Goal: Task Accomplishment & Management: Complete application form

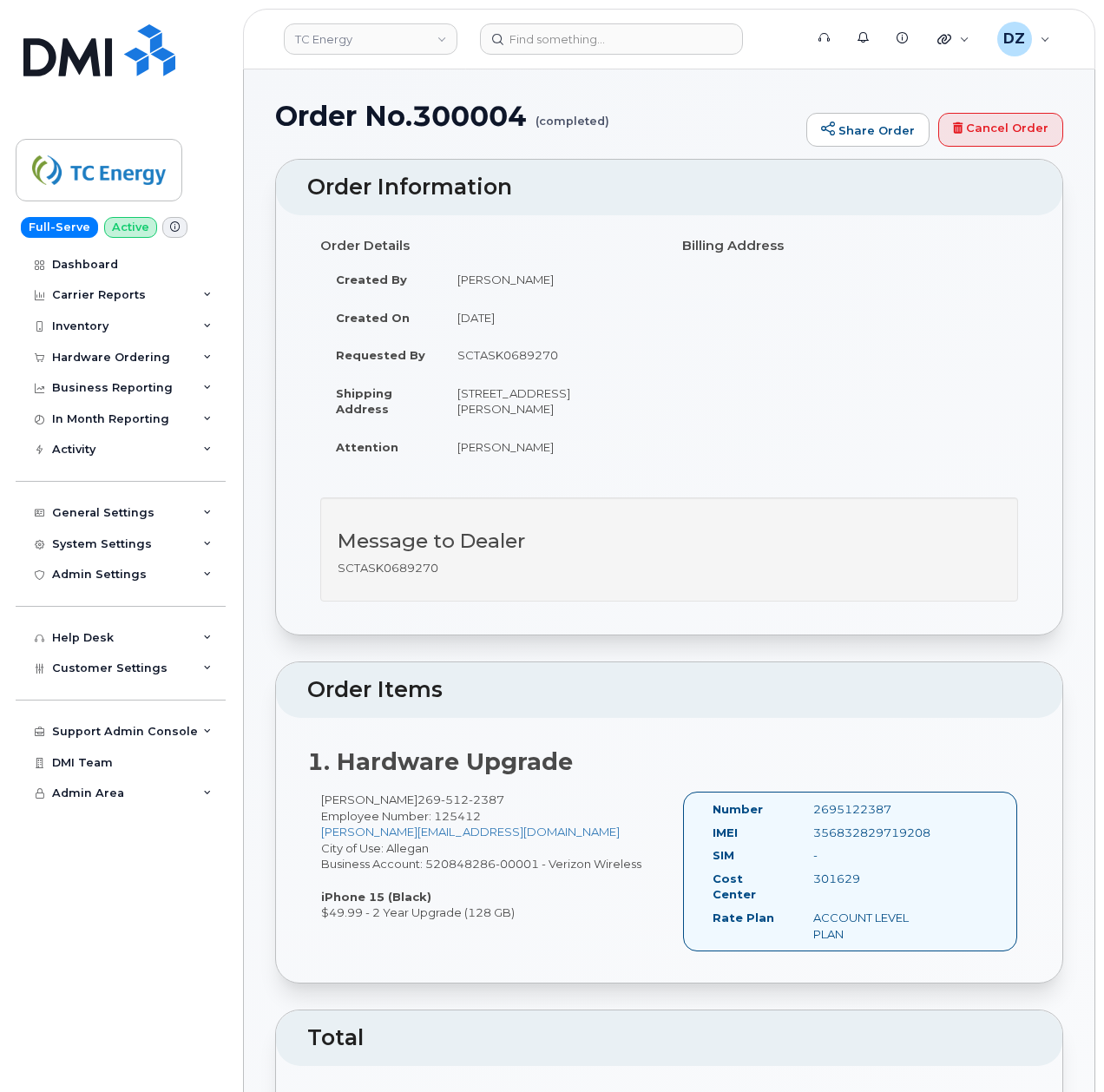
click at [629, 140] on div "Order No.300004 (completed) Share Order Cancel Order" at bounding box center [669, 129] width 788 height 58
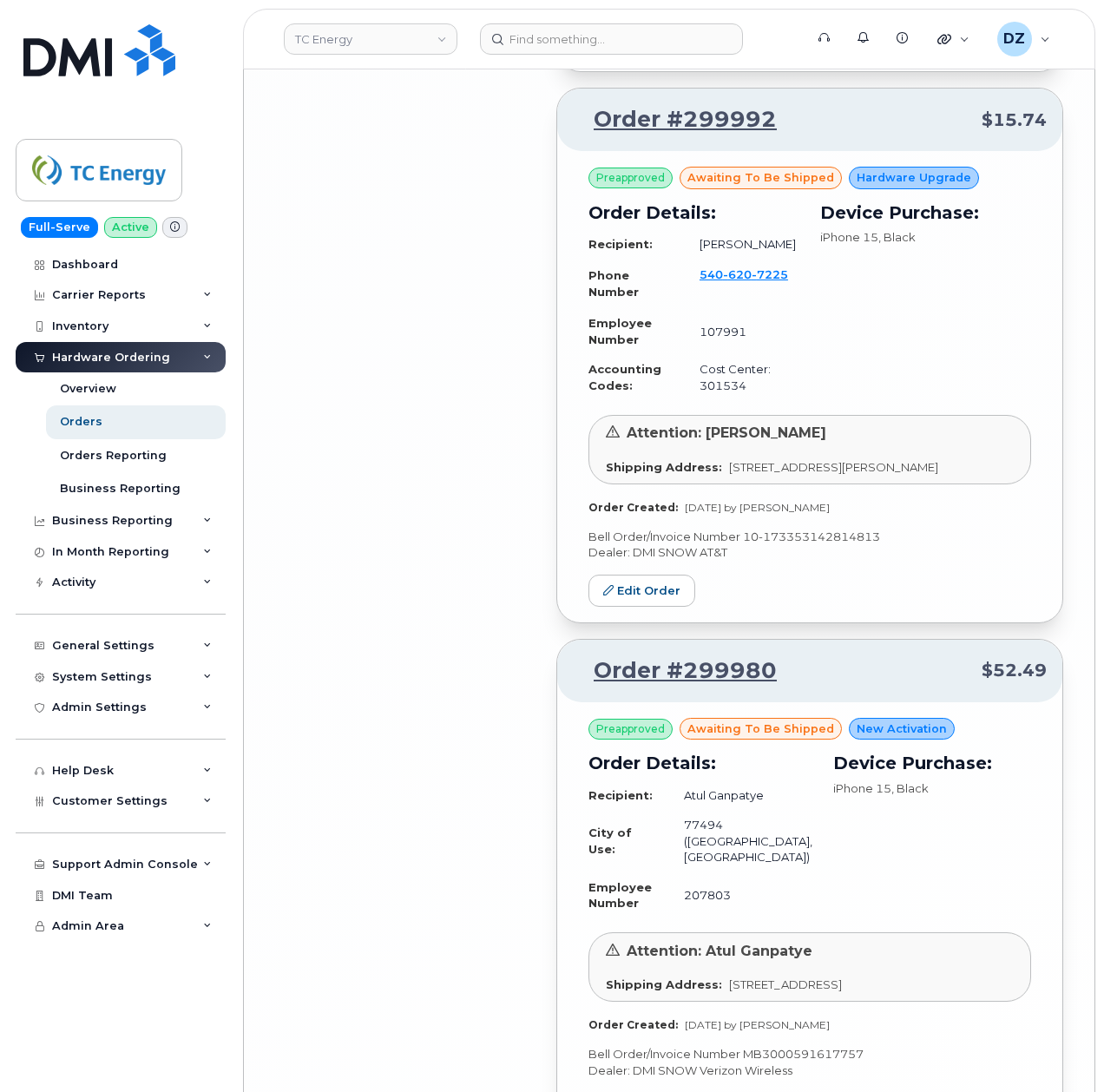
scroll to position [7777, 0]
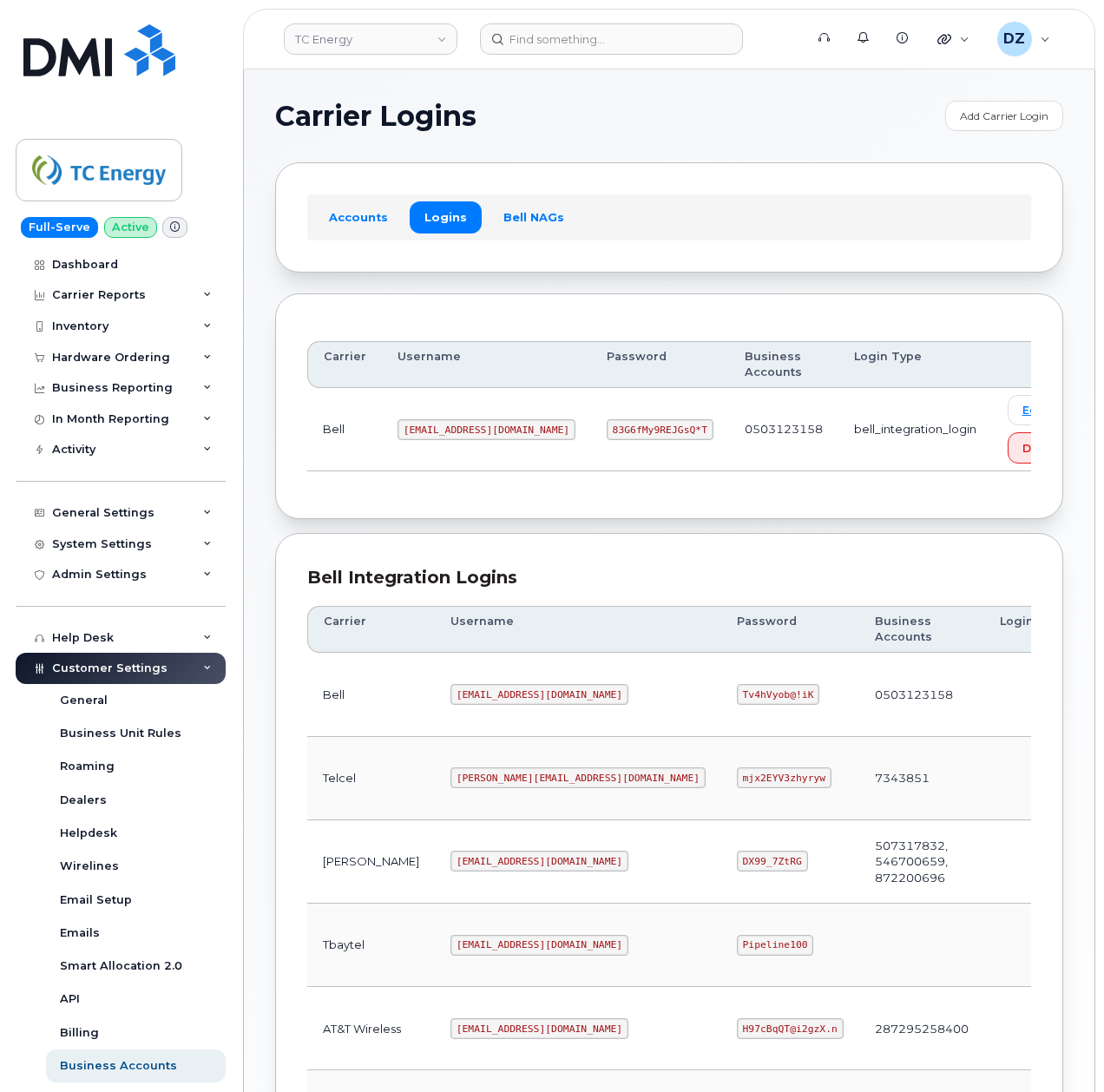
scroll to position [347, 0]
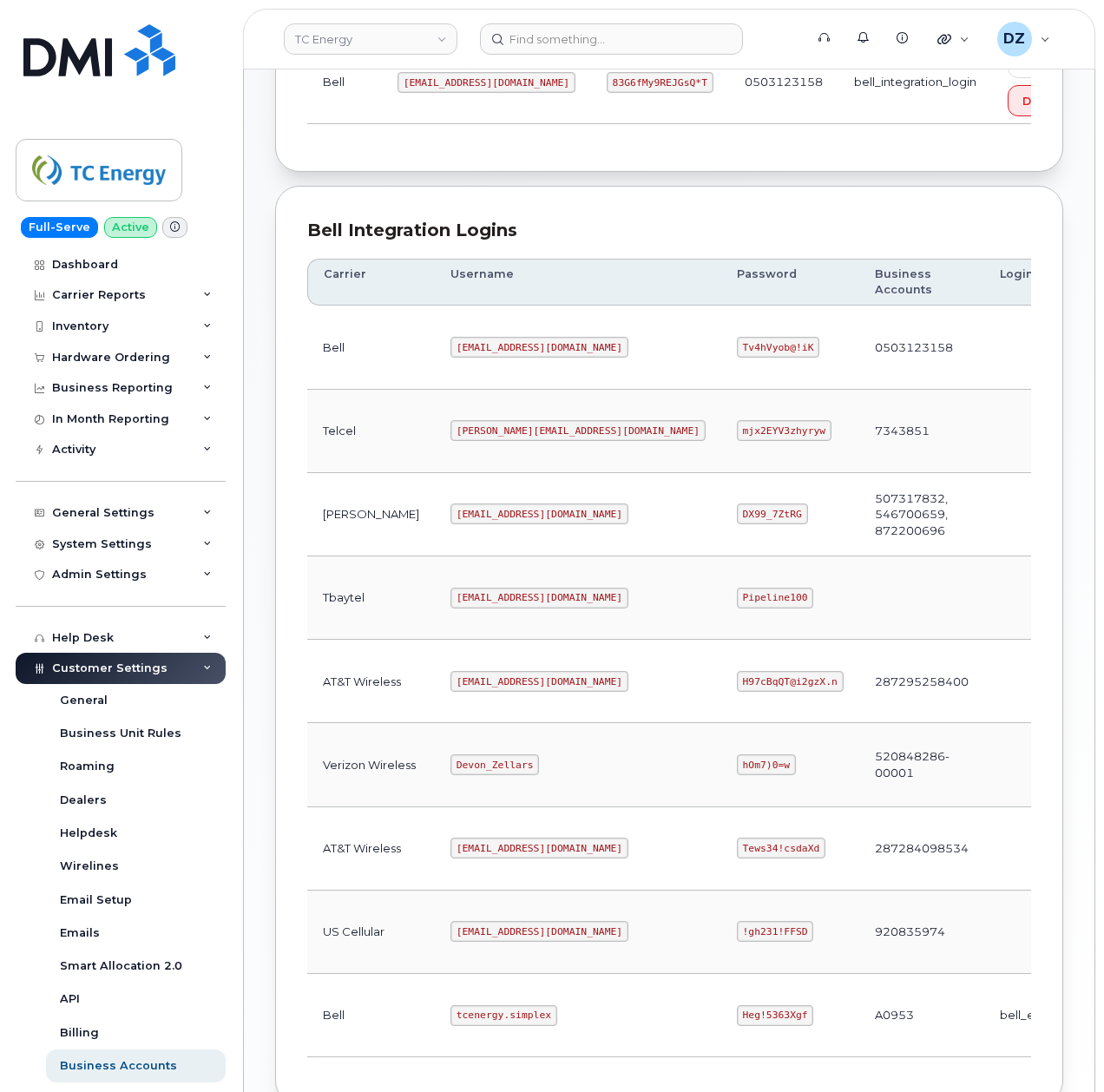
click at [450, 692] on code "tcenergy@myserve.ca" at bounding box center [539, 681] width 178 height 21
click at [502, 689] on code "tcenergy@myserve.ca" at bounding box center [539, 681] width 178 height 21
copy code "tcenergy@myserve.ca"
click at [737, 689] on code "H97cBqQT@i2gzX.n" at bounding box center [790, 681] width 107 height 21
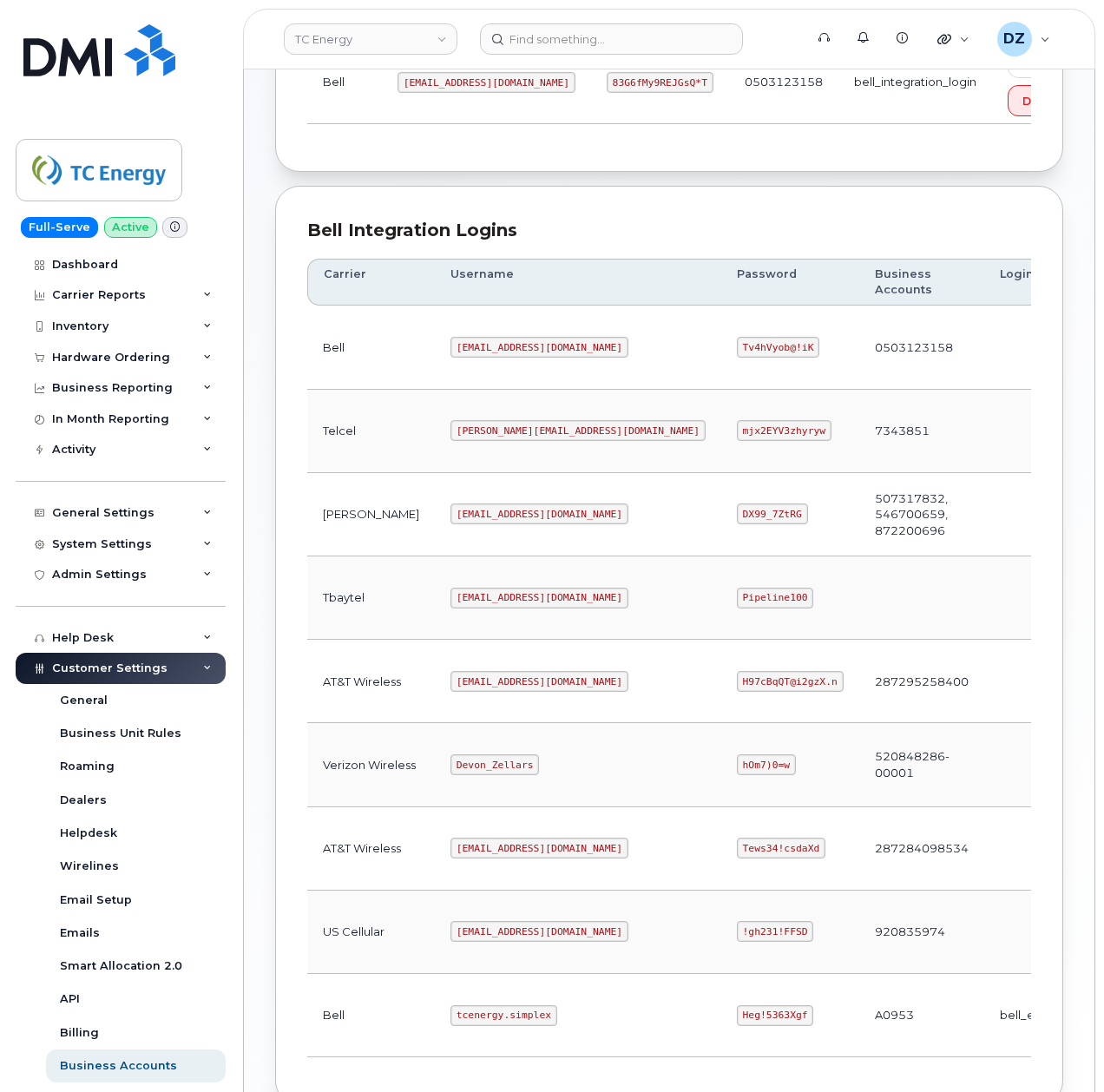
click at [737, 689] on code "H97cBqQT@i2gzX.n" at bounding box center [790, 681] width 107 height 21
click at [737, 688] on code "H97cBqQT@i2gzX.n" at bounding box center [790, 681] width 107 height 21
copy code "H97cBqQT@i2gzX.n"
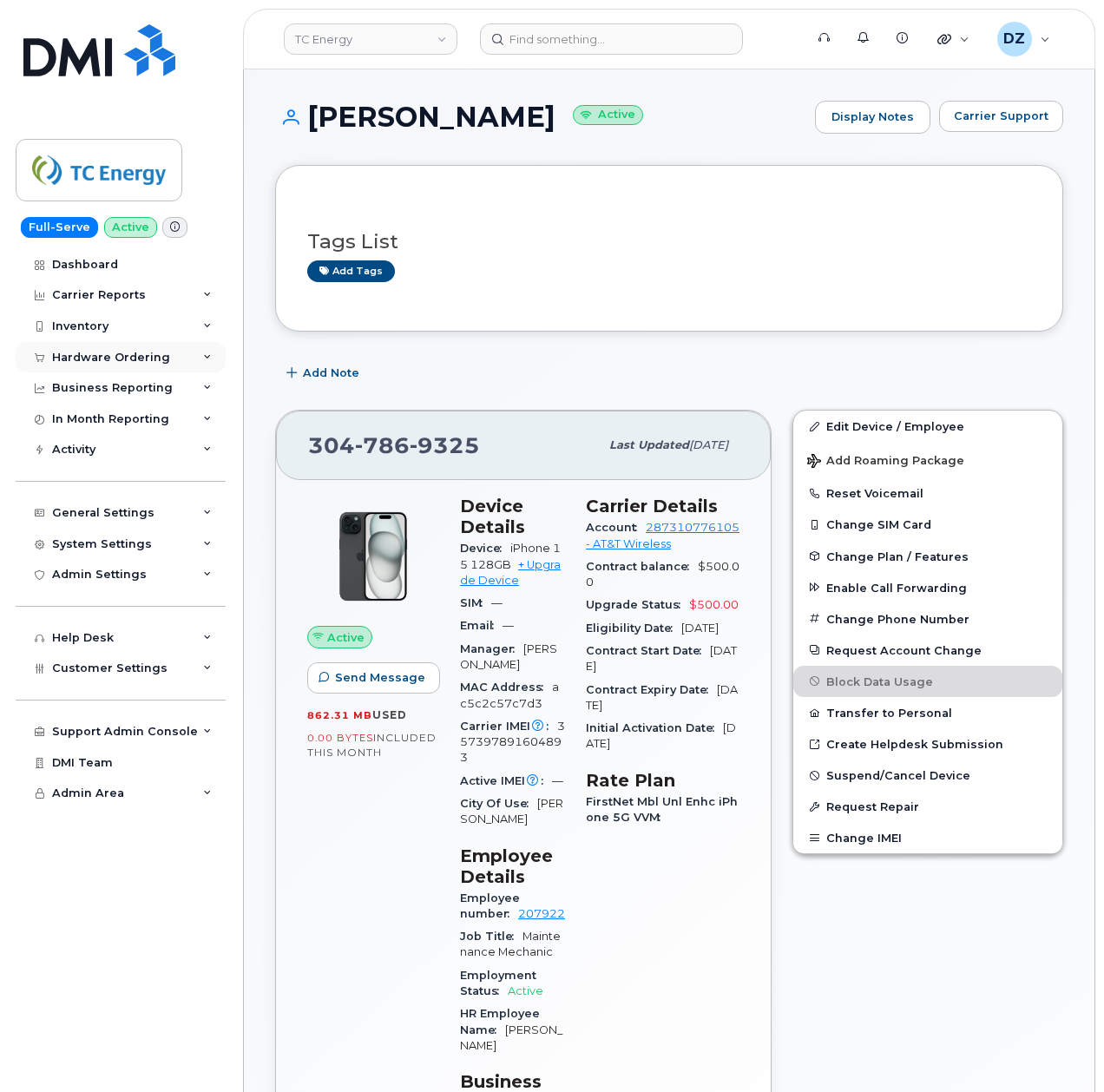
click at [164, 347] on div "Hardware Ordering" at bounding box center [121, 358] width 210 height 31
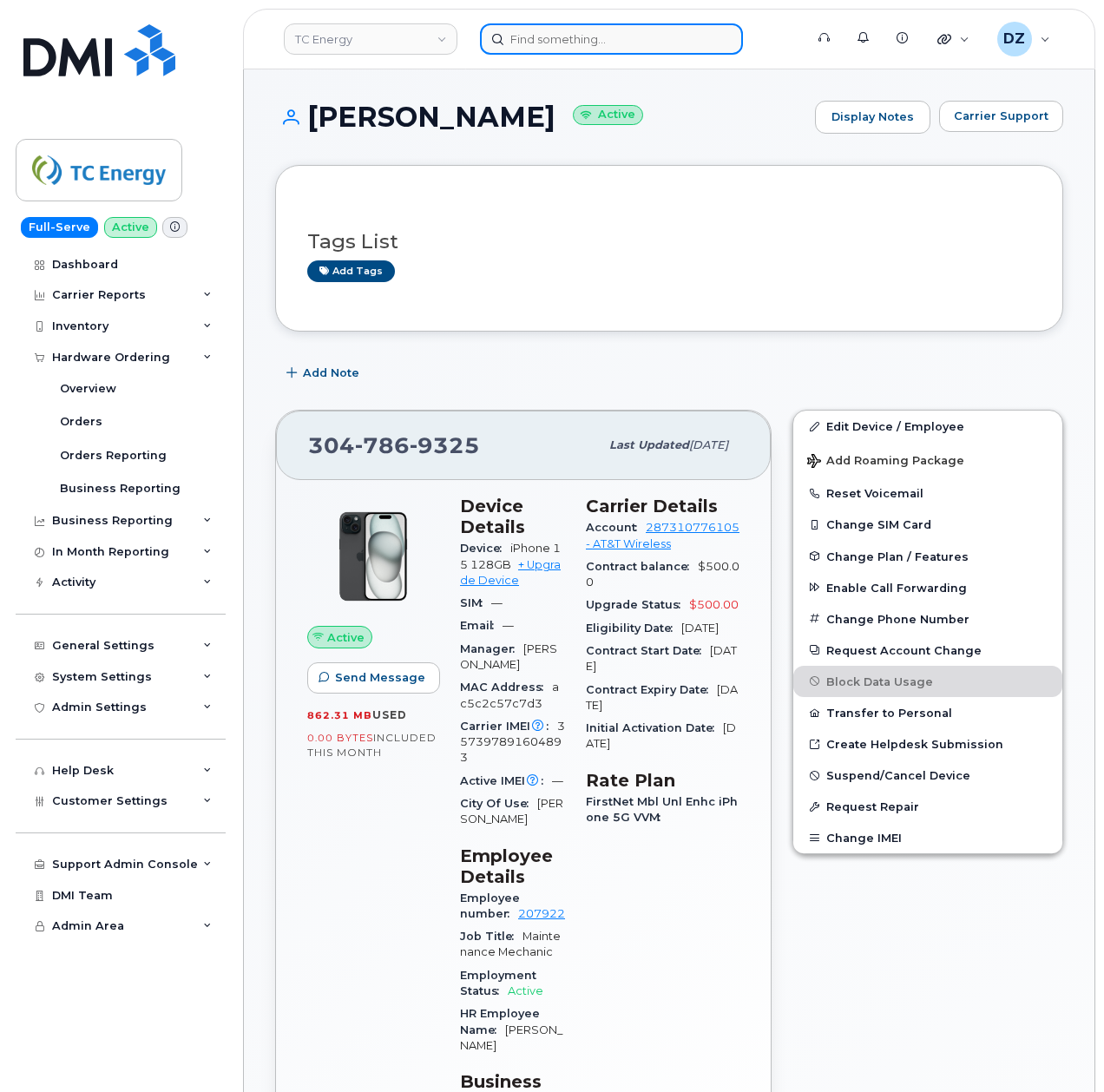
click at [639, 42] on input at bounding box center [611, 39] width 263 height 31
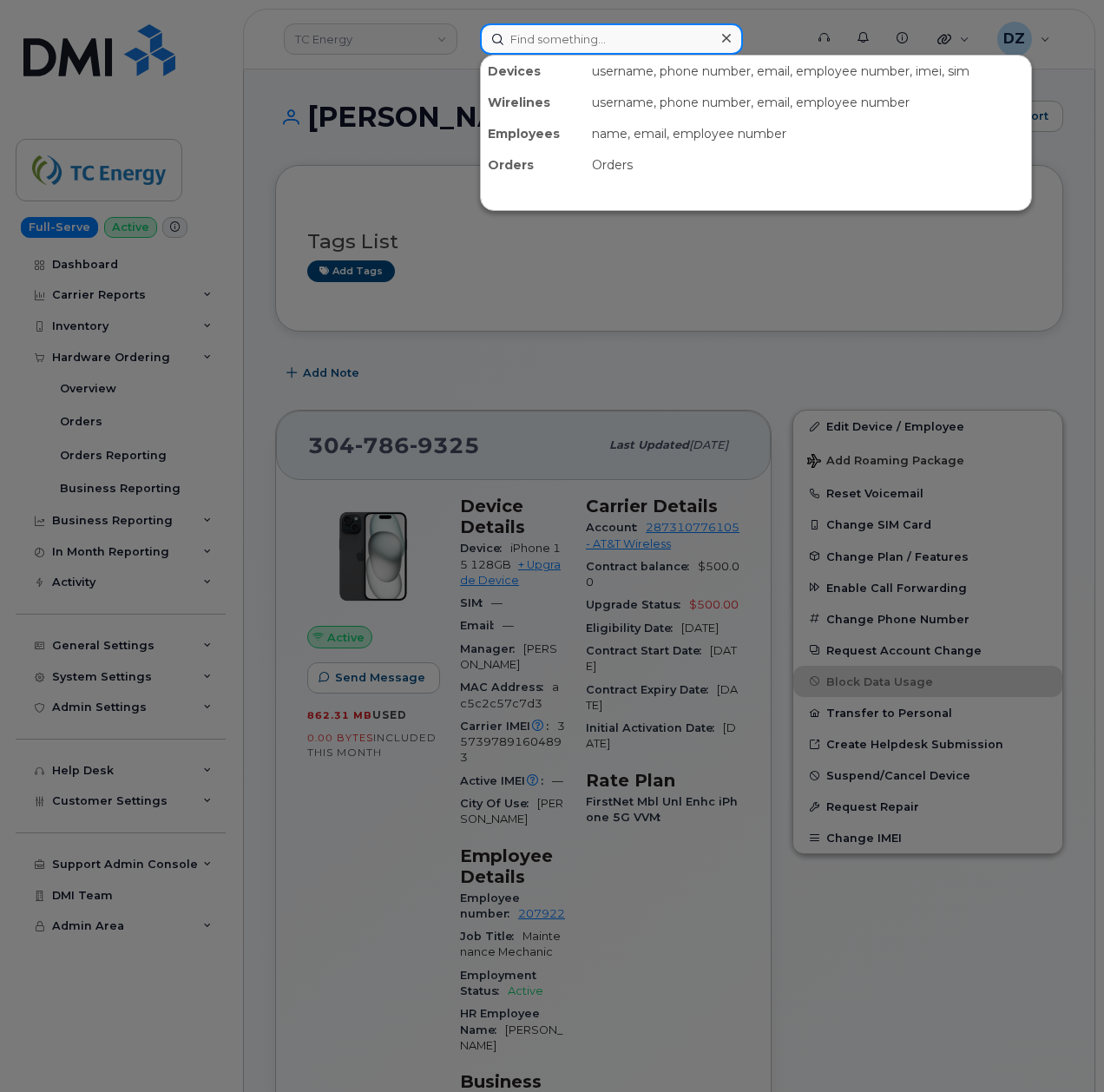
paste input "713-931-4491"
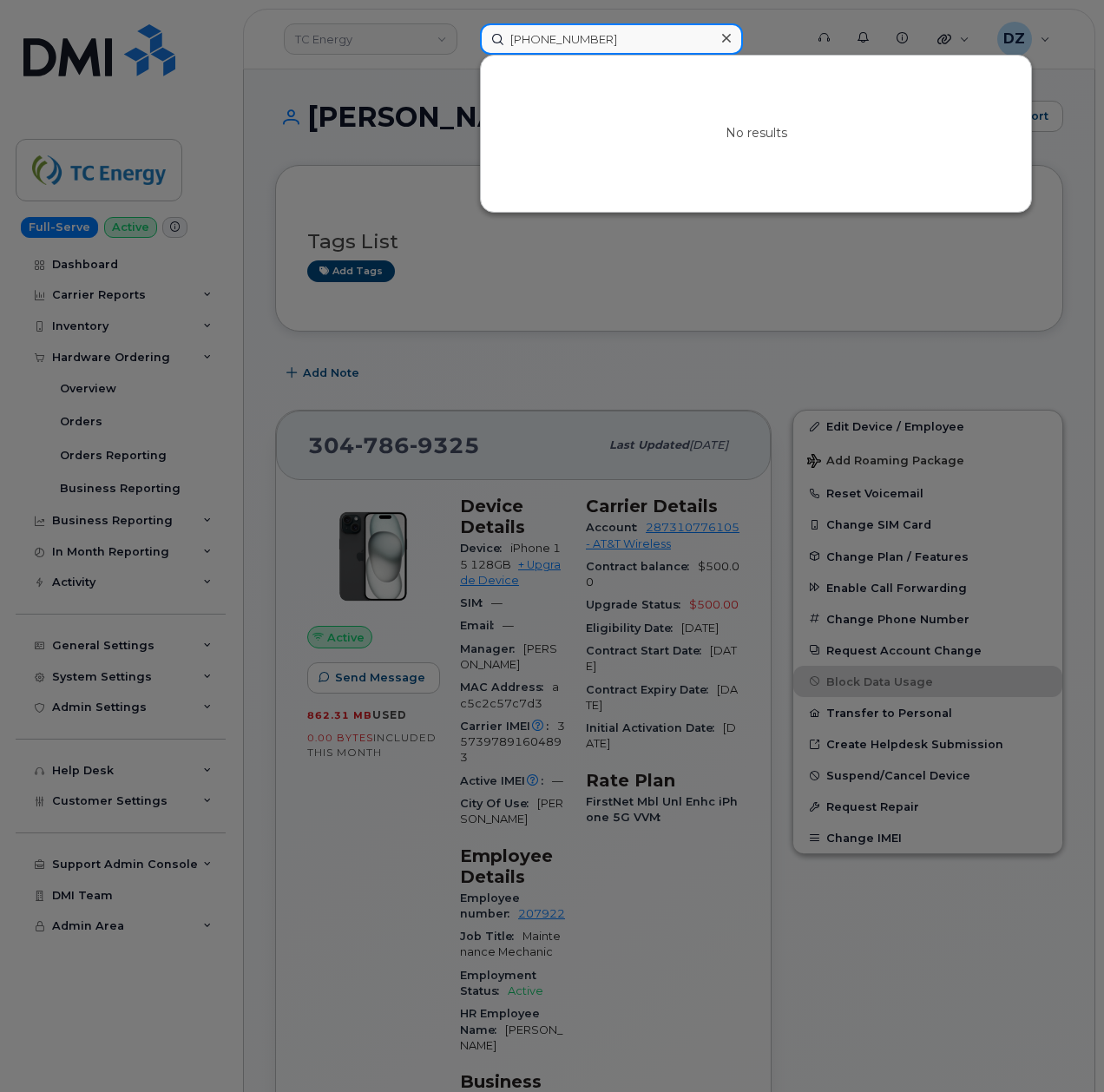
click at [598, 46] on input "[PHONE_NUMBER]" at bounding box center [611, 39] width 263 height 31
paste input "346-868-035"
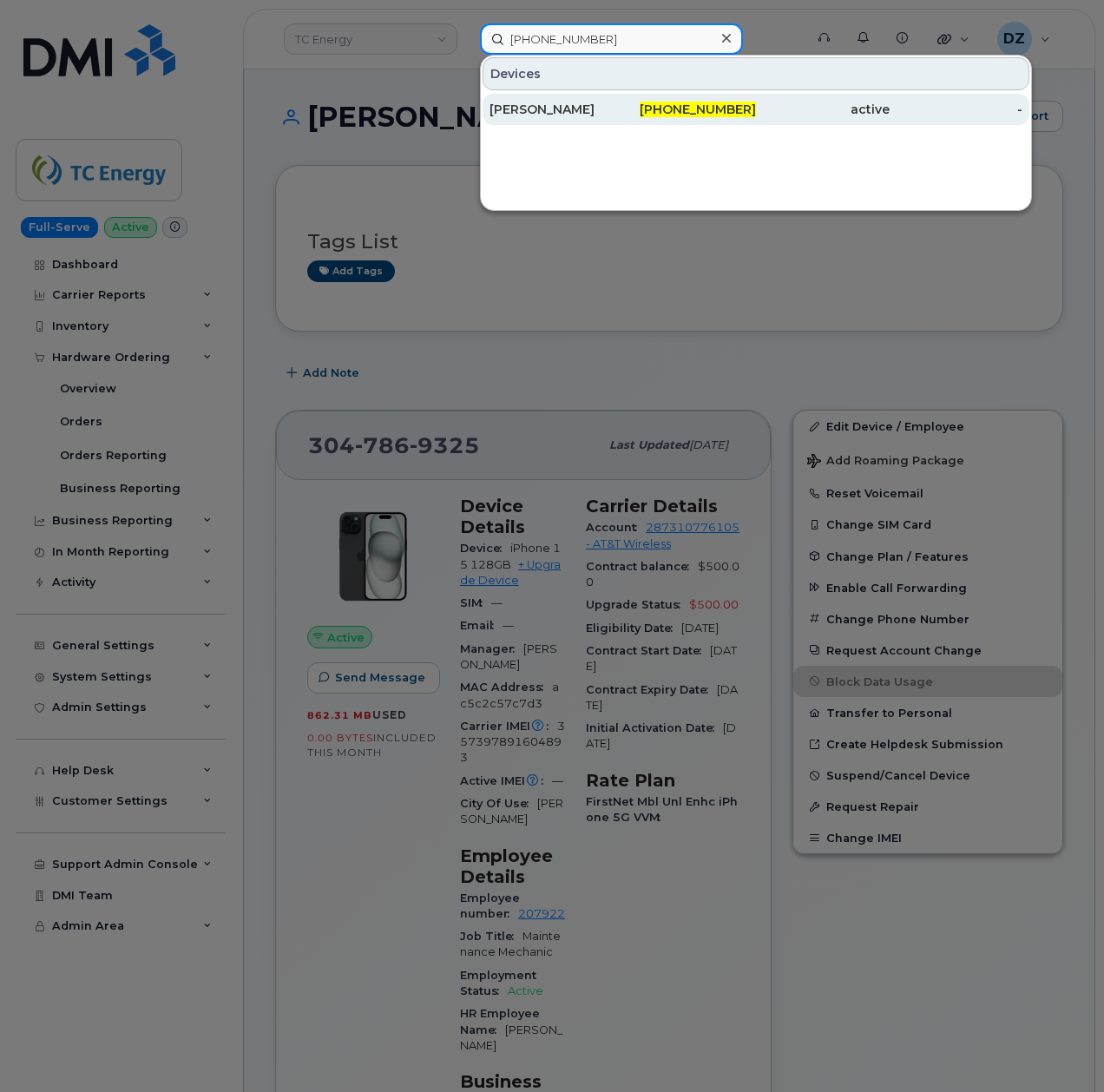
type input "346-868-0351"
click at [571, 104] on div "Paige Davison" at bounding box center [556, 109] width 134 height 18
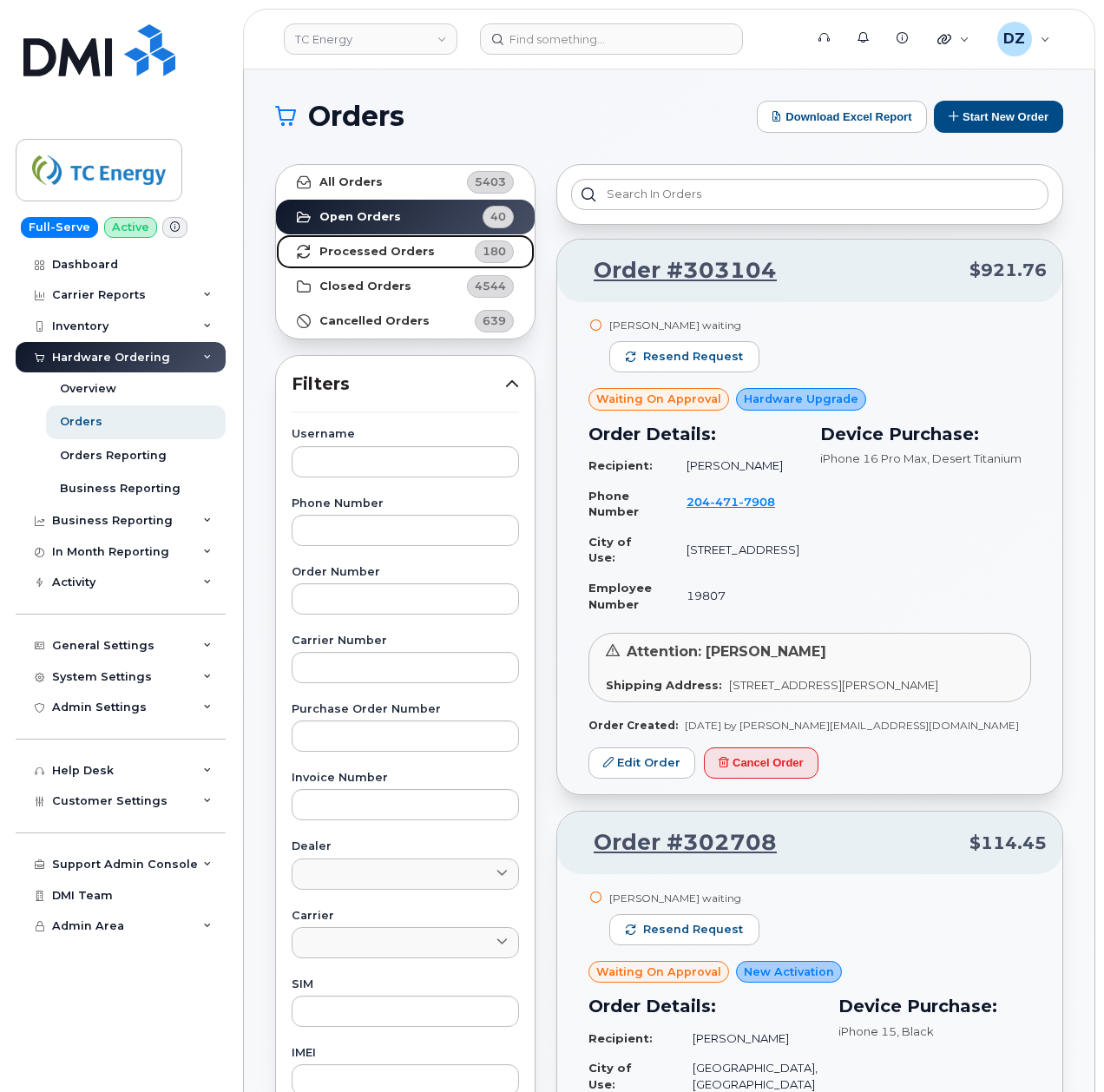
click at [390, 257] on strong "Processed Orders" at bounding box center [376, 251] width 115 height 14
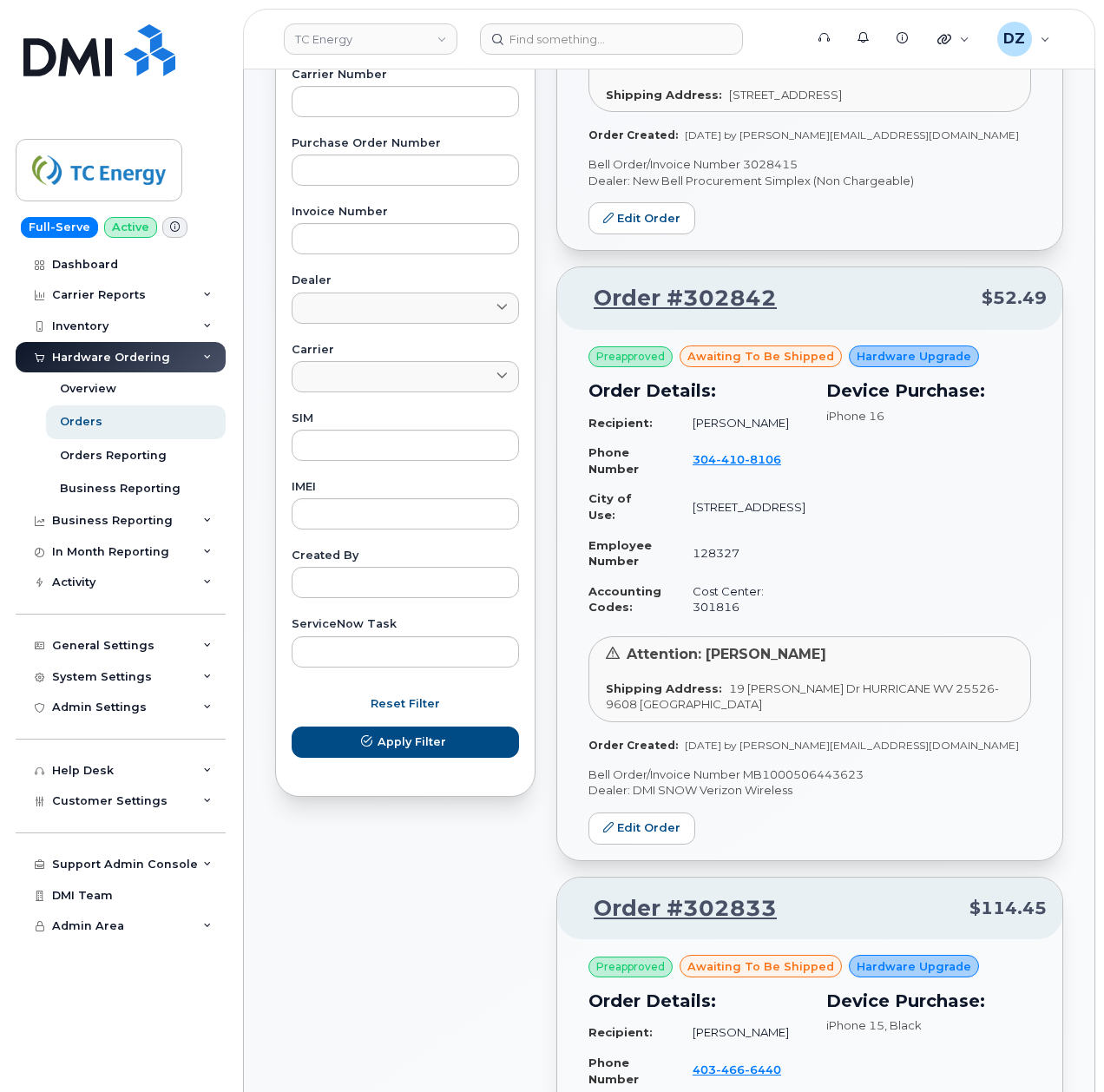
scroll to position [694, 0]
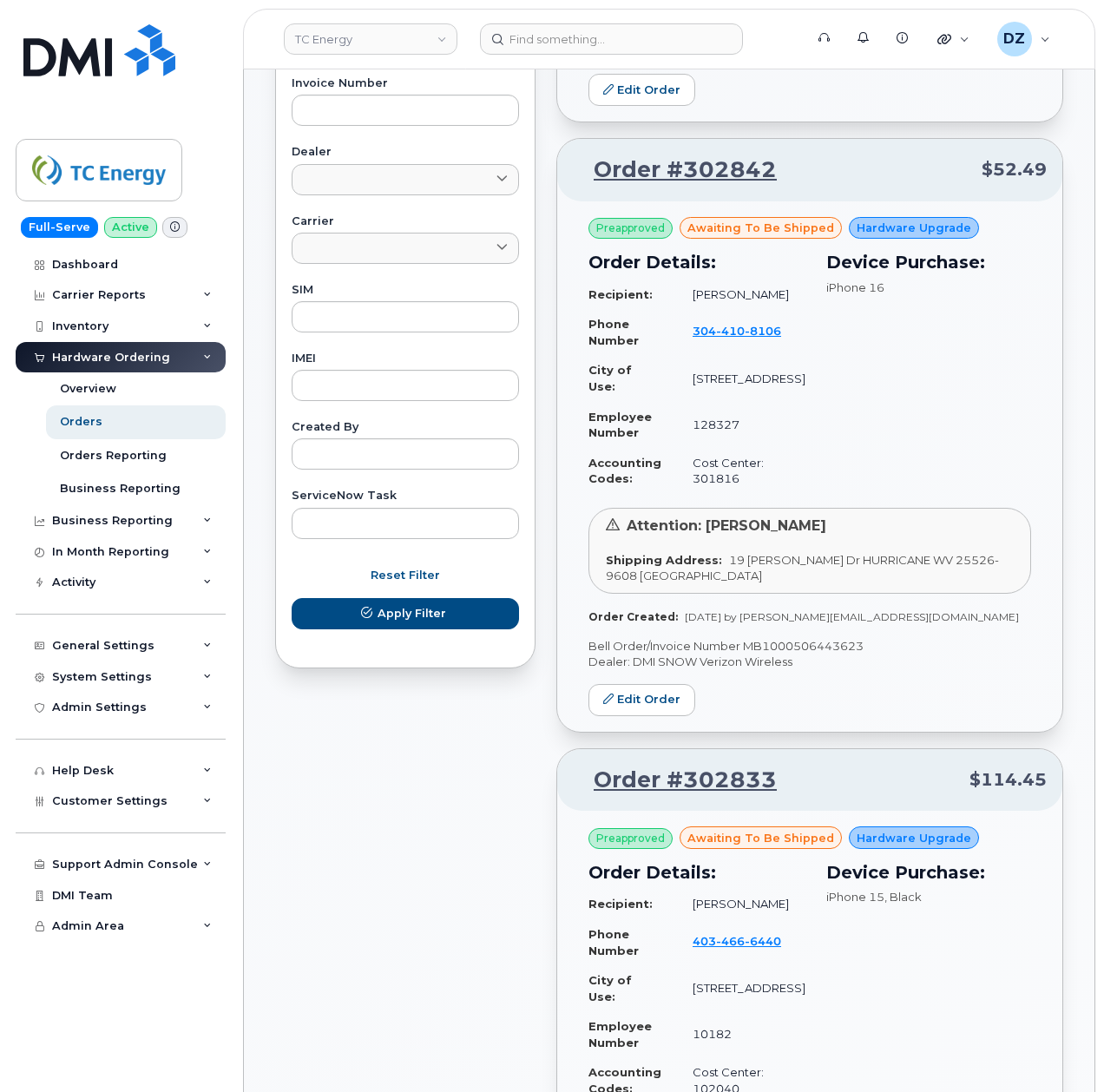
click at [817, 655] on p "Bell Order/Invoice Number MB1000506443623" at bounding box center [810, 647] width 443 height 17
copy p "MB1000506443623"
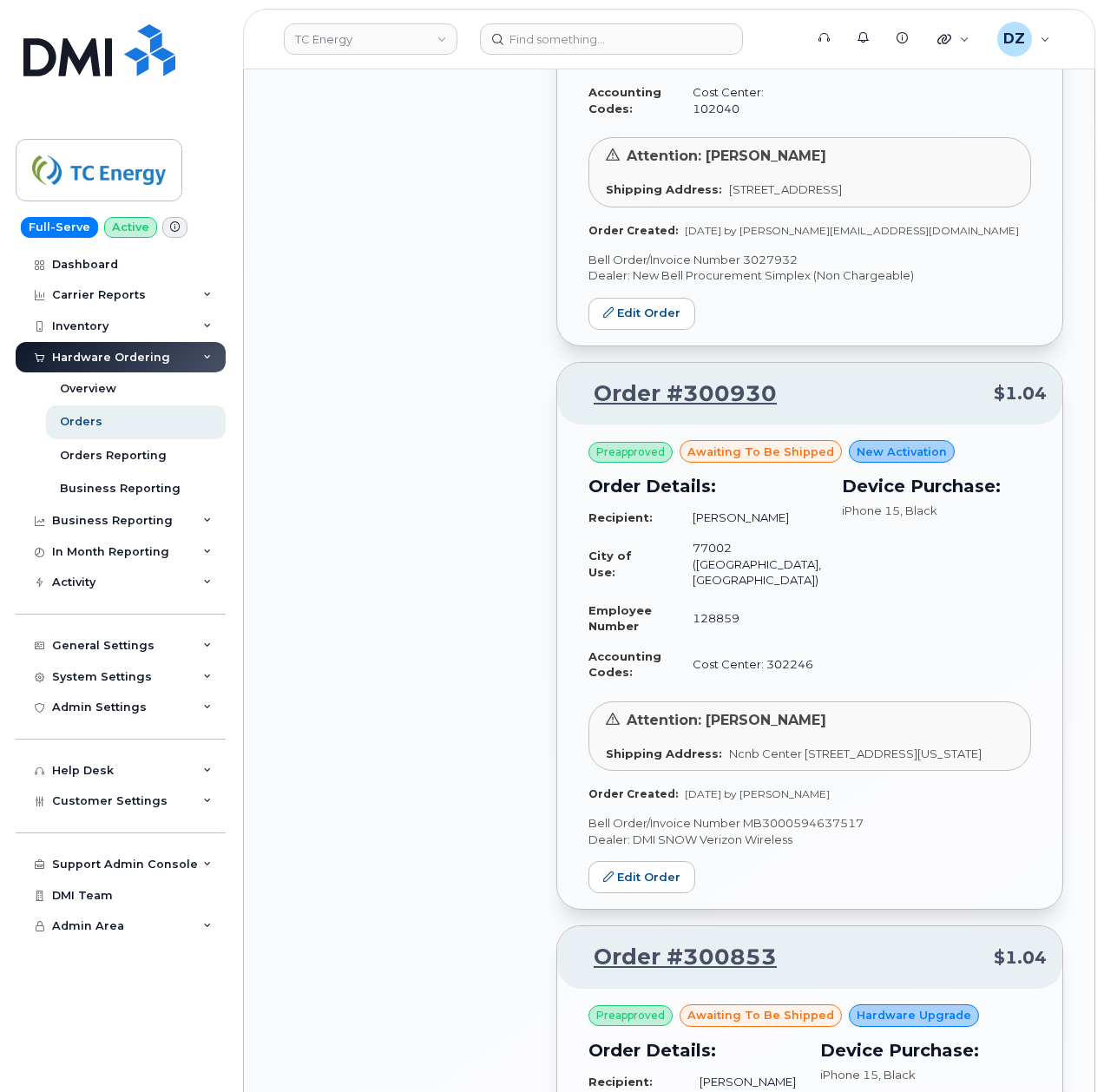
scroll to position [1736, 0]
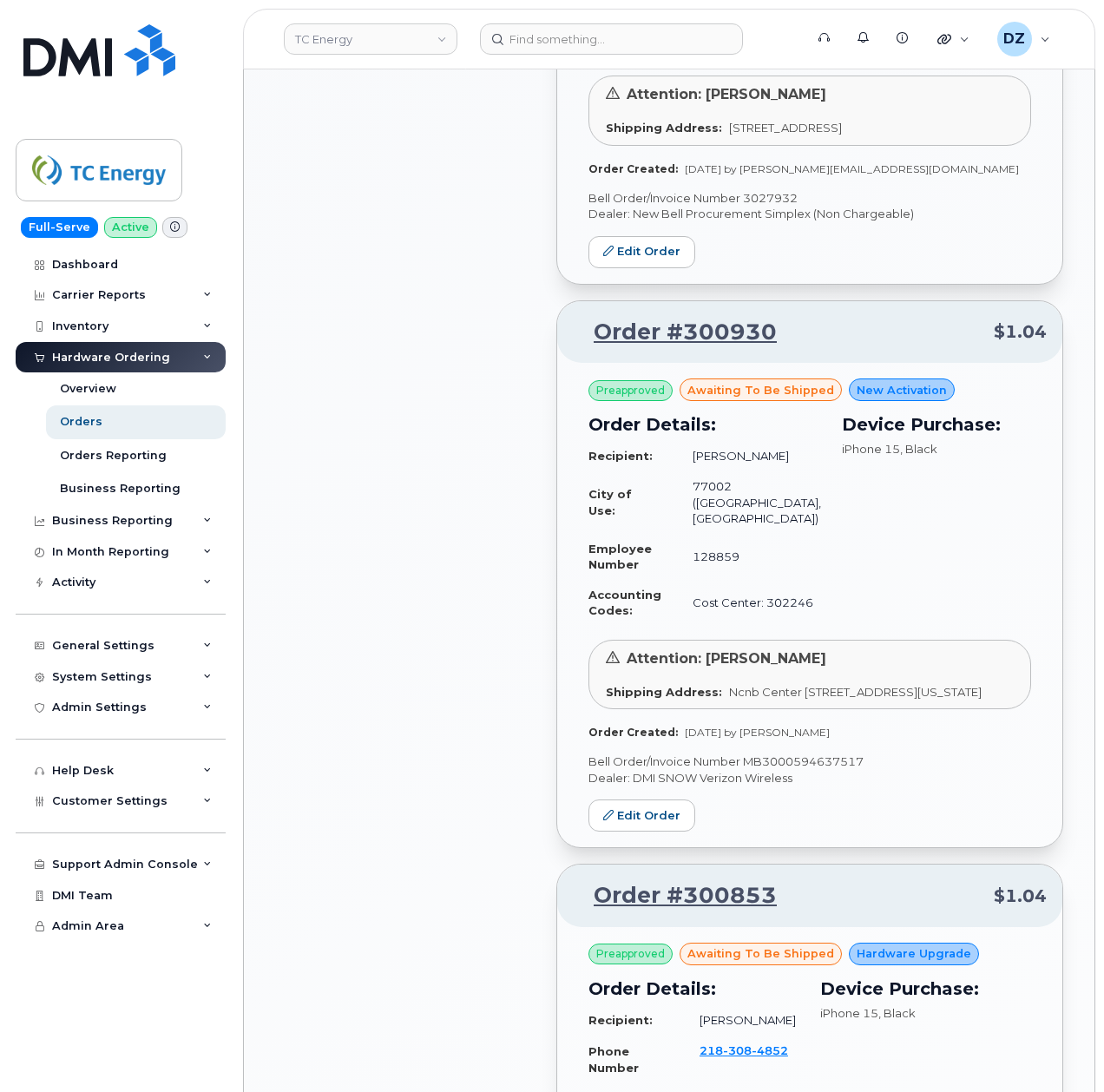
click at [776, 770] on p "Bell Order/Invoice Number MB3000594637517" at bounding box center [810, 762] width 443 height 17
copy p "MB3000594637517"
drag, startPoint x: 123, startPoint y: 699, endPoint x: 114, endPoint y: 692, distance: 11.4
drag, startPoint x: 114, startPoint y: 692, endPoint x: 390, endPoint y: 810, distance: 300.2
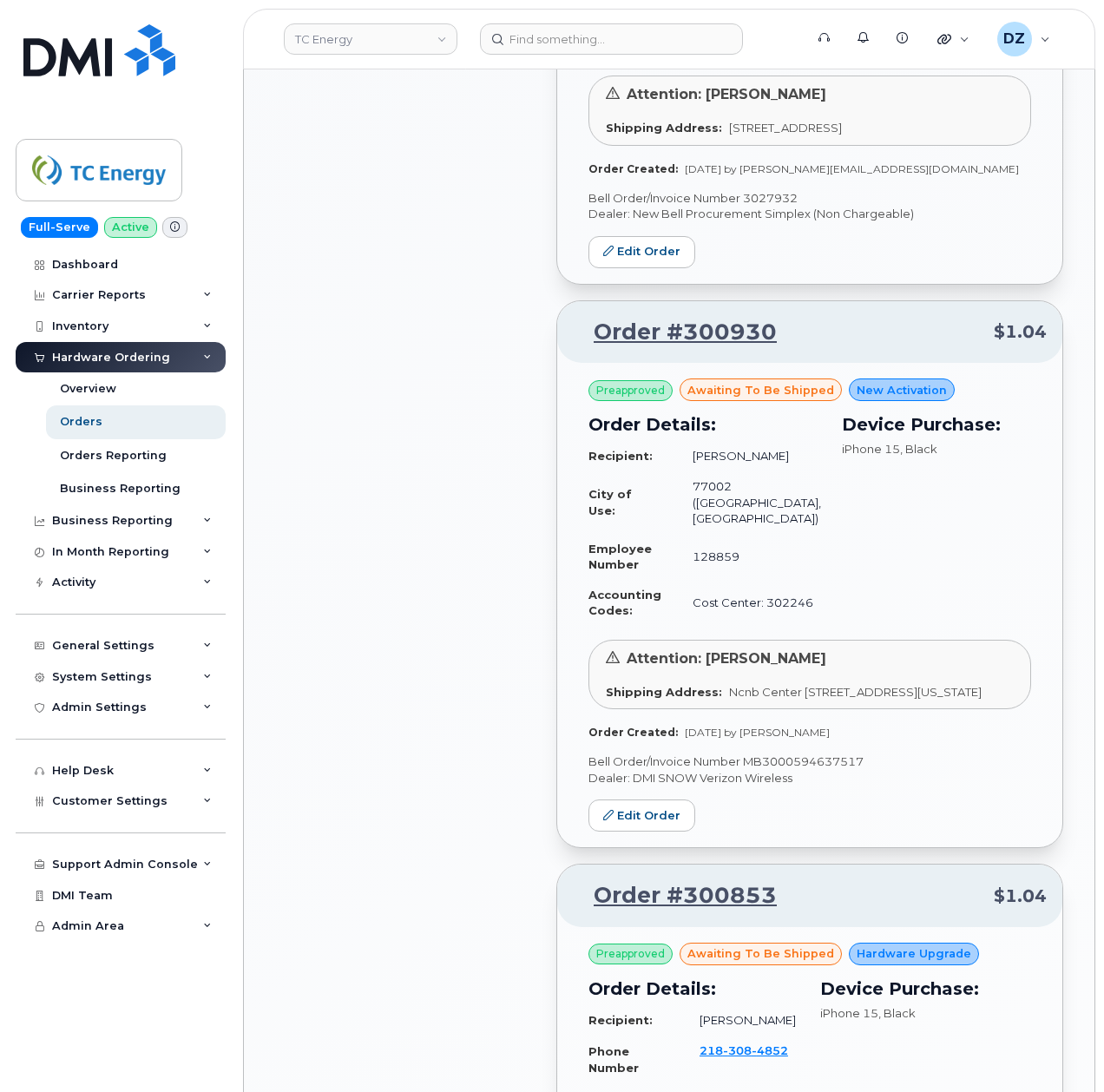
click at [390, 810] on div "All Orders 5403 Open Orders 40 Processed Orders 180 Closed Orders 4544 Cancelle…" at bounding box center [405, 765] width 281 height 4694
click at [819, 770] on p "Bell Order/Invoice Number MB3000594637517" at bounding box center [810, 762] width 443 height 17
copy p "MB3000594637517"
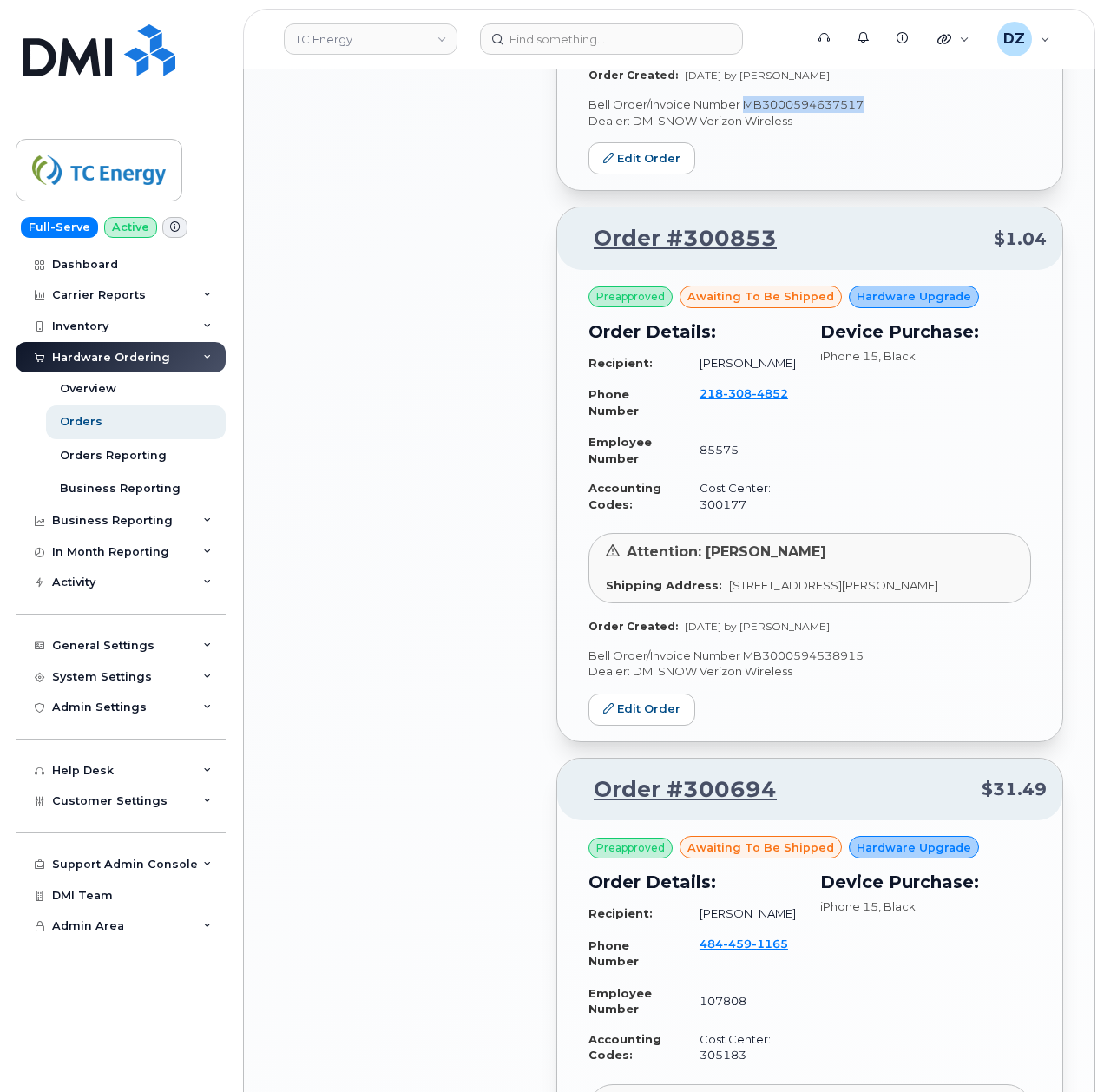
scroll to position [2430, 0]
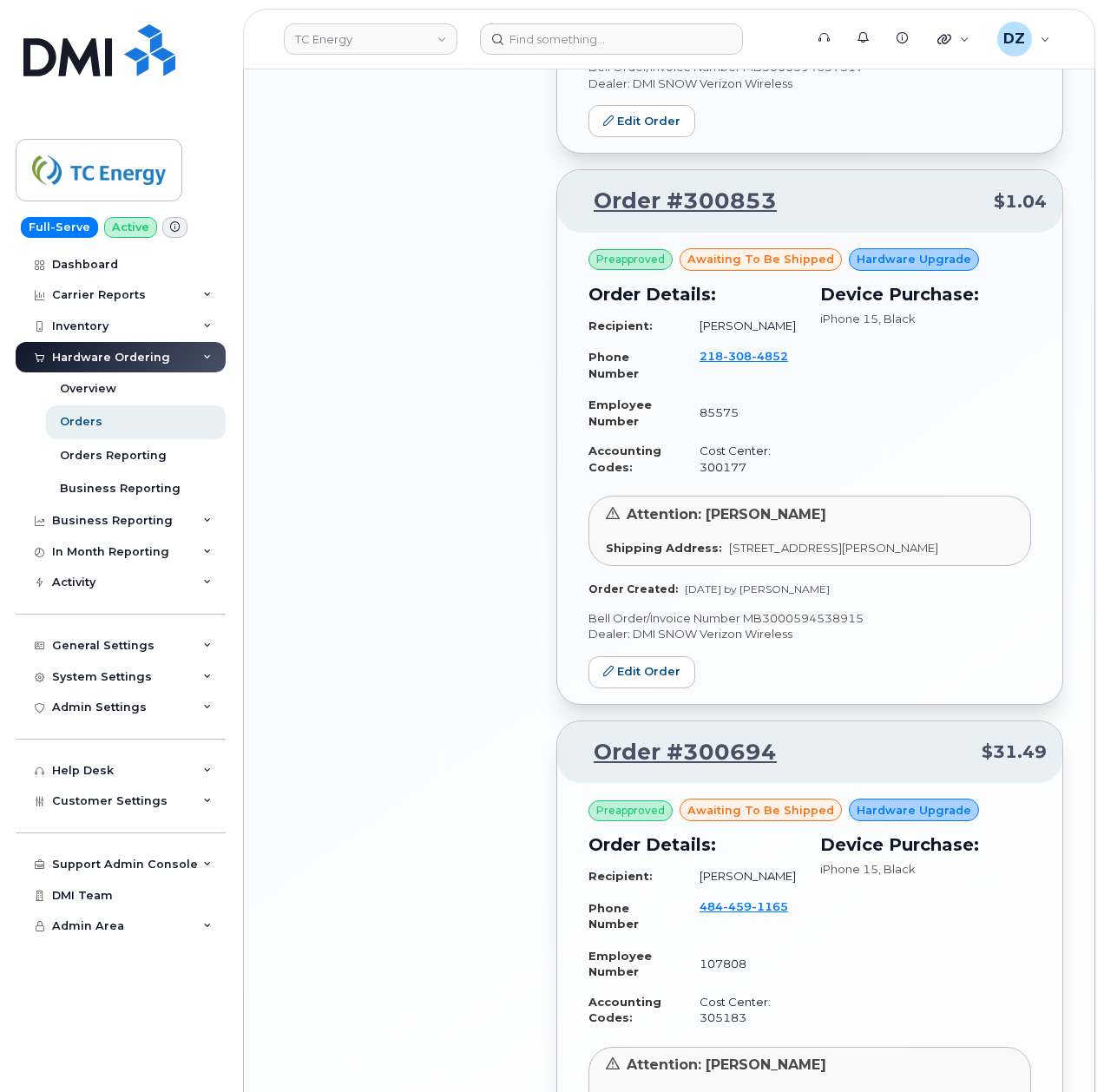
click at [789, 626] on p "Bell Order/Invoice Number MB3000594538915" at bounding box center [810, 619] width 443 height 17
copy p "MB3000594538915"
click at [316, 650] on div "All Orders 5403 Open Orders 40 Processed Orders 180 Closed Orders 4544 Cancelle…" at bounding box center [405, 70] width 281 height 4694
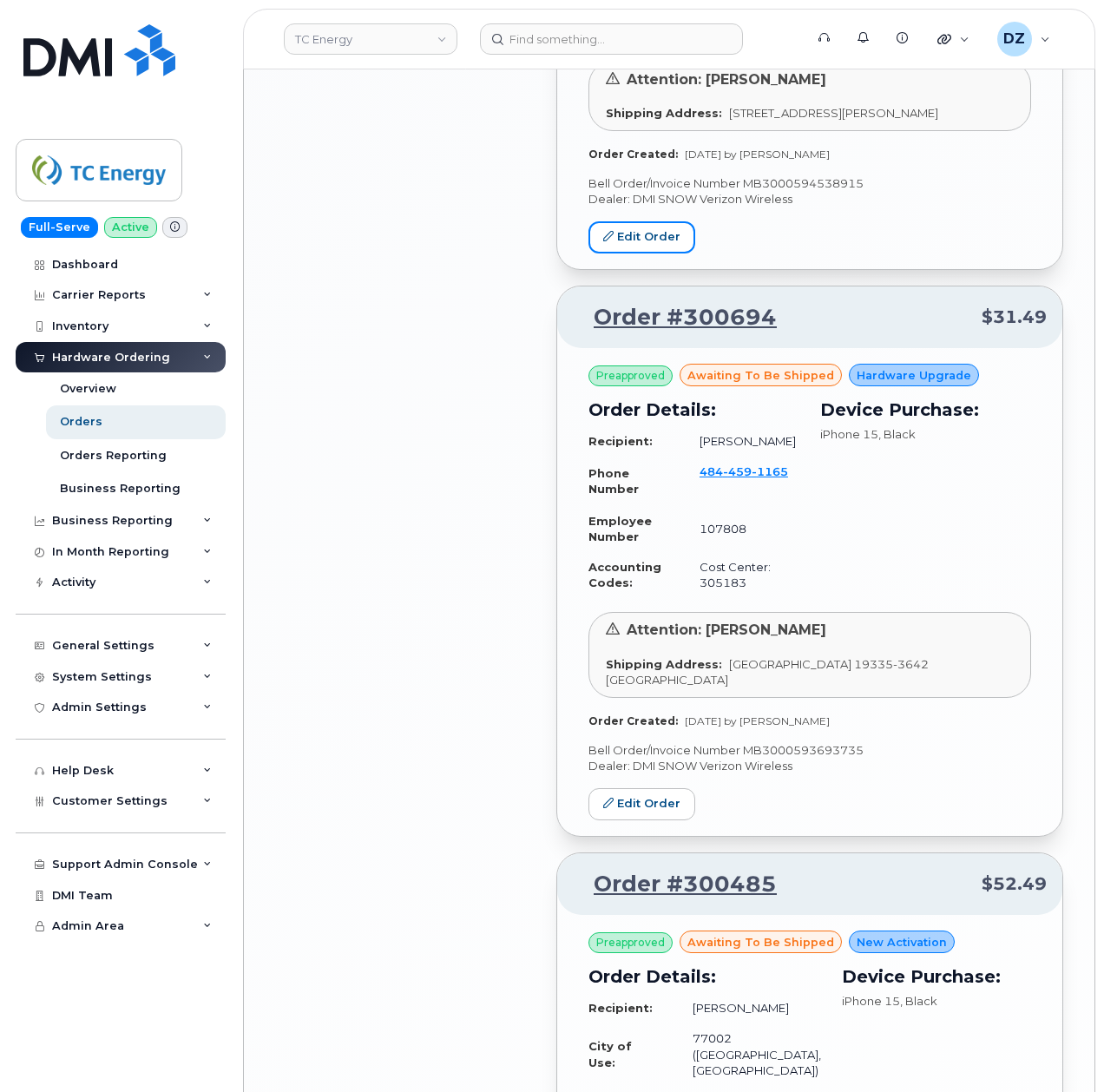
scroll to position [2892, 0]
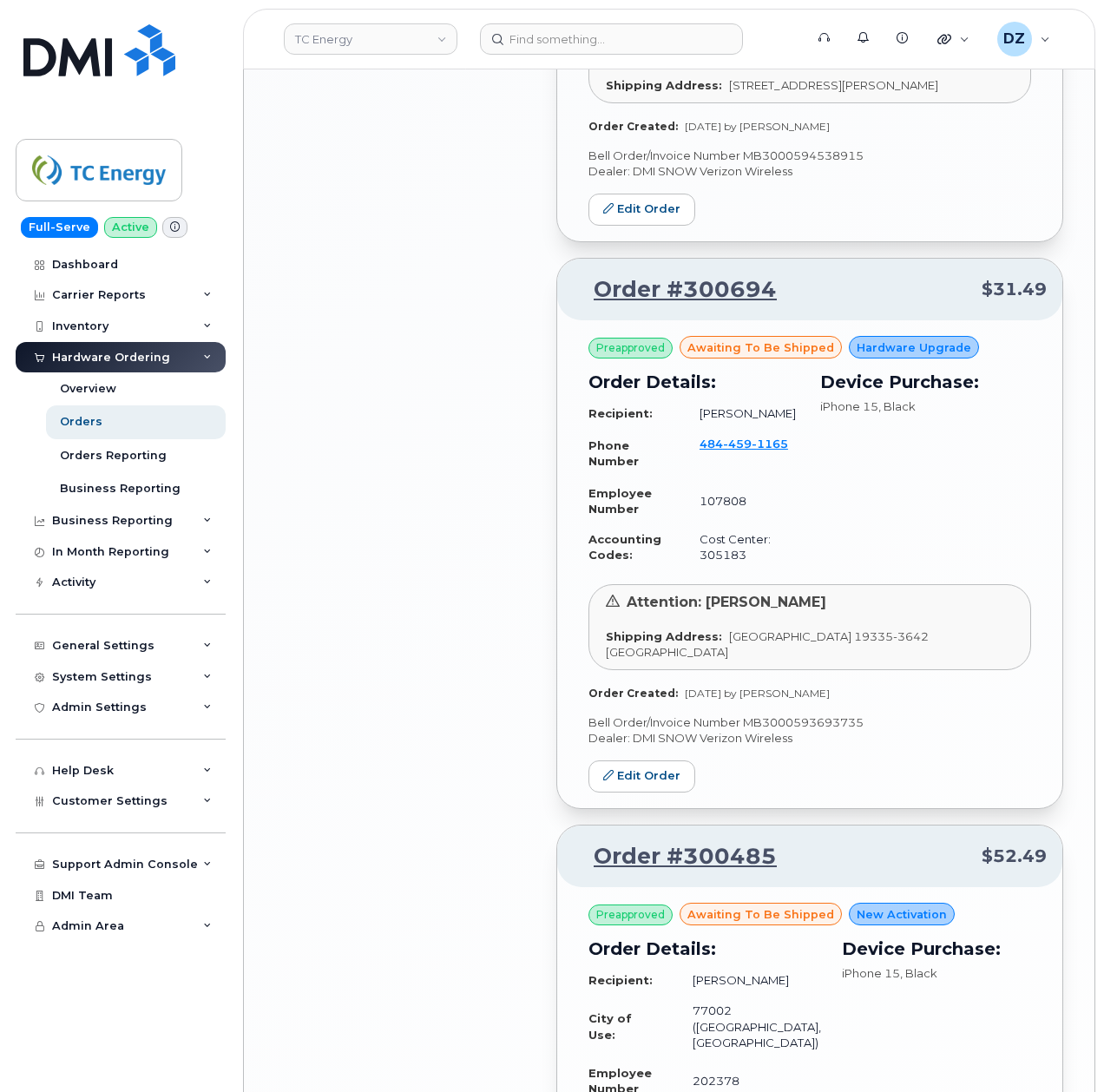
click at [811, 730] on p "Bell Order/Invoice Number MB3000593693735" at bounding box center [810, 722] width 443 height 17
copy p "MB3000593693735"
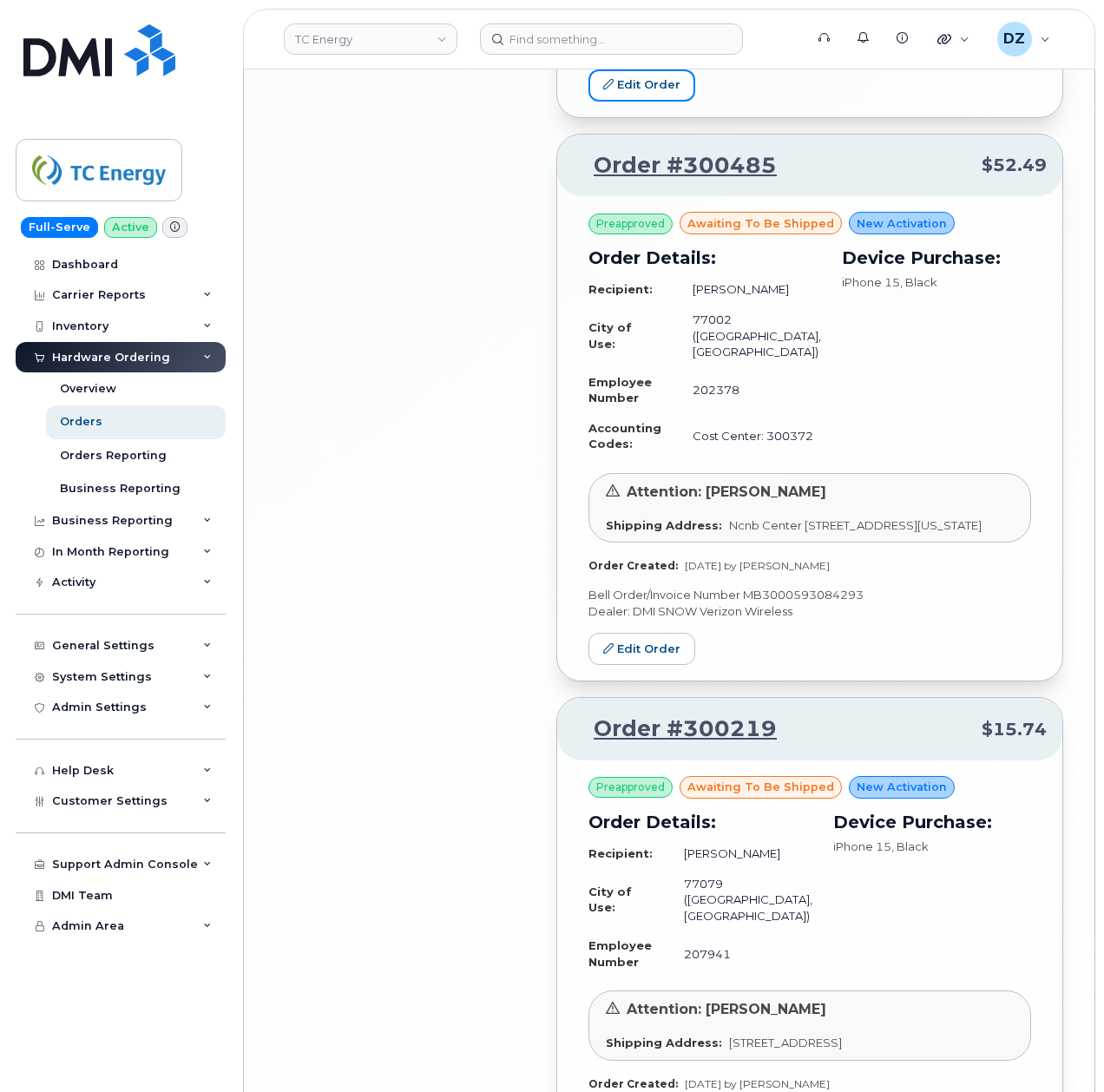
scroll to position [3587, 0]
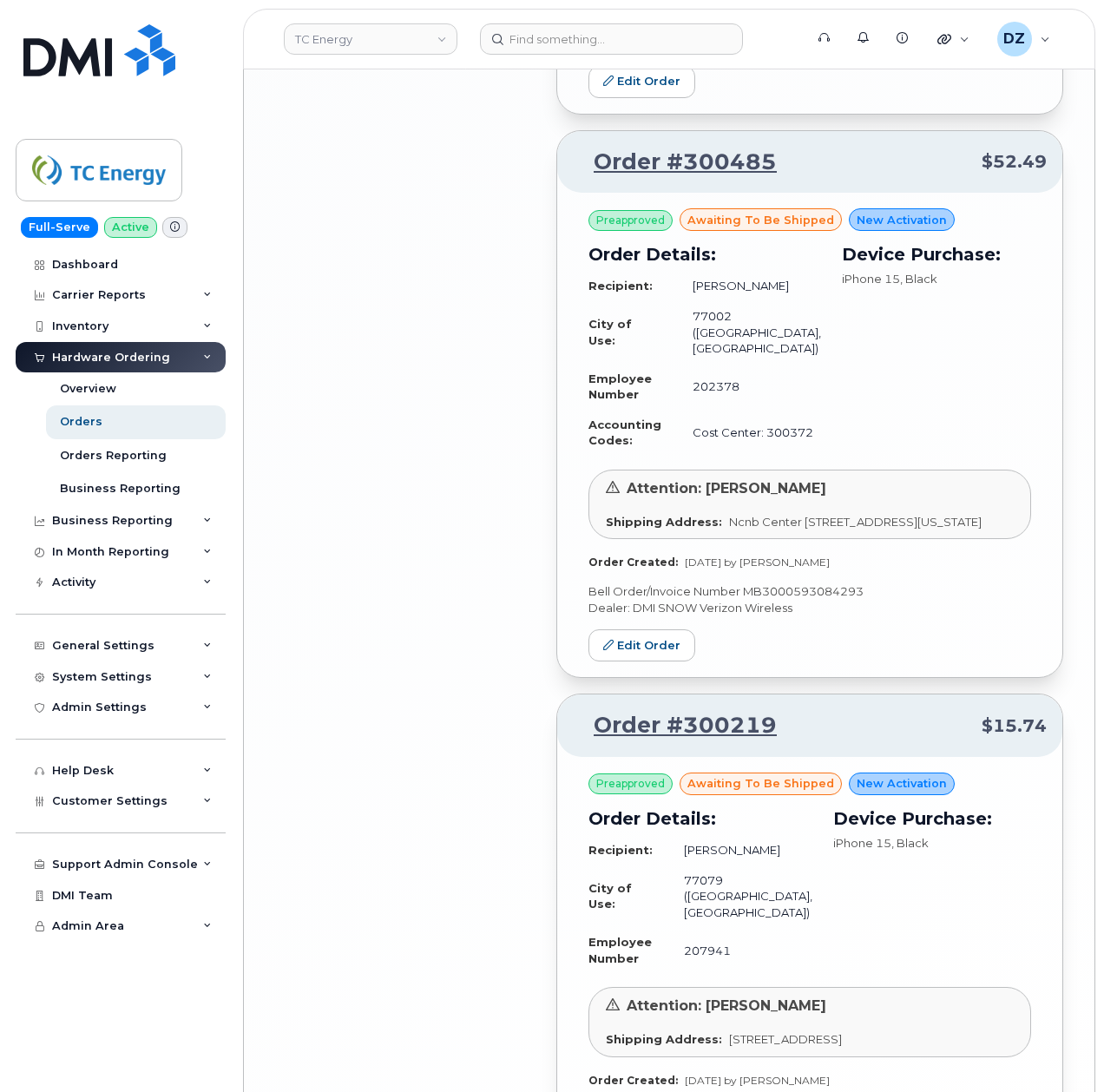
click at [821, 599] on p "Bell Order/Invoice Number MB3000593084293" at bounding box center [810, 591] width 443 height 17
copy p "MB3000593084293"
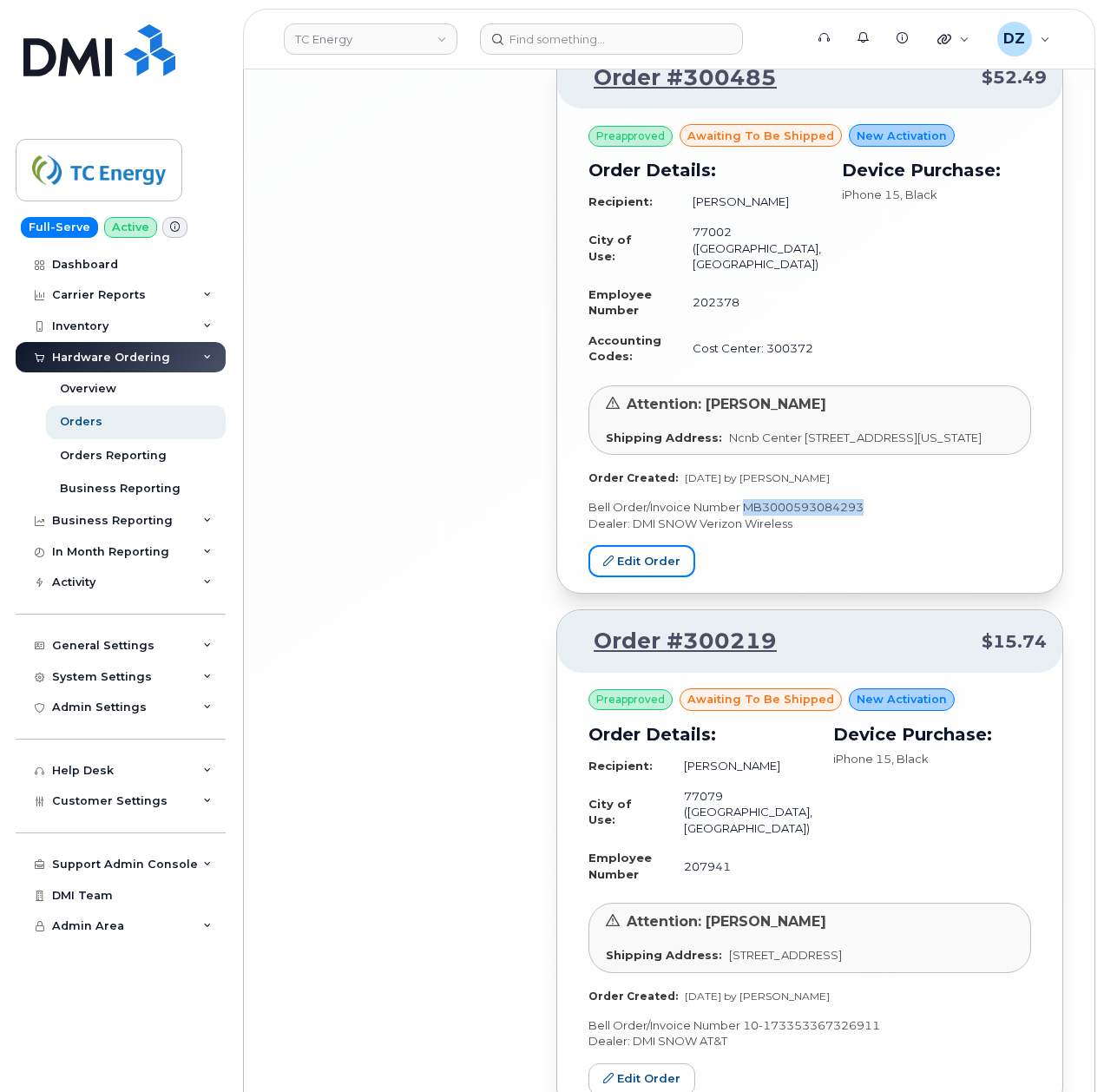
scroll to position [3916, 0]
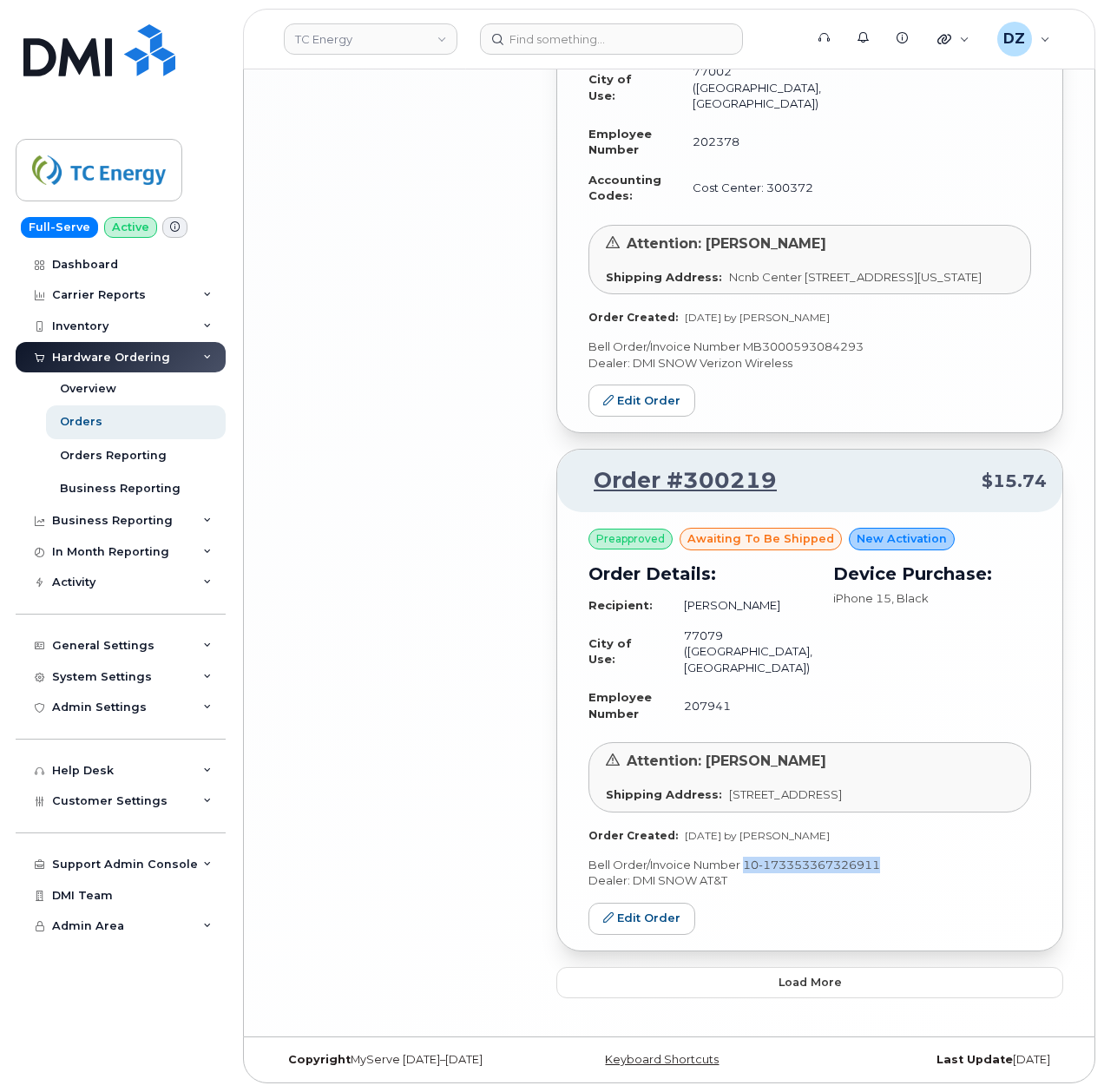
drag, startPoint x: 743, startPoint y: 862, endPoint x: 879, endPoint y: 869, distance: 136.2
click at [879, 869] on p "Bell Order/Invoice Number 10-173353367326911" at bounding box center [810, 865] width 443 height 17
copy p "10-173353367326911"
click at [555, 29] on input at bounding box center [611, 39] width 263 height 31
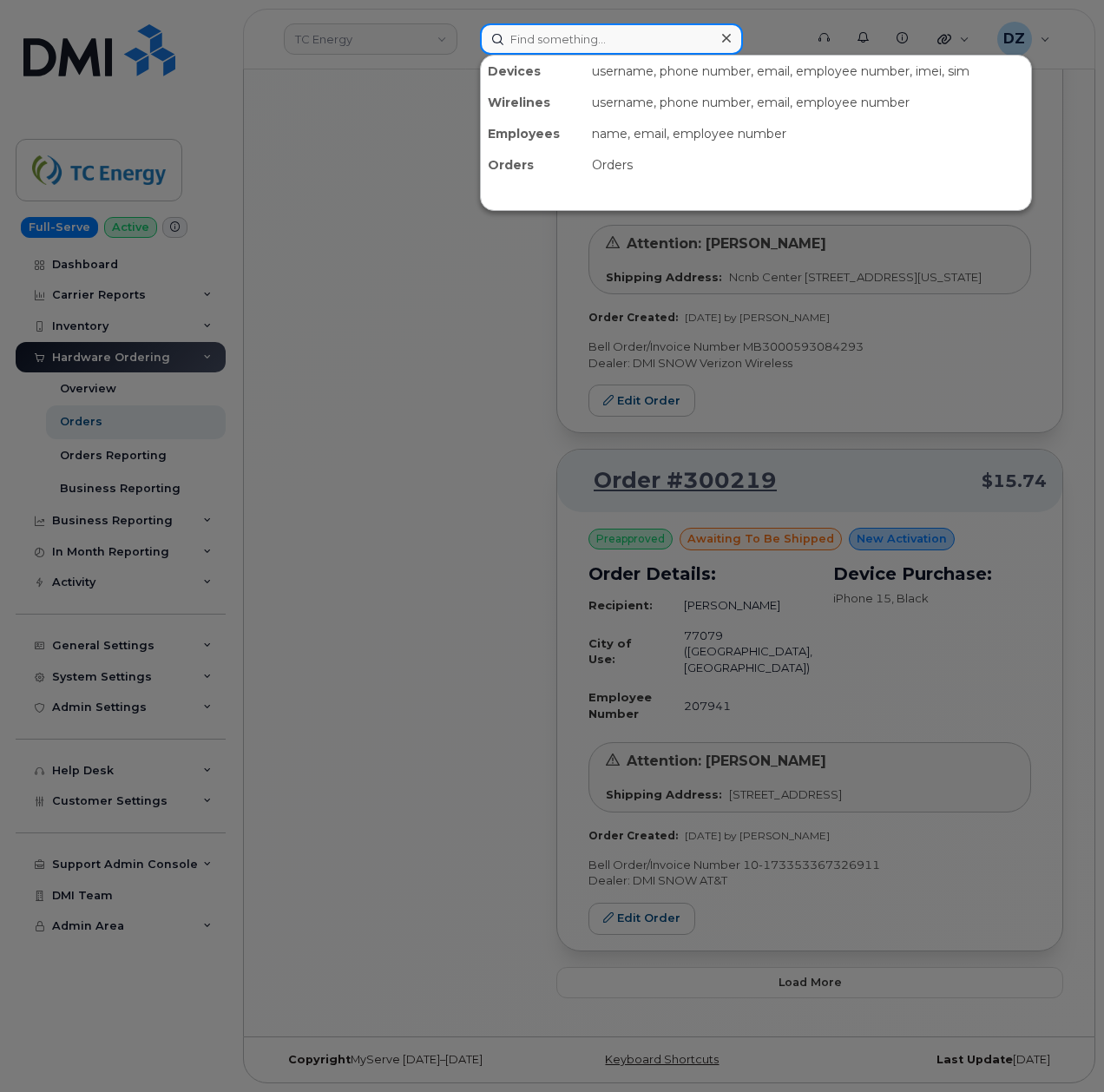
paste input "346-498-9603"
type input "346-498-9603"
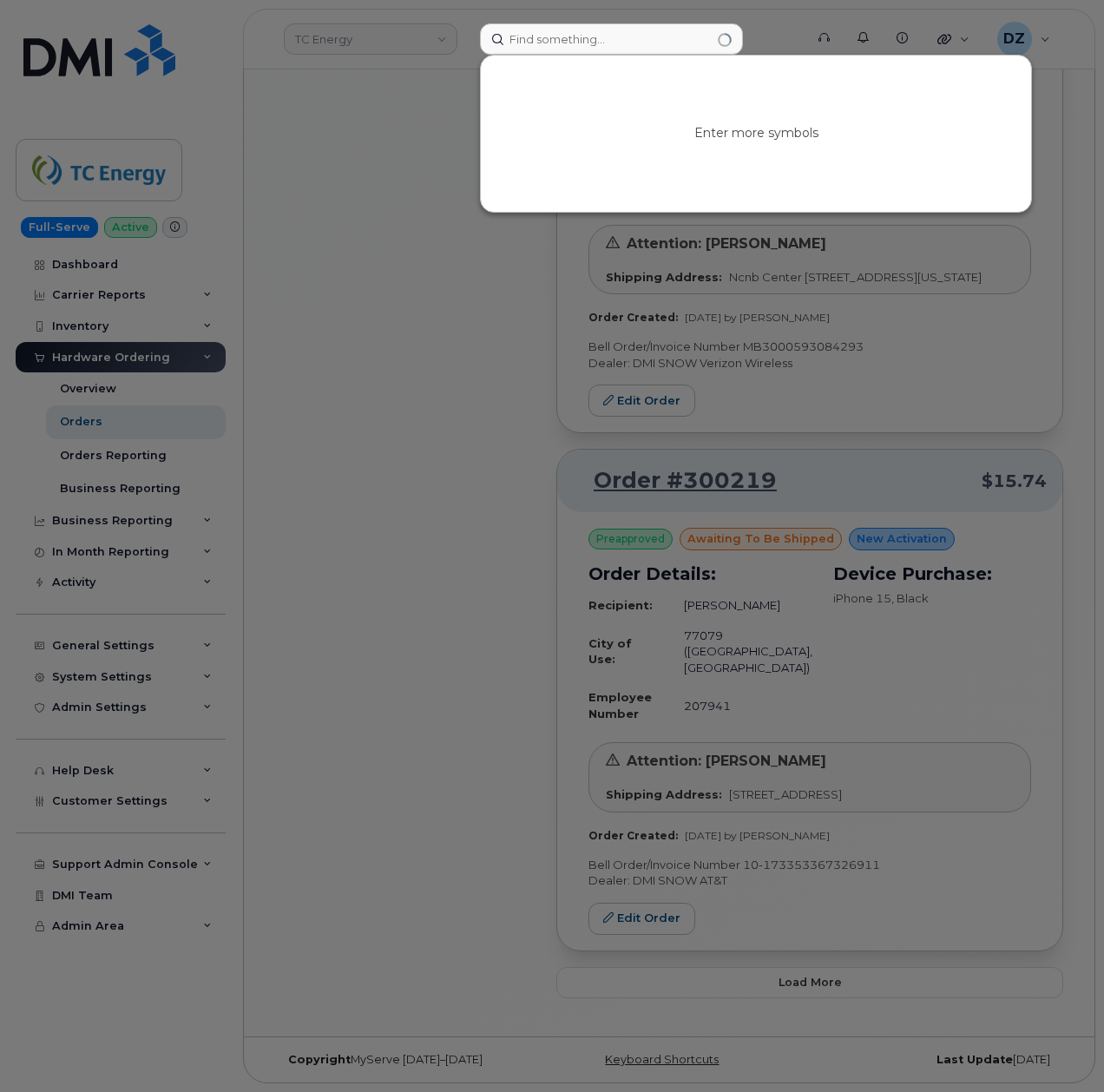
drag, startPoint x: 394, startPoint y: 199, endPoint x: 390, endPoint y: 210, distance: 11.7
click at [390, 210] on div at bounding box center [552, 546] width 1104 height 1092
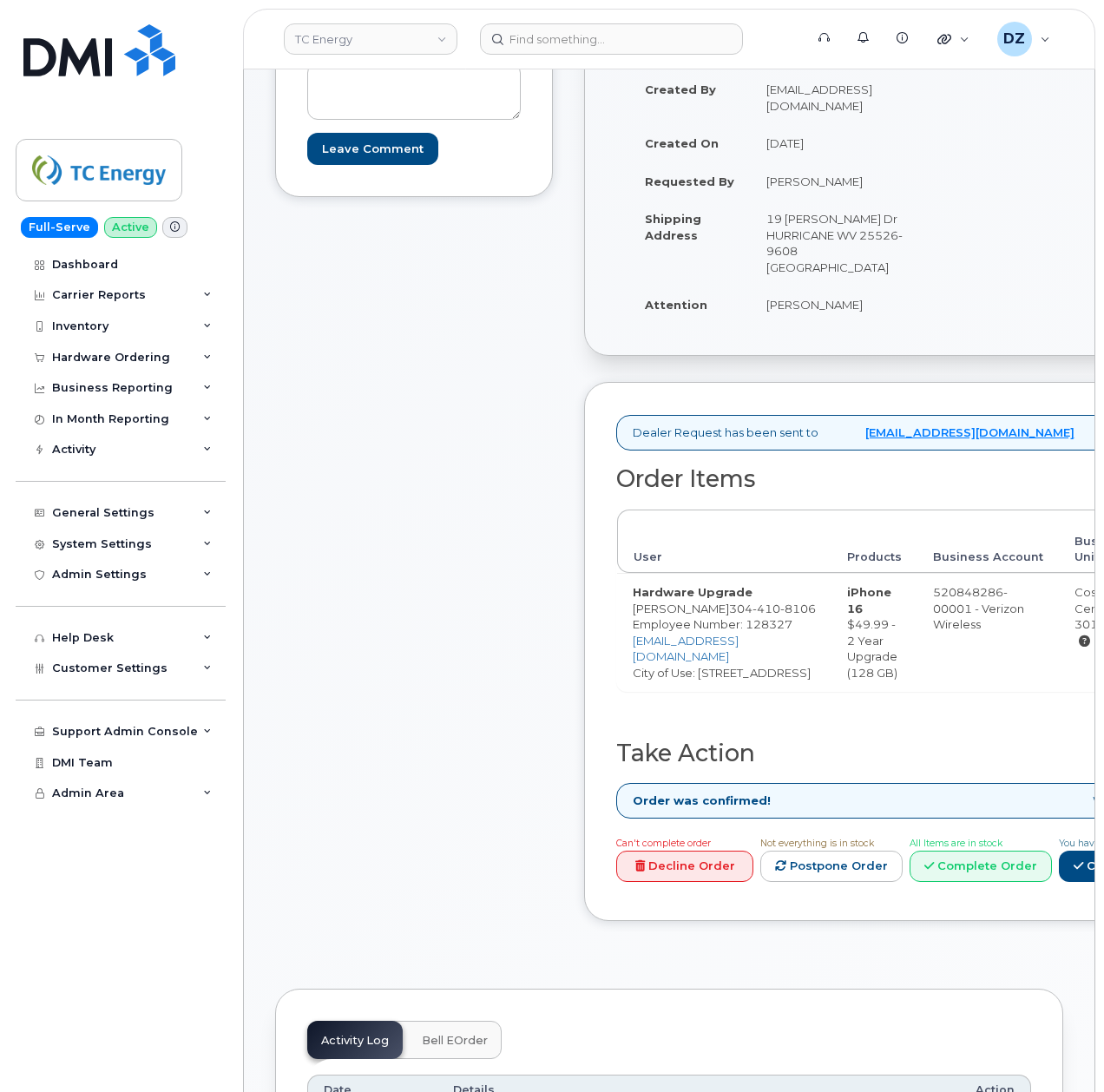
scroll to position [463, 0]
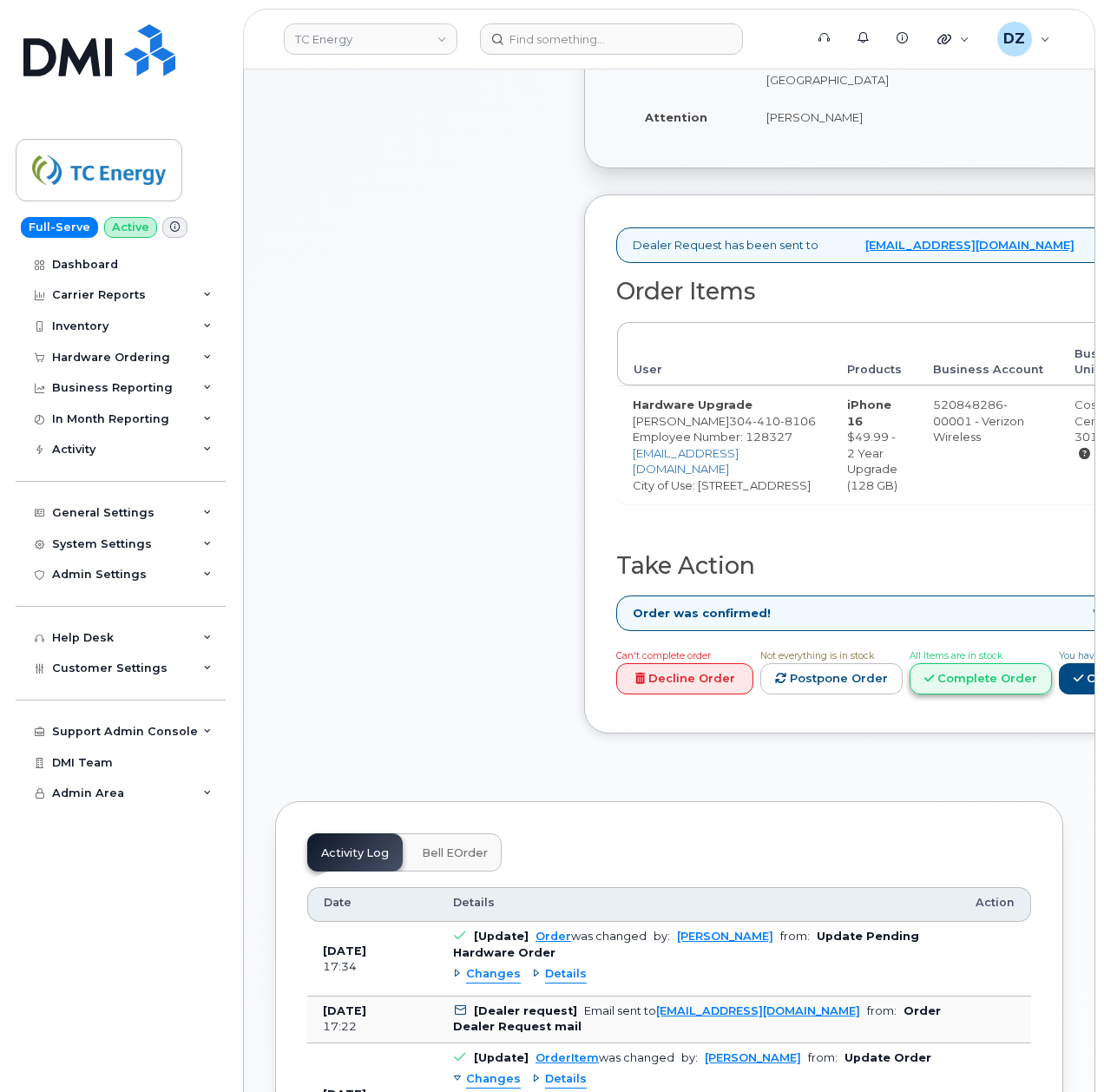
click at [1051, 693] on link "Complete Order" at bounding box center [980, 679] width 142 height 32
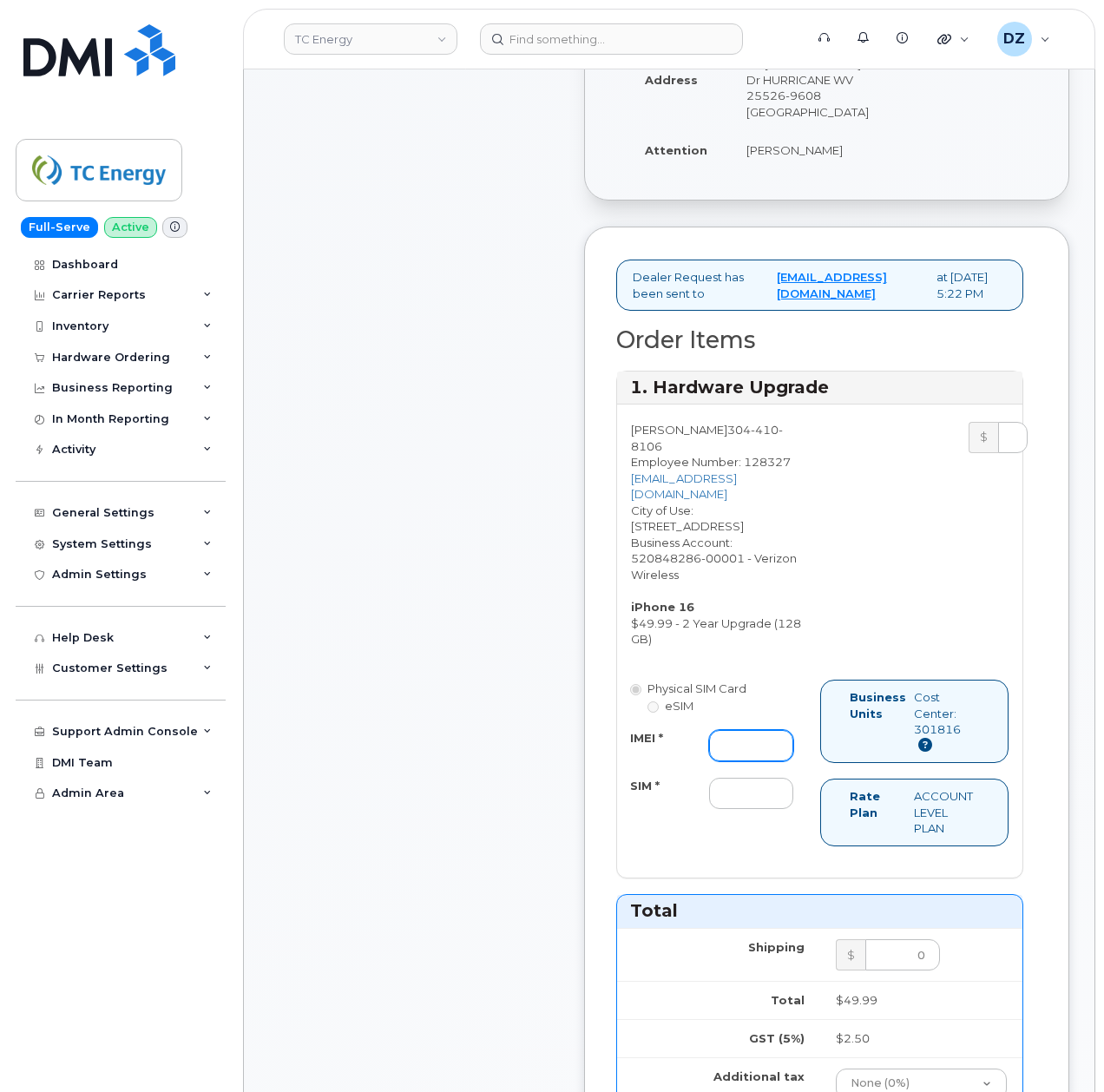
click at [736, 730] on input "IMEI *" at bounding box center [751, 745] width 84 height 31
paste input "356422167823760"
type input "356422167823760"
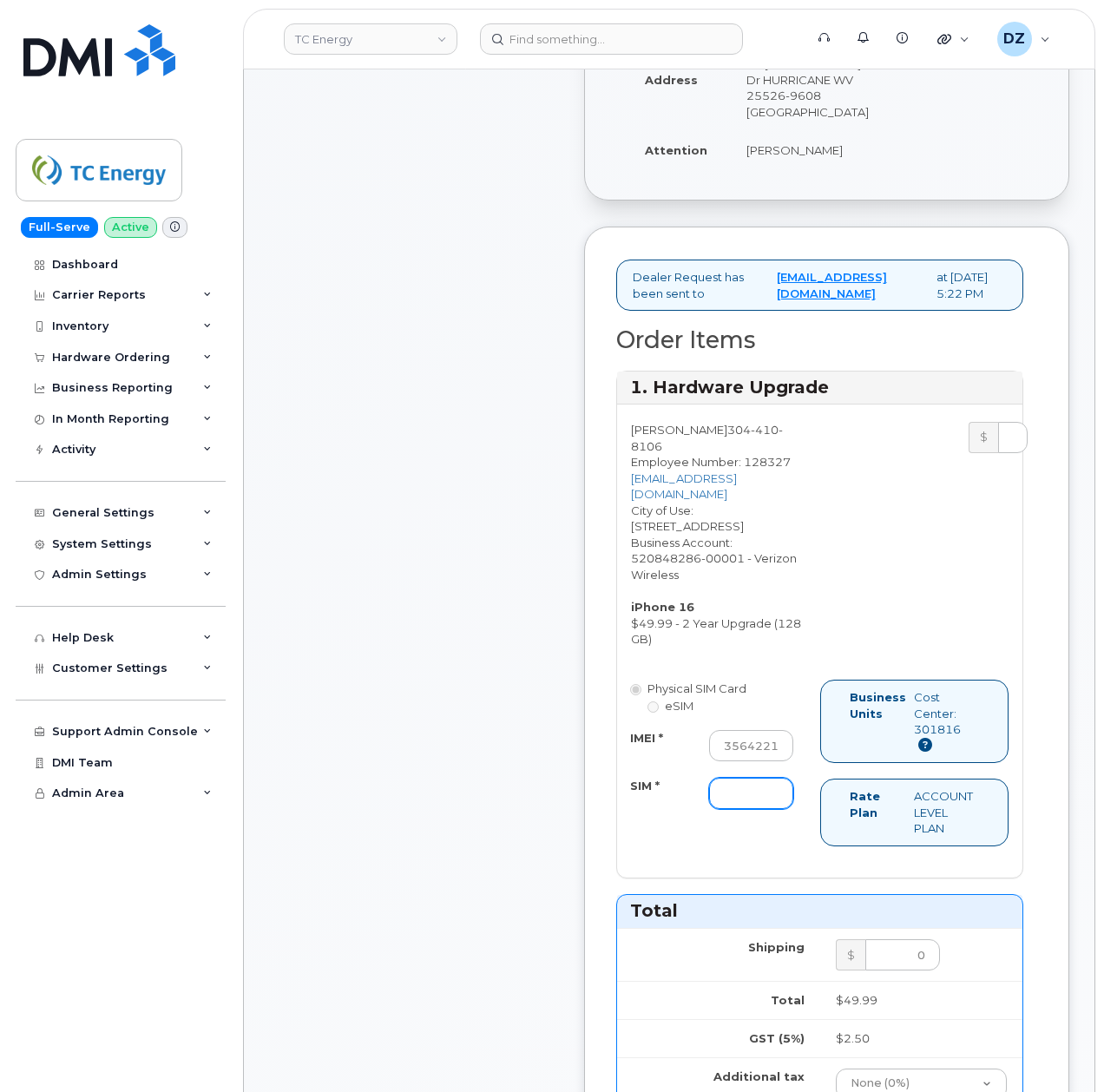
click at [732, 777] on input "SIM *" at bounding box center [751, 793] width 84 height 31
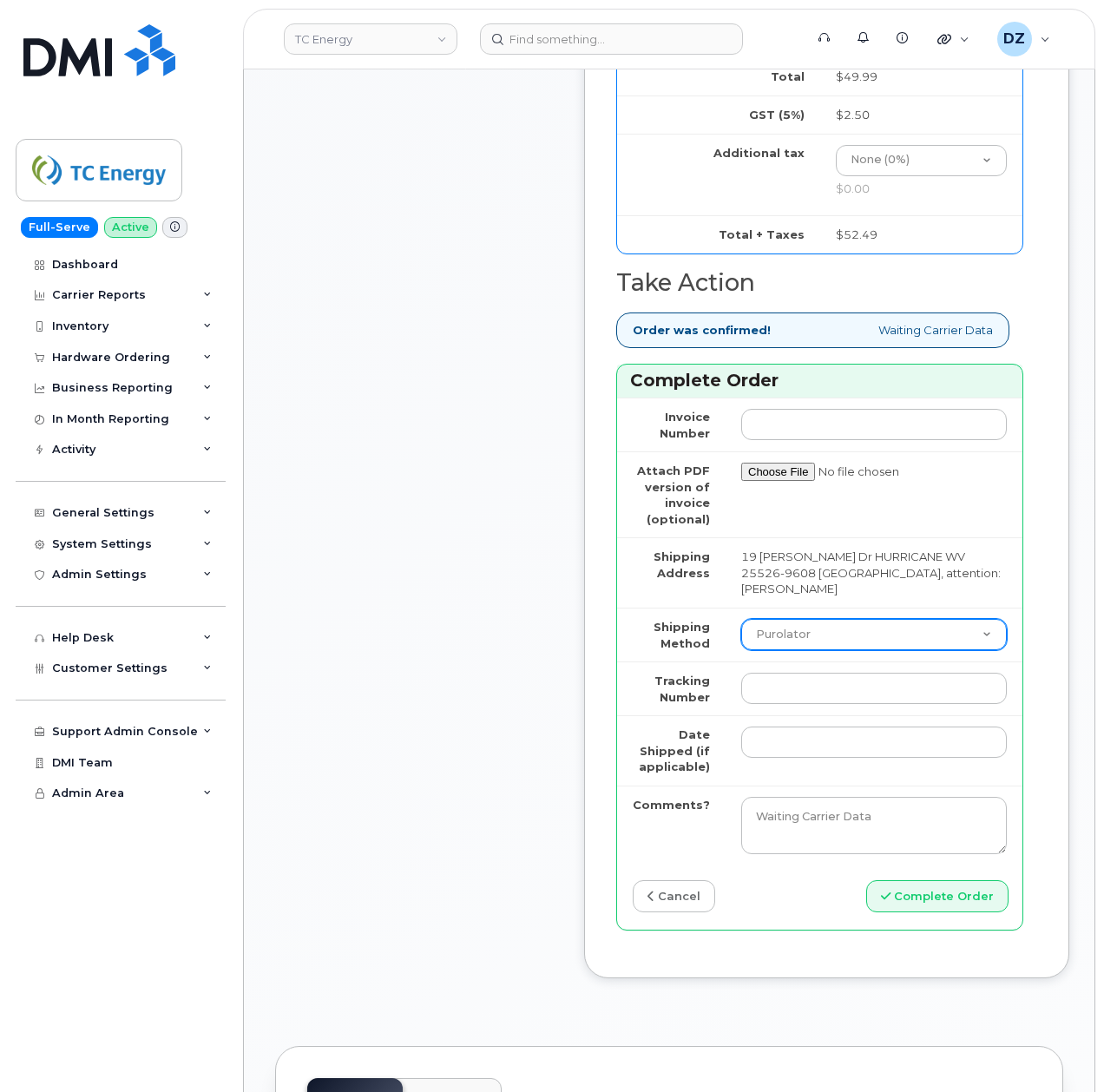
scroll to position [1389, 0]
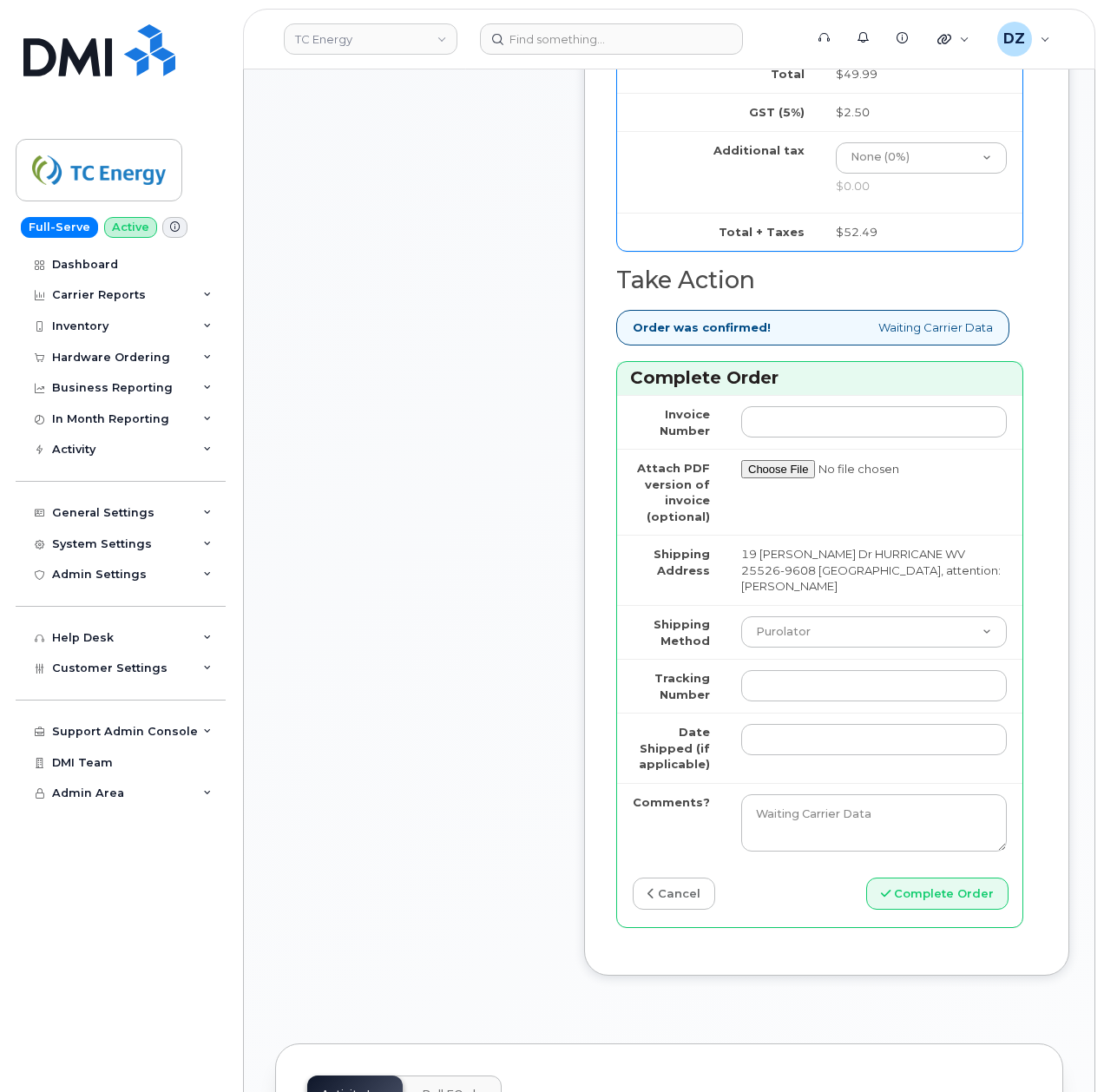
type input "-"
click at [810, 616] on select "Purolator UPS FedEx Canada Post Courier Other Drop Off Pick Up" at bounding box center [874, 632] width 266 height 31
select select "UPS"
click at [742, 616] on select "Purolator UPS FedEx Canada Post Courier Other Drop Off Pick Up" at bounding box center [874, 632] width 266 height 31
click at [775, 670] on input "Tracking Number" at bounding box center [874, 685] width 266 height 31
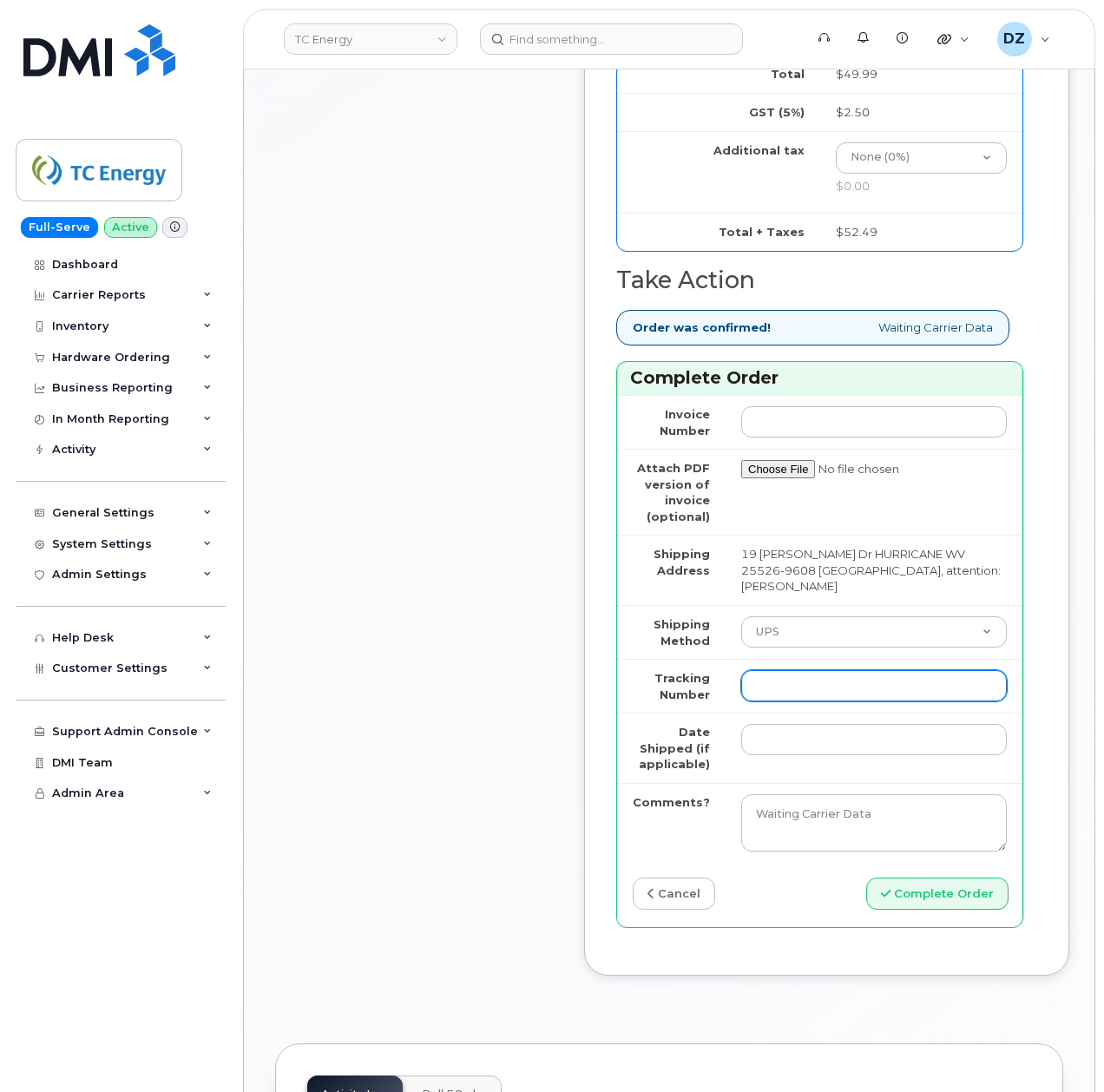
paste input "1ZHF12012917889584"
type input "1ZHF12012917889584"
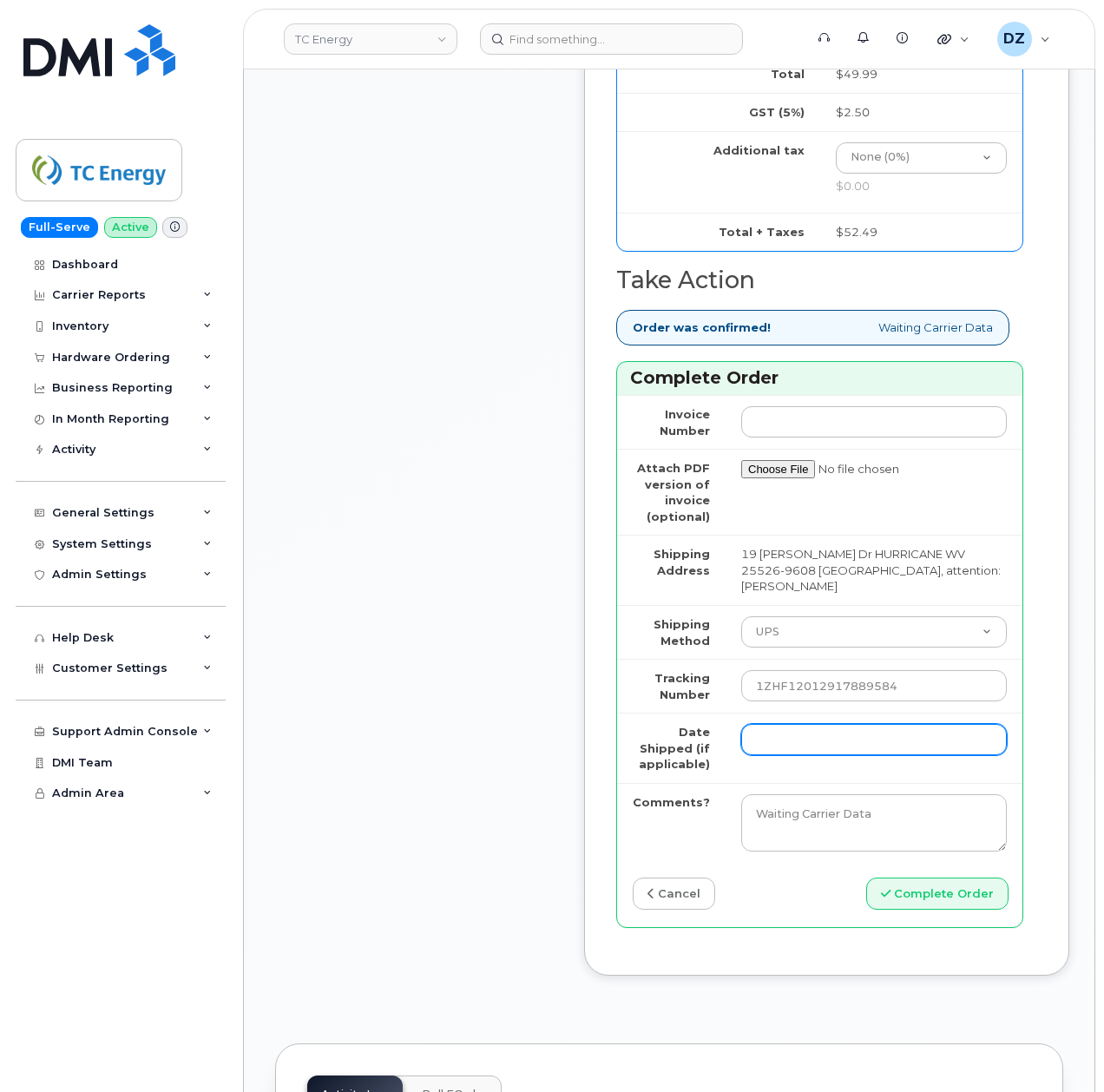
click at [785, 724] on input "Date Shipped (if applicable)" at bounding box center [874, 740] width 266 height 31
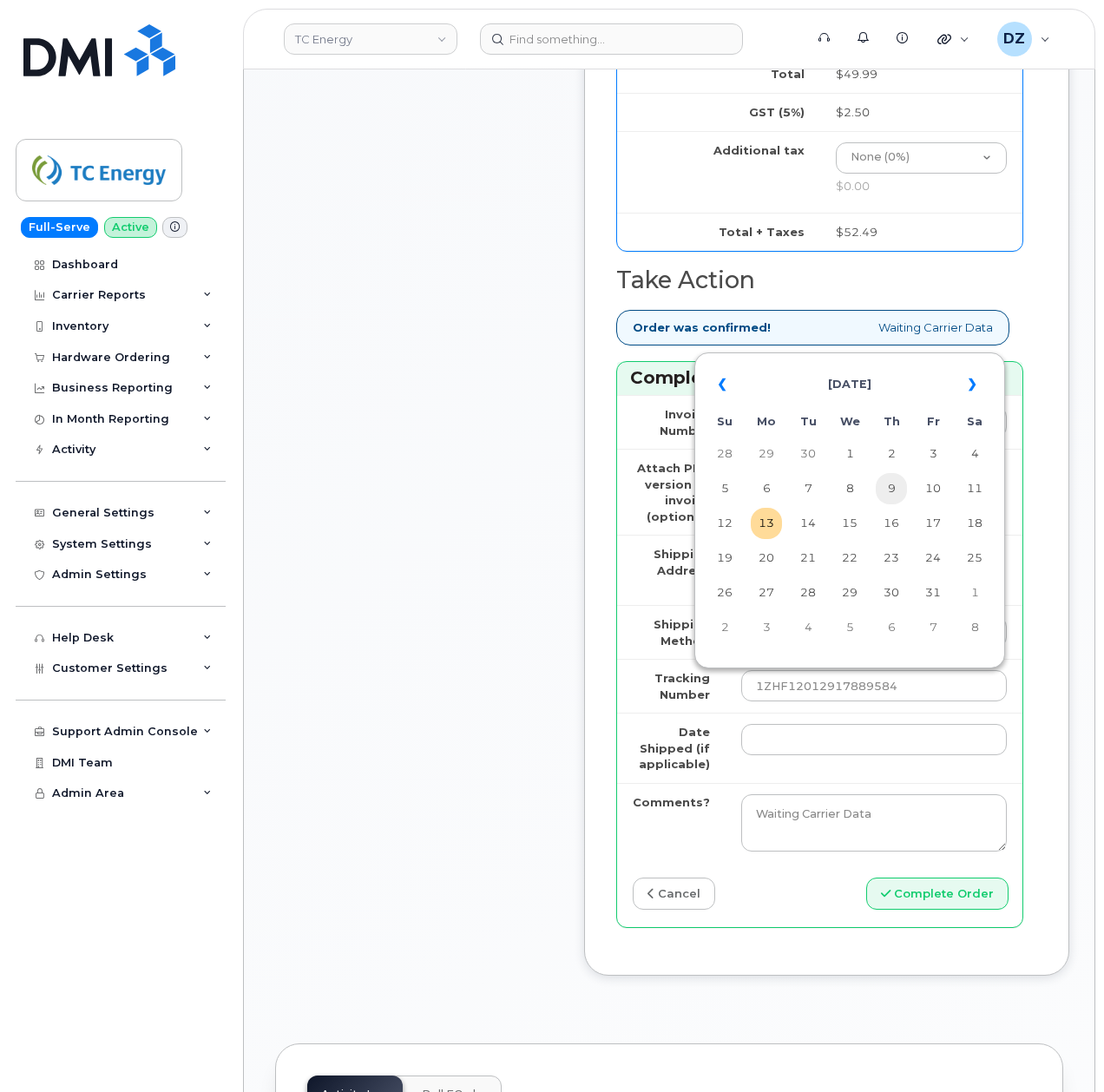
click at [893, 490] on td "9" at bounding box center [891, 489] width 31 height 31
type input "2025-10-09"
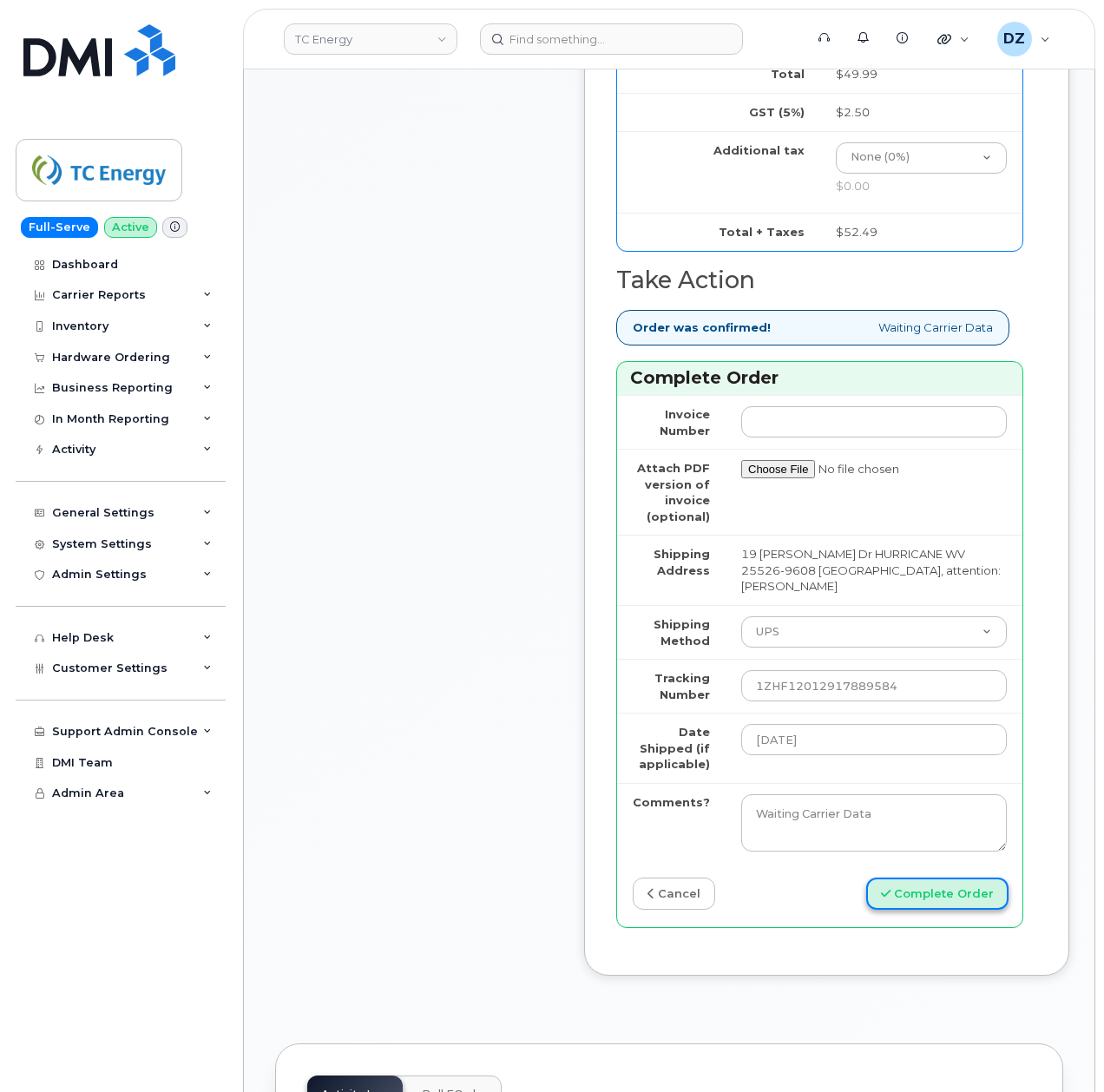
click at [906, 877] on button "Complete Order" at bounding box center [937, 893] width 142 height 32
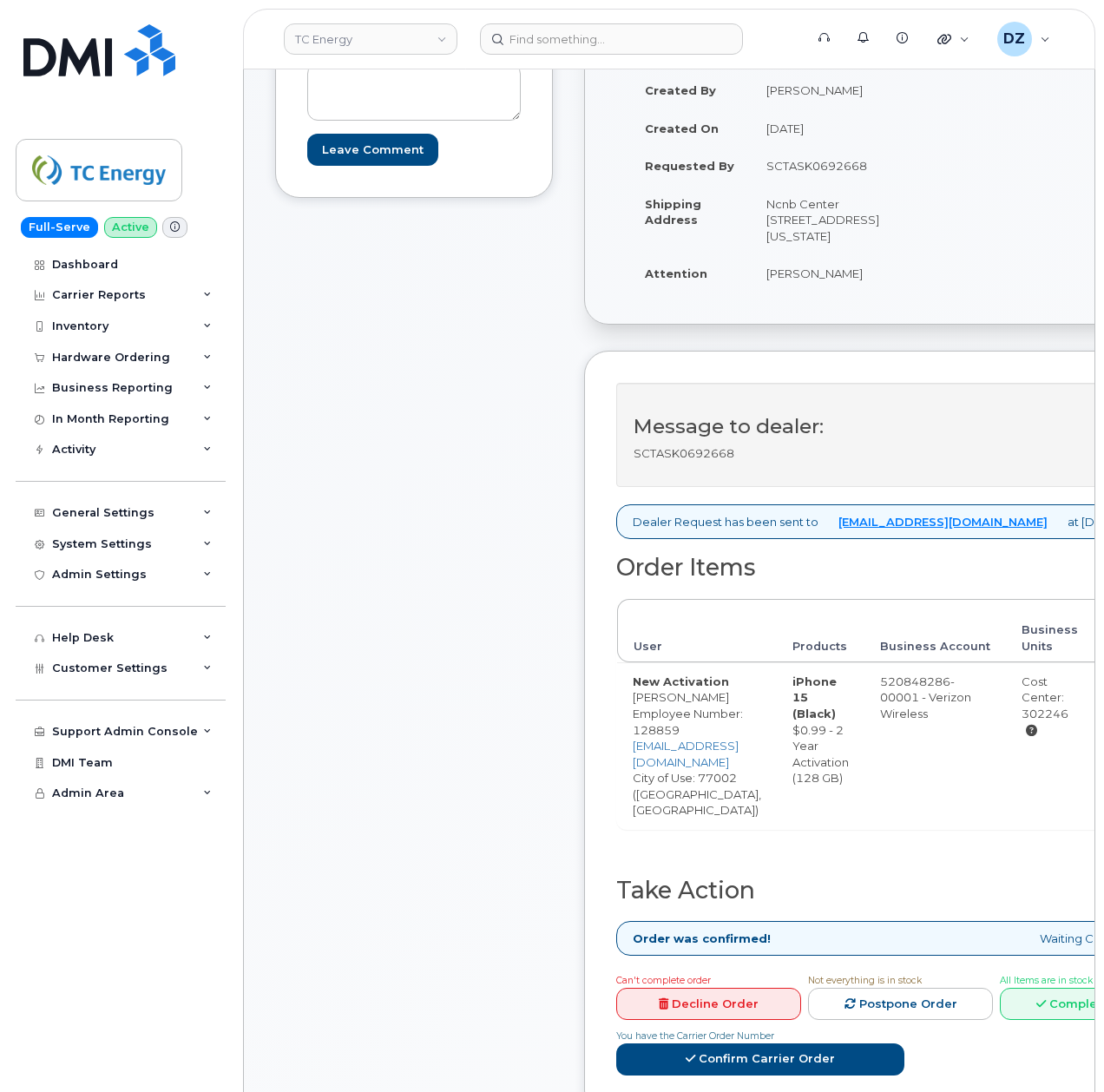
scroll to position [463, 0]
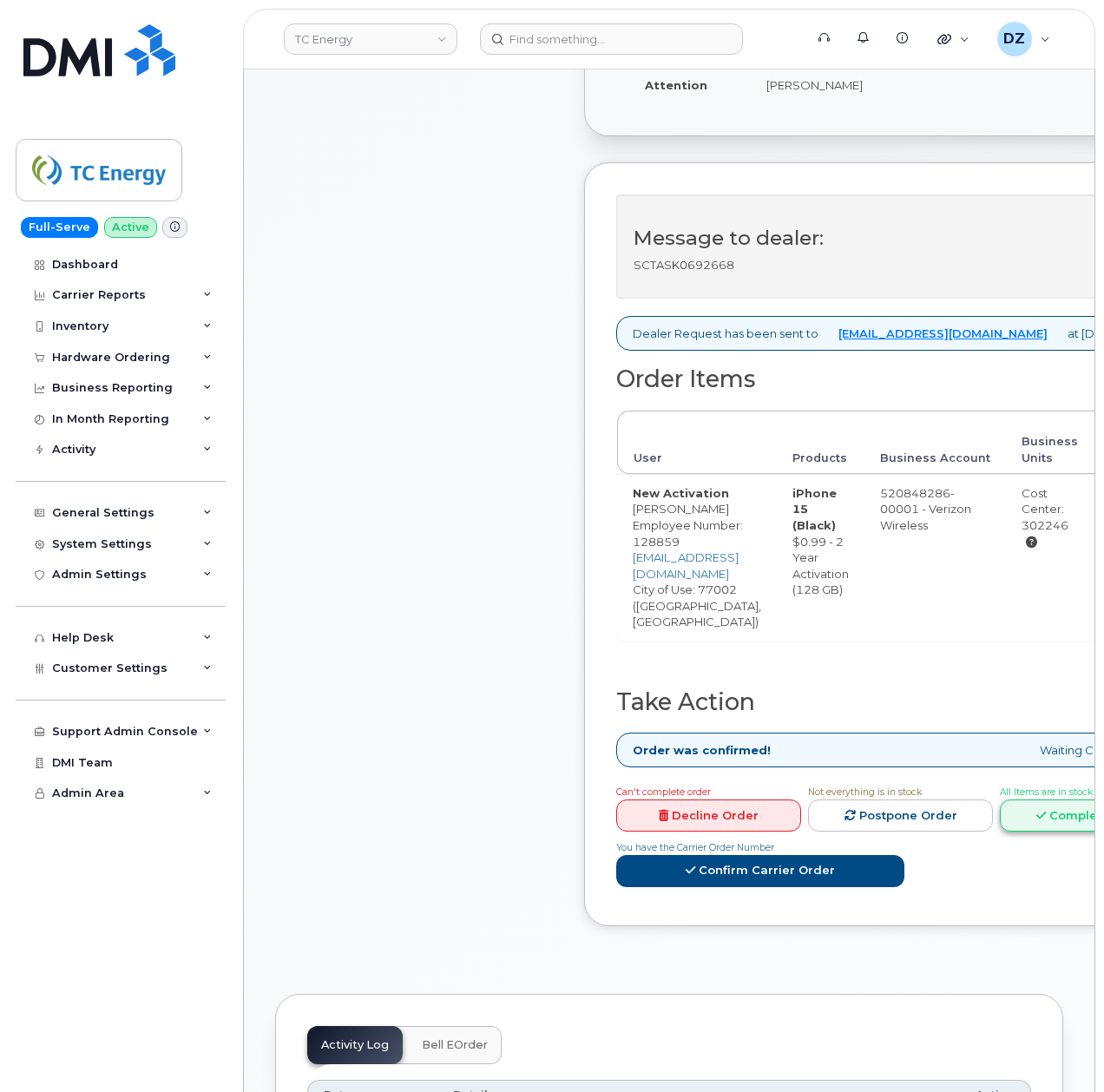
click at [1000, 800] on link "Complete Order" at bounding box center [1092, 815] width 184 height 32
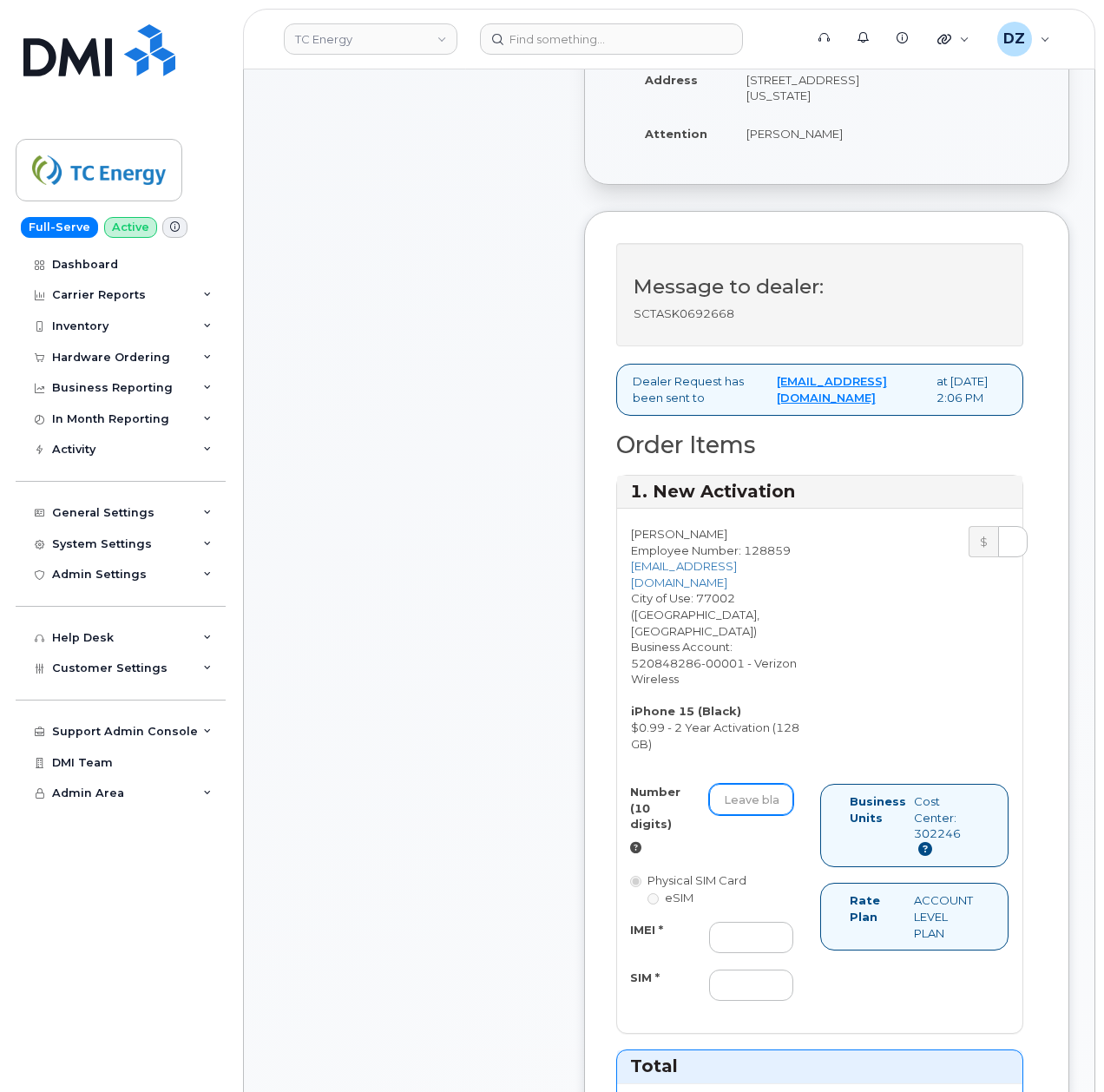
click at [743, 815] on input "Number (10 digits)" at bounding box center [751, 800] width 84 height 31
paste input "713-931-4491"
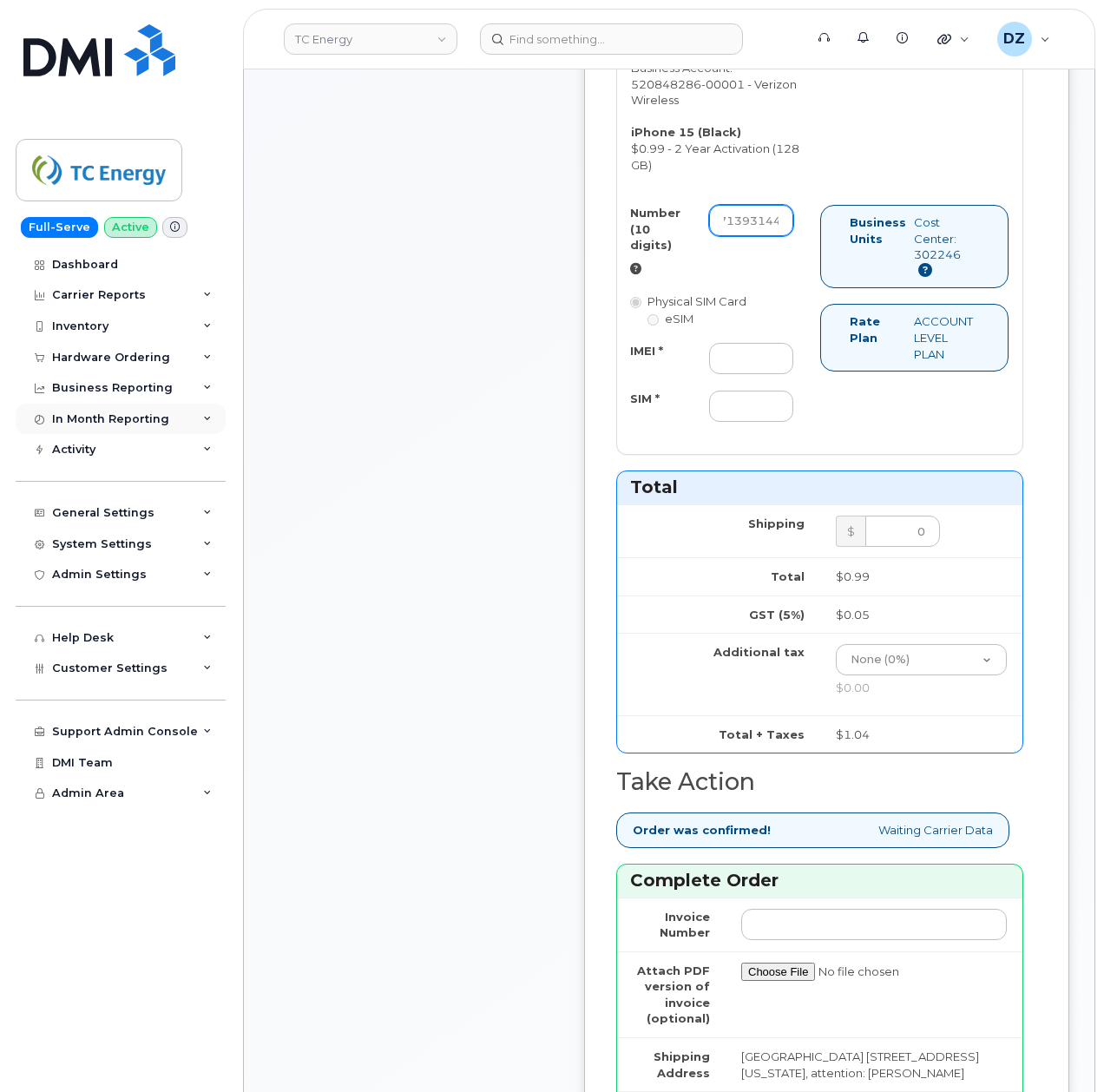
scroll to position [0, 0]
type input "7139314491"
drag, startPoint x: 760, startPoint y: 375, endPoint x: 758, endPoint y: 394, distance: 19.1
click at [760, 374] on input "IMEI *" at bounding box center [751, 359] width 84 height 31
paste input "350447838435286"
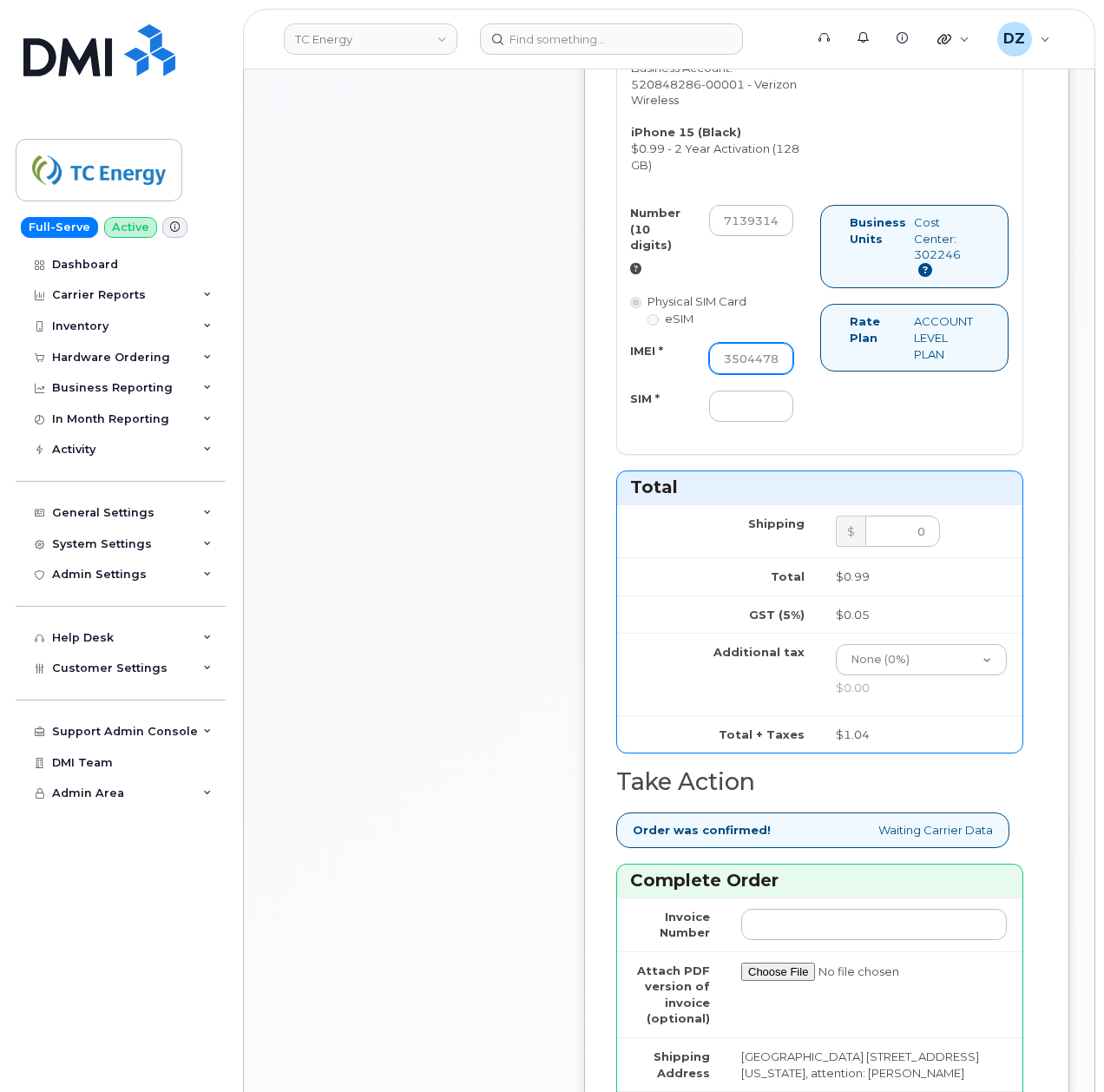
scroll to position [0, 63]
type input "350447838435286"
drag, startPoint x: 751, startPoint y: 433, endPoint x: 772, endPoint y: 441, distance: 22.5
click at [752, 421] on input "SIM *" at bounding box center [751, 406] width 84 height 31
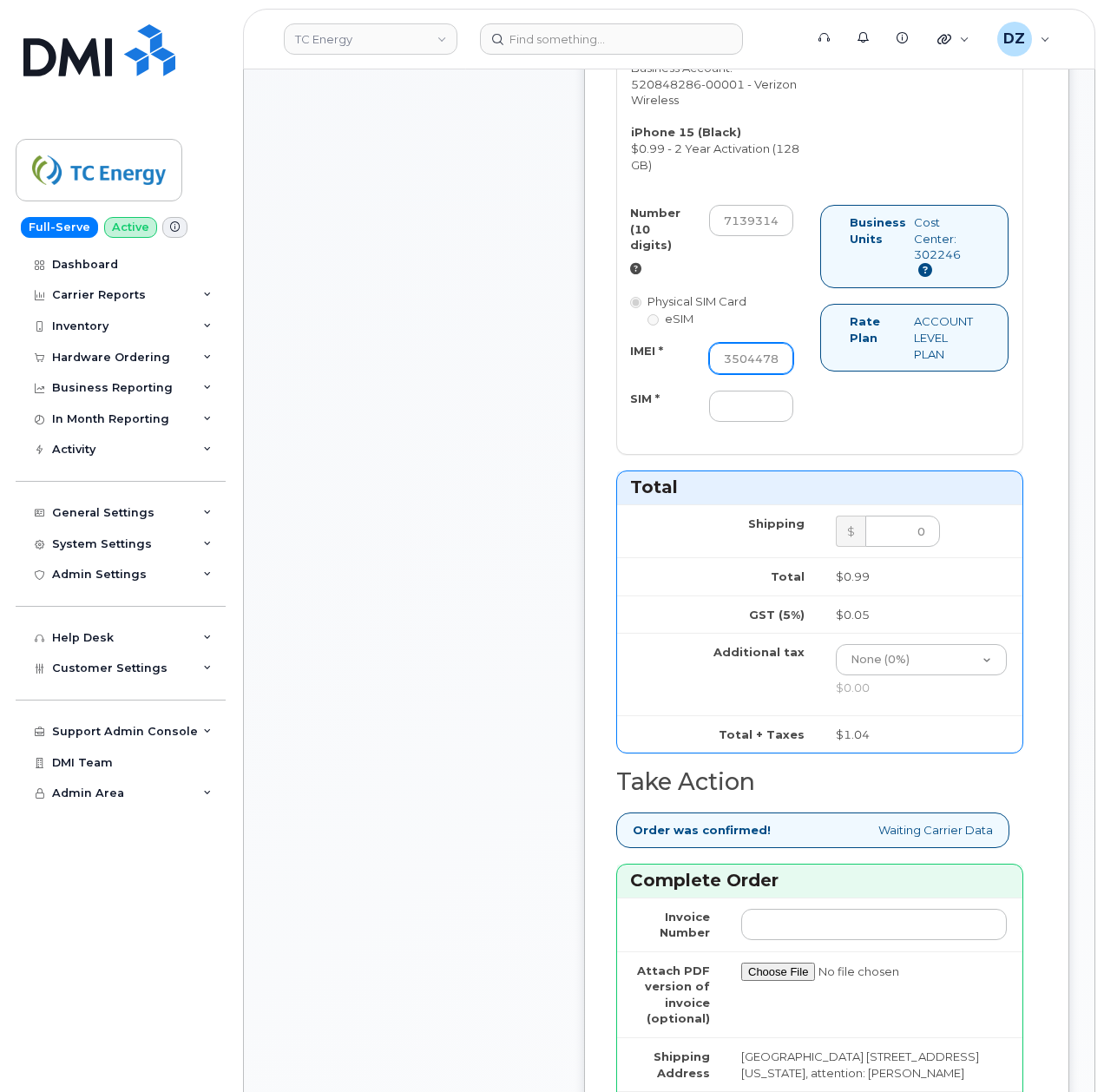
click at [752, 374] on input "350447838435286" at bounding box center [751, 359] width 84 height 31
click at [734, 421] on input "SIM *" at bounding box center [751, 406] width 84 height 31
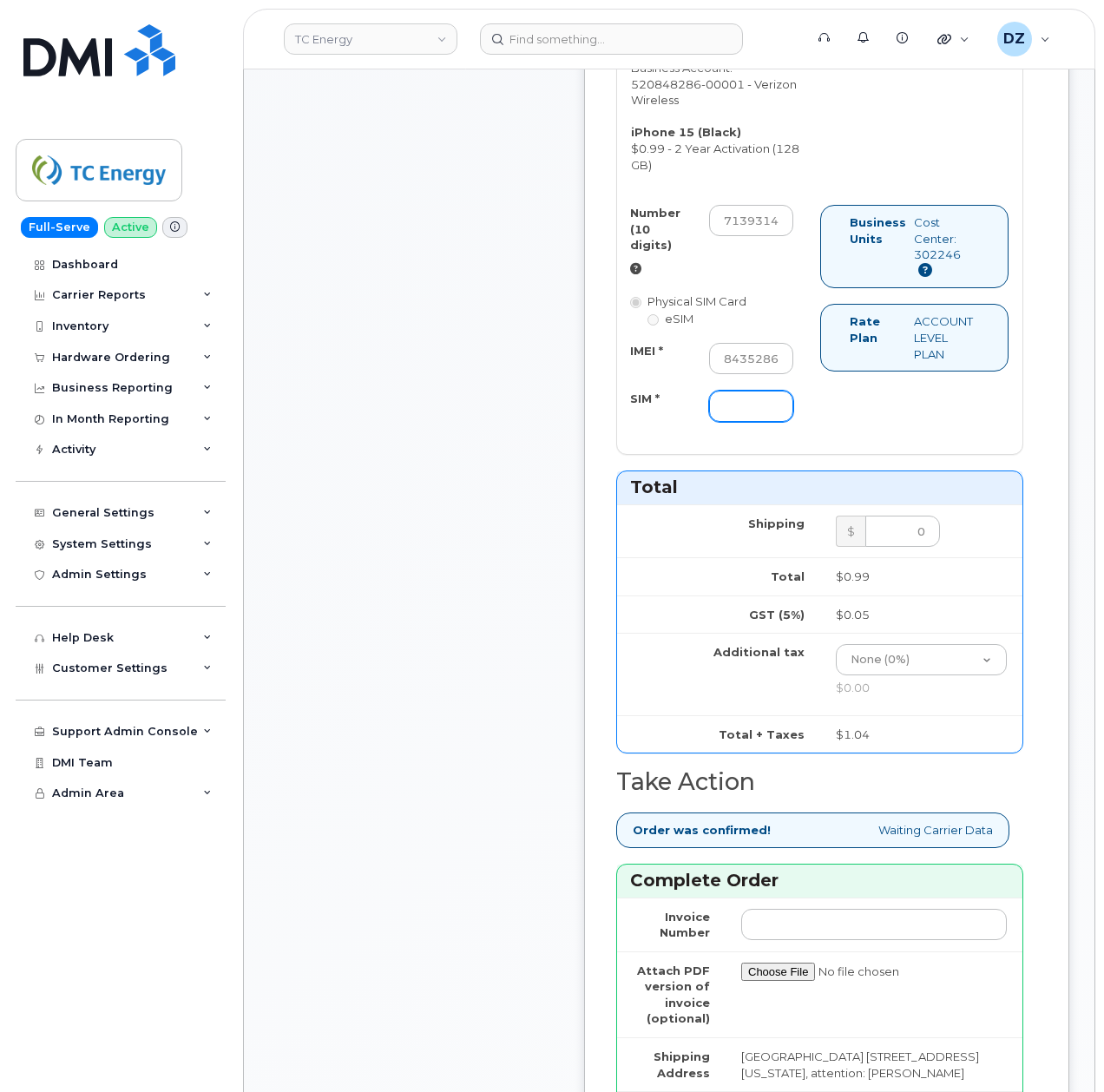
scroll to position [0, 0]
type input "-"
click at [560, 492] on div "Comments Leave Comment Order Information $1.04 Created By Devon Zellars Created…" at bounding box center [669, 355] width 788 height 2264
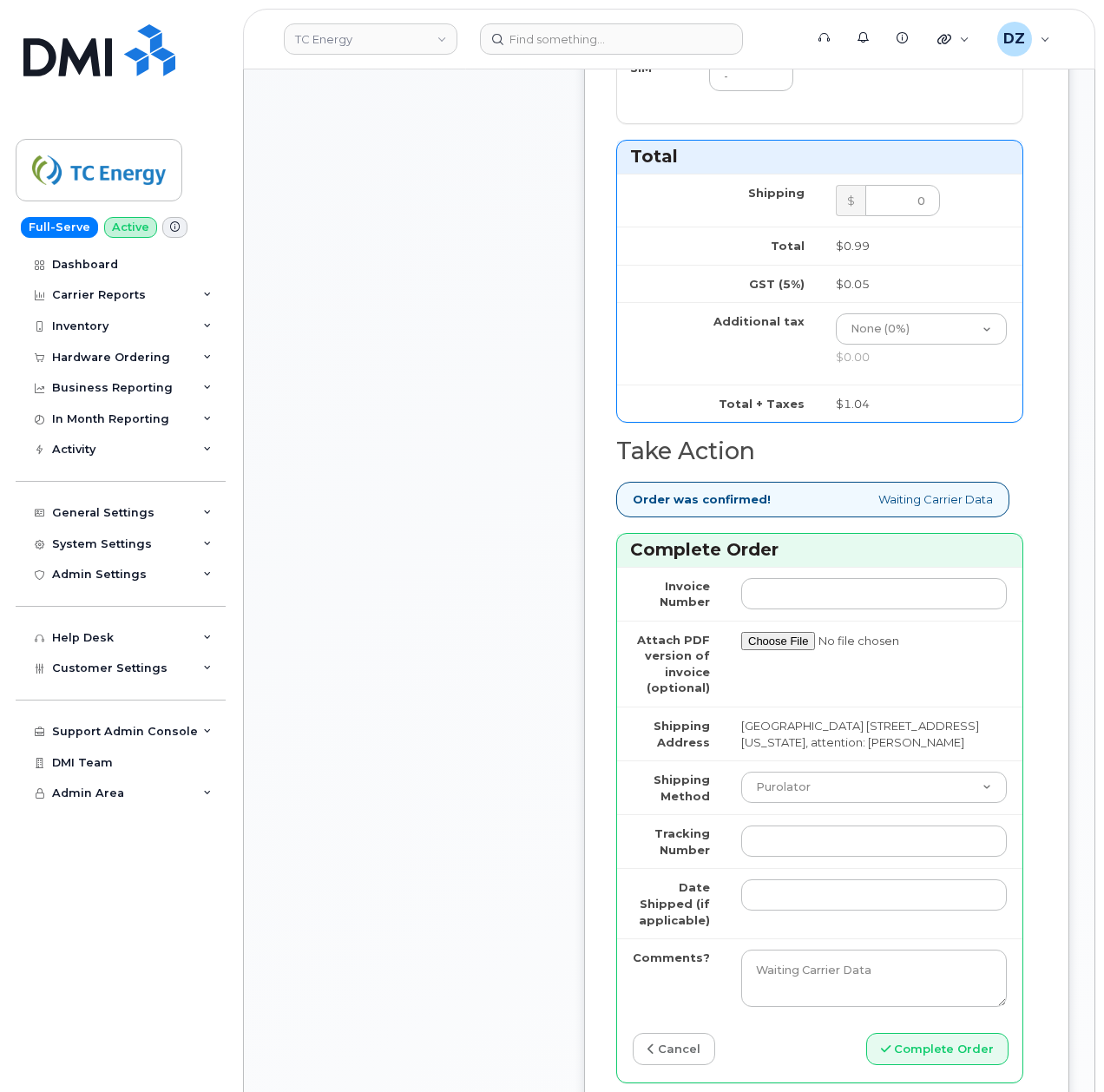
scroll to position [1620, 0]
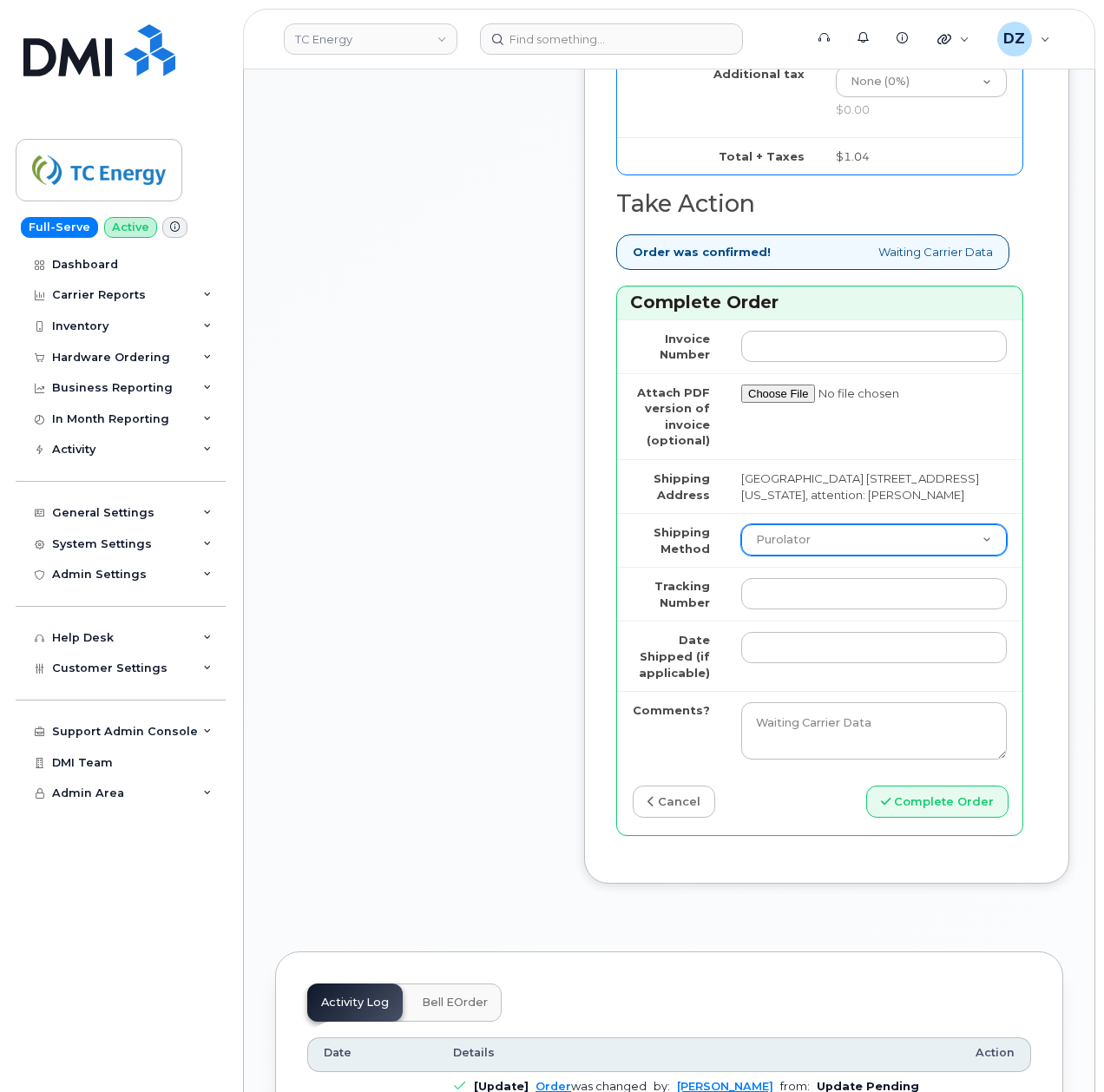
click at [838, 555] on select "Purolator UPS FedEx Canada Post Courier Other Drop Off Pick Up" at bounding box center [874, 540] width 266 height 31
select select "FedEx"
click at [742, 555] on select "Purolator UPS FedEx Canada Post Courier Other Drop Off Pick Up" at bounding box center [874, 540] width 266 height 31
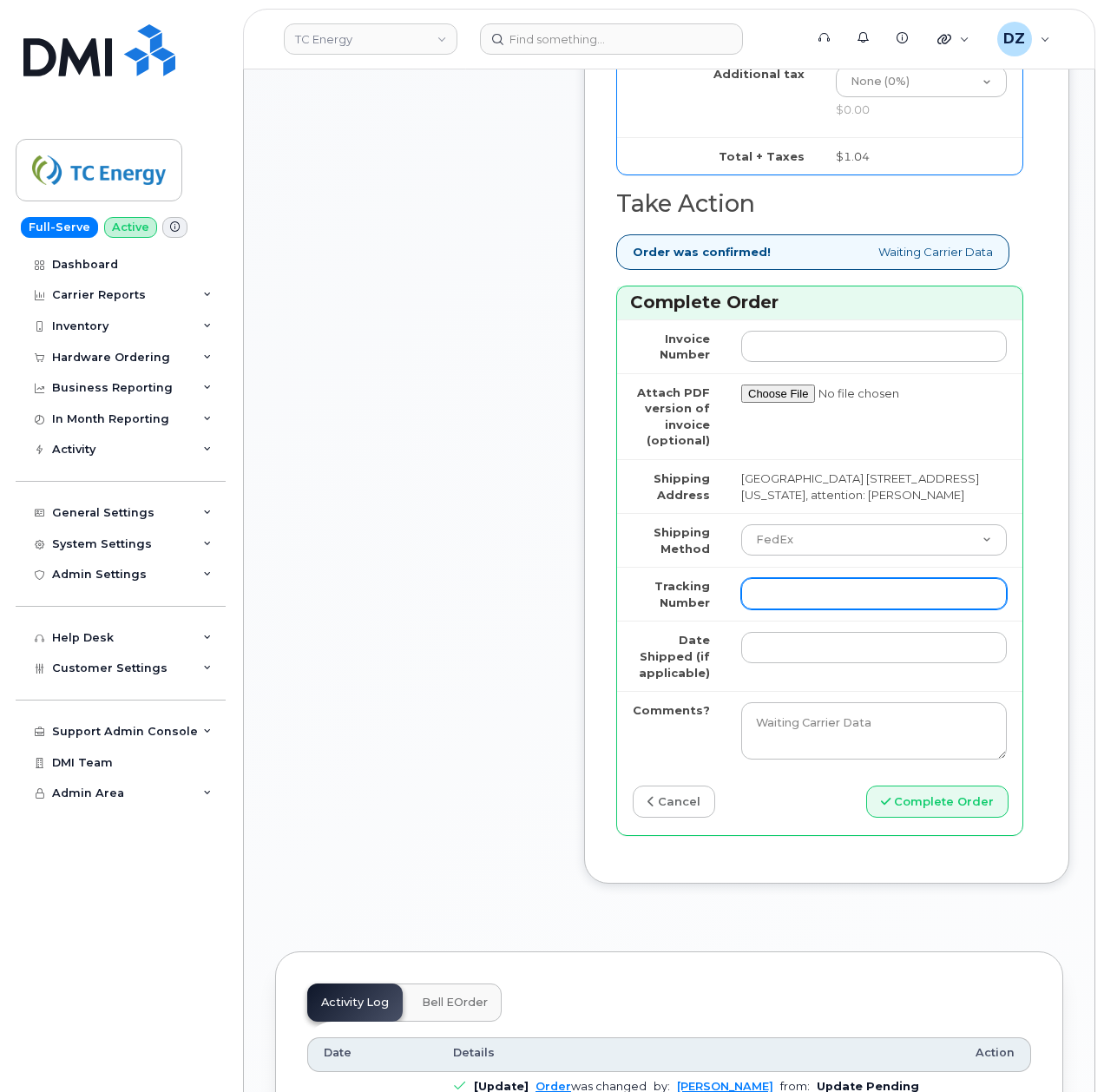
click at [781, 610] on input "Tracking Number" at bounding box center [874, 594] width 266 height 31
paste input "480982129564"
type input "480982129564"
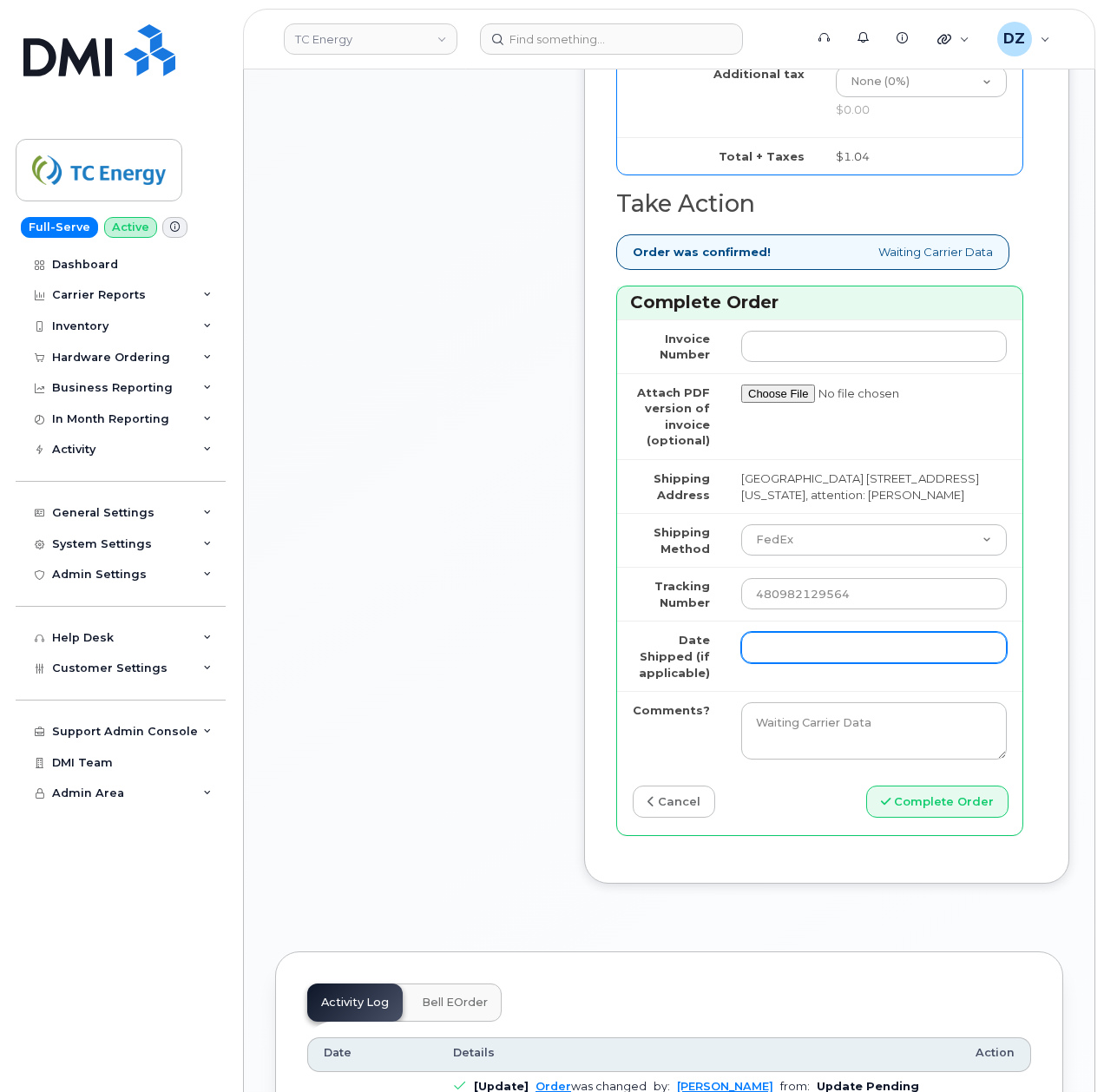
click at [783, 663] on input "Date Shipped (if applicable)" at bounding box center [874, 647] width 266 height 31
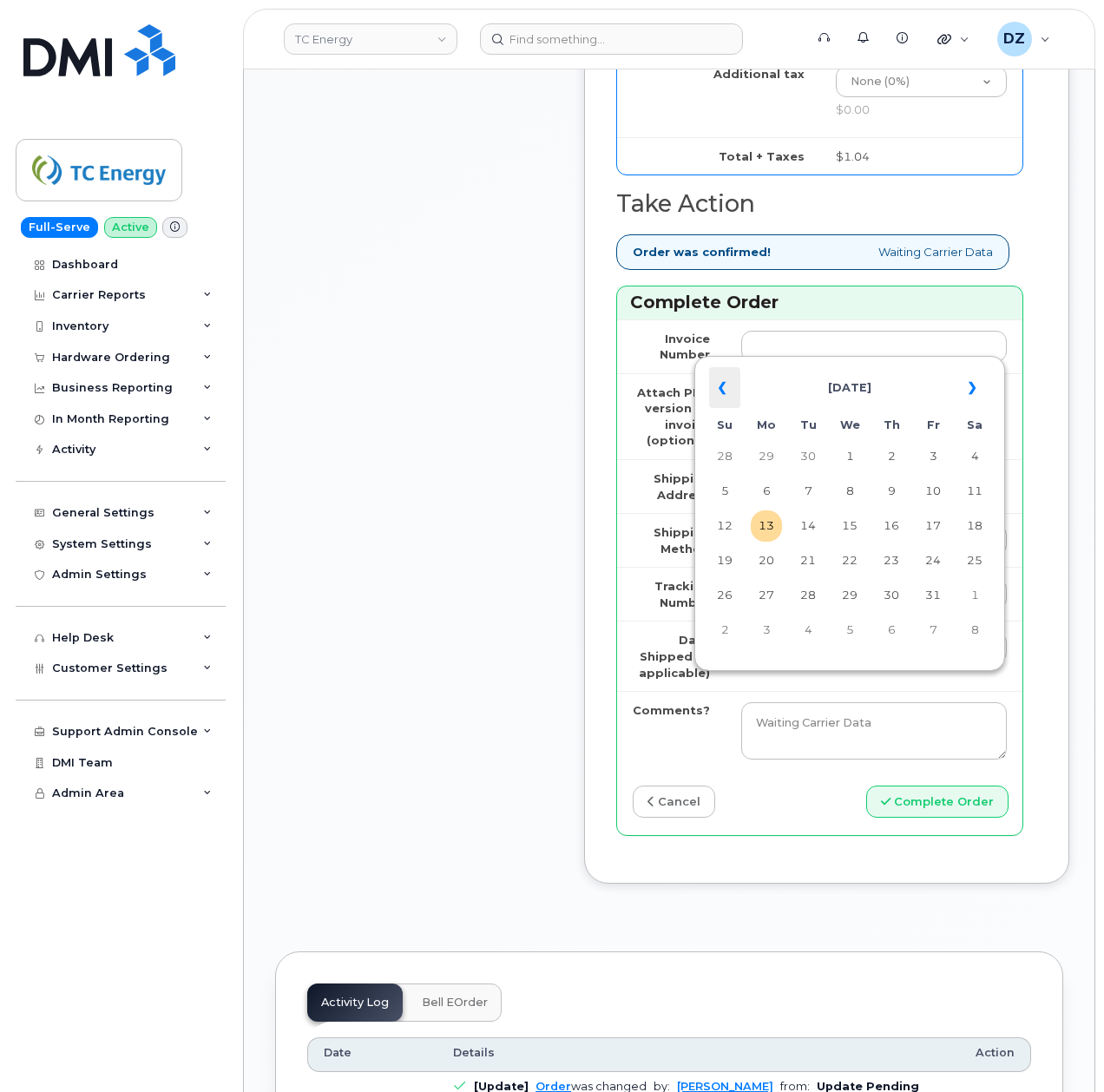
drag, startPoint x: 716, startPoint y: 384, endPoint x: 729, endPoint y: 392, distance: 15.3
click at [716, 384] on th "«" at bounding box center [725, 387] width 31 height 42
click at [932, 528] on td "19" at bounding box center [933, 526] width 31 height 31
type input "2025-09-19"
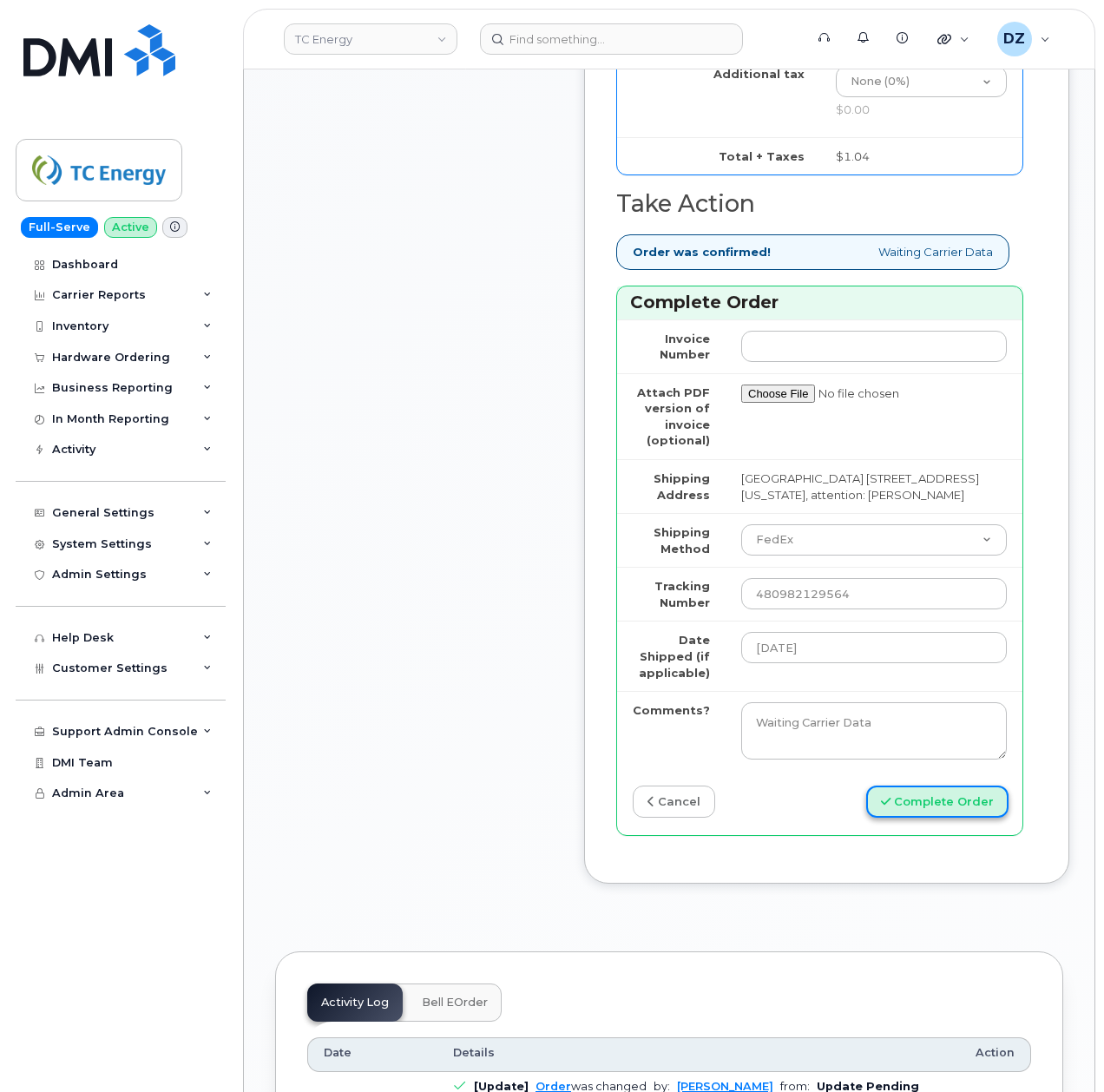
click at [929, 817] on button "Complete Order" at bounding box center [937, 801] width 142 height 32
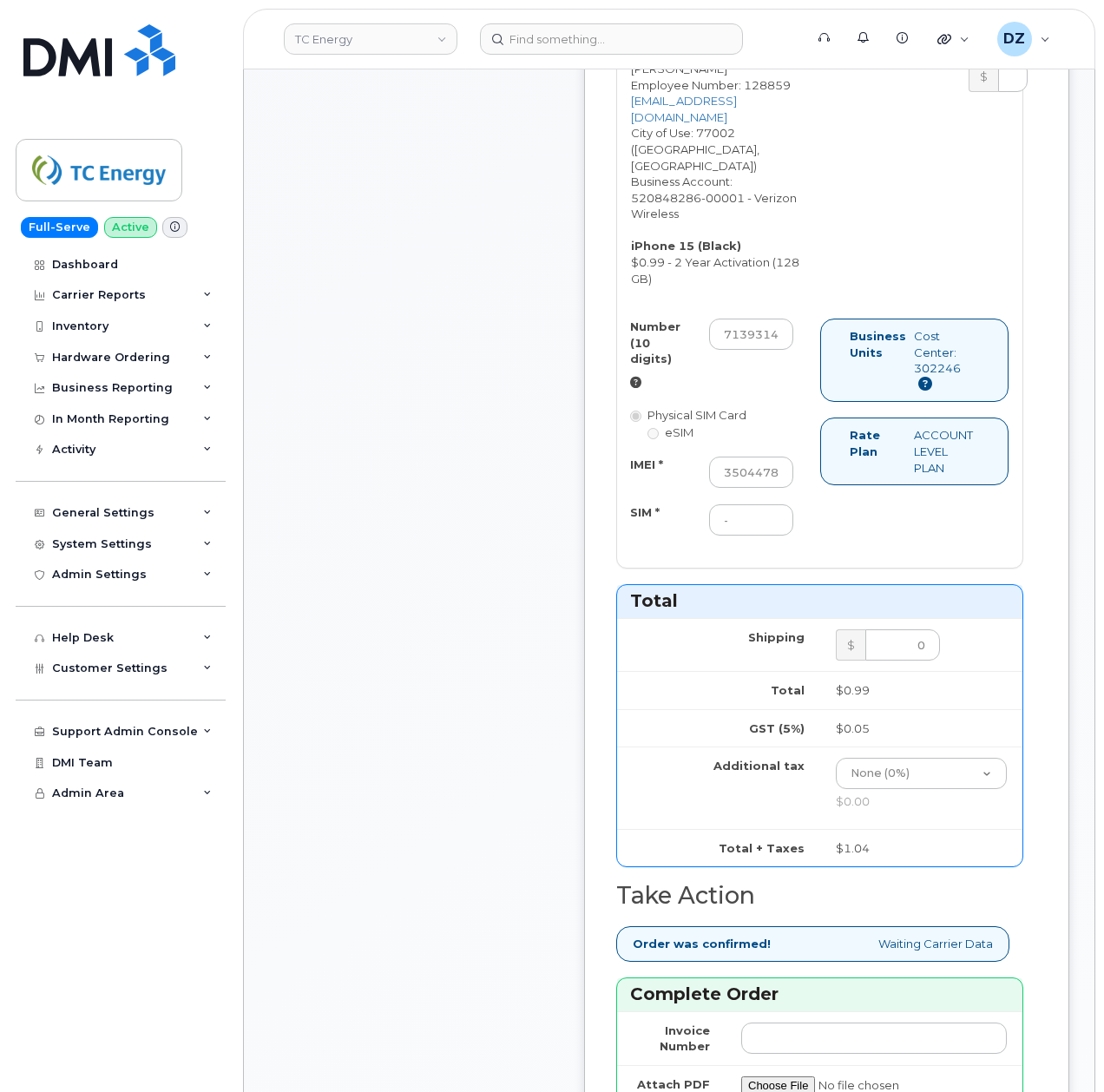
scroll to position [925, 0]
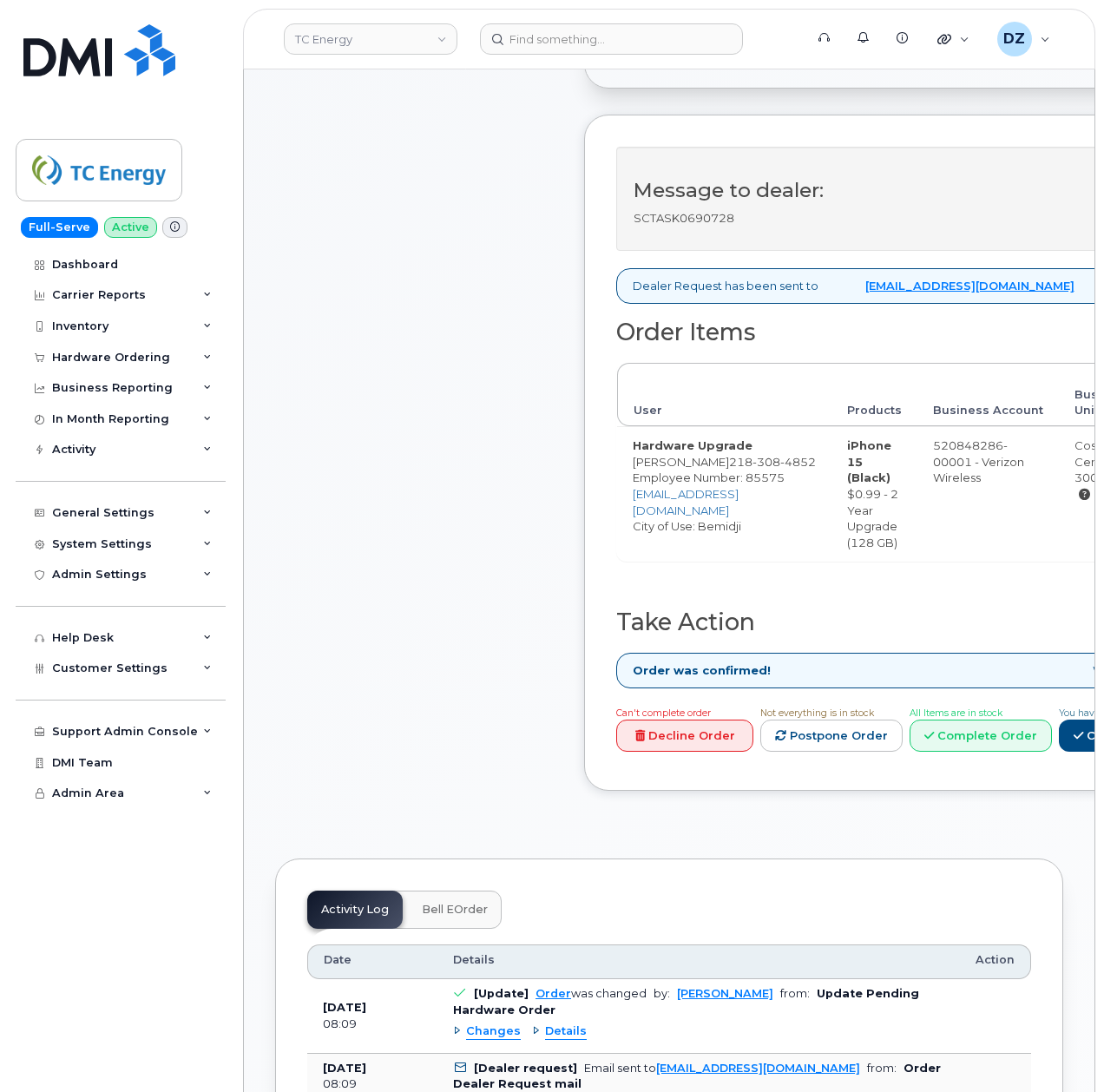
scroll to position [578, 0]
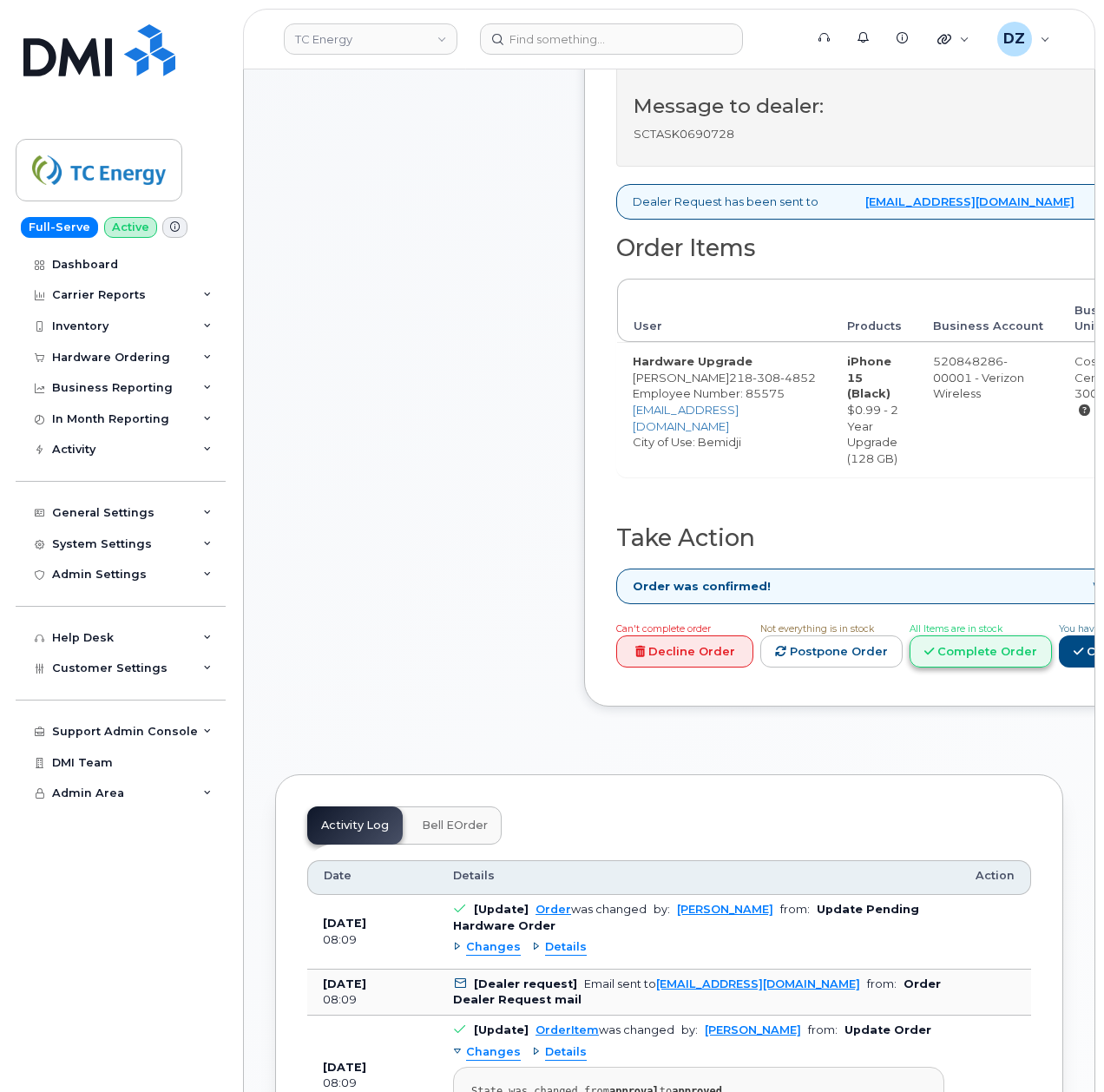
click at [934, 657] on icon at bounding box center [929, 651] width 9 height 11
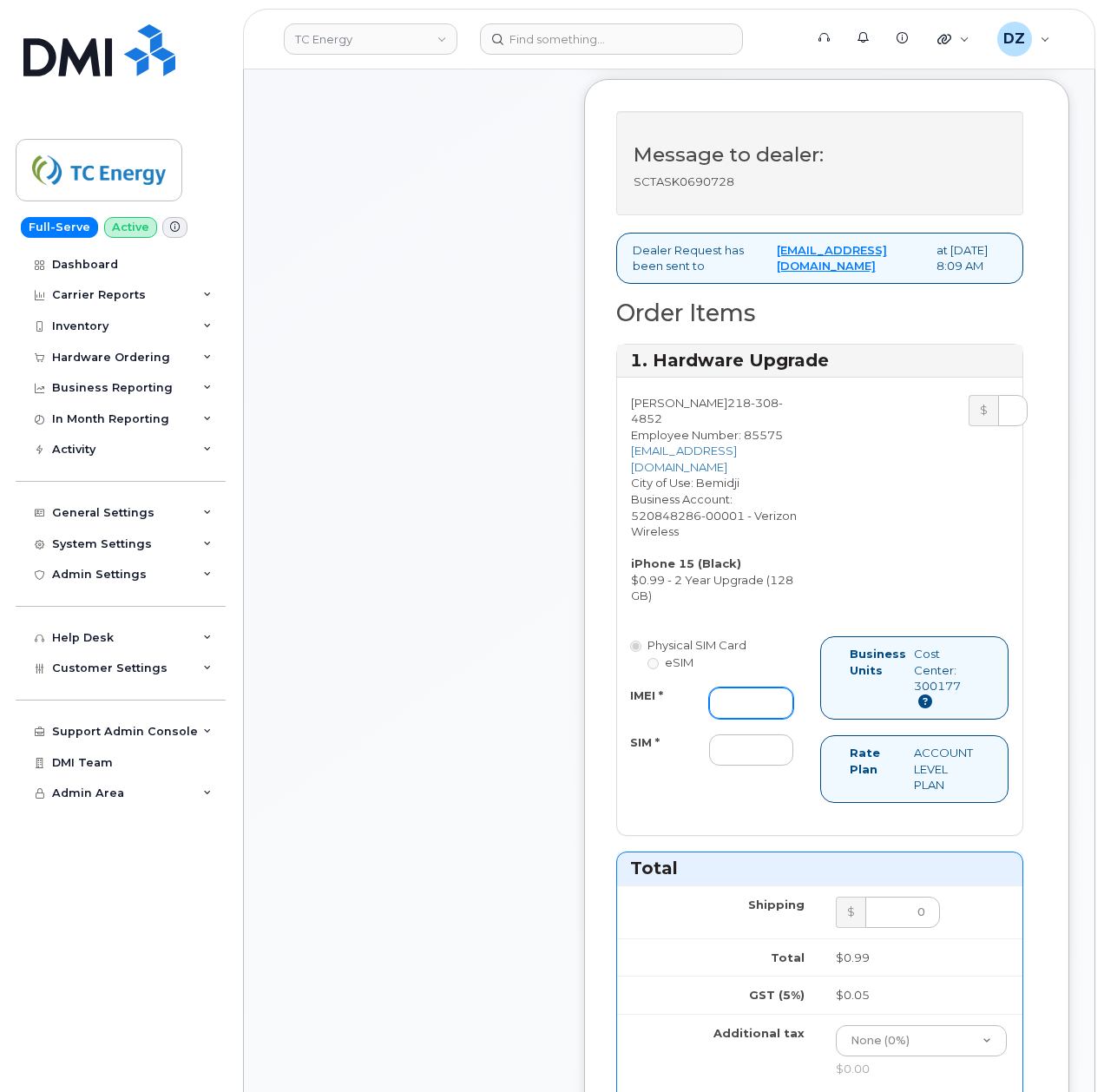
click at [776, 708] on input "IMEI *" at bounding box center [751, 703] width 84 height 31
paste input "355135959742987"
type input "355135959742987"
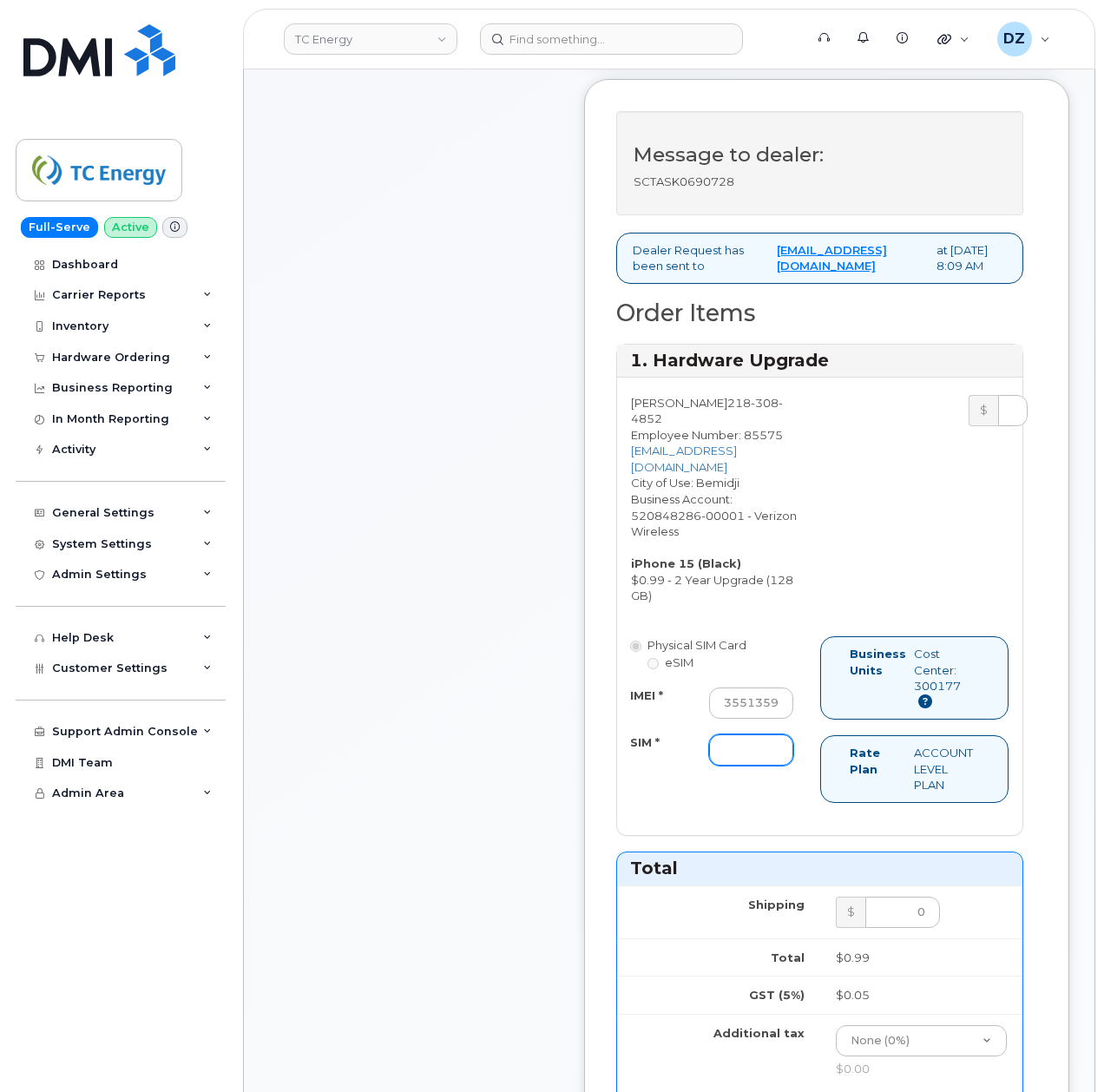
click at [717, 754] on input "SIM *" at bounding box center [751, 750] width 84 height 31
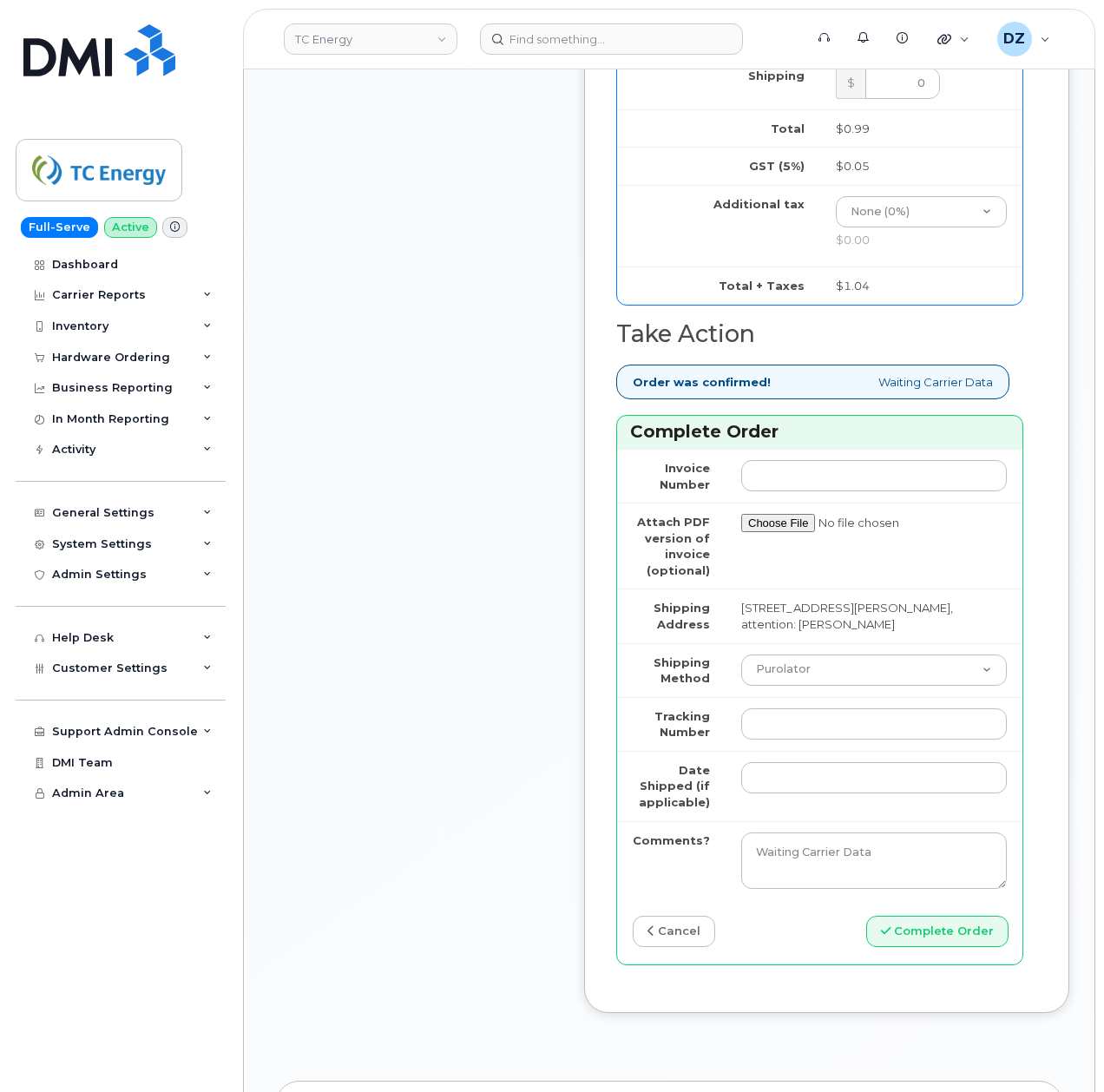
scroll to position [1736, 0]
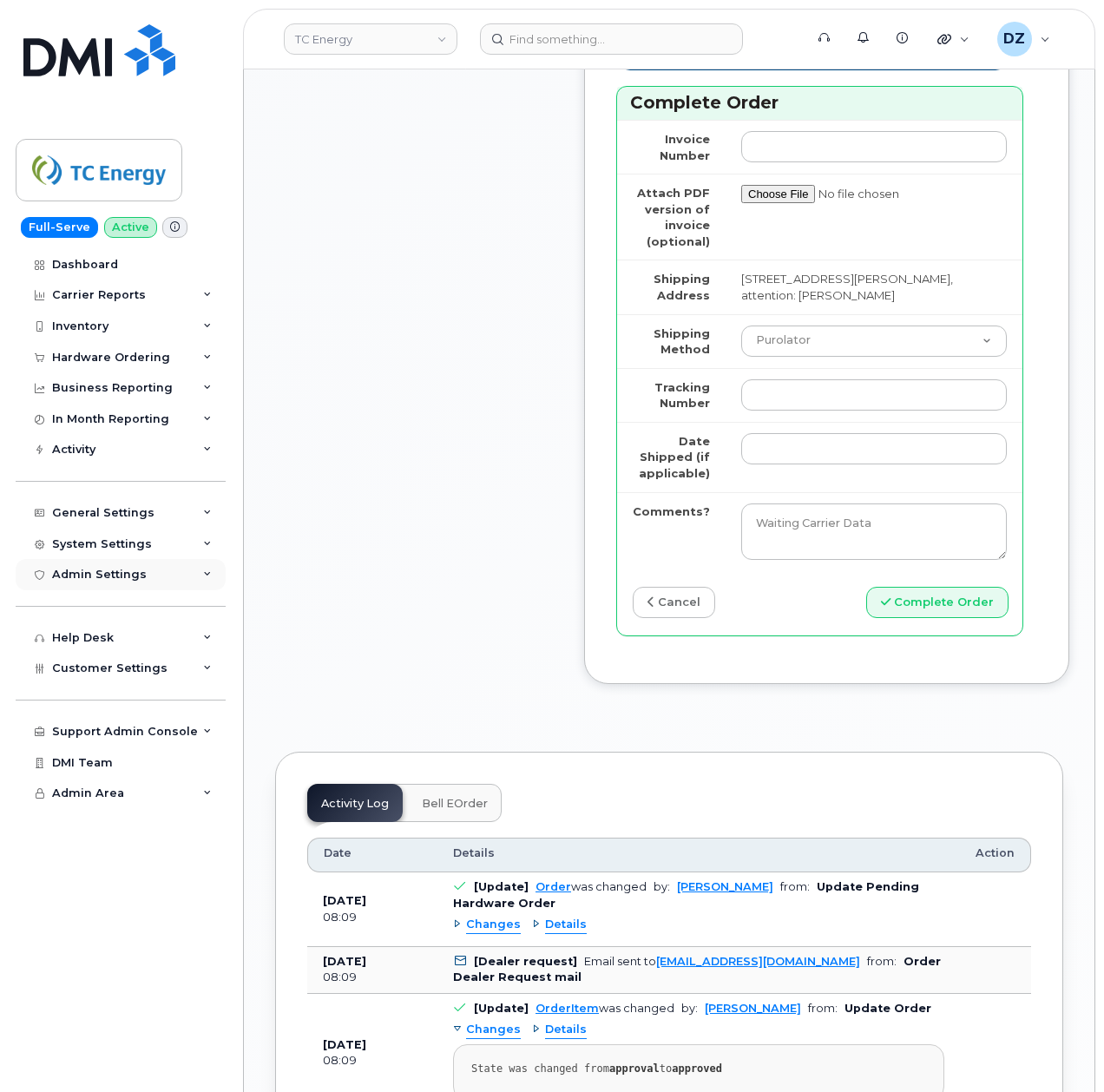
type input "-"
drag, startPoint x: 751, startPoint y: 340, endPoint x: 761, endPoint y: 348, distance: 12.8
click at [751, 340] on select "Purolator UPS FedEx Canada Post Courier Other Drop Off Pick Up" at bounding box center [874, 341] width 266 height 31
select select "FedEx"
click at [742, 336] on select "Purolator UPS FedEx Canada Post Courier Other Drop Off Pick Up" at bounding box center [874, 341] width 266 height 31
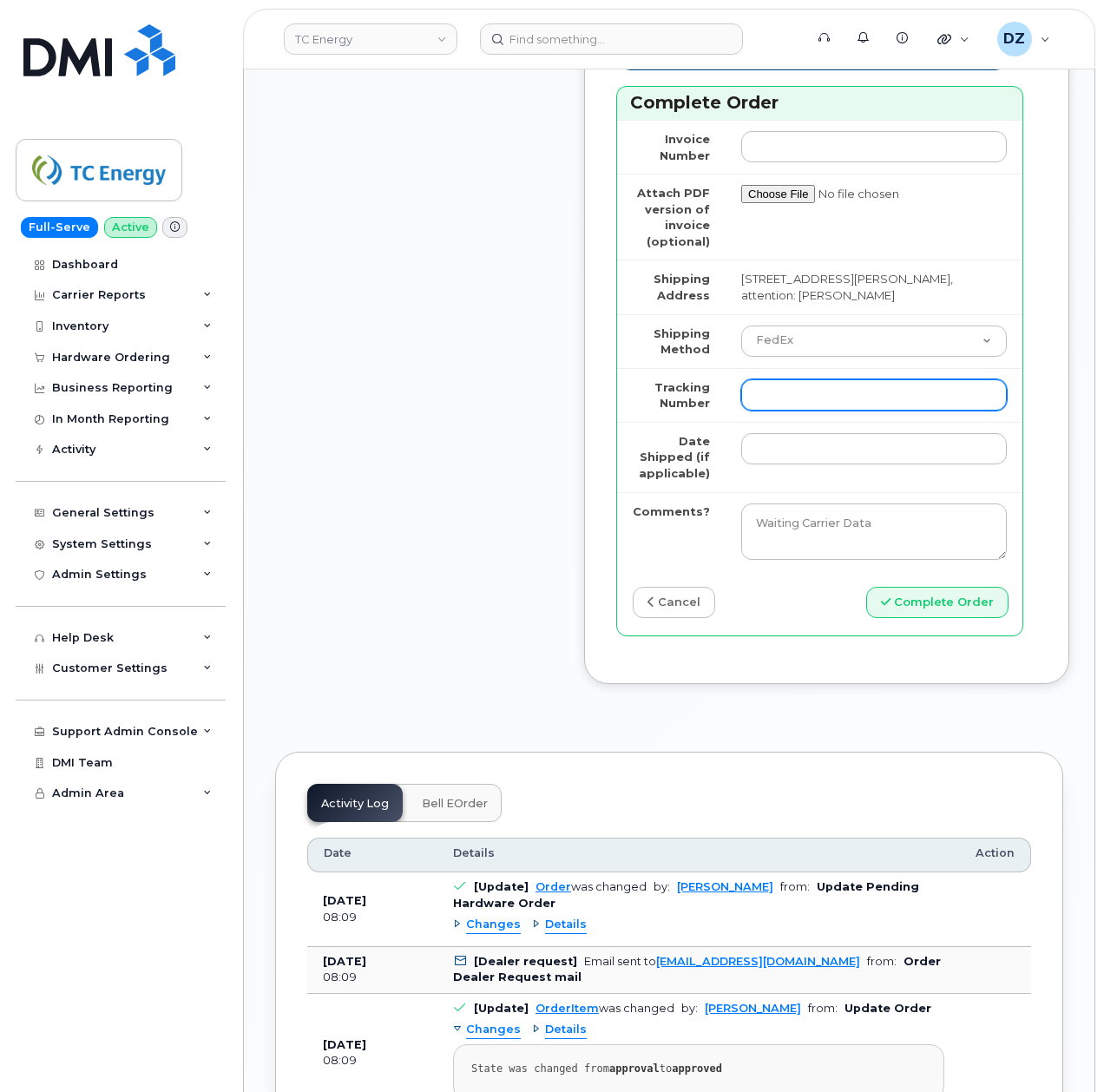
drag, startPoint x: 799, startPoint y: 405, endPoint x: 799, endPoint y: 433, distance: 28.0
click at [799, 405] on input "Tracking Number" at bounding box center [874, 395] width 266 height 31
paste input "480963558360"
type input "480963558360"
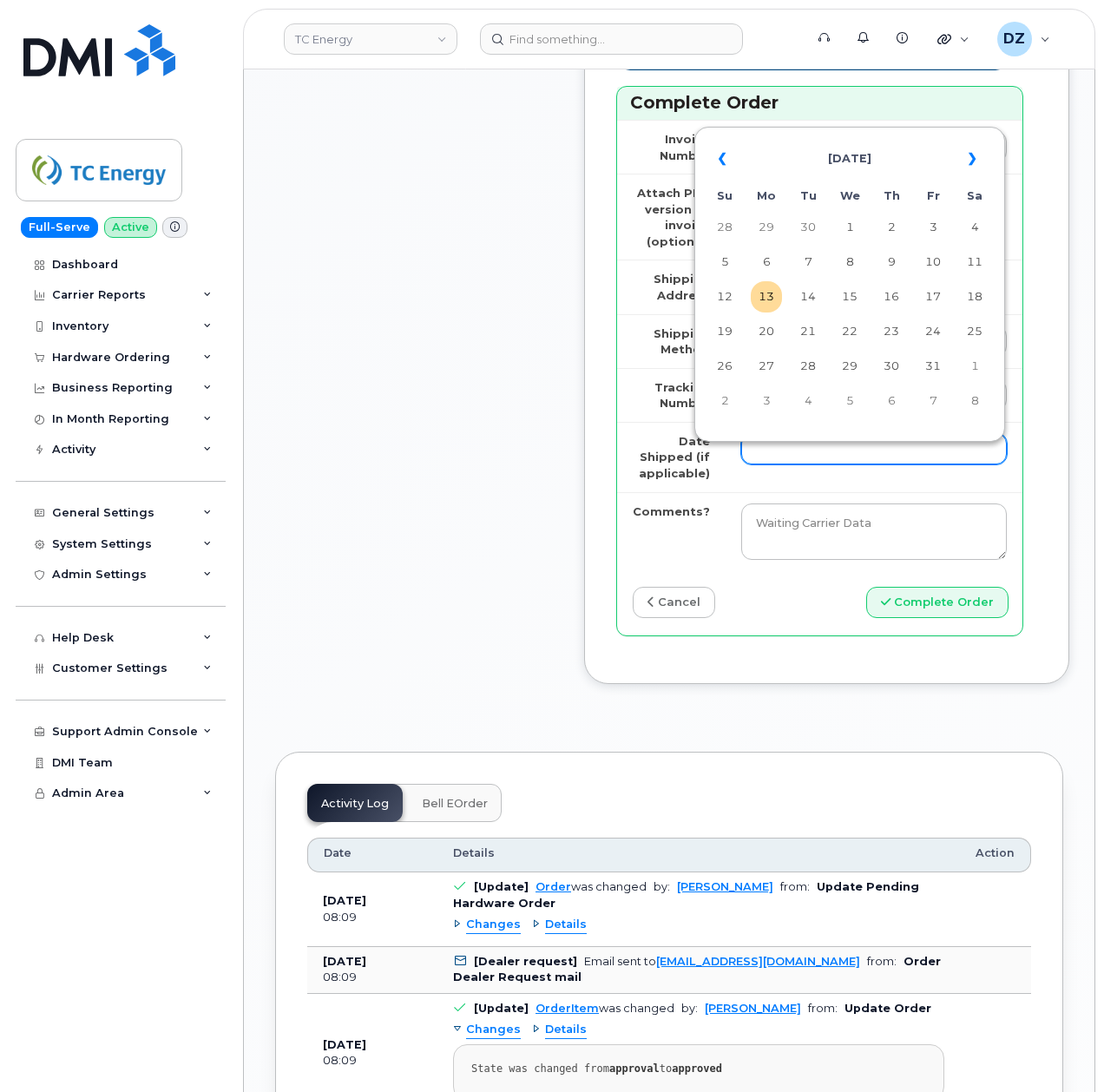
click at [793, 455] on input "Date Shipped (if applicable)" at bounding box center [874, 449] width 266 height 31
click at [732, 157] on th "«" at bounding box center [725, 159] width 31 height 42
click at [811, 300] on td "16" at bounding box center [808, 297] width 31 height 31
type input "2025-09-16"
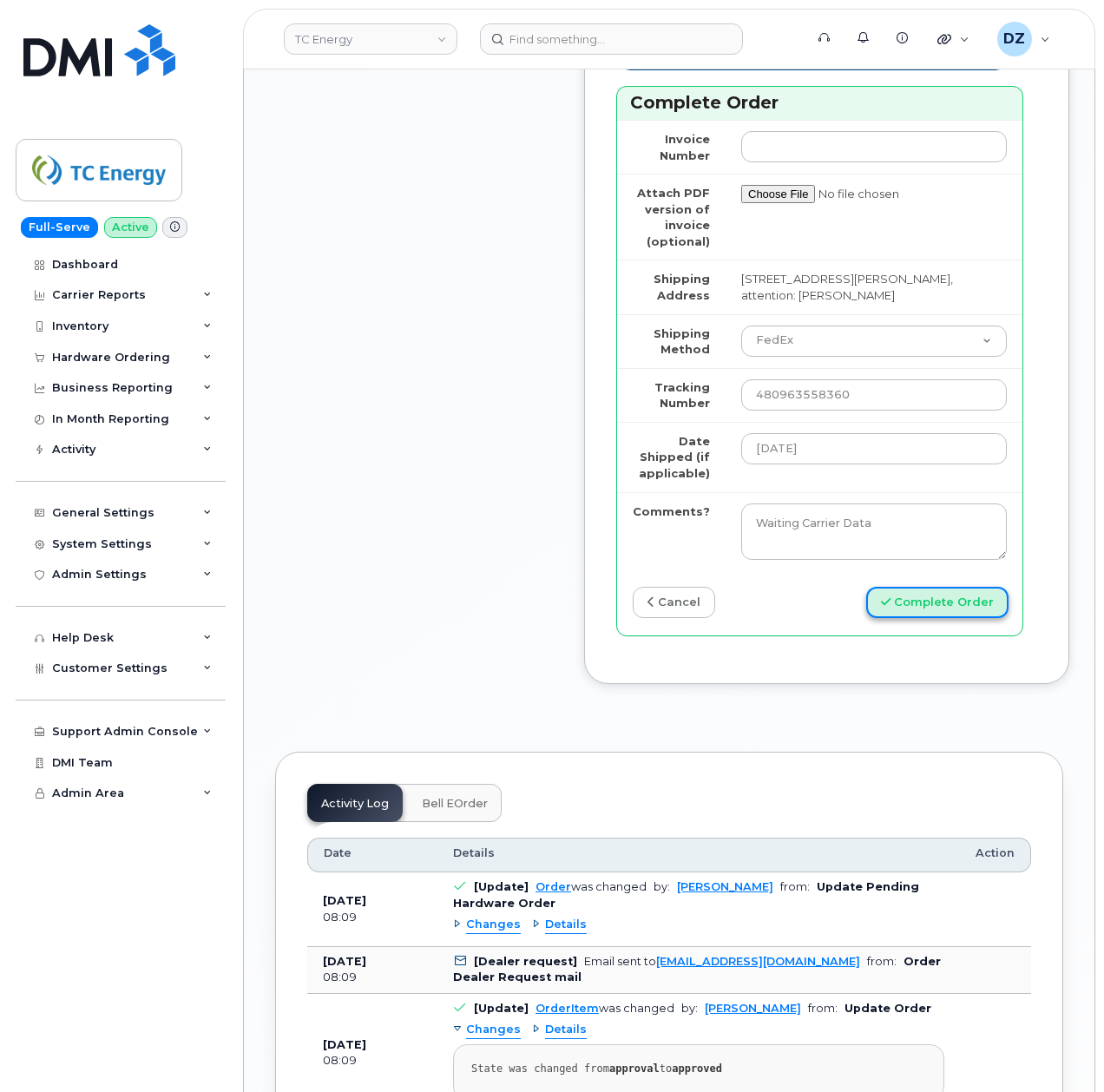
click at [943, 619] on button "Complete Order" at bounding box center [937, 602] width 142 height 32
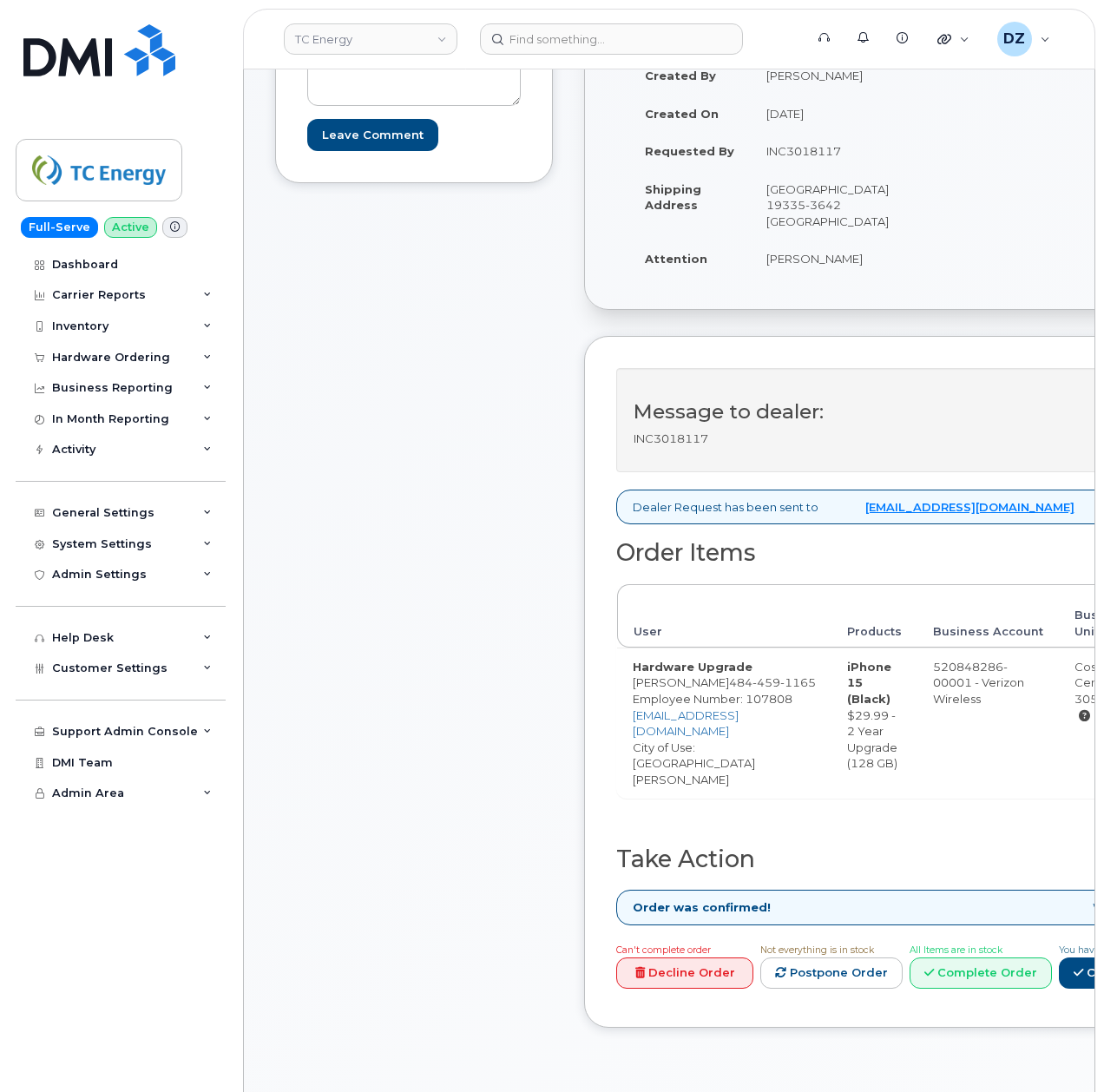
scroll to position [463, 0]
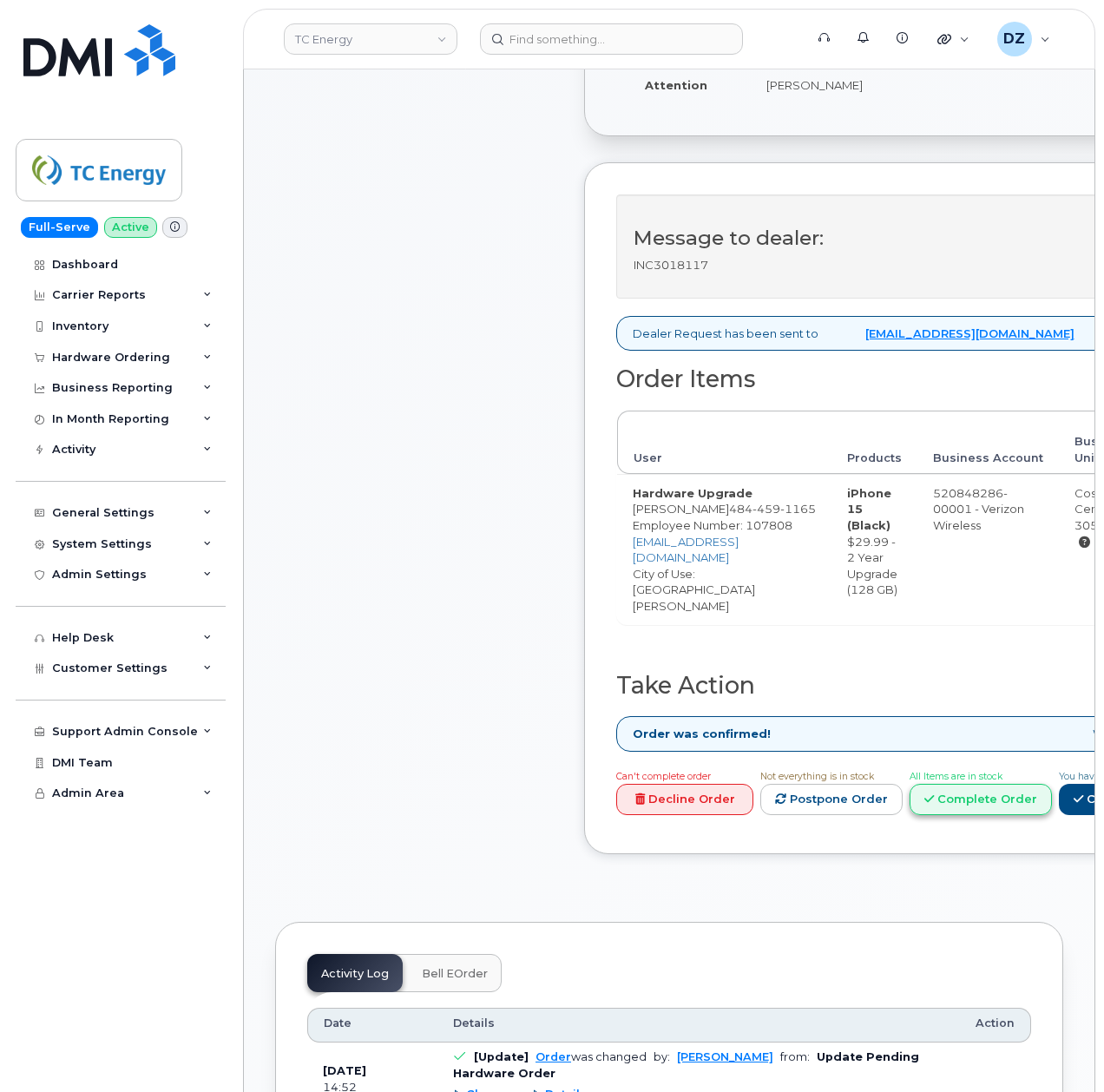
click at [1049, 789] on link "Complete Order" at bounding box center [980, 800] width 142 height 32
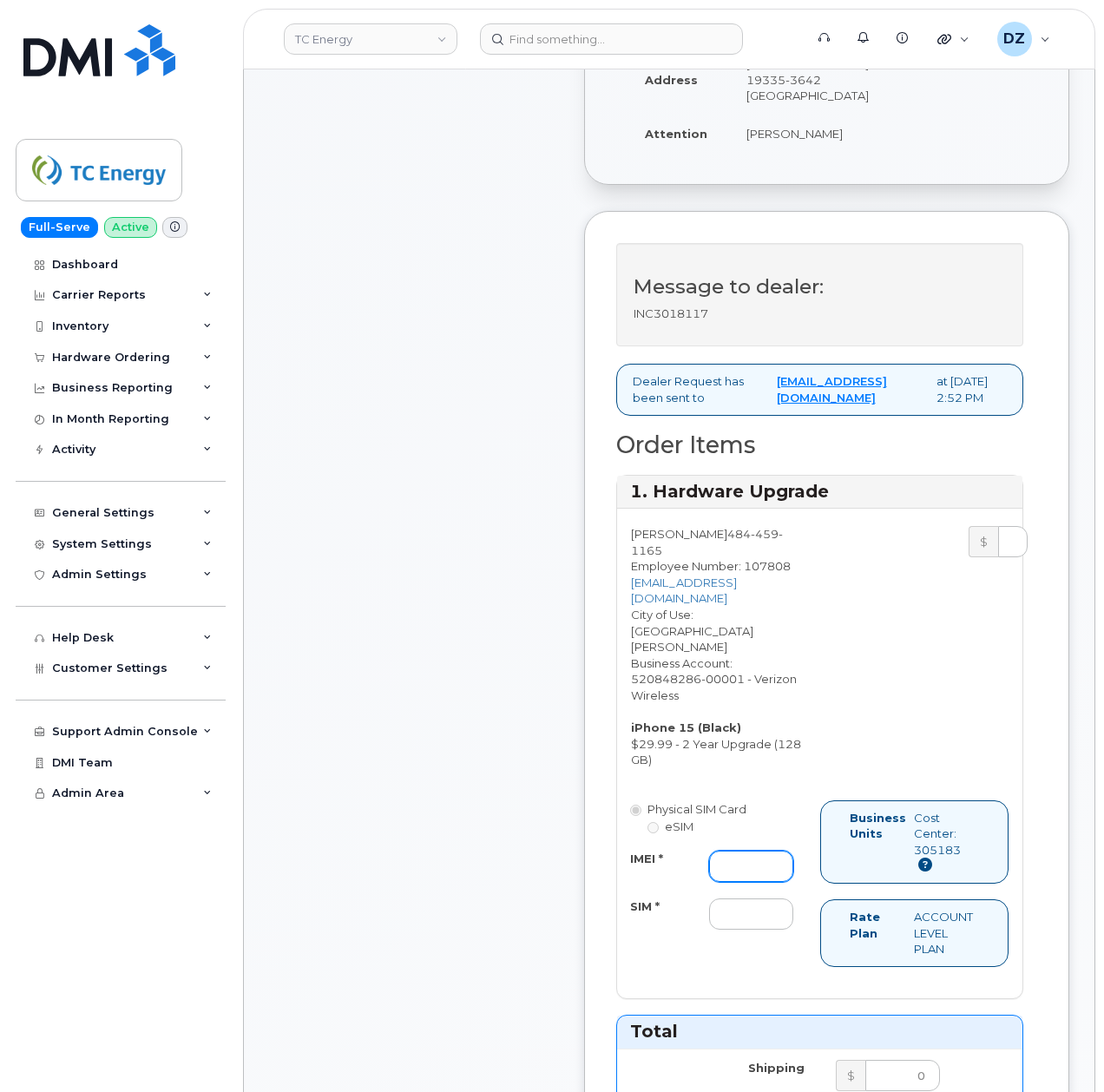
click at [768, 855] on input "IMEI *" at bounding box center [751, 866] width 84 height 31
paste input "351399080107668"
type input "351399080107668"
click at [744, 901] on input "SIM *" at bounding box center [751, 914] width 84 height 31
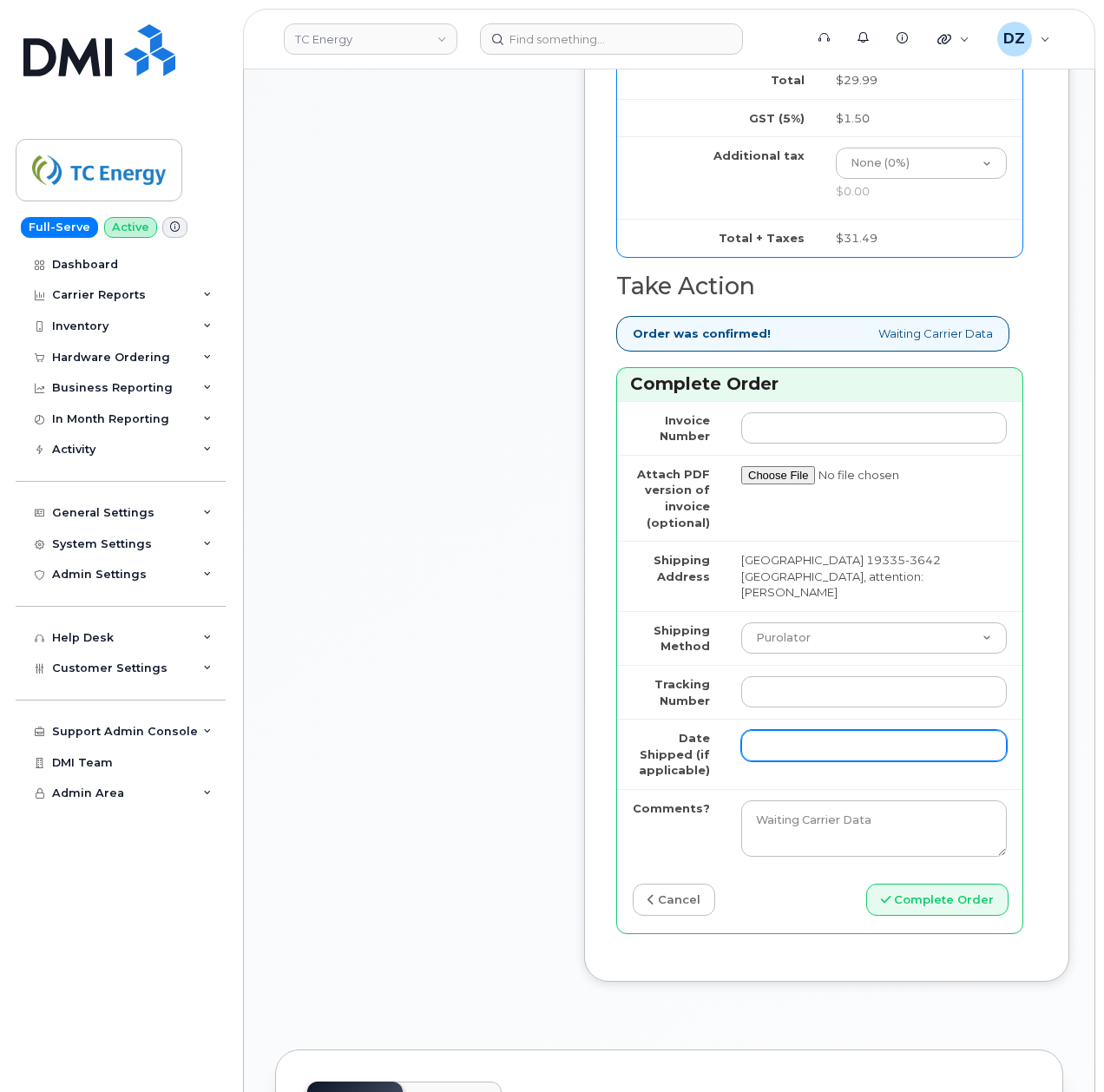
scroll to position [1504, 0]
type input "-"
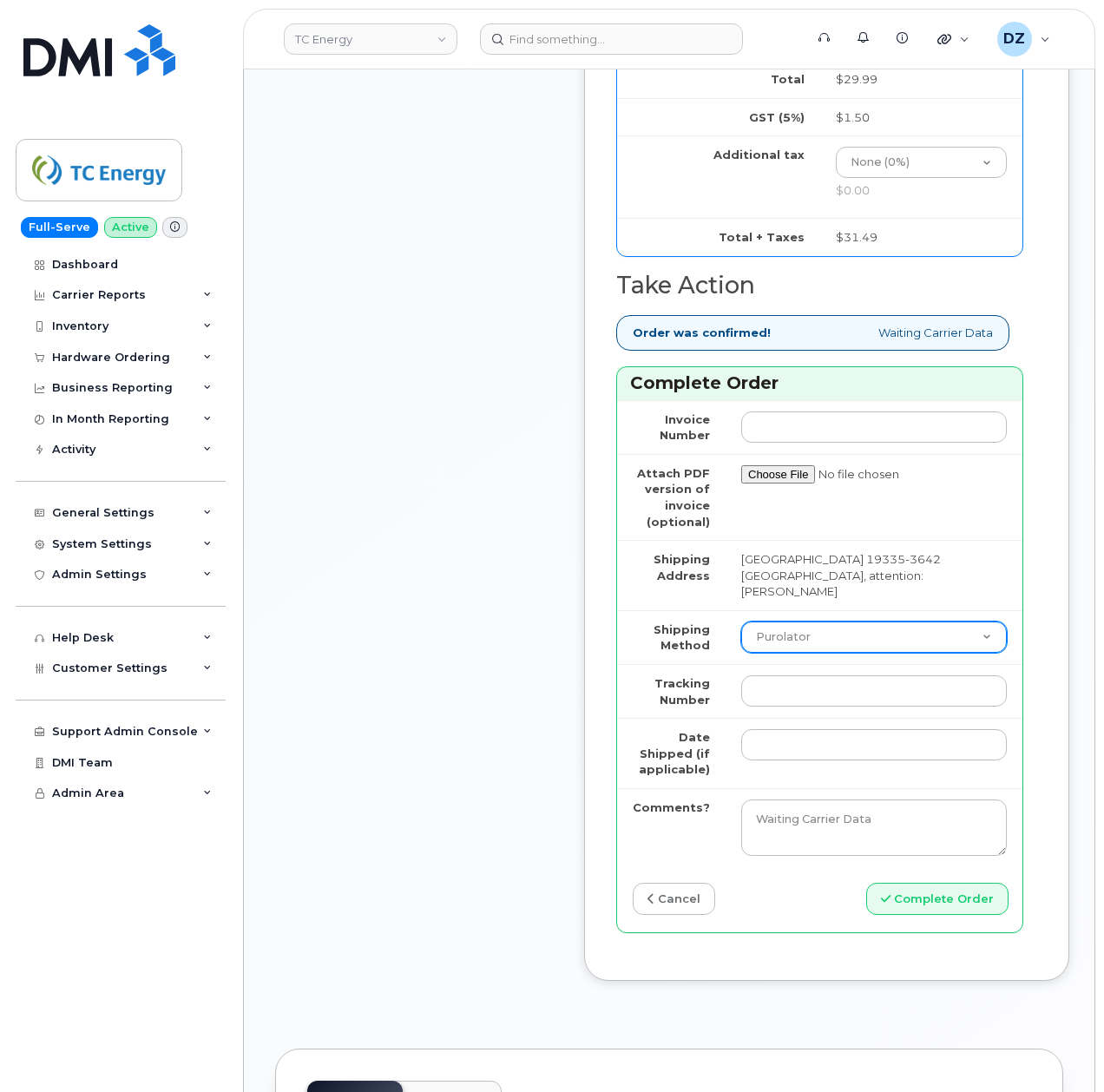
drag, startPoint x: 786, startPoint y: 634, endPoint x: 787, endPoint y: 646, distance: 12.0
click at [786, 634] on select "Purolator UPS FedEx Canada Post Courier Other Drop Off Pick Up" at bounding box center [874, 637] width 266 height 31
select select "UPS"
click at [742, 622] on select "Purolator UPS FedEx Canada Post Courier Other Drop Off Pick Up" at bounding box center [874, 637] width 266 height 31
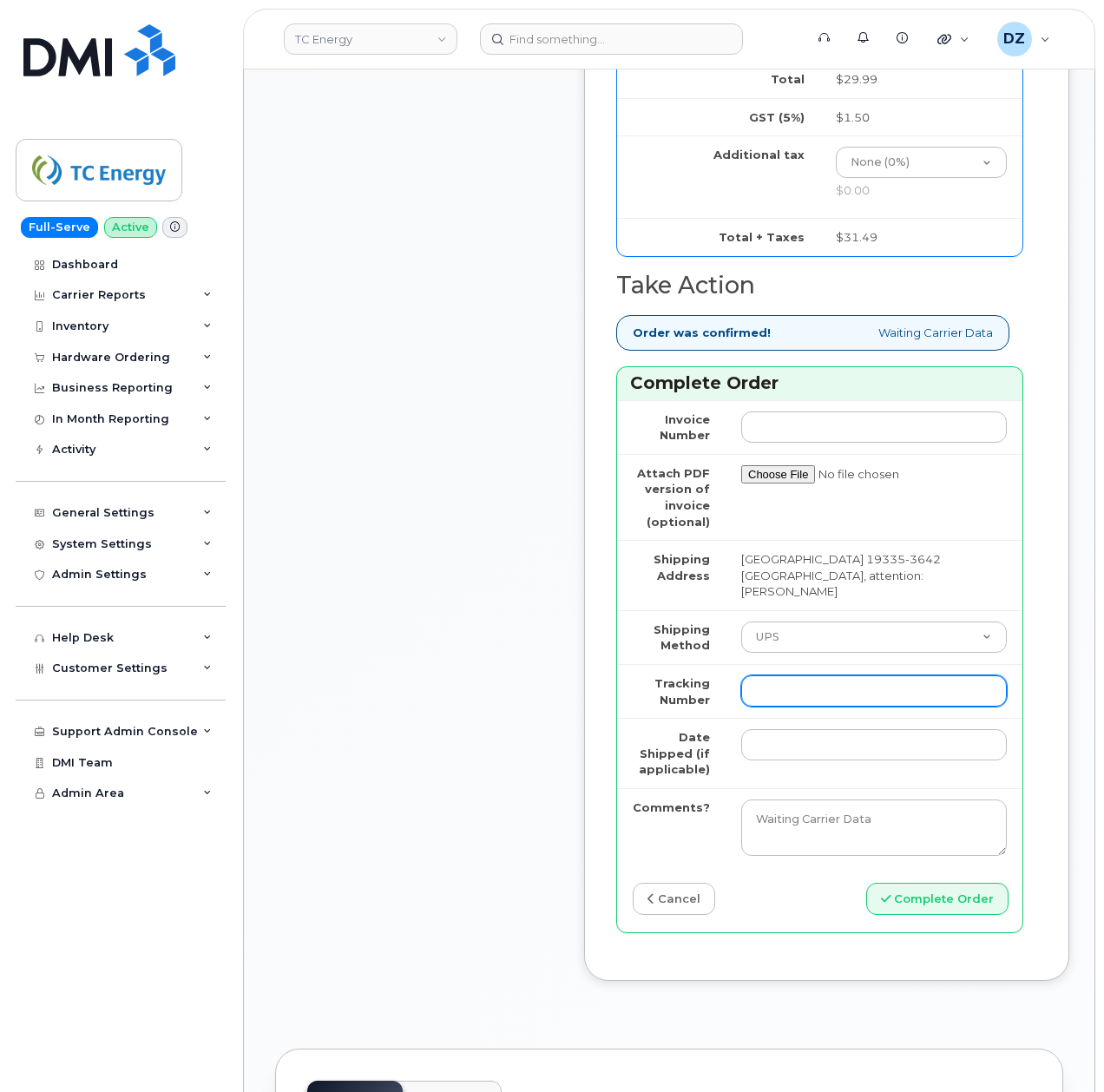
click at [807, 694] on input "Tracking Number" at bounding box center [874, 691] width 266 height 31
paste input "1Z3W39X62954160729"
type input "1Z3W39X62954160729"
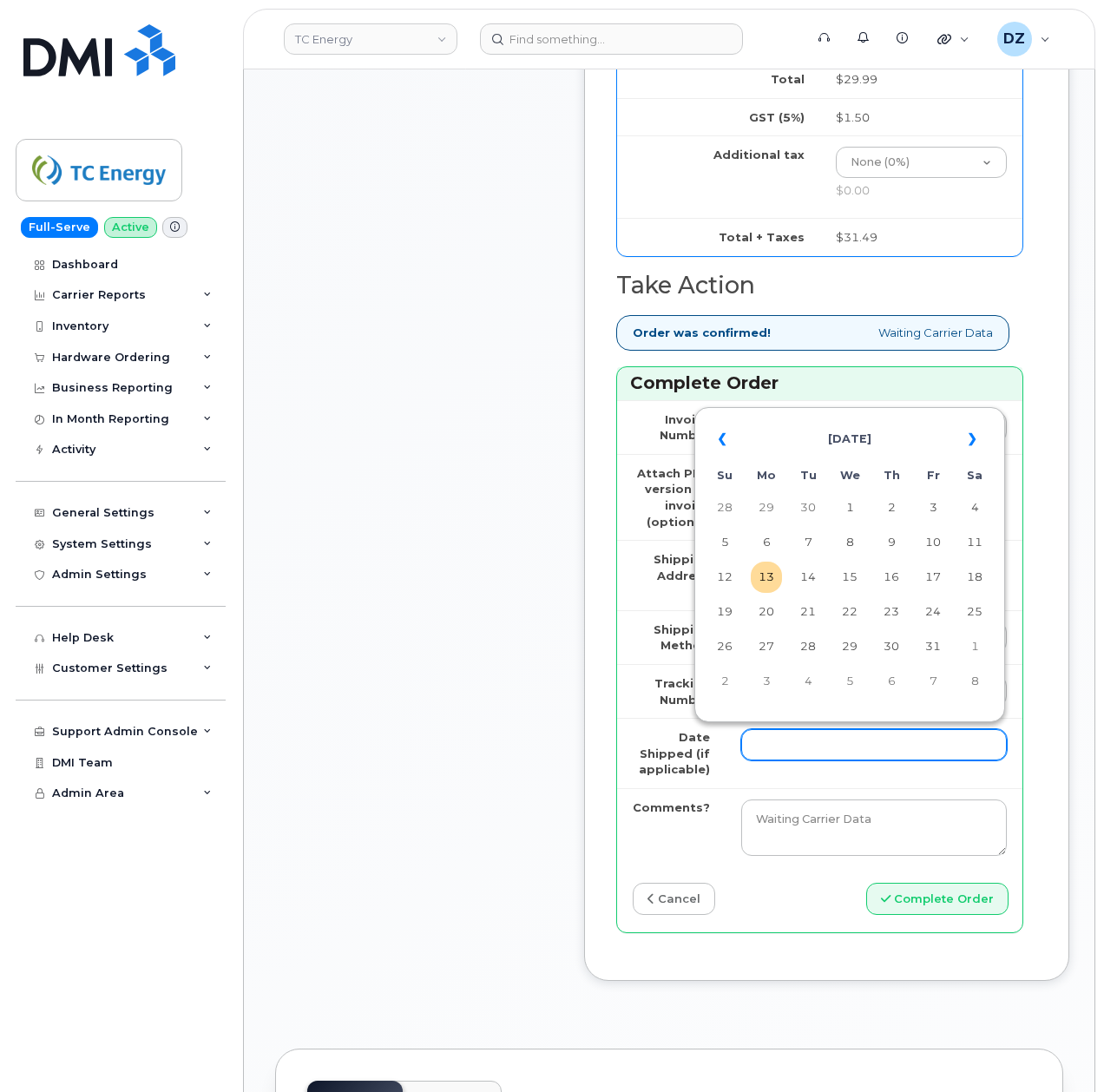
click at [797, 737] on input "Date Shipped (if applicable)" at bounding box center [874, 744] width 266 height 31
click at [726, 445] on th "«" at bounding box center [725, 439] width 31 height 42
click at [932, 543] on td "12" at bounding box center [933, 542] width 31 height 31
type input "2025-09-12"
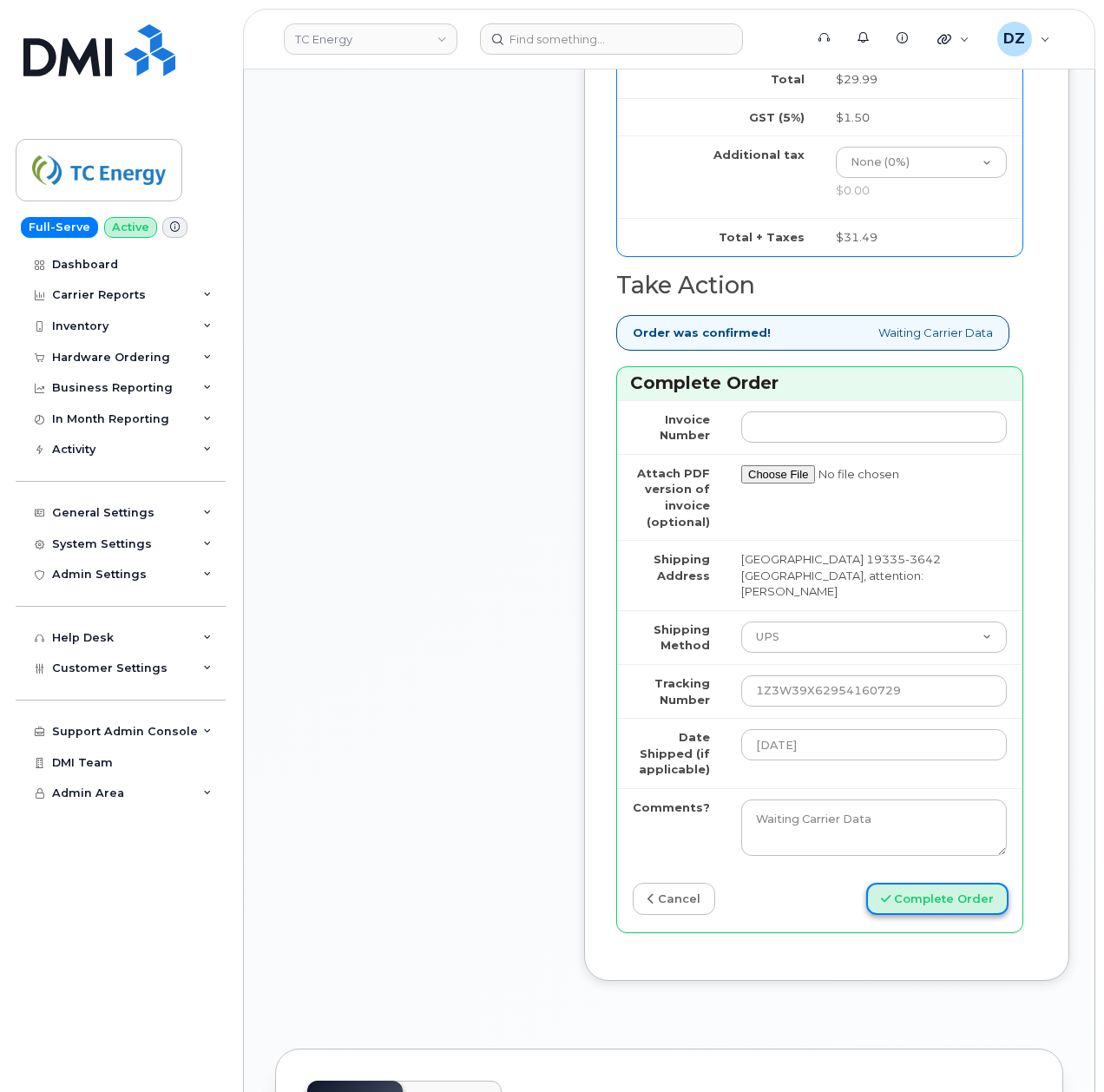
click at [929, 890] on button "Complete Order" at bounding box center [937, 898] width 142 height 32
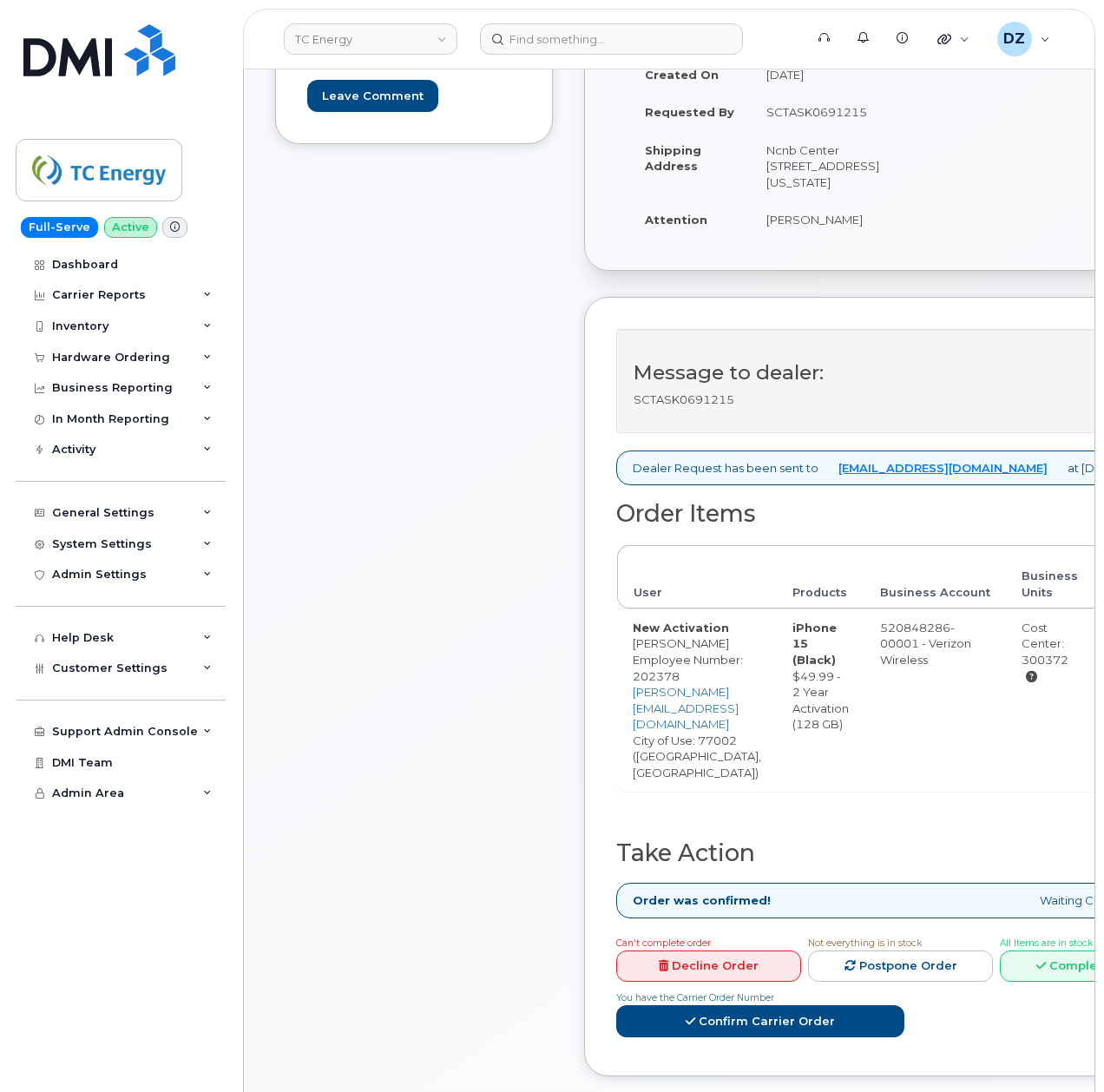
scroll to position [347, 0]
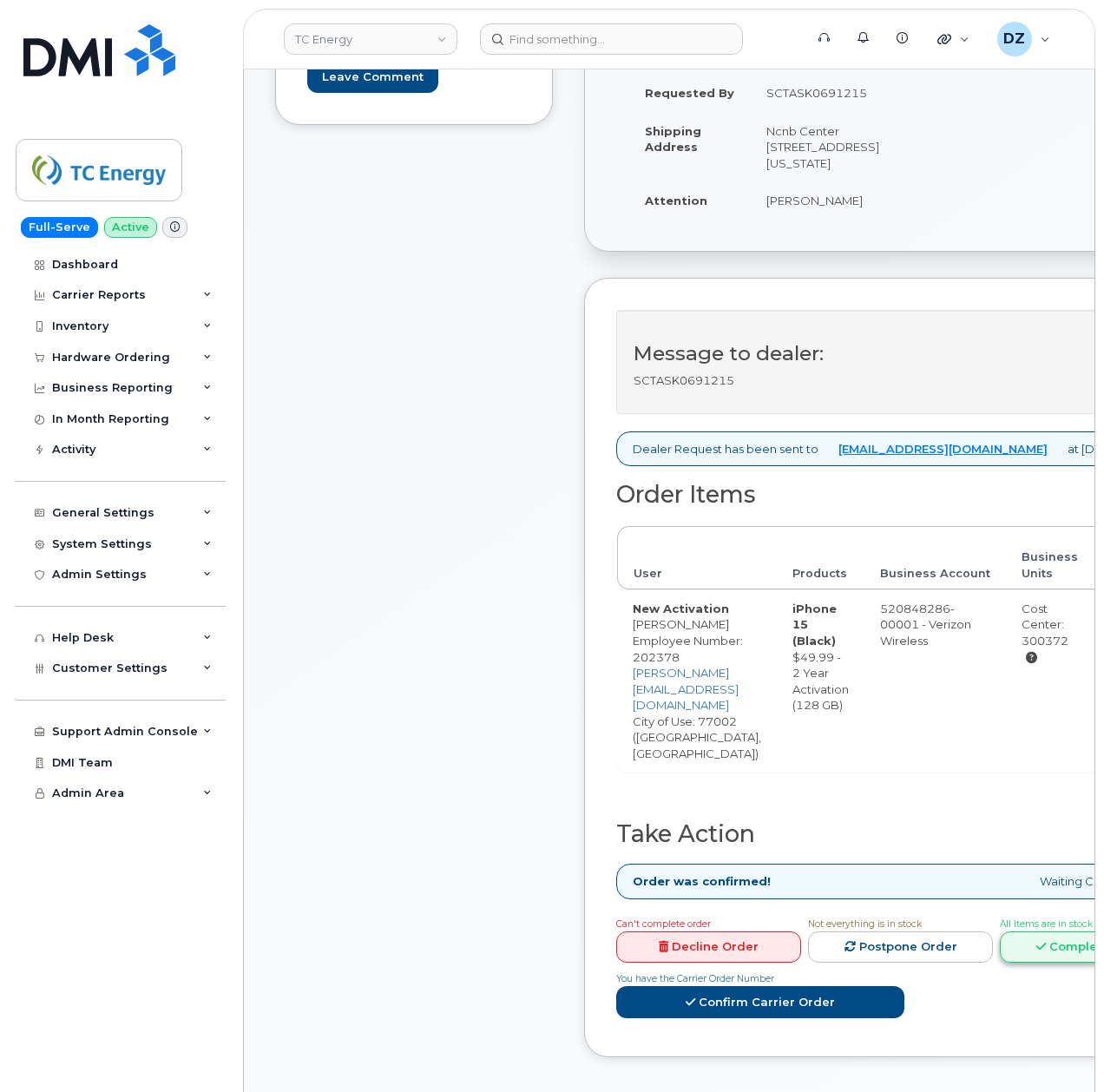
click at [1050, 932] on link "Complete Order" at bounding box center [1092, 947] width 184 height 32
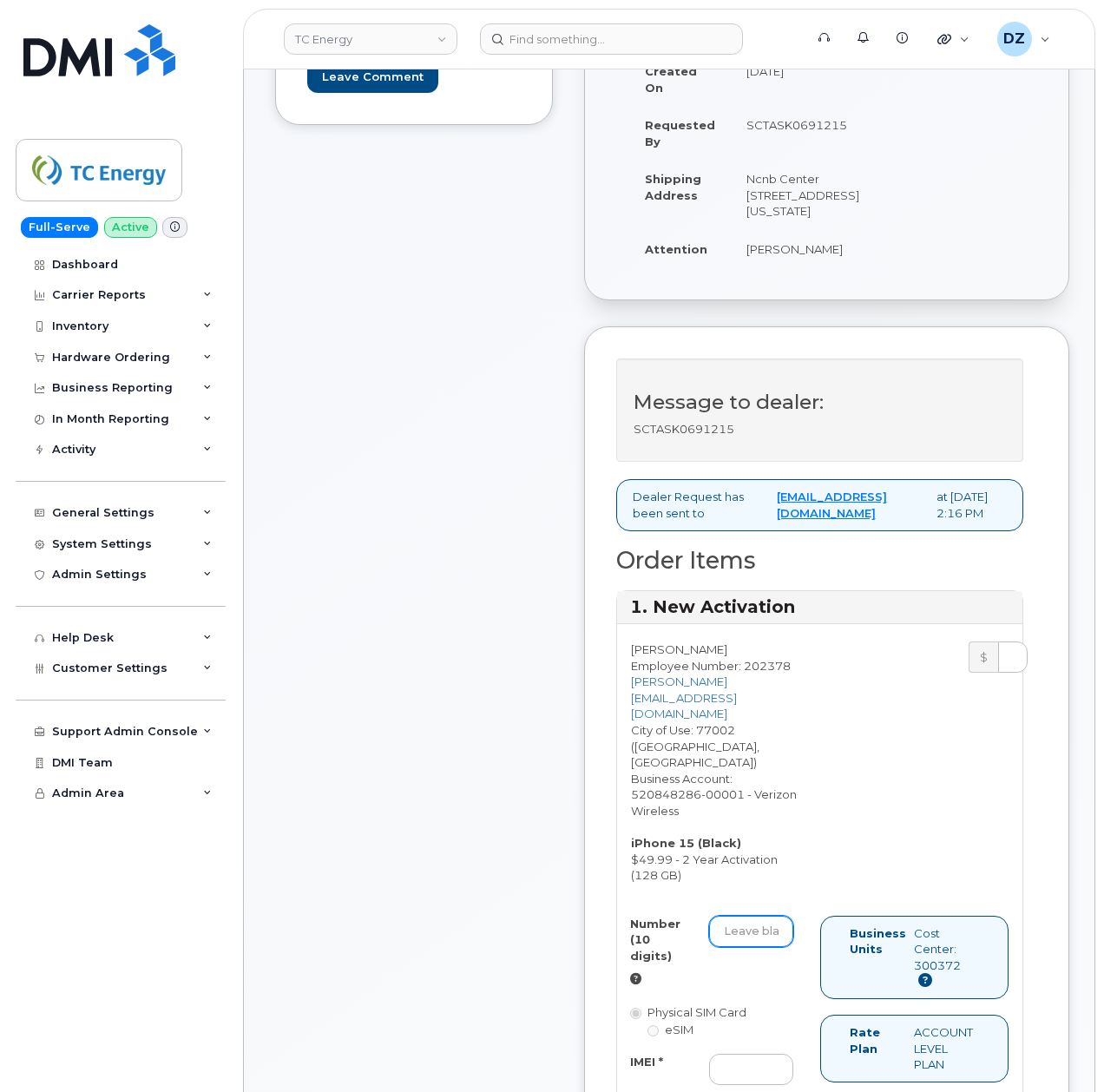
drag, startPoint x: 757, startPoint y: 915, endPoint x: 795, endPoint y: 918, distance: 38.1
click at [757, 916] on input "Number (10 digits)" at bounding box center [751, 932] width 84 height 31
paste input "[PHONE_NUMBER]"
type input "3468680351"
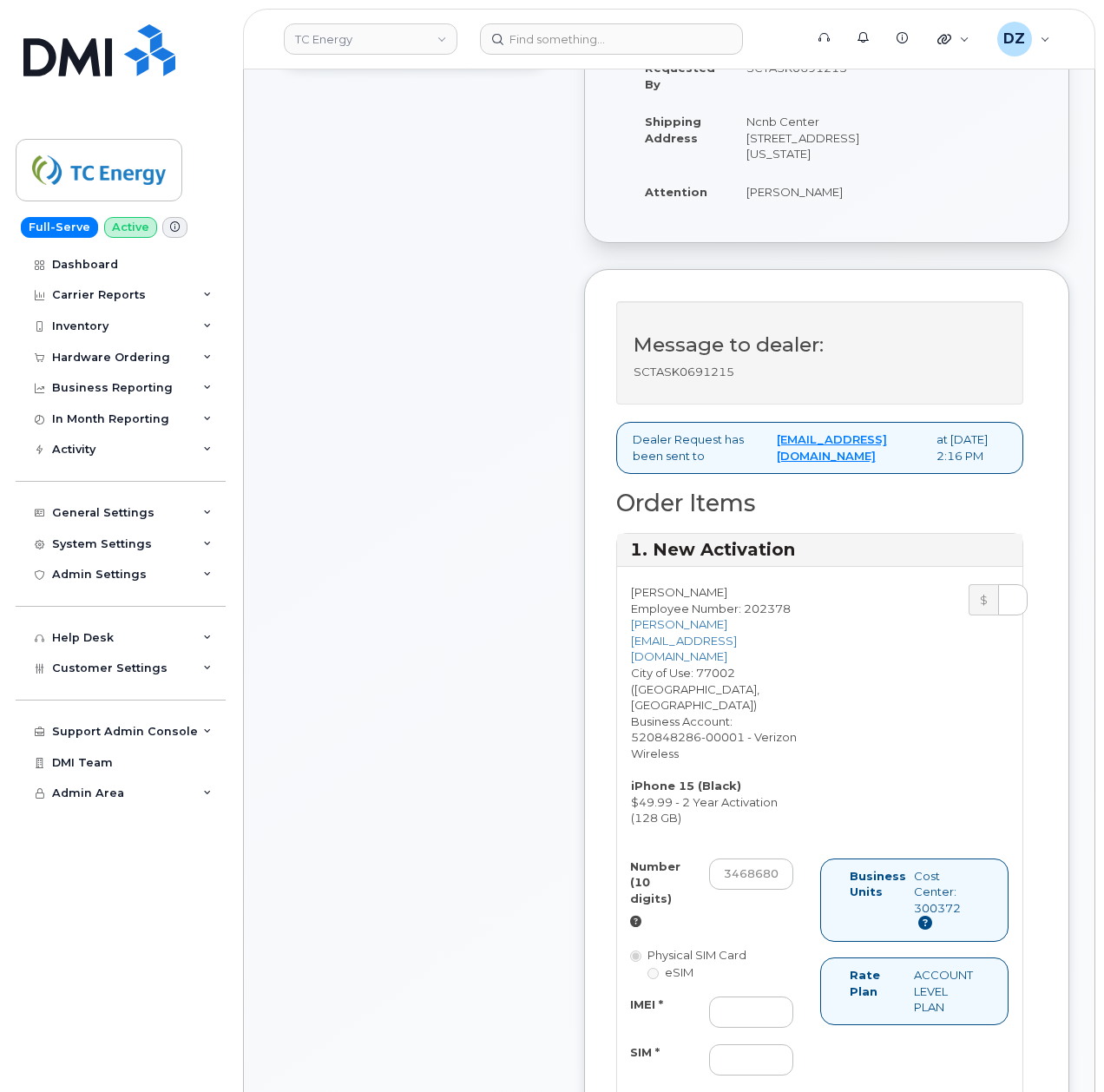
scroll to position [463, 0]
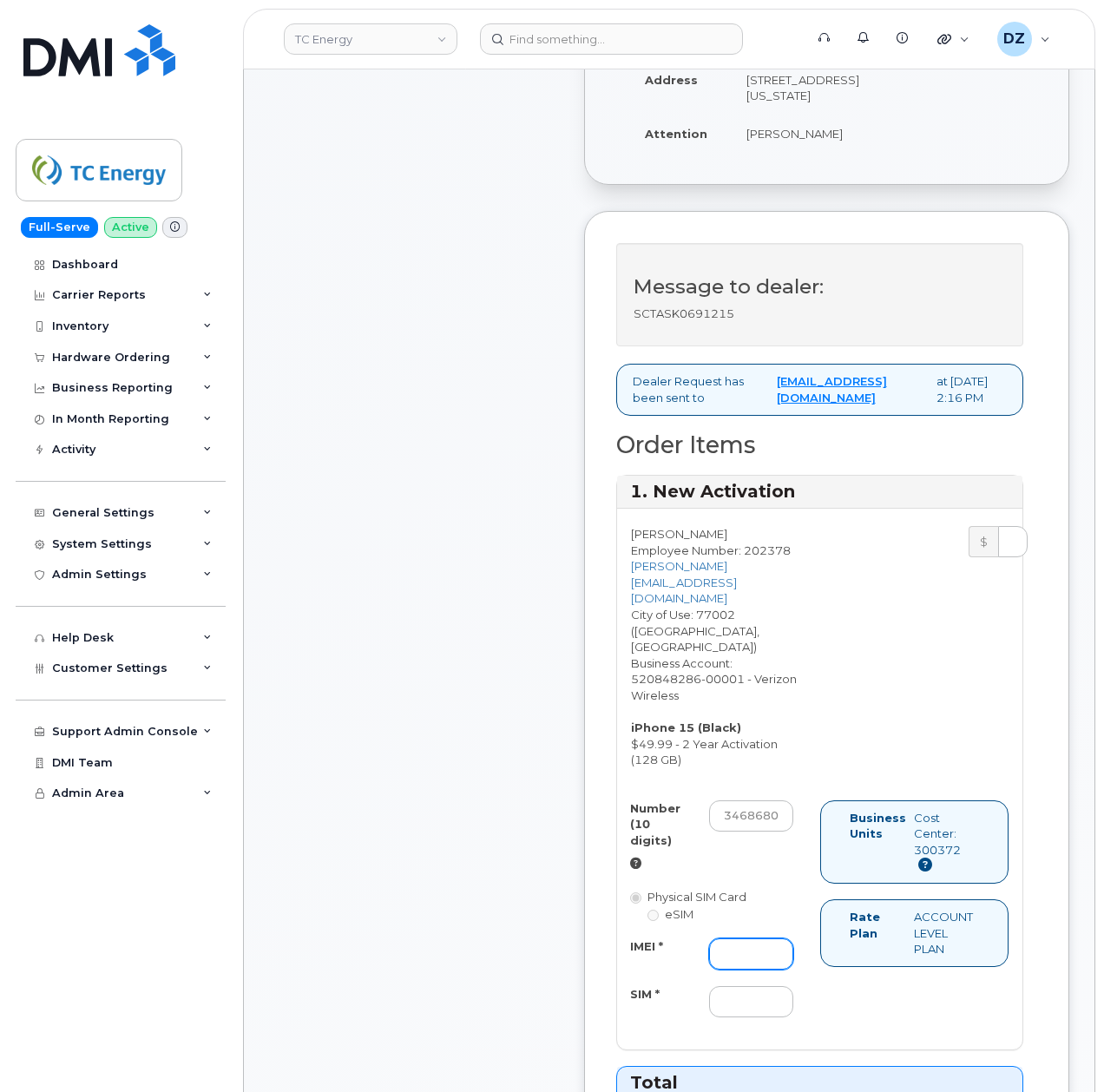
click at [746, 938] on input "IMEI *" at bounding box center [751, 954] width 84 height 31
paste input "355135956137348"
type input "355135956137348"
click at [730, 986] on input "SIM *" at bounding box center [751, 1002] width 84 height 31
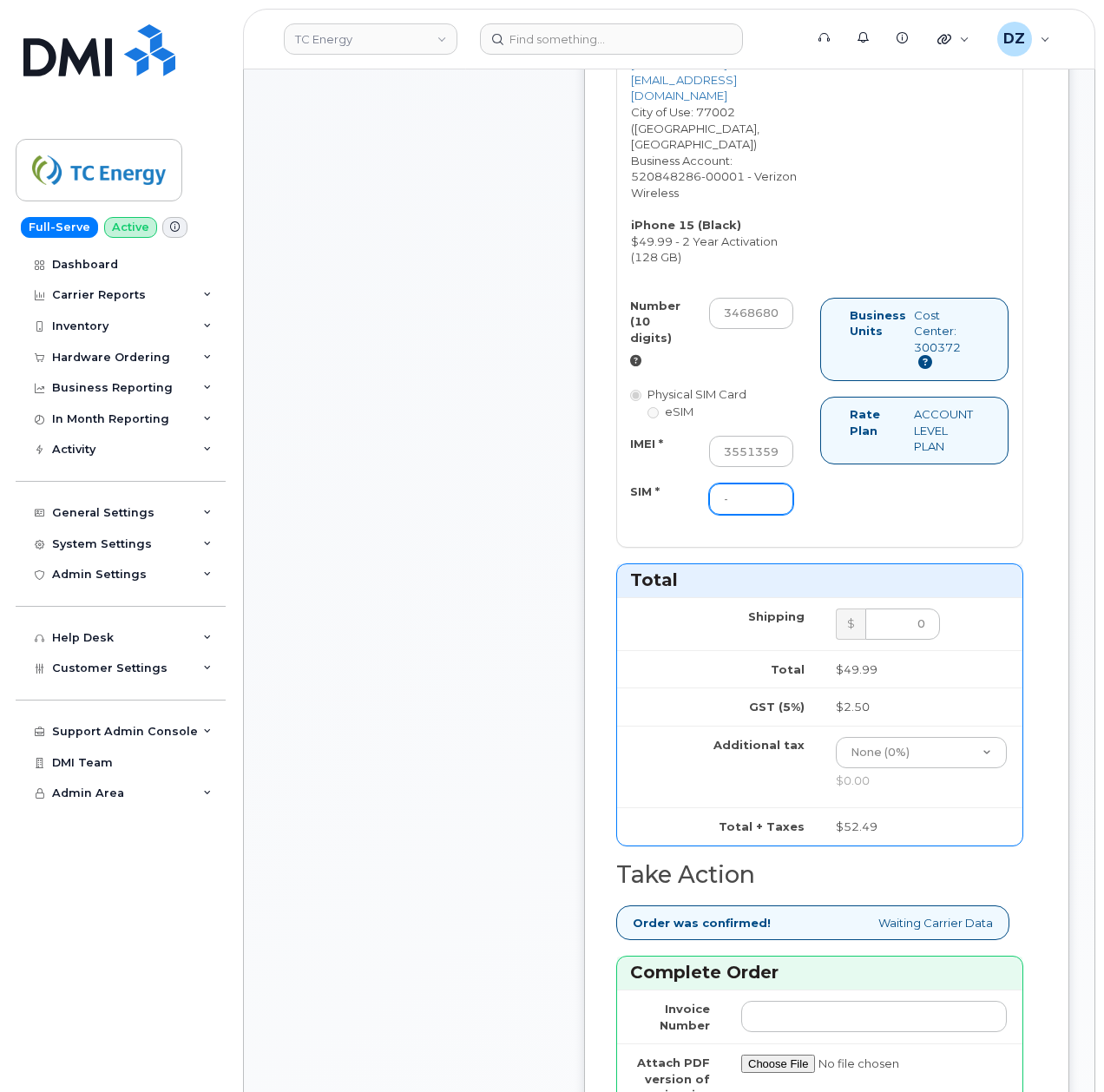
scroll to position [1157, 0]
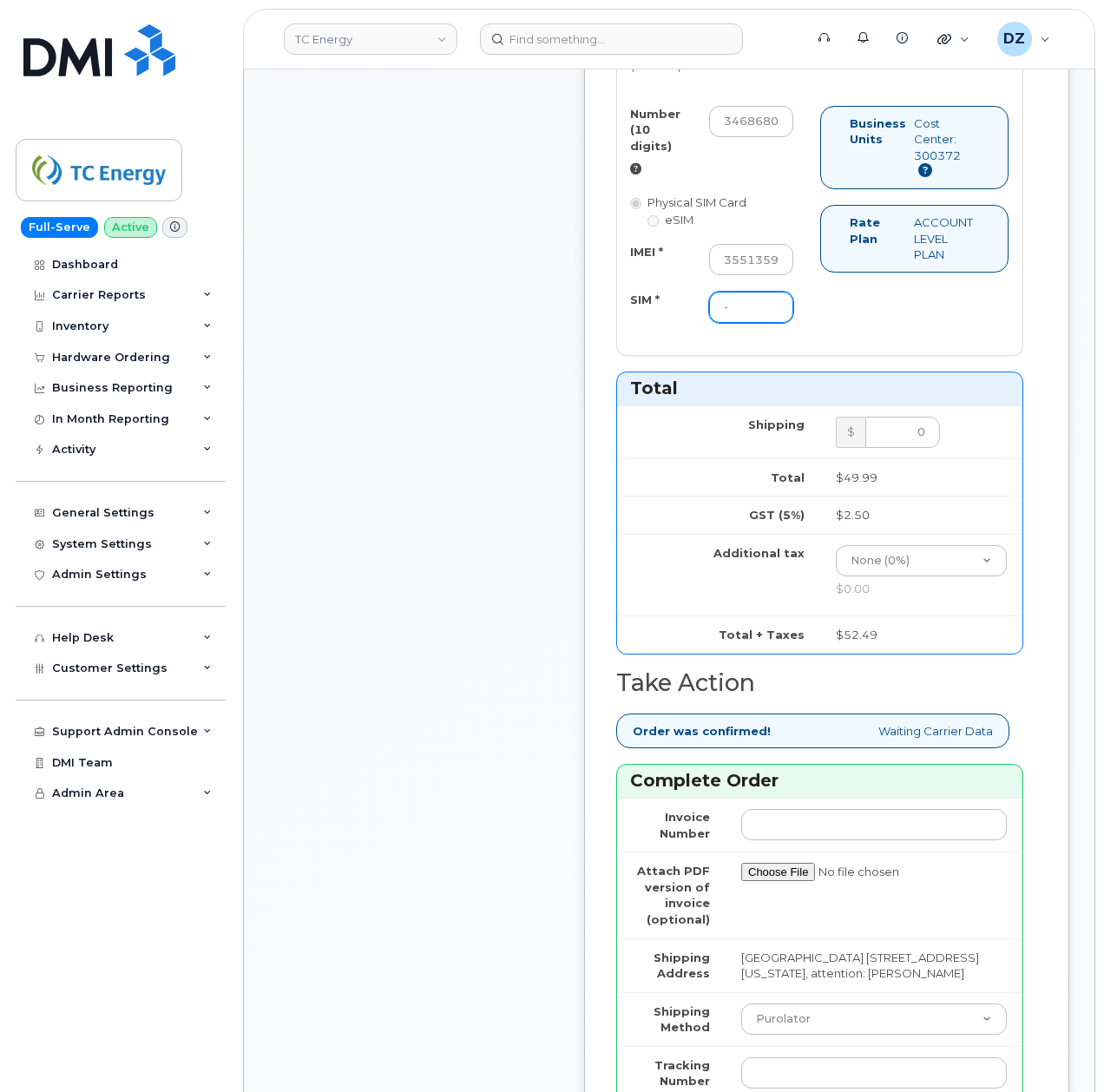
type input "-"
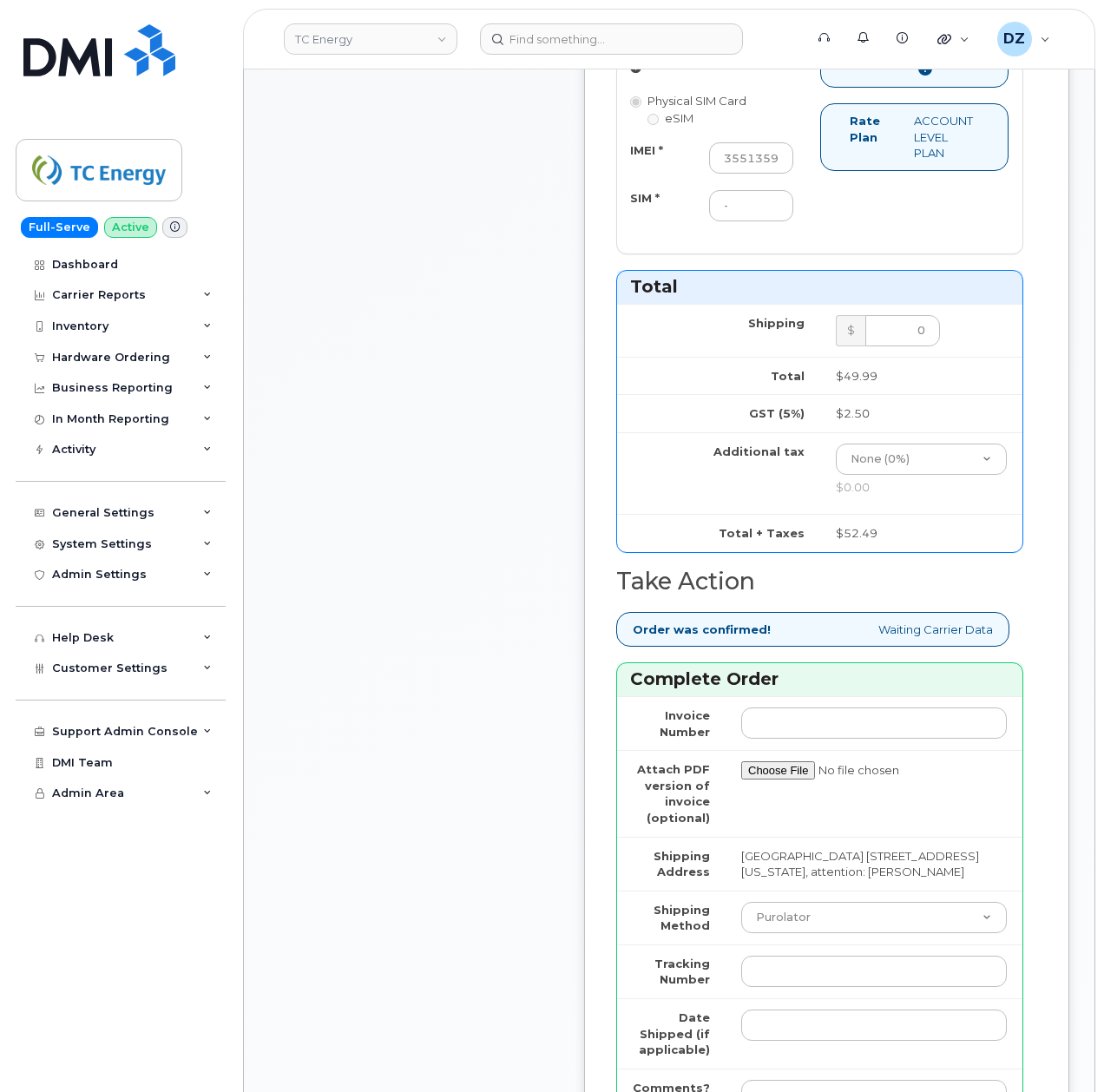
scroll to position [1389, 0]
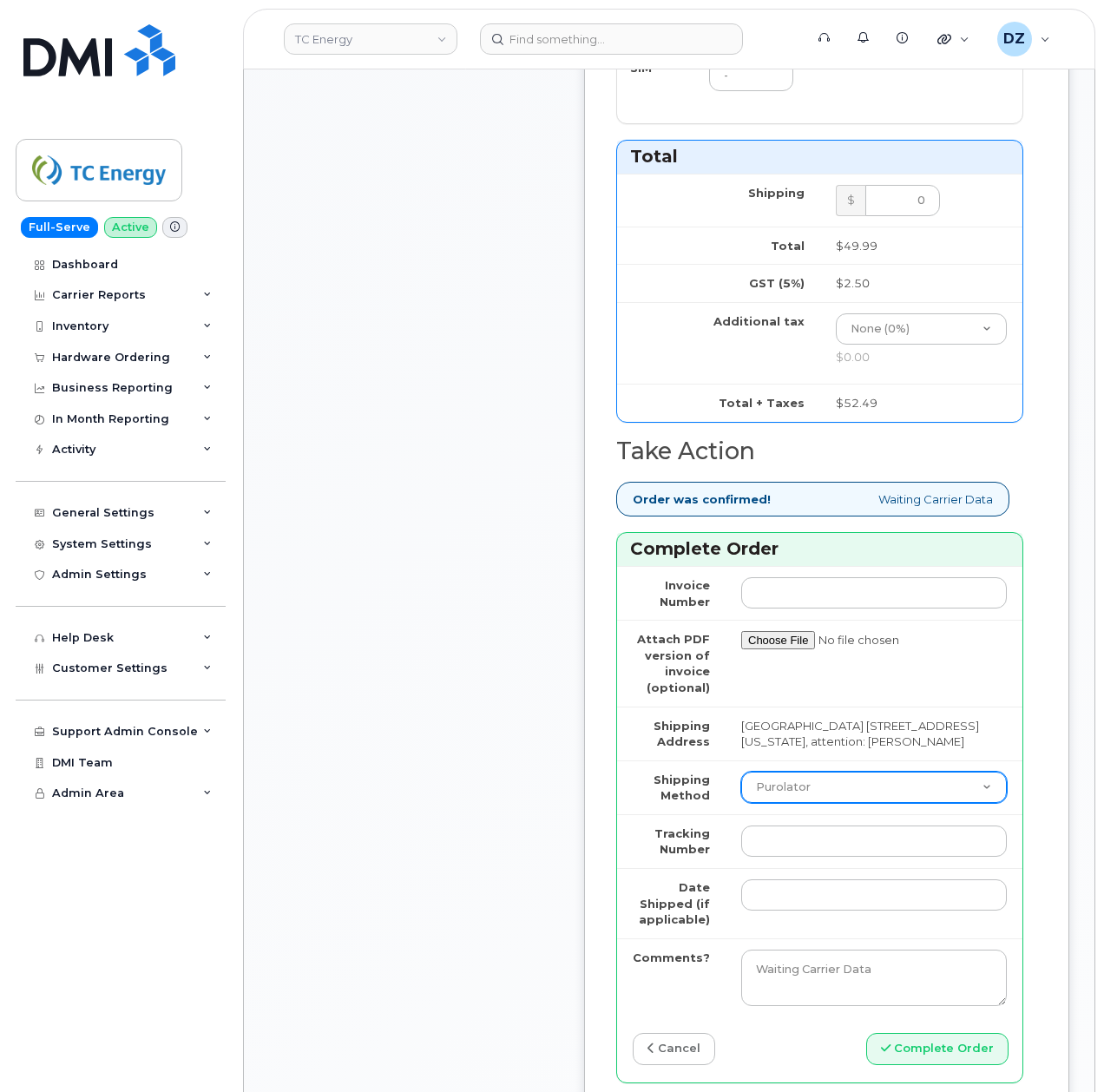
click at [782, 791] on select "Purolator UPS FedEx Canada Post Courier Other Drop Off Pick Up" at bounding box center [874, 788] width 266 height 31
select select "FedEx"
click at [742, 779] on select "Purolator UPS FedEx Canada Post Courier Other Drop Off Pick Up" at bounding box center [874, 788] width 266 height 31
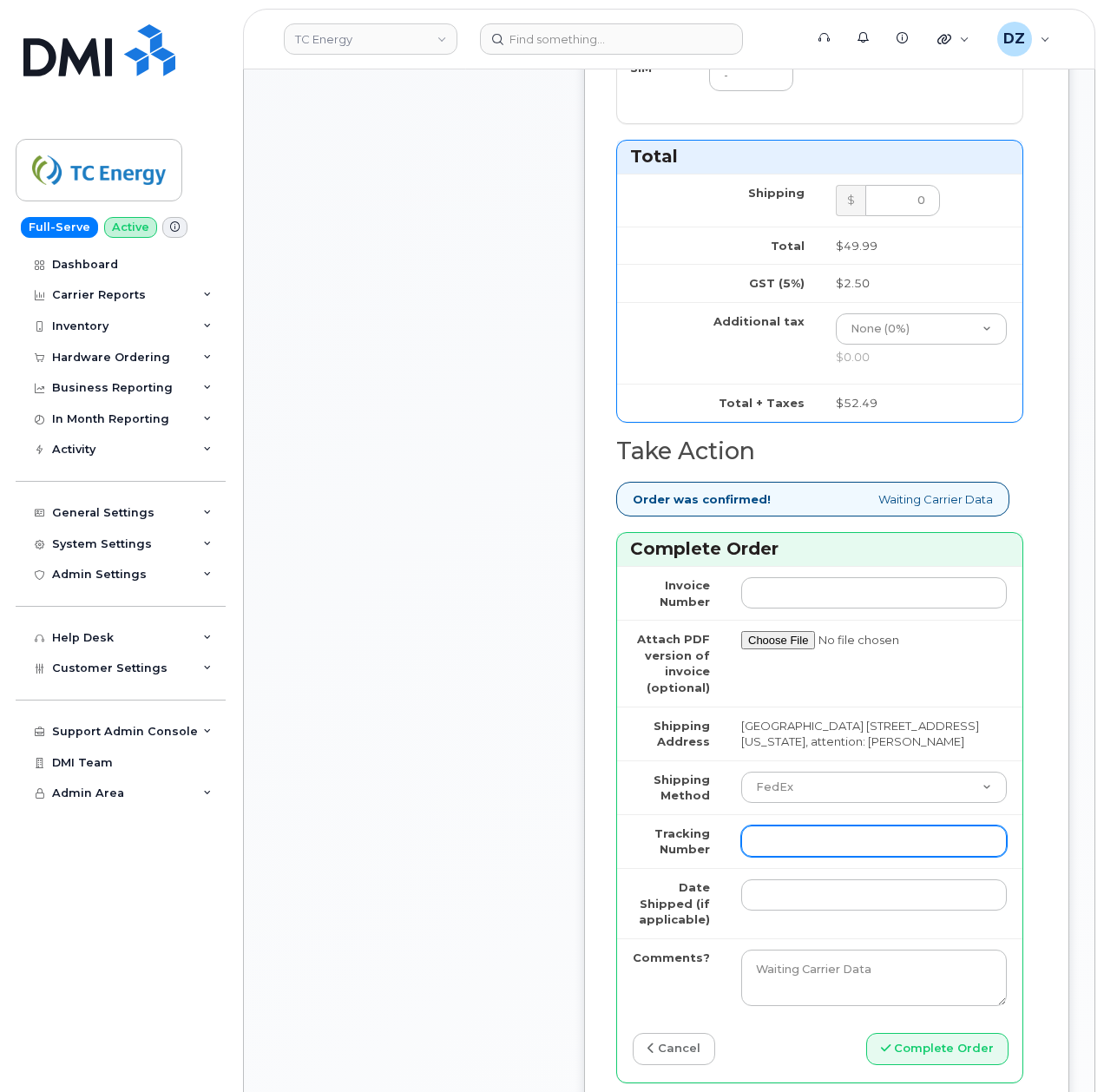
click at [781, 857] on input "Tracking Number" at bounding box center [874, 841] width 266 height 31
paste input "479332325629"
type input "479332325629"
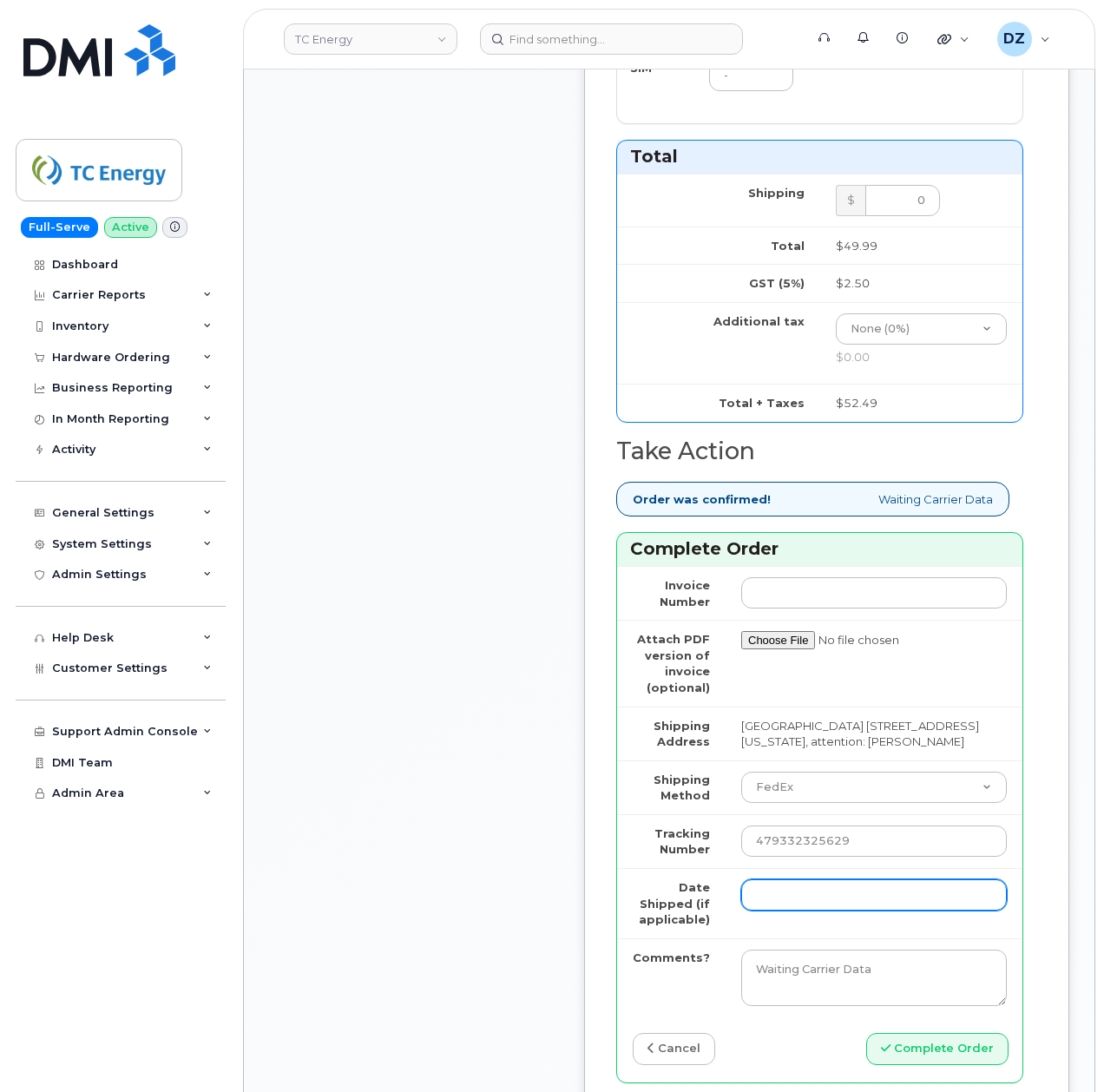
click at [781, 899] on input "Date Shipped (if applicable)" at bounding box center [874, 895] width 266 height 31
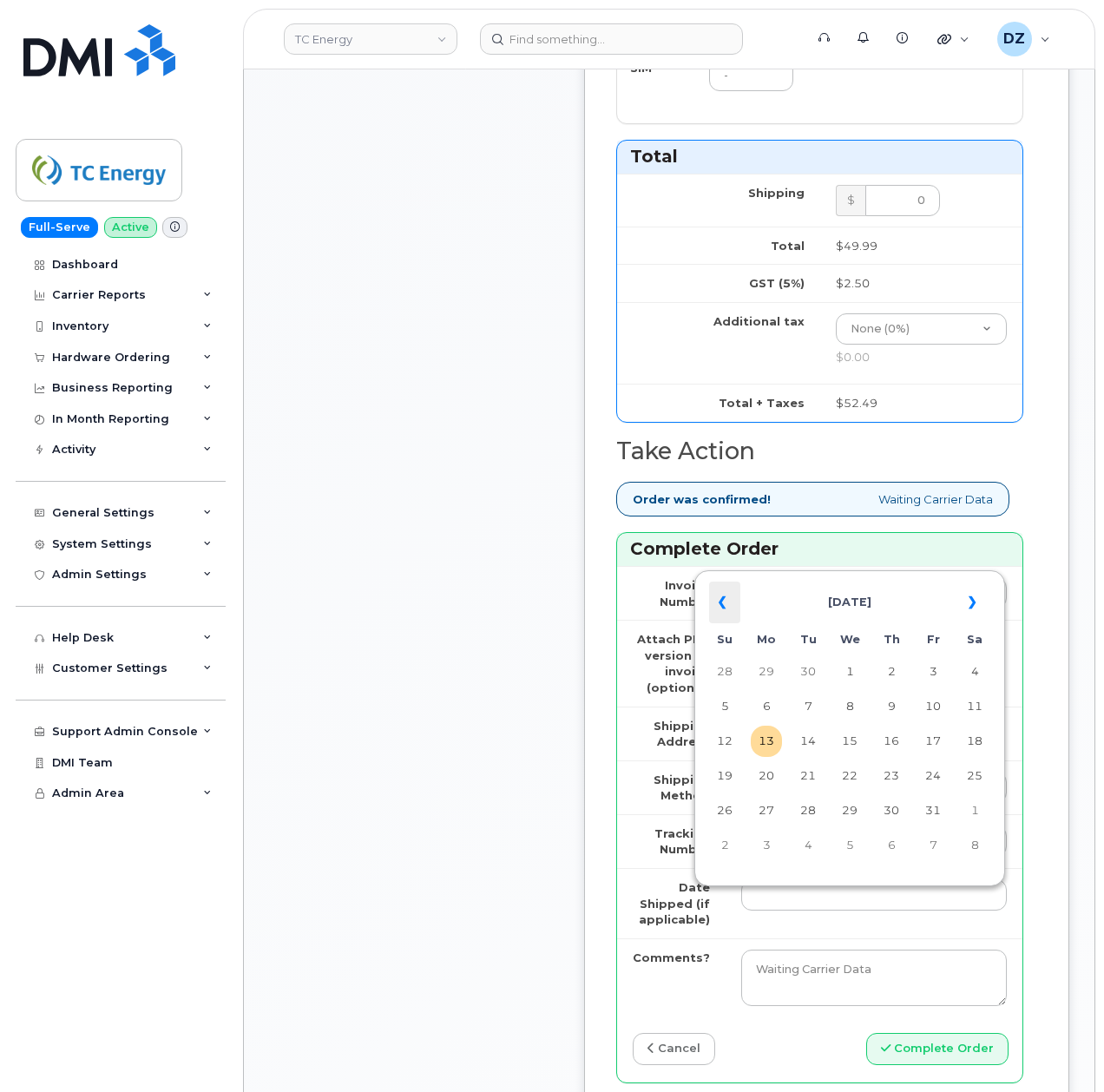
click at [729, 604] on th "«" at bounding box center [725, 601] width 31 height 42
click at [847, 701] on td "10" at bounding box center [849, 706] width 31 height 31
type input "2025-09-10"
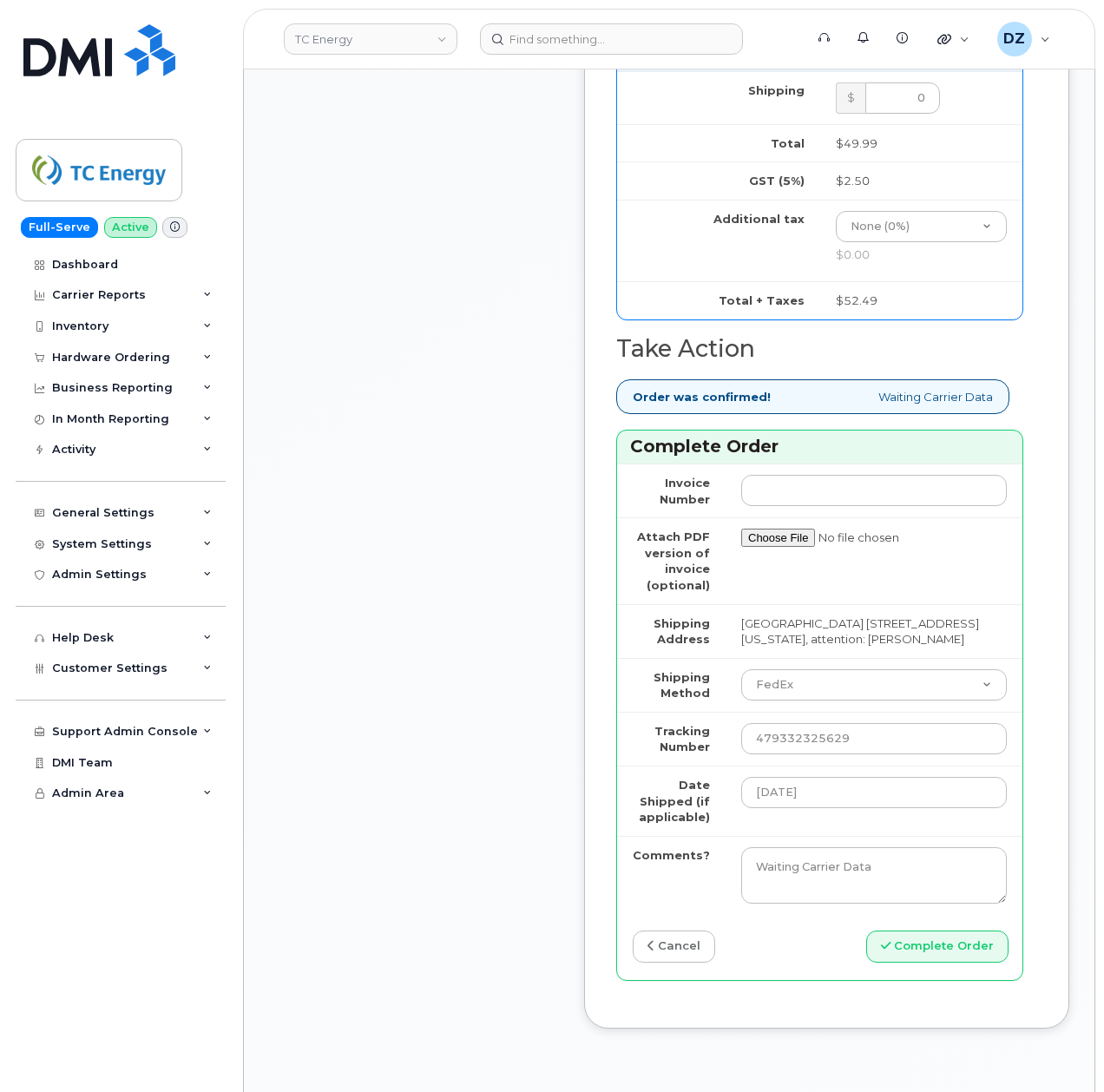
scroll to position [1620, 0]
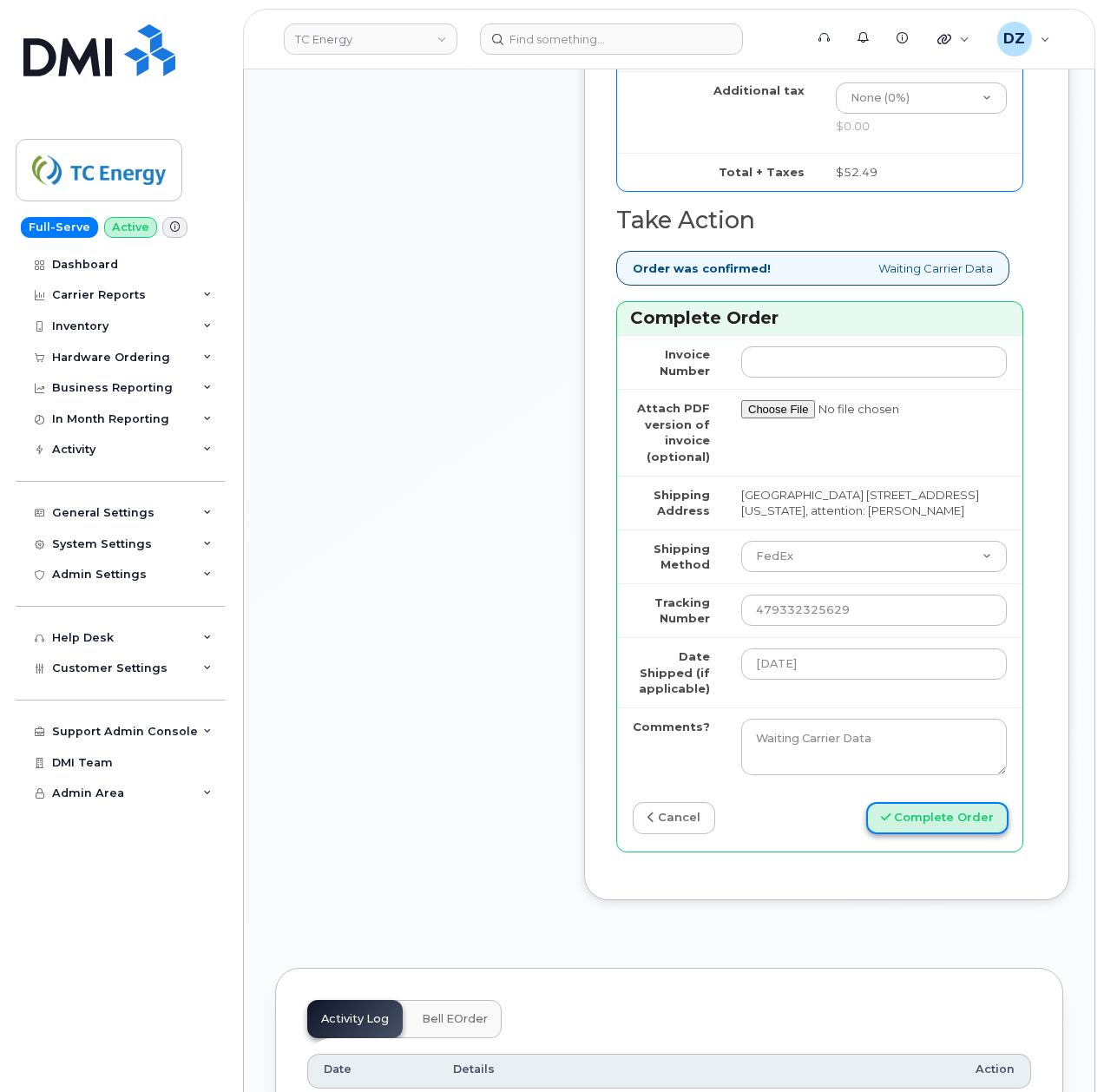
click at [914, 827] on button "Complete Order" at bounding box center [937, 817] width 142 height 32
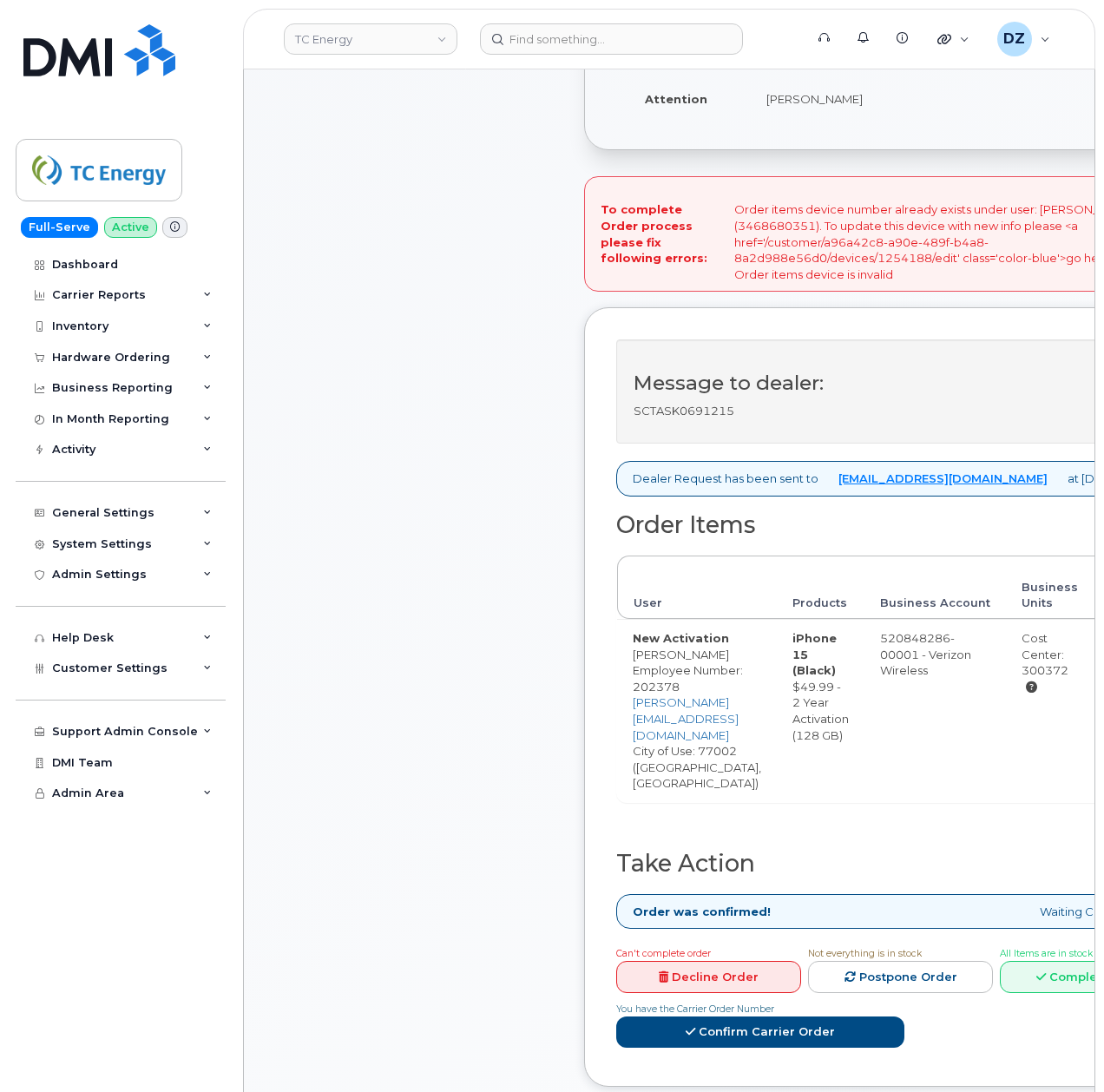
scroll to position [694, 0]
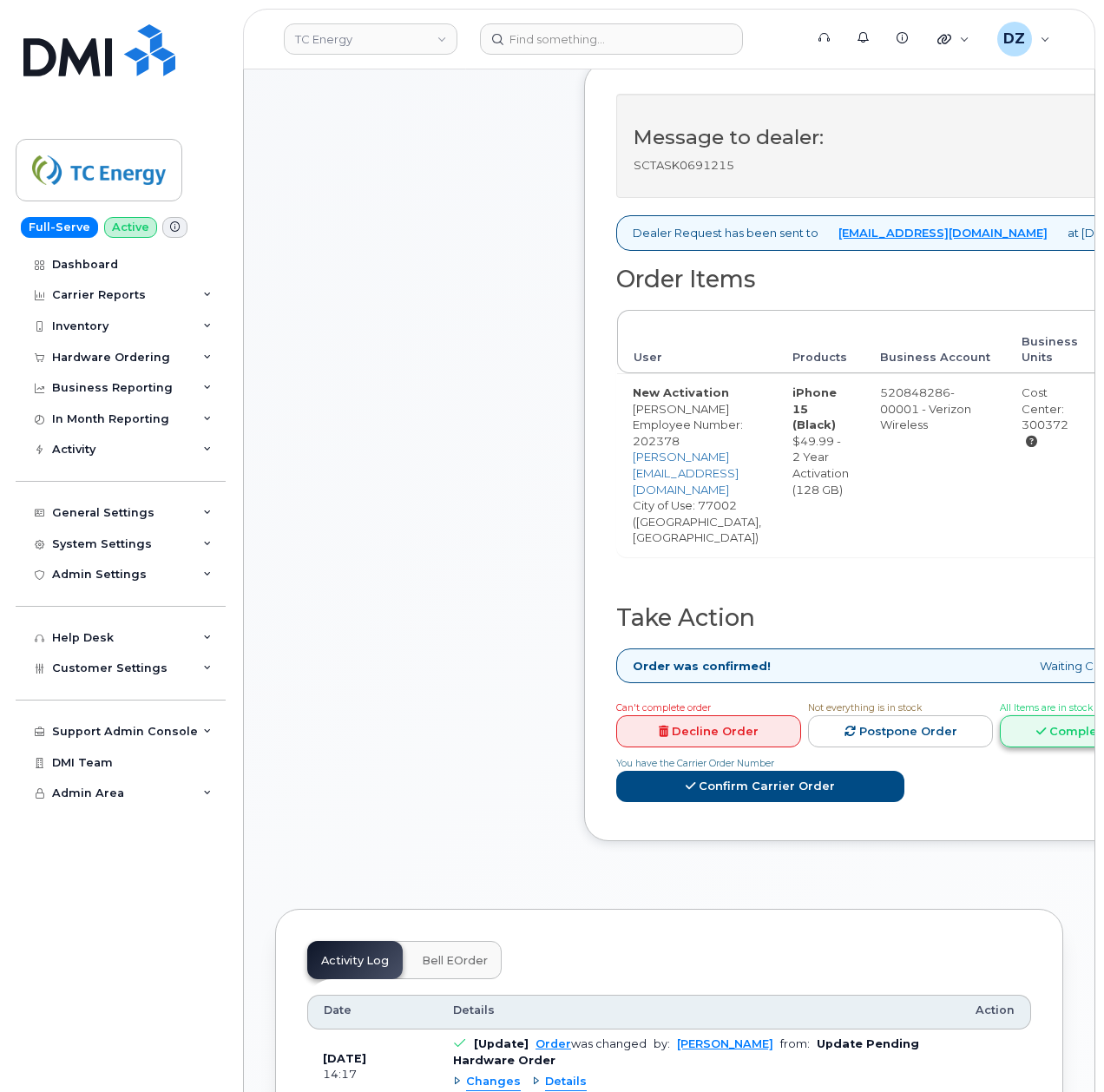
click at [1059, 715] on link "Complete Order" at bounding box center [1092, 730] width 184 height 32
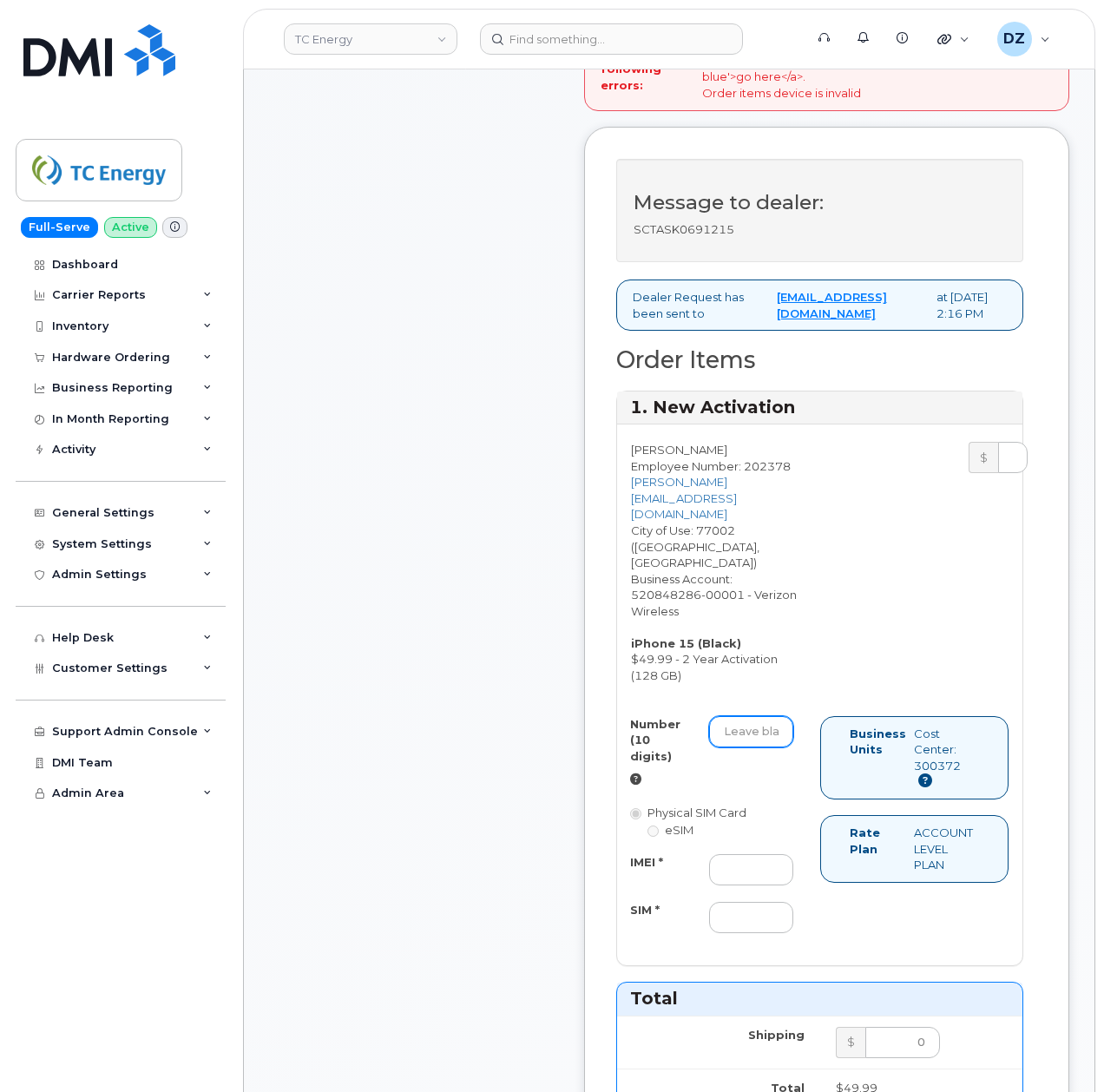
click at [746, 726] on input "Number (10 digits)" at bounding box center [751, 731] width 84 height 31
paste input "[PHONE_NUMBER]"
type input "3468680351"
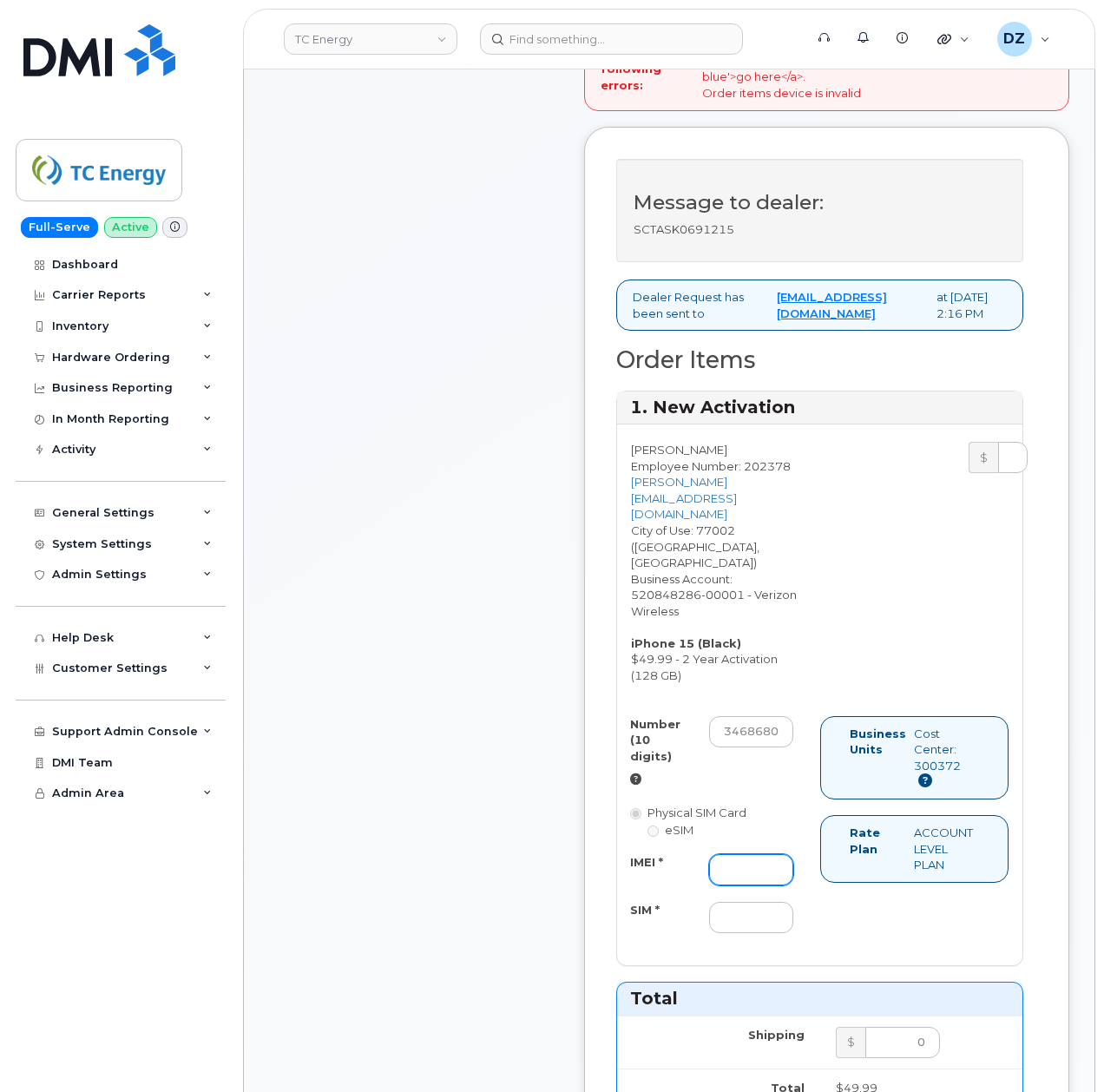
click at [734, 862] on input "IMEI *" at bounding box center [751, 870] width 84 height 31
paste input "355135956137348"
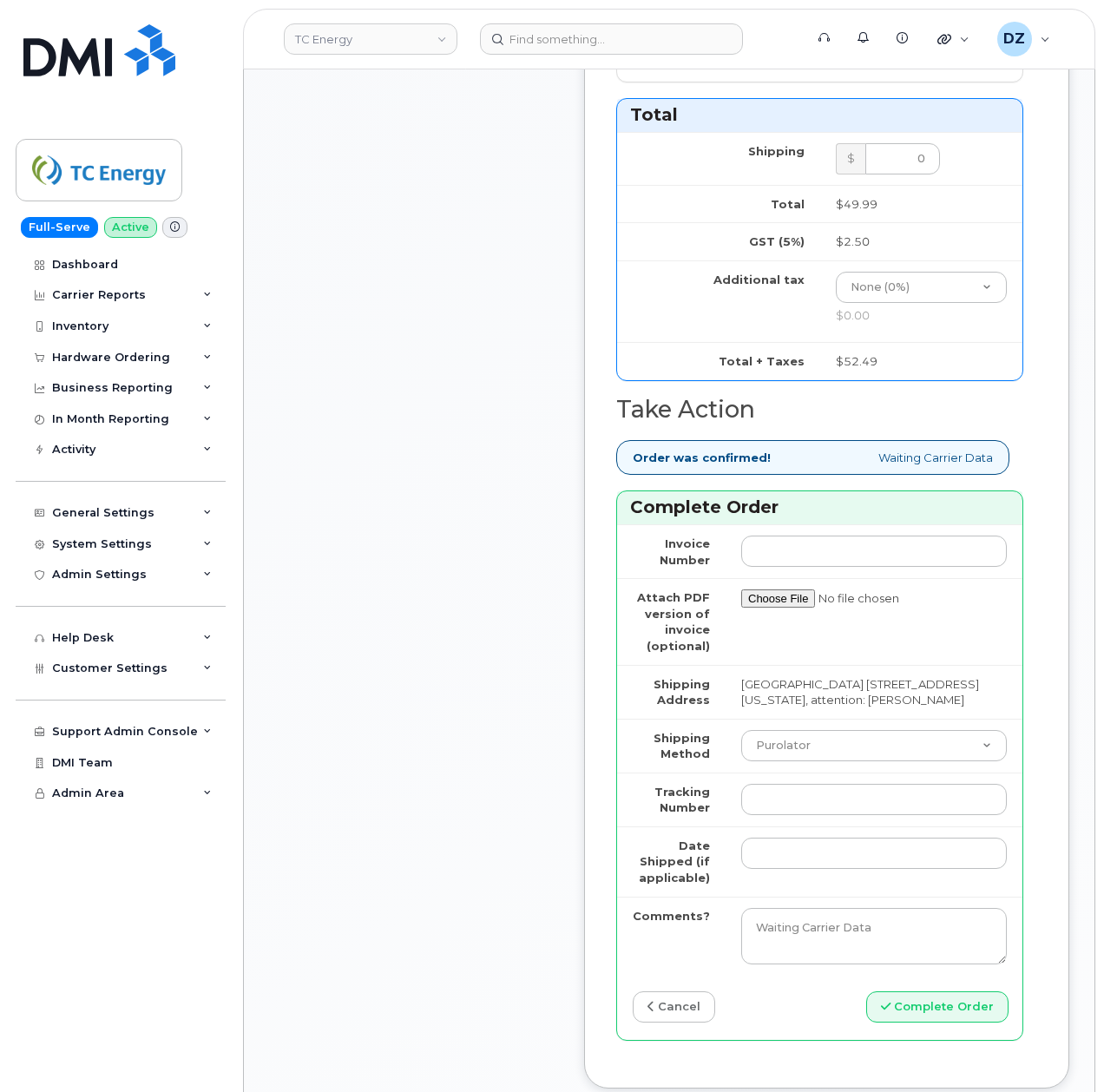
scroll to position [1620, 0]
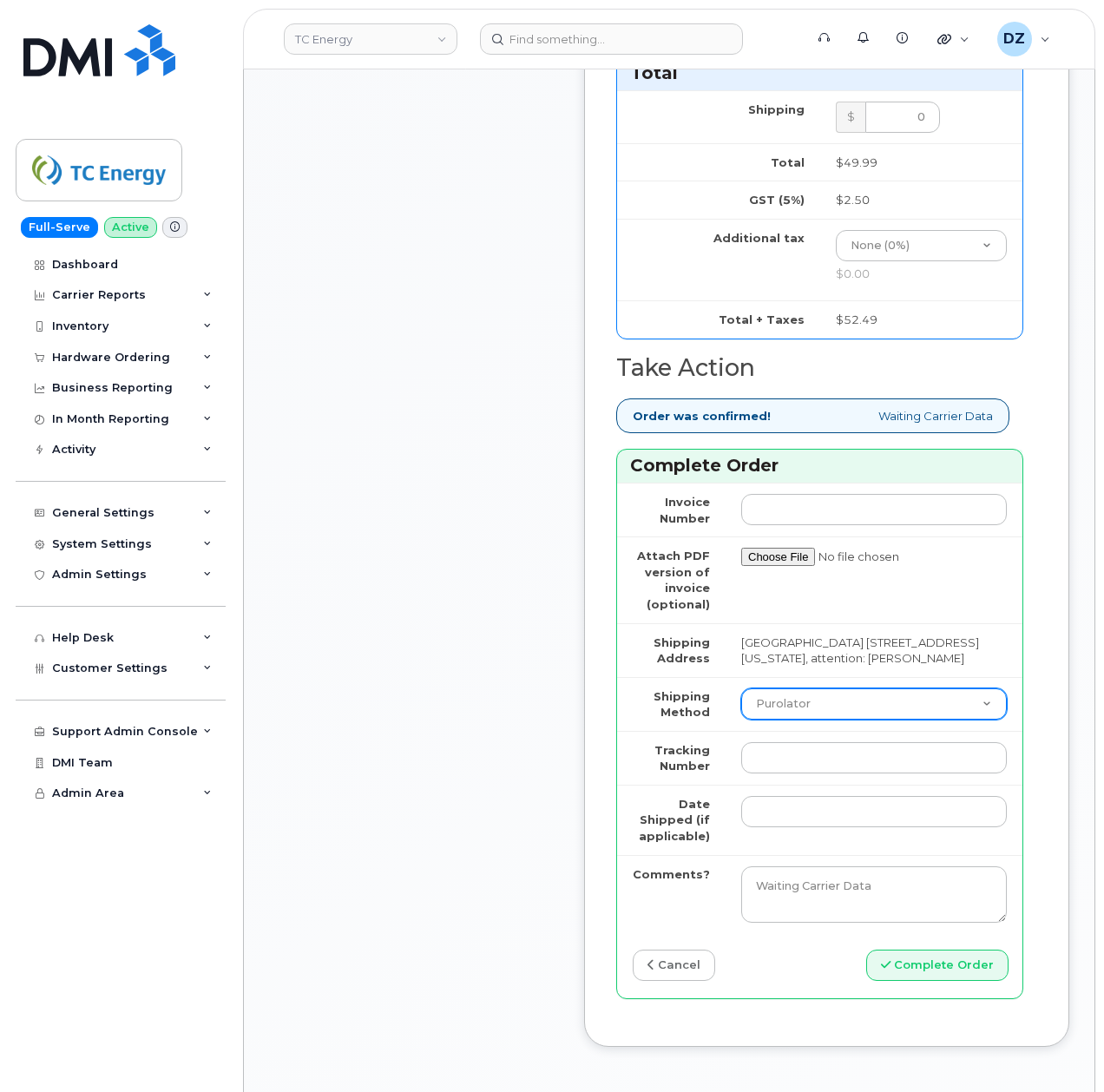
type input "355135956137348"
click at [806, 708] on select "Purolator UPS FedEx Canada Post Courier Other Drop Off Pick Up" at bounding box center [874, 704] width 266 height 31
select select "FedEx"
click at [742, 696] on select "Purolator UPS FedEx Canada Post Courier Other Drop Off Pick Up" at bounding box center [874, 704] width 266 height 31
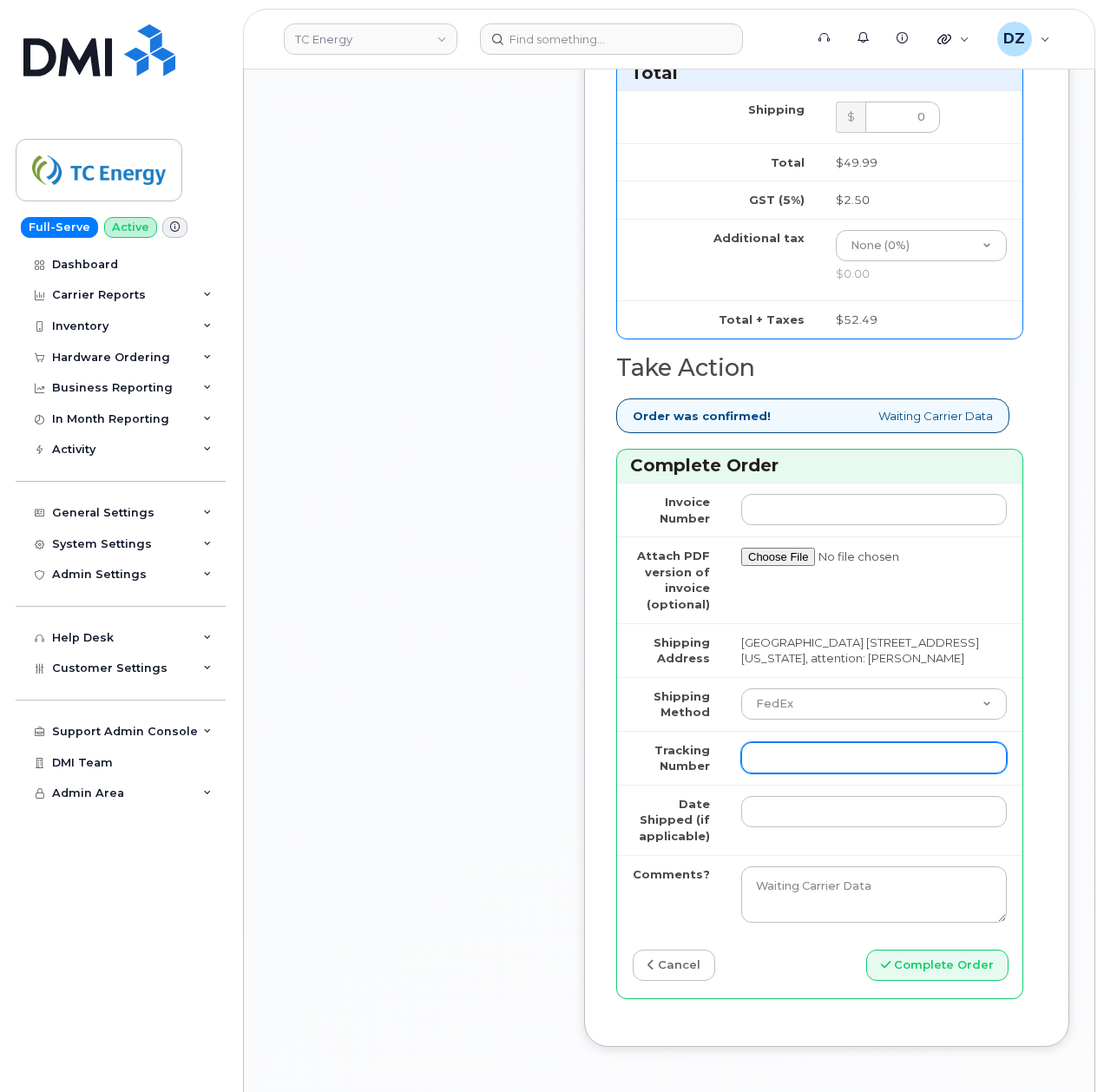
click at [791, 767] on input "Tracking Number" at bounding box center [874, 758] width 266 height 31
paste input "479332325629"
type input "479332325629"
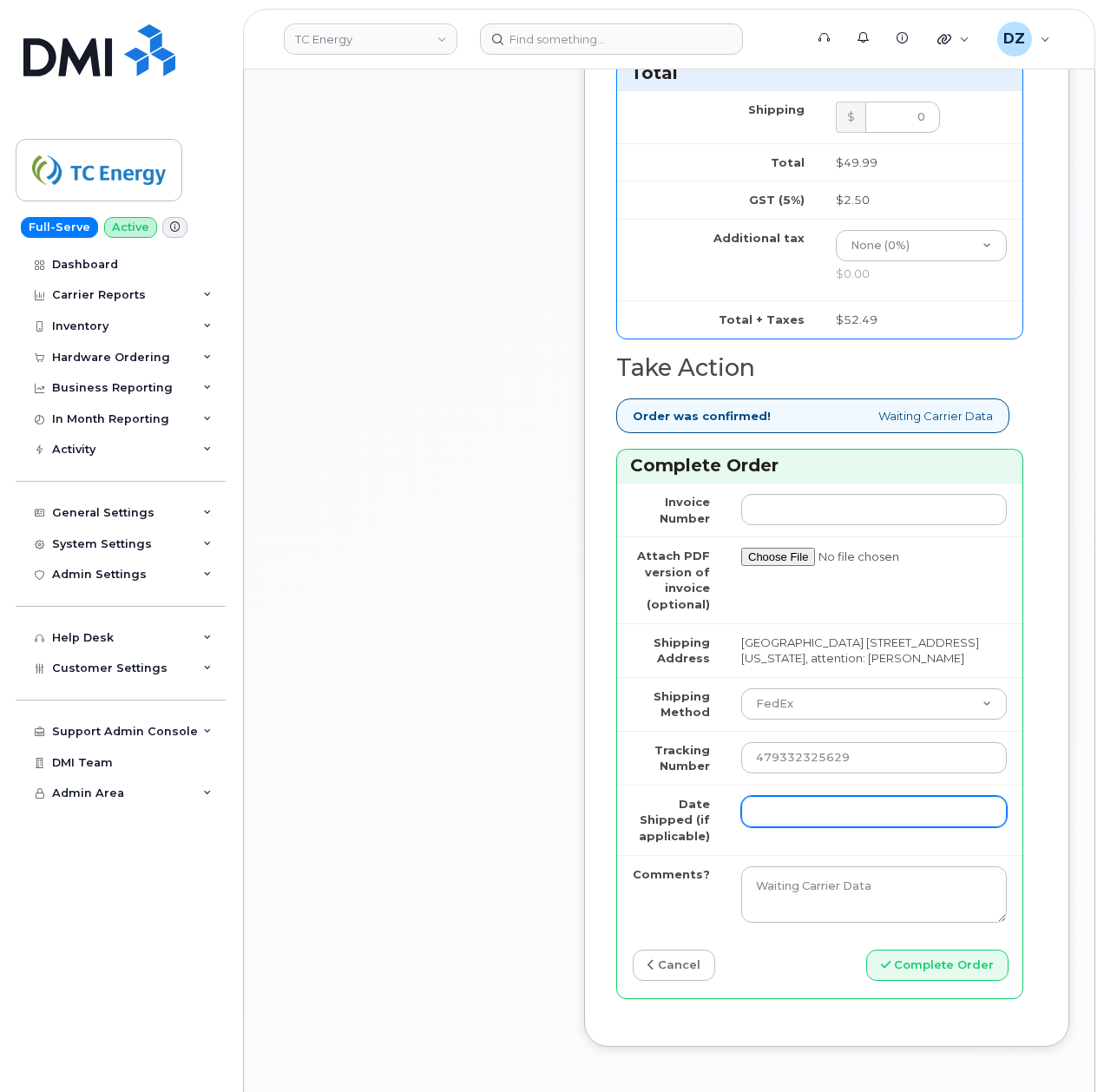
click at [792, 827] on input "Date Shipped (if applicable)" at bounding box center [874, 812] width 266 height 31
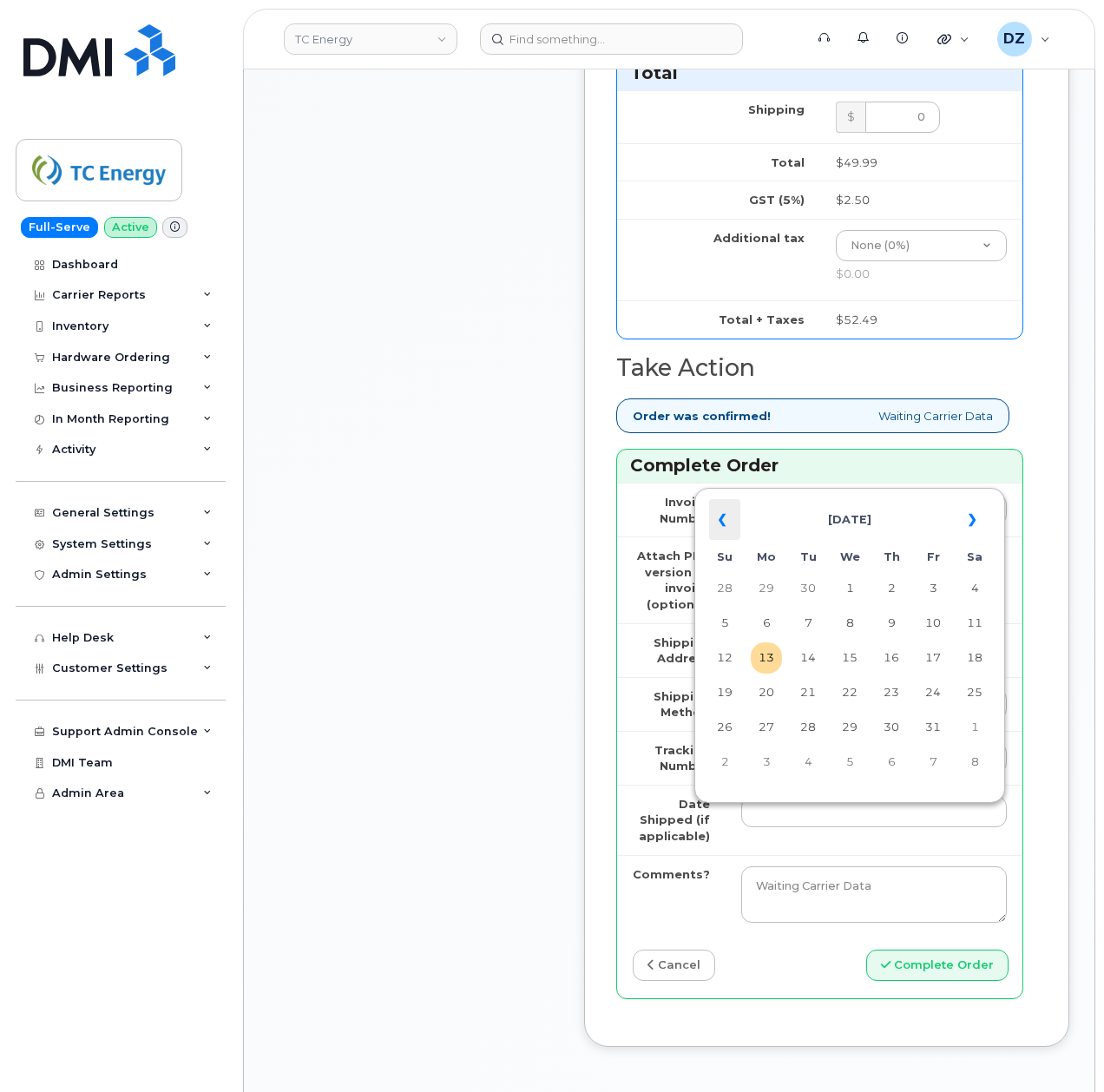
click at [729, 525] on th "«" at bounding box center [725, 519] width 31 height 42
click at [844, 622] on td "10" at bounding box center [849, 623] width 31 height 31
type input "2025-09-10"
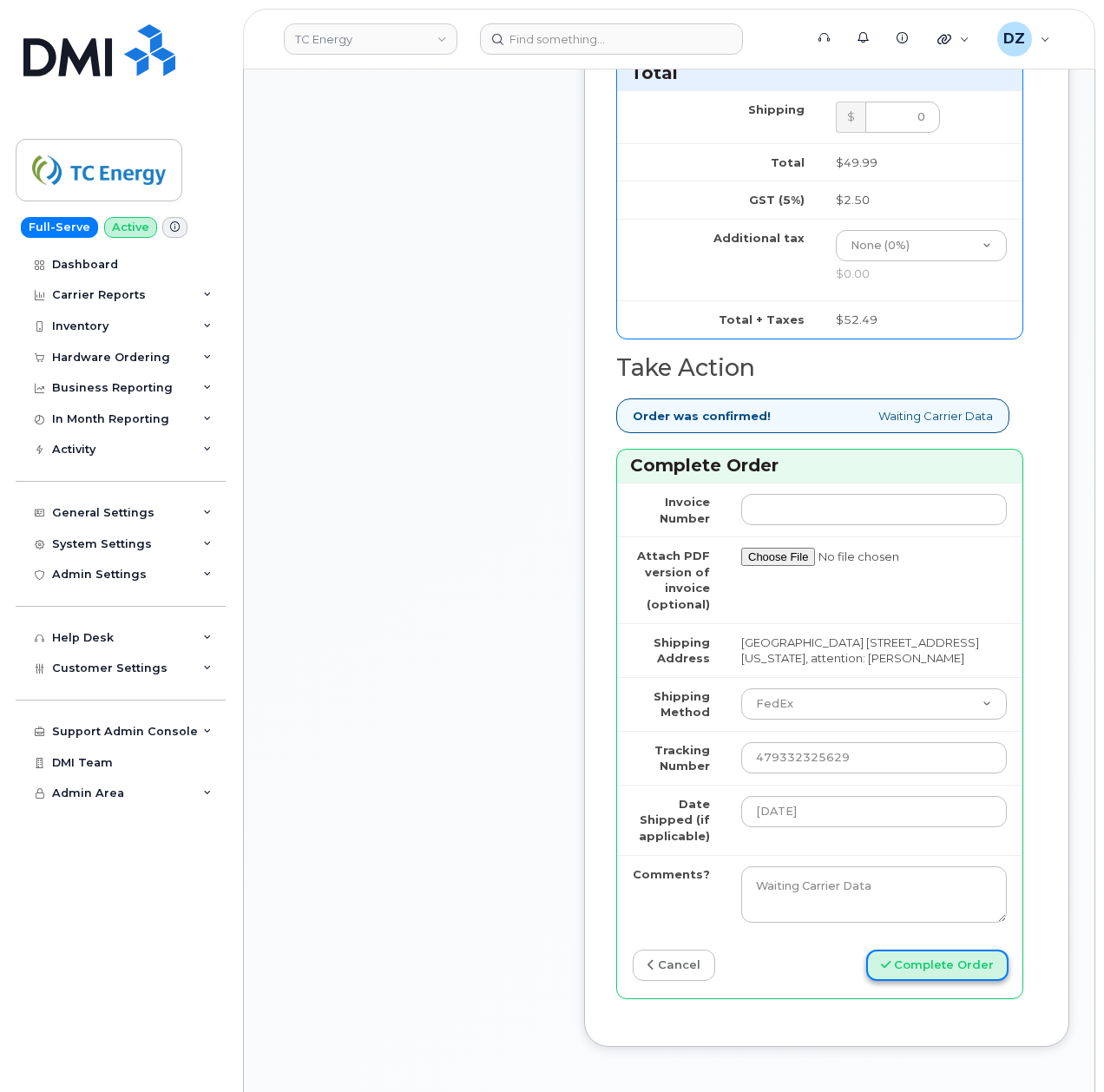
click at [923, 974] on button "Complete Order" at bounding box center [937, 965] width 142 height 32
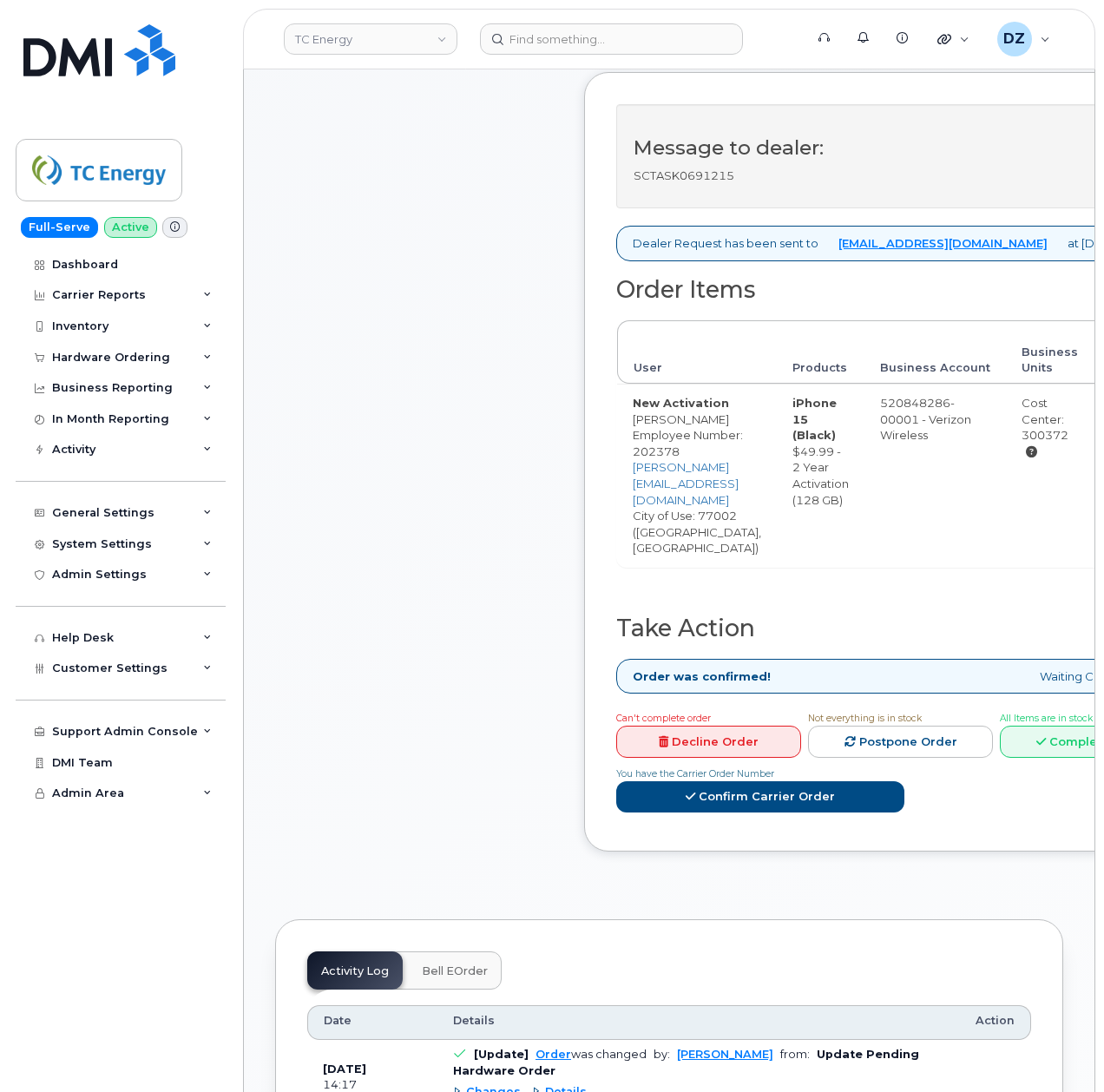
scroll to position [694, 0]
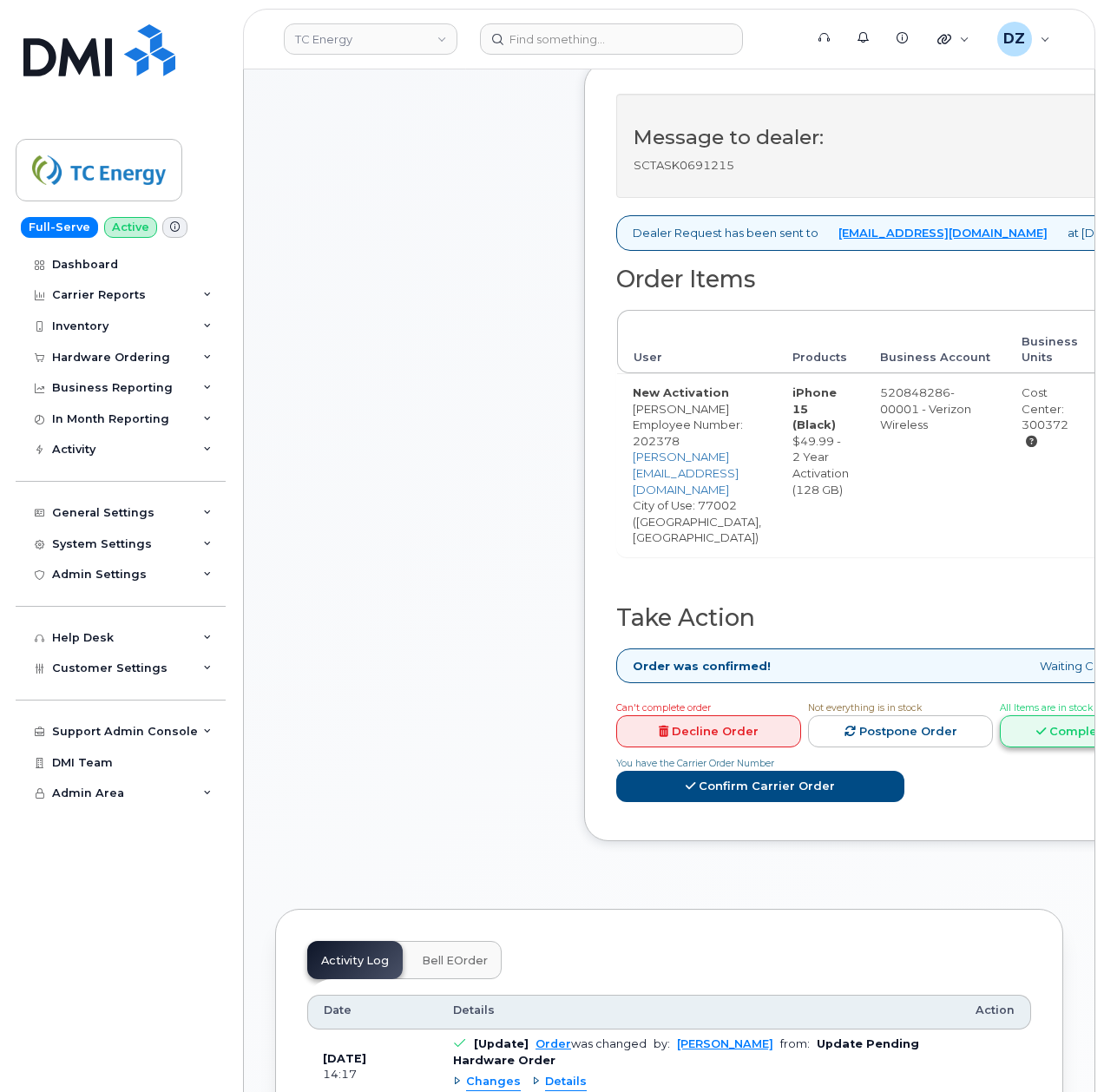
click at [1046, 726] on icon at bounding box center [1041, 731] width 9 height 11
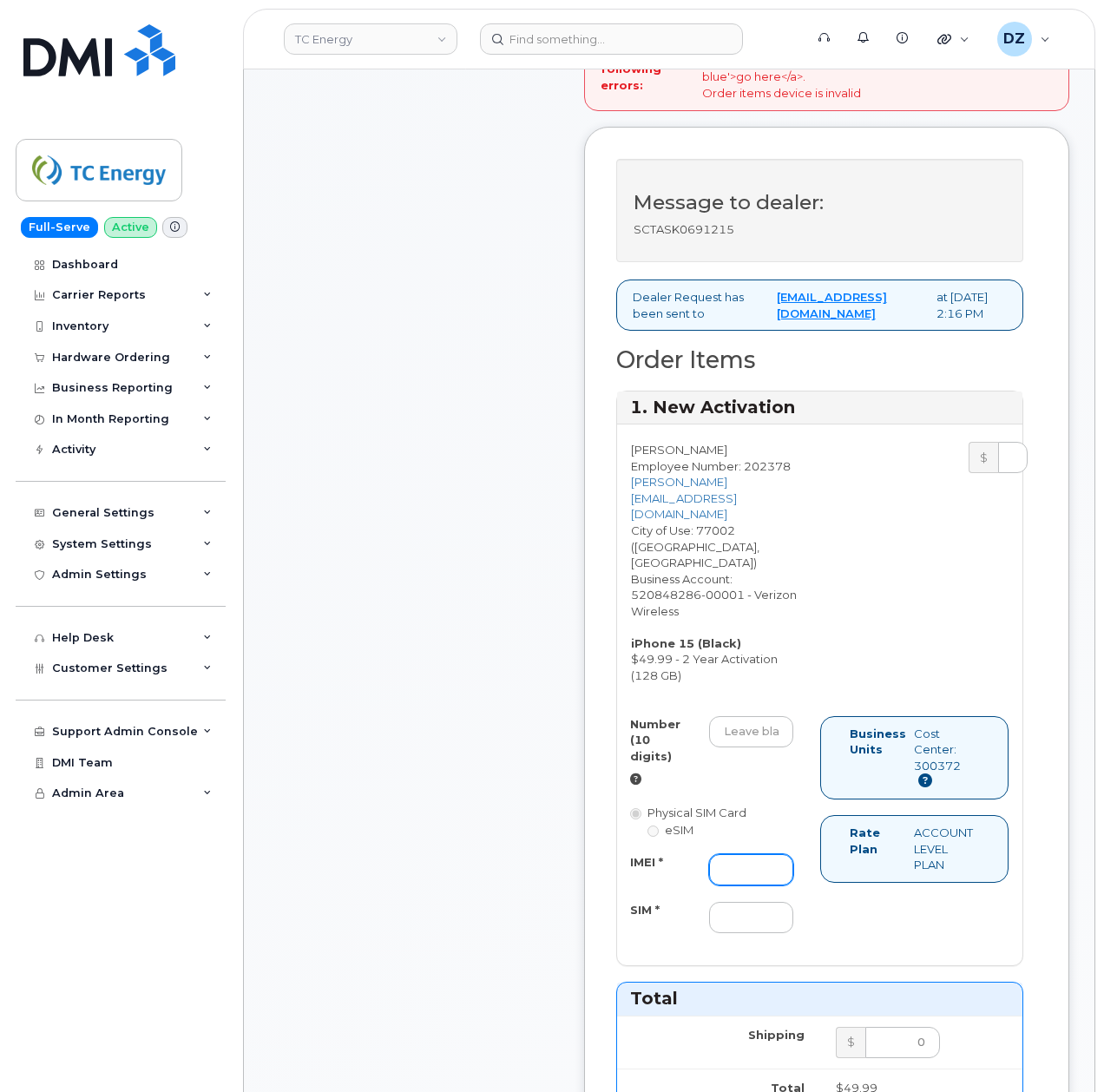
click at [741, 862] on input "IMEI *" at bounding box center [751, 870] width 84 height 31
paste input "355135956137348"
type input "355135956137348"
click at [835, 896] on div "Number (10 digits) Physical SIM Card eSIM IMEI * 355135956137348 SIM * Business…" at bounding box center [819, 832] width 405 height 232
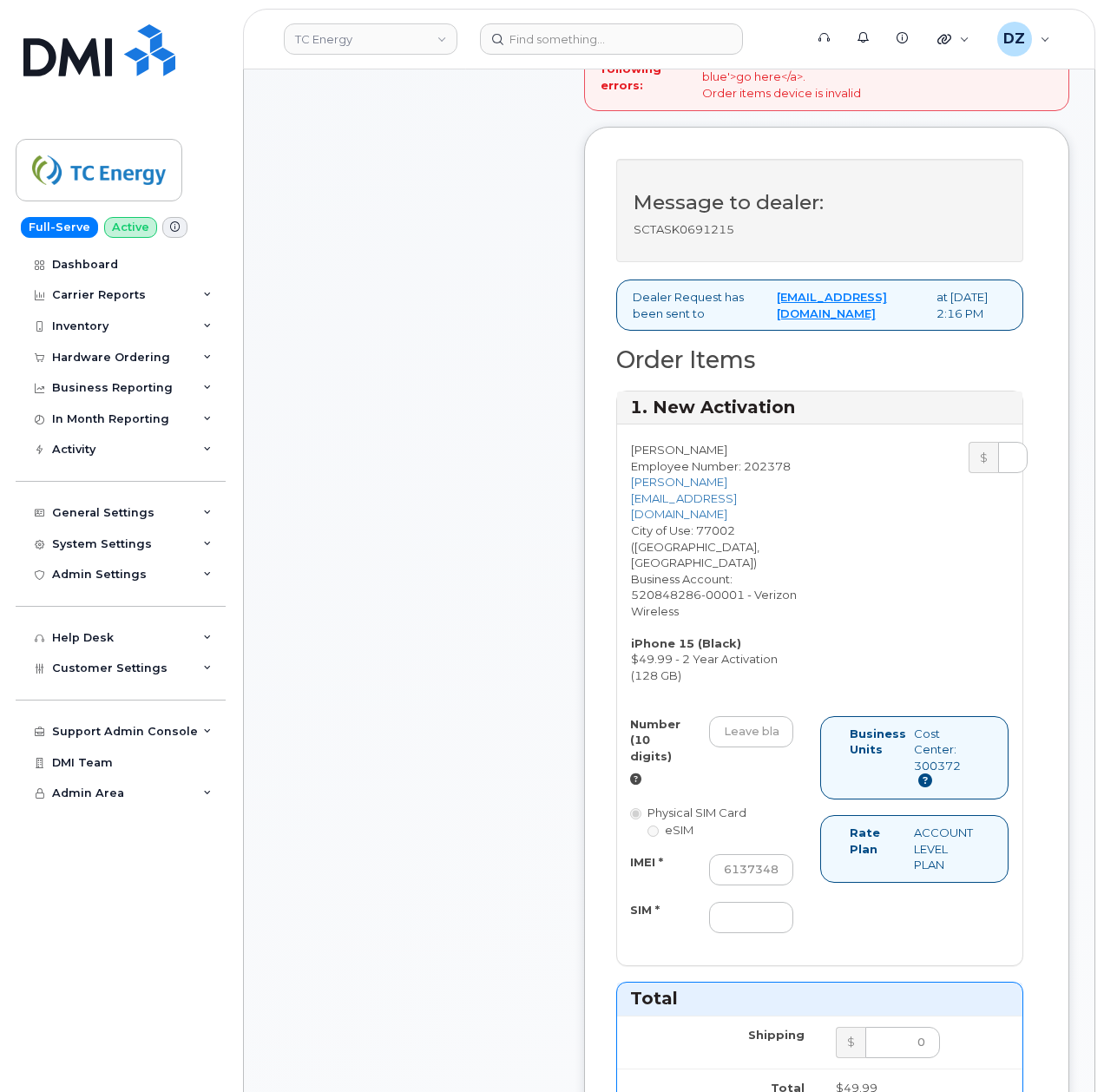
scroll to position [0, 0]
click at [738, 716] on input "Number (10 digits)" at bounding box center [751, 731] width 84 height 31
paste input "346-868-0351"
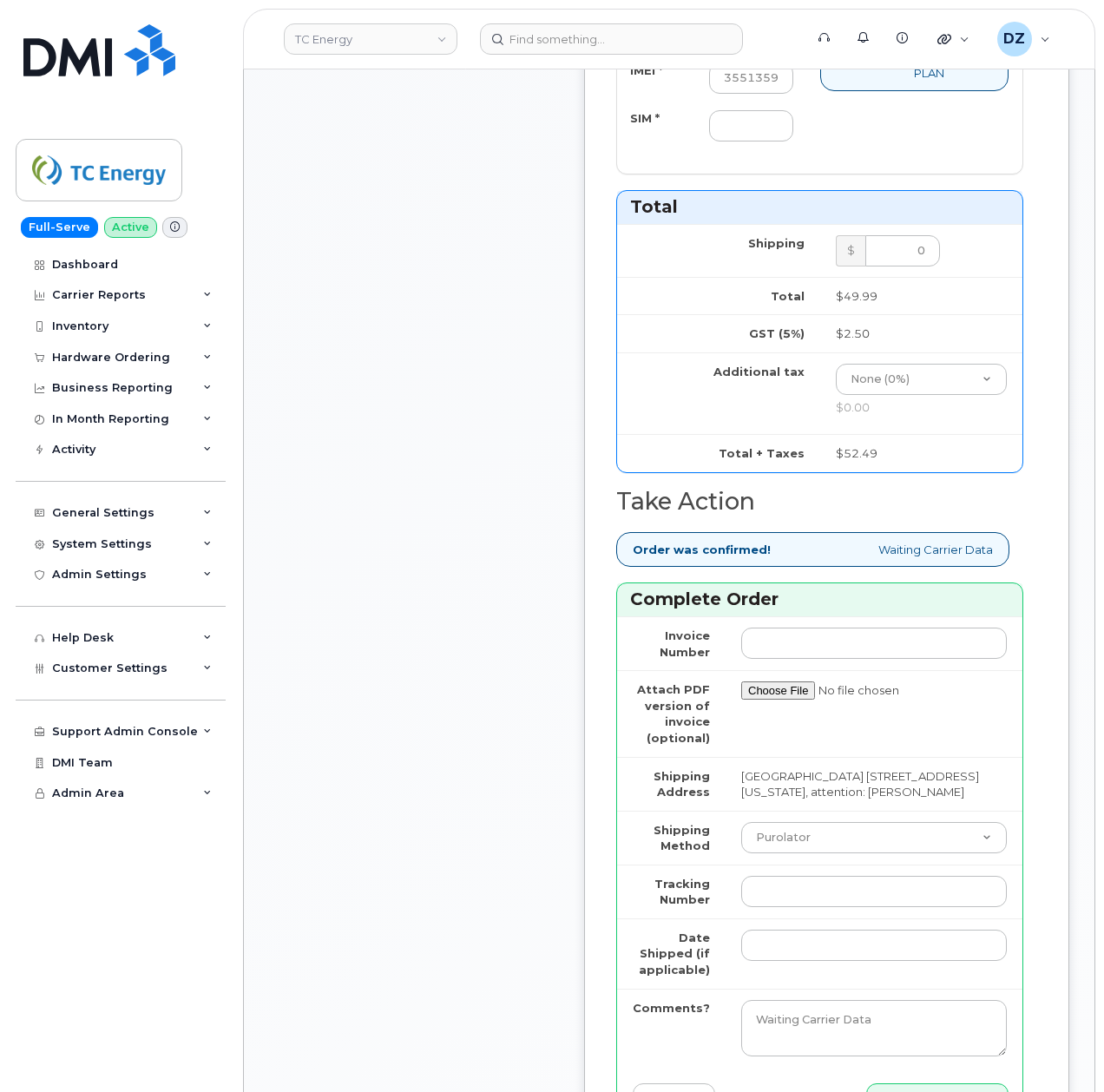
scroll to position [1620, 0]
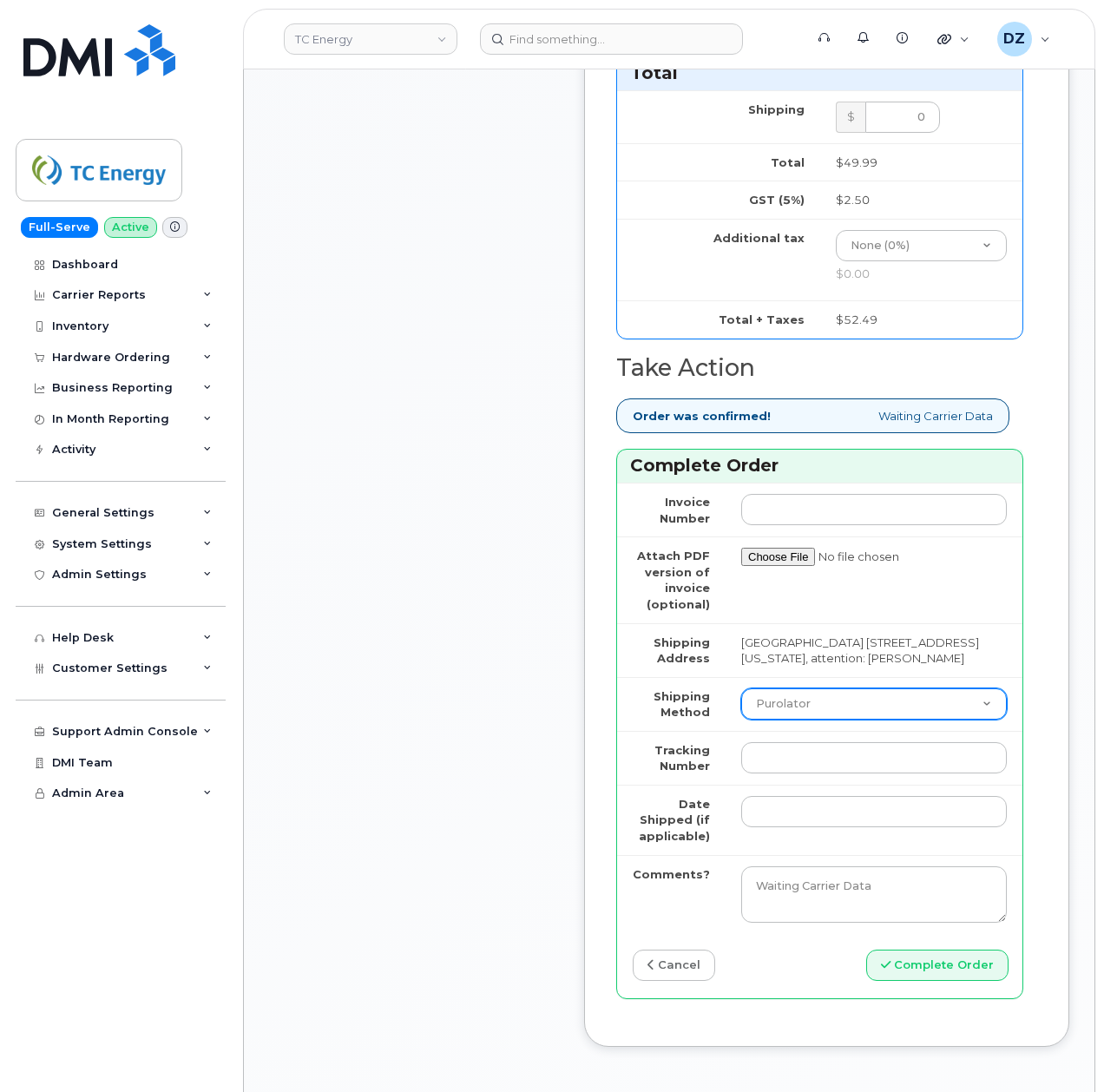
type input "3468680351"
click at [806, 713] on select "Purolator UPS FedEx Canada Post Courier Other Drop Off Pick Up" at bounding box center [874, 704] width 266 height 31
select select "FedEx"
click at [742, 696] on select "Purolator UPS FedEx Canada Post Courier Other Drop Off Pick Up" at bounding box center [874, 704] width 266 height 31
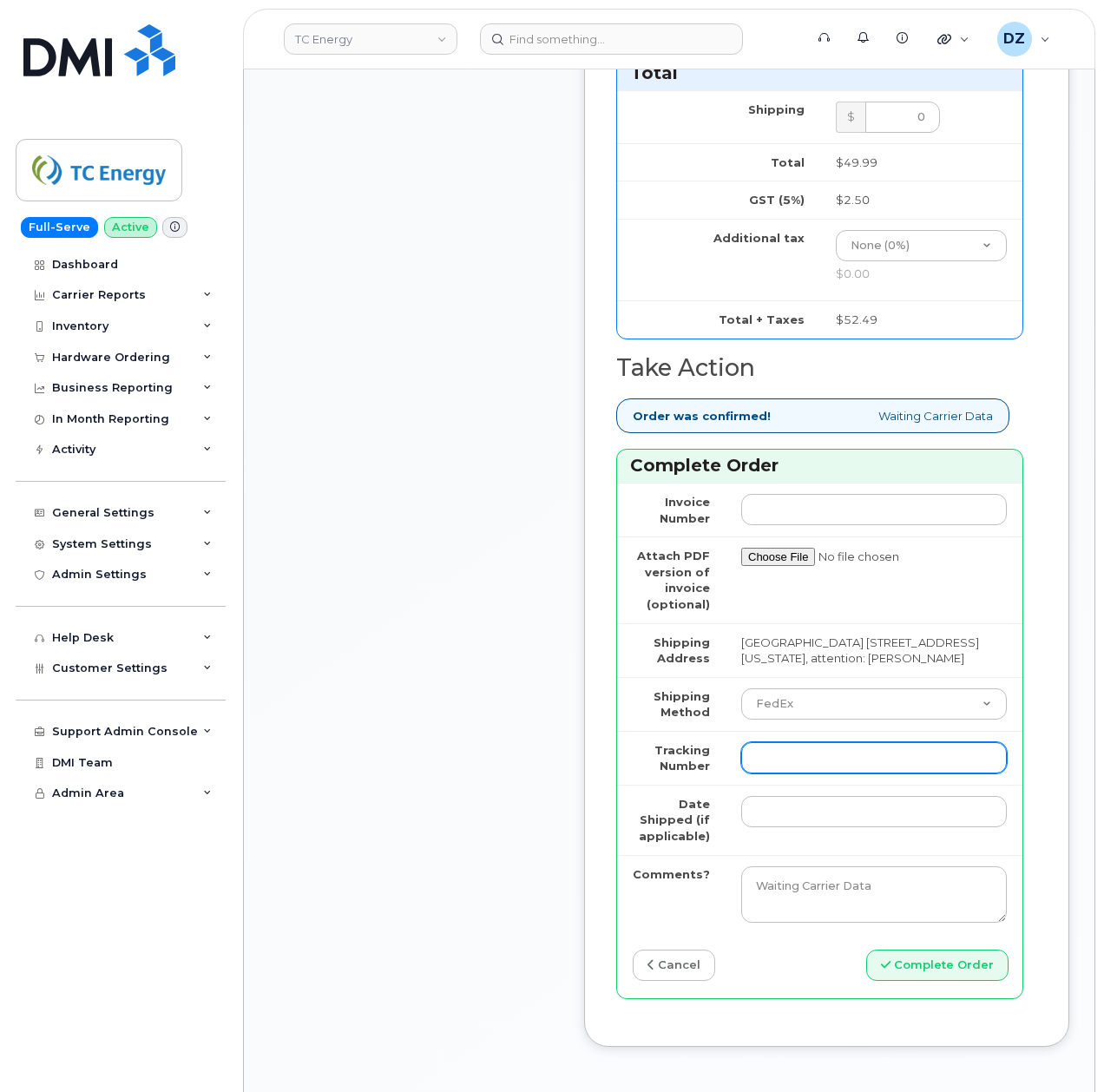
click at [779, 757] on input "Tracking Number" at bounding box center [874, 758] width 266 height 31
paste input "479332325629"
type input "479332325629"
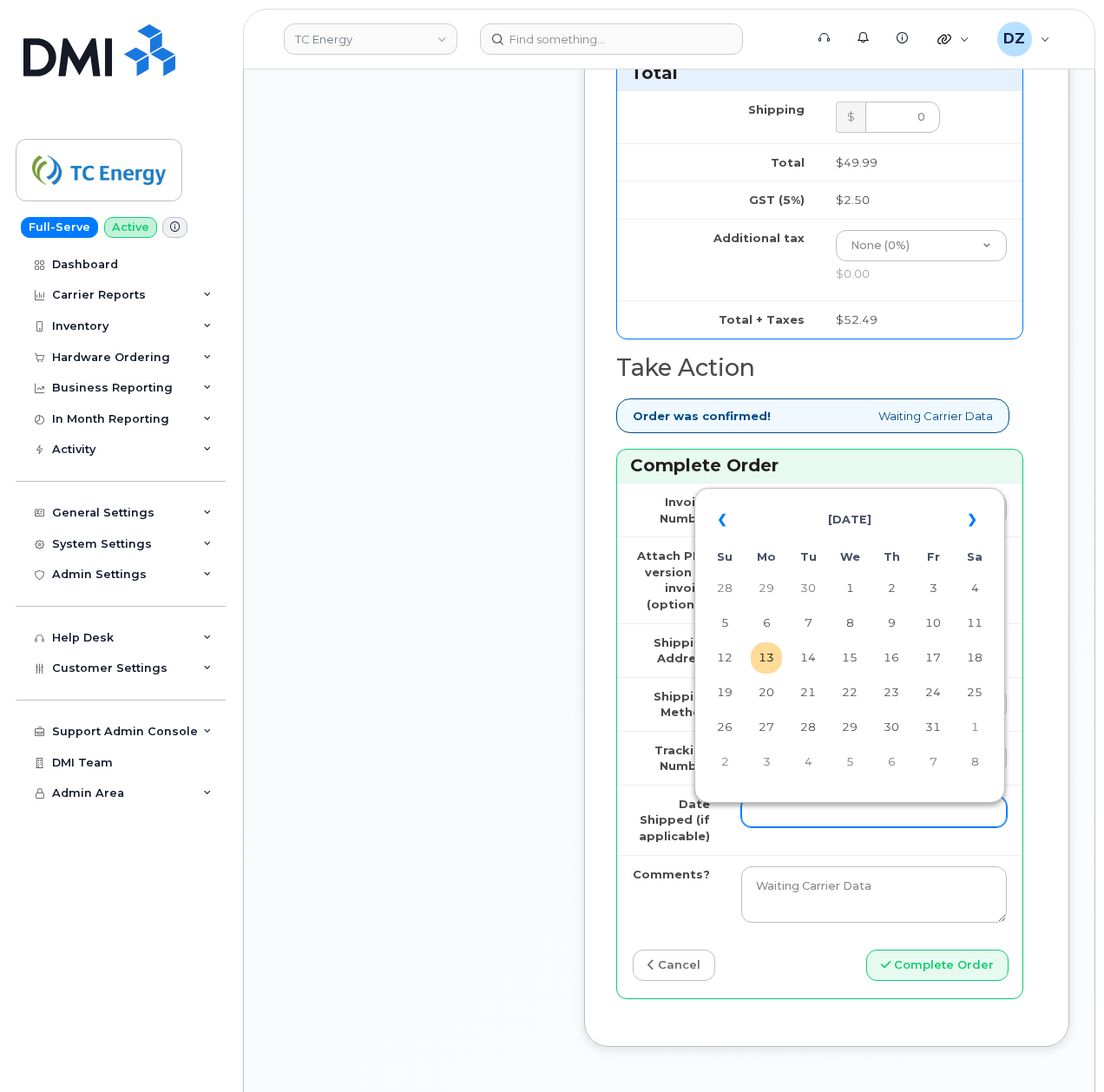
click at [764, 816] on input "Date Shipped (if applicable)" at bounding box center [874, 812] width 266 height 31
click at [719, 519] on th "«" at bounding box center [725, 519] width 31 height 42
click at [855, 619] on td "10" at bounding box center [849, 623] width 31 height 31
type input "2025-09-10"
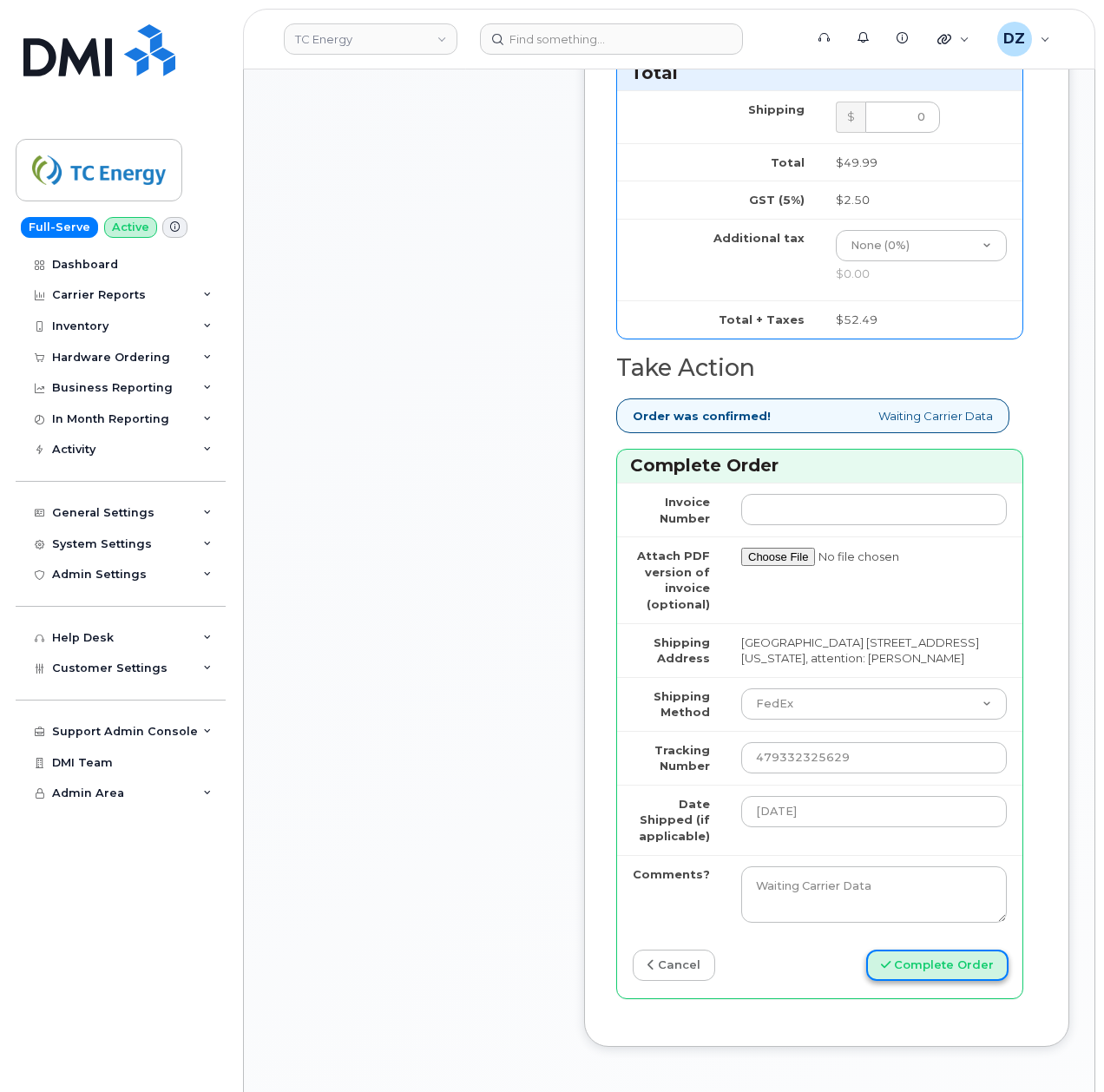
click at [917, 968] on button "Complete Order" at bounding box center [937, 965] width 142 height 32
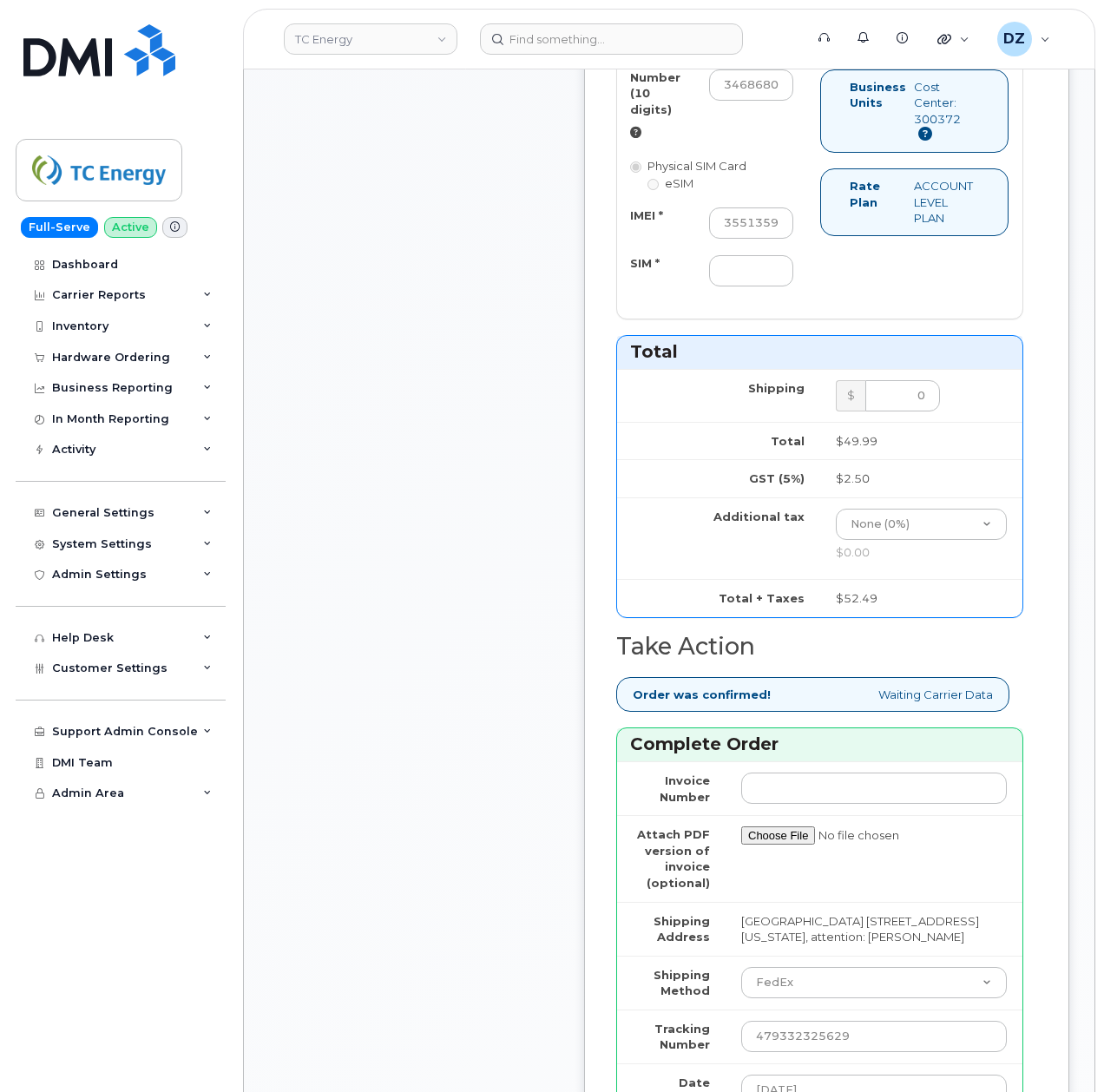
scroll to position [1272, 0]
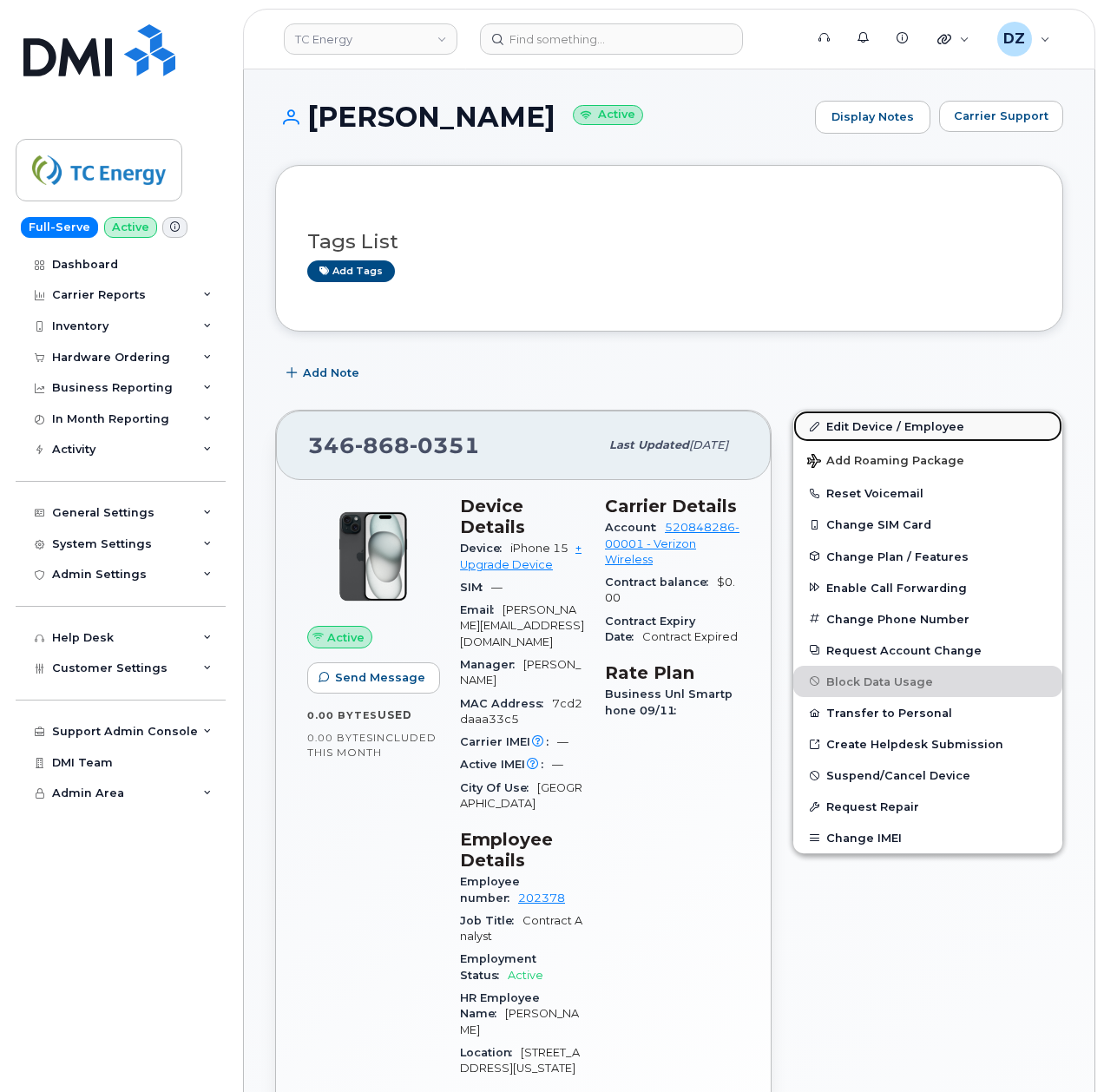
click at [854, 425] on link "Edit Device / Employee" at bounding box center [928, 426] width 269 height 31
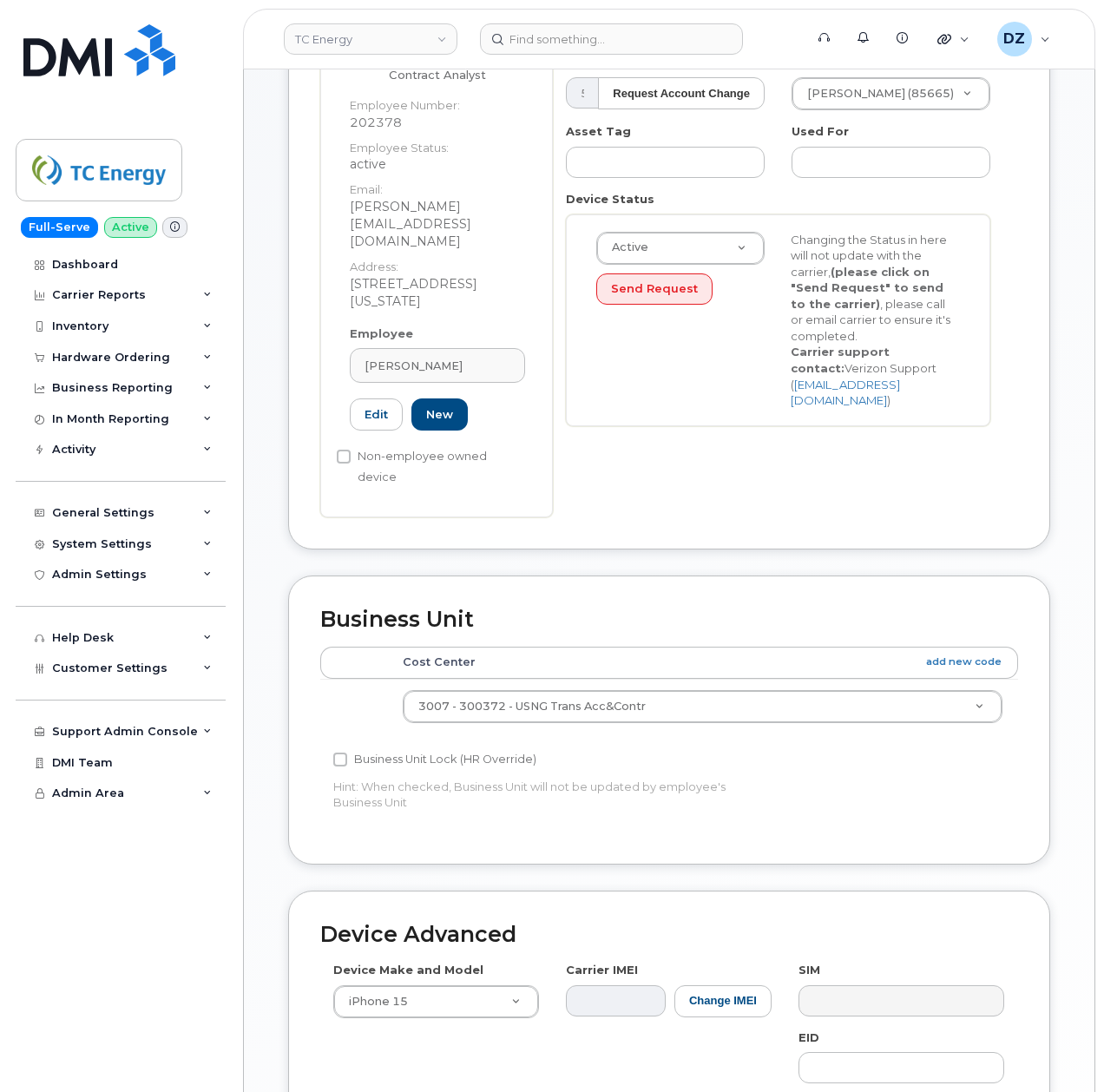
scroll to position [463, 0]
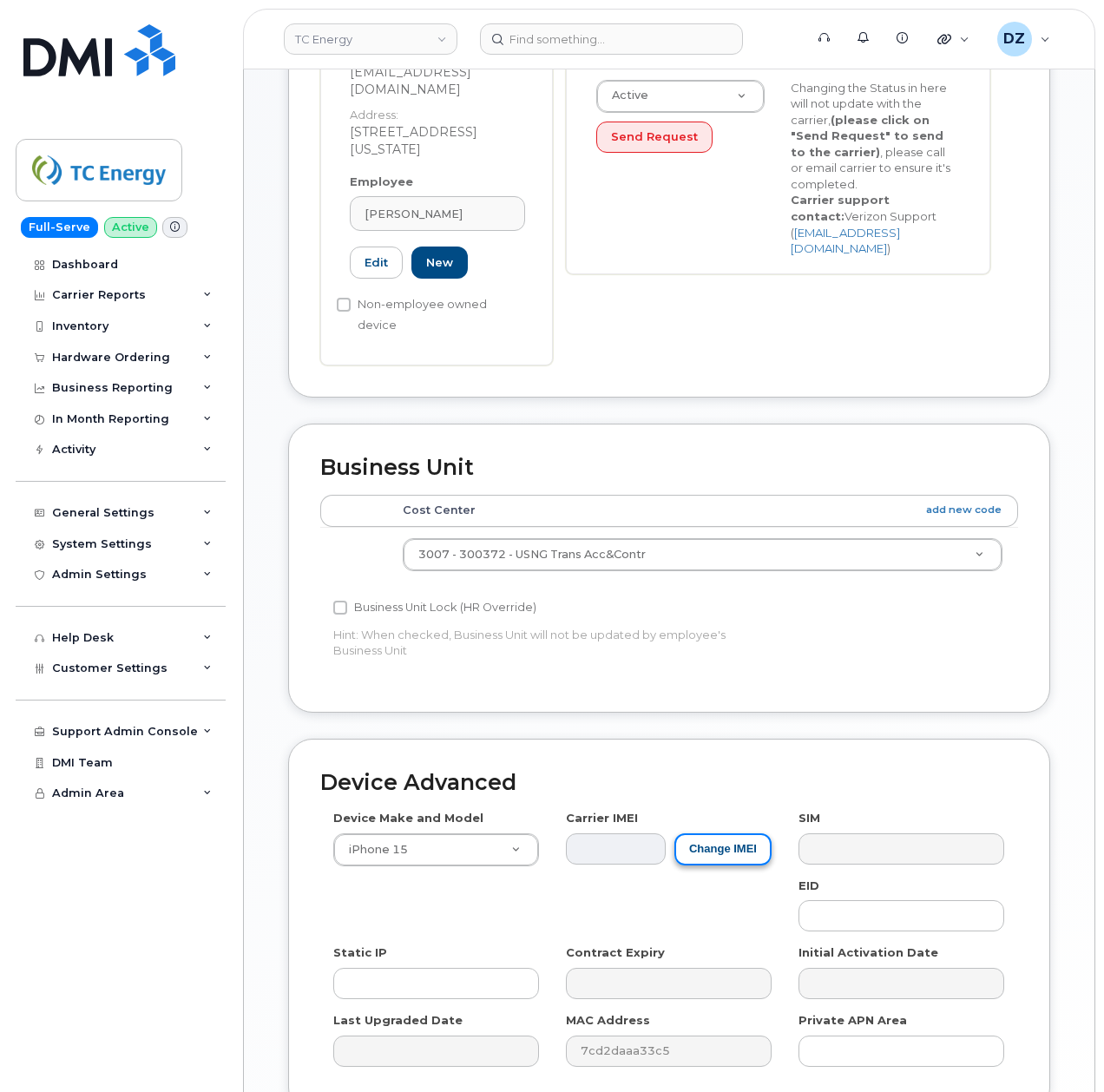
click at [713, 833] on button "Change IMEI" at bounding box center [722, 849] width 97 height 32
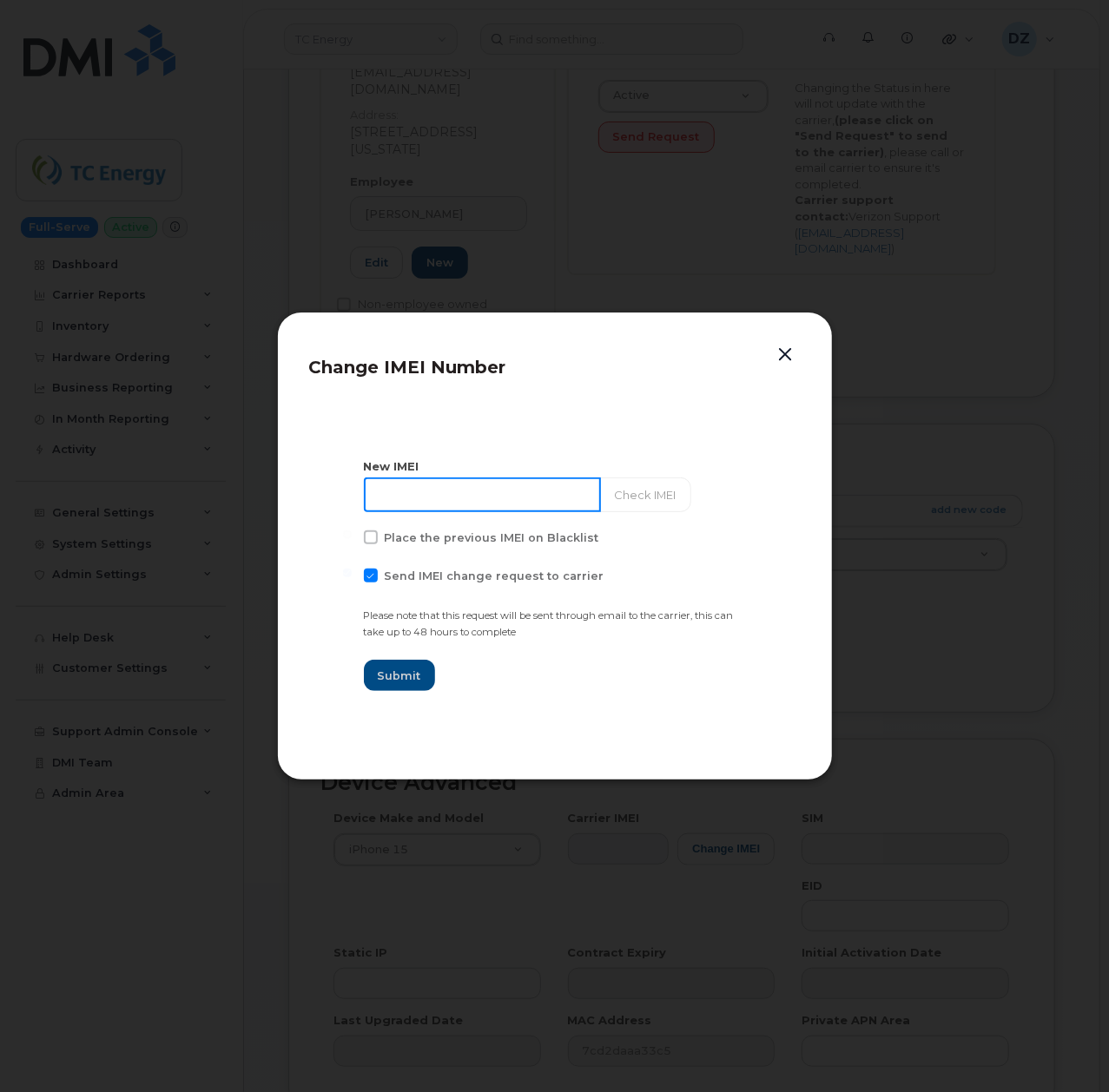
click at [418, 484] on input at bounding box center [482, 495] width 237 height 35
paste input "355135956137348"
type input "355135956137348"
click at [369, 578] on span at bounding box center [370, 575] width 14 height 14
click at [352, 577] on input "Send IMEI change request to carrier" at bounding box center [347, 572] width 8 height 8
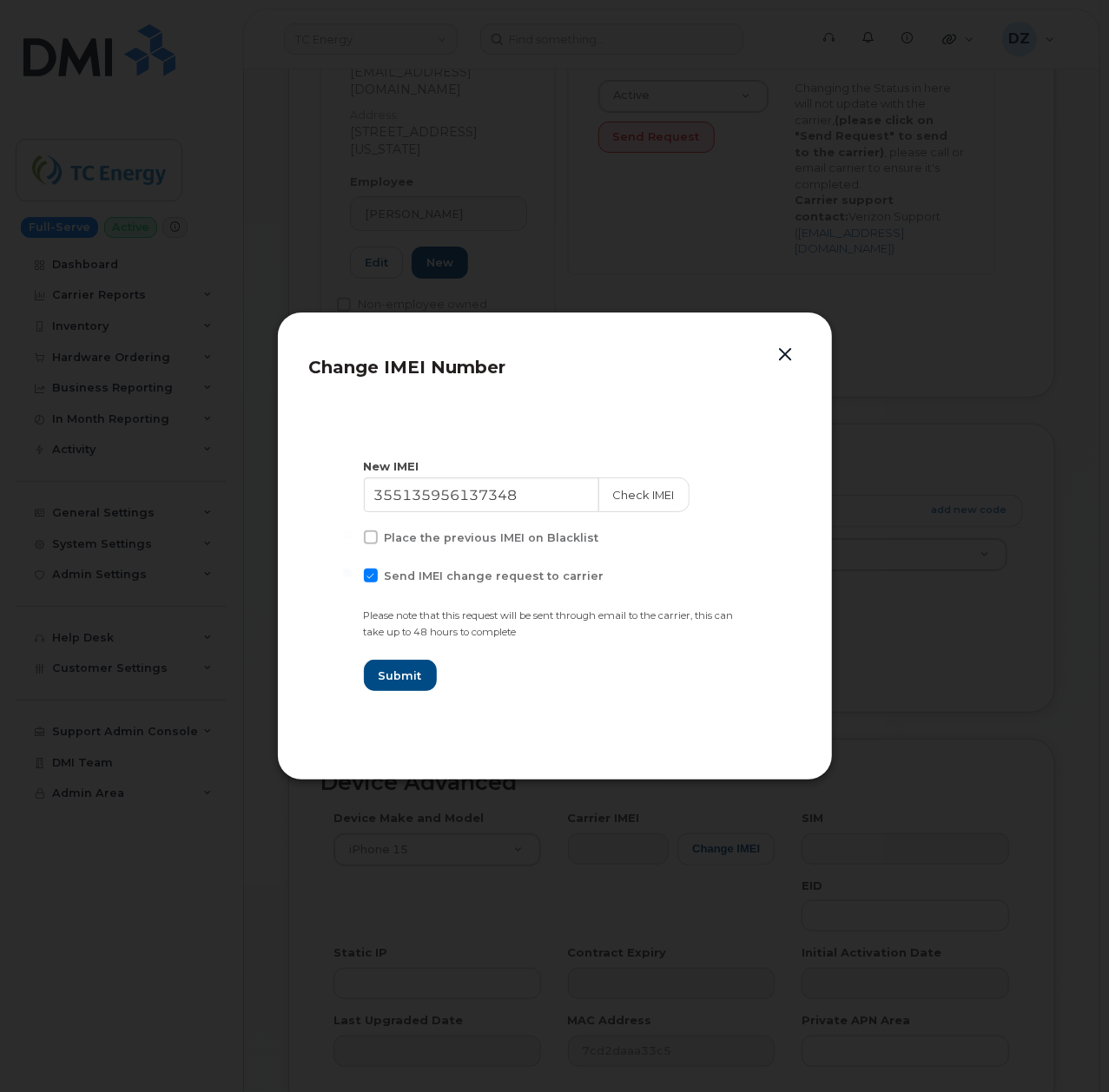
checkbox input "false"
click at [392, 678] on span "Submit" at bounding box center [399, 676] width 43 height 17
type input "355135956137348"
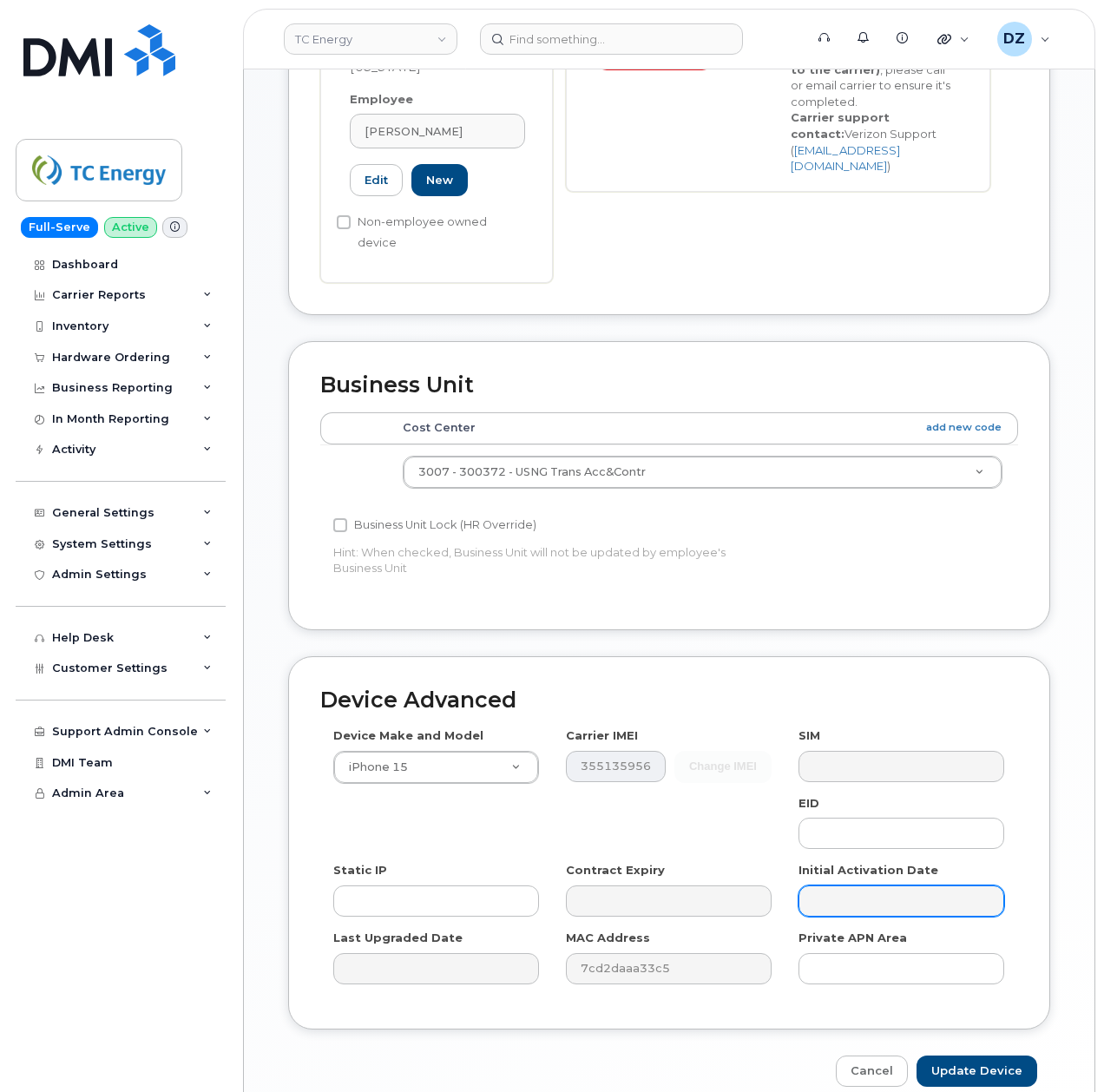
scroll to position [559, 0]
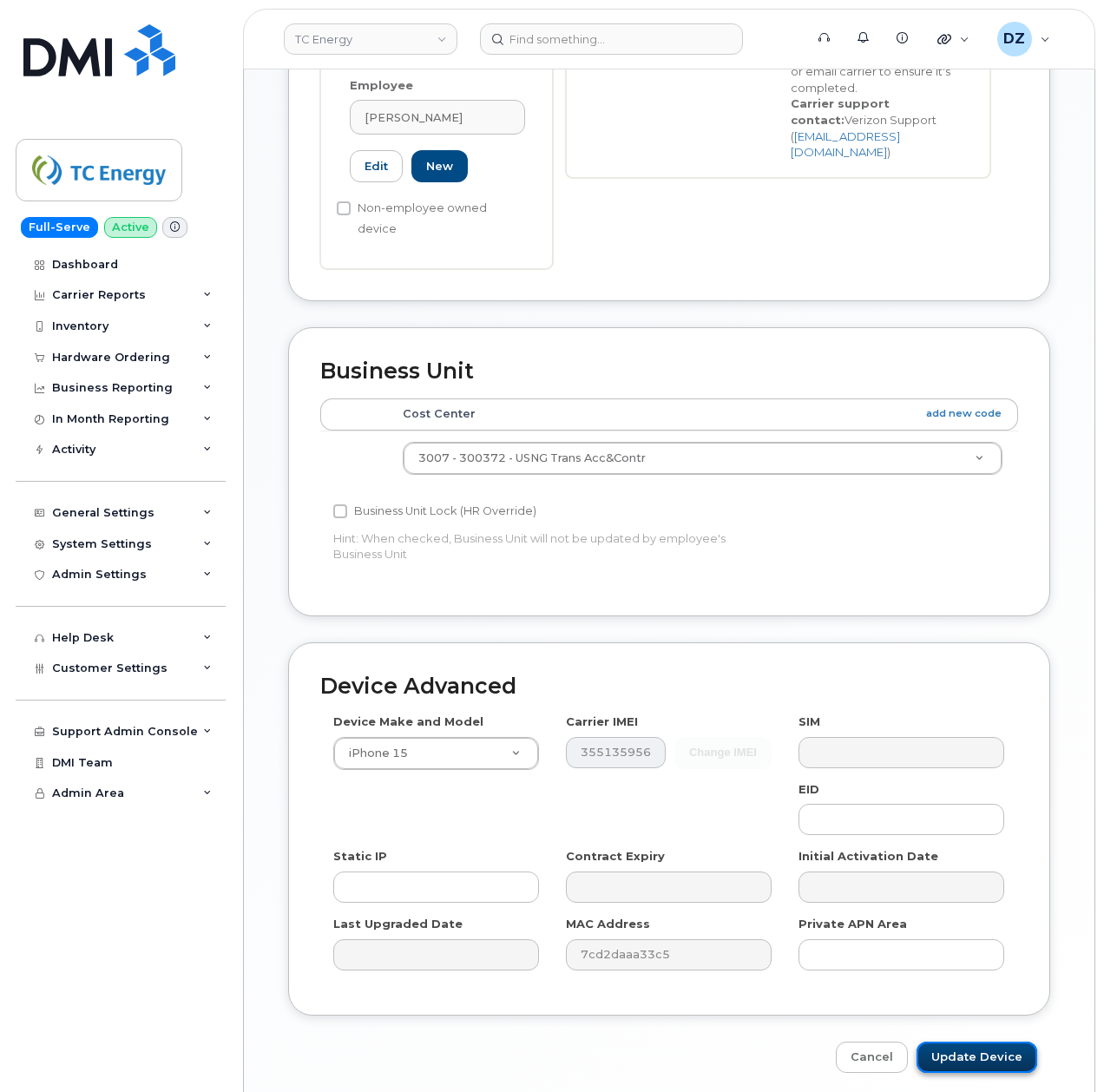
click at [958, 1041] on input "Update Device" at bounding box center [977, 1057] width 121 height 32
type input "Saving..."
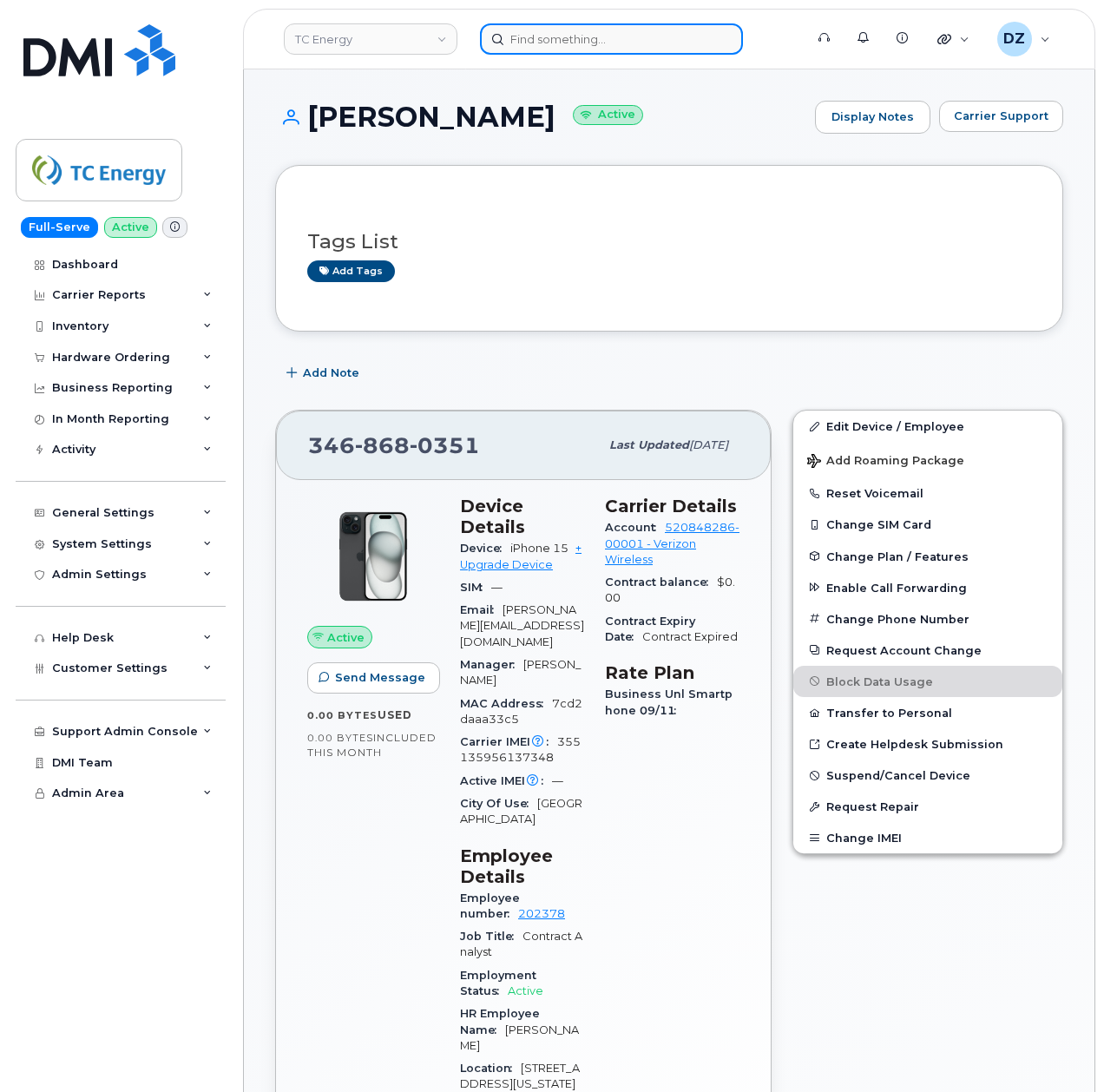
click at [601, 42] on input at bounding box center [611, 39] width 263 height 31
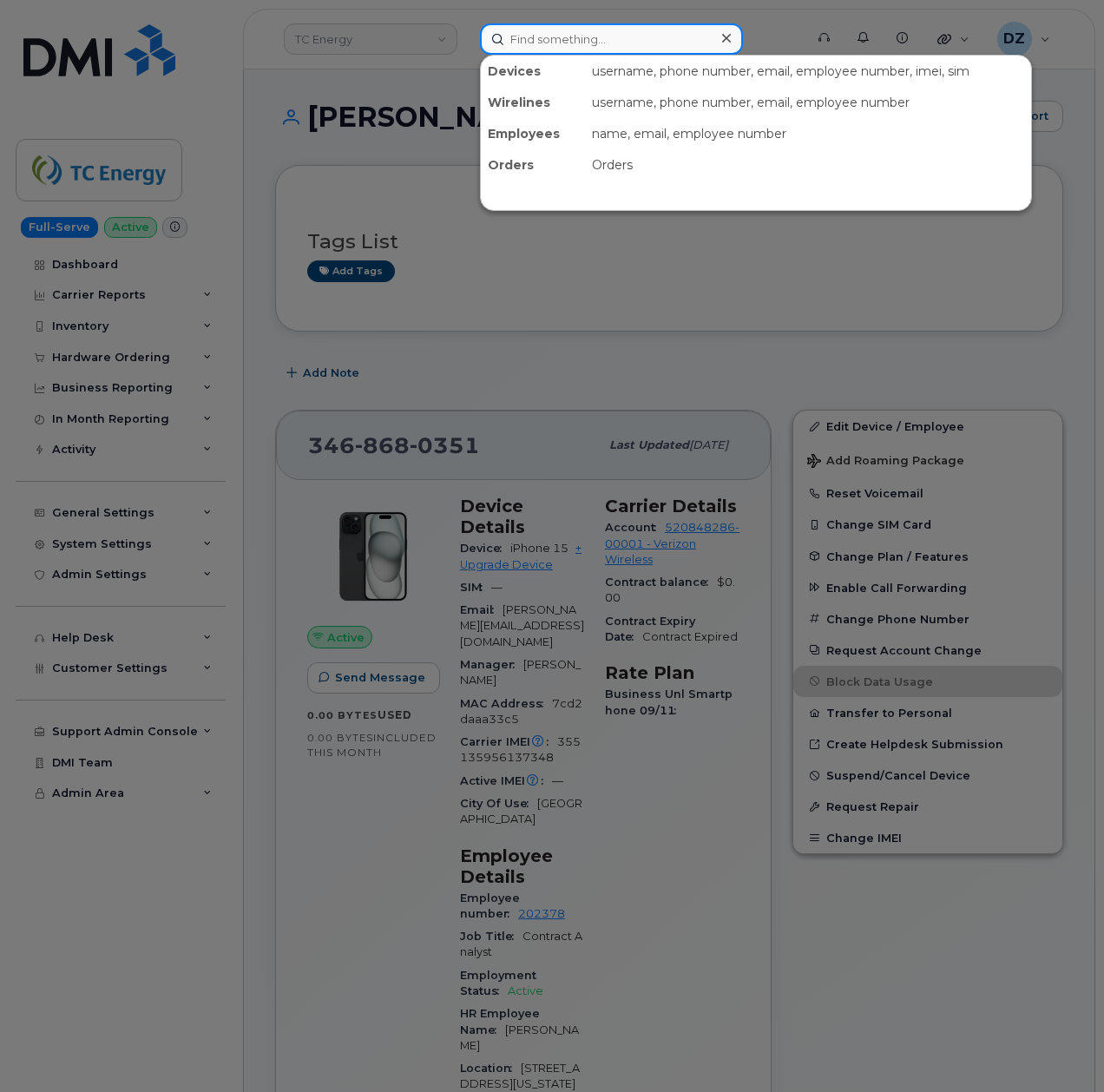
paste input "[PHONE_NUMBER]"
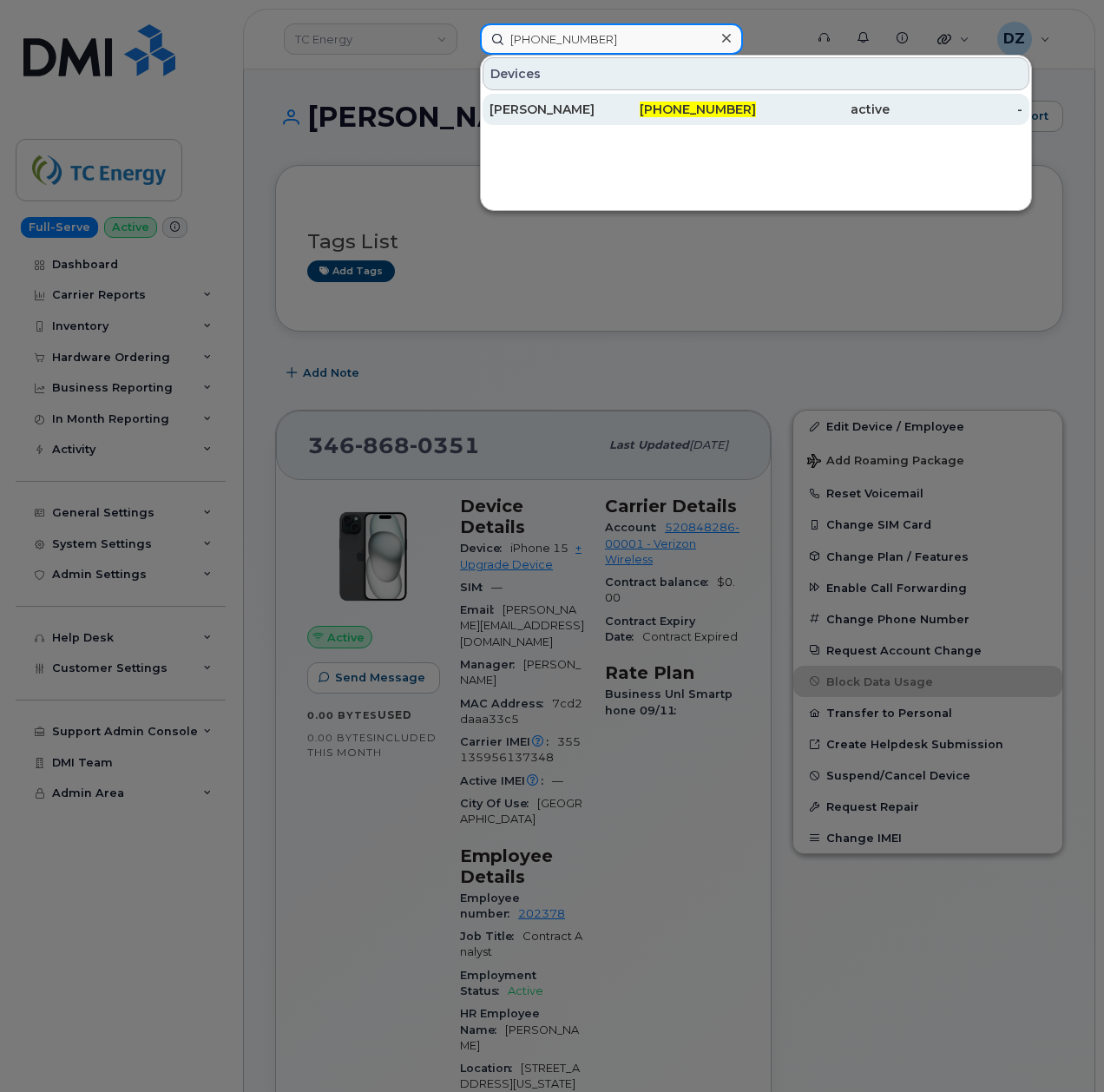
type input "[PHONE_NUMBER]"
click at [615, 112] on div "[PERSON_NAME]" at bounding box center [556, 109] width 134 height 18
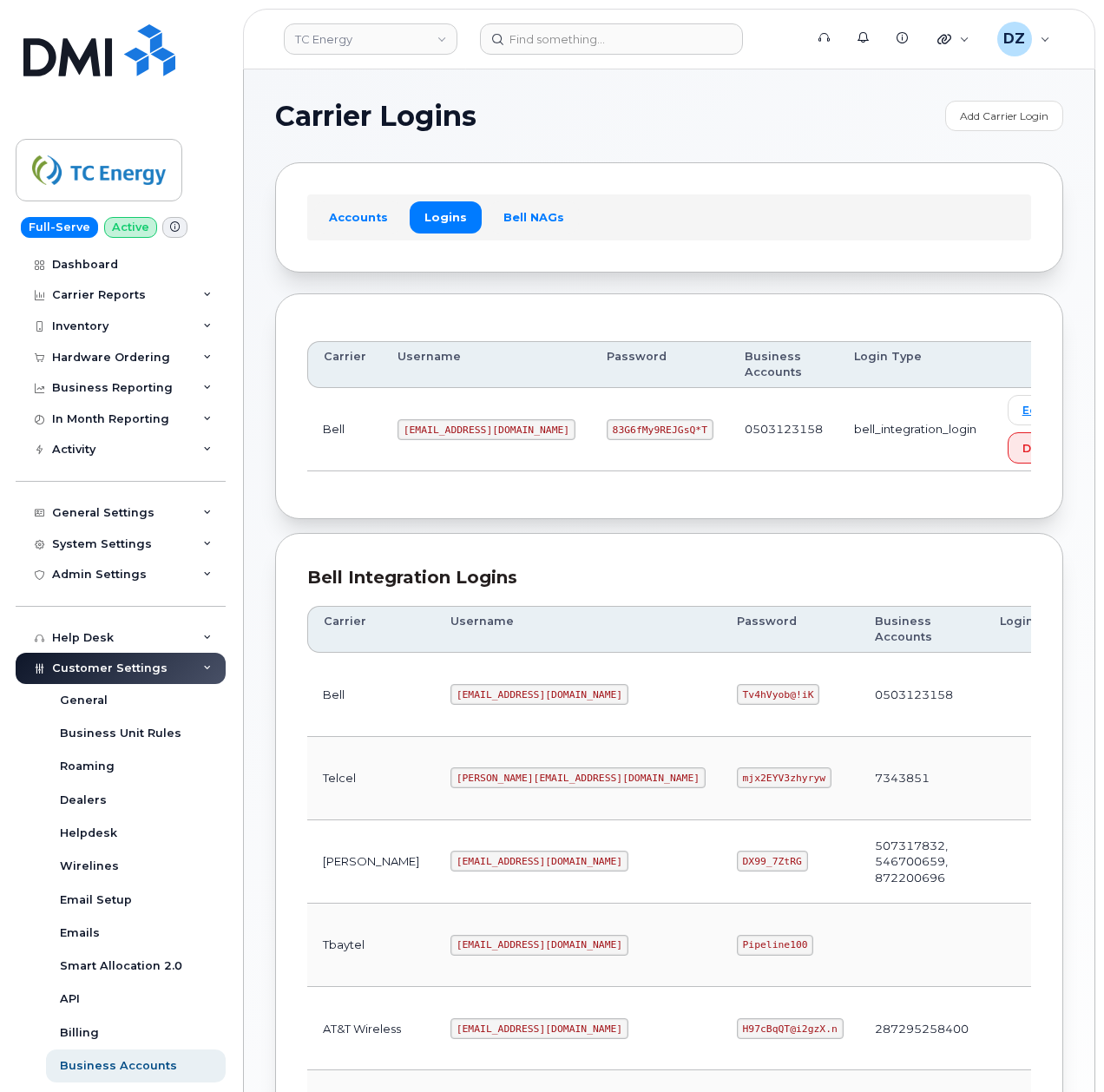
scroll to position [347, 0]
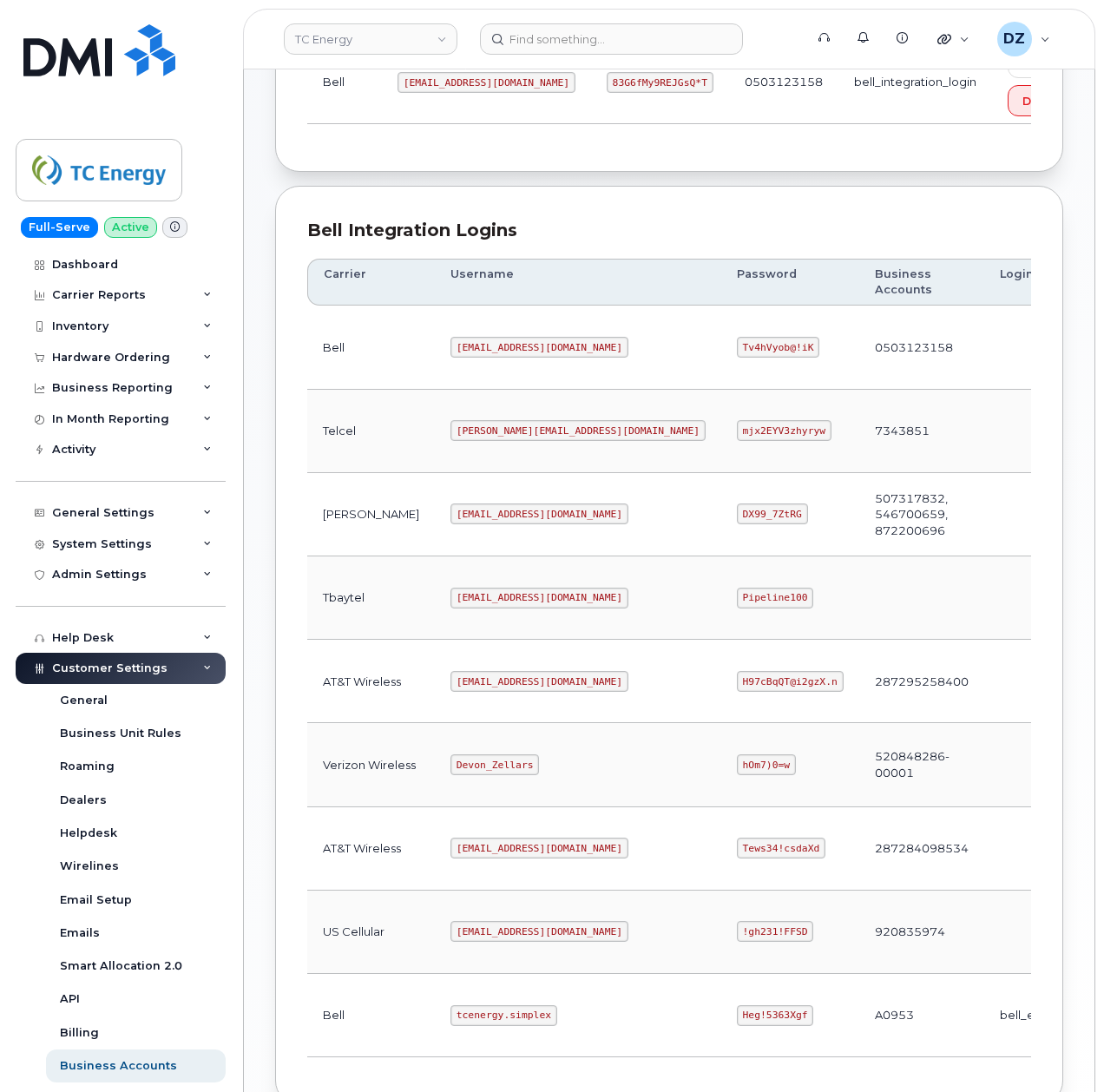
click at [450, 692] on code "tcenergy@myserve.ca" at bounding box center [539, 681] width 178 height 21
click at [505, 689] on code "tcenergy@myserve.ca" at bounding box center [539, 681] width 178 height 21
copy code "tcenergy@myserve.ca"
drag, startPoint x: 620, startPoint y: 687, endPoint x: 706, endPoint y: 691, distance: 86.1
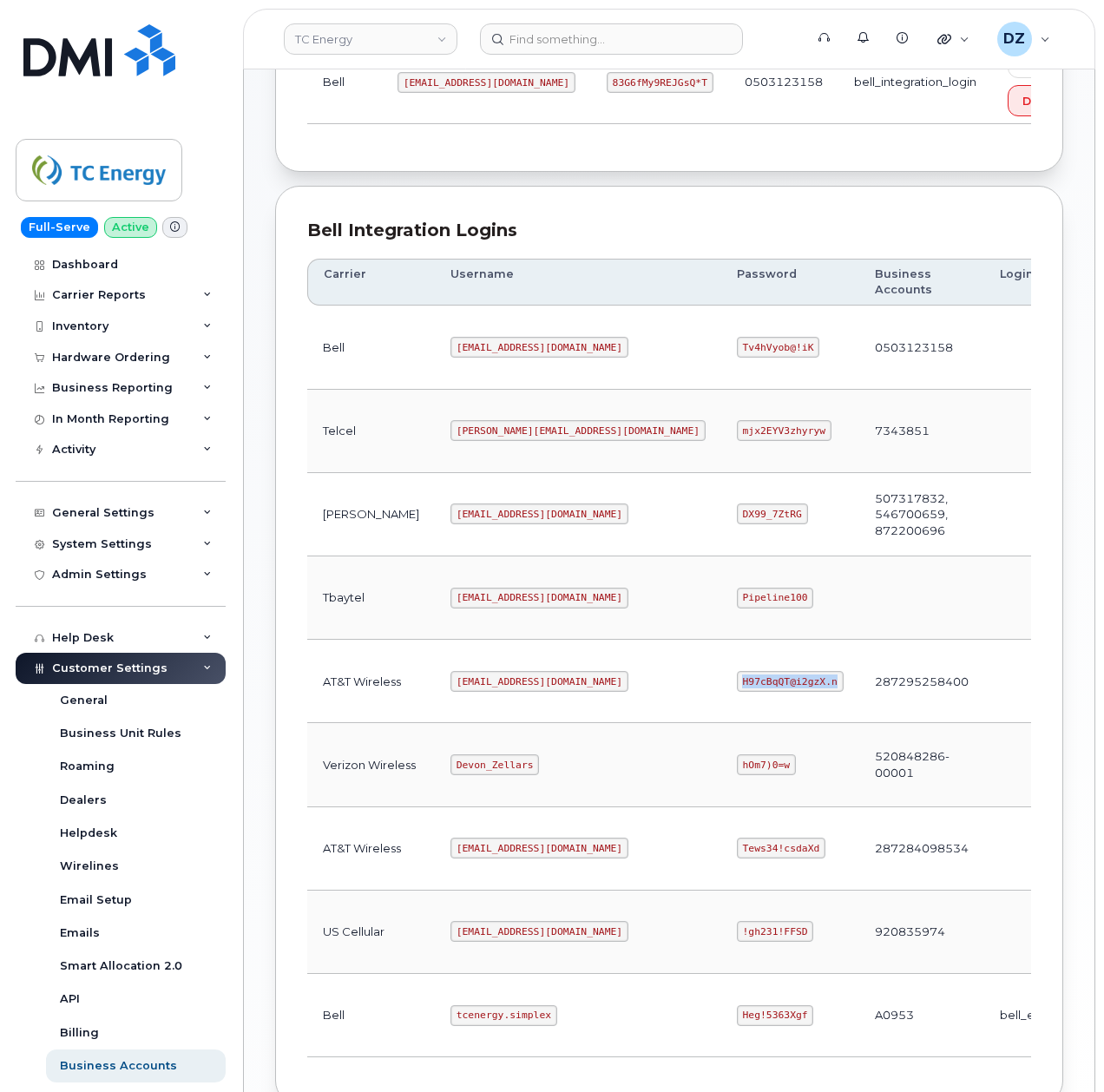
click at [737, 691] on code "H97cBqQT@i2gzX.n" at bounding box center [790, 681] width 107 height 21
copy code "H97cBqQT@i2gzX.n"
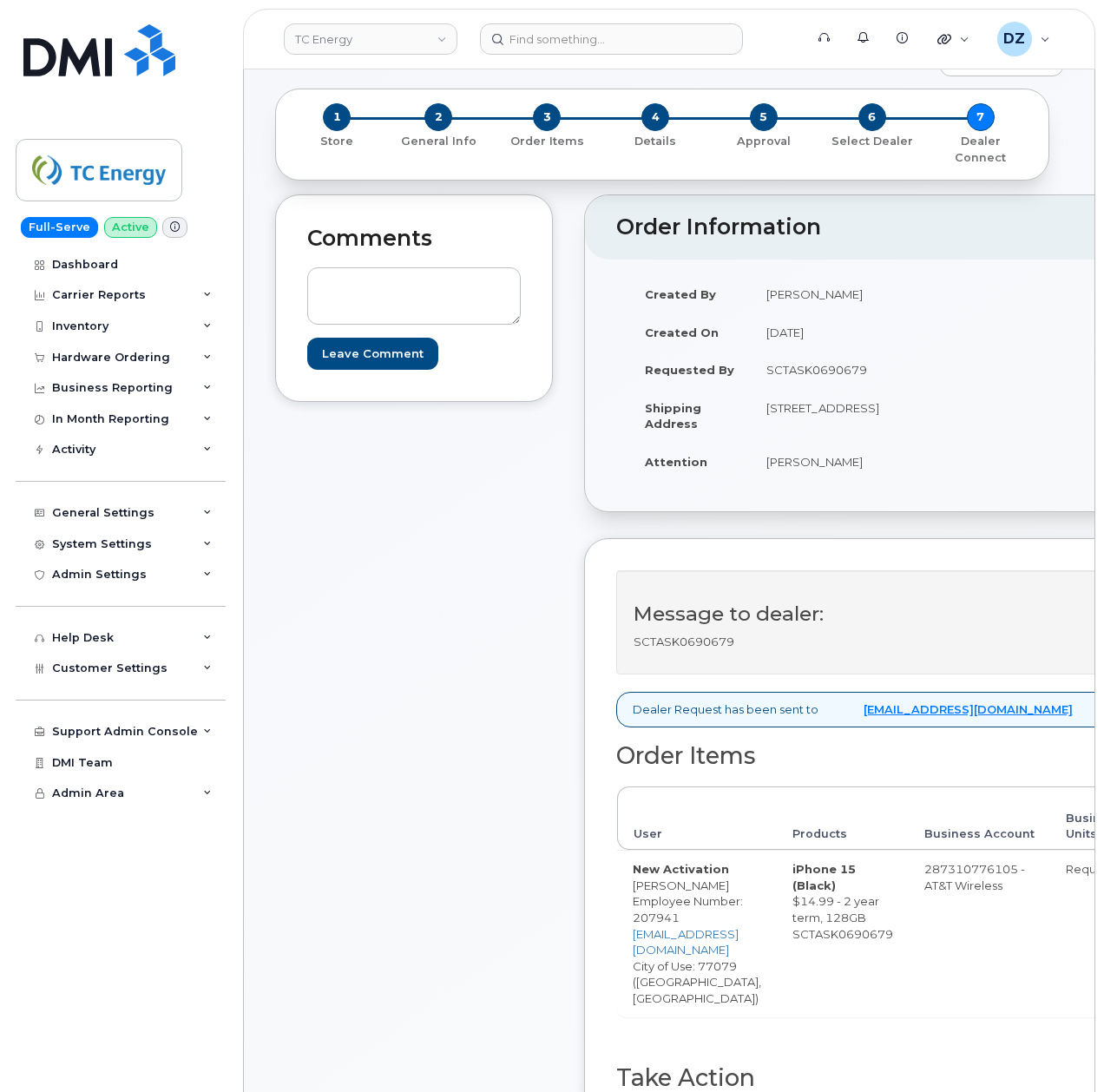
scroll to position [347, 0]
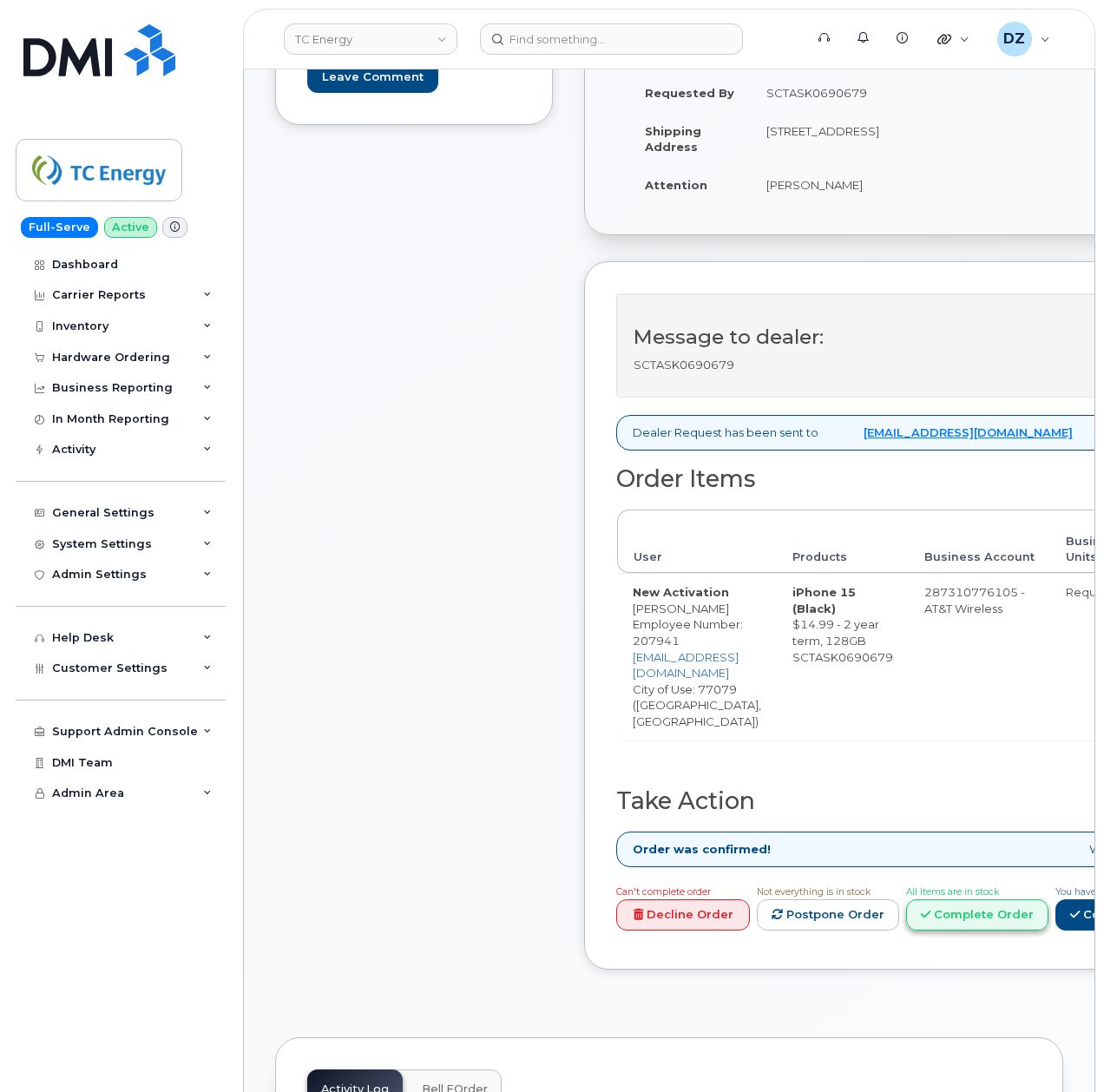
click at [1004, 899] on link "Complete Order" at bounding box center [977, 915] width 142 height 32
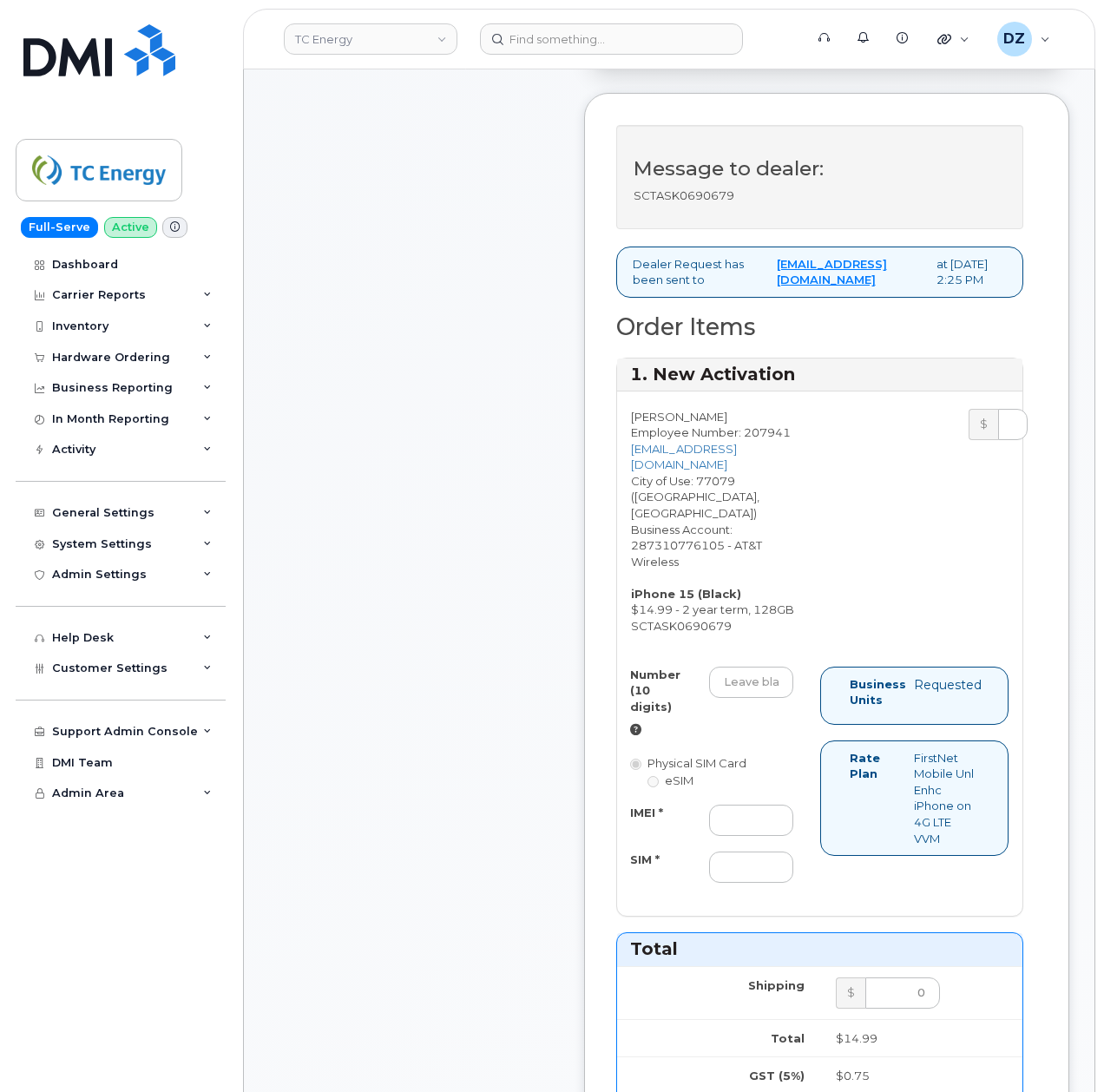
scroll to position [578, 0]
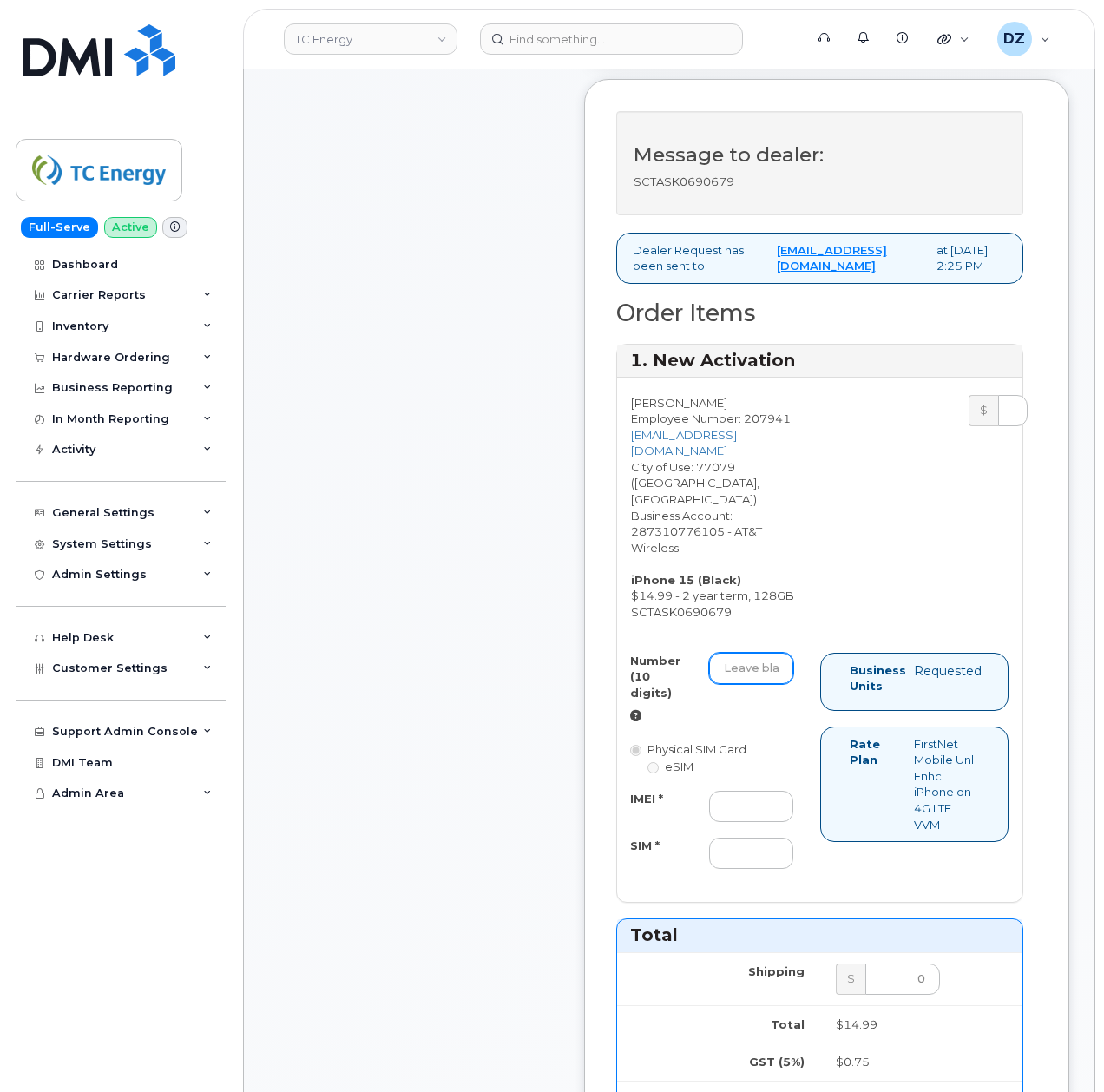
click at [747, 679] on input "Number (10 digits)" at bounding box center [751, 669] width 84 height 31
paste input "346-498-9603"
type input "3464989603"
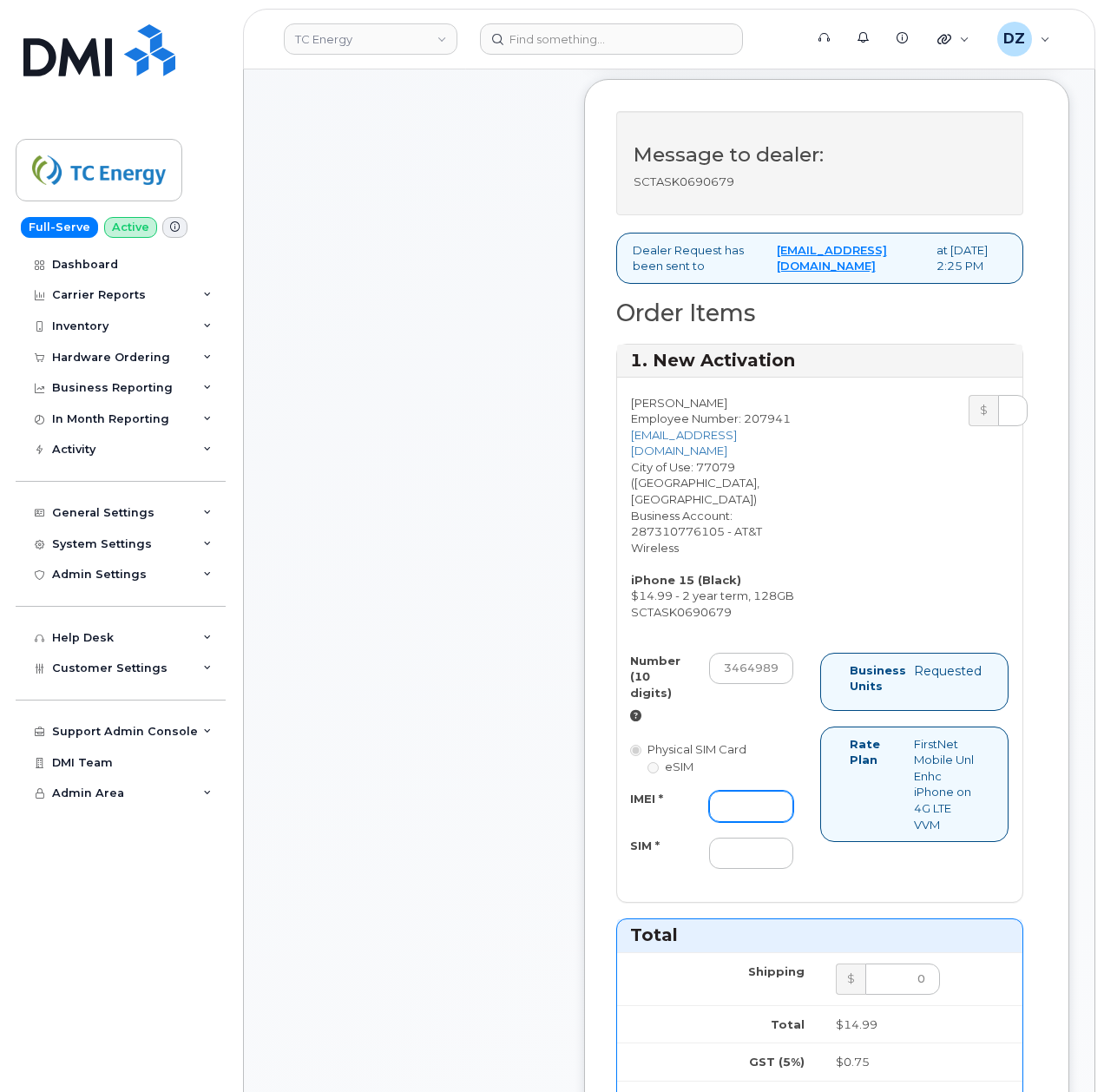
drag, startPoint x: 744, startPoint y: 807, endPoint x: 743, endPoint y: 825, distance: 18.0
click at [744, 807] on input "IMEI *" at bounding box center [751, 806] width 84 height 31
paste input "355135956695329"
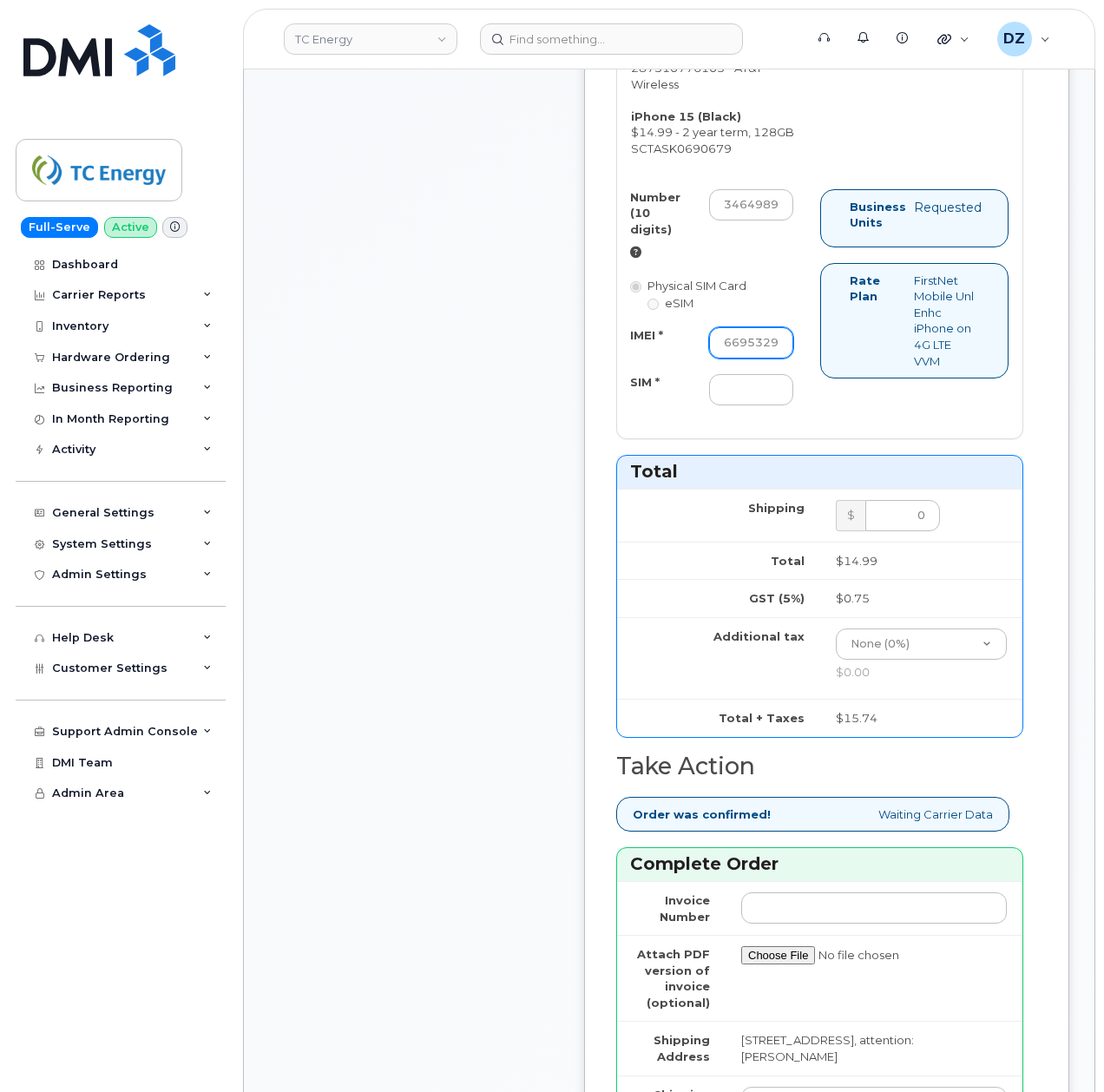
scroll to position [1272, 0]
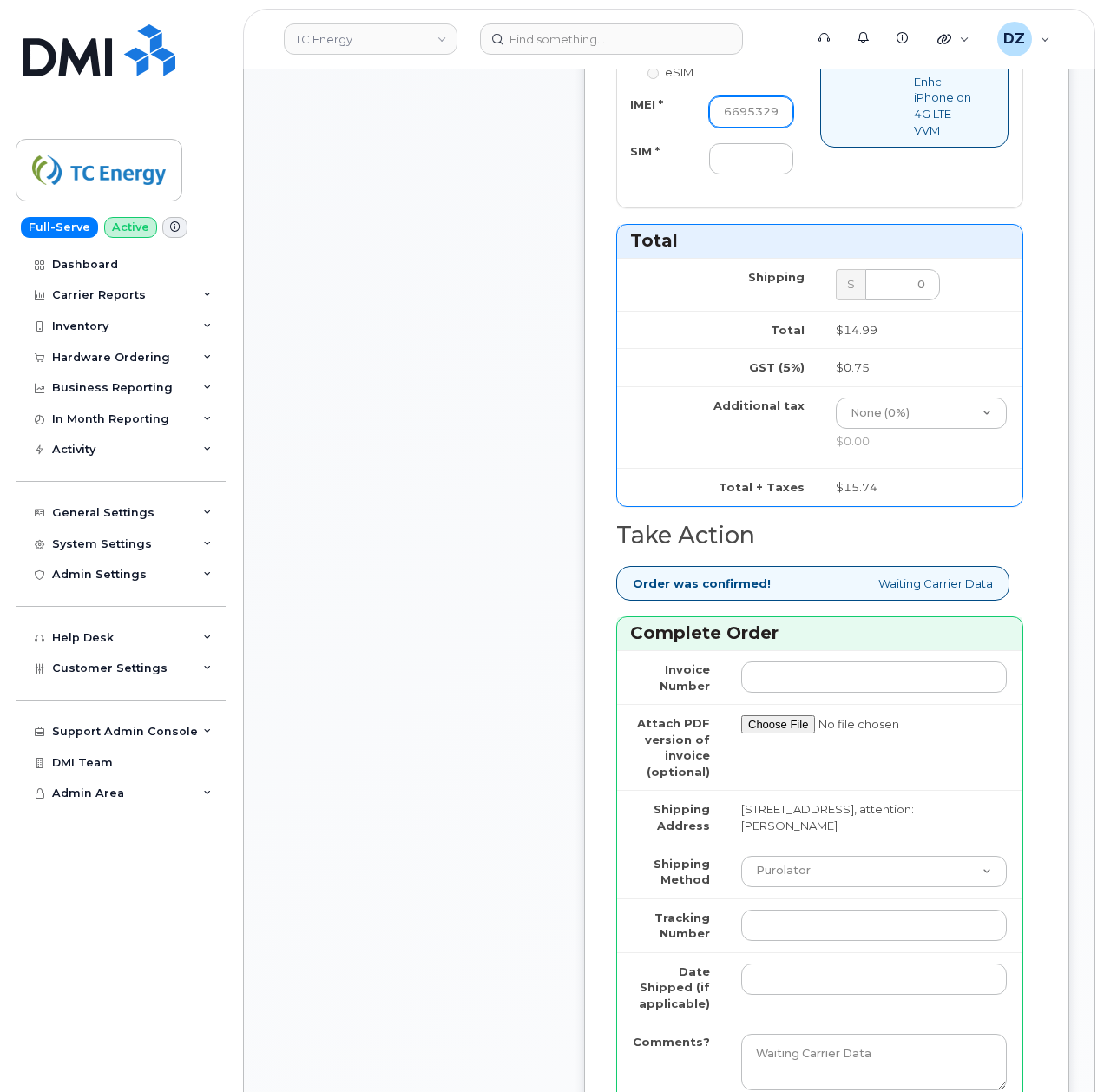
type input "355135956695329"
click at [787, 876] on select "Purolator UPS FedEx Canada Post Courier Other Drop Off Pick Up" at bounding box center [874, 872] width 266 height 31
select select "FedEx"
click at [742, 862] on select "Purolator UPS FedEx Canada Post Courier Other Drop Off Pick Up" at bounding box center [874, 872] width 266 height 31
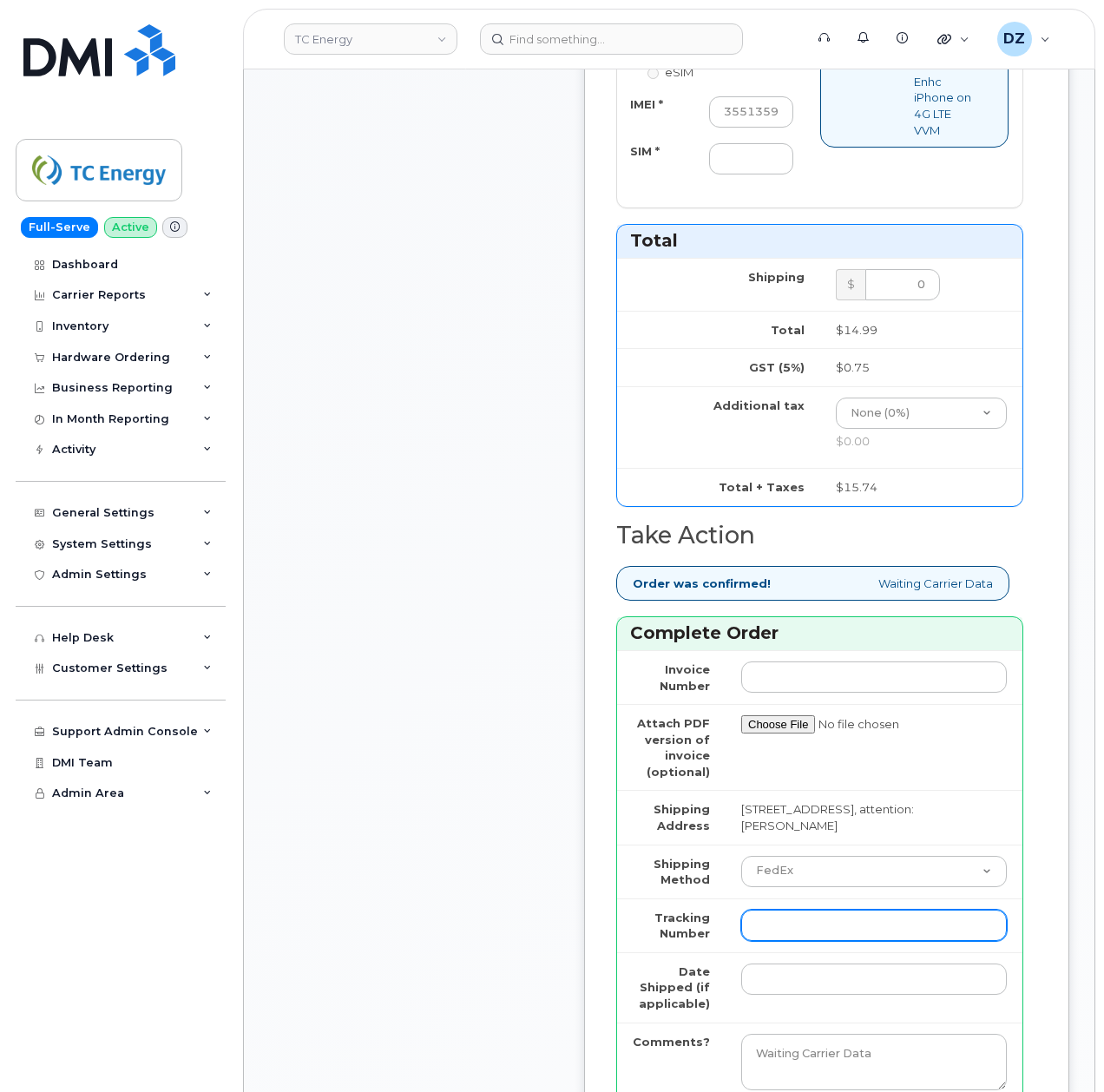
click at [785, 928] on input "Tracking Number" at bounding box center [874, 925] width 266 height 31
paste input "429969683169"
type input "429969683169"
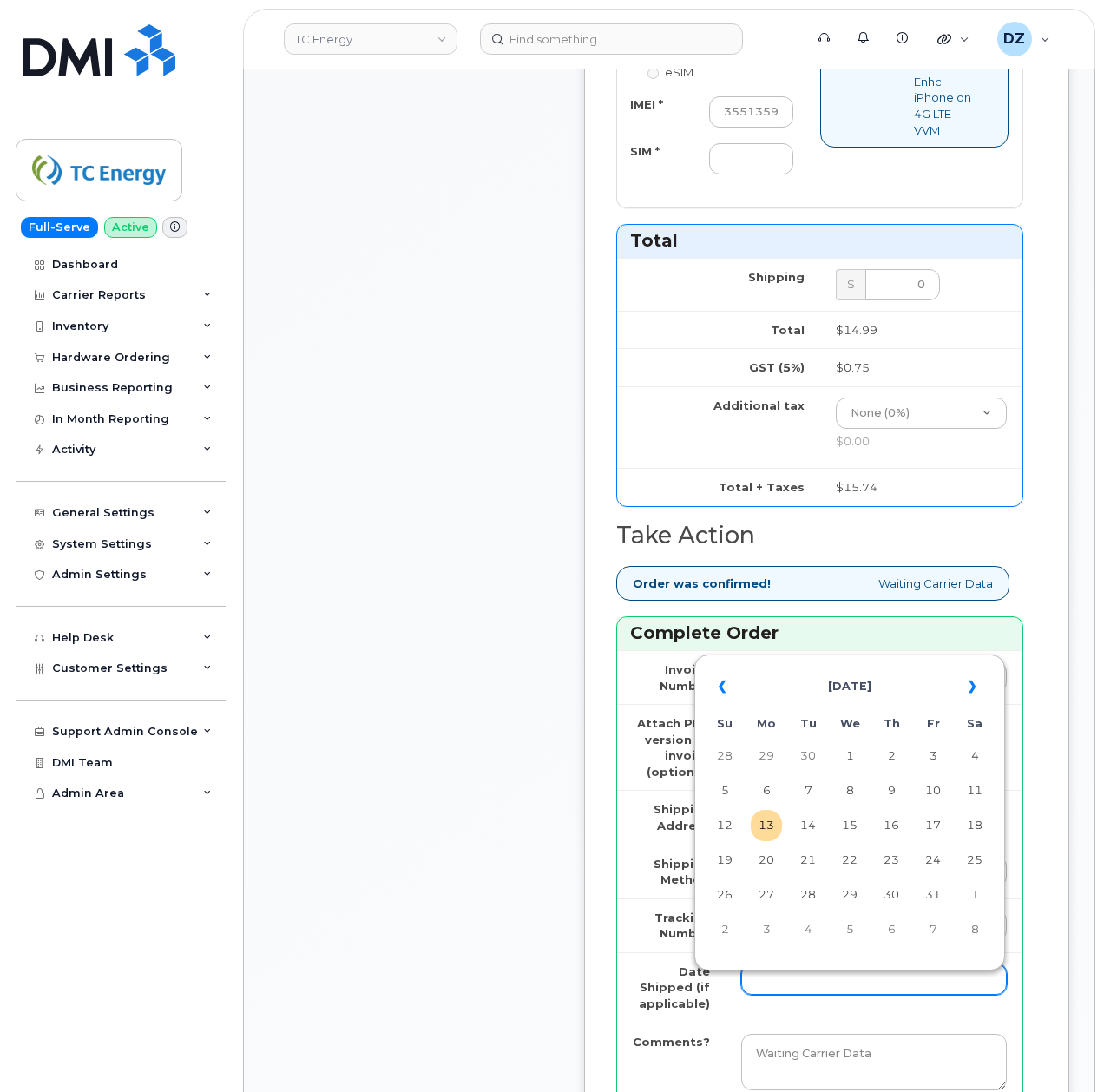
click at [814, 982] on input "Date Shipped (if applicable)" at bounding box center [874, 979] width 266 height 31
click at [732, 682] on th "«" at bounding box center [725, 686] width 31 height 42
drag, startPoint x: 814, startPoint y: 789, endPoint x: 813, endPoint y: 813, distance: 24.0
click at [814, 793] on td "9" at bounding box center [808, 790] width 31 height 31
type input "2025-09-09"
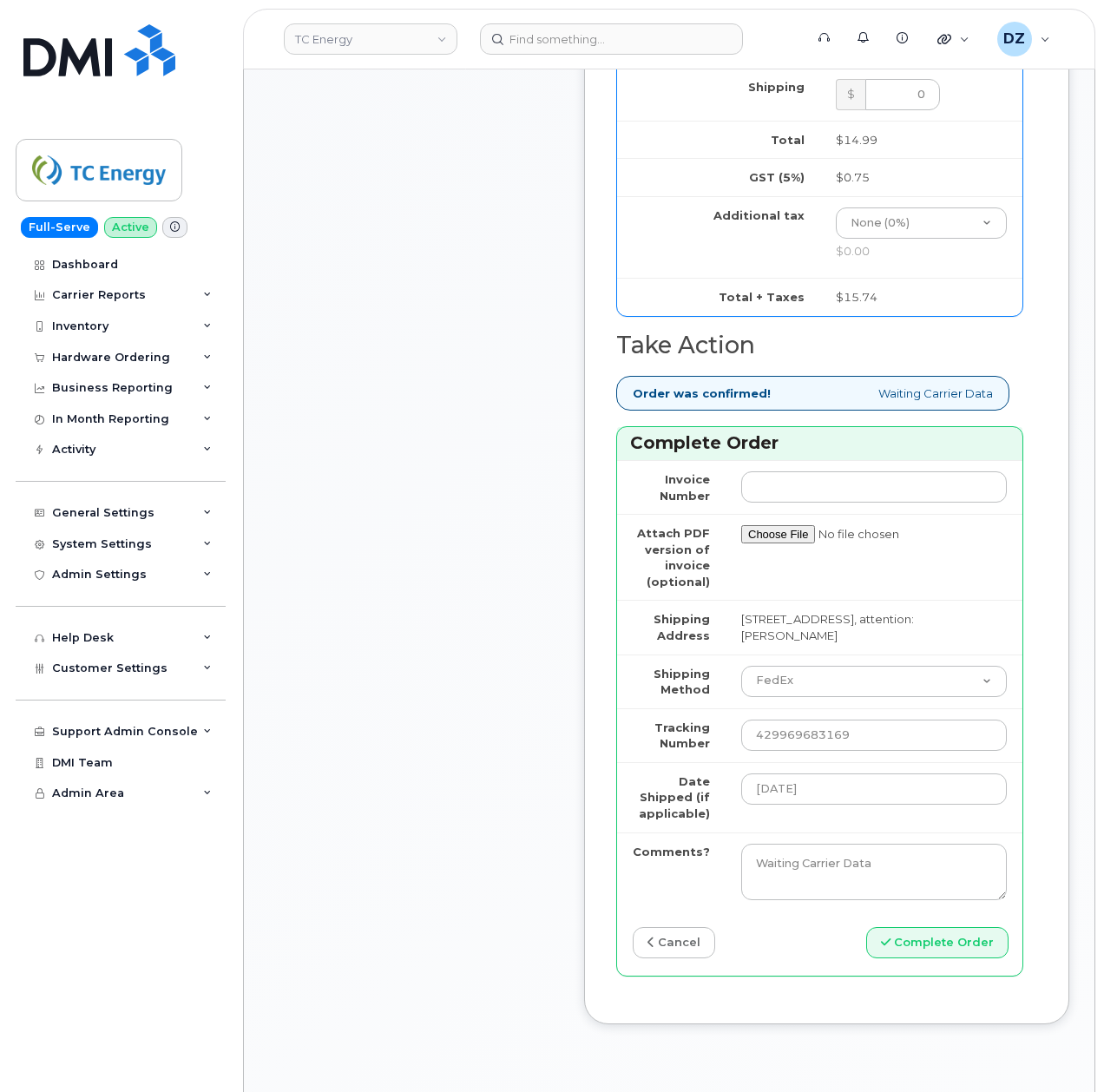
scroll to position [1504, 0]
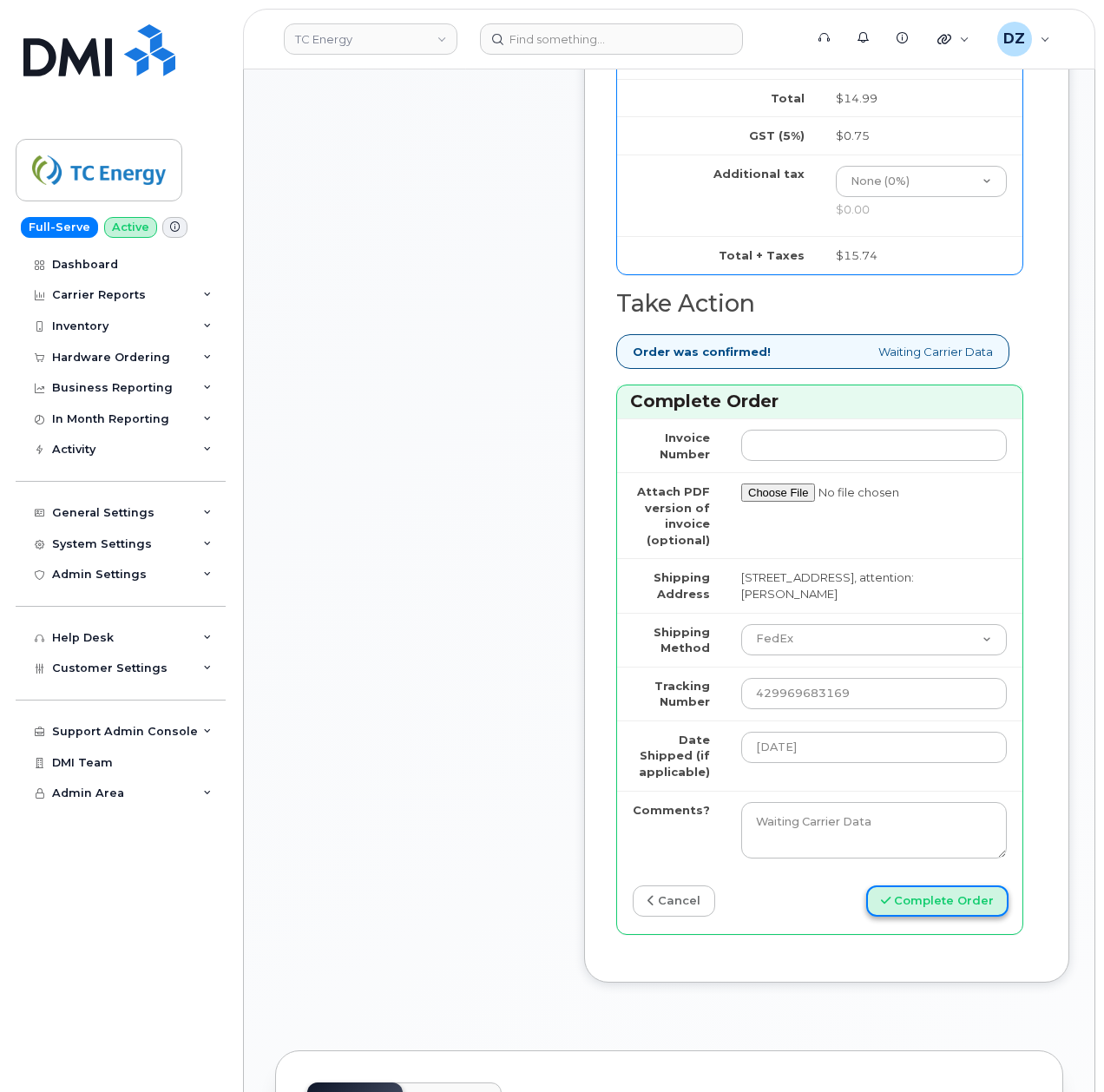
click at [934, 917] on button "Complete Order" at bounding box center [937, 901] width 142 height 32
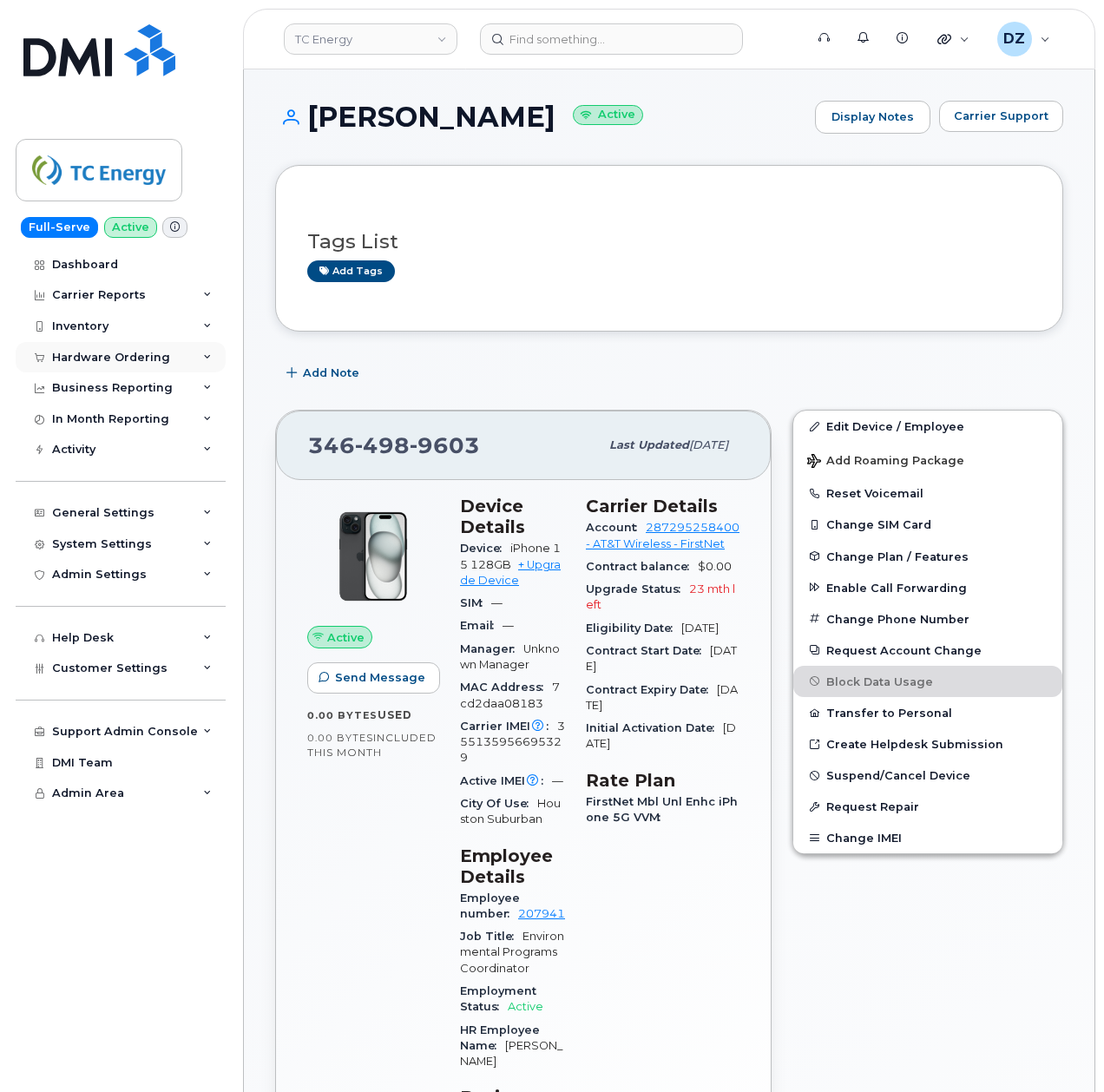
click at [164, 358] on div "Hardware Ordering" at bounding box center [121, 358] width 210 height 31
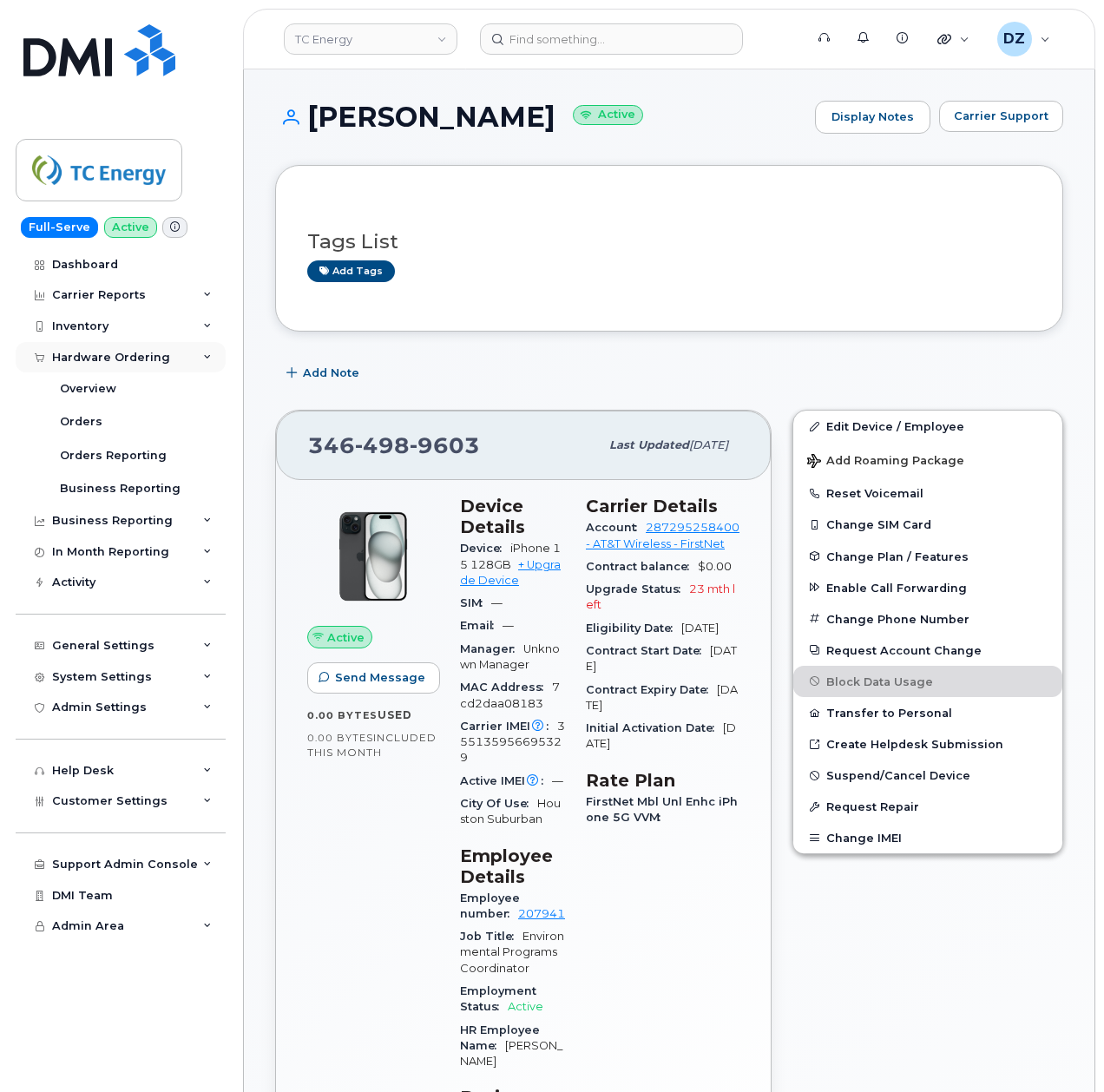
click at [171, 349] on div "Hardware Ordering" at bounding box center [121, 358] width 210 height 31
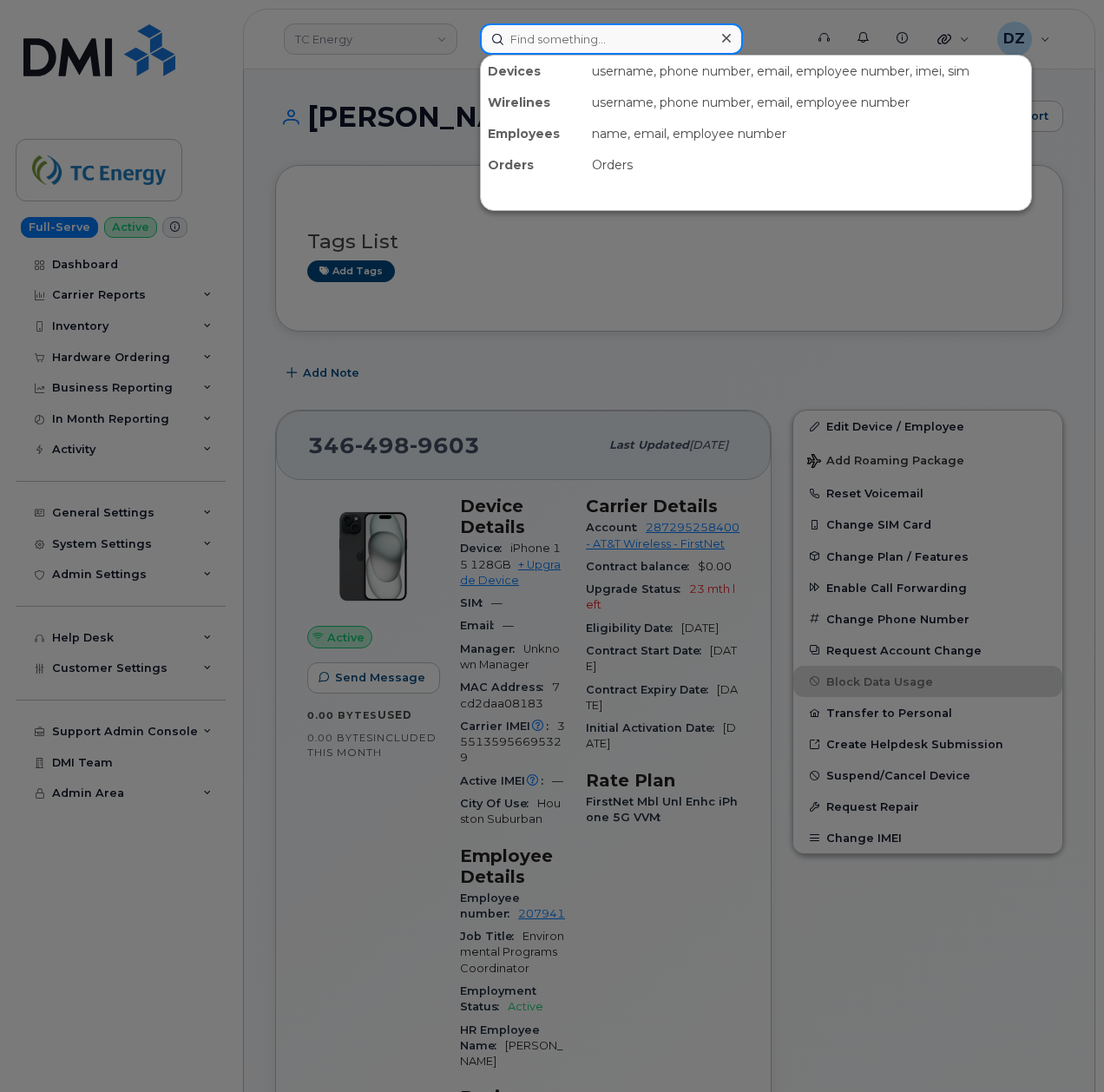
click at [529, 36] on input at bounding box center [611, 39] width 263 height 31
paste input "[PHONE_NUMBER]"
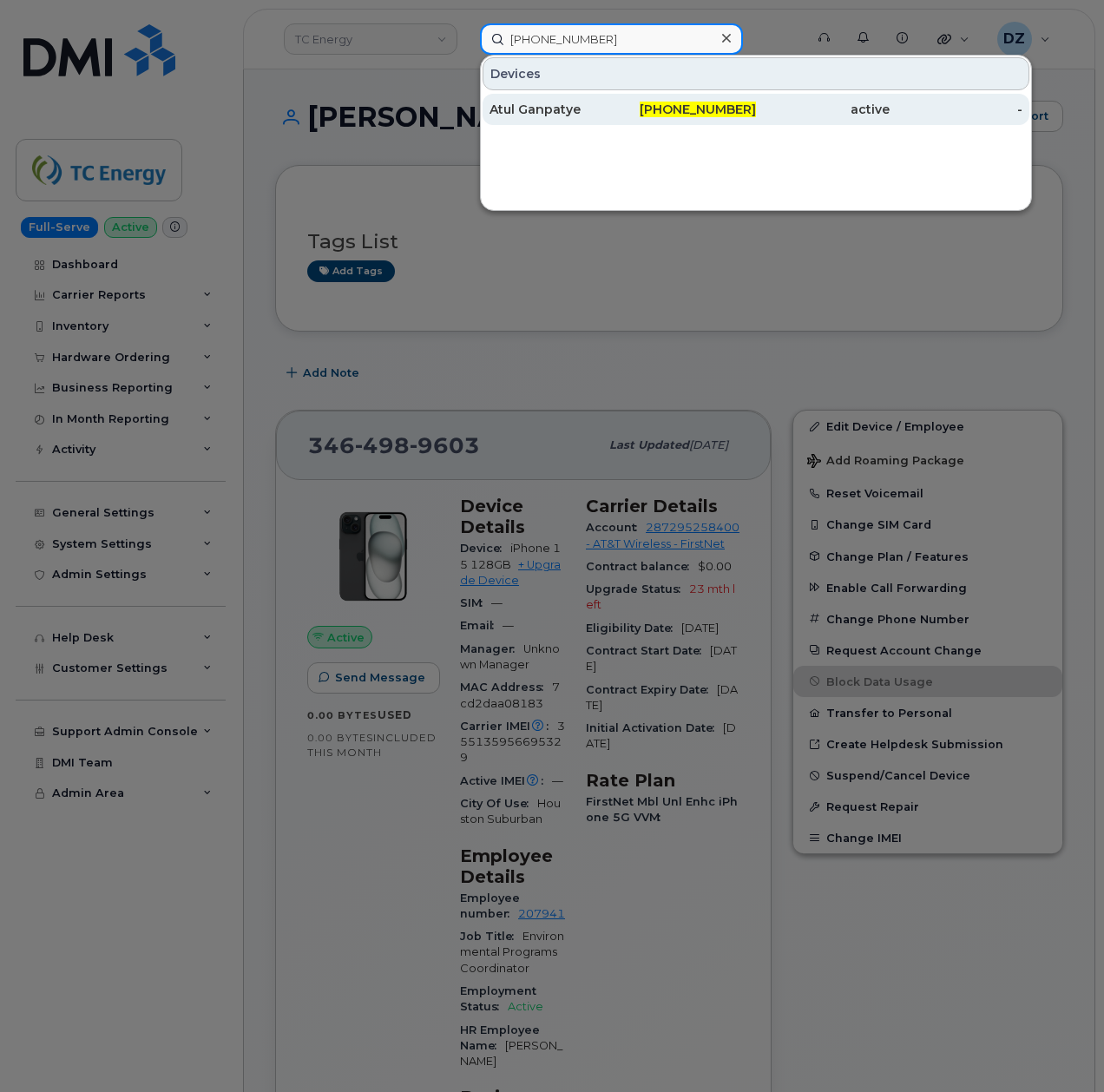
type input "[PHONE_NUMBER]"
click at [540, 111] on div "Atul Ganpatye" at bounding box center [556, 109] width 134 height 18
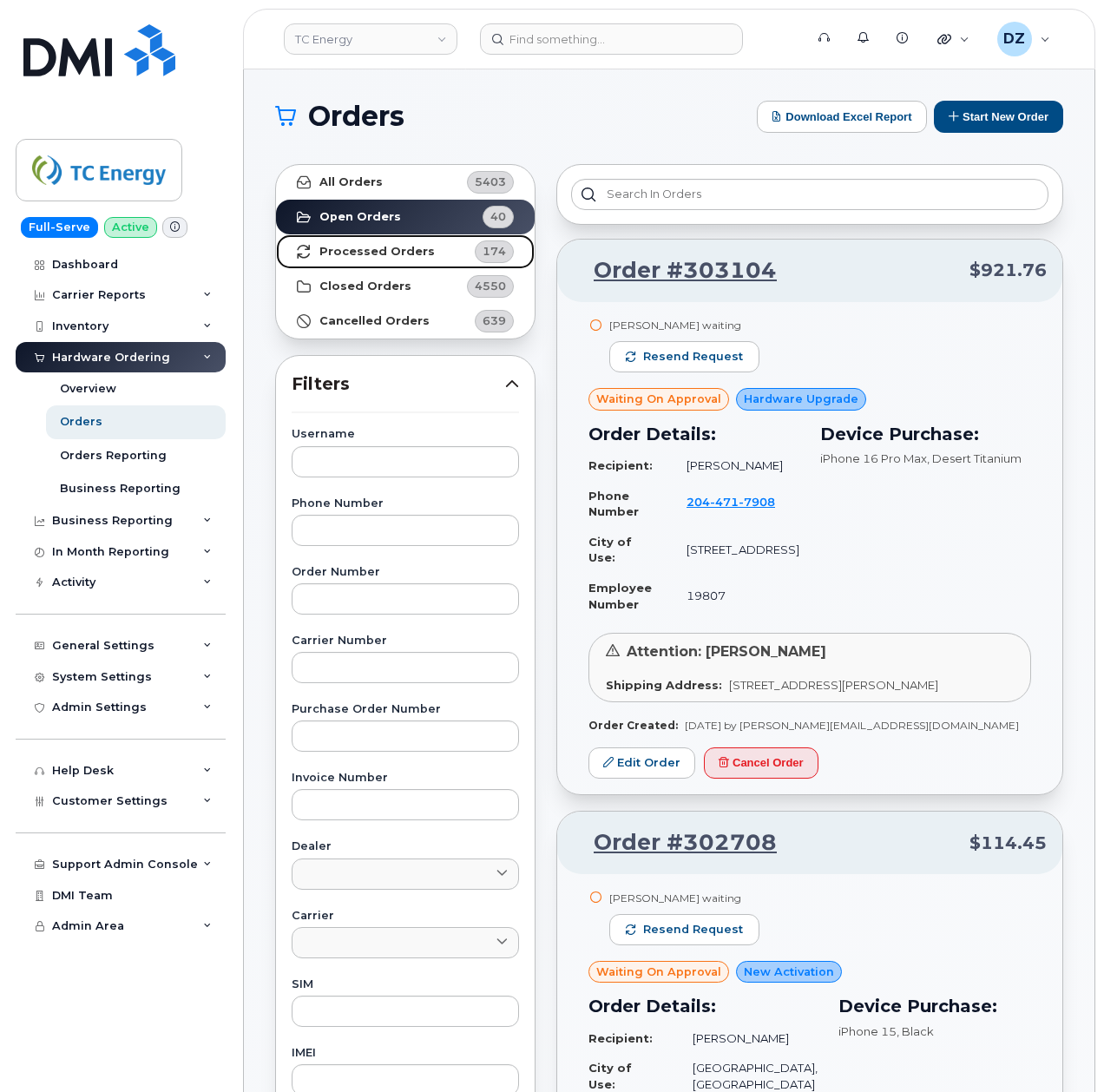
click at [378, 244] on strong "Processed Orders" at bounding box center [376, 251] width 115 height 14
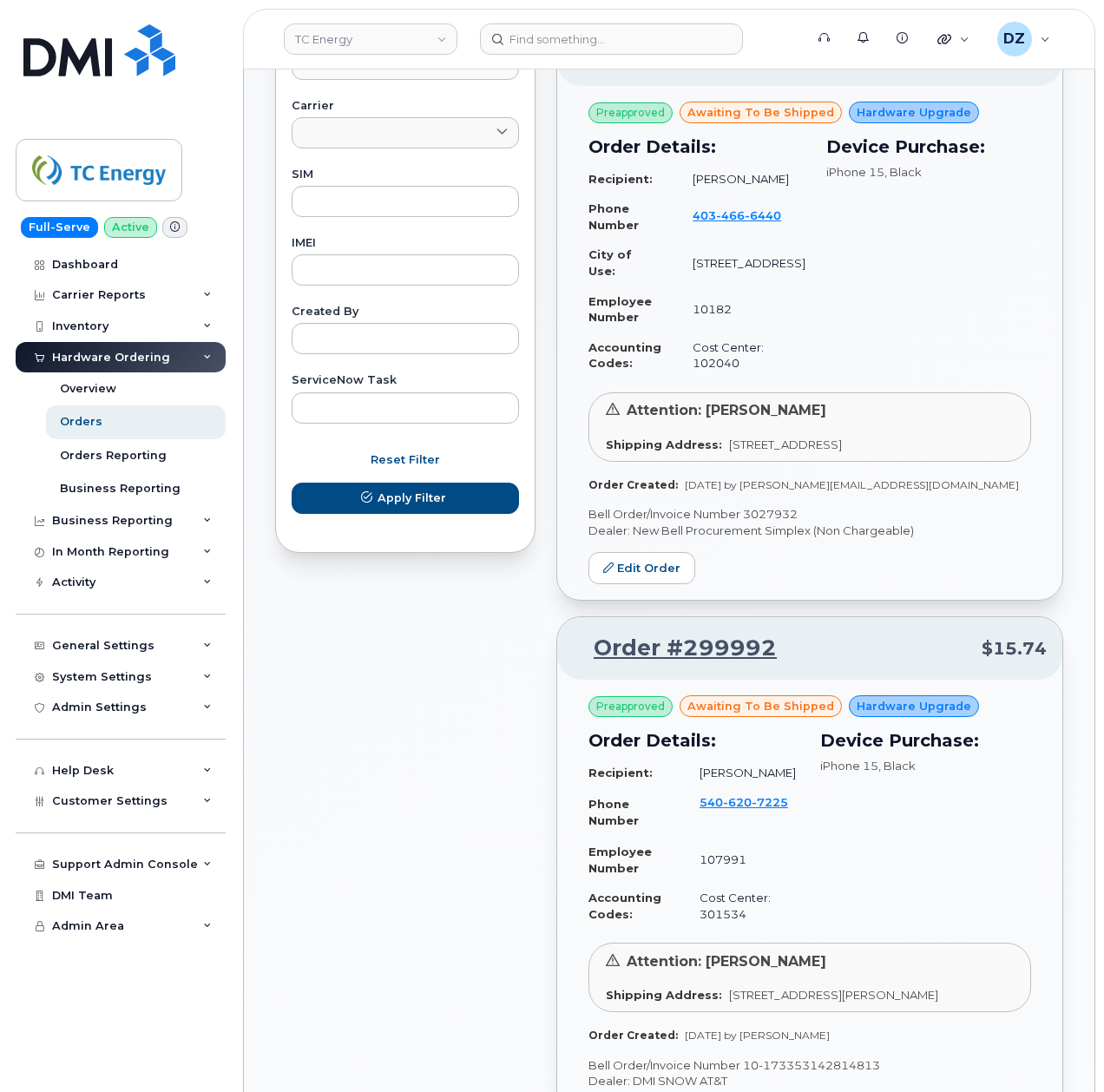
scroll to position [1272, 0]
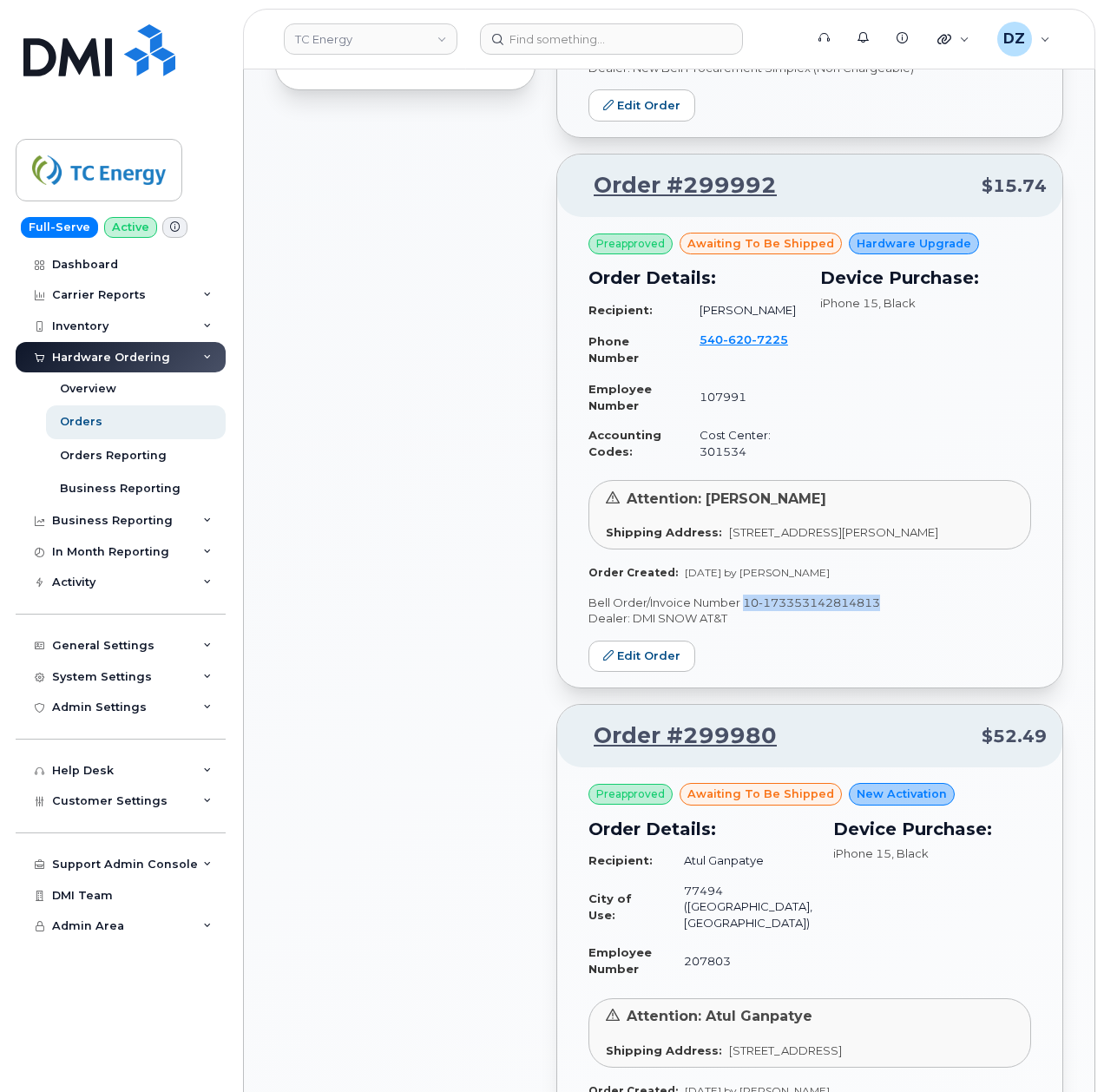
drag, startPoint x: 743, startPoint y: 640, endPoint x: 882, endPoint y: 640, distance: 139.0
click at [882, 611] on p "Bell Order/Invoice Number 10-173353142814813" at bounding box center [810, 603] width 443 height 17
copy p "10-173353142814813"
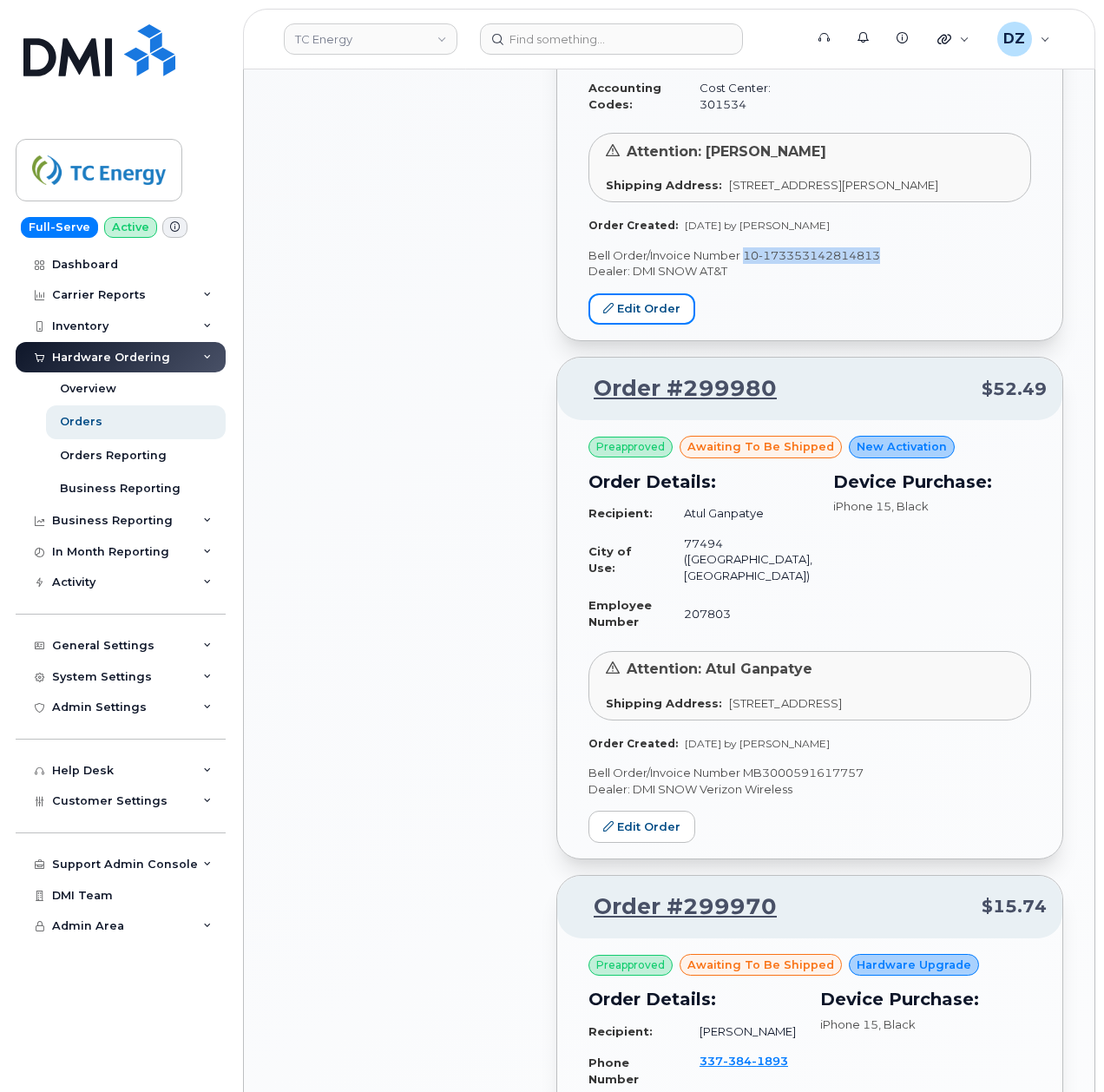
scroll to position [1736, 0]
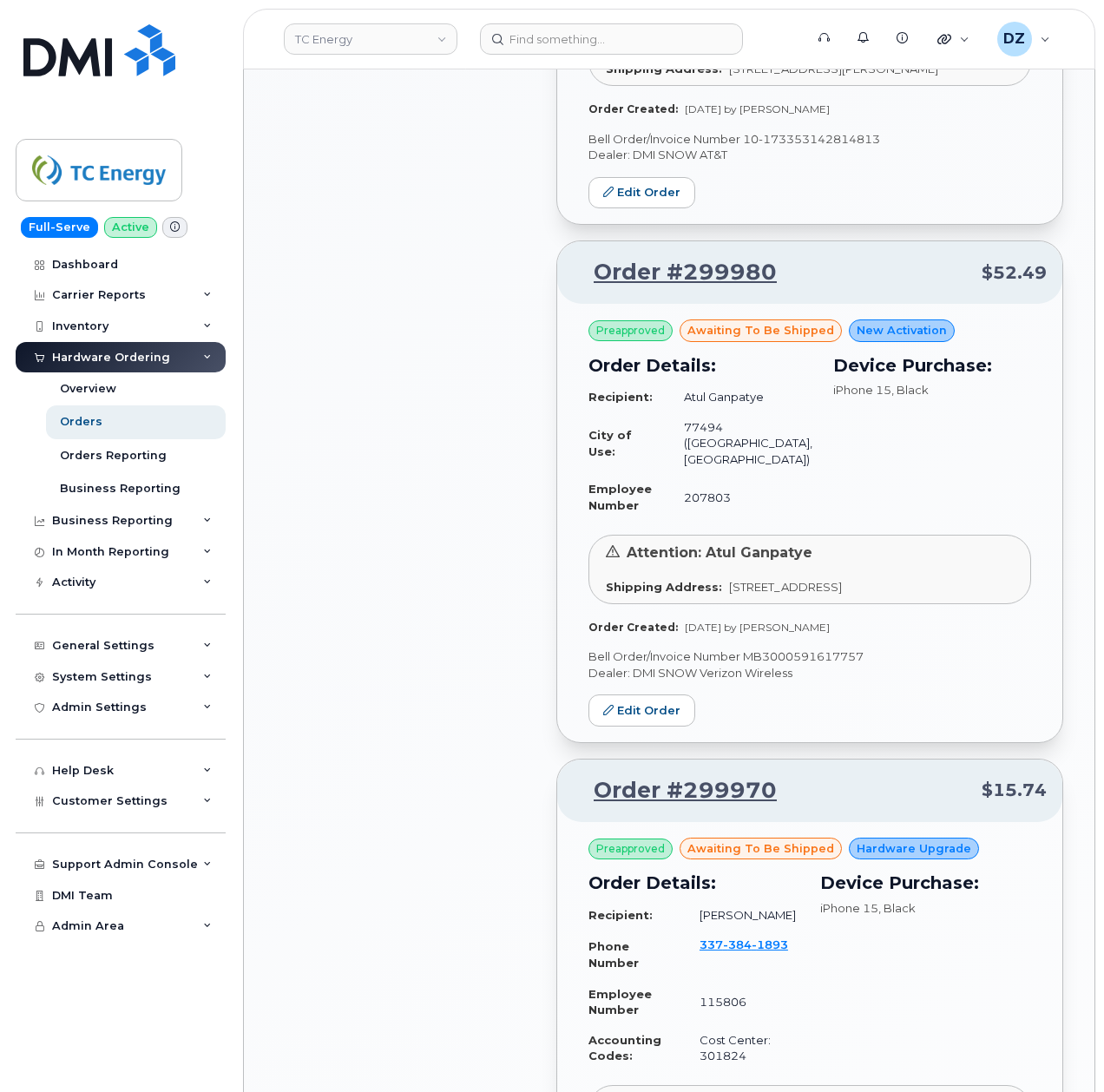
click at [826, 665] on p "Bell Order/Invoice Number MB3000591617757" at bounding box center [810, 657] width 443 height 17
copy p "MB3000591617757"
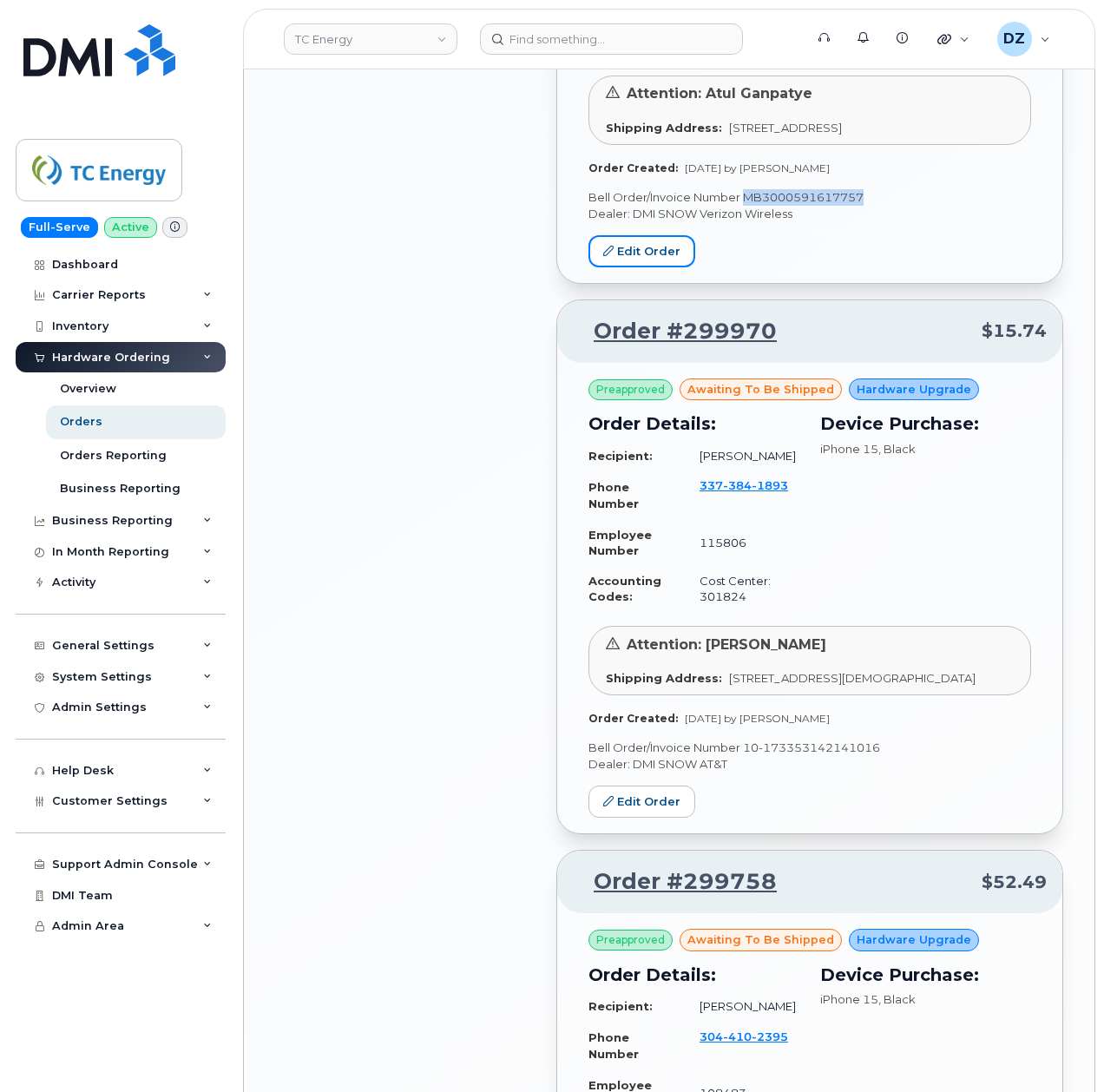
scroll to position [2199, 0]
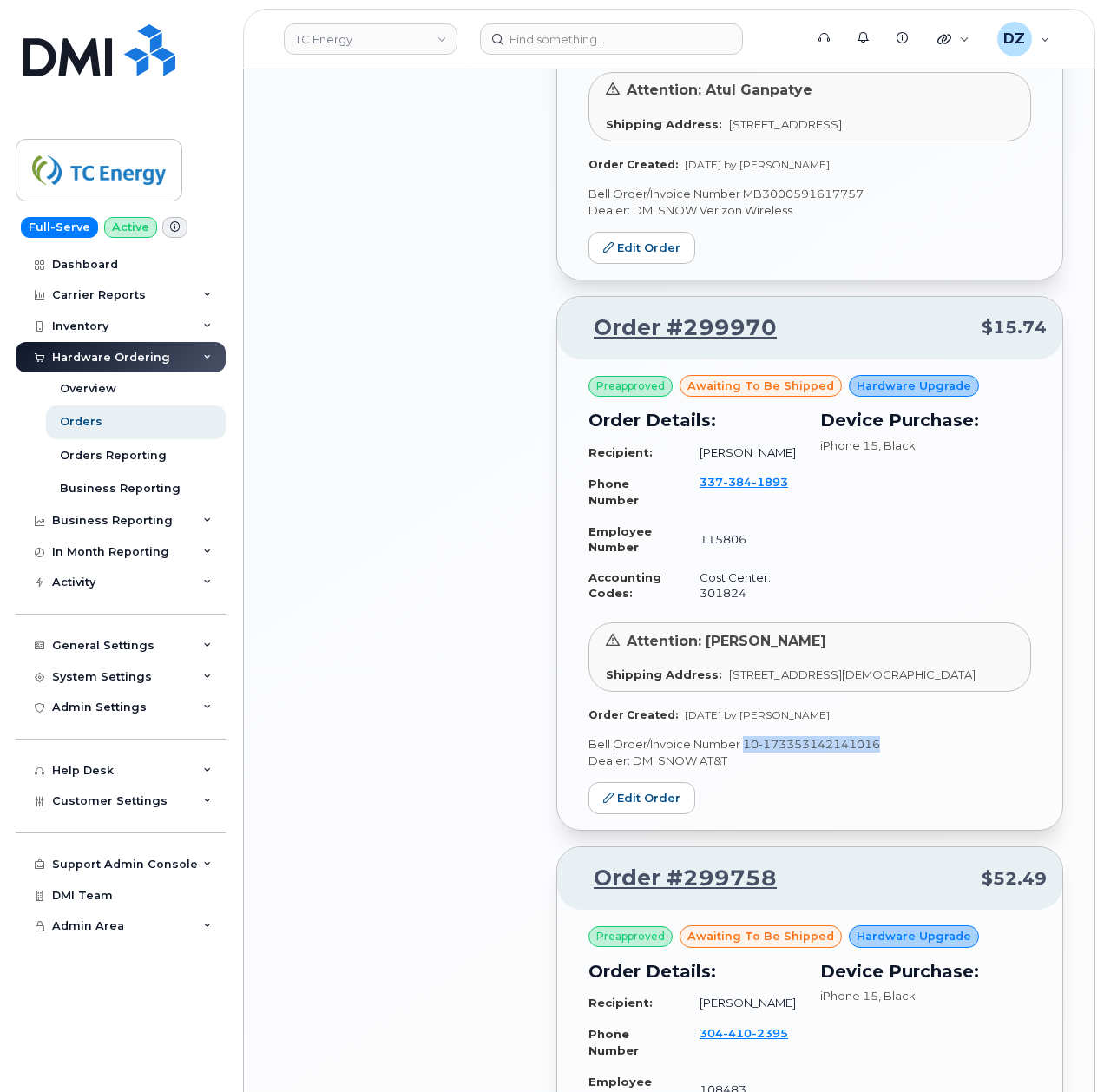
drag, startPoint x: 744, startPoint y: 799, endPoint x: 880, endPoint y: 807, distance: 136.2
click at [880, 753] on p "Bell Order/Invoice Number 10-173353142141016" at bounding box center [810, 744] width 443 height 17
copy p "10-173353142141016"
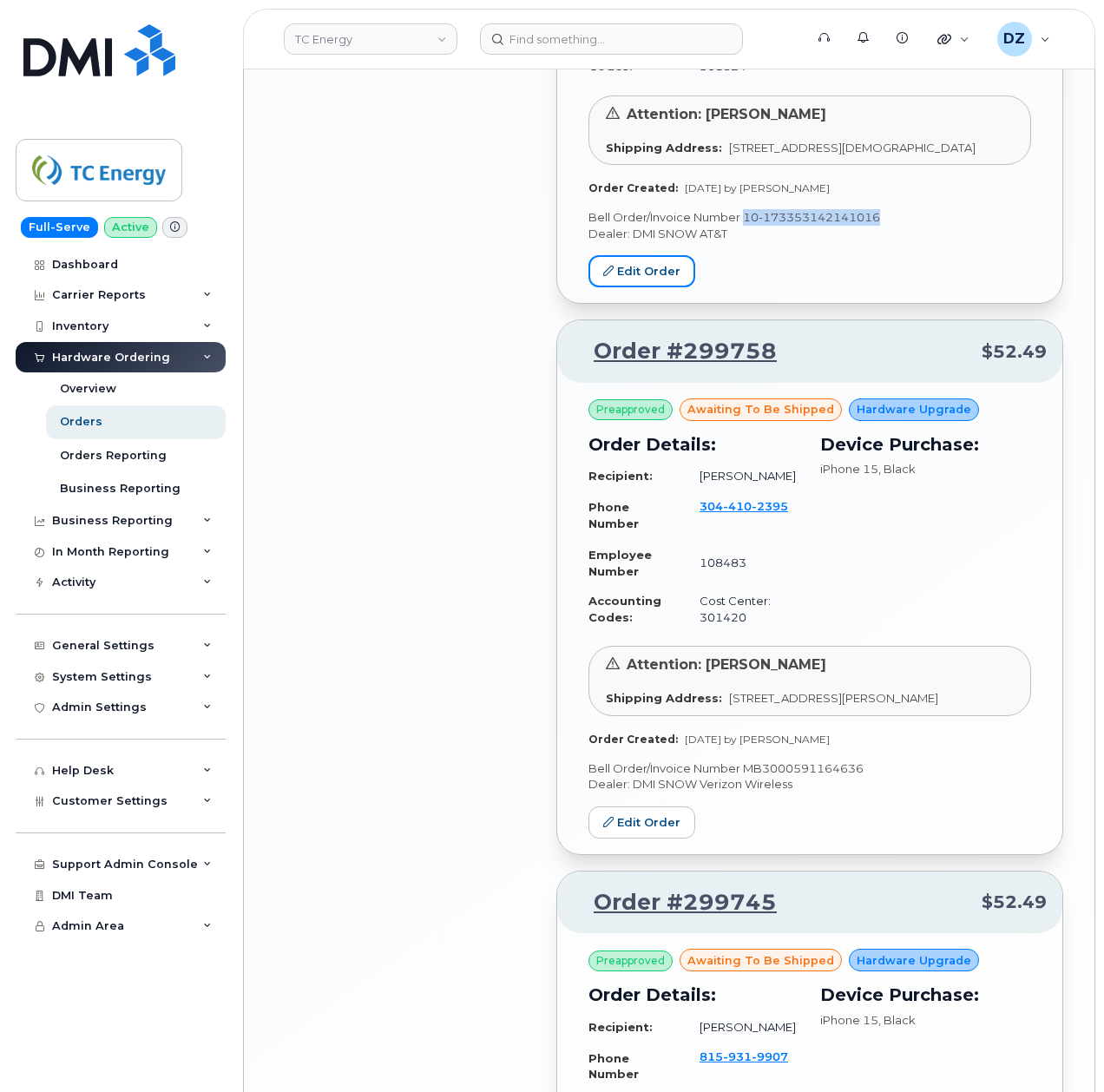
scroll to position [2777, 0]
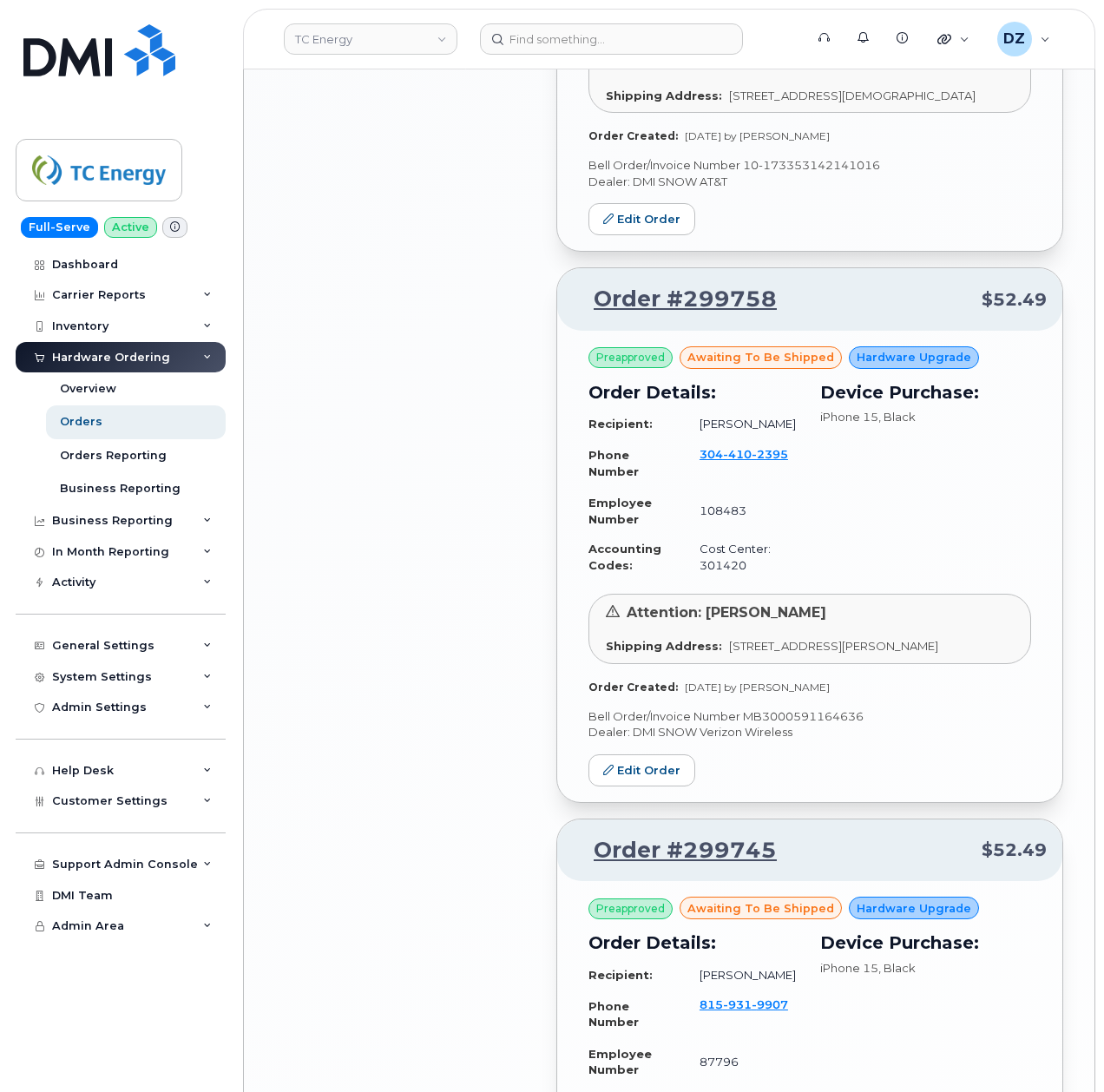
click at [766, 725] on p "Bell Order/Invoice Number MB3000591164636" at bounding box center [810, 717] width 443 height 17
copy p "MB3000591164636"
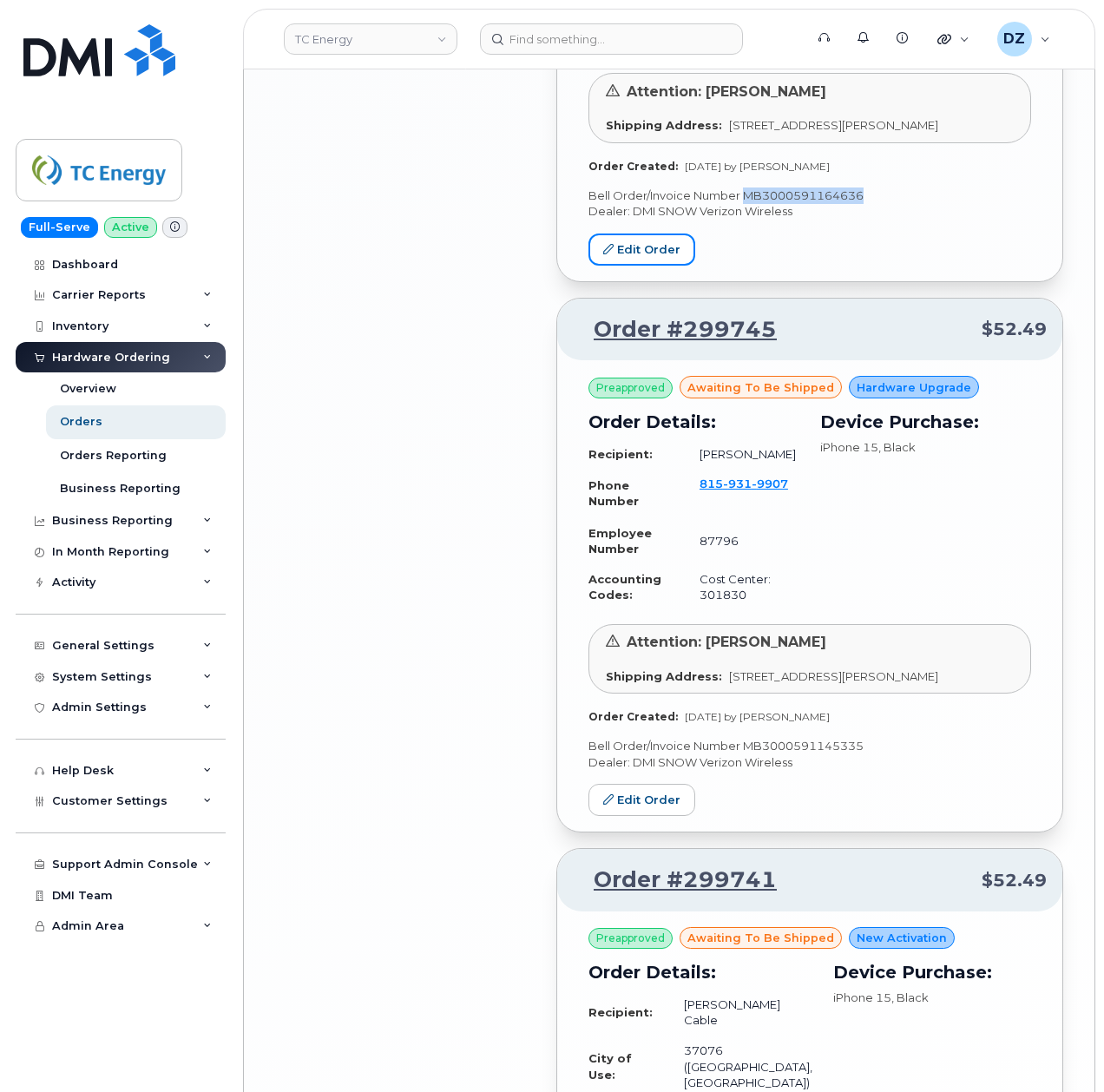
scroll to position [3355, 0]
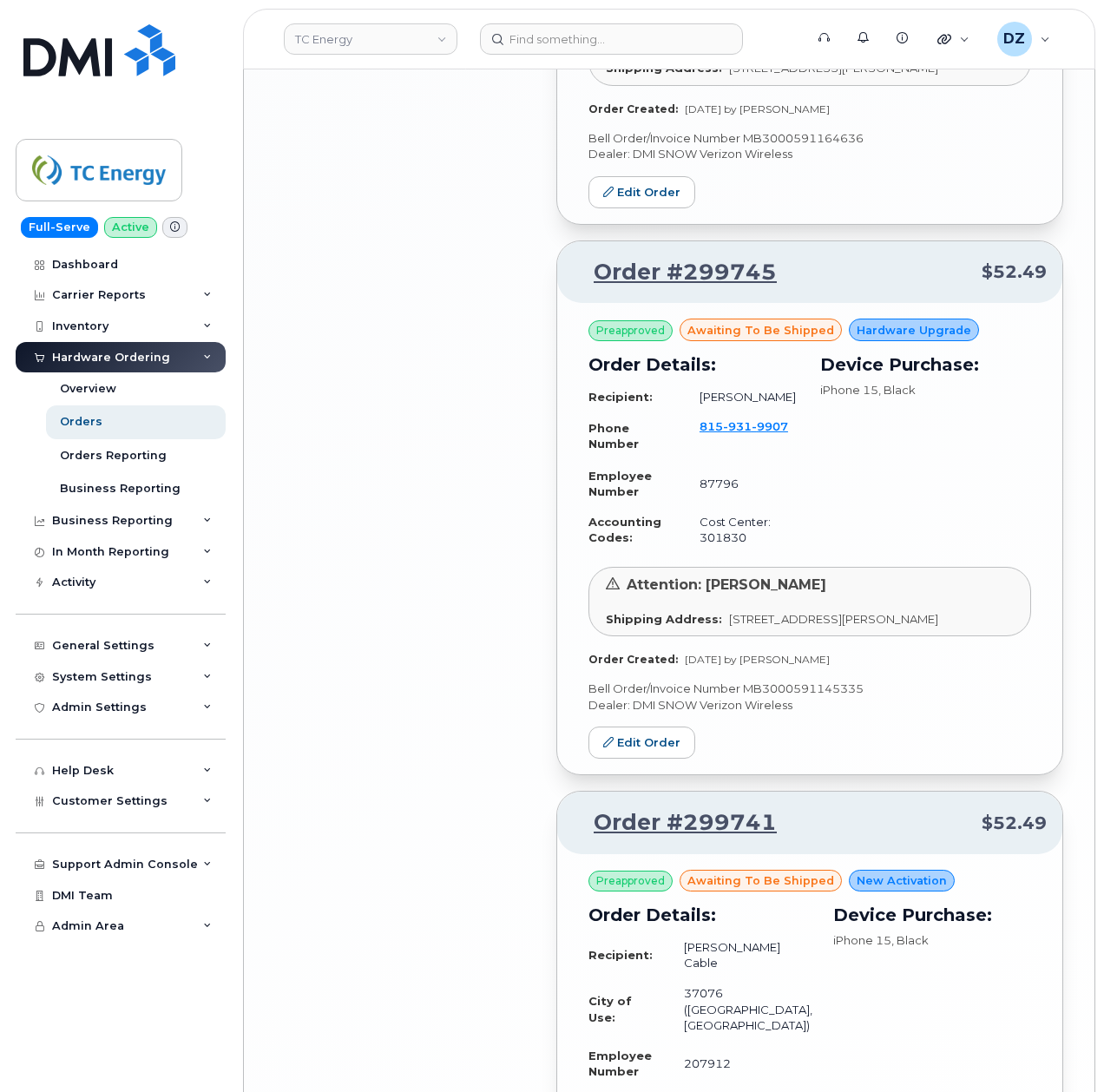
click at [764, 697] on p "Bell Order/Invoice Number MB3000591145335" at bounding box center [810, 689] width 443 height 17
copy p "MB3000591145335"
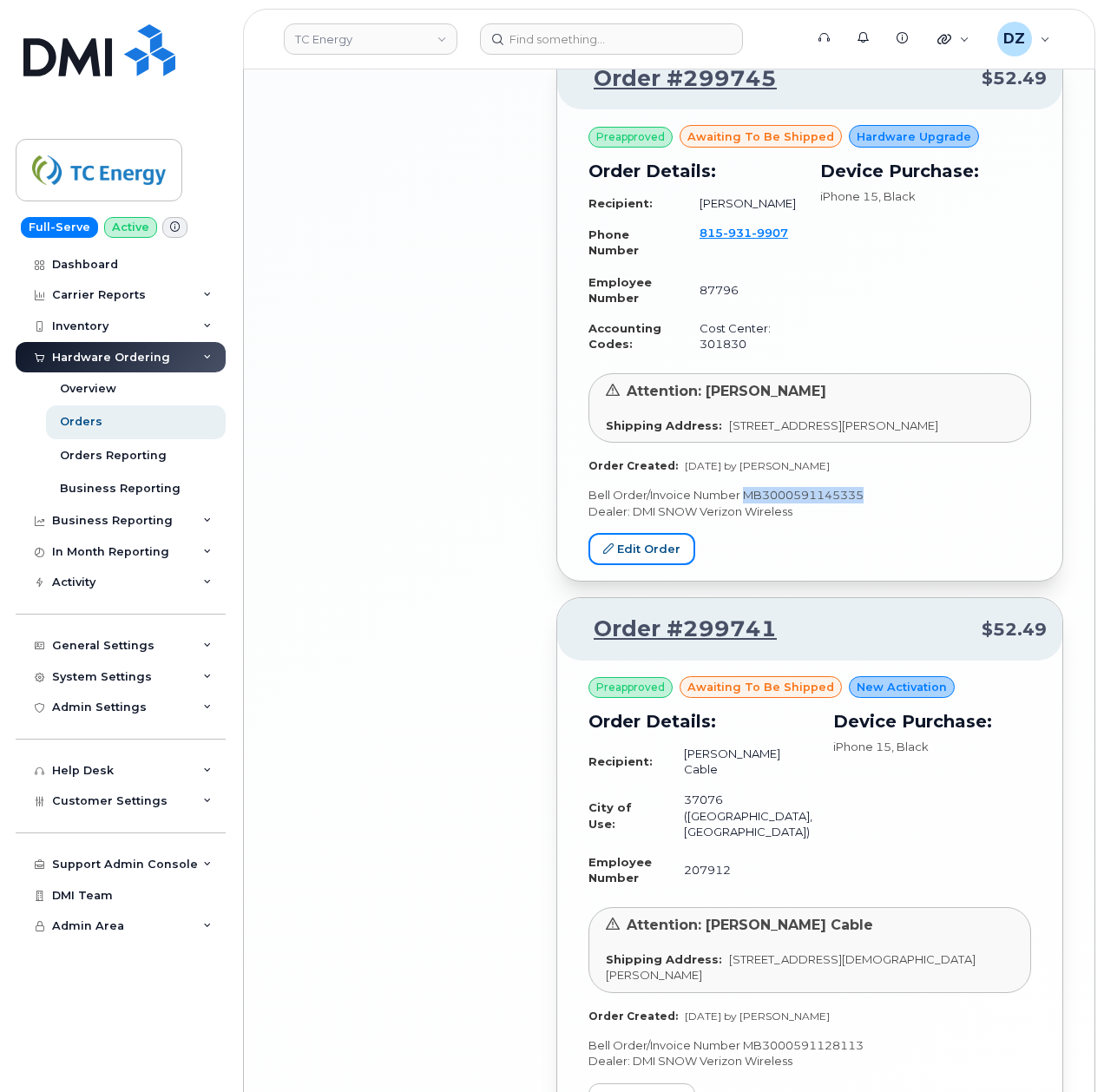
scroll to position [3778, 0]
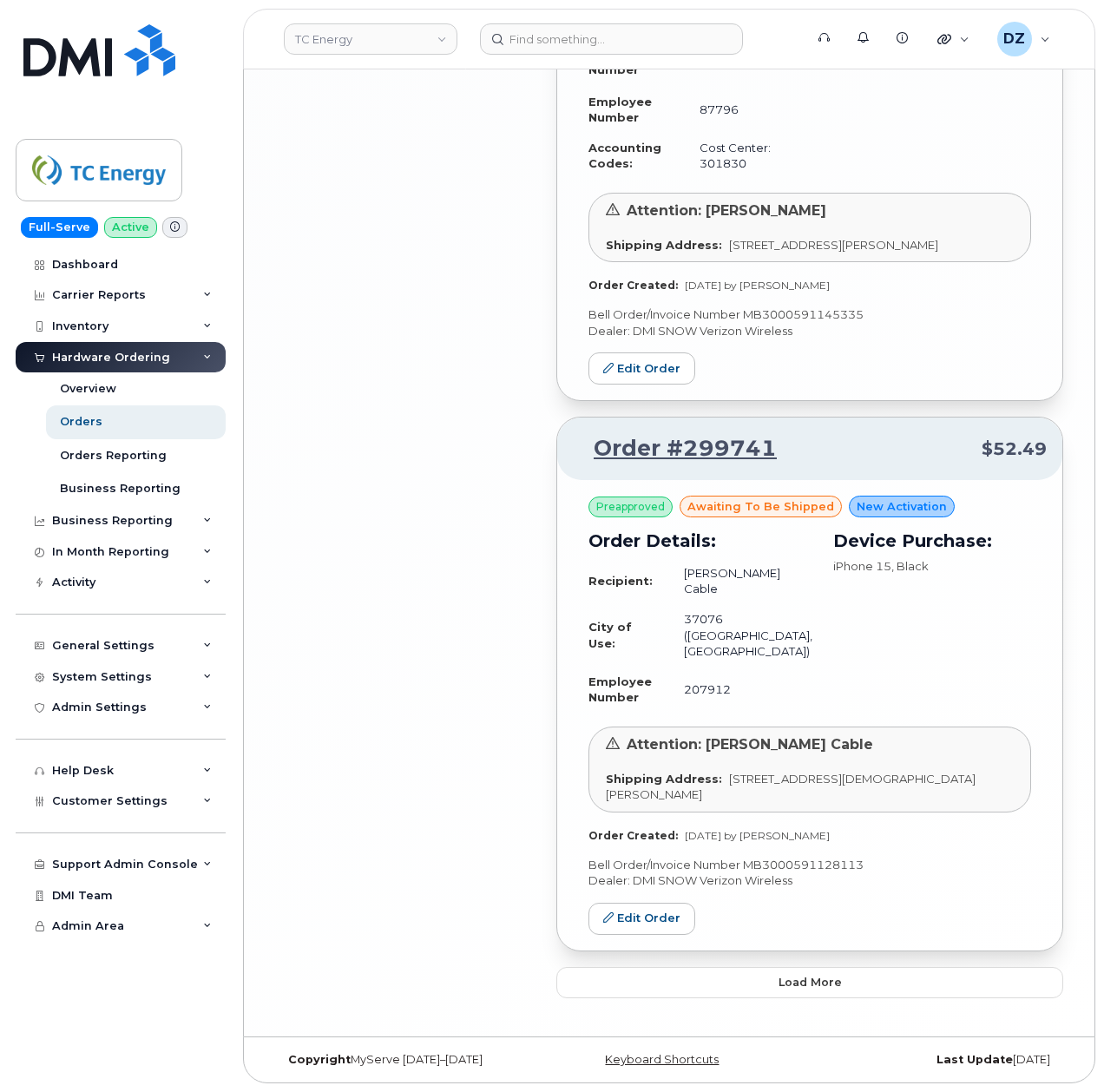
click at [772, 865] on p "Bell Order/Invoice Number MB3000591128113" at bounding box center [810, 865] width 443 height 17
copy p "MB3000591128113"
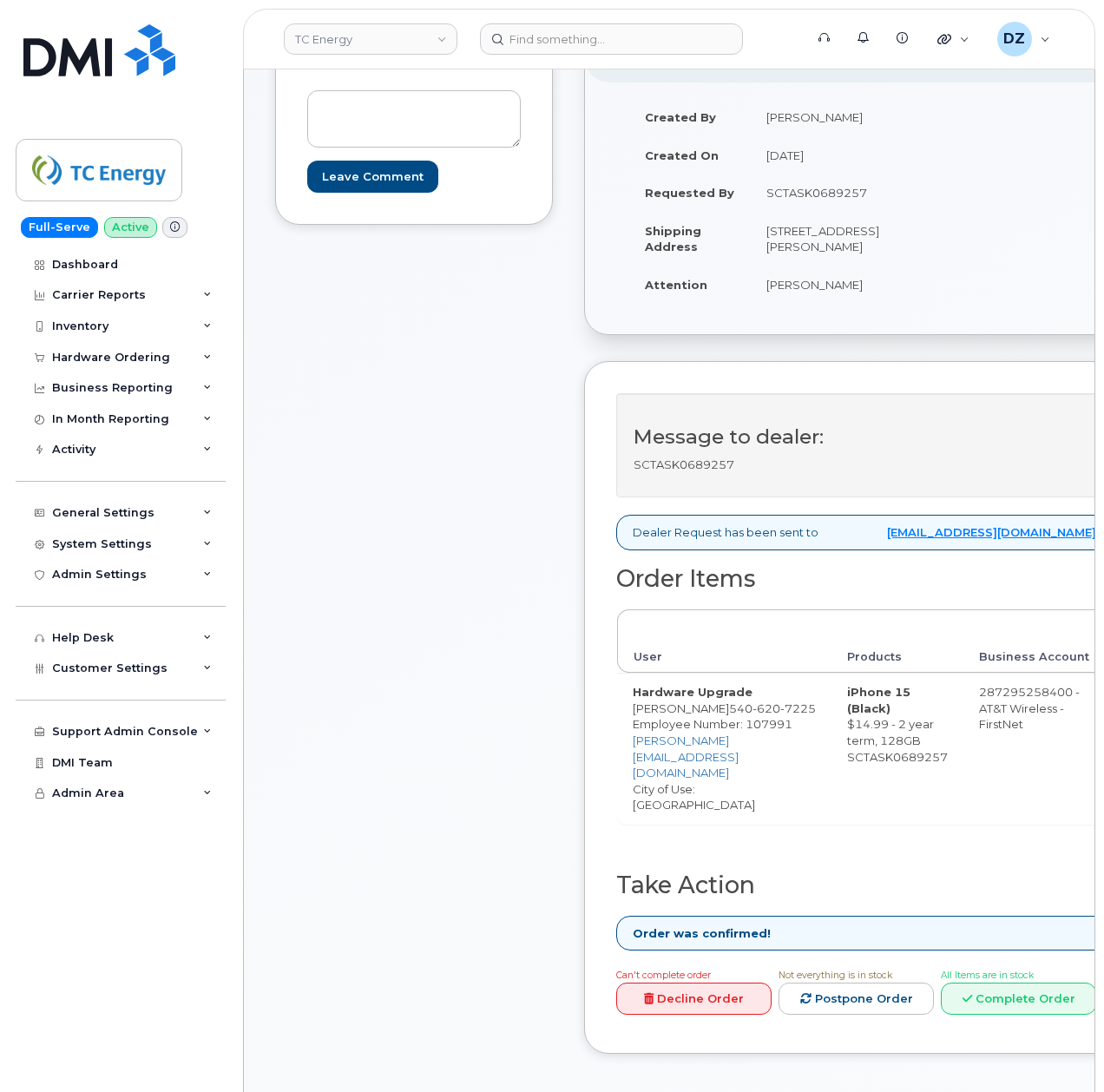
scroll to position [347, 0]
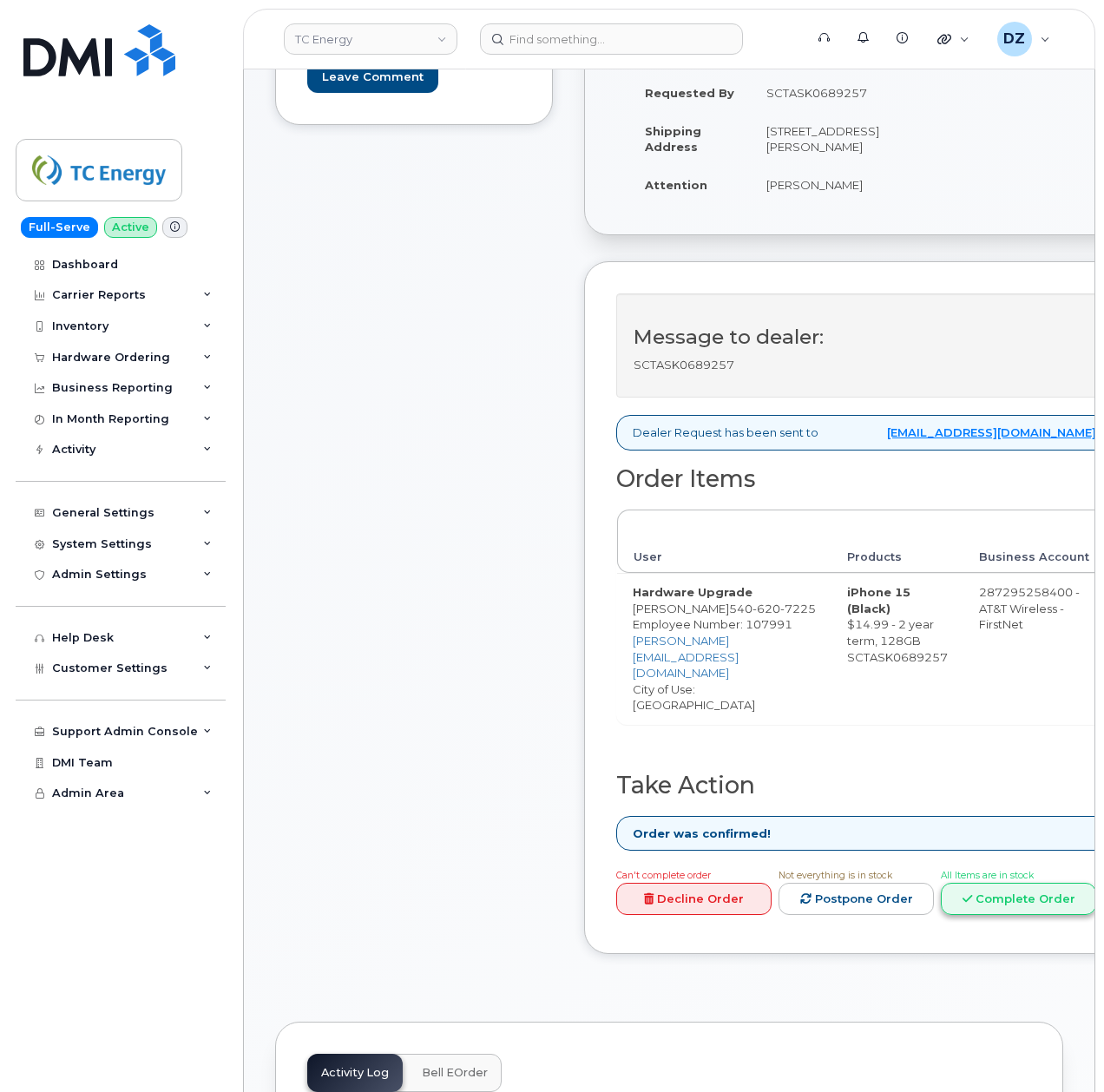
click at [982, 883] on link "Complete Order" at bounding box center [1018, 898] width 155 height 32
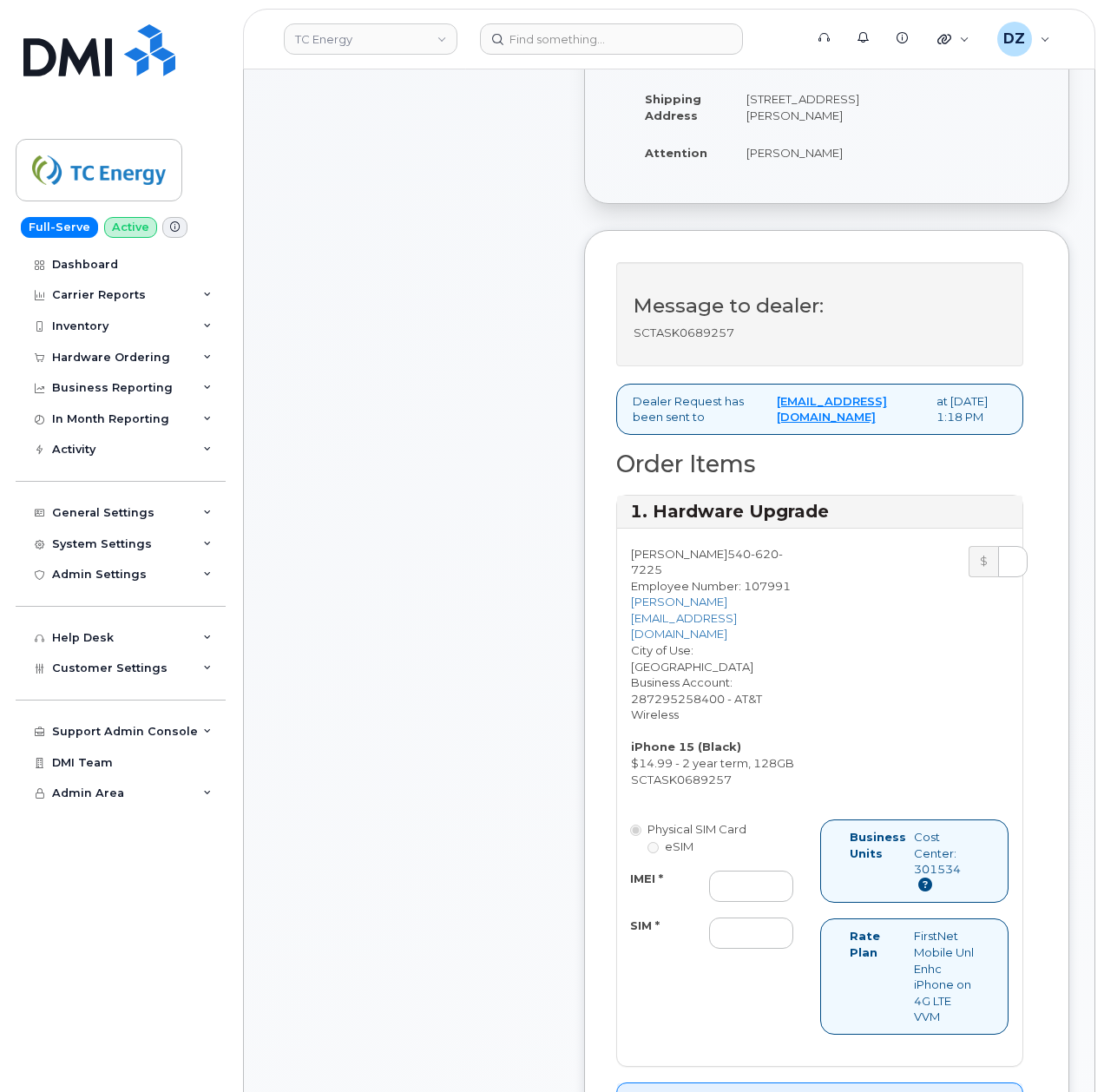
scroll to position [463, 0]
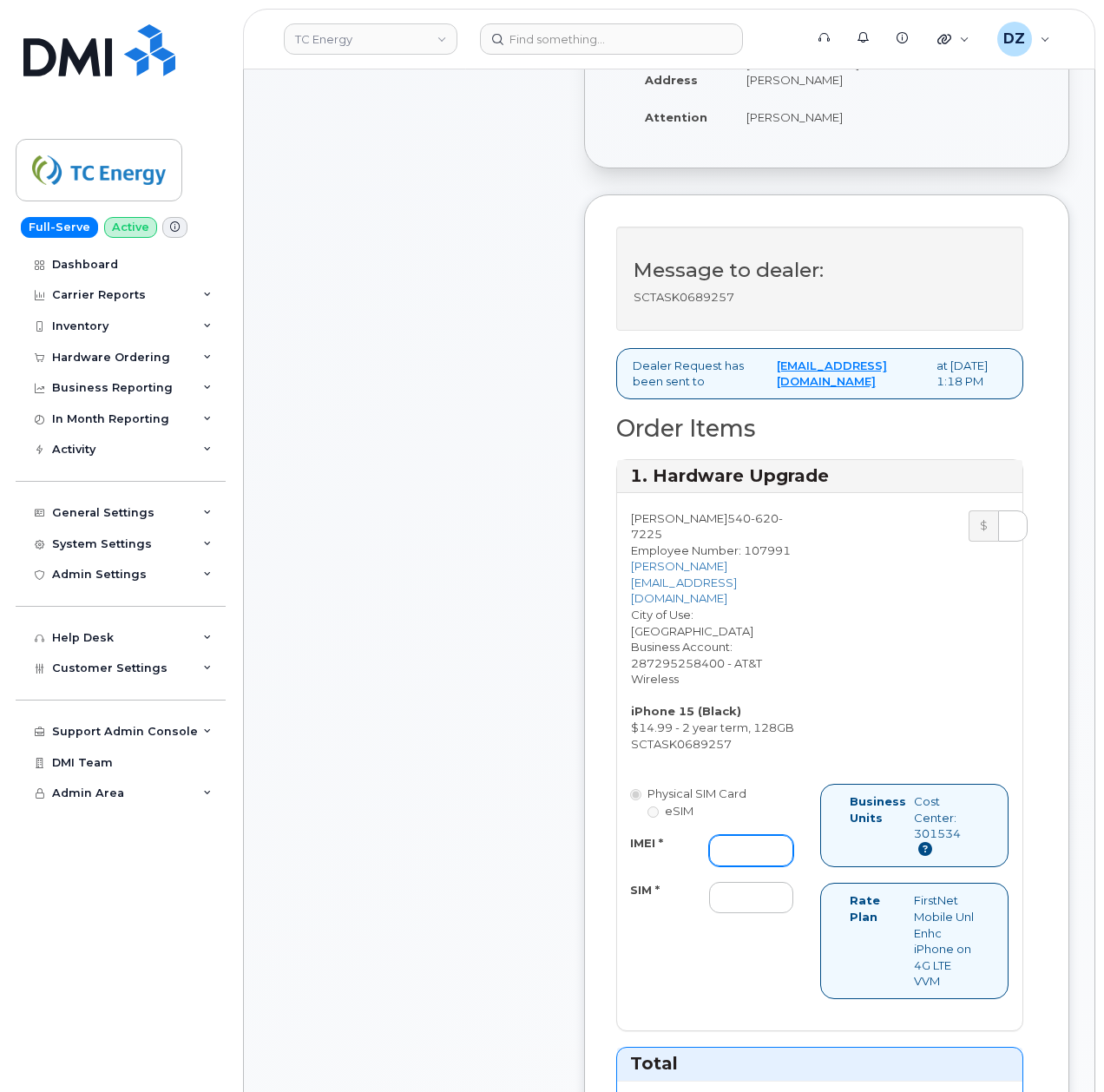
click at [744, 848] on input "IMEI *" at bounding box center [751, 850] width 84 height 31
paste input "357491835863549"
type input "357491835863549"
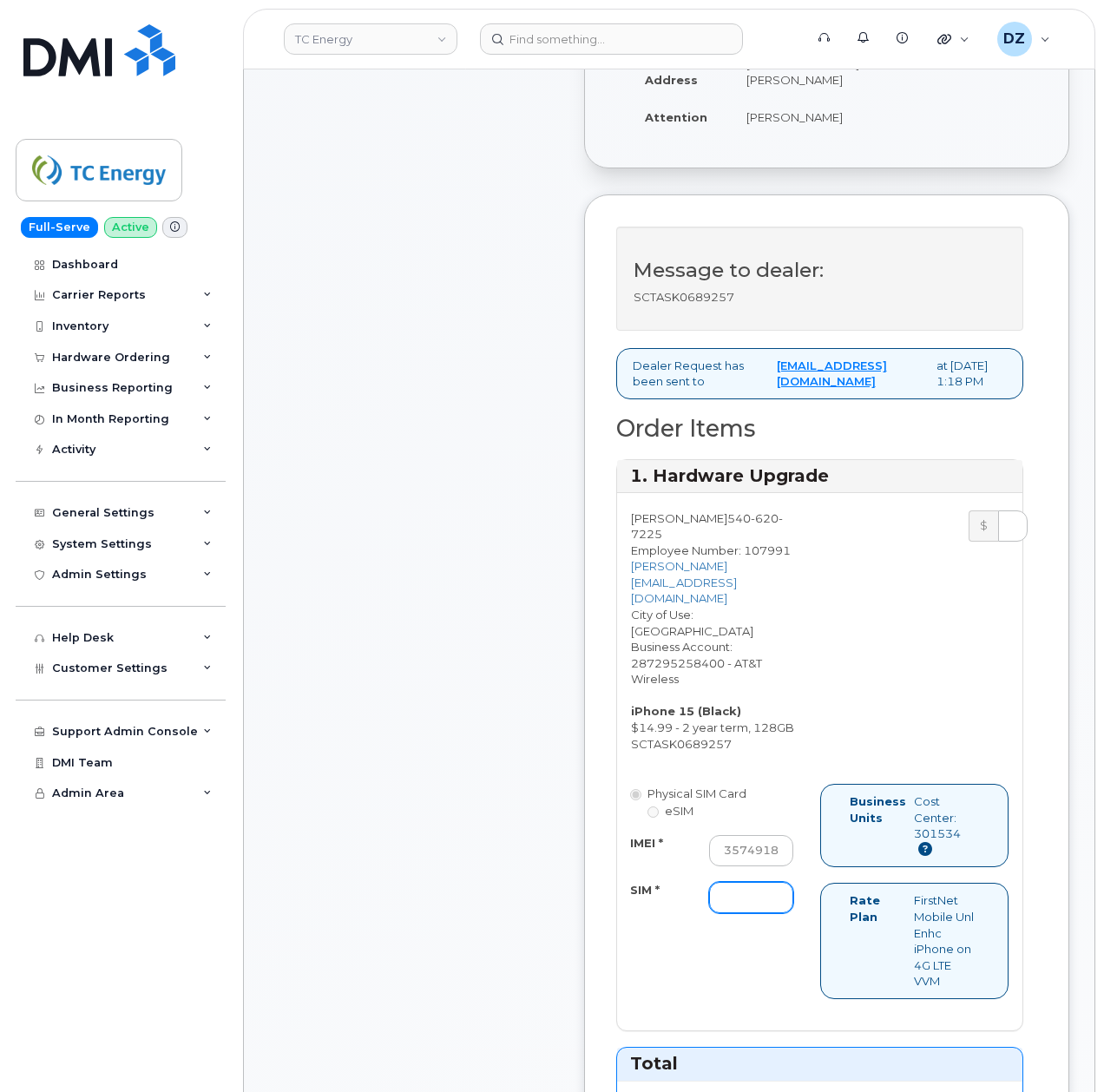
click at [737, 904] on input "SIM *" at bounding box center [751, 897] width 84 height 31
paste input "89049032007208888800208544958796"
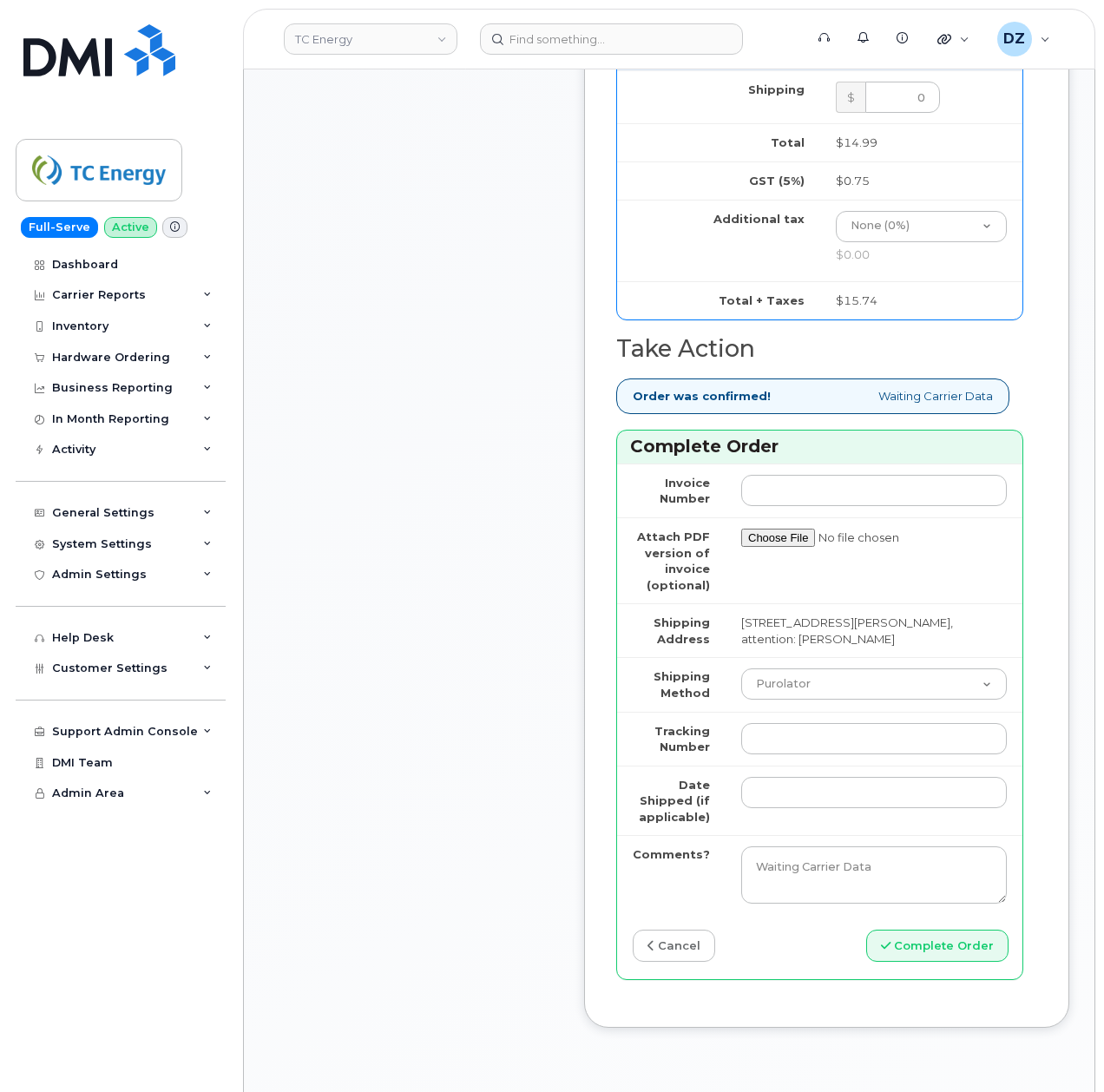
scroll to position [1504, 0]
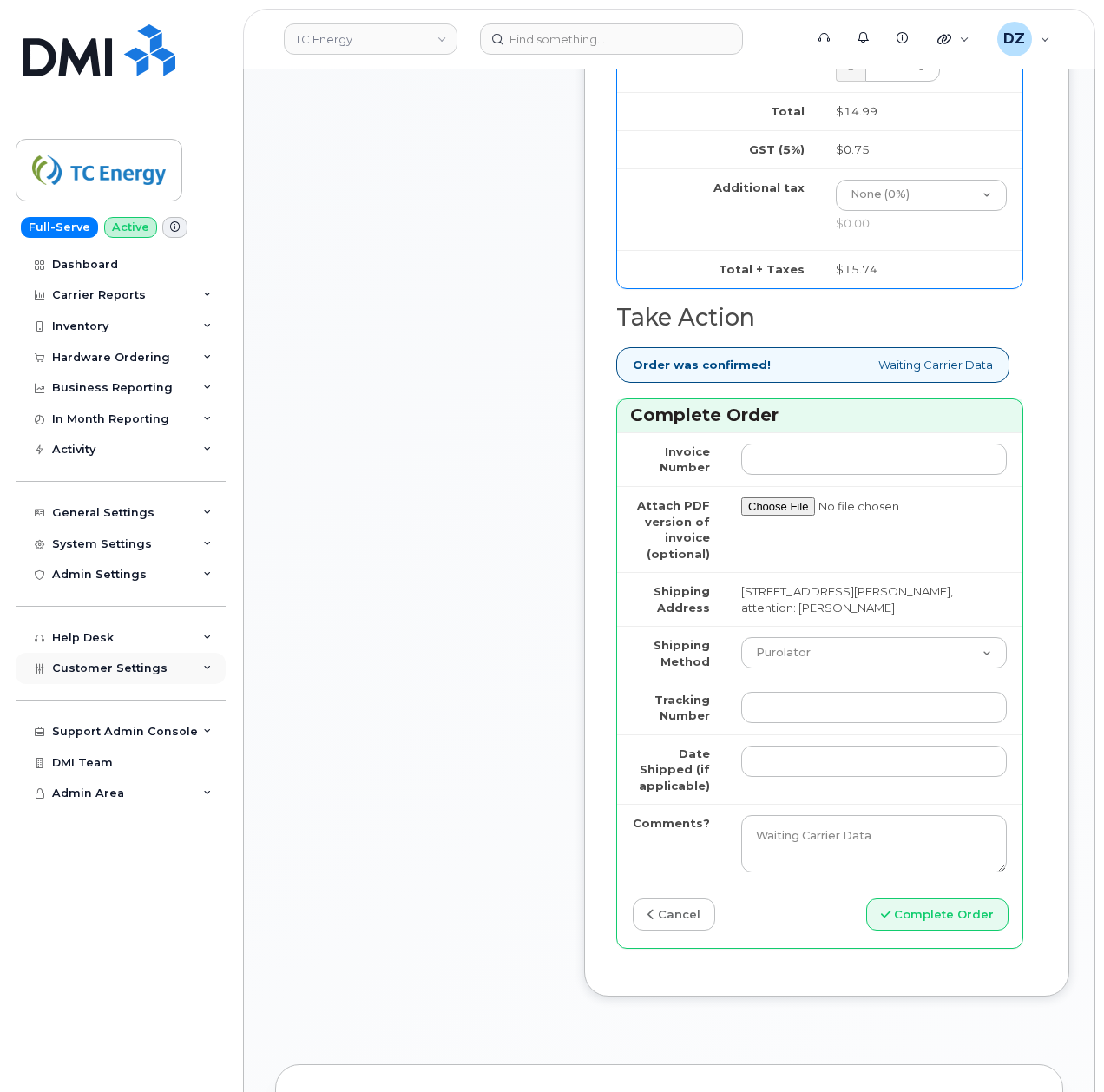
type input "89049032007208888800208544958796"
click at [801, 659] on select "Purolator UPS FedEx Canada Post Courier Other Drop Off Pick Up" at bounding box center [874, 653] width 266 height 31
select select "FedEx"
click at [742, 647] on select "Purolator UPS FedEx Canada Post Courier Other Drop Off Pick Up" at bounding box center [874, 653] width 266 height 31
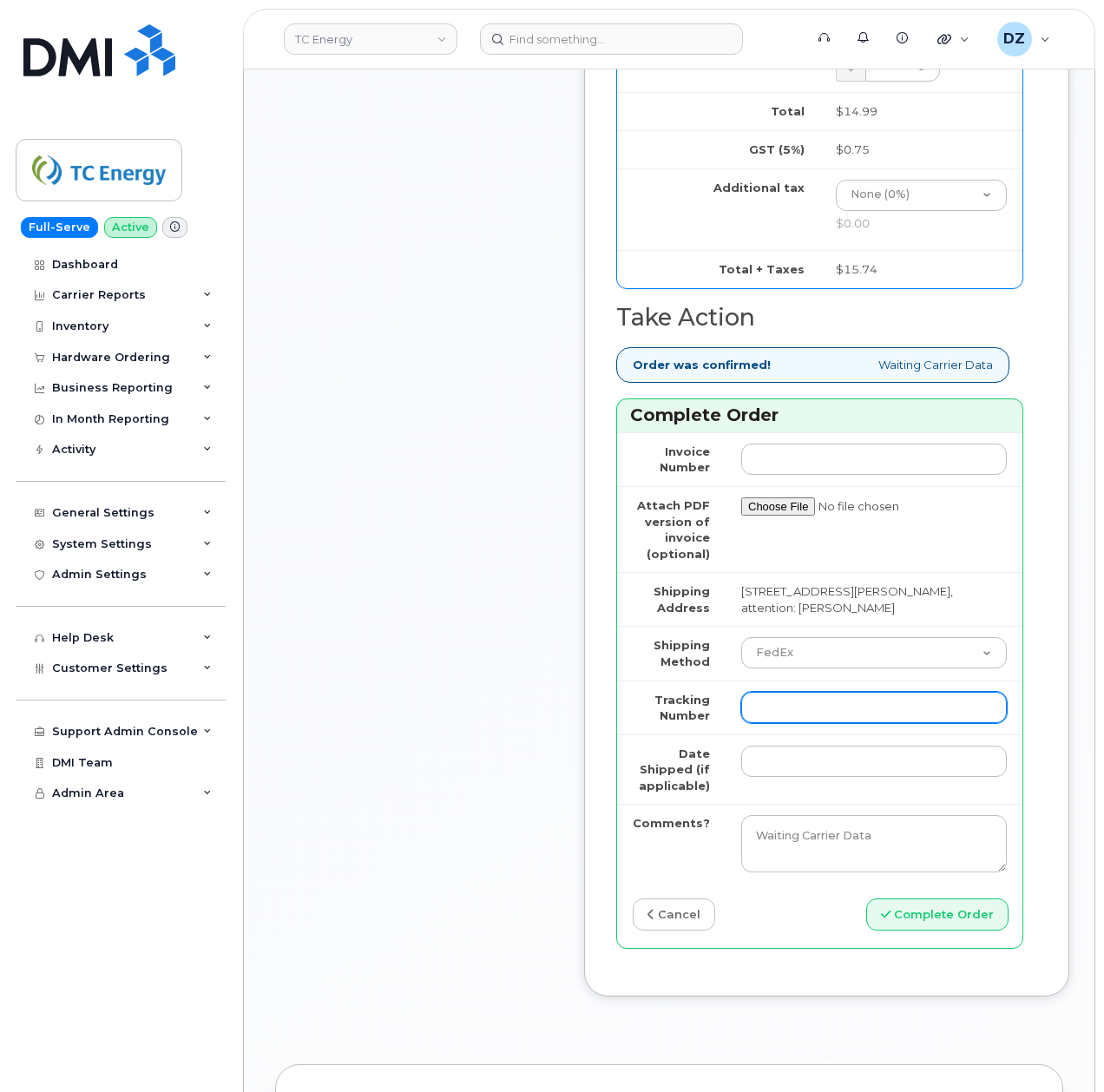
click at [802, 723] on input "Tracking Number" at bounding box center [874, 707] width 266 height 31
paste input "884122041193"
type input "884122041193"
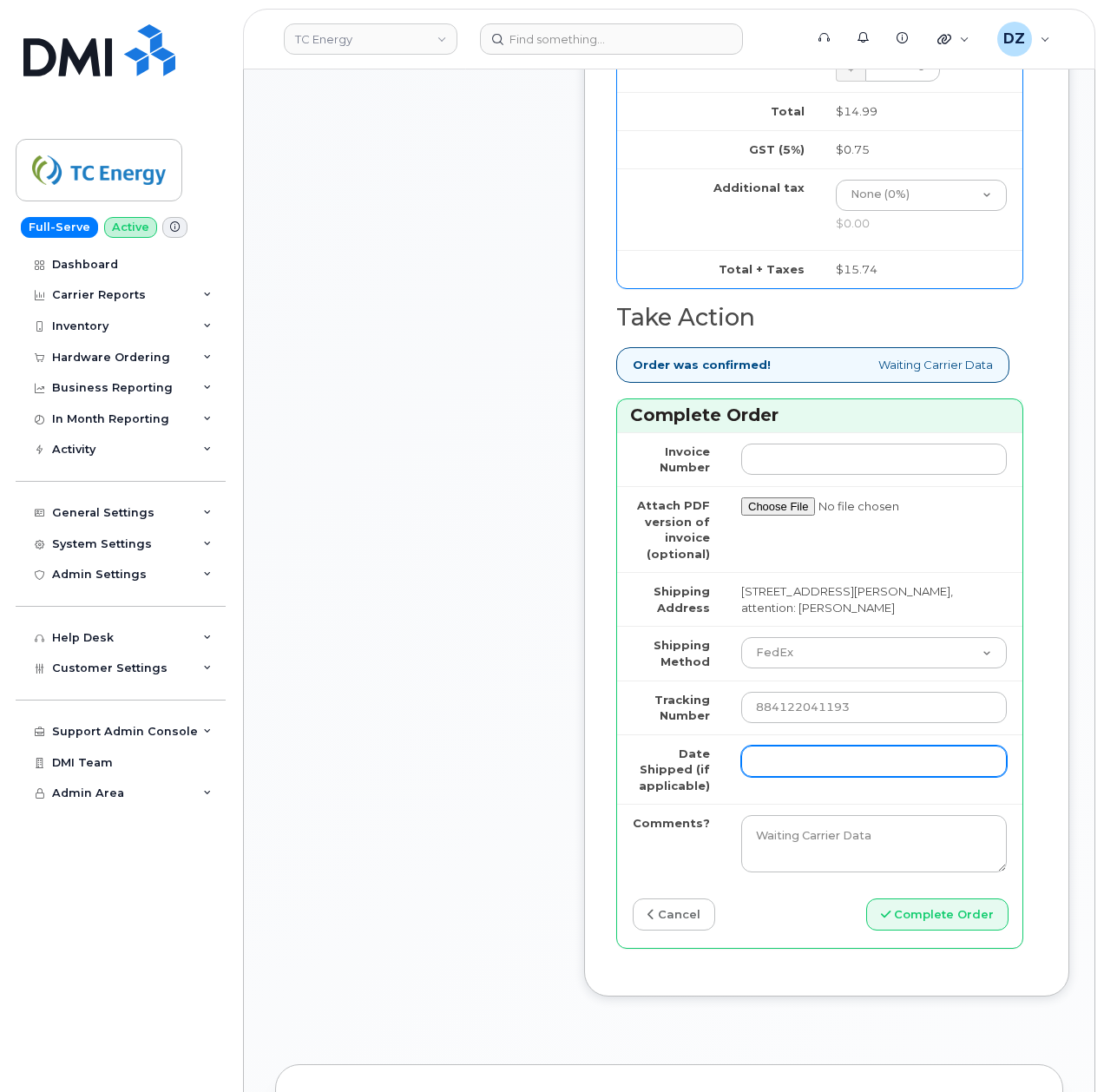
click at [772, 768] on input "Date Shipped (if applicable)" at bounding box center [874, 761] width 266 height 31
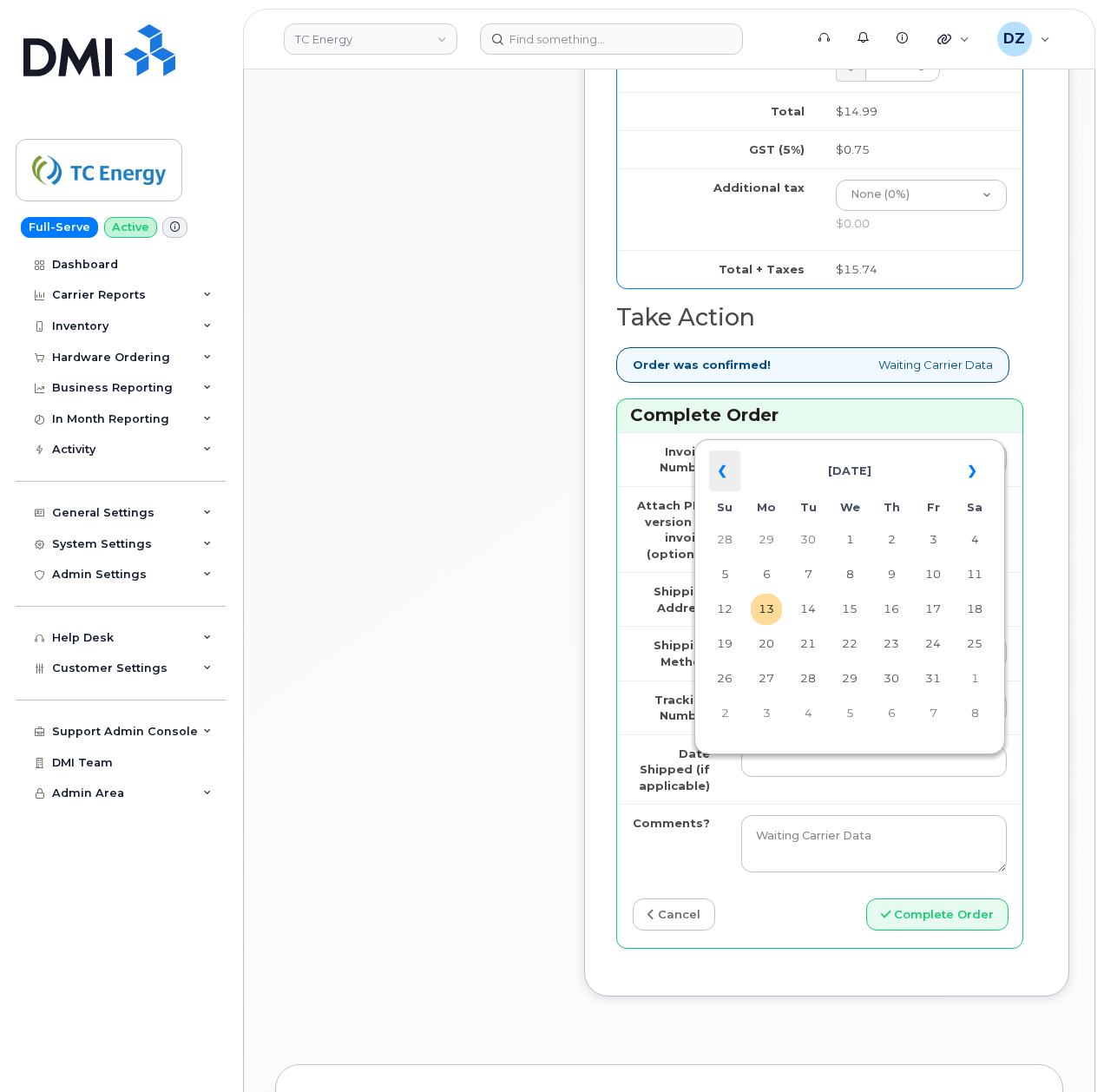
click at [730, 478] on th "«" at bounding box center [725, 470] width 31 height 42
click at [923, 536] on td "5" at bounding box center [933, 540] width 31 height 31
type input "2025-09-05"
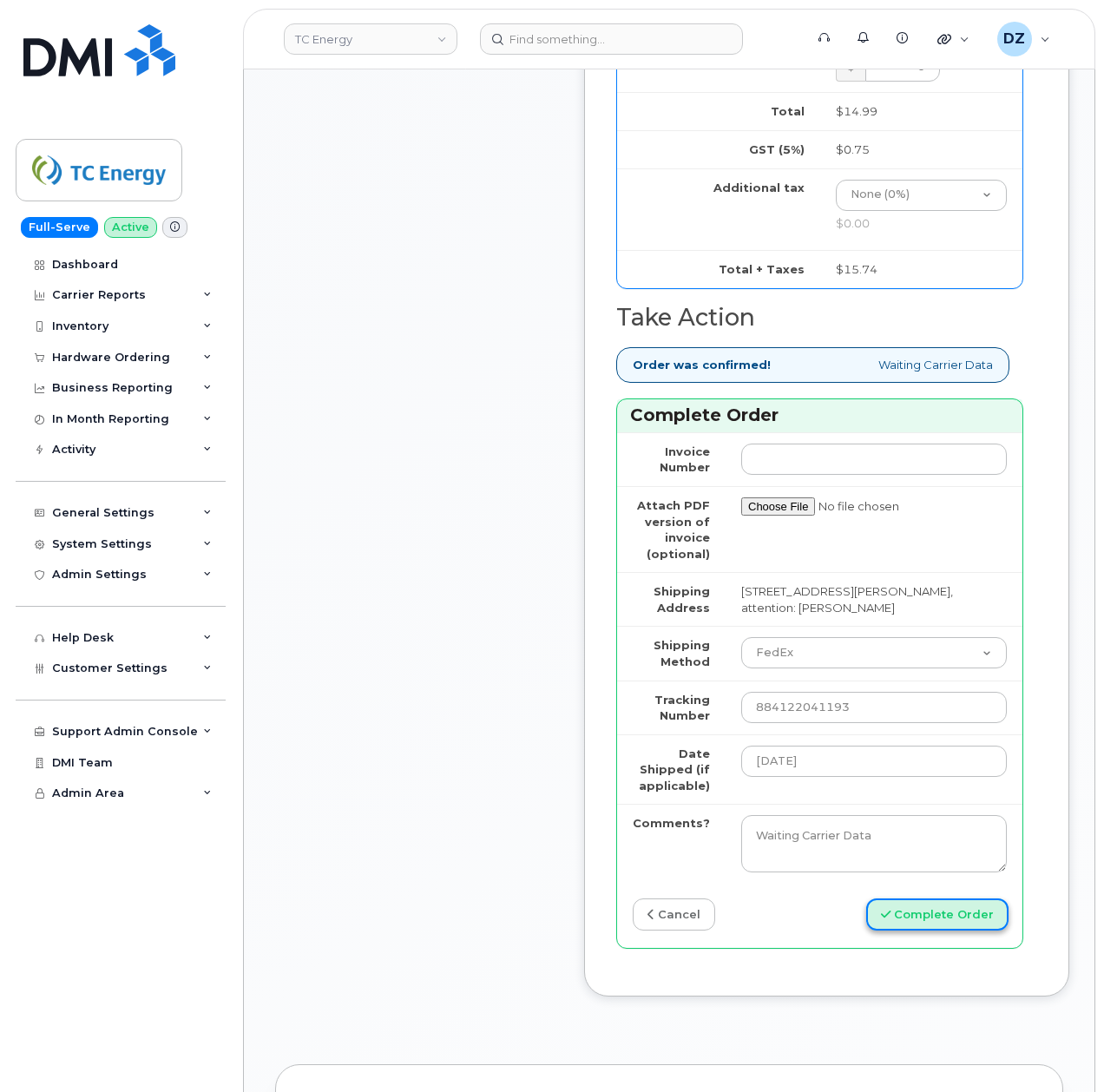
click at [906, 923] on button "Complete Order" at bounding box center [937, 914] width 142 height 32
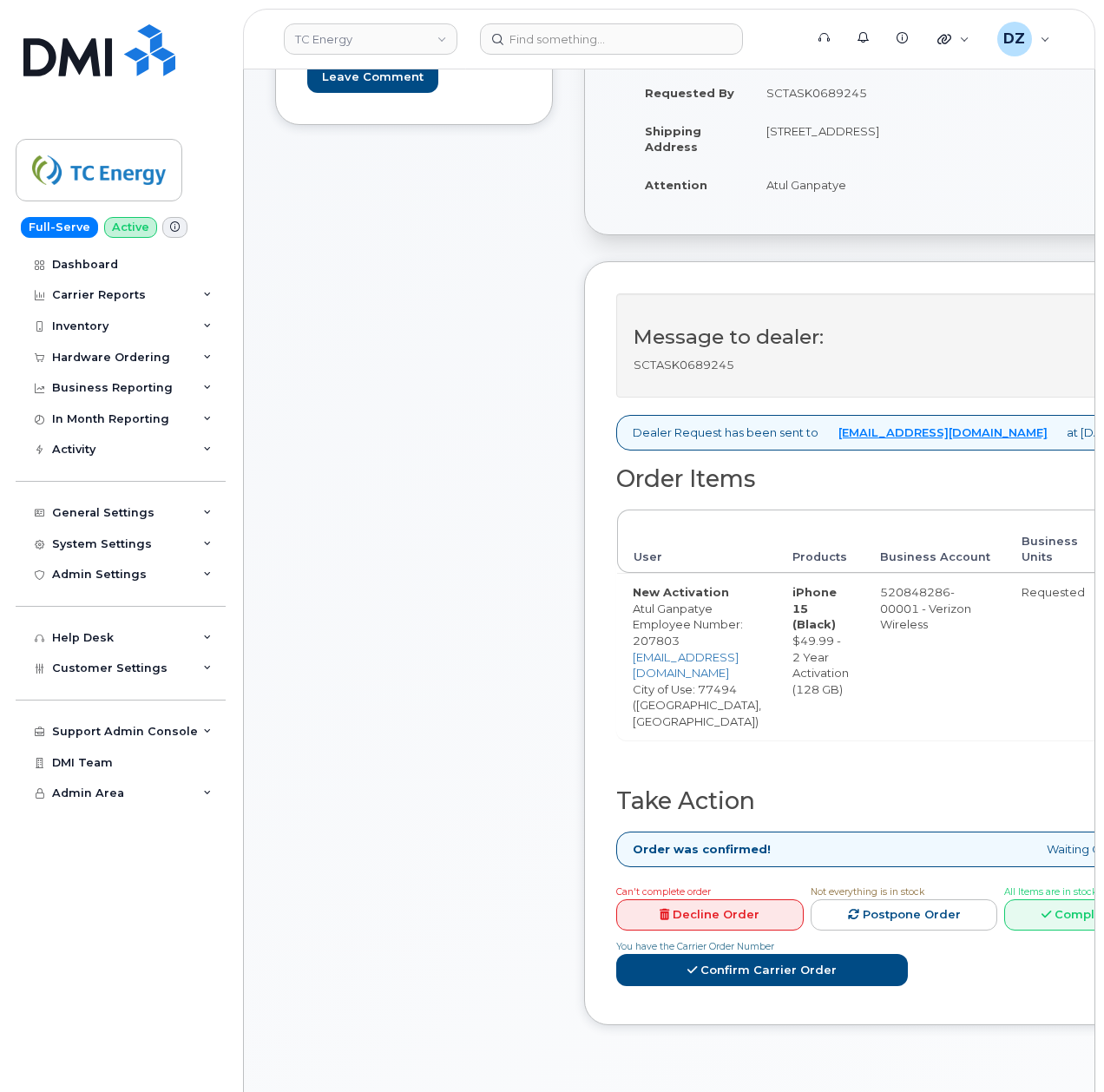
scroll to position [463, 0]
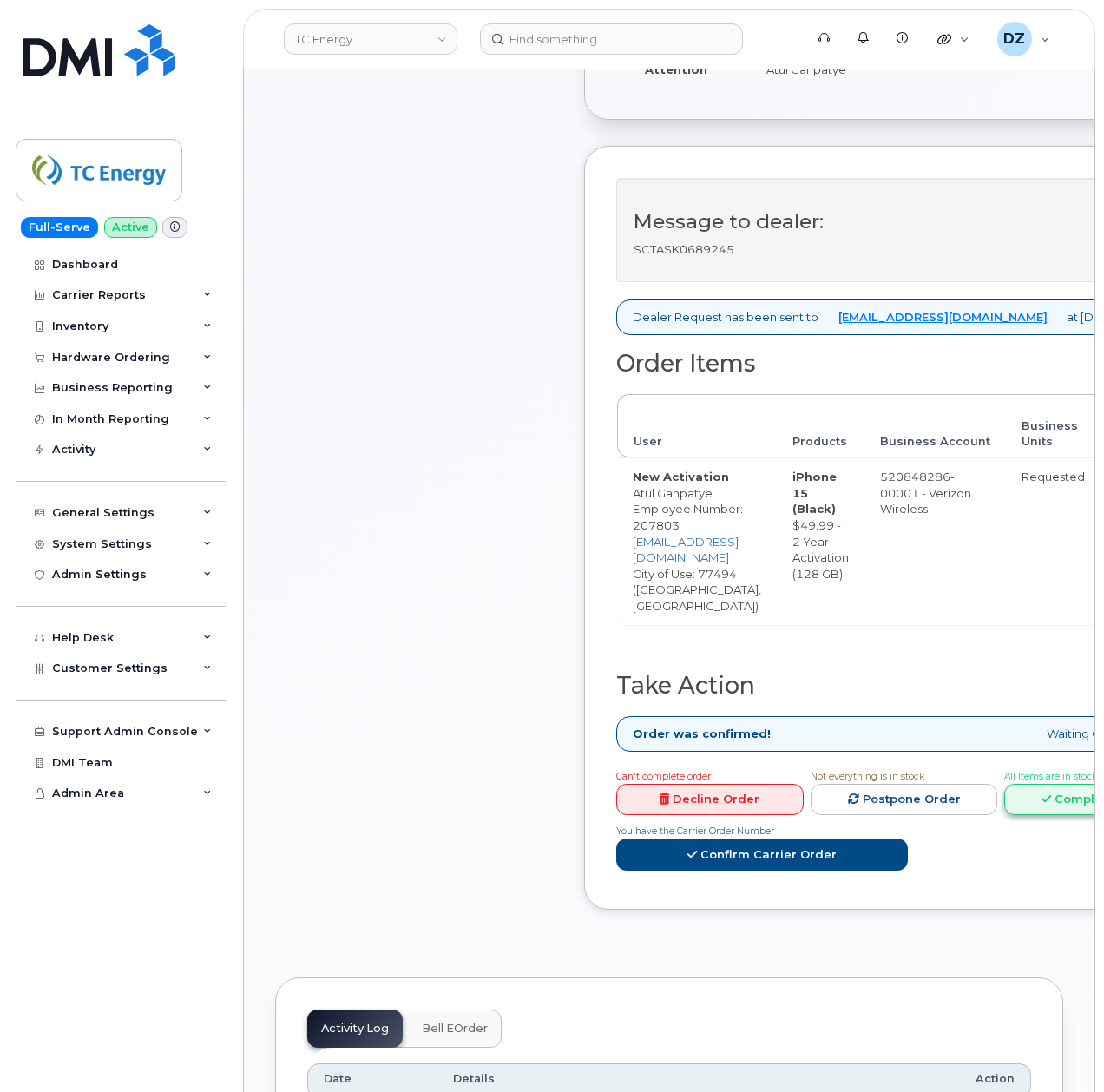
click at [1004, 784] on link "Complete Order" at bounding box center [1098, 800] width 187 height 32
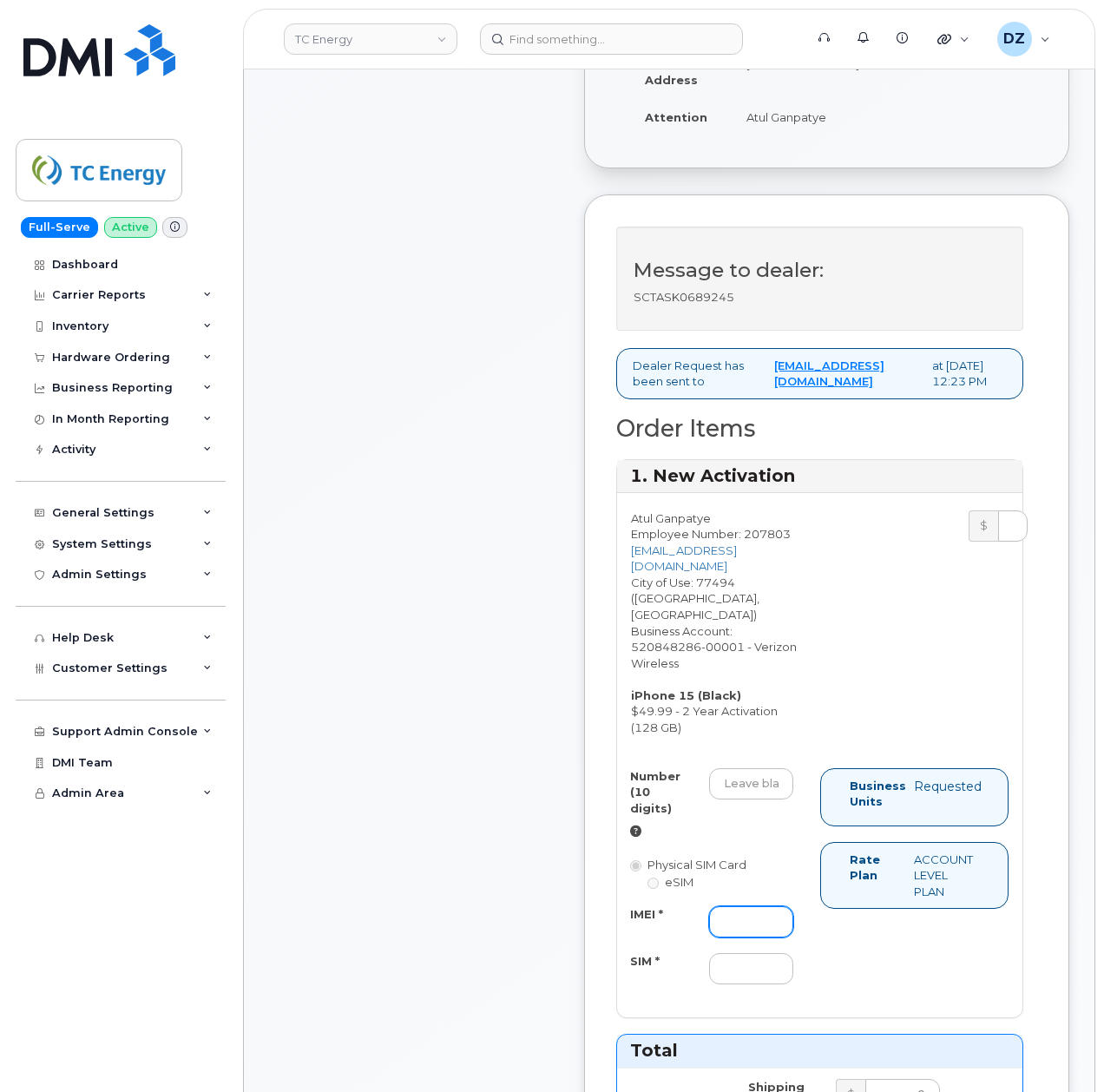
click at [743, 906] on input "IMEI *" at bounding box center [751, 921] width 84 height 31
paste input "355135959607362"
type input "355135959607362"
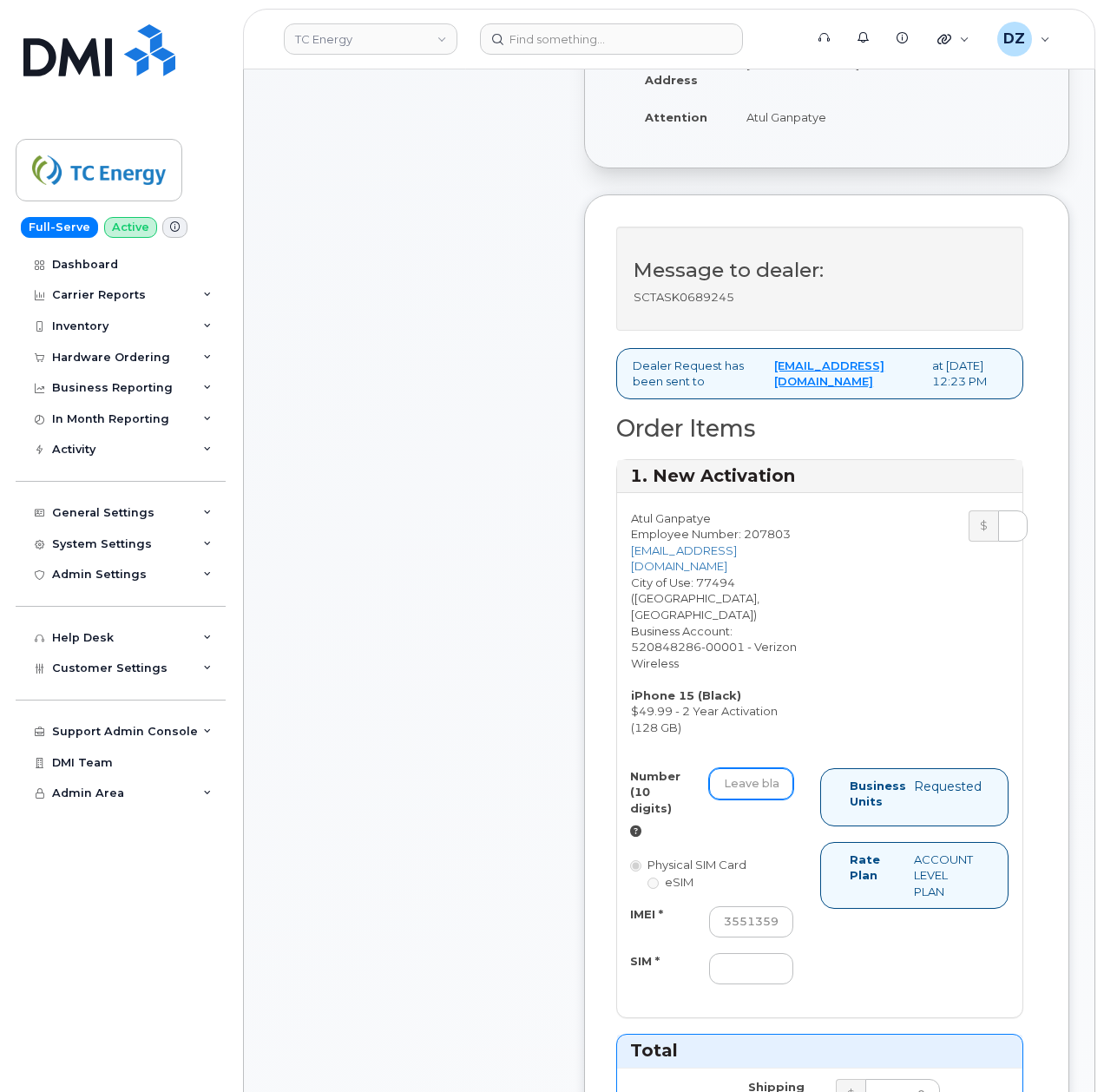
click at [764, 768] on input "Number (10 digits)" at bounding box center [751, 784] width 84 height 31
paste input "346-849-2414"
type input "3468492414"
click at [909, 934] on div "Number (10 digits) 3468492414 Physical SIM Card eSIM IMEI * 355135959607362 SIM…" at bounding box center [819, 884] width 405 height 232
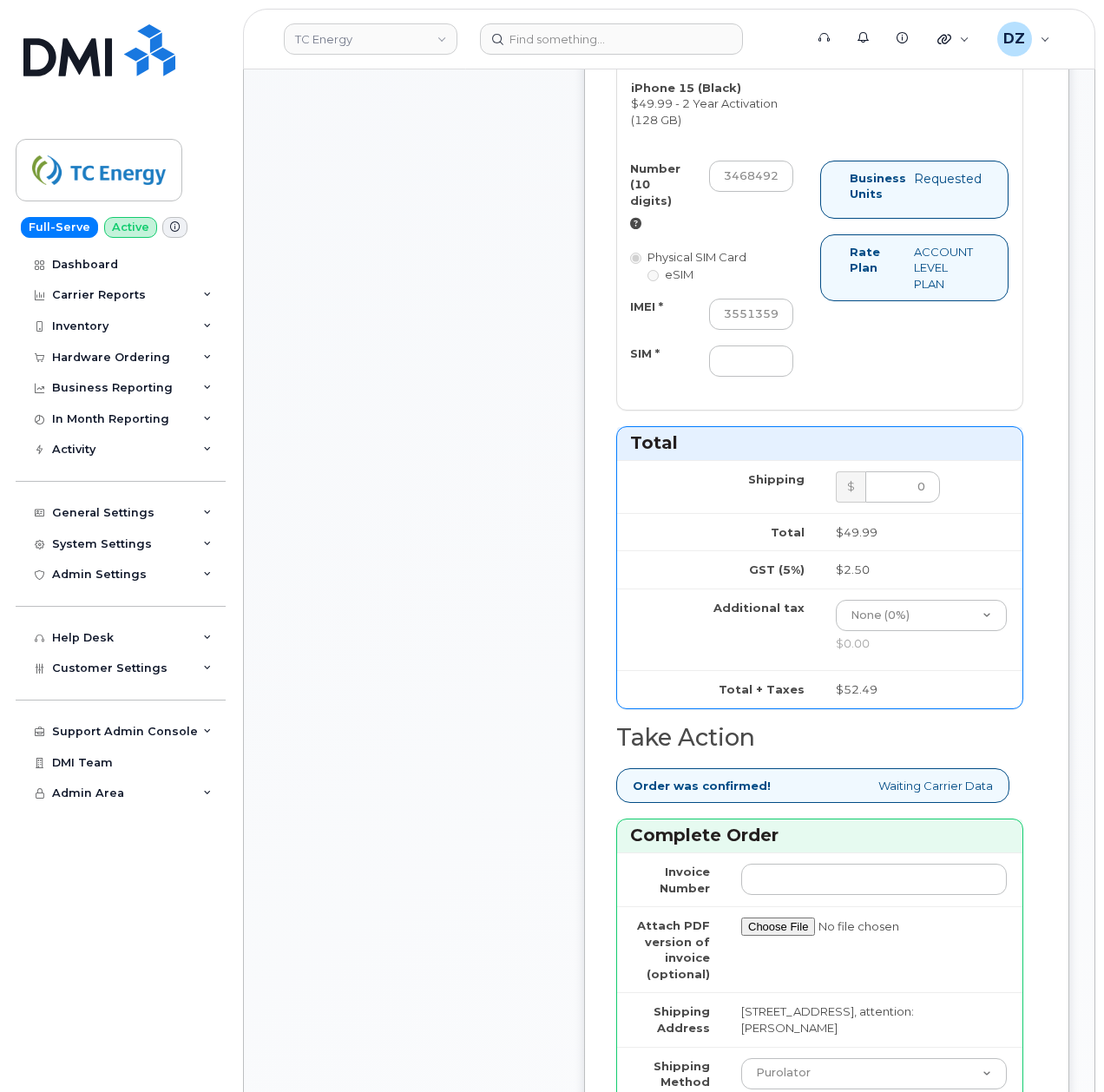
scroll to position [1389, 0]
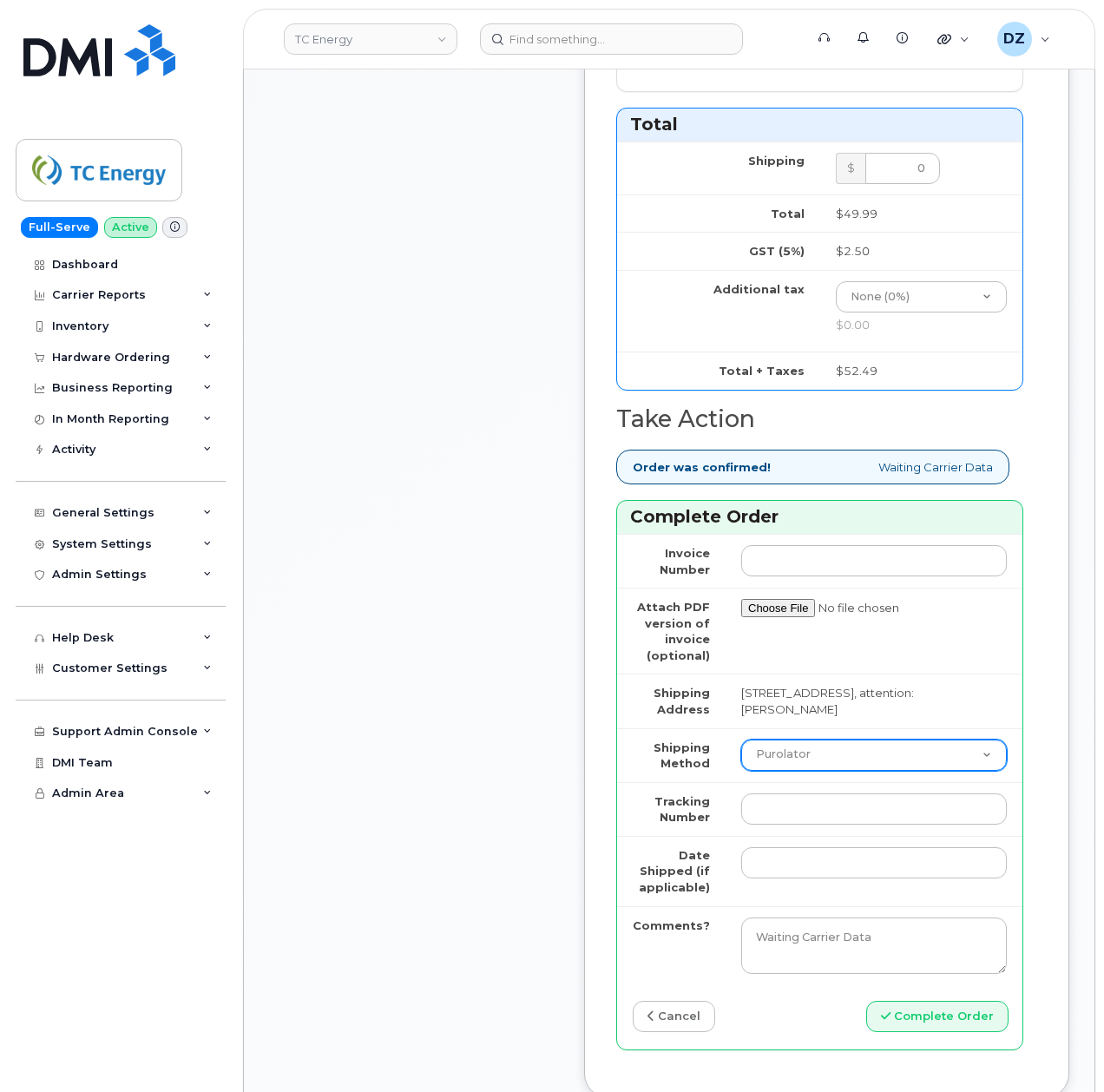
click at [817, 758] on select "Purolator UPS FedEx Canada Post Courier Other Drop Off Pick Up" at bounding box center [874, 755] width 266 height 31
select select "UPS"
click at [742, 740] on select "Purolator UPS FedEx Canada Post Courier Other Drop Off Pick Up" at bounding box center [874, 755] width 266 height 31
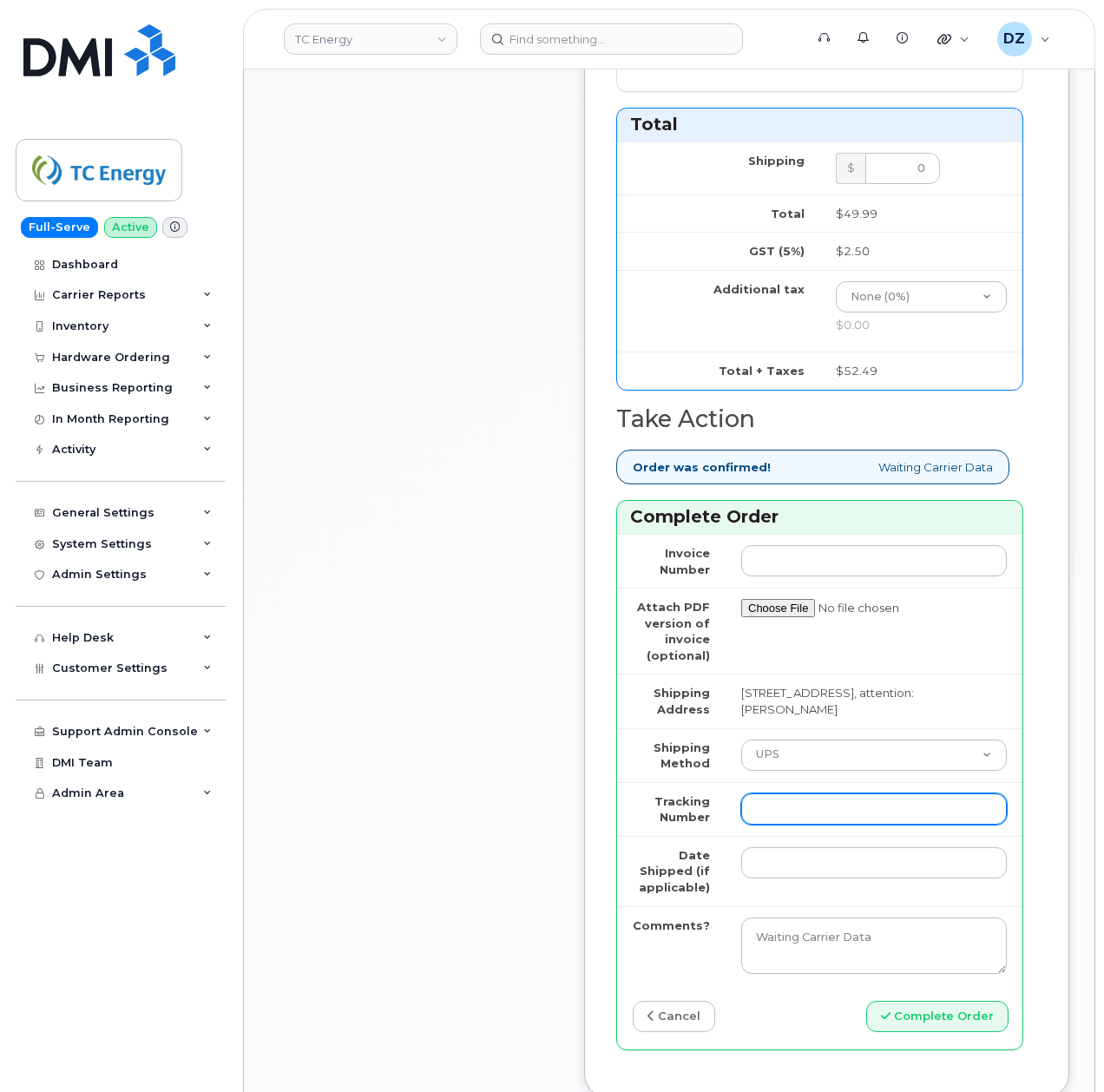
click at [782, 806] on input "Tracking Number" at bounding box center [874, 809] width 266 height 31
paste input "1ZK5847H4220857959"
type input "1ZK5847H4220857959"
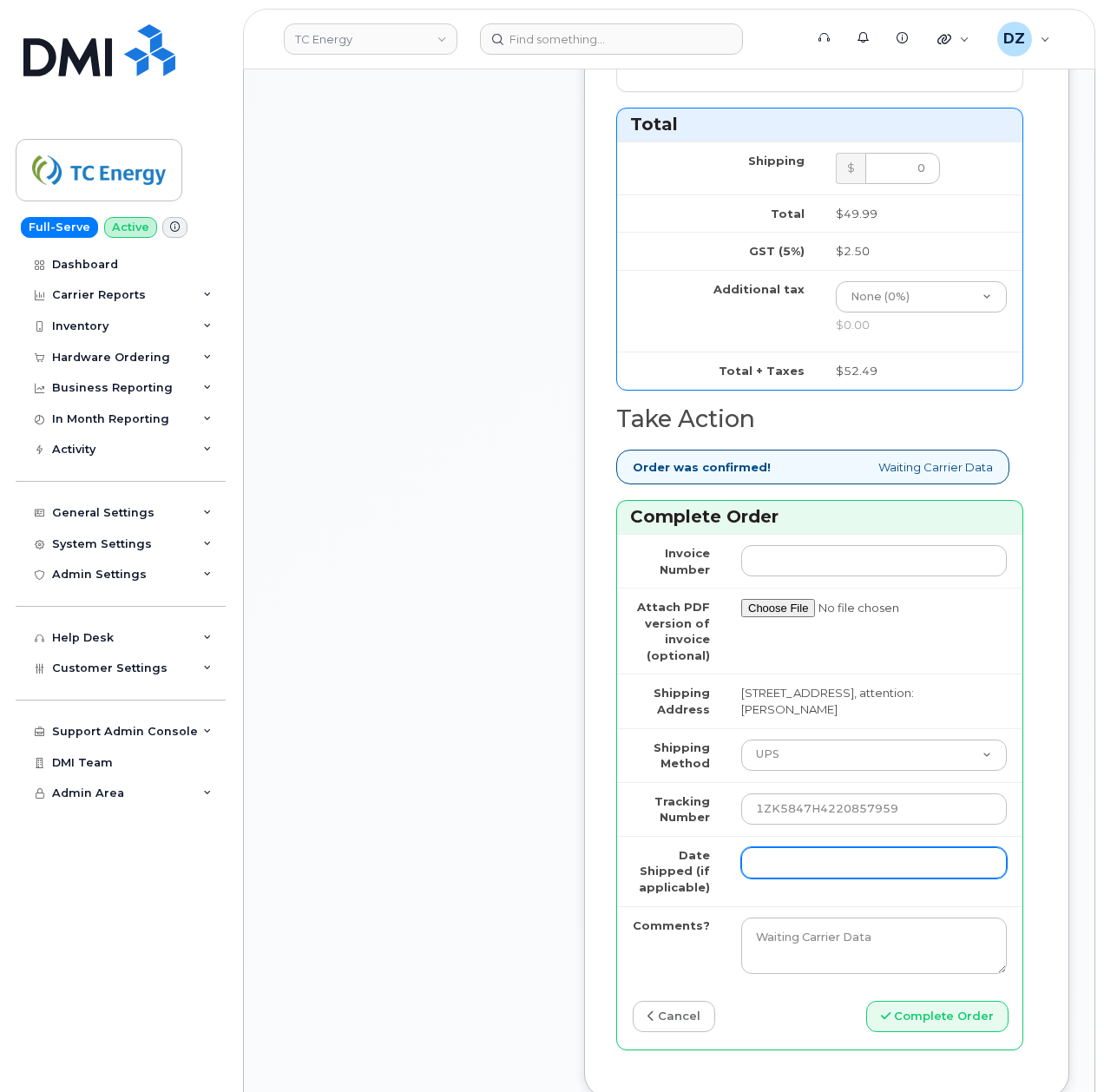
click at [774, 849] on input "Date Shipped (if applicable)" at bounding box center [874, 862] width 266 height 31
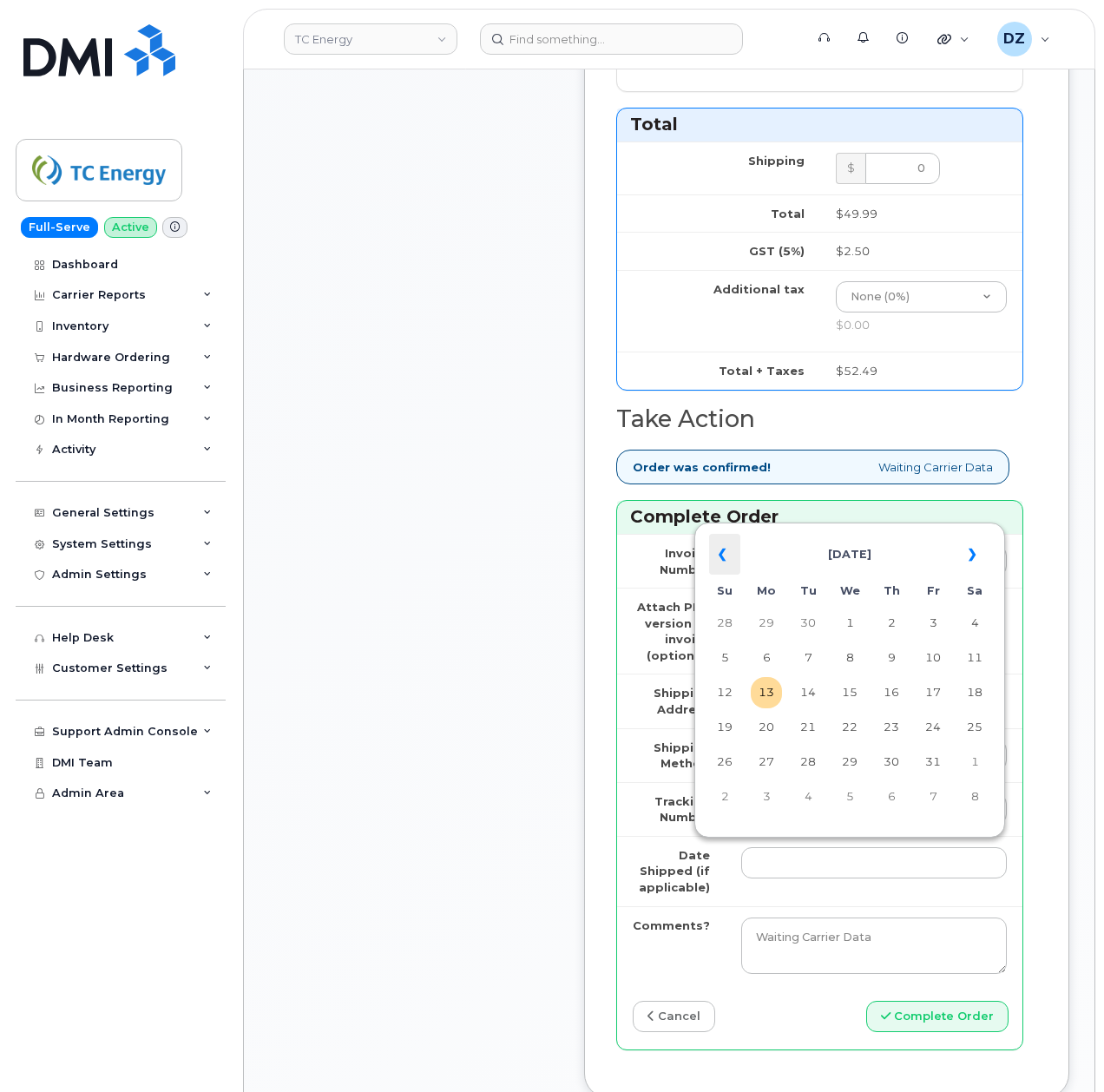
click at [723, 550] on th "«" at bounding box center [725, 554] width 31 height 42
click at [896, 622] on td "4" at bounding box center [891, 623] width 31 height 31
type input "[DATE]"
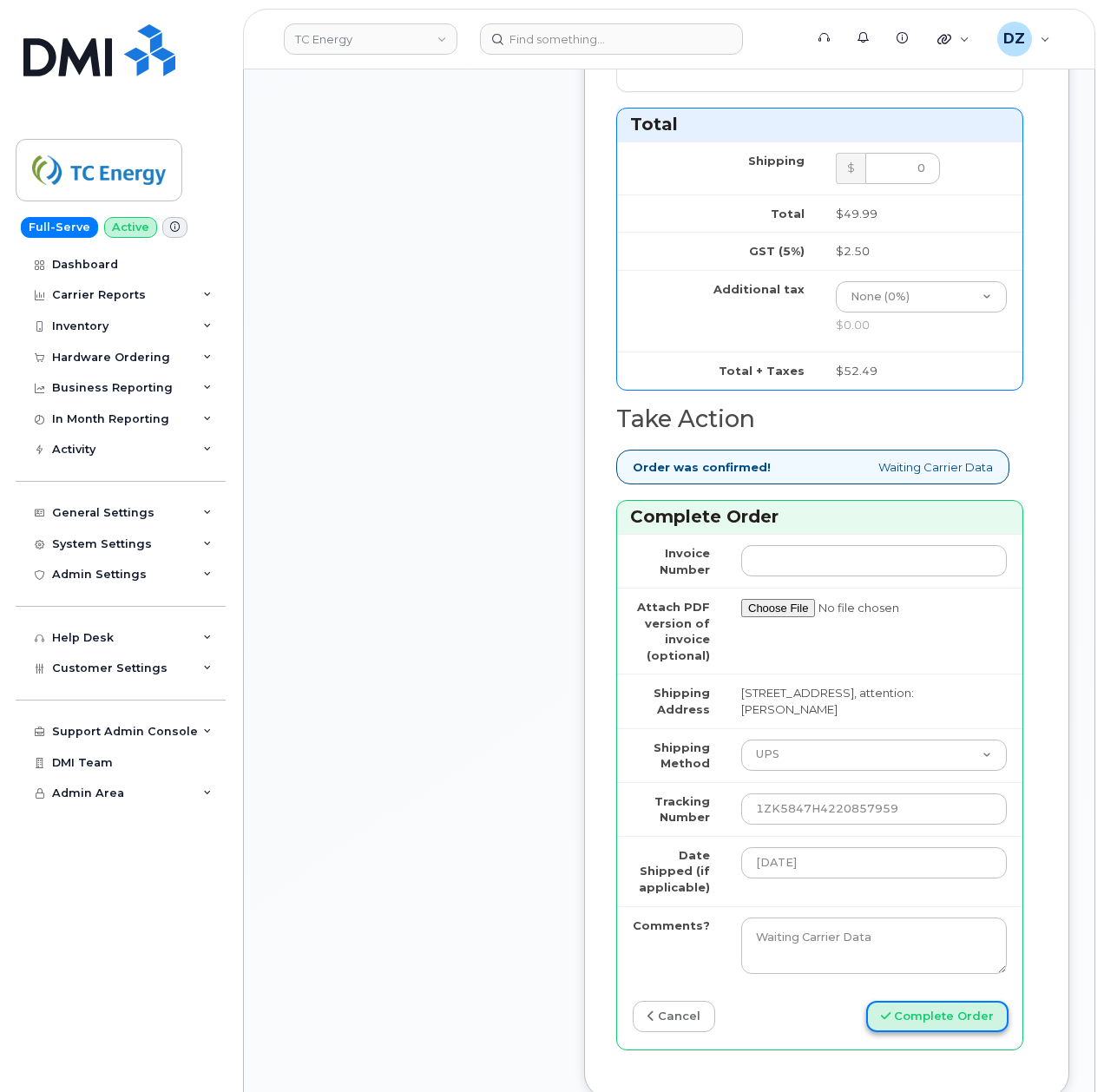
click at [908, 1015] on button "Complete Order" at bounding box center [937, 1016] width 142 height 32
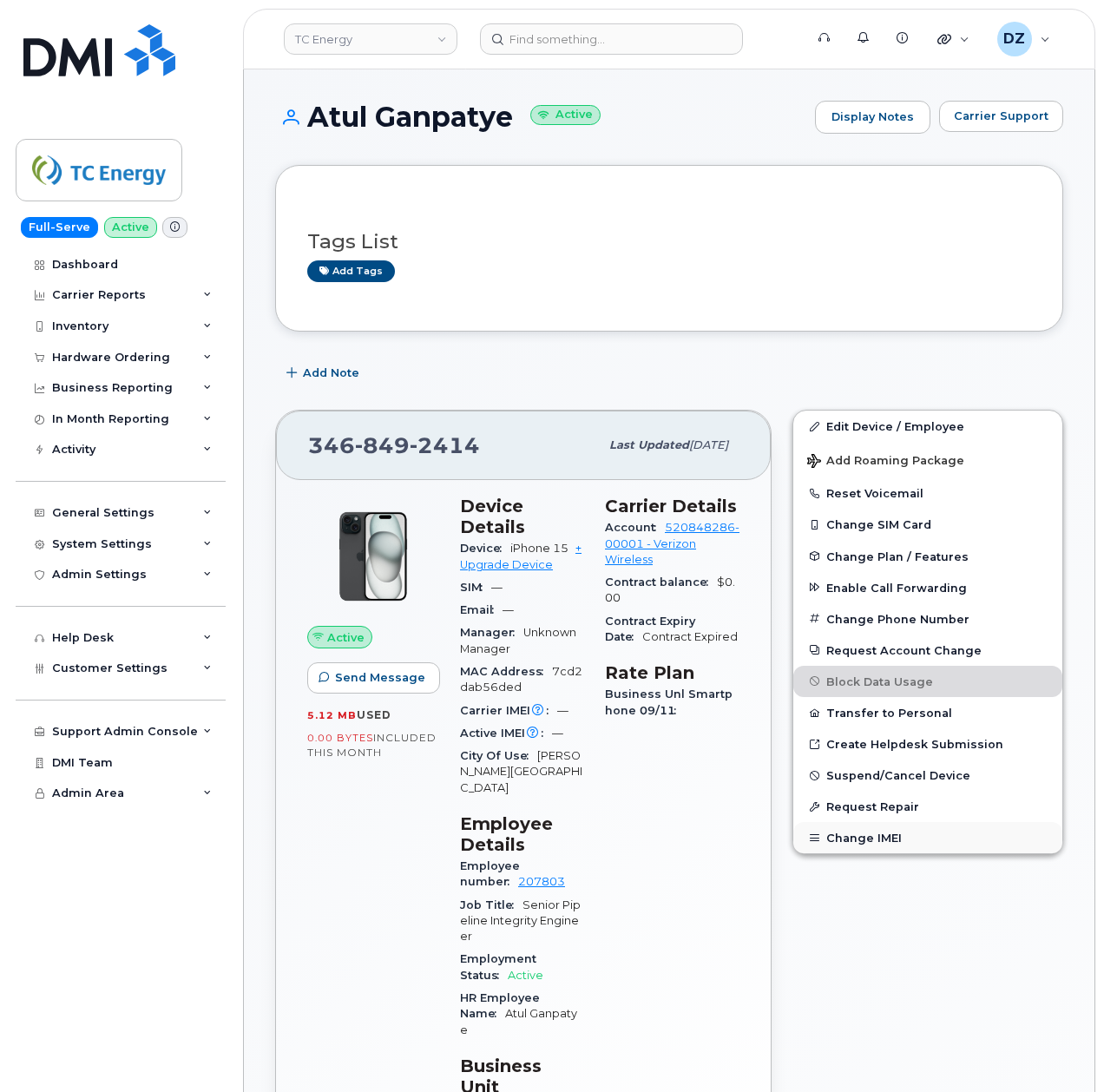
click at [868, 847] on button "Change IMEI" at bounding box center [928, 837] width 269 height 31
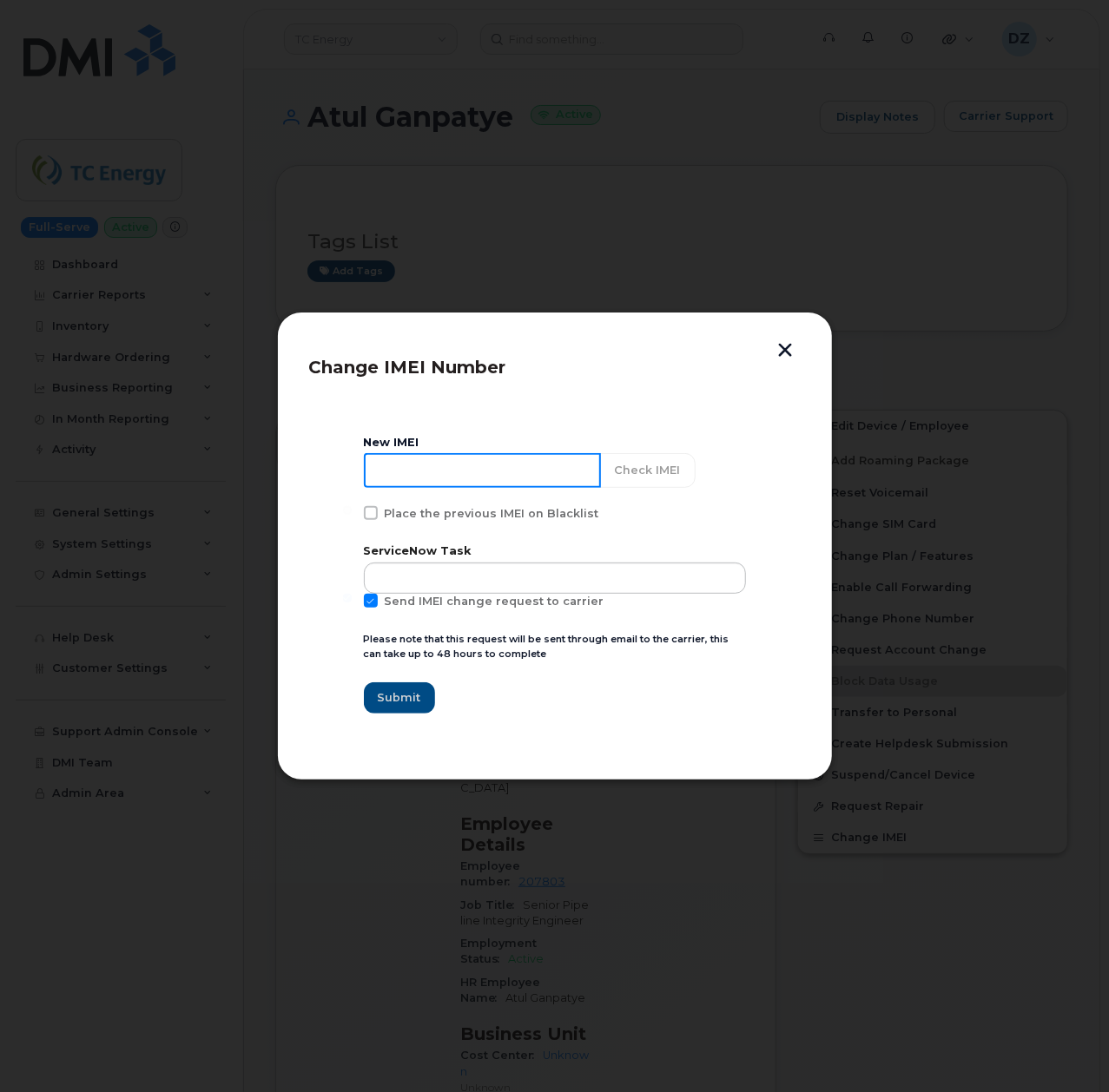
click at [470, 474] on input at bounding box center [482, 470] width 237 height 35
click at [778, 348] on button "button" at bounding box center [785, 352] width 26 height 18
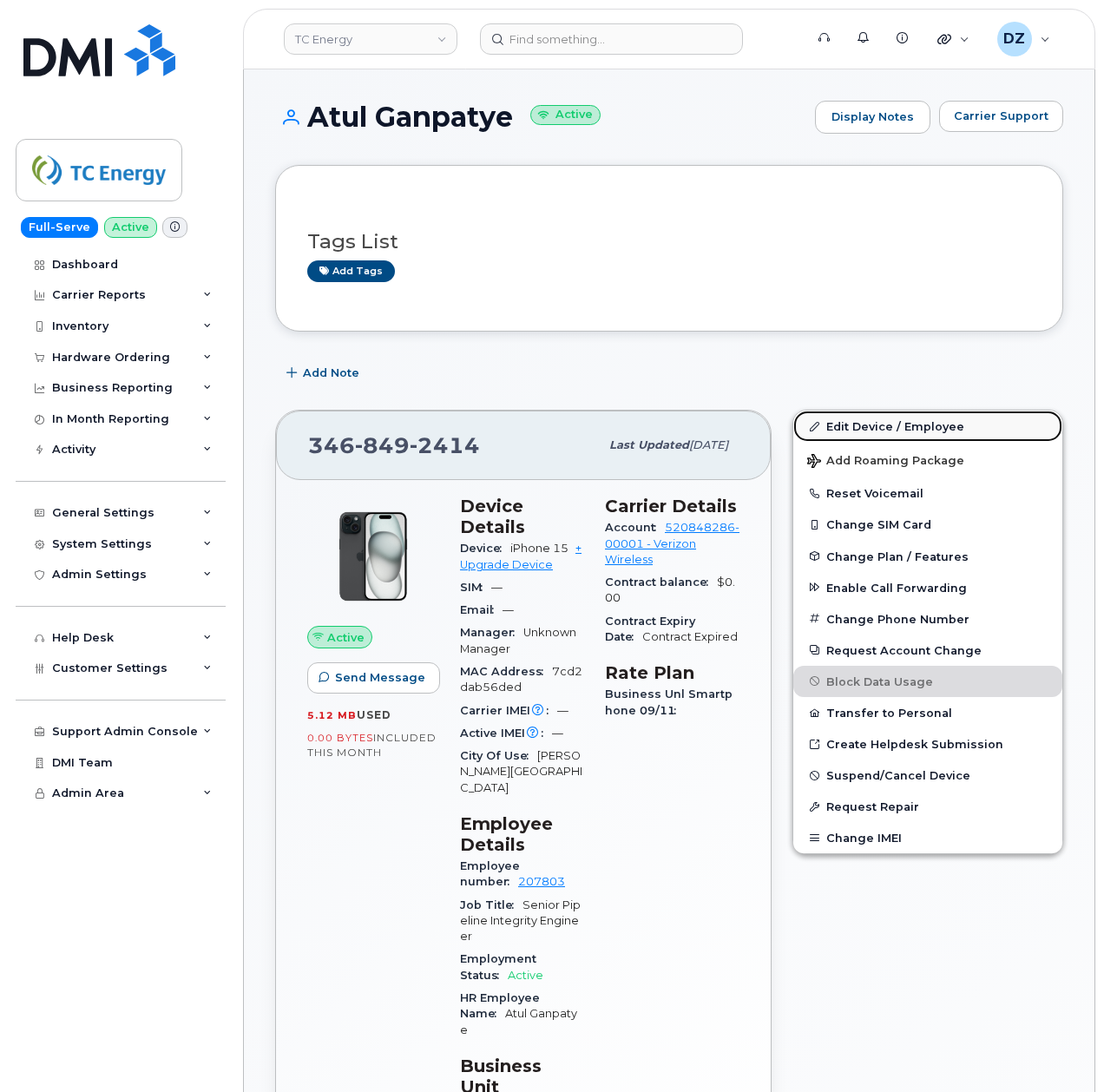
click at [865, 435] on link "Edit Device / Employee" at bounding box center [928, 426] width 269 height 31
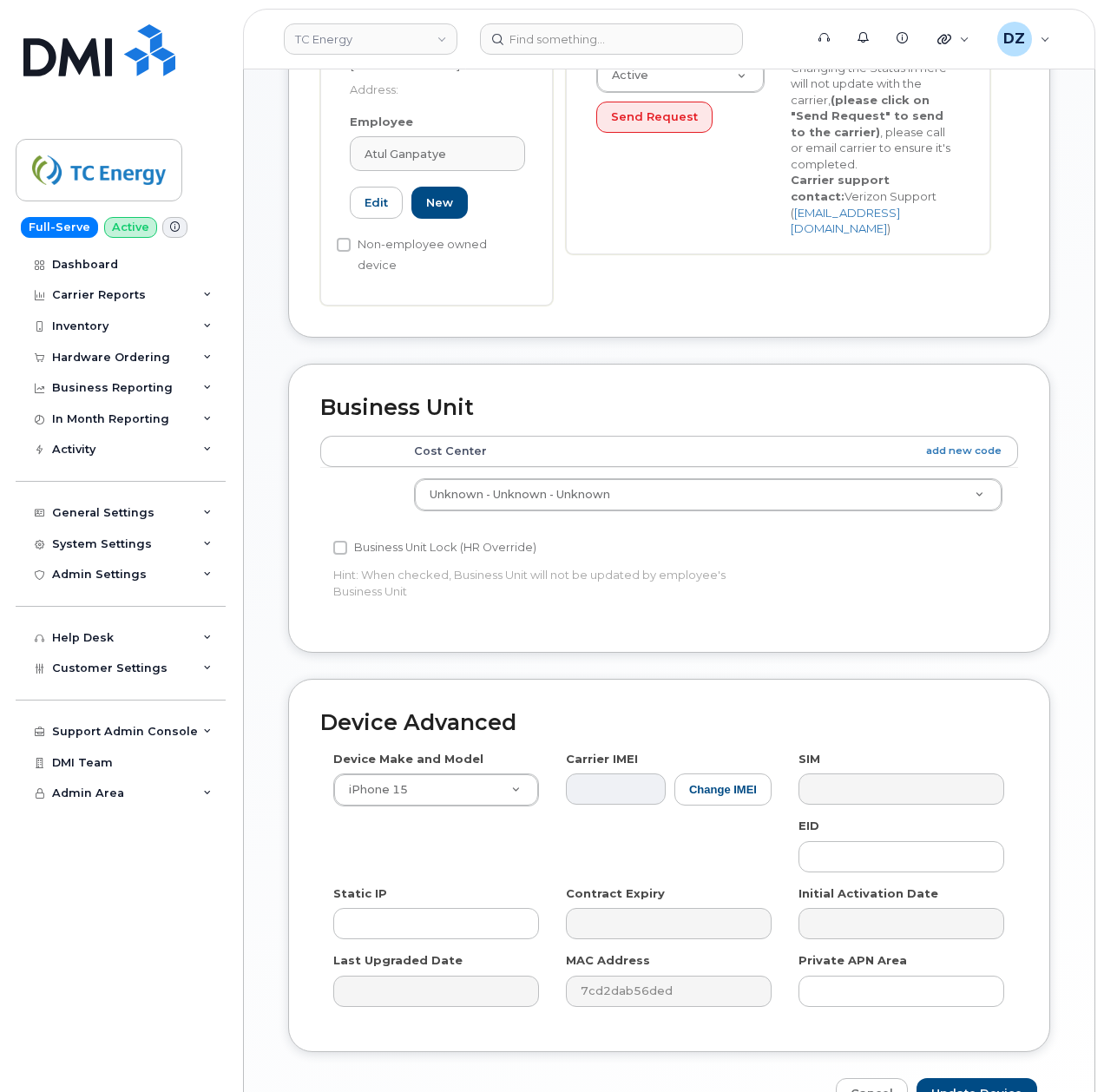
scroll to position [553, 0]
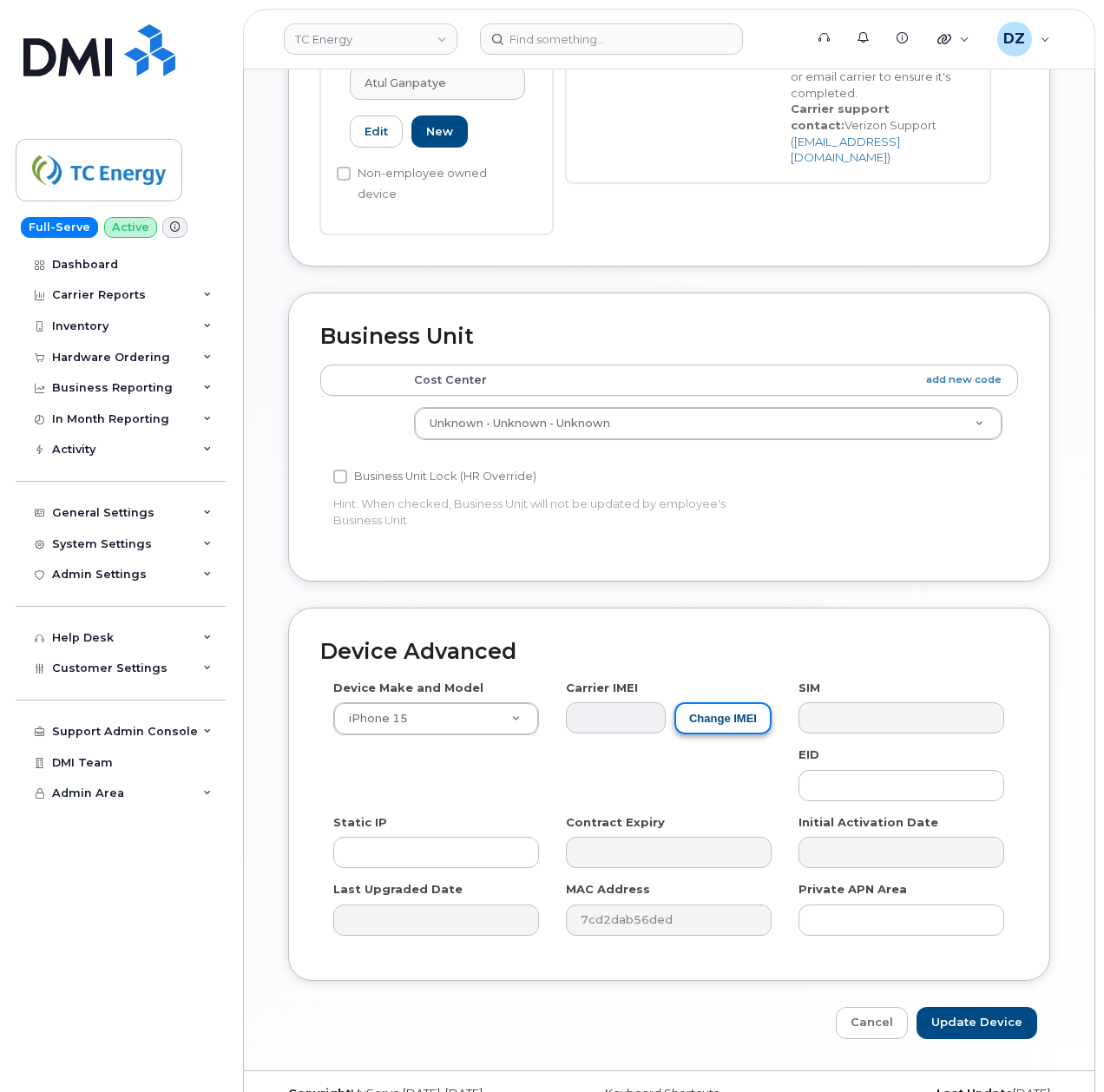
click at [701, 702] on button "Change IMEI" at bounding box center [722, 718] width 97 height 32
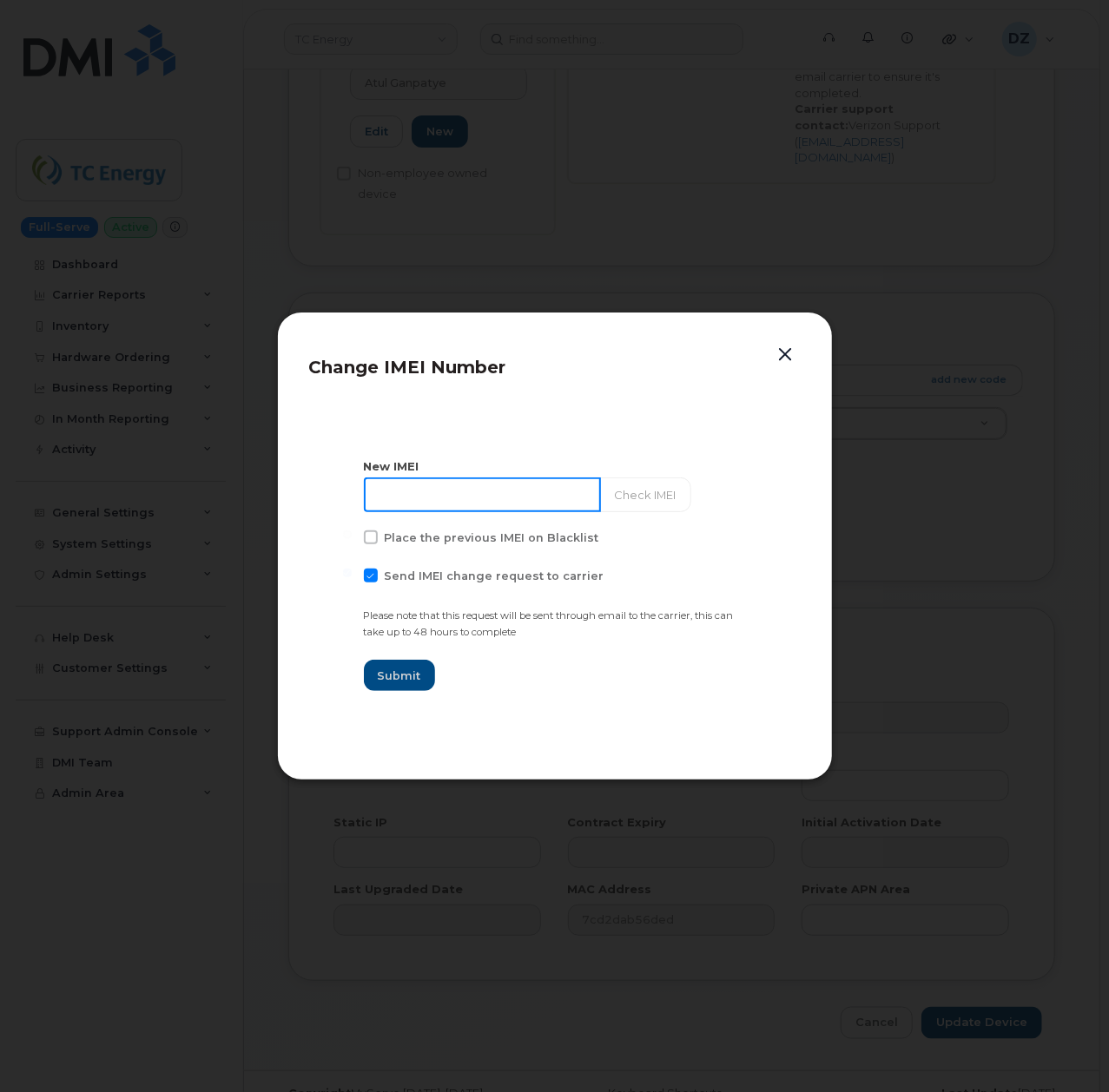
click at [434, 496] on input at bounding box center [482, 495] width 237 height 35
paste input "355135959607362"
type input "355135959607362"
click at [370, 578] on span at bounding box center [370, 575] width 14 height 14
click at [352, 577] on input "Send IMEI change request to carrier" at bounding box center [347, 572] width 8 height 8
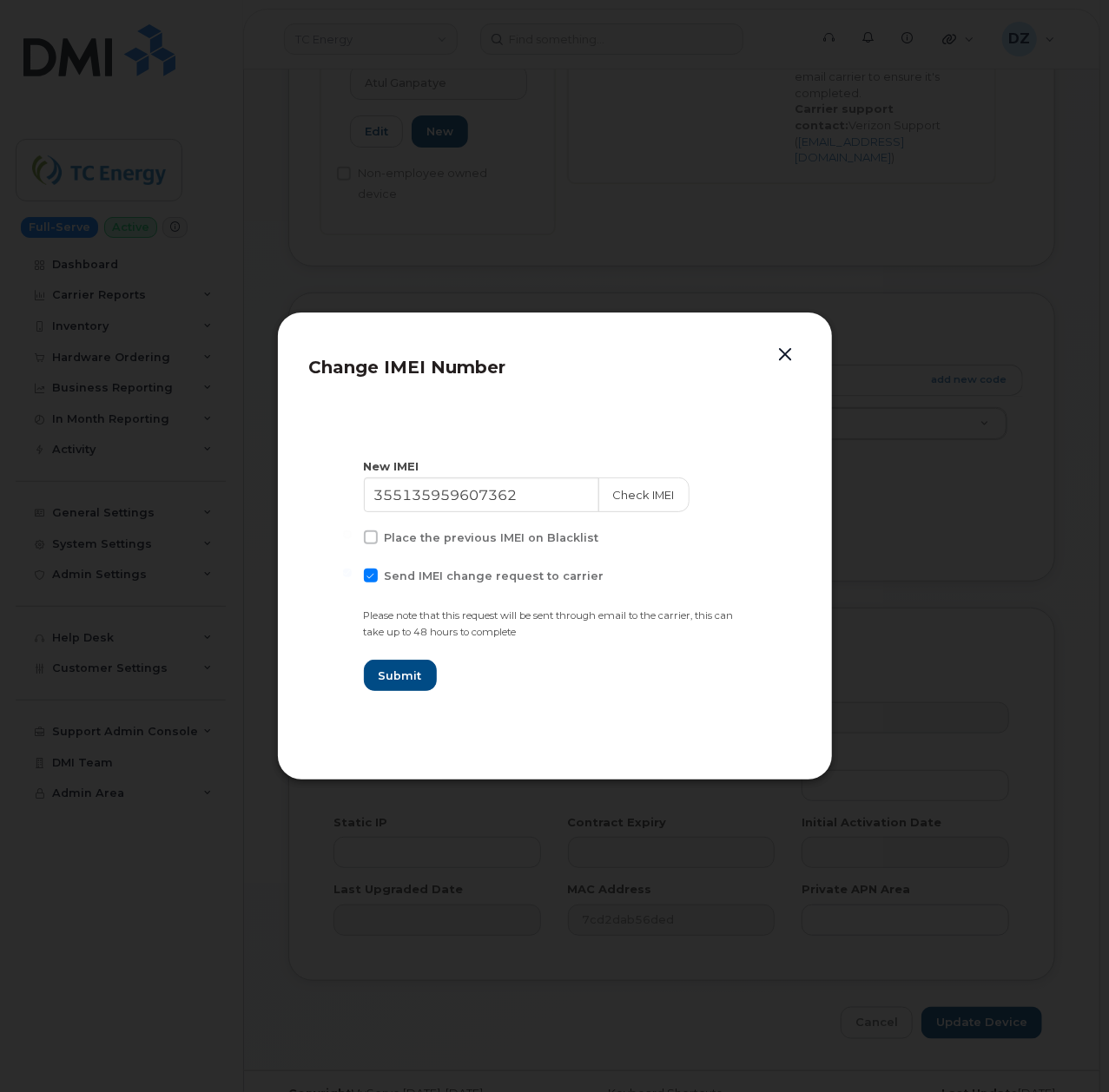
checkbox input "false"
click at [406, 682] on span "Submit" at bounding box center [399, 676] width 43 height 17
type input "355135959607362"
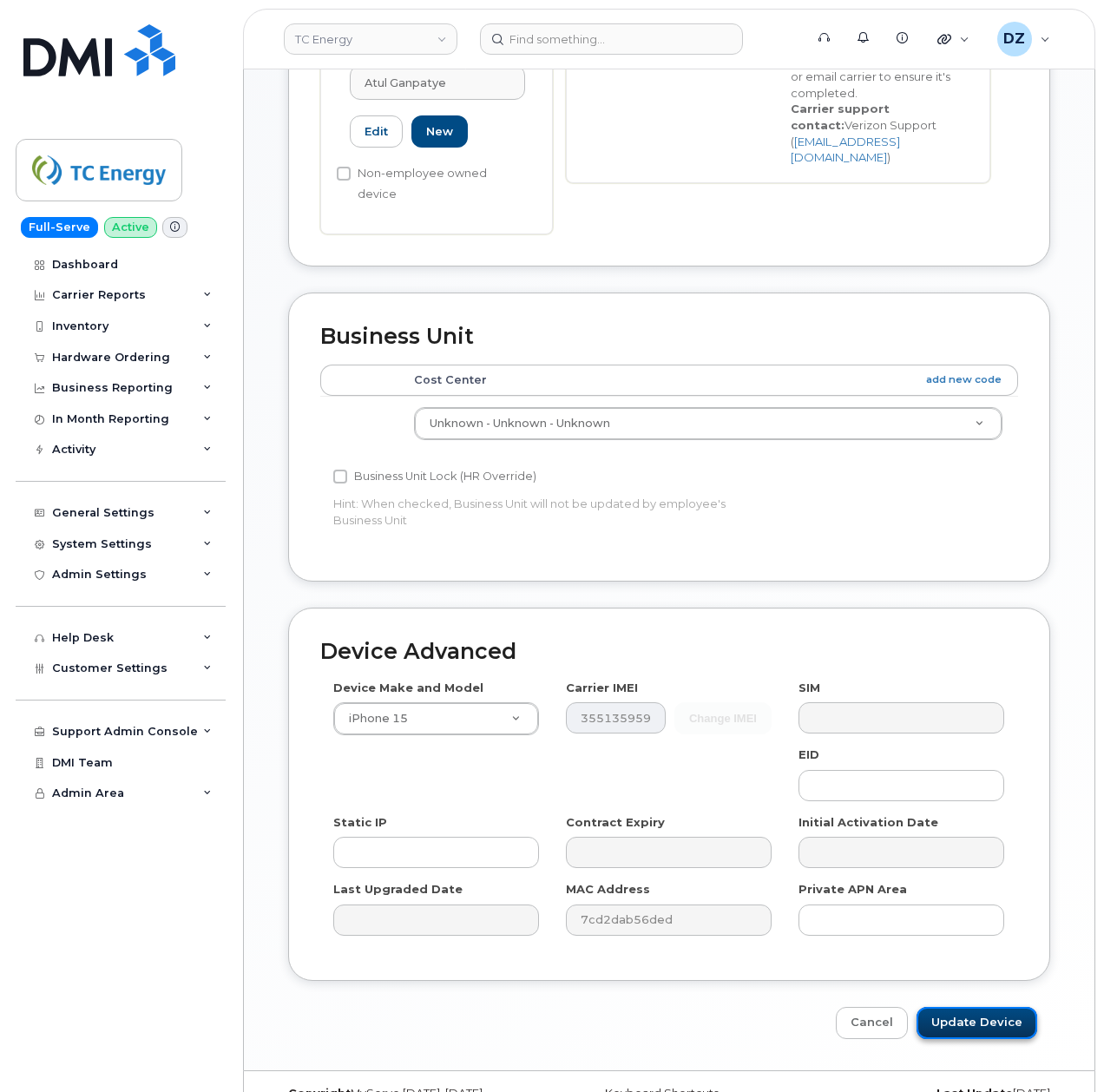
click at [988, 1007] on input "Update Device" at bounding box center [977, 1023] width 121 height 32
type input "Saving..."
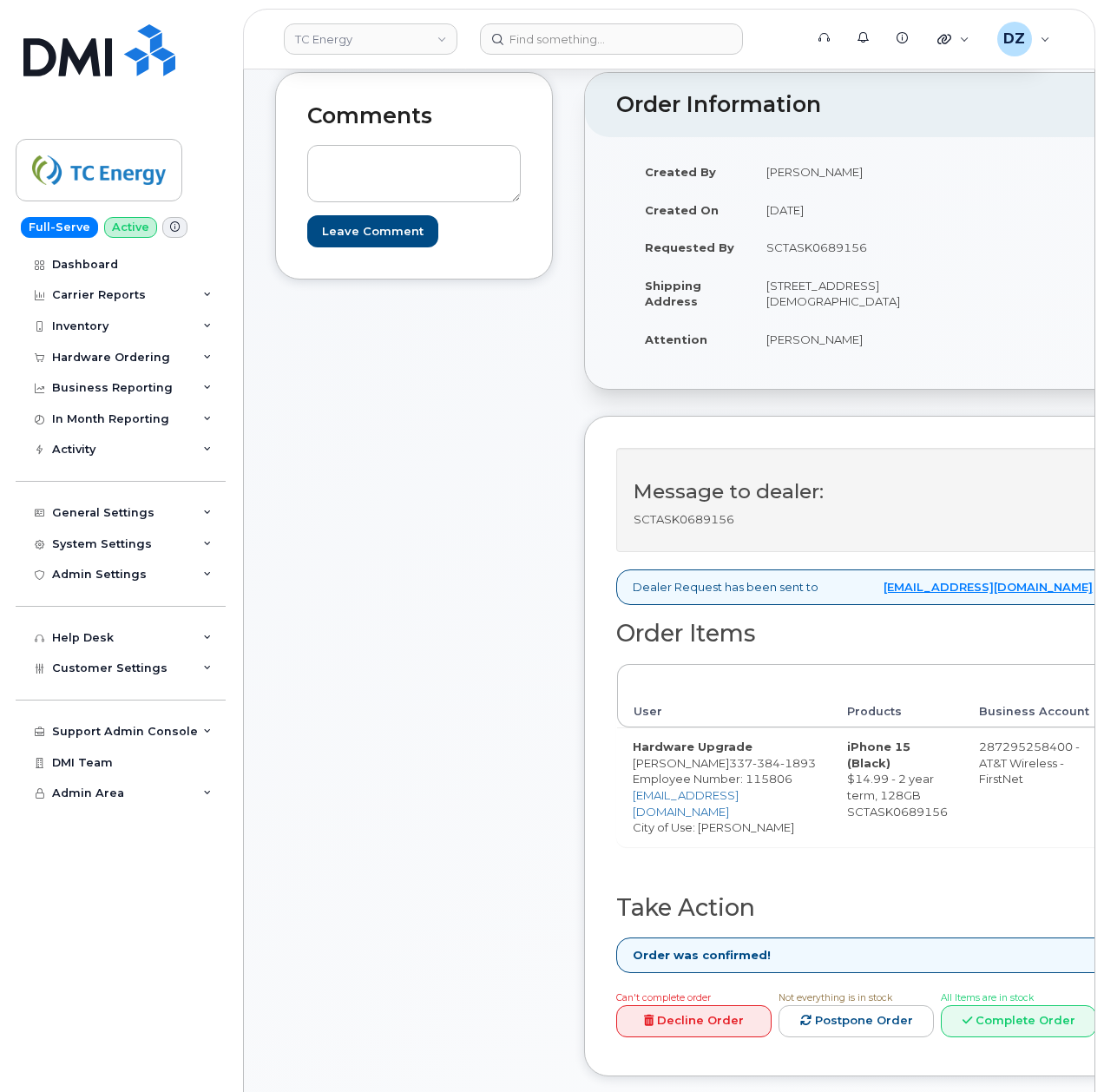
scroll to position [231, 0]
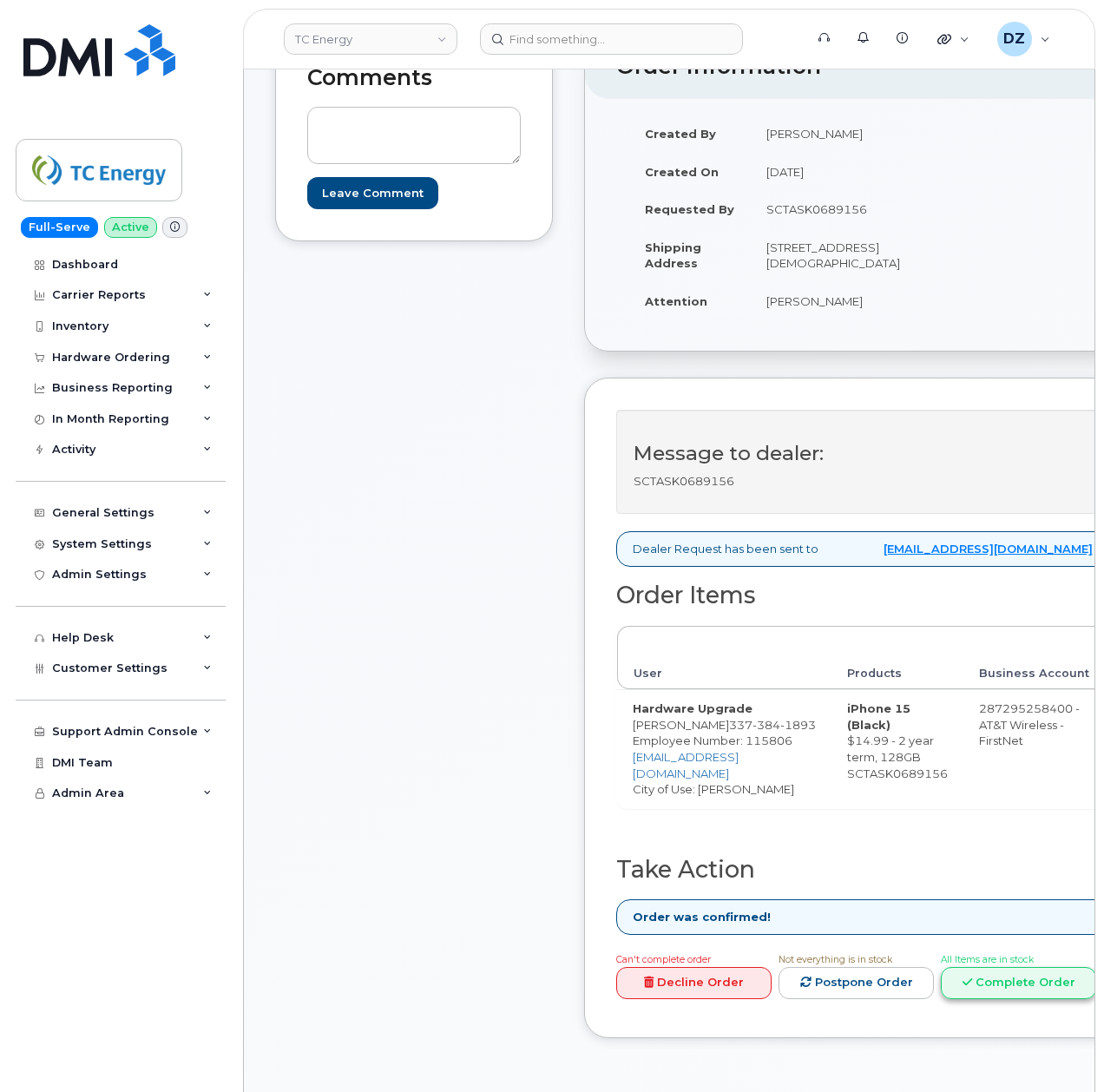
click at [994, 979] on link "Complete Order" at bounding box center [1018, 982] width 155 height 32
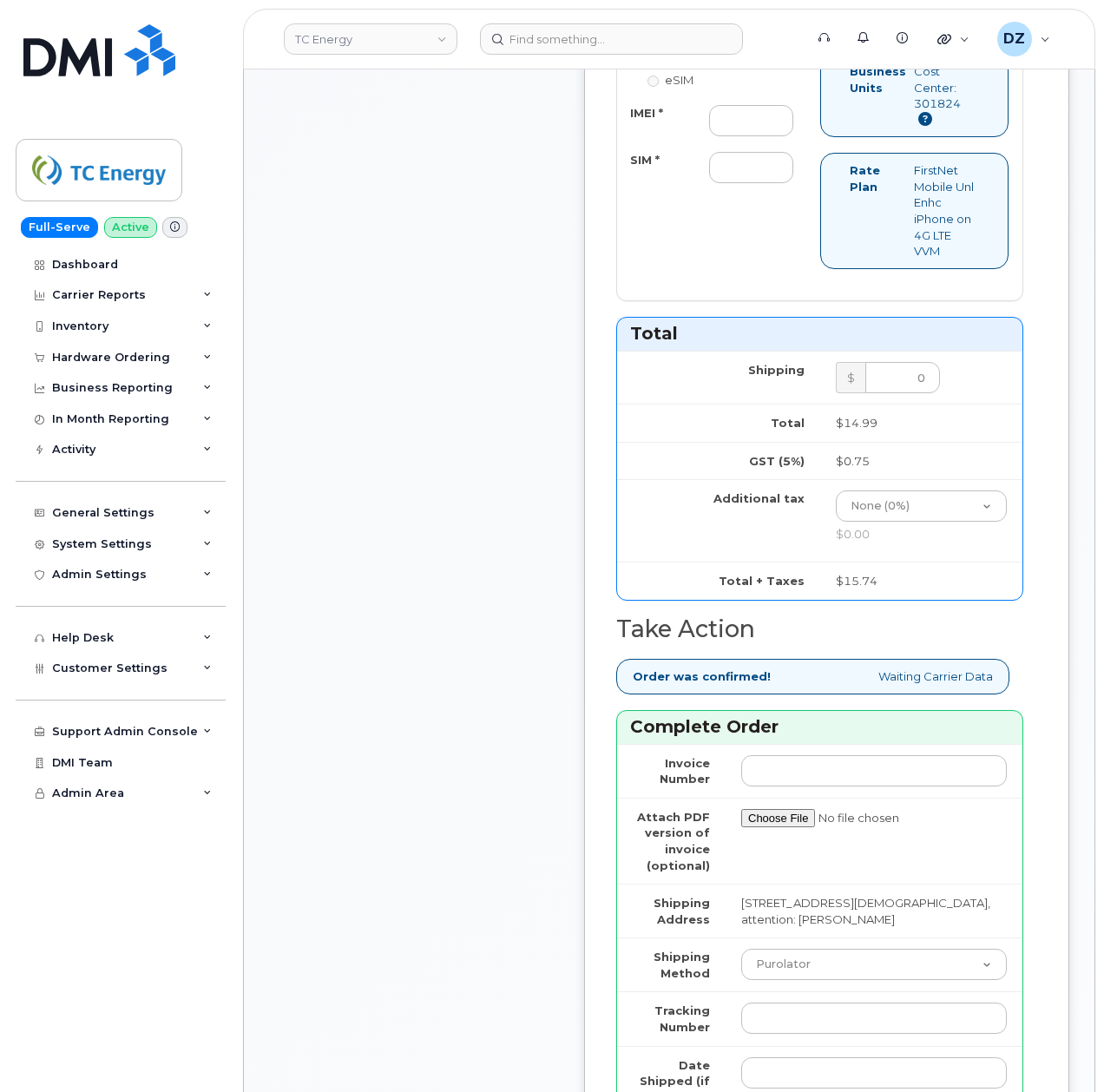
scroll to position [1272, 0]
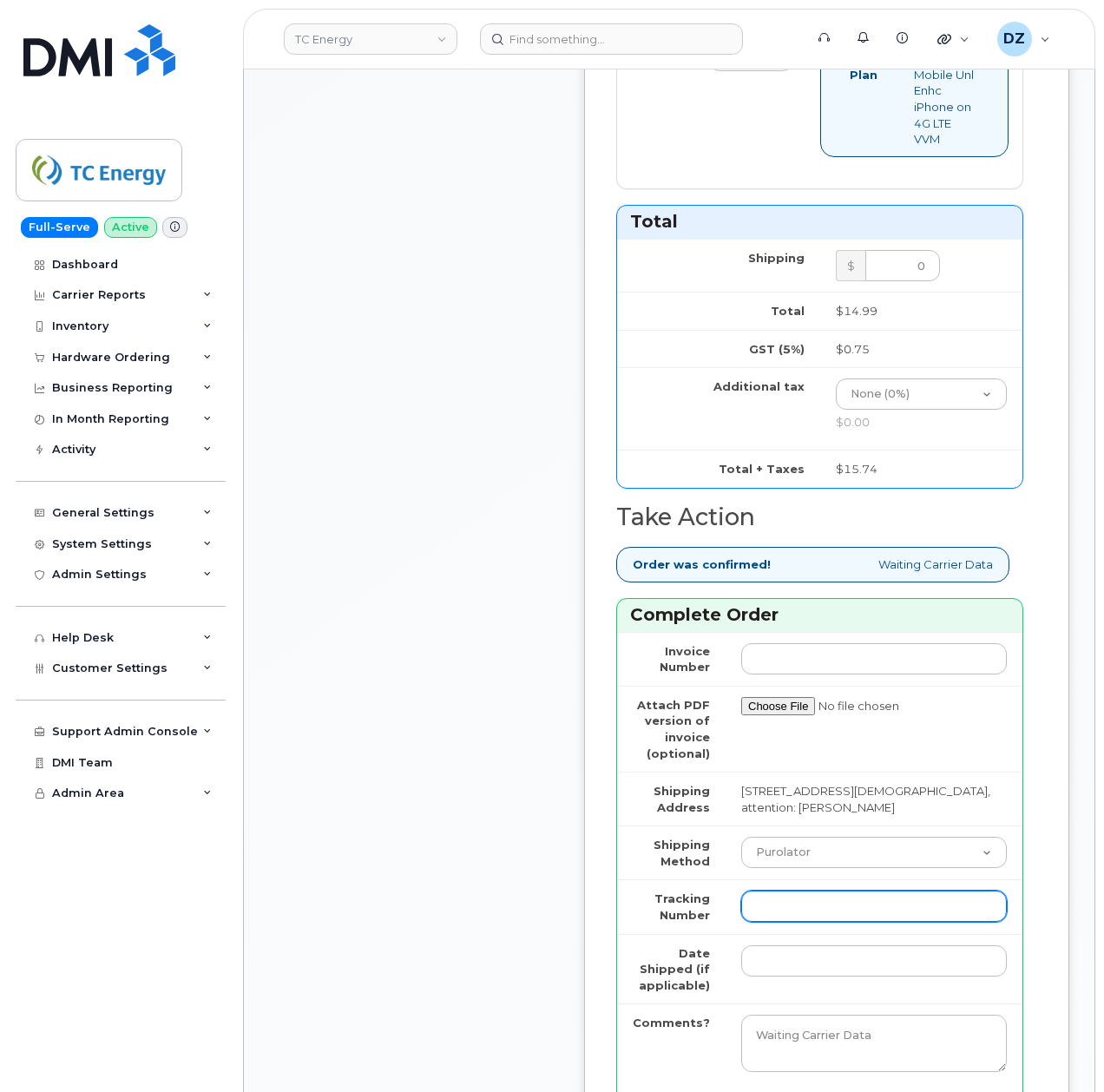
drag, startPoint x: 828, startPoint y: 939, endPoint x: 830, endPoint y: 919, distance: 20.1
click at [828, 921] on input "Tracking Number" at bounding box center [874, 906] width 266 height 31
paste input "884120273136"
type input "884120273136"
click at [801, 868] on select "Purolator UPS FedEx Canada Post Courier Other Drop Off Pick Up" at bounding box center [874, 852] width 266 height 31
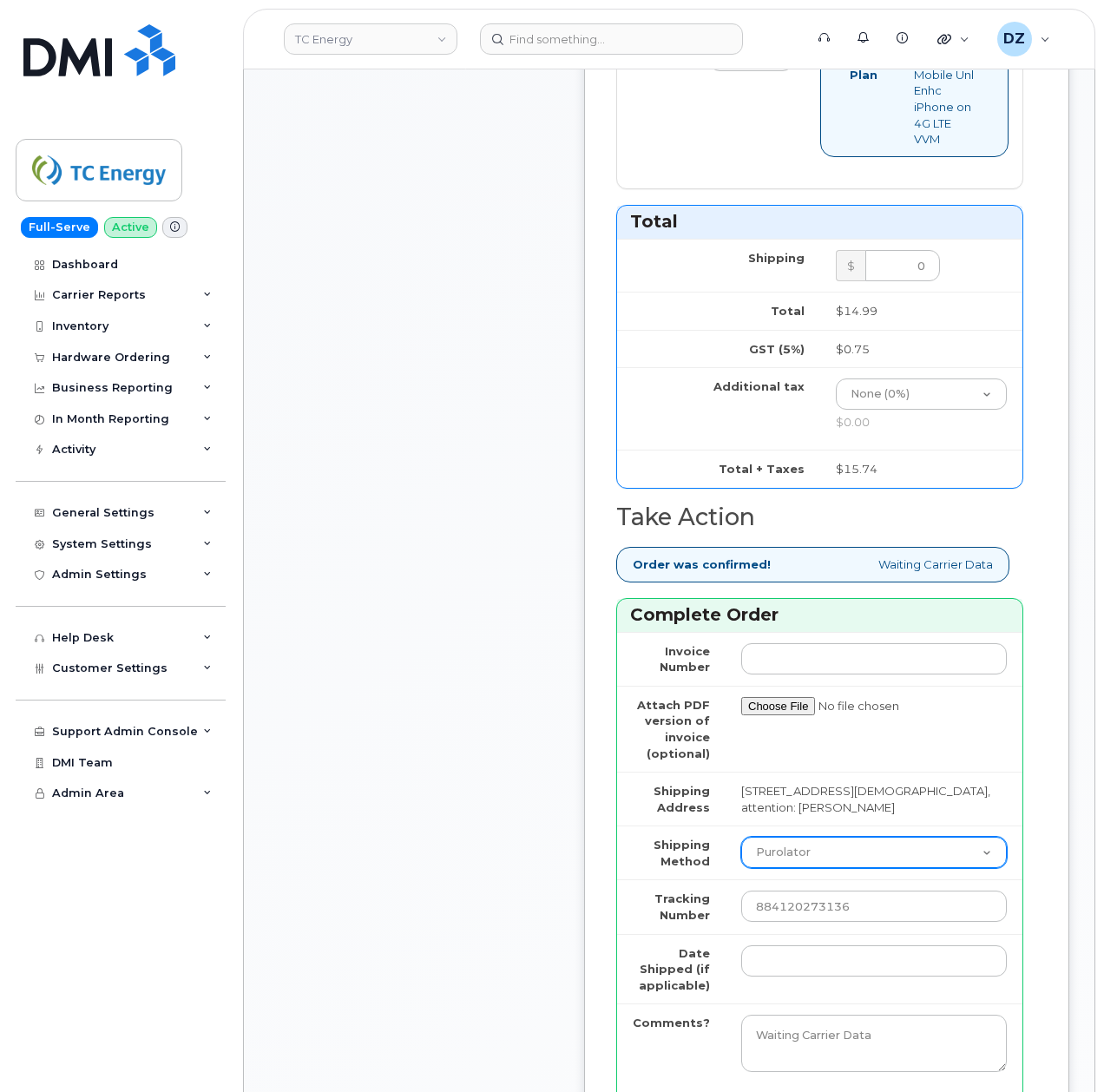
select select "FedEx"
click at [742, 862] on select "Purolator UPS FedEx Canada Post Courier Other Drop Off Pick Up" at bounding box center [874, 852] width 266 height 31
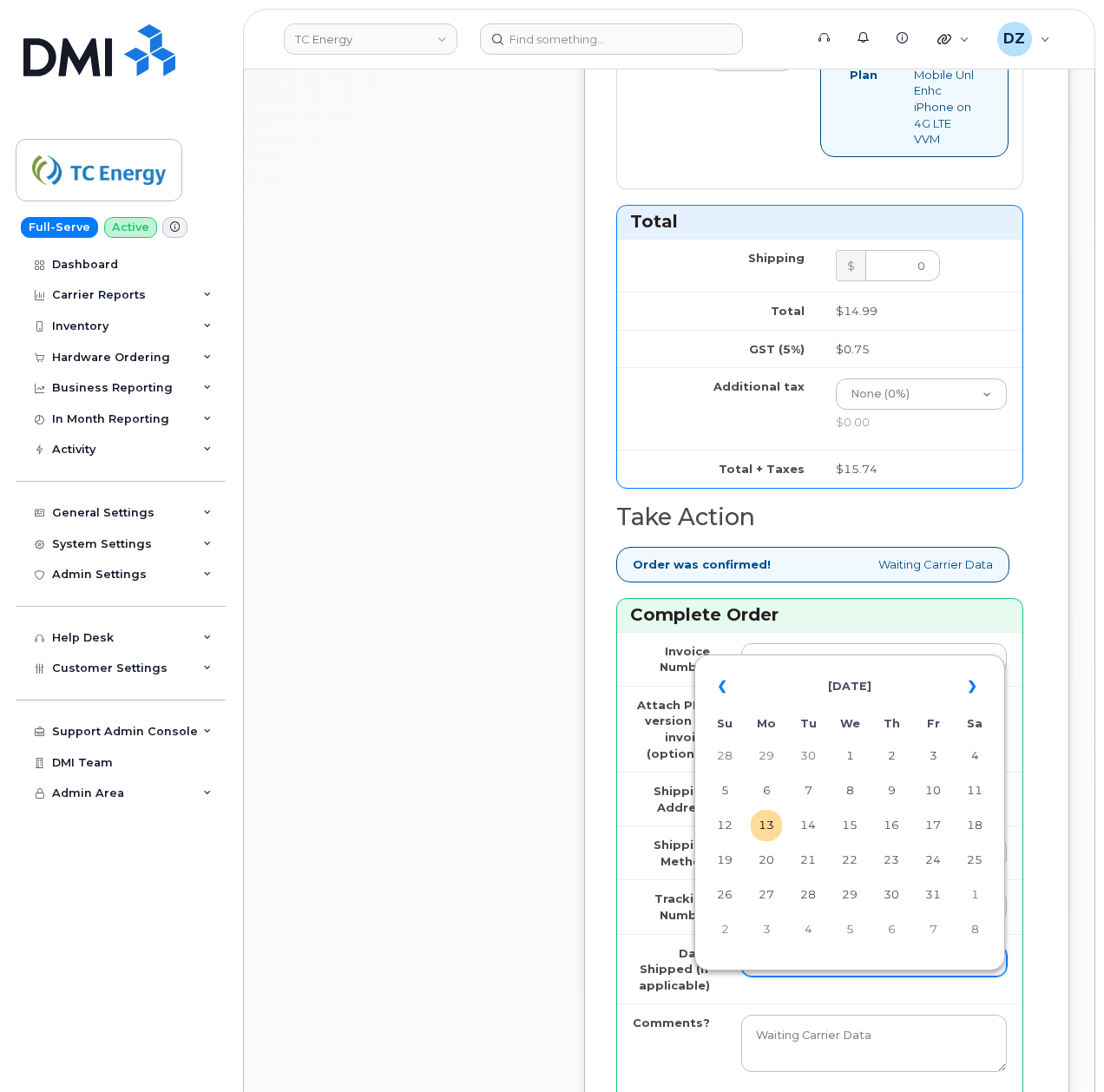
click at [799, 976] on input "Date Shipped (if applicable)" at bounding box center [874, 961] width 266 height 31
click at [722, 691] on th "«" at bounding box center [725, 686] width 31 height 42
click at [896, 757] on td "4" at bounding box center [891, 756] width 31 height 31
type input "2025-09-04"
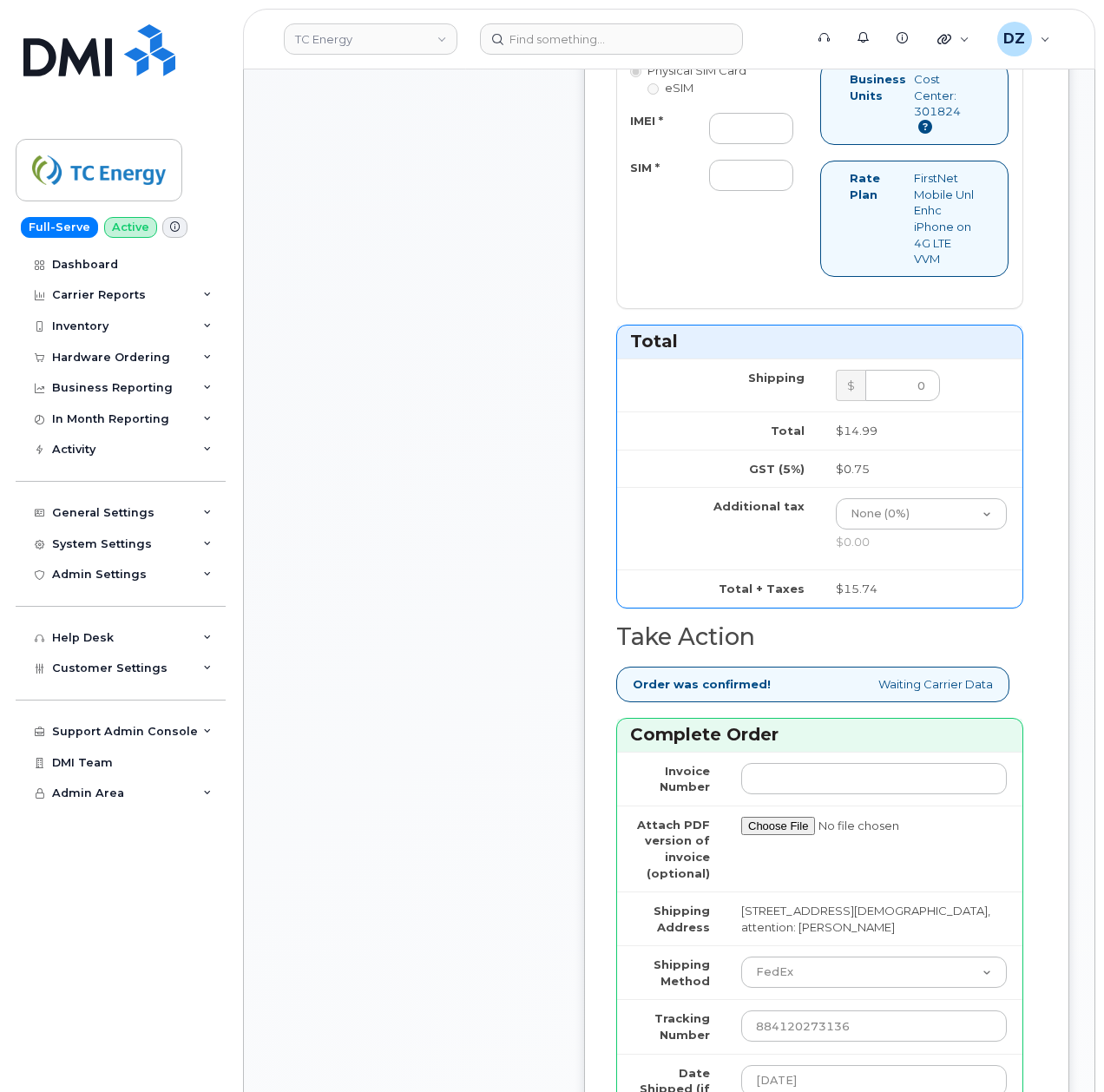
scroll to position [925, 0]
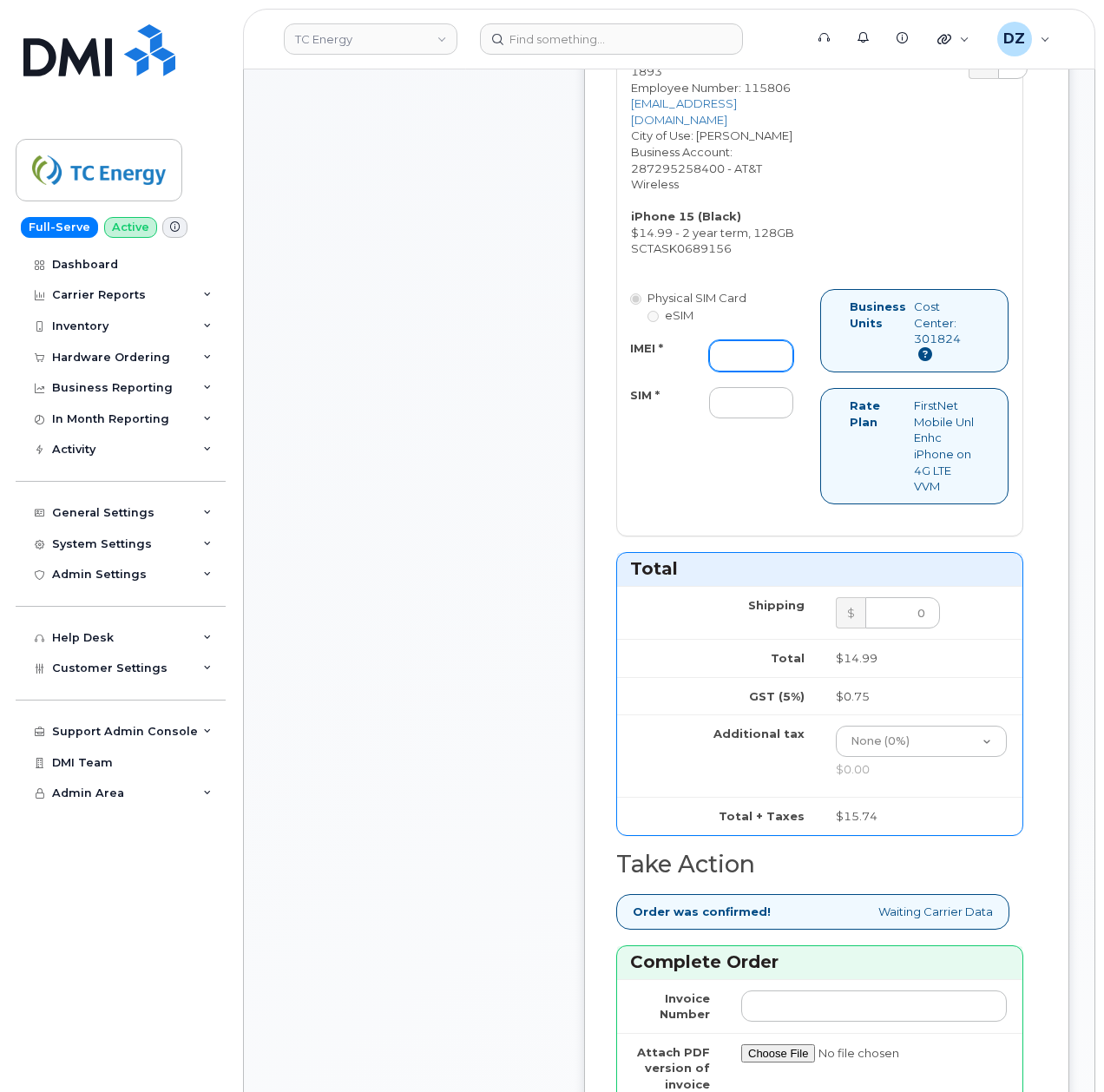
drag, startPoint x: 727, startPoint y: 384, endPoint x: 659, endPoint y: 399, distance: 69.6
click at [727, 372] on input "IMEI *" at bounding box center [751, 356] width 84 height 31
paste input "355135957070209"
type input "355135957070209"
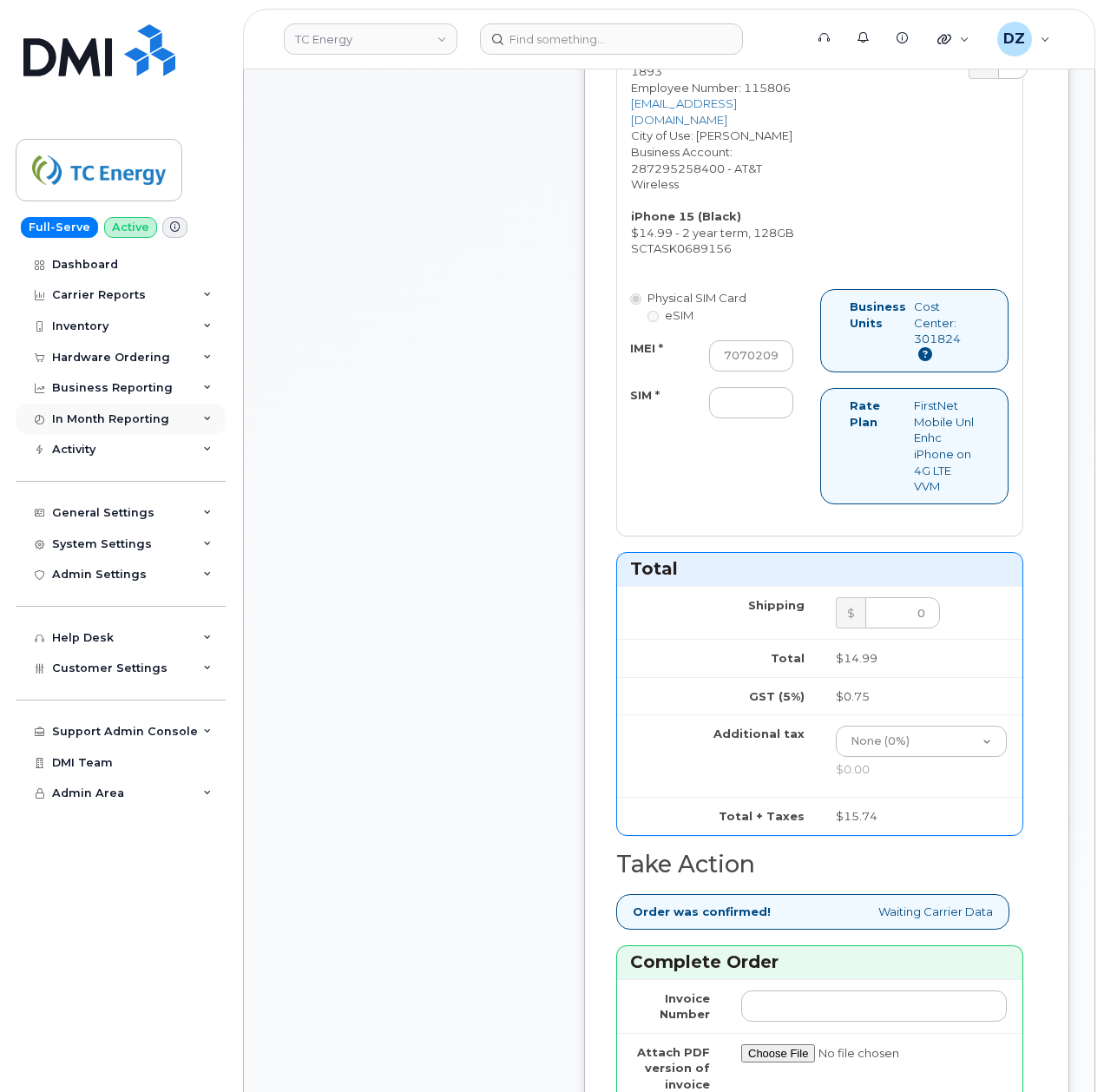
scroll to position [0, 0]
click at [742, 419] on input "SIM *" at bounding box center [751, 403] width 84 height 31
paste input "89049032007208888800208537930564"
type input "89049032007208888800208537930564"
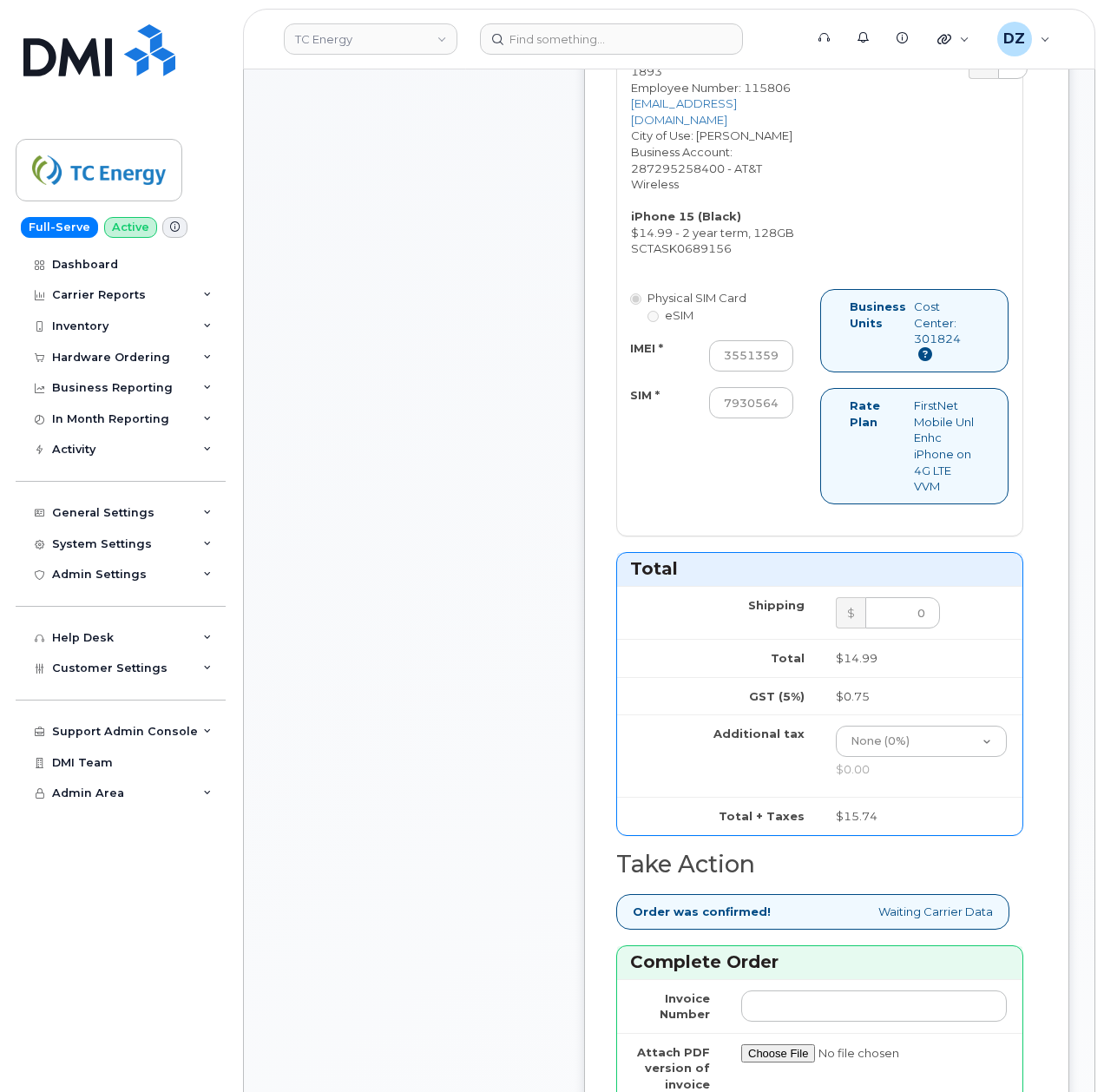
click at [592, 517] on div "Message to dealer: SCTASK0689156 Dealer Request has been sent to mobilitysuppor…" at bounding box center [826, 637] width 485 height 1811
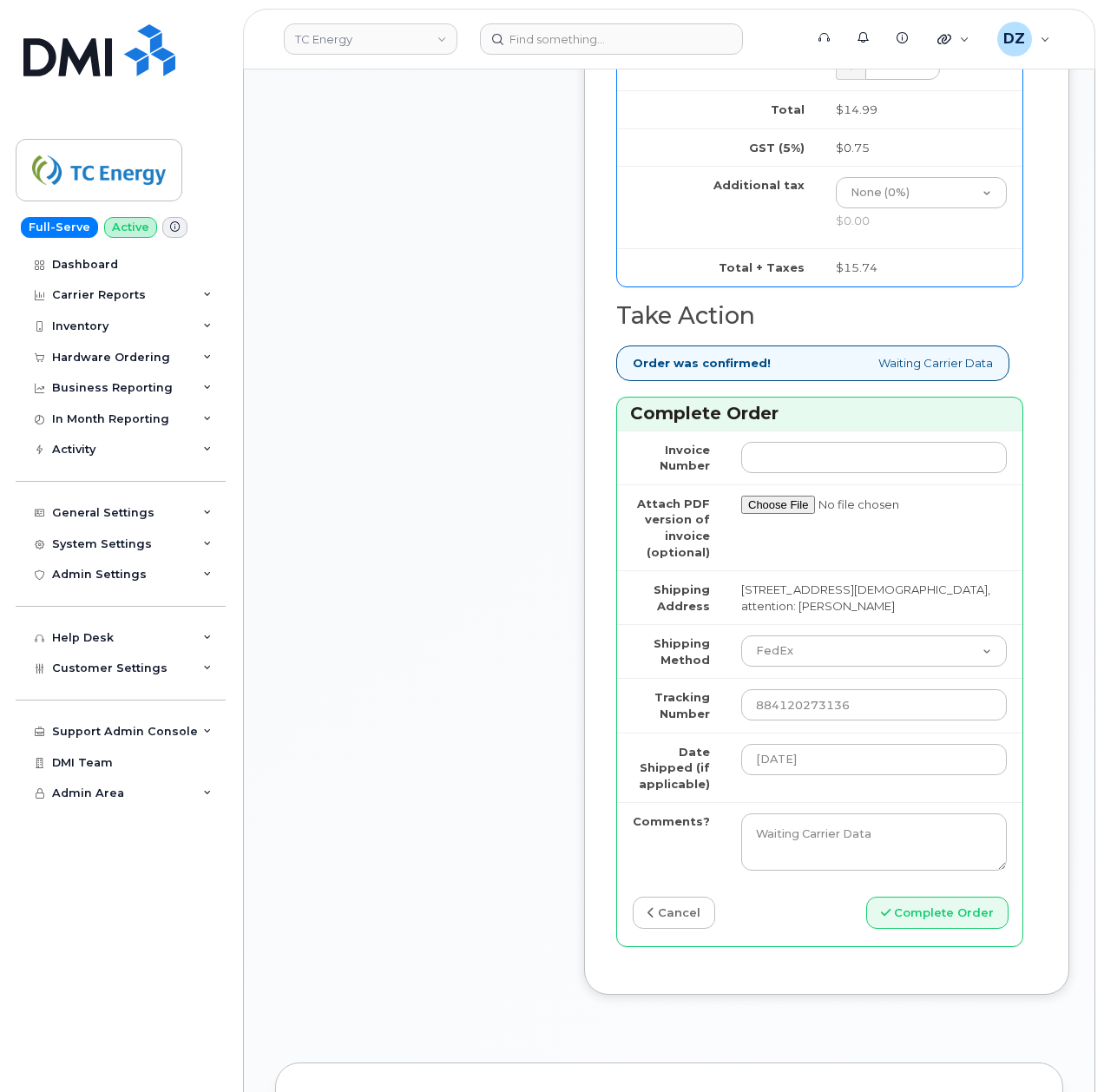
scroll to position [1620, 0]
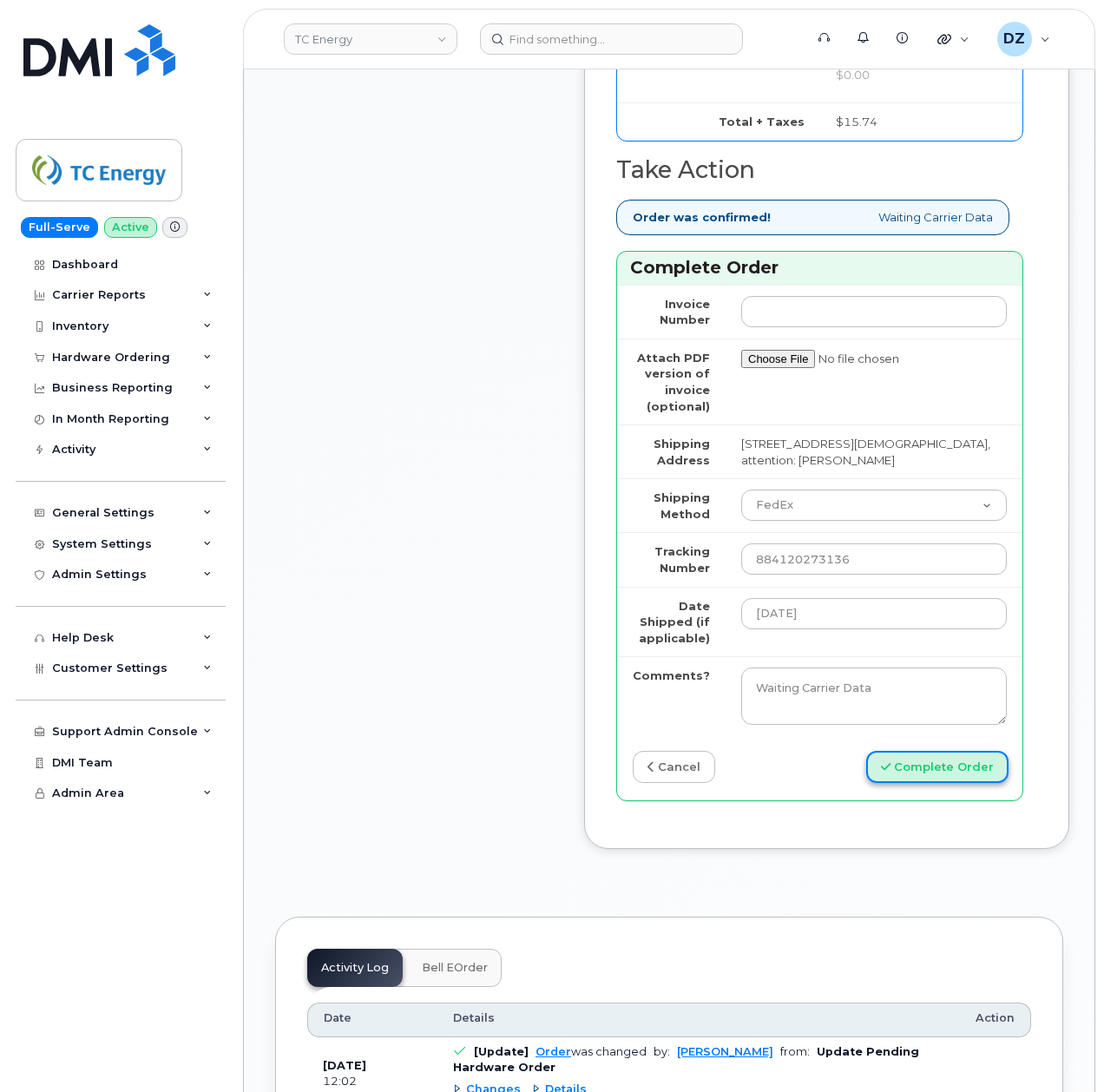
click at [969, 783] on button "Complete Order" at bounding box center [937, 766] width 142 height 32
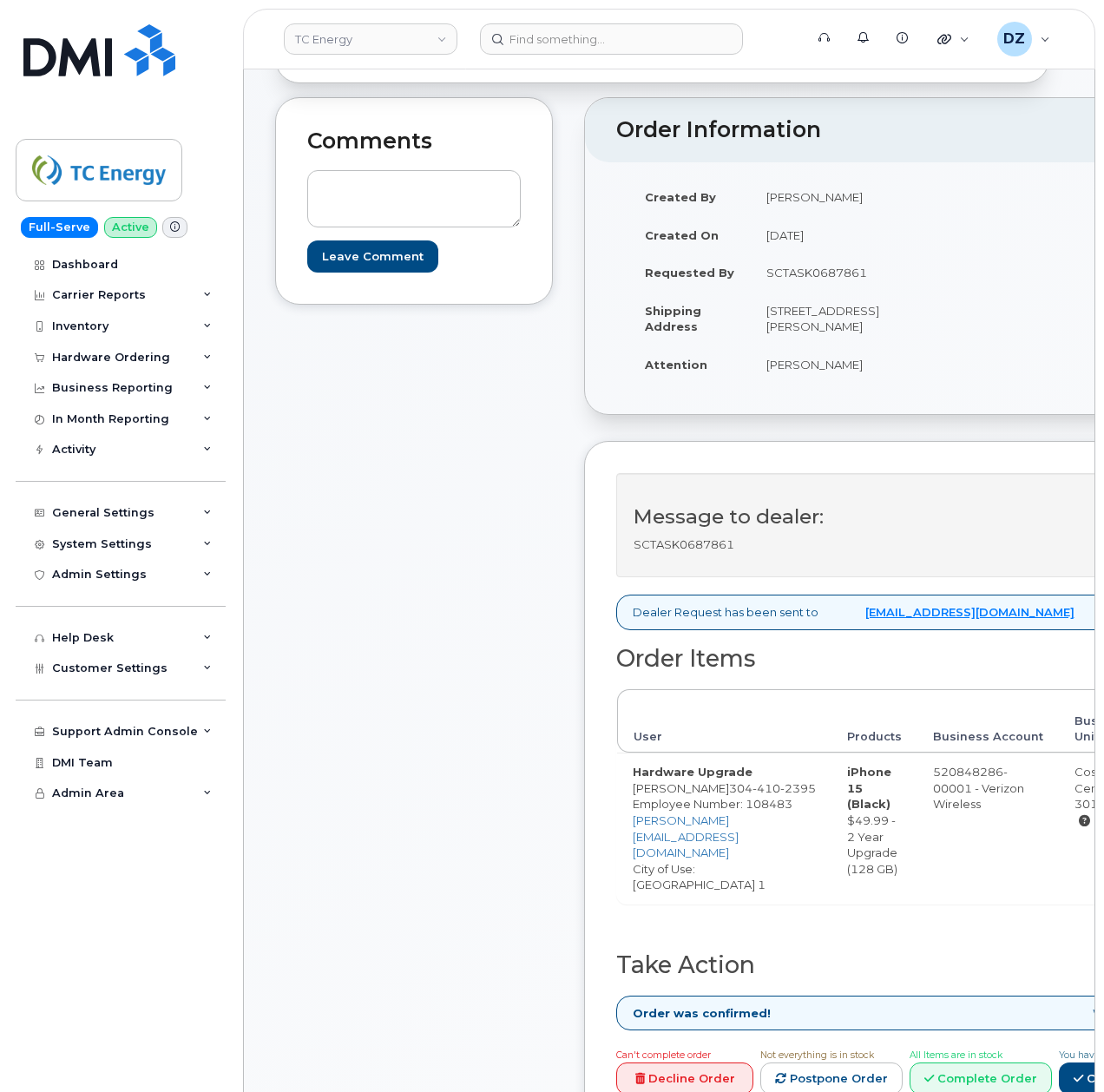
scroll to position [347, 0]
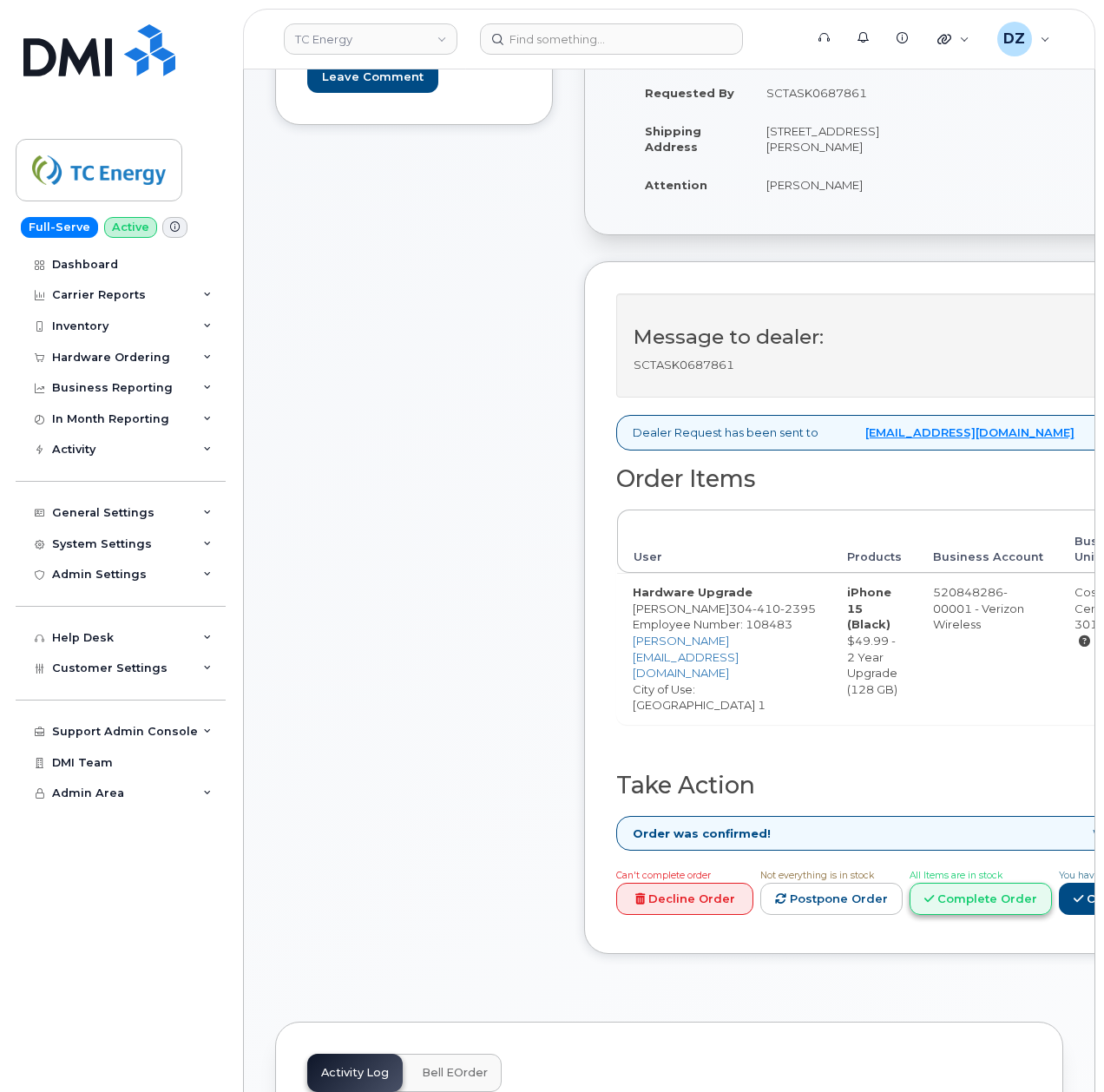
click at [1032, 915] on link "Complete Order" at bounding box center [980, 898] width 142 height 32
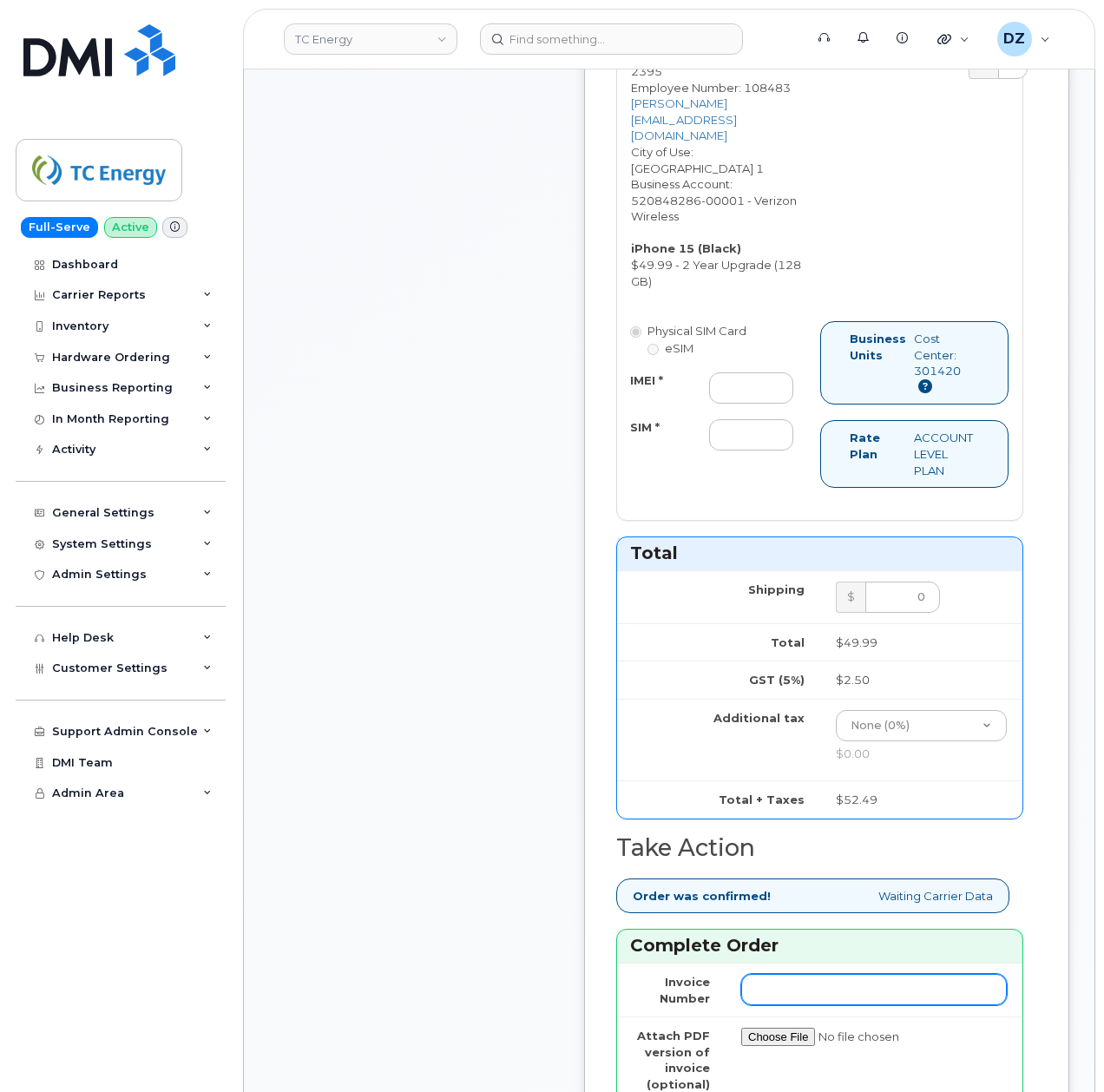
scroll to position [1157, 0]
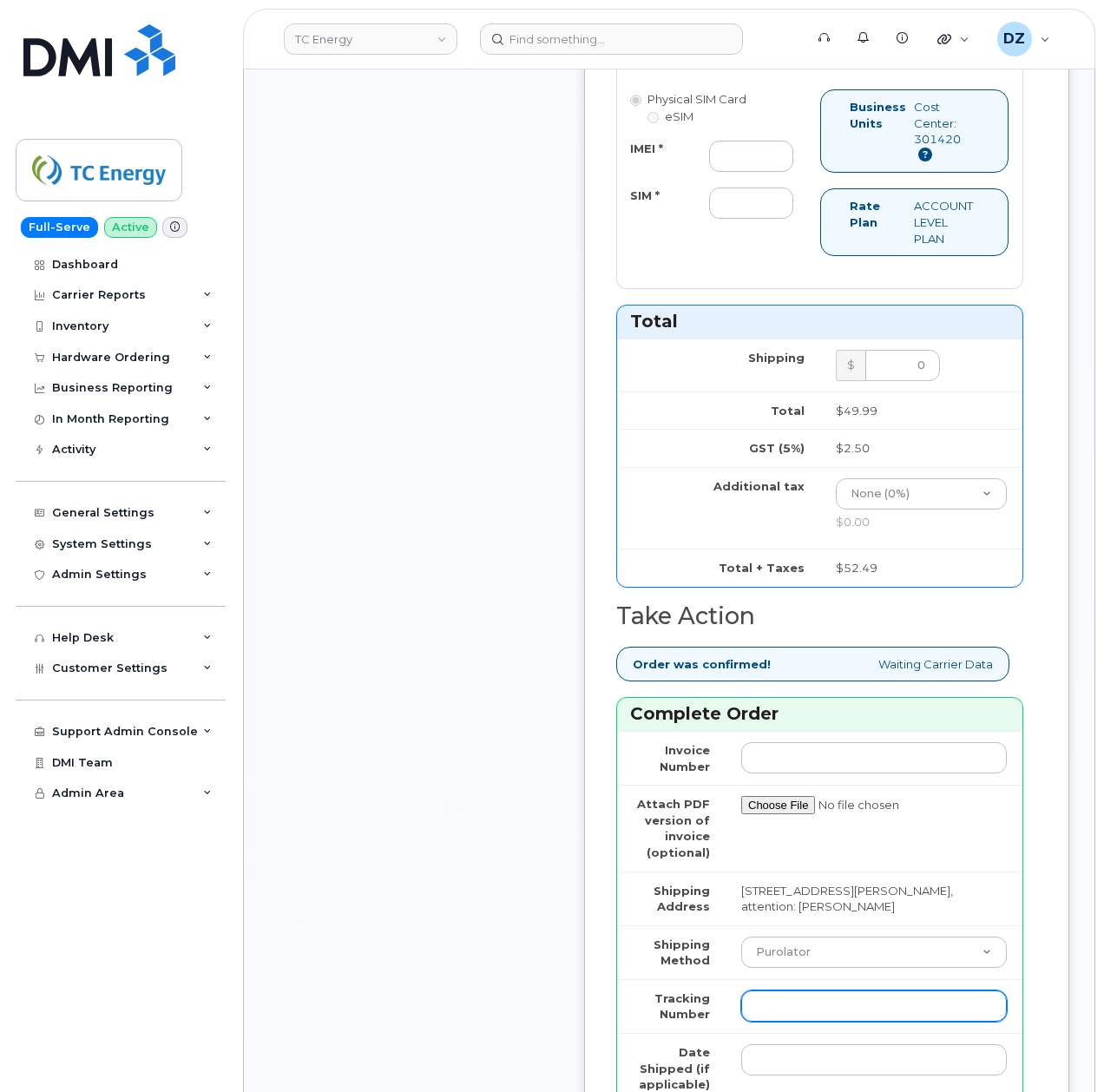
click at [788, 991] on input "Tracking Number" at bounding box center [874, 1006] width 266 height 31
paste input "356832824767814"
type input "356832824767814"
click at [752, 140] on input "IMEI *" at bounding box center [751, 156] width 84 height 31
paste input "356832824767814"
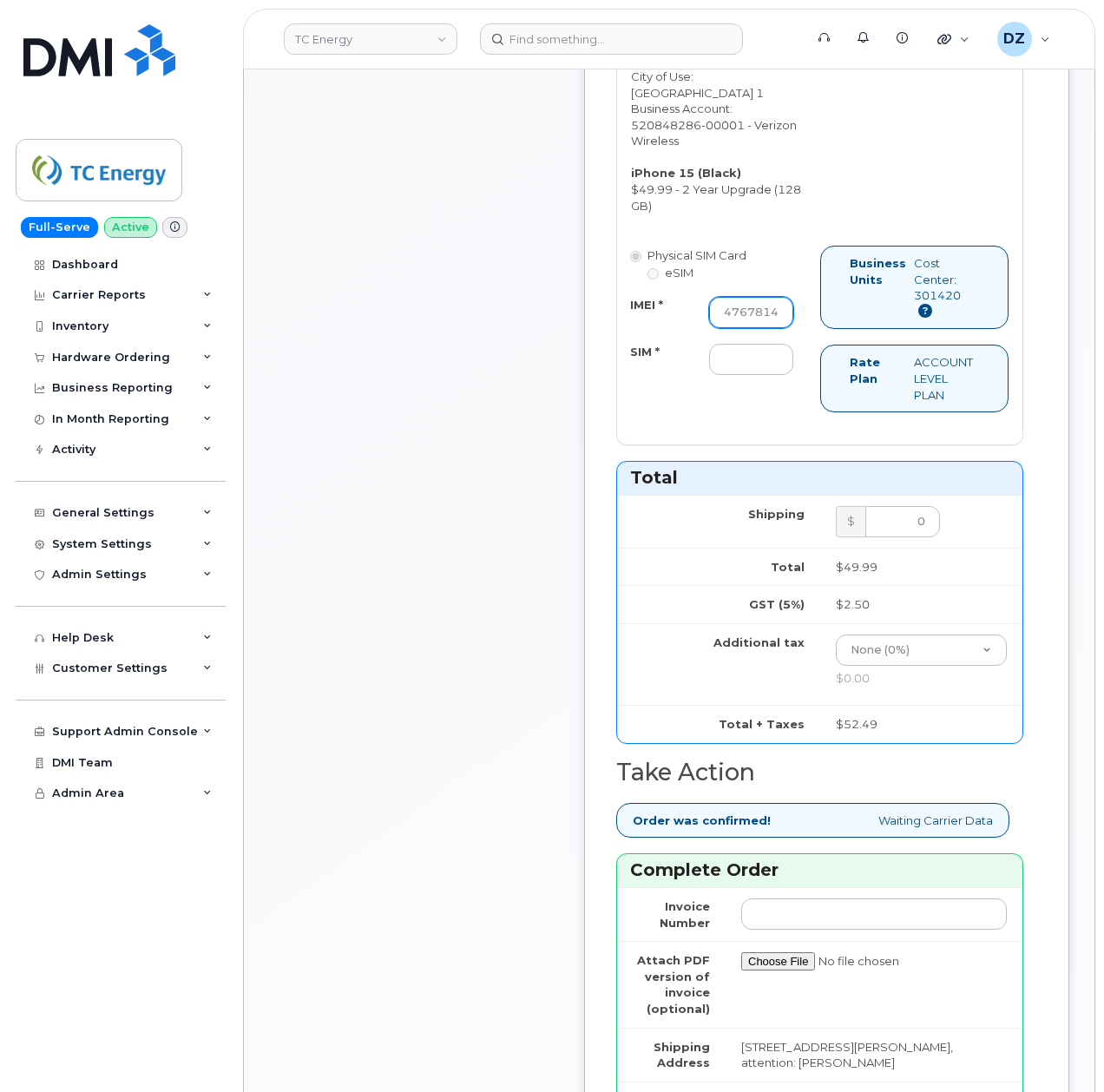
scroll to position [1041, 0]
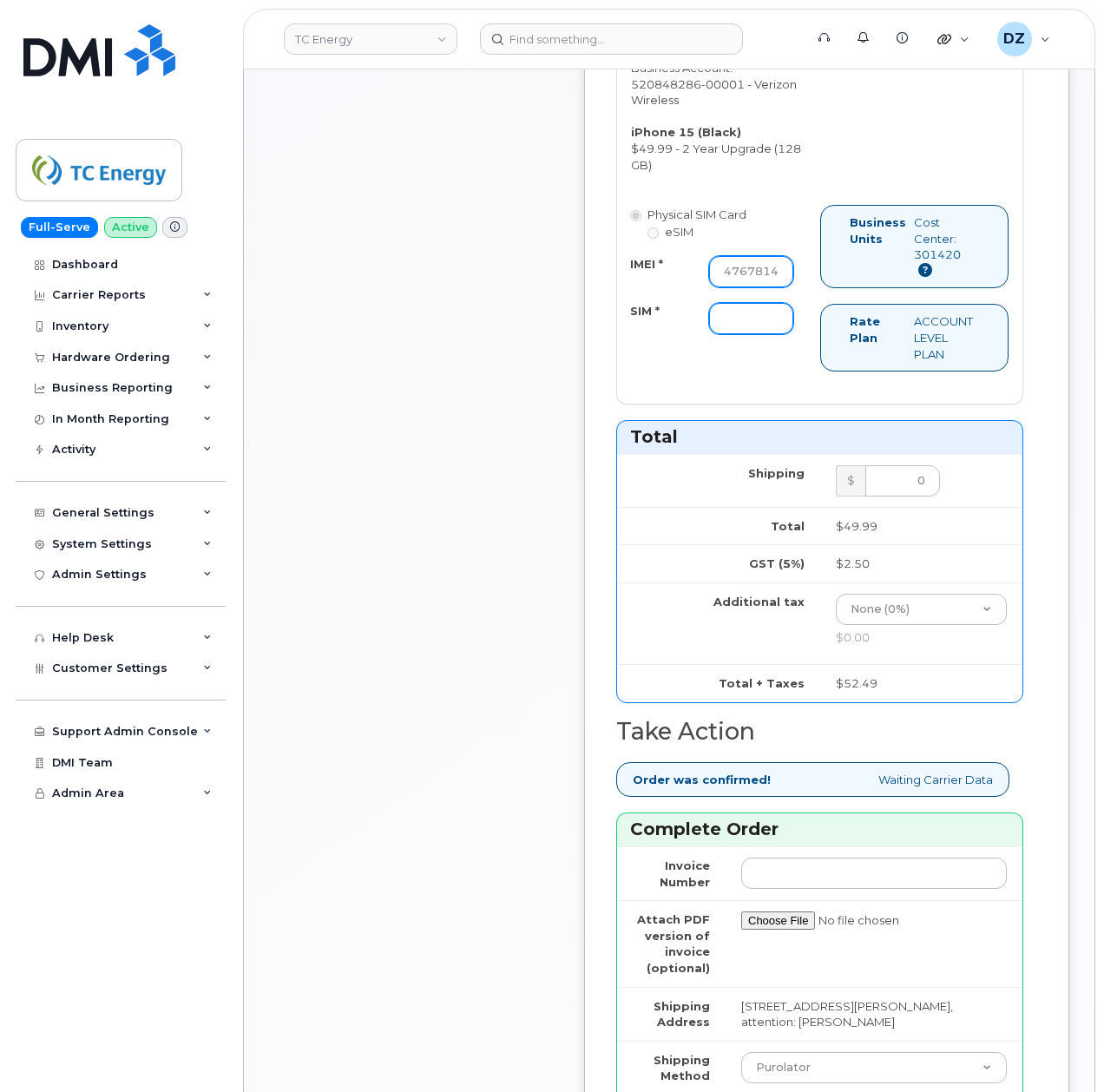
type input "356832824767814"
click at [720, 303] on input "SIM *" at bounding box center [751, 318] width 84 height 31
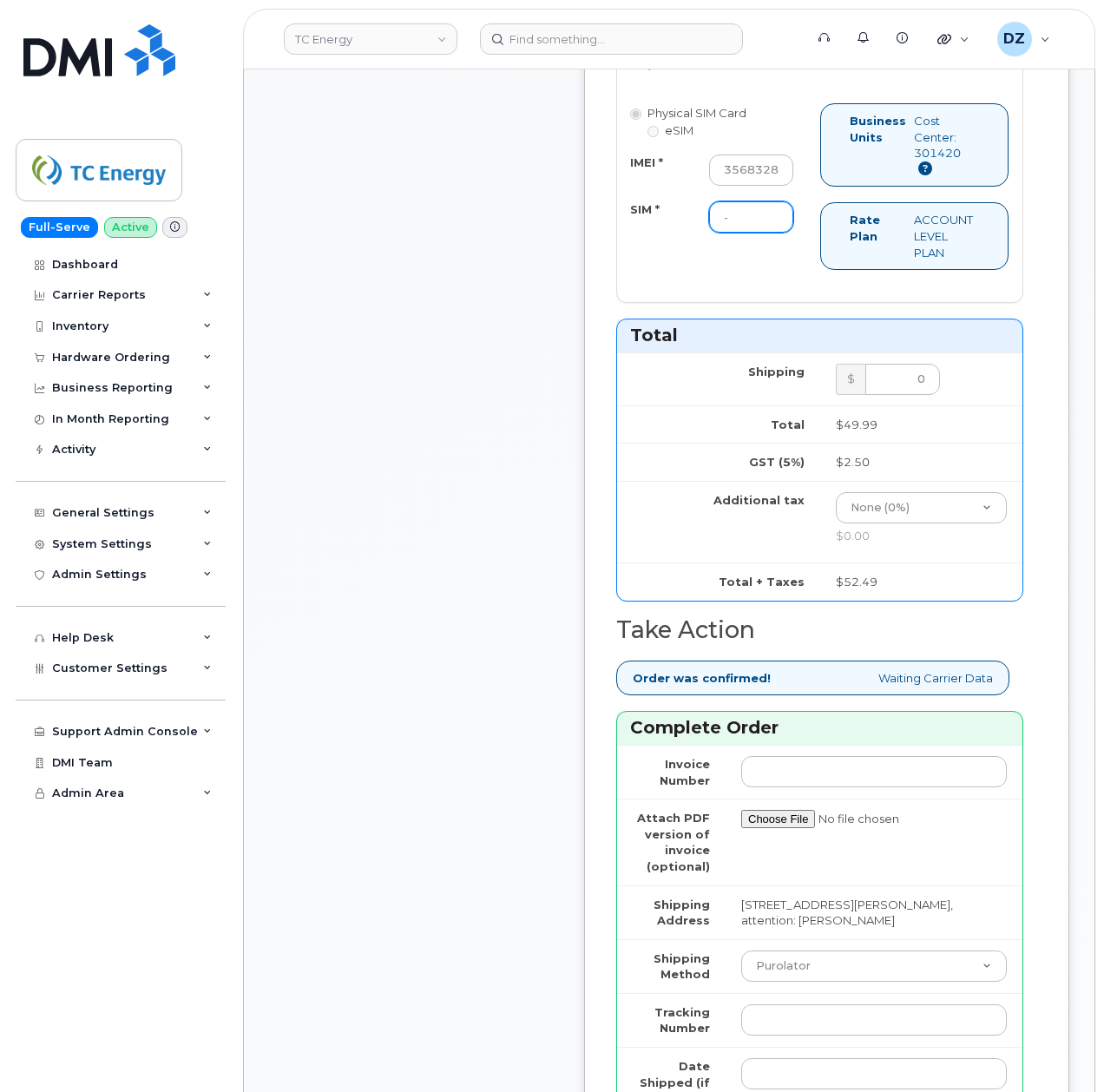
scroll to position [1389, 0]
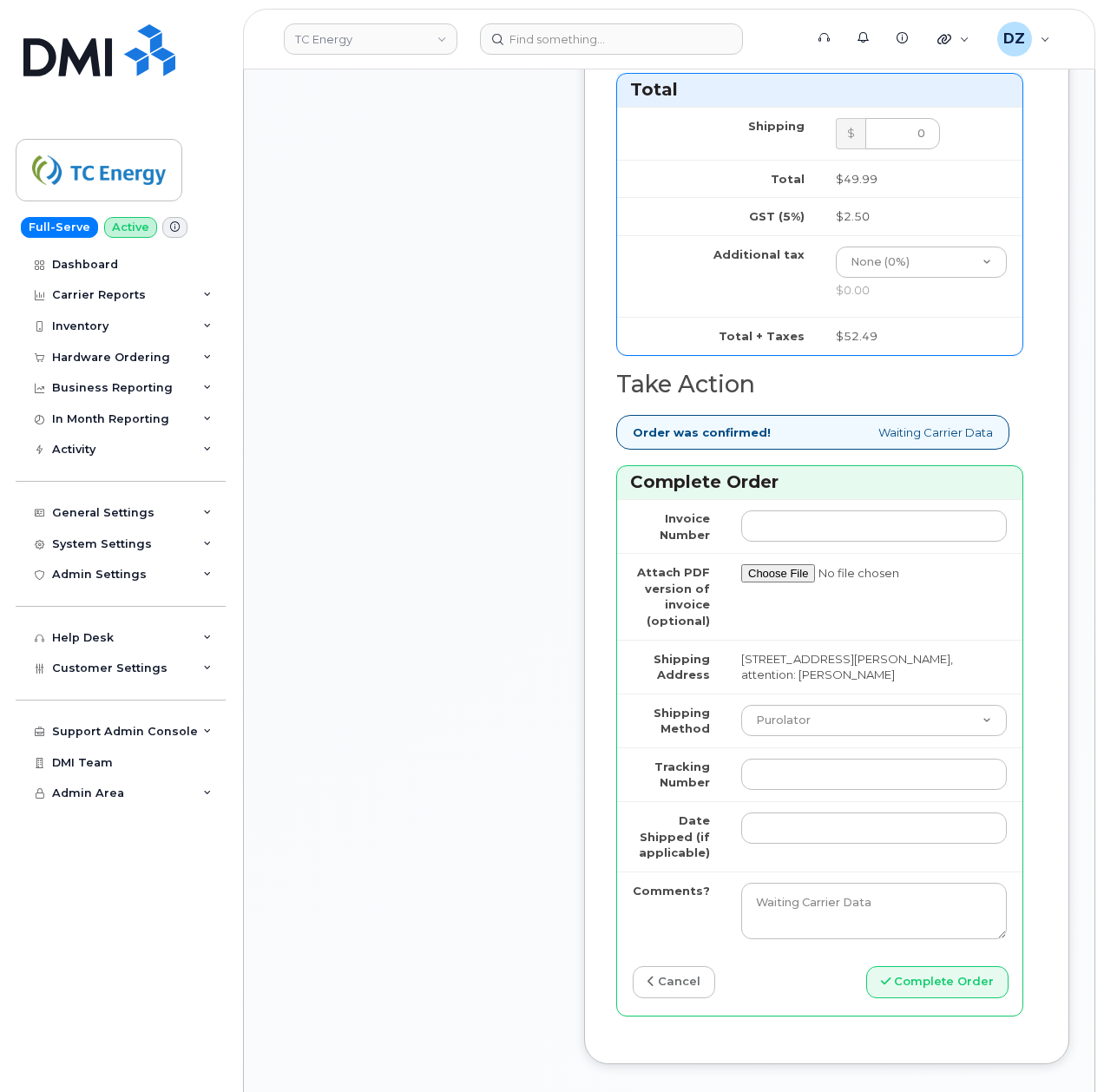
type input "-"
click at [806, 705] on select "Purolator UPS FedEx Canada Post Courier Other Drop Off Pick Up" at bounding box center [874, 720] width 266 height 31
select select "UPS"
click at [742, 705] on select "Purolator UPS FedEx Canada Post Courier Other Drop Off Pick Up" at bounding box center [874, 720] width 266 height 31
click at [817, 758] on input "Tracking Number" at bounding box center [874, 774] width 266 height 31
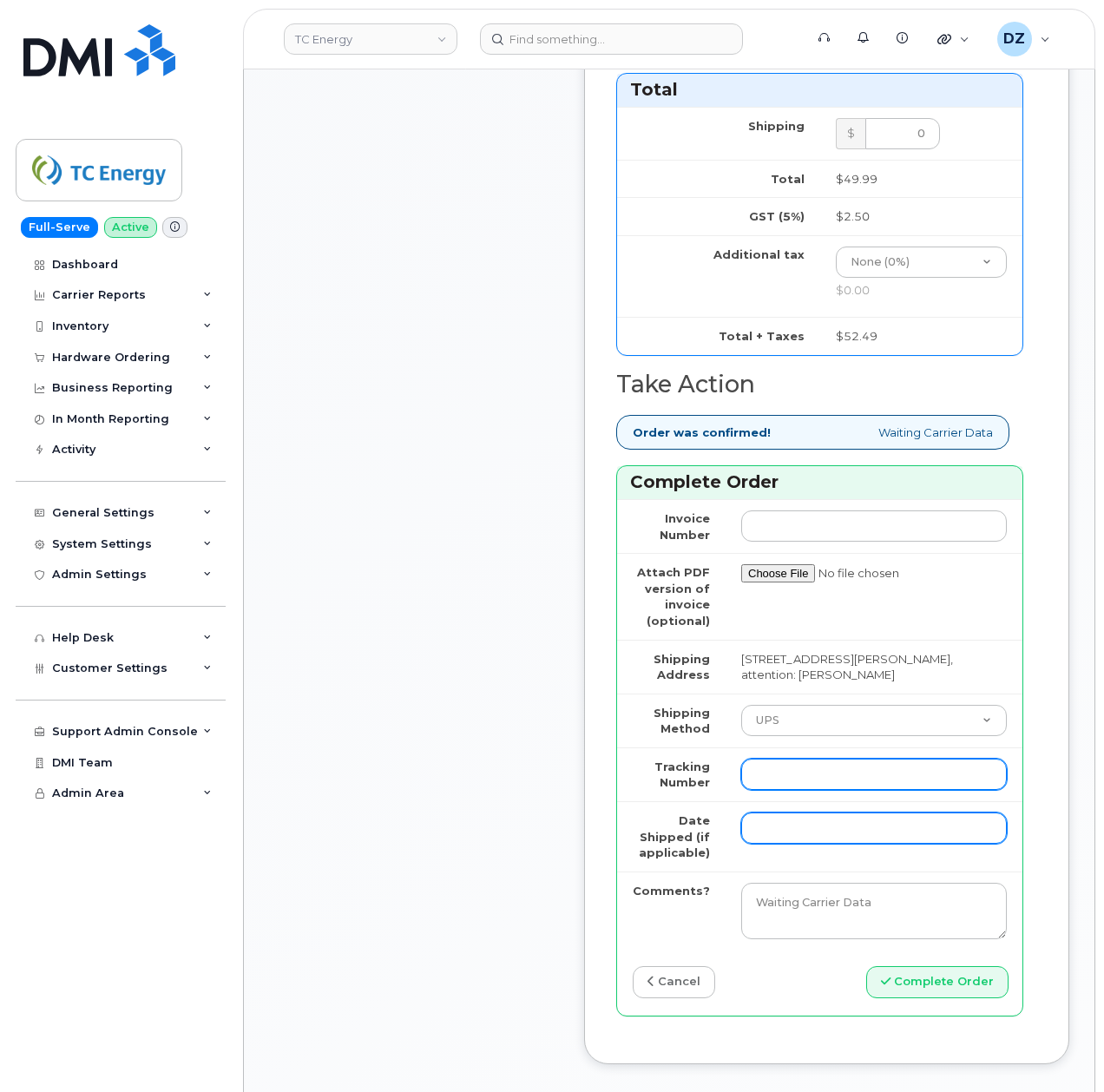
paste input "1ZHF12012915425926"
type input "1ZHF12012915425926"
click at [795, 819] on input "Date Shipped (if applicable)" at bounding box center [874, 828] width 266 height 31
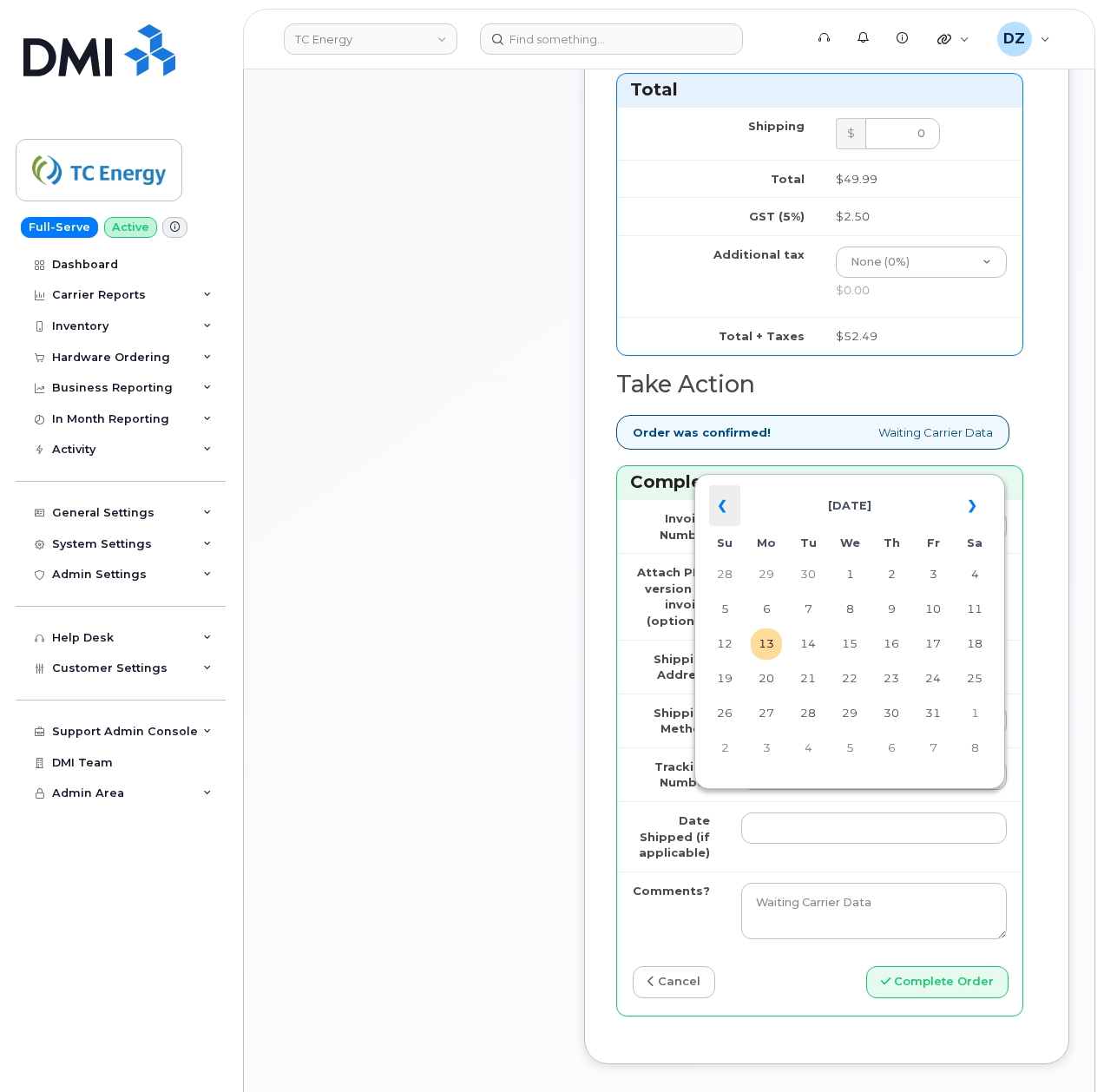
click at [724, 504] on th "«" at bounding box center [725, 505] width 31 height 42
click at [806, 573] on td "2" at bounding box center [808, 575] width 31 height 31
type input "2025-09-02"
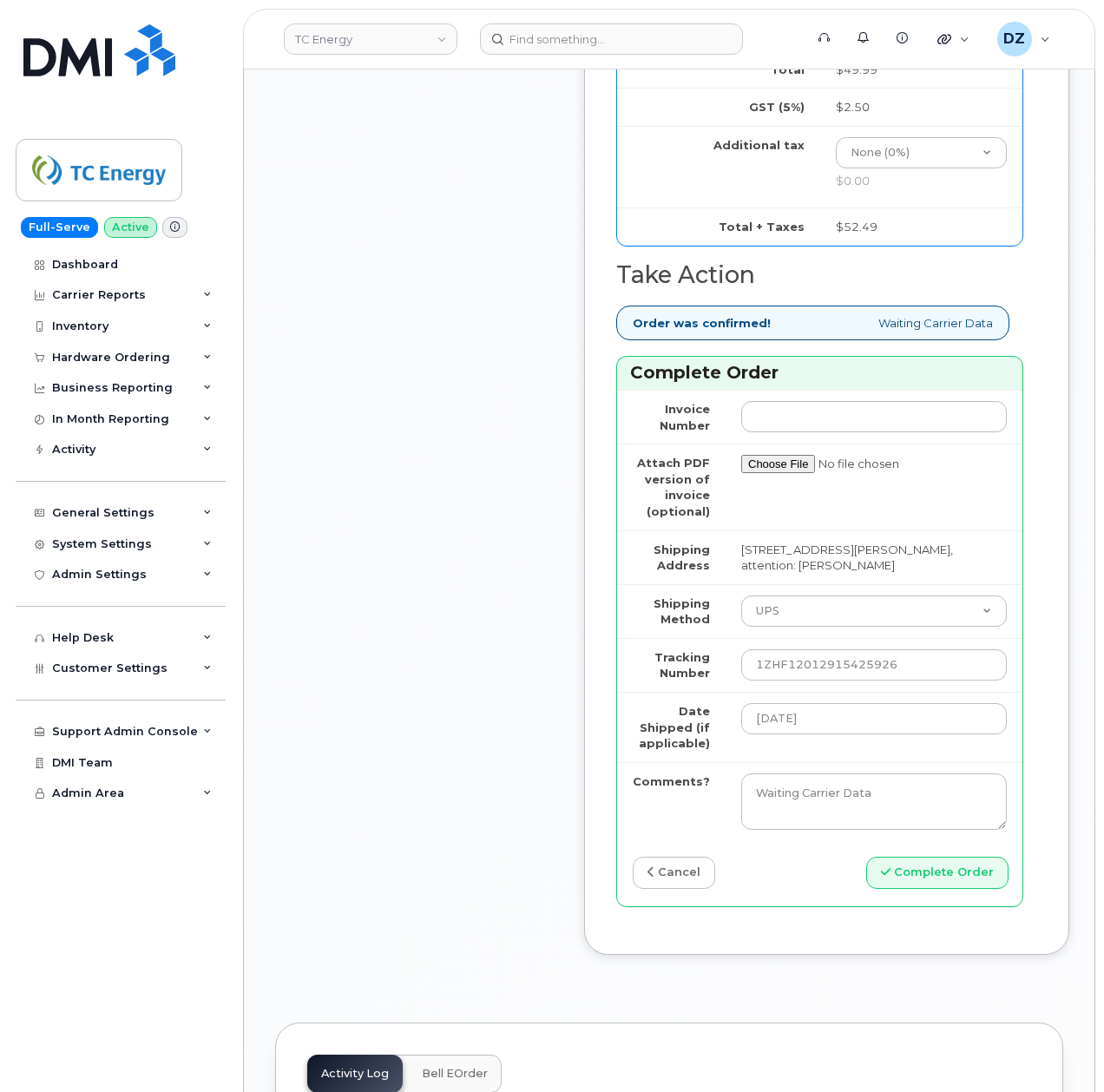
scroll to position [1620, 0]
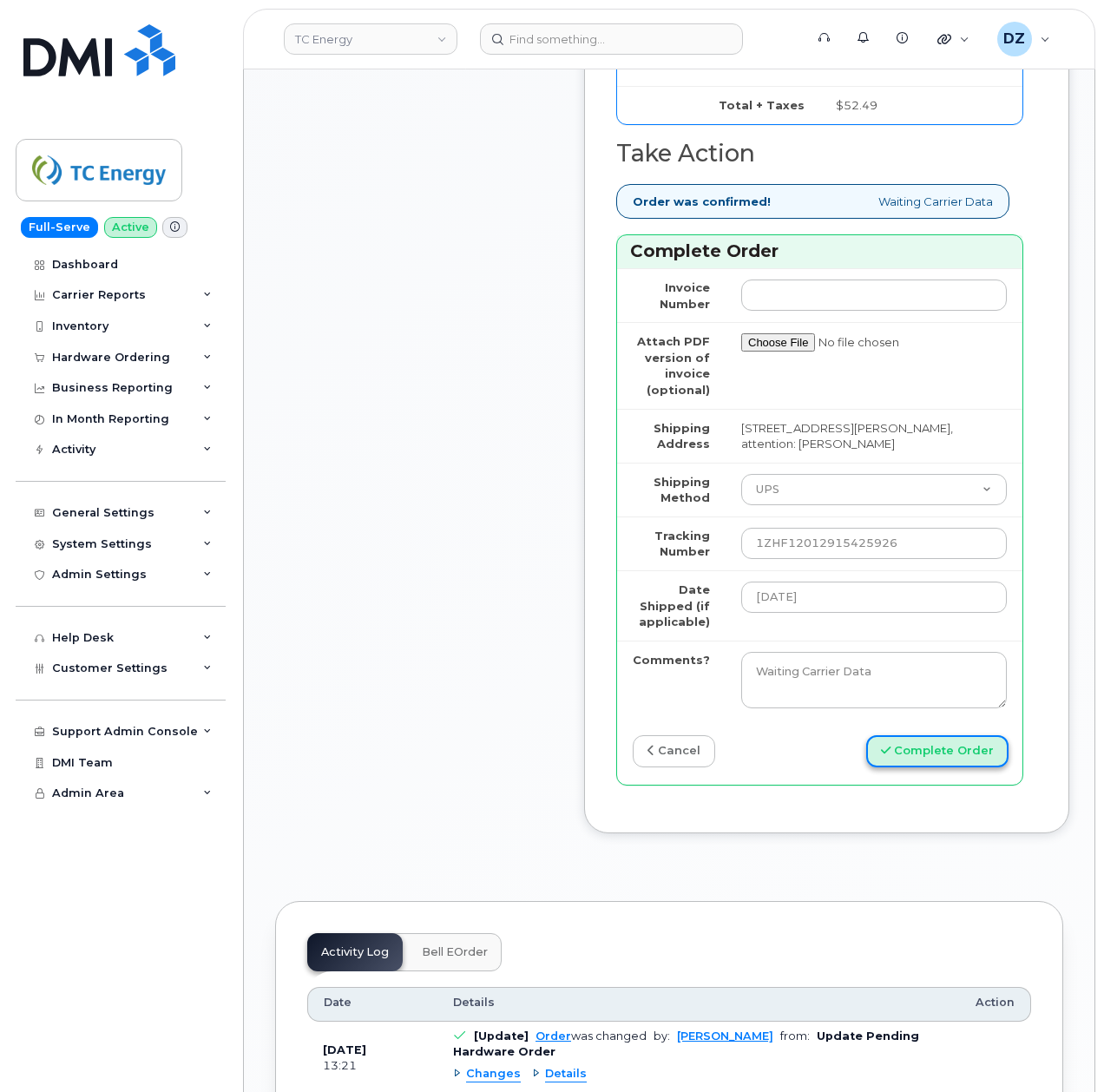
click at [960, 735] on button "Complete Order" at bounding box center [937, 751] width 142 height 32
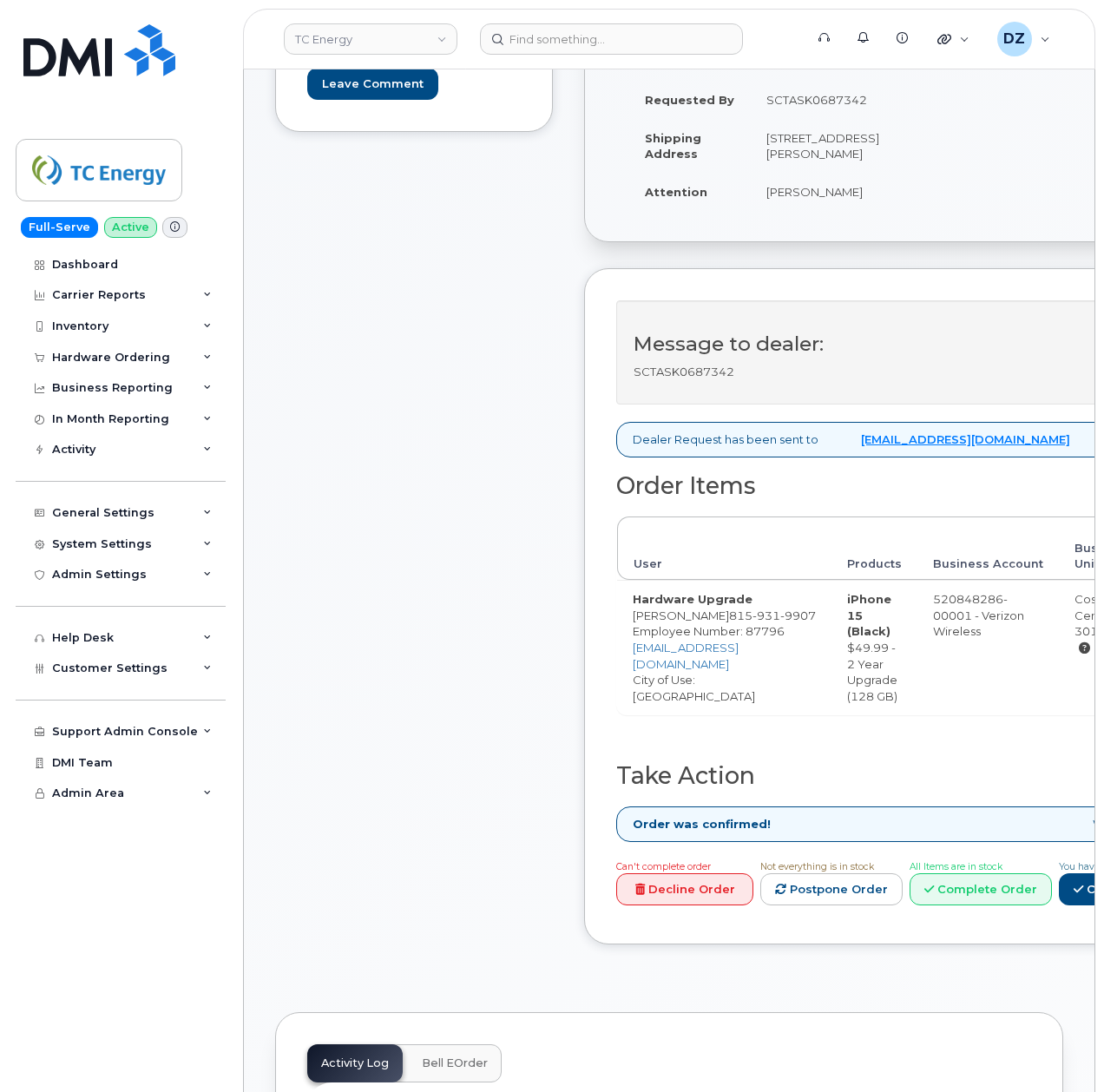
scroll to position [578, 0]
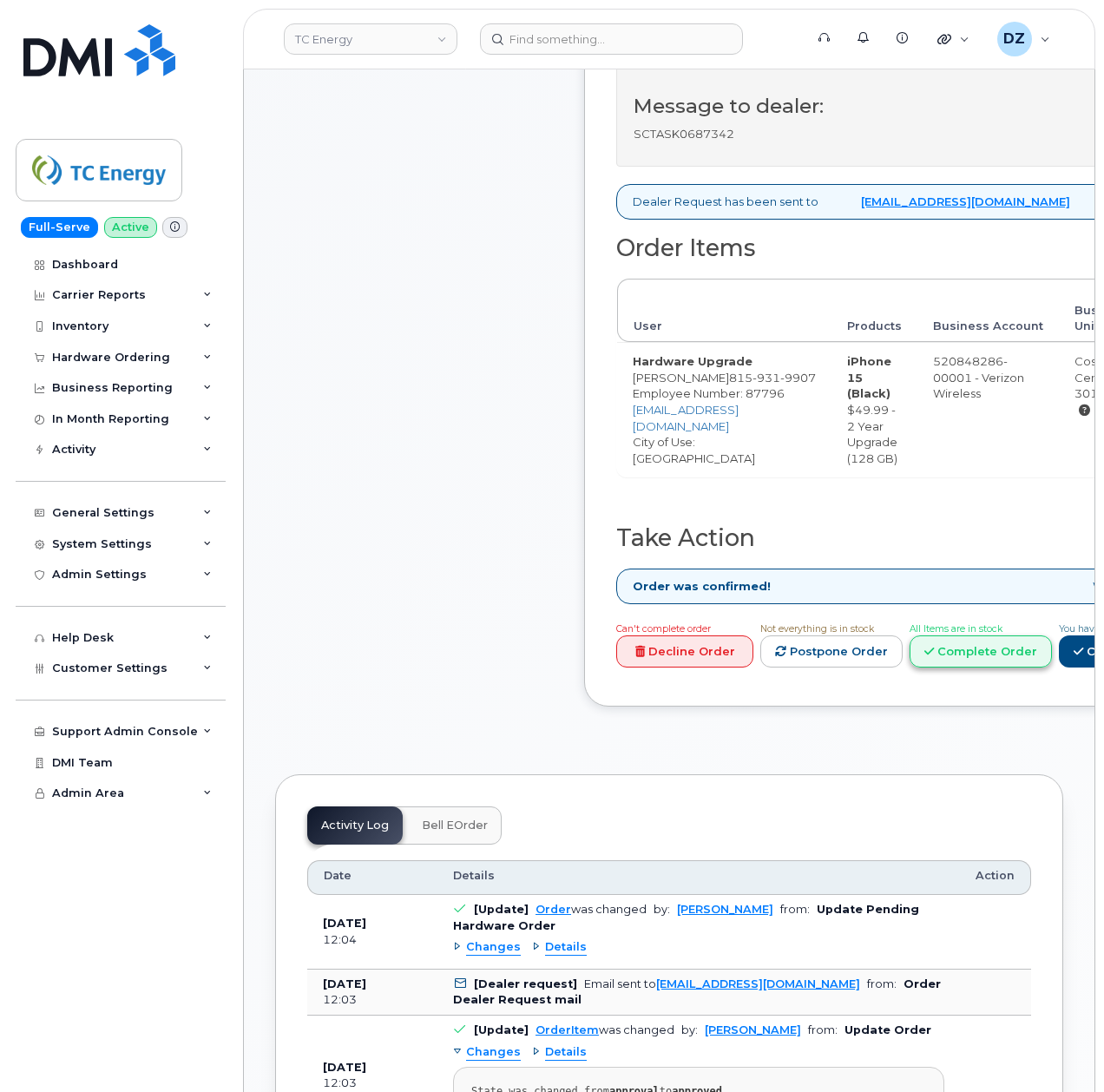
click at [1047, 668] on link "Complete Order" at bounding box center [980, 651] width 142 height 32
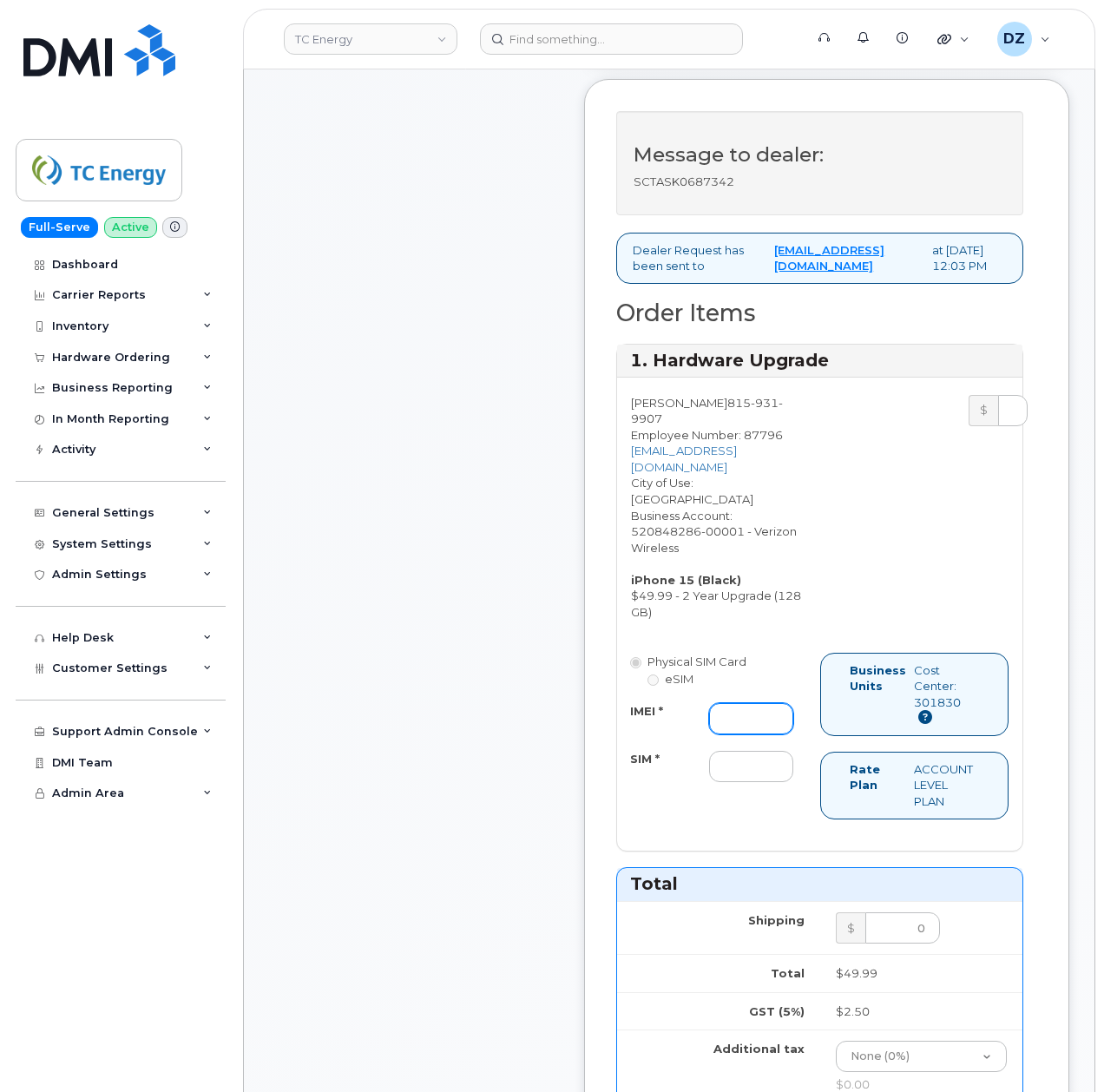
click at [757, 703] on input "IMEI *" at bounding box center [751, 718] width 84 height 31
paste input "356832824756486"
type input "356832824756486"
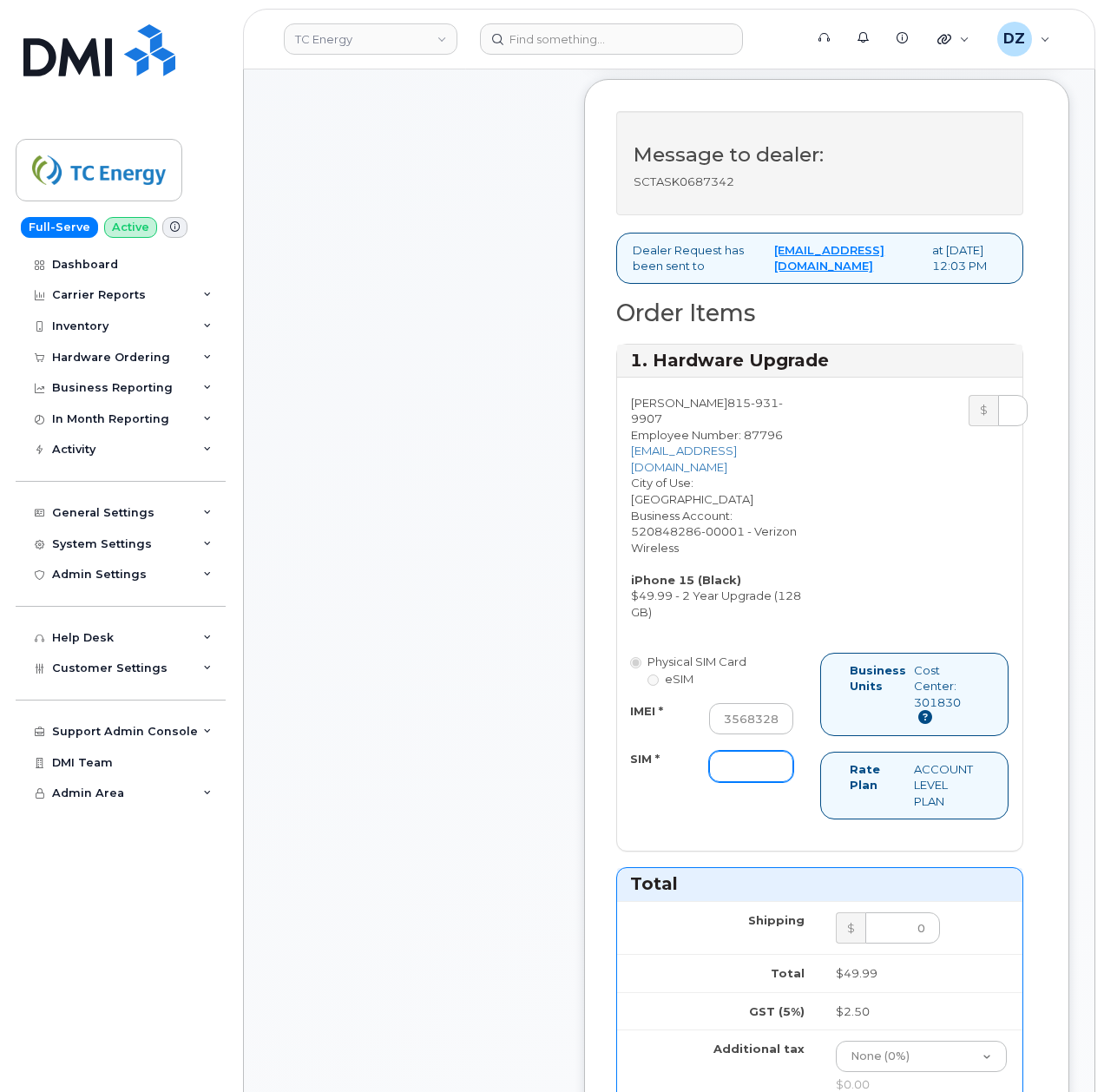
click at [730, 751] on input "SIM *" at bounding box center [751, 766] width 84 height 31
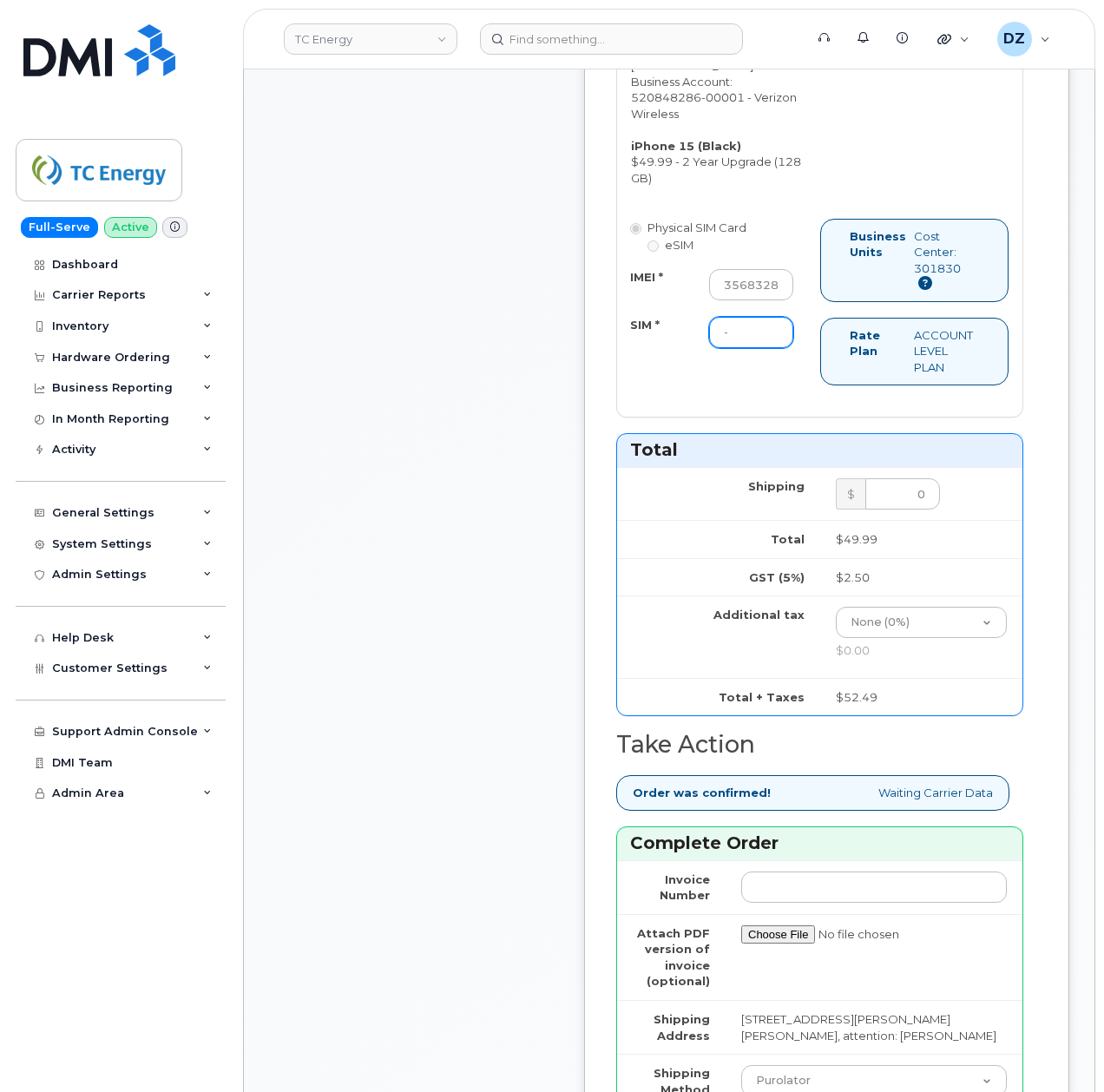
scroll to position [1272, 0]
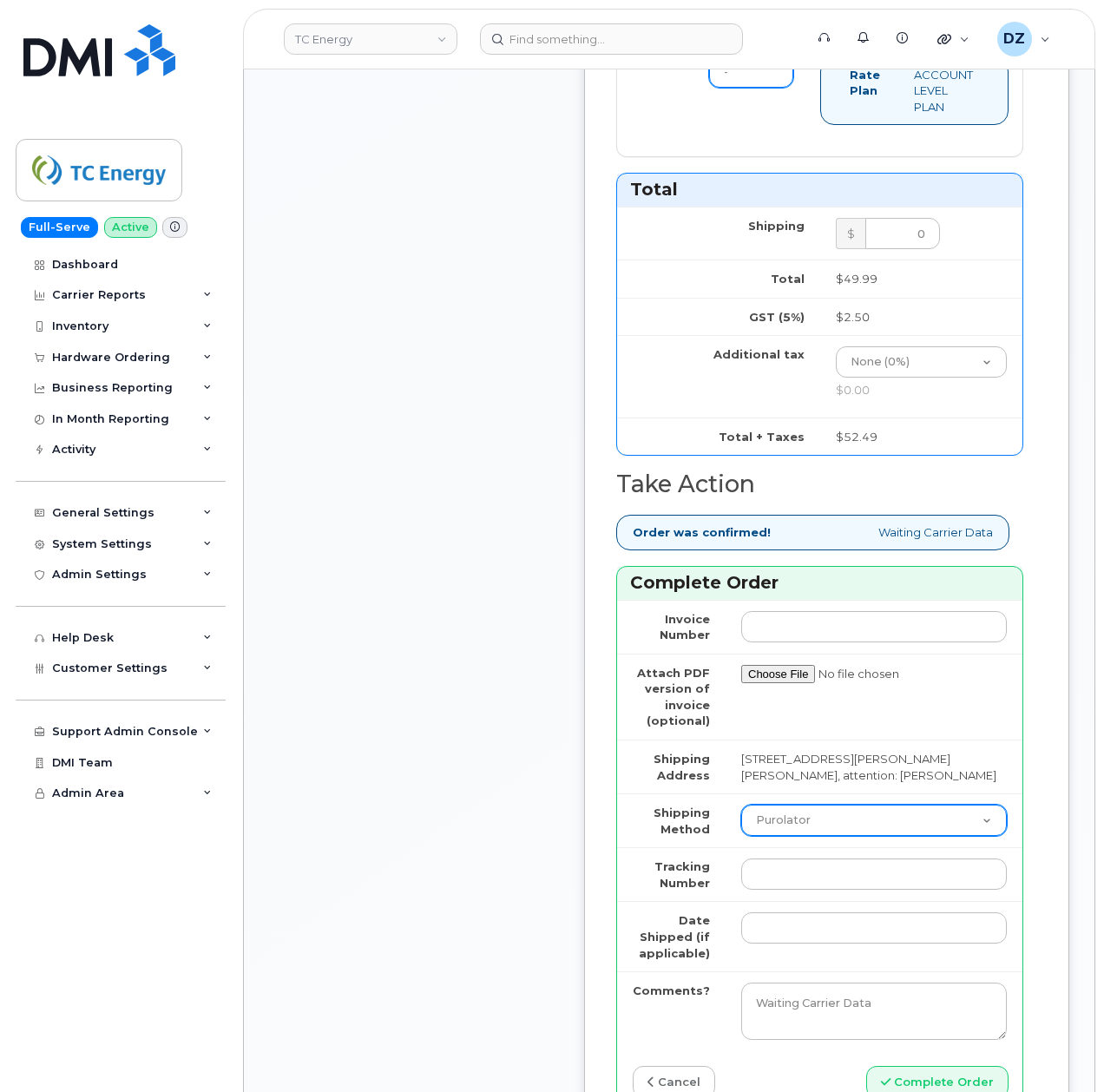
type input "-"
click at [821, 804] on select "Purolator UPS FedEx Canada Post Courier Other Drop Off Pick Up" at bounding box center [874, 820] width 266 height 31
select select "UPS"
click at [742, 804] on select "Purolator UPS FedEx Canada Post Courier Other Drop Off Pick Up" at bounding box center [874, 820] width 266 height 31
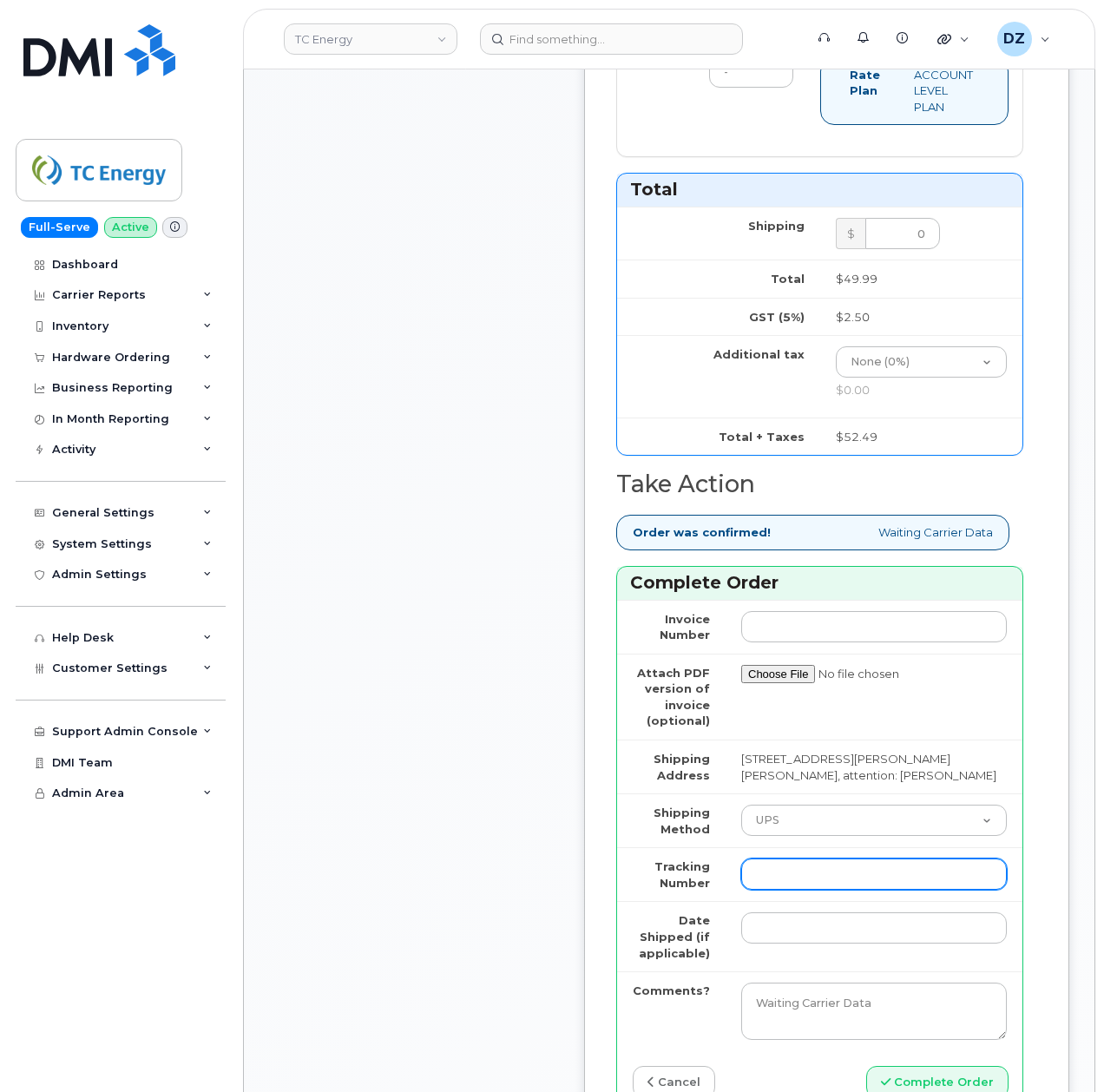
click at [807, 859] on input "Tracking Number" at bounding box center [874, 874] width 266 height 31
drag, startPoint x: 772, startPoint y: 837, endPoint x: 769, endPoint y: 861, distance: 24.2
click at [772, 859] on input "Tracking Number" at bounding box center [874, 874] width 266 height 31
paste input "1Z3W39X62453920267"
type input "1Z3W39X62453920267"
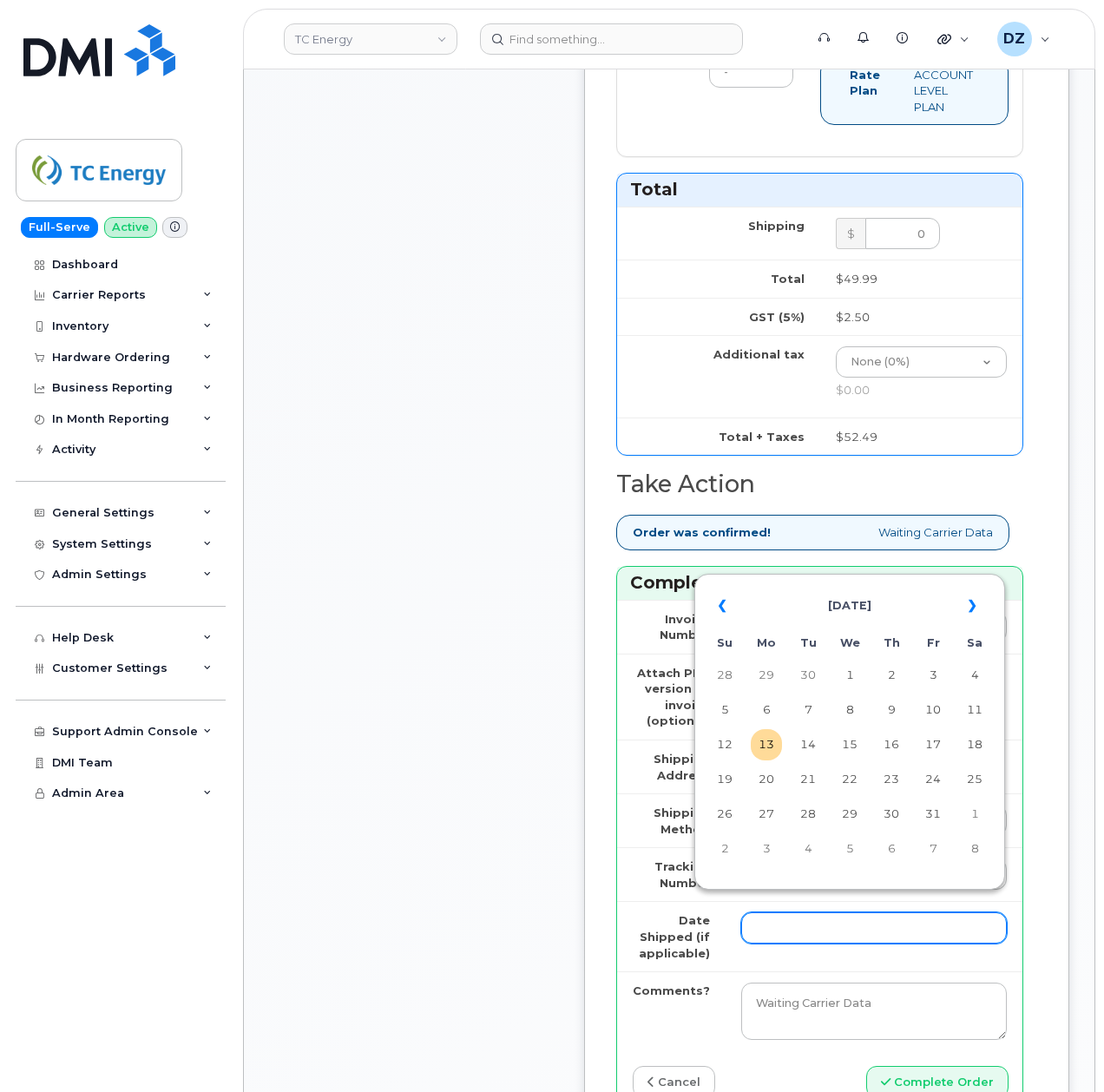
click at [755, 912] on input "Date Shipped (if applicable)" at bounding box center [874, 928] width 266 height 31
click at [719, 606] on th "«" at bounding box center [725, 605] width 31 height 42
click at [805, 677] on td "2" at bounding box center [808, 675] width 31 height 31
type input "2025-09-02"
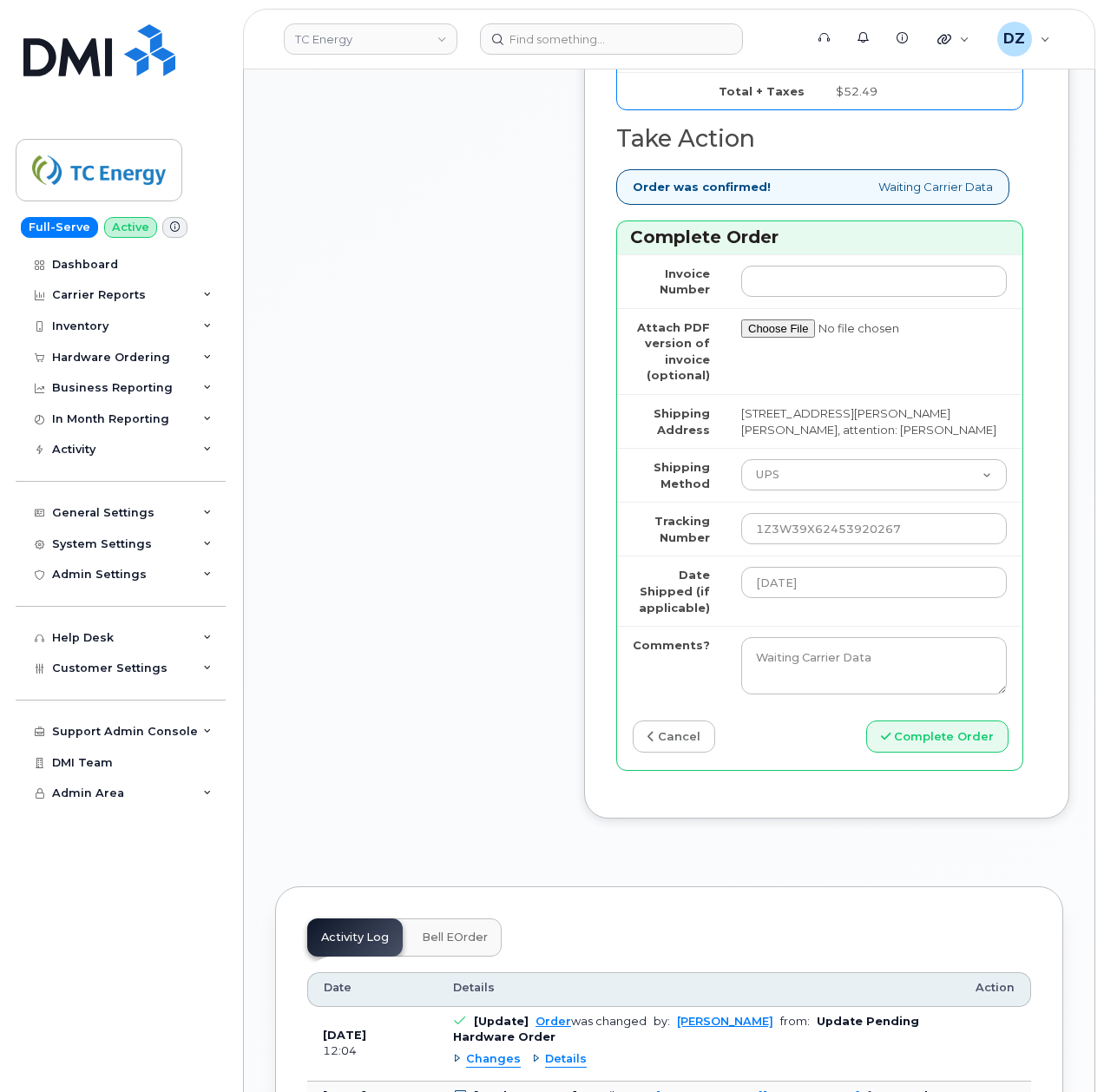
scroll to position [1620, 0]
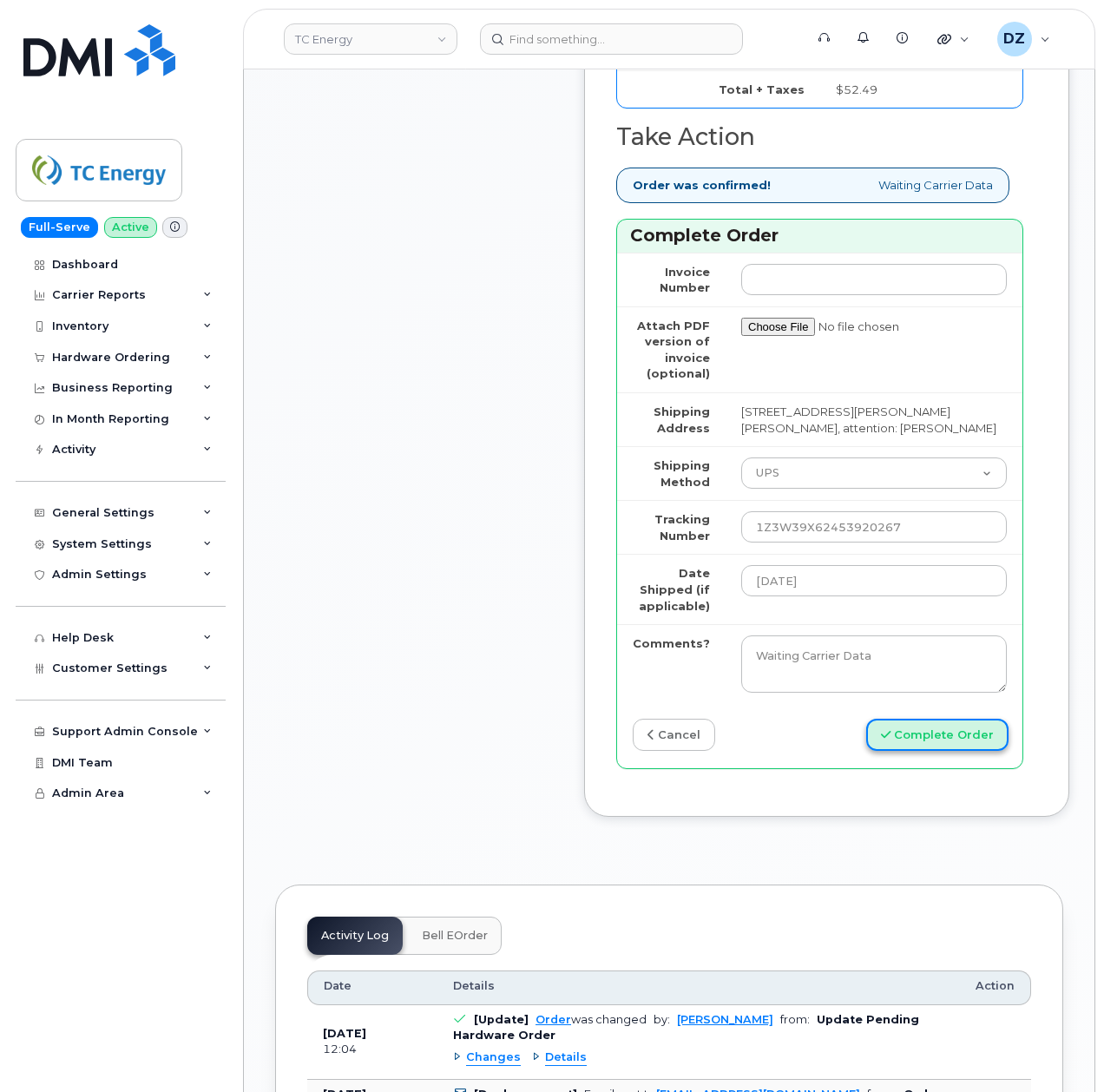
click at [956, 718] on button "Complete Order" at bounding box center [937, 734] width 142 height 32
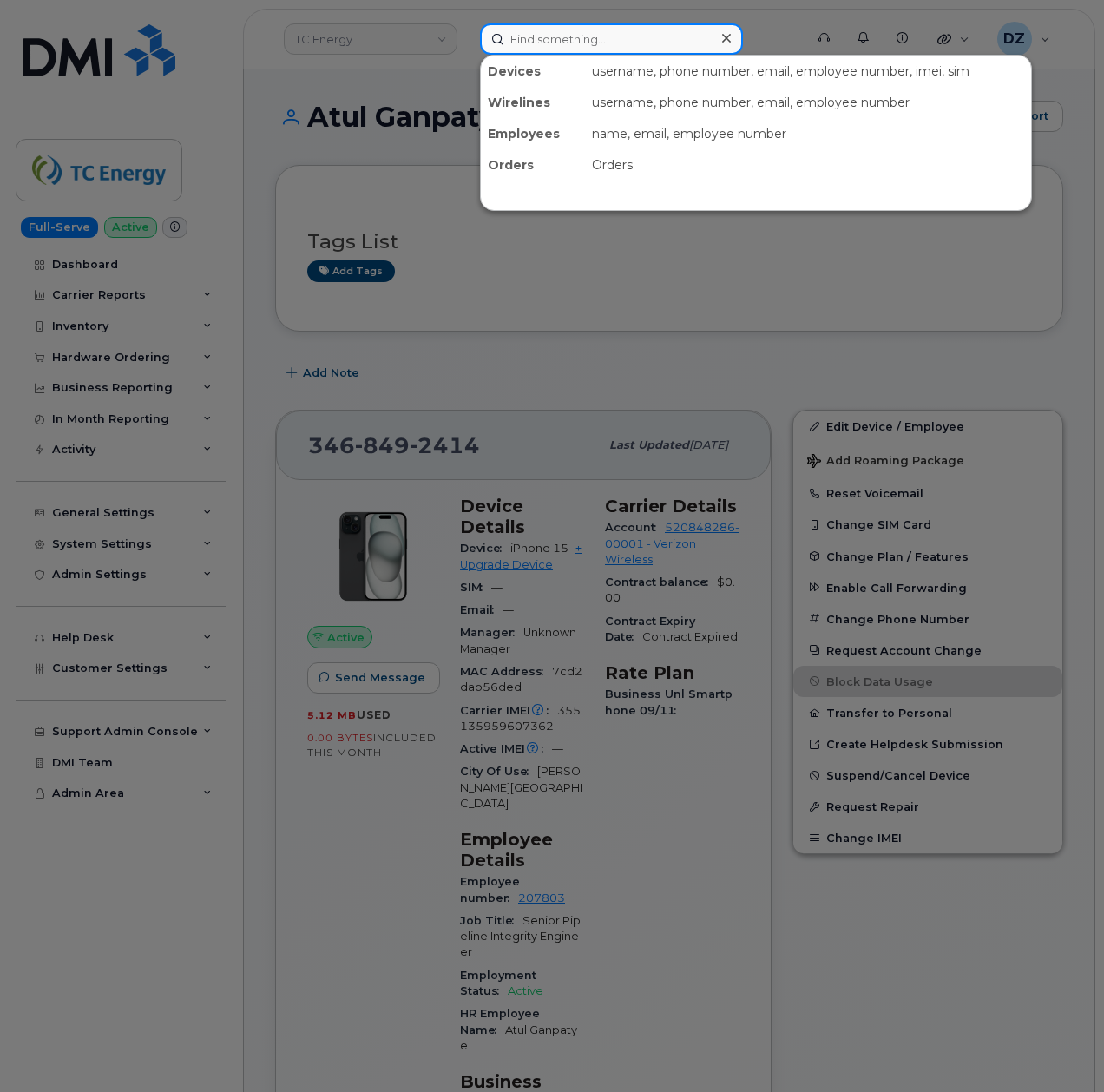
click at [626, 36] on input at bounding box center [611, 39] width 263 height 31
paste input "9472625169"
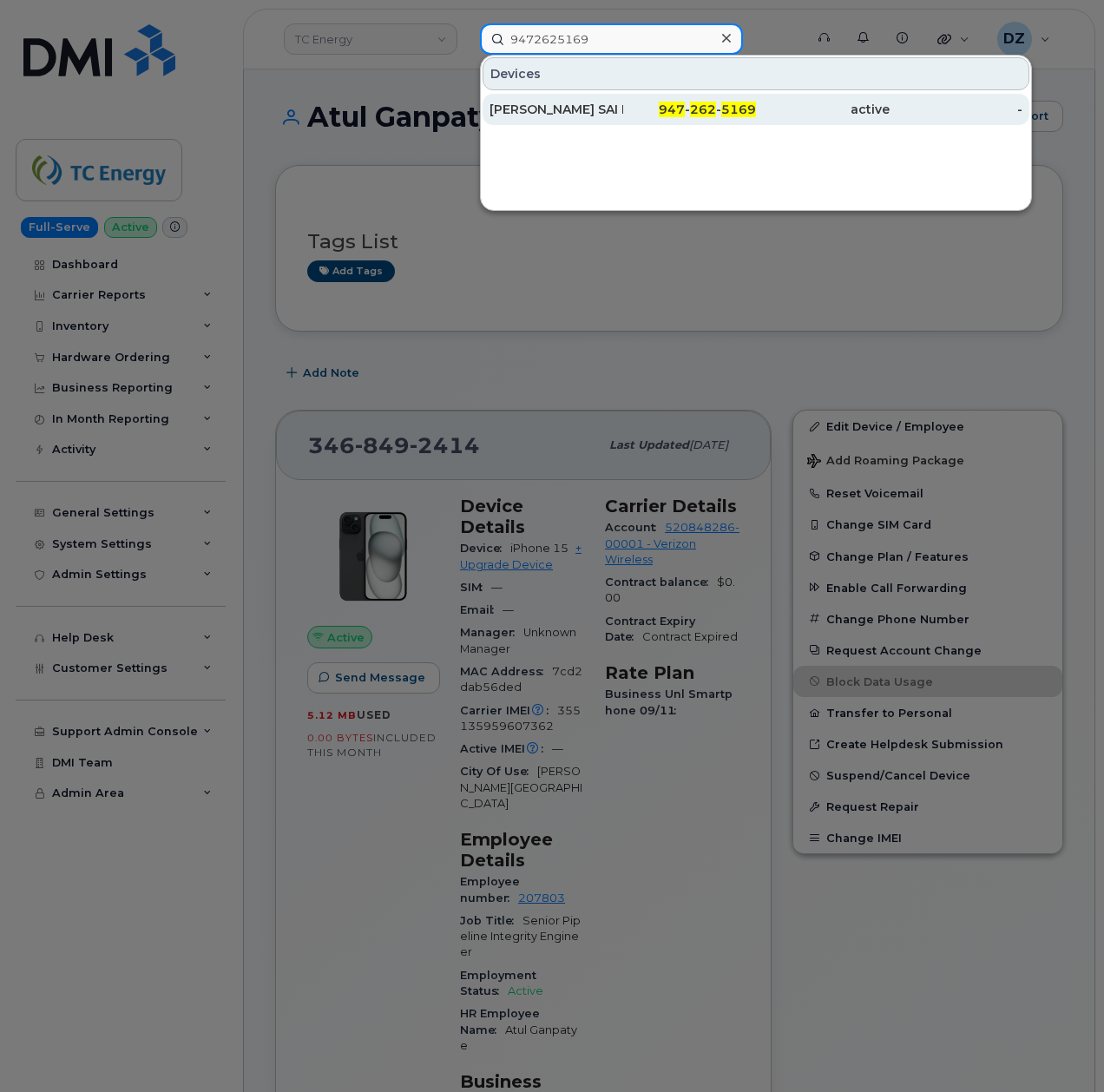
type input "9472625169"
click at [596, 115] on div "[PERSON_NAME] SAI RAMA PRA [PERSON_NAME]" at bounding box center [556, 109] width 134 height 18
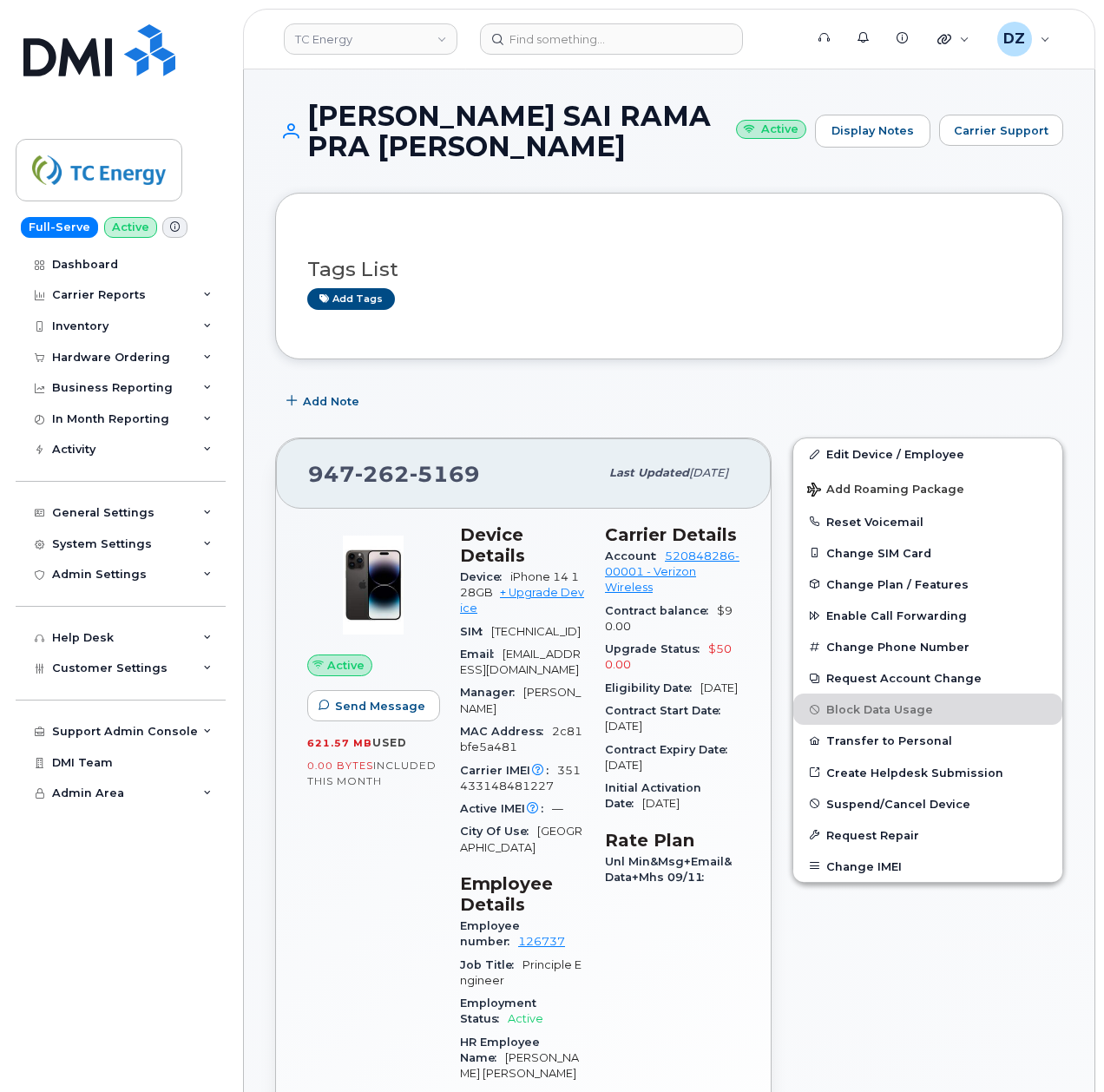
click at [588, 18] on header "TC Energy Support Alerts Knowledge Base Quicklinks Suspend / Cancel Device Chan…" at bounding box center [669, 39] width 852 height 61
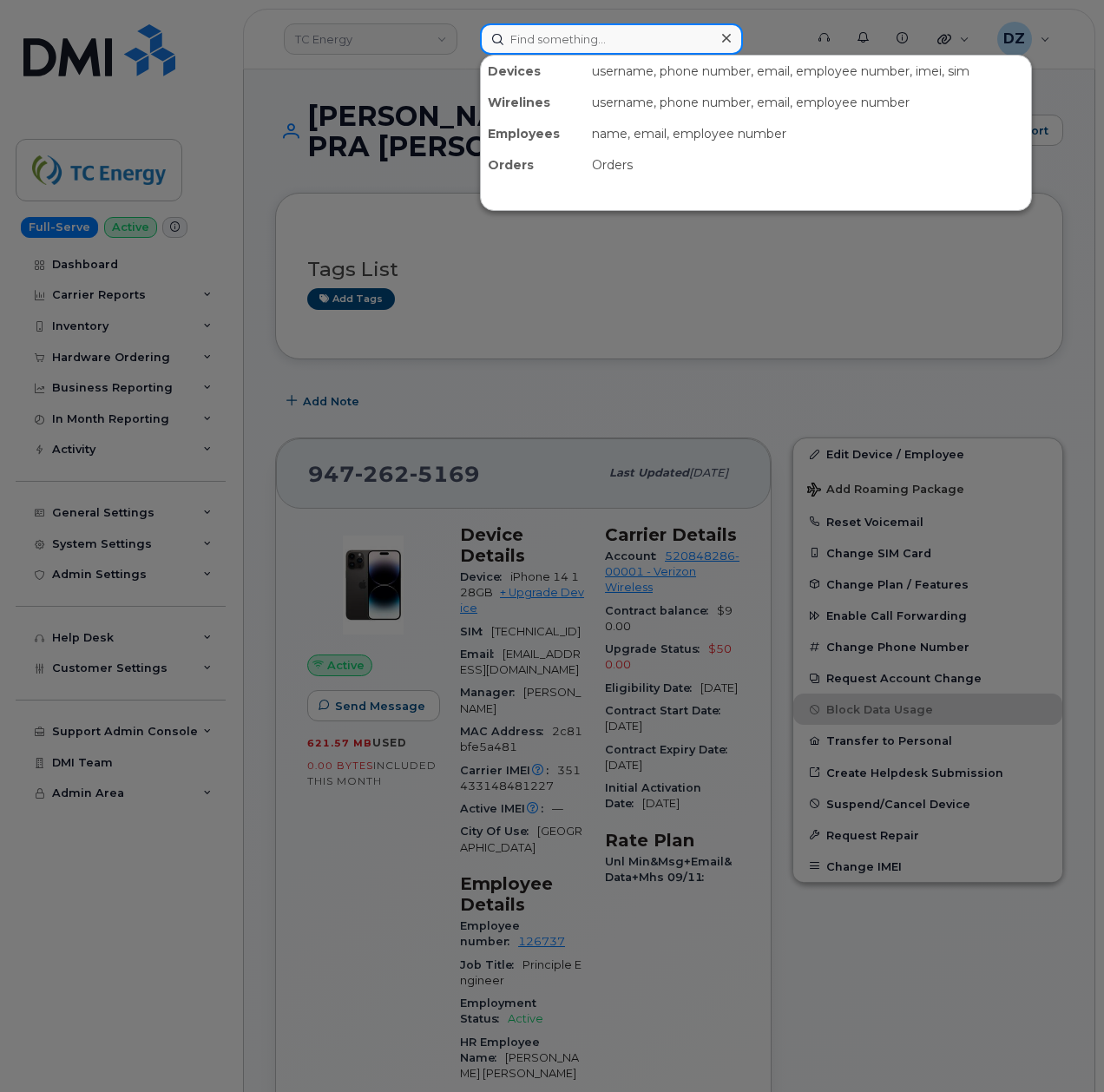
click at [588, 45] on input at bounding box center [611, 39] width 263 height 31
paste input "2696750676"
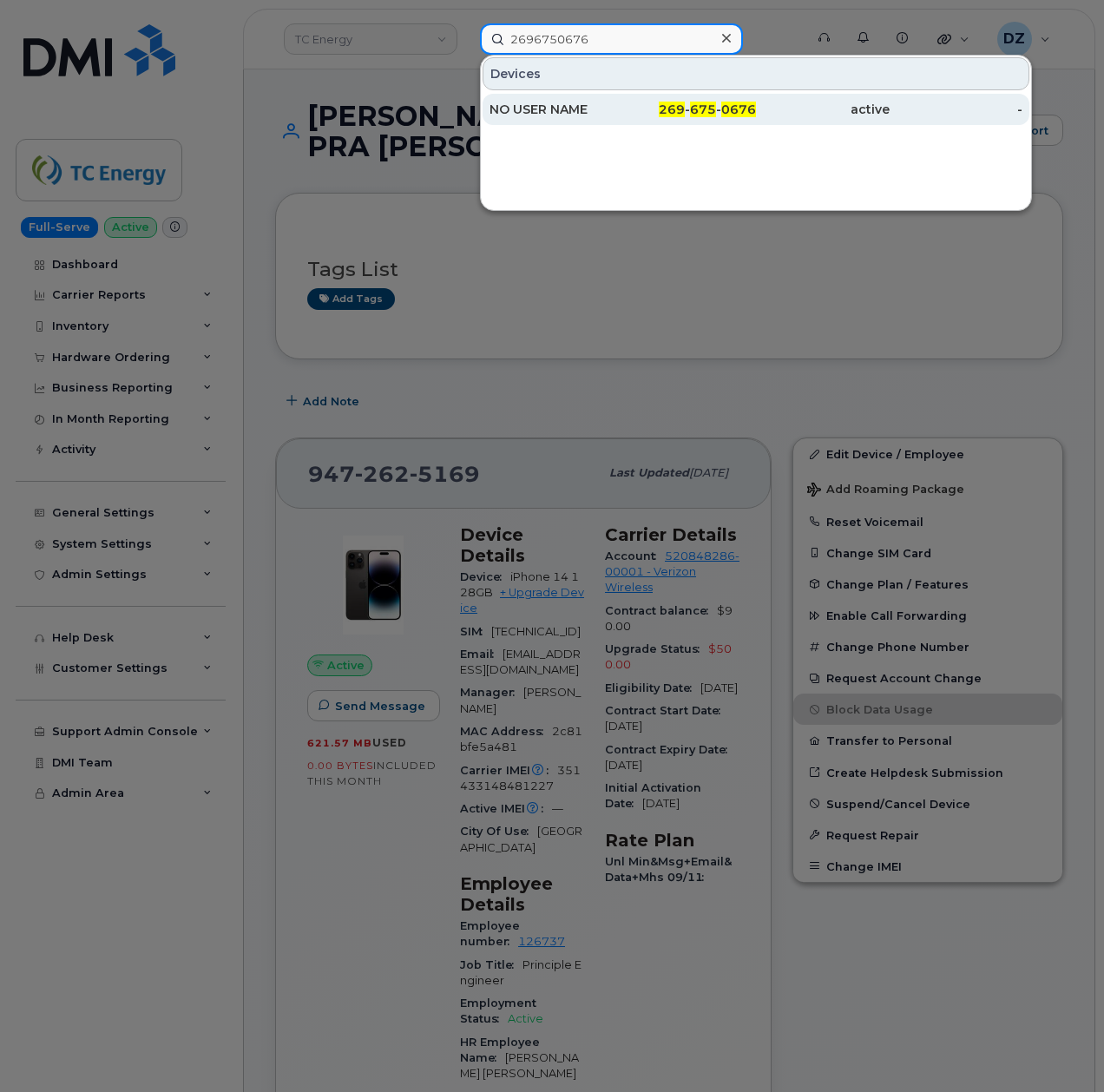
type input "2696750676"
click at [587, 111] on div "NO USER NAME" at bounding box center [556, 109] width 134 height 18
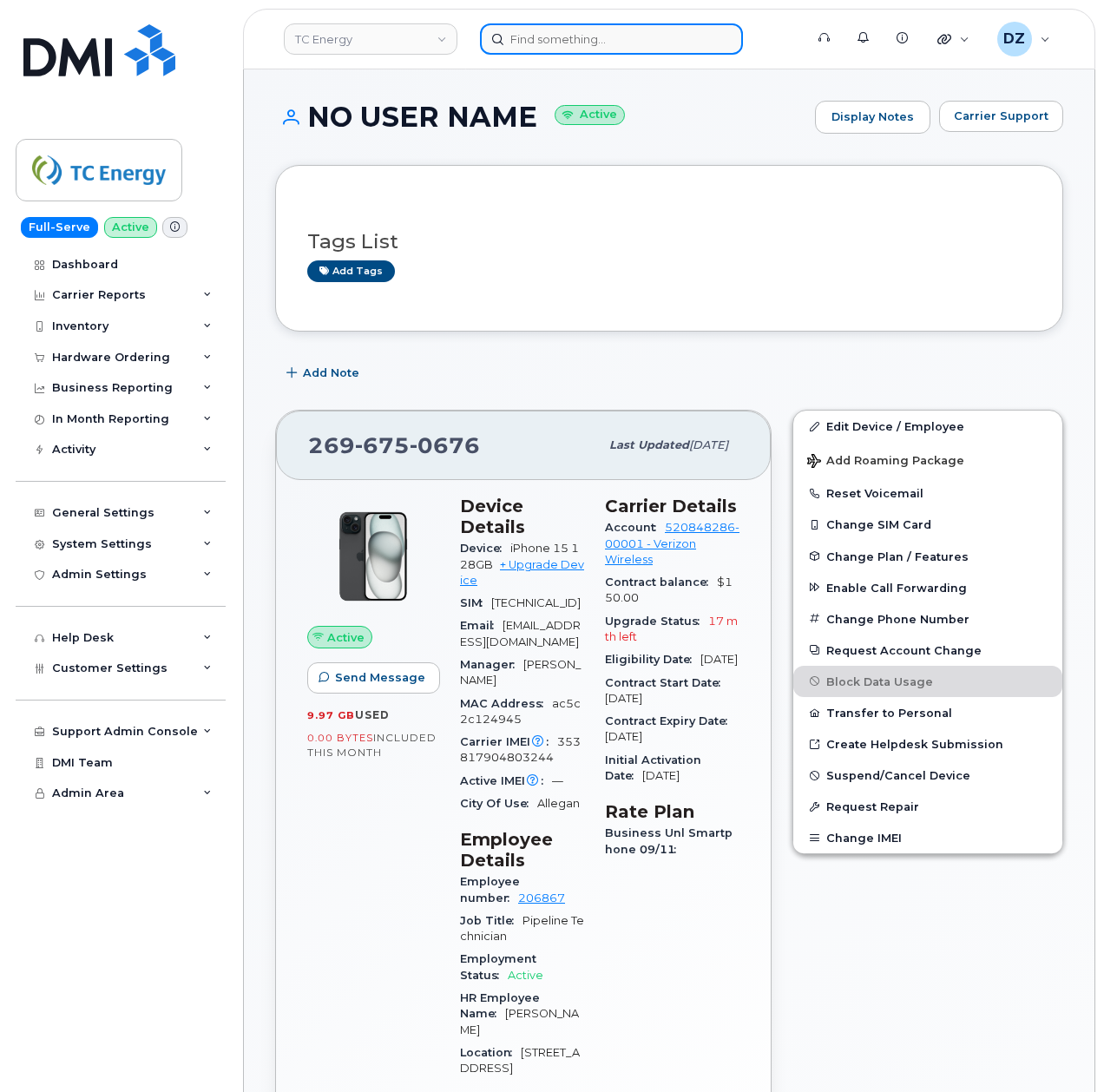
click at [557, 43] on input at bounding box center [611, 39] width 263 height 31
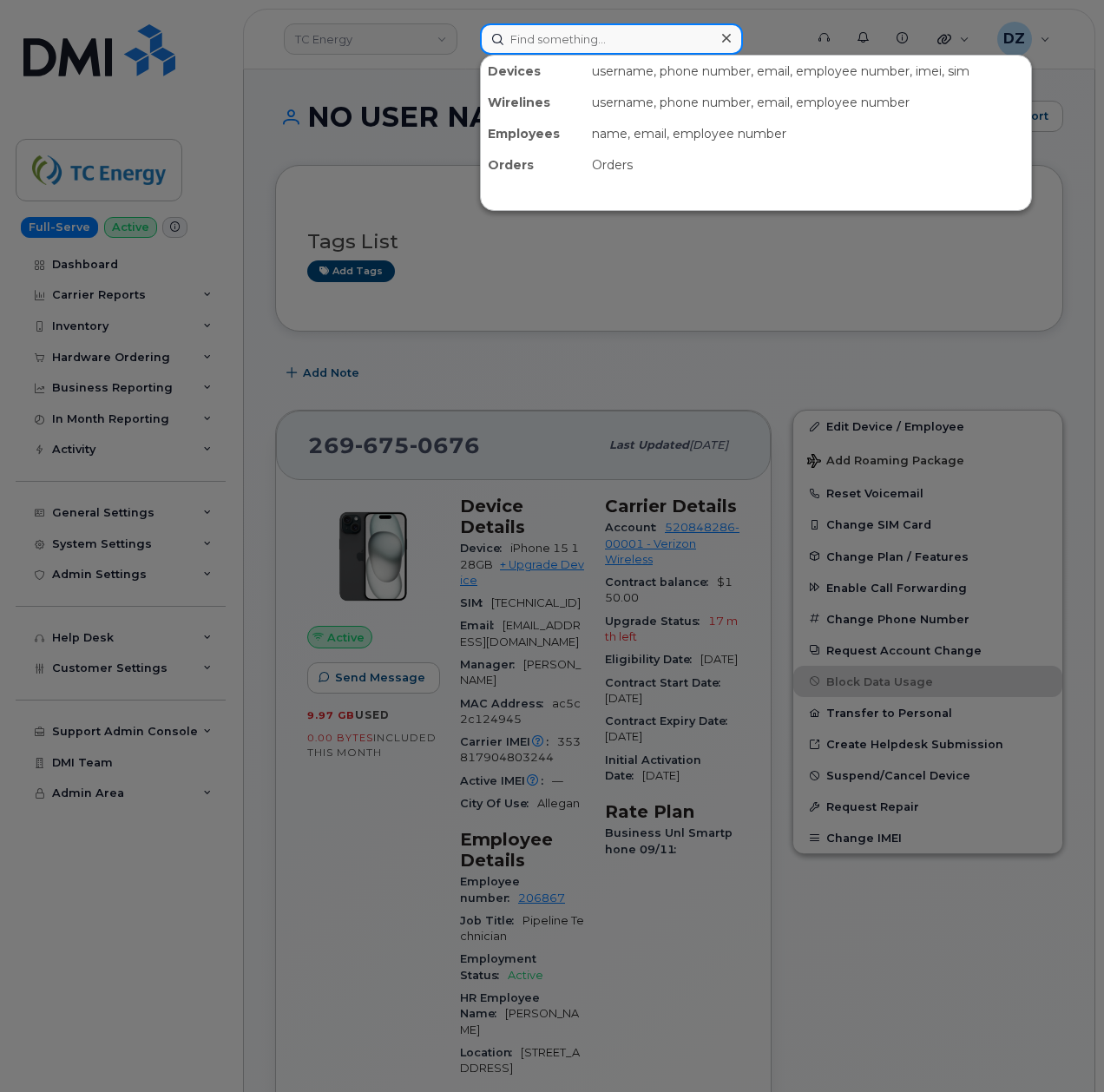
paste input "[PHONE_NUMBER]"
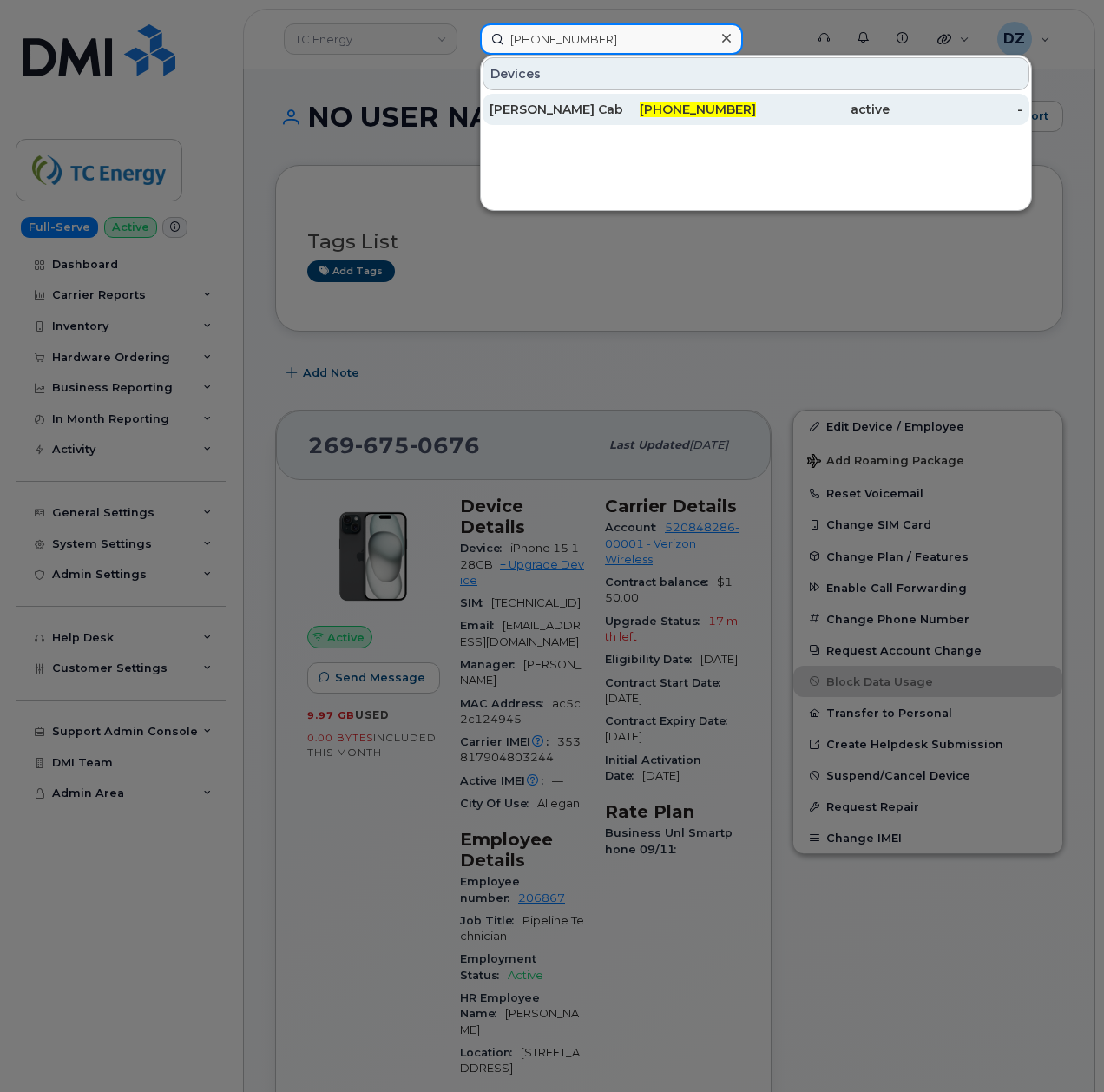
type input "[PHONE_NUMBER]"
click at [618, 118] on div "[PERSON_NAME] Cable" at bounding box center [556, 109] width 134 height 18
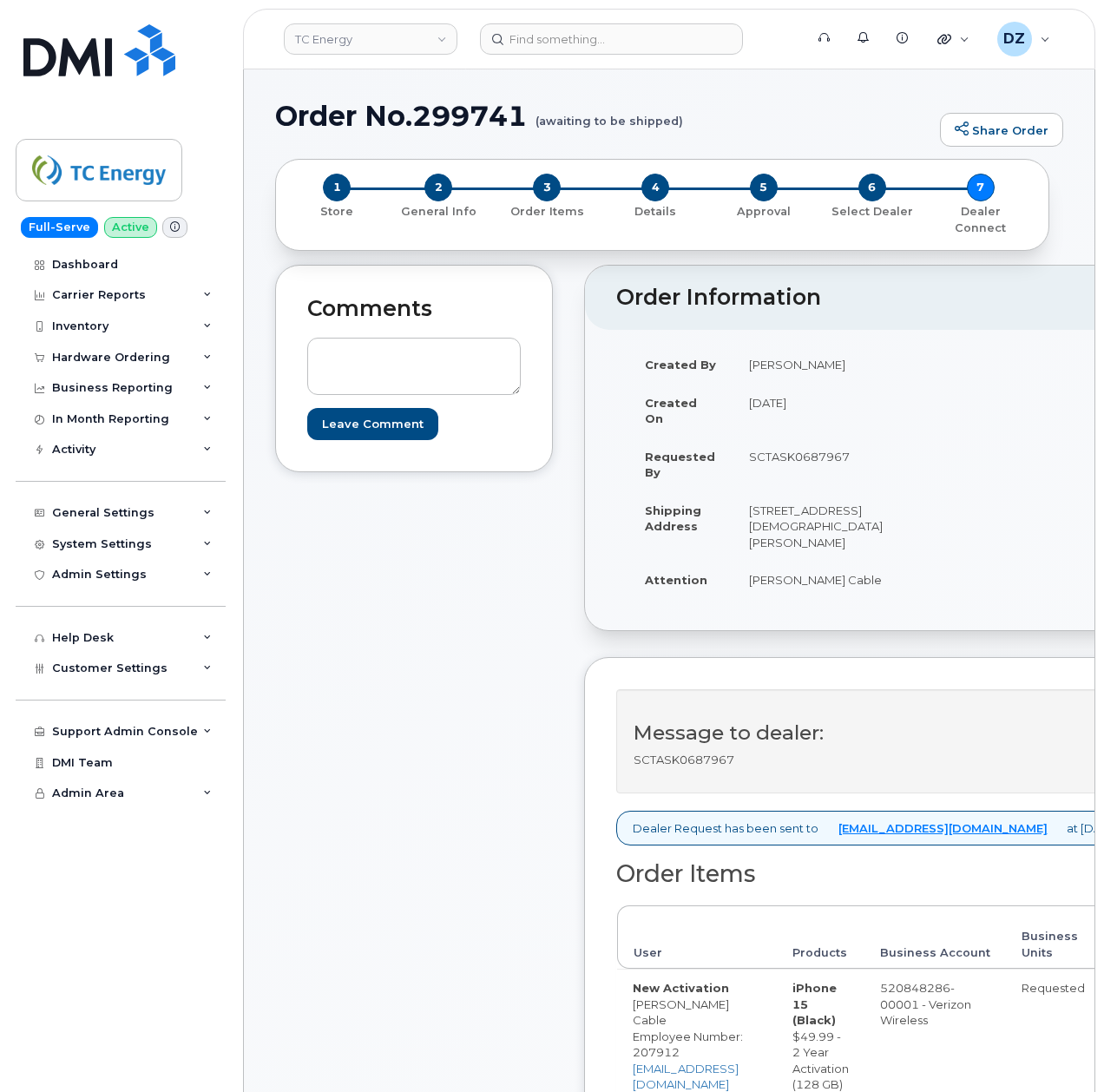
click at [466, 752] on div "Comments Leave Comment" at bounding box center [413, 863] width 278 height 1198
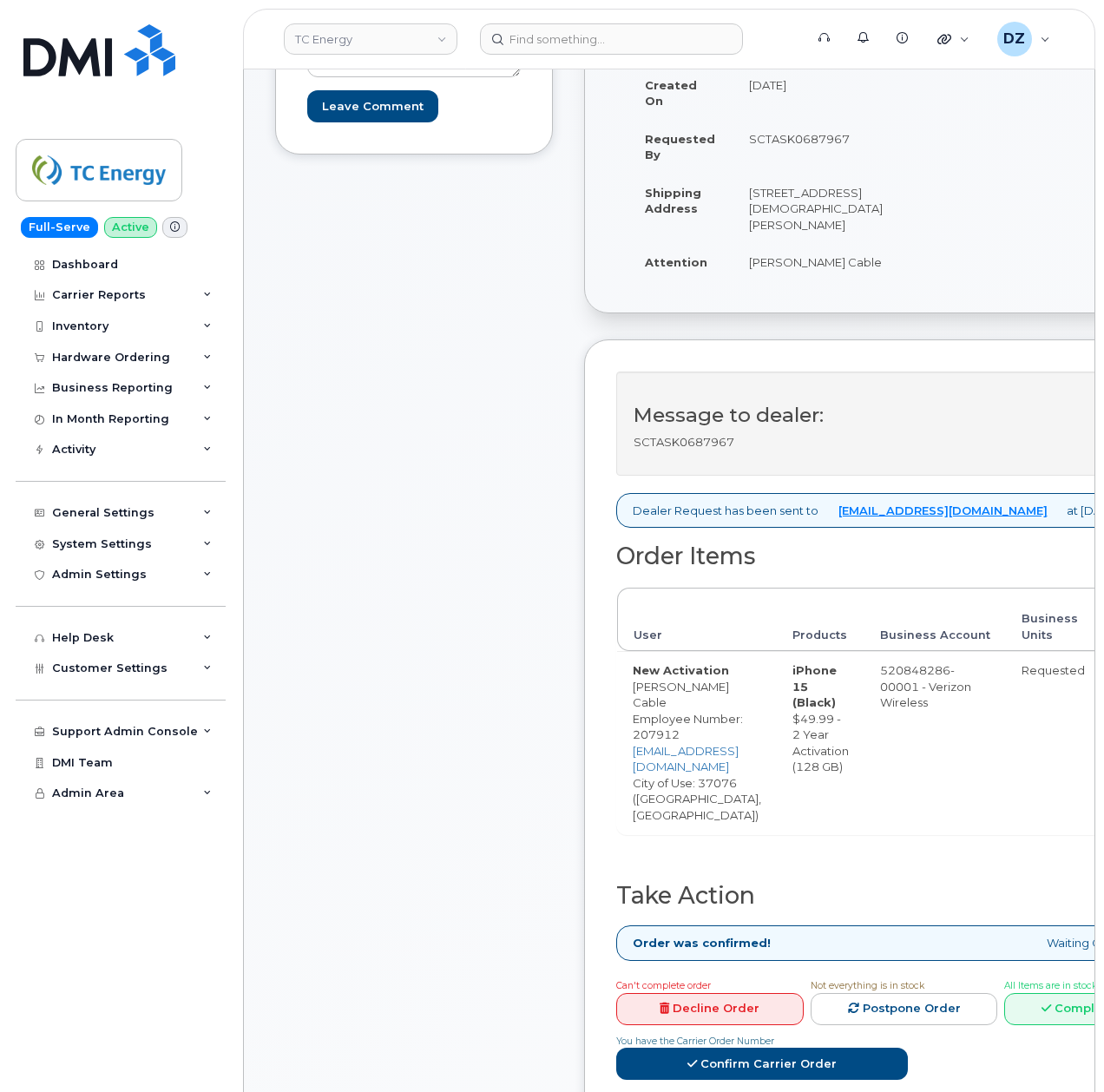
scroll to position [347, 0]
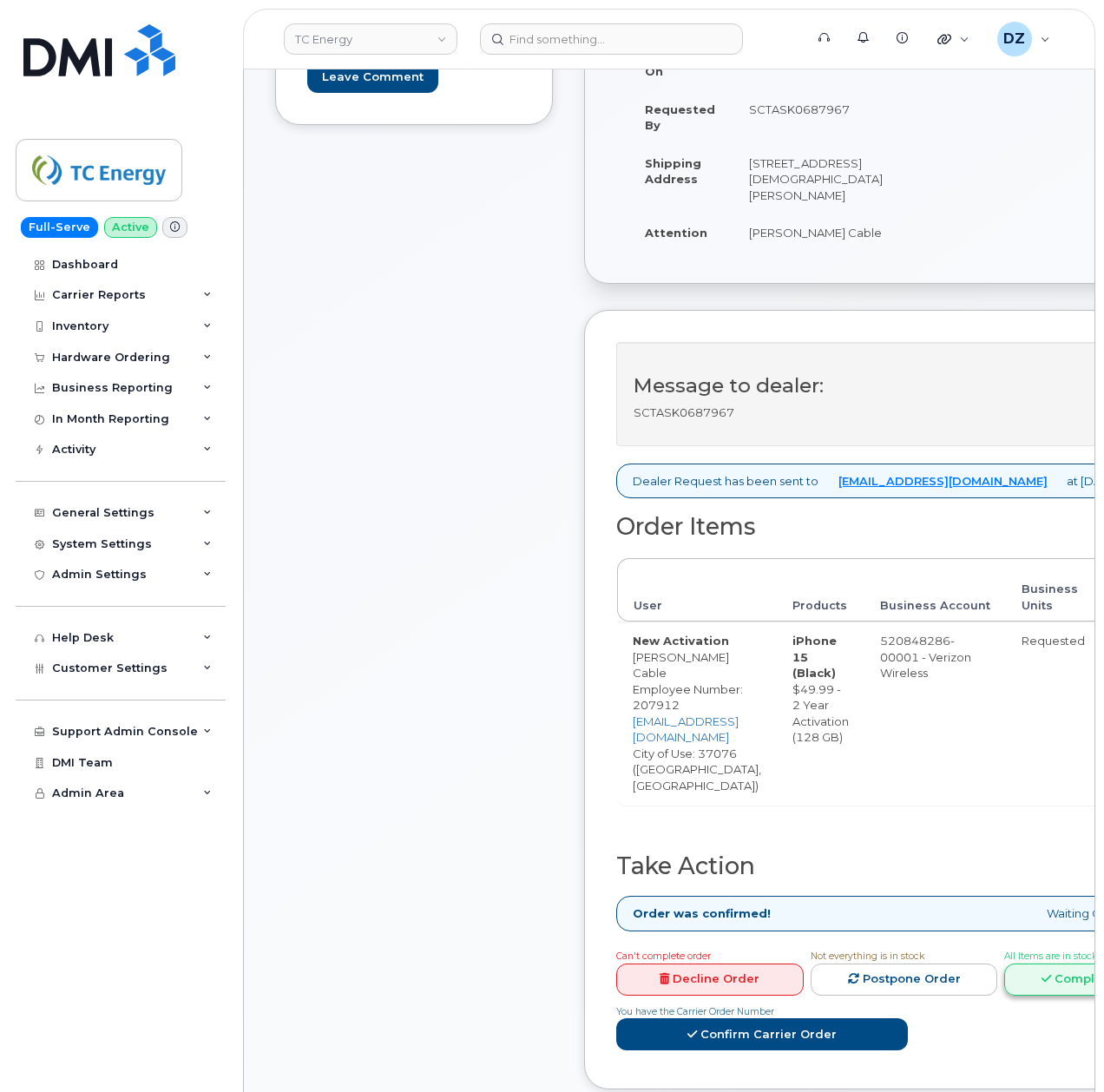
click at [1074, 964] on link "Complete Order" at bounding box center [1098, 979] width 187 height 32
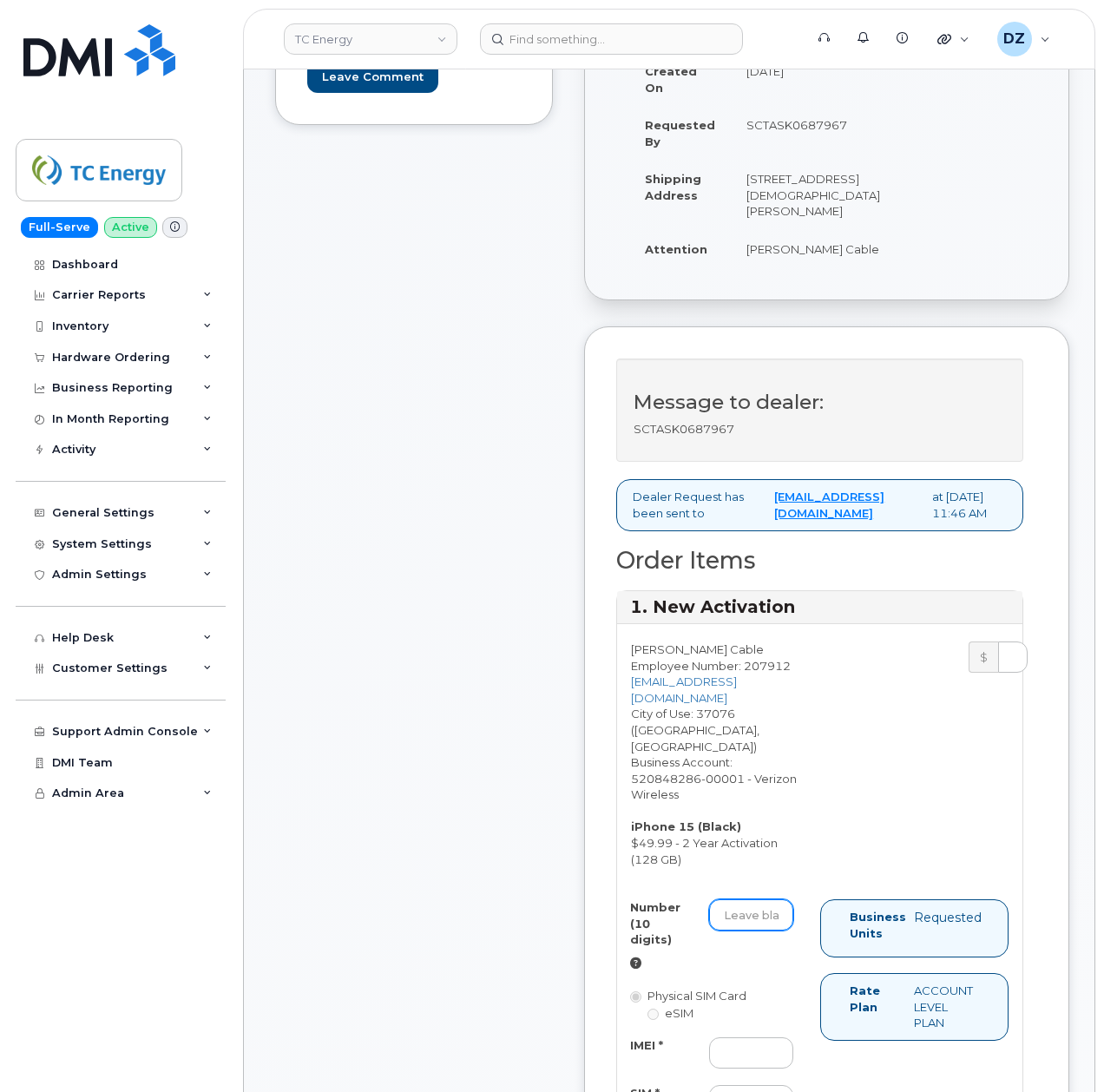
drag, startPoint x: 767, startPoint y: 924, endPoint x: 805, endPoint y: 923, distance: 38.0
click at [767, 924] on input "Number (10 digits)" at bounding box center [751, 915] width 84 height 31
paste input "629-275-3735"
type input "6292753735"
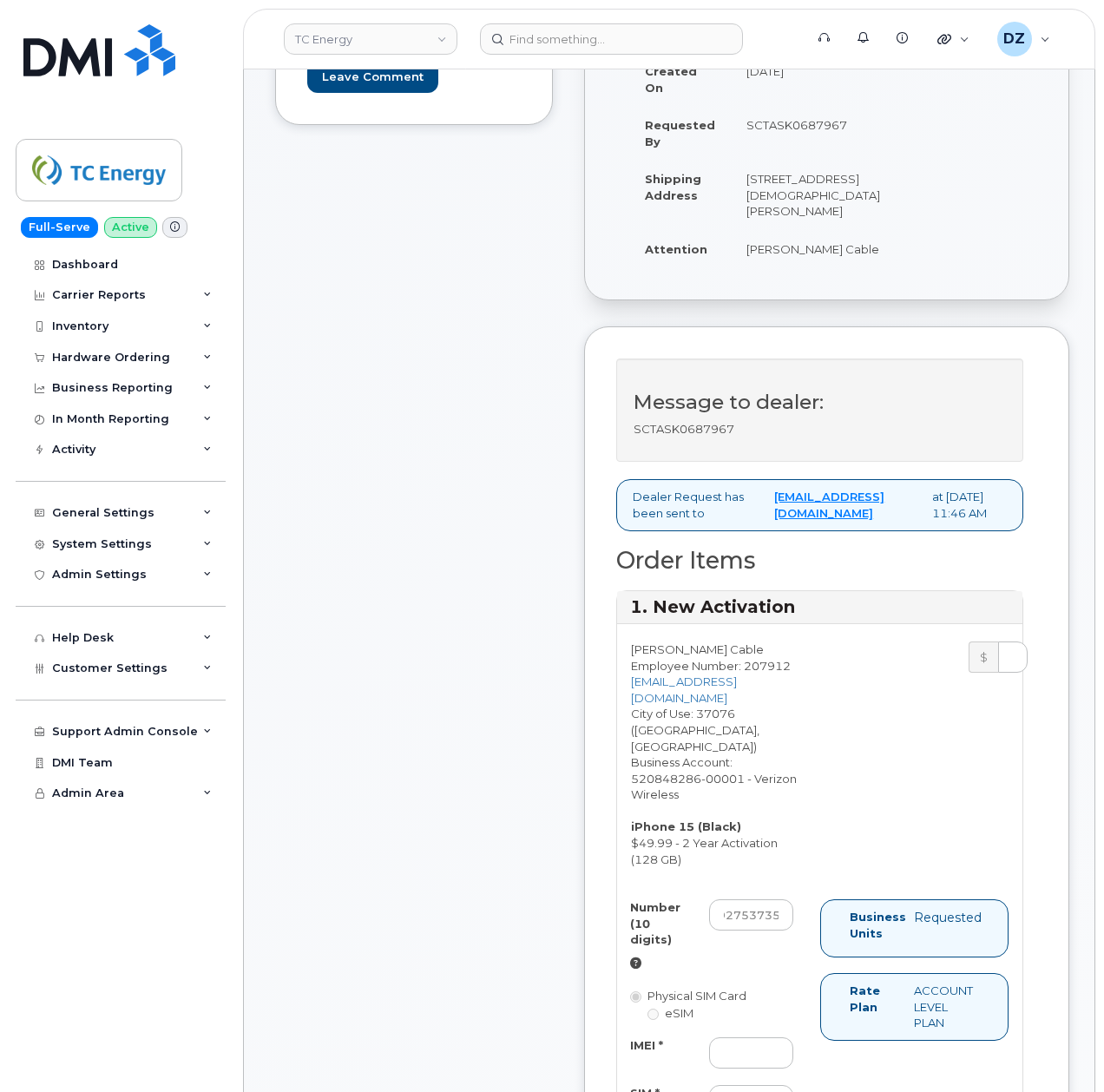
scroll to position [0, 0]
click at [224, 943] on div "Dashboard Carrier Reports Monthly Billing Data Daily Data Pooling Data Behavior…" at bounding box center [123, 671] width 214 height 844
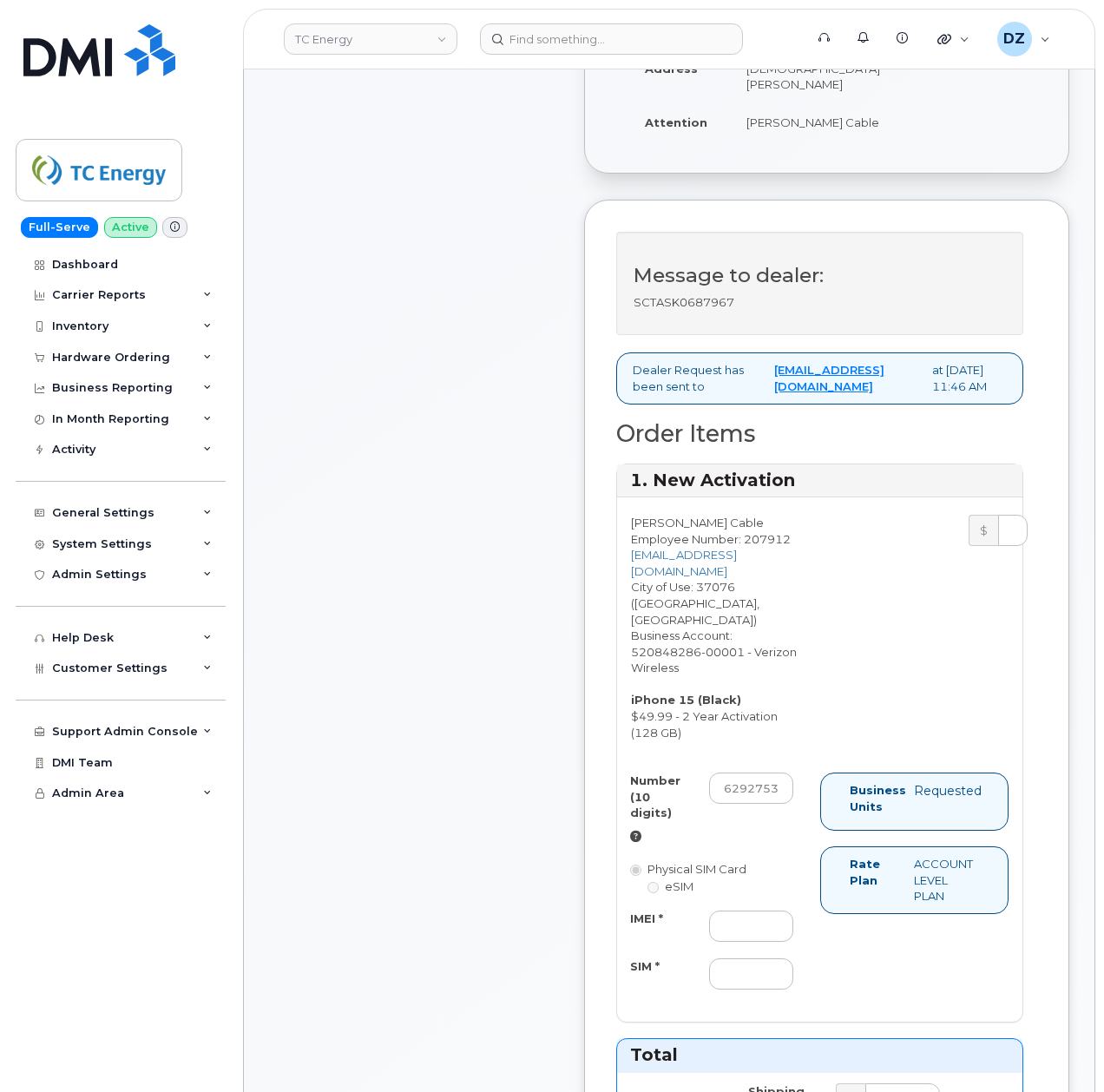
scroll to position [694, 0]
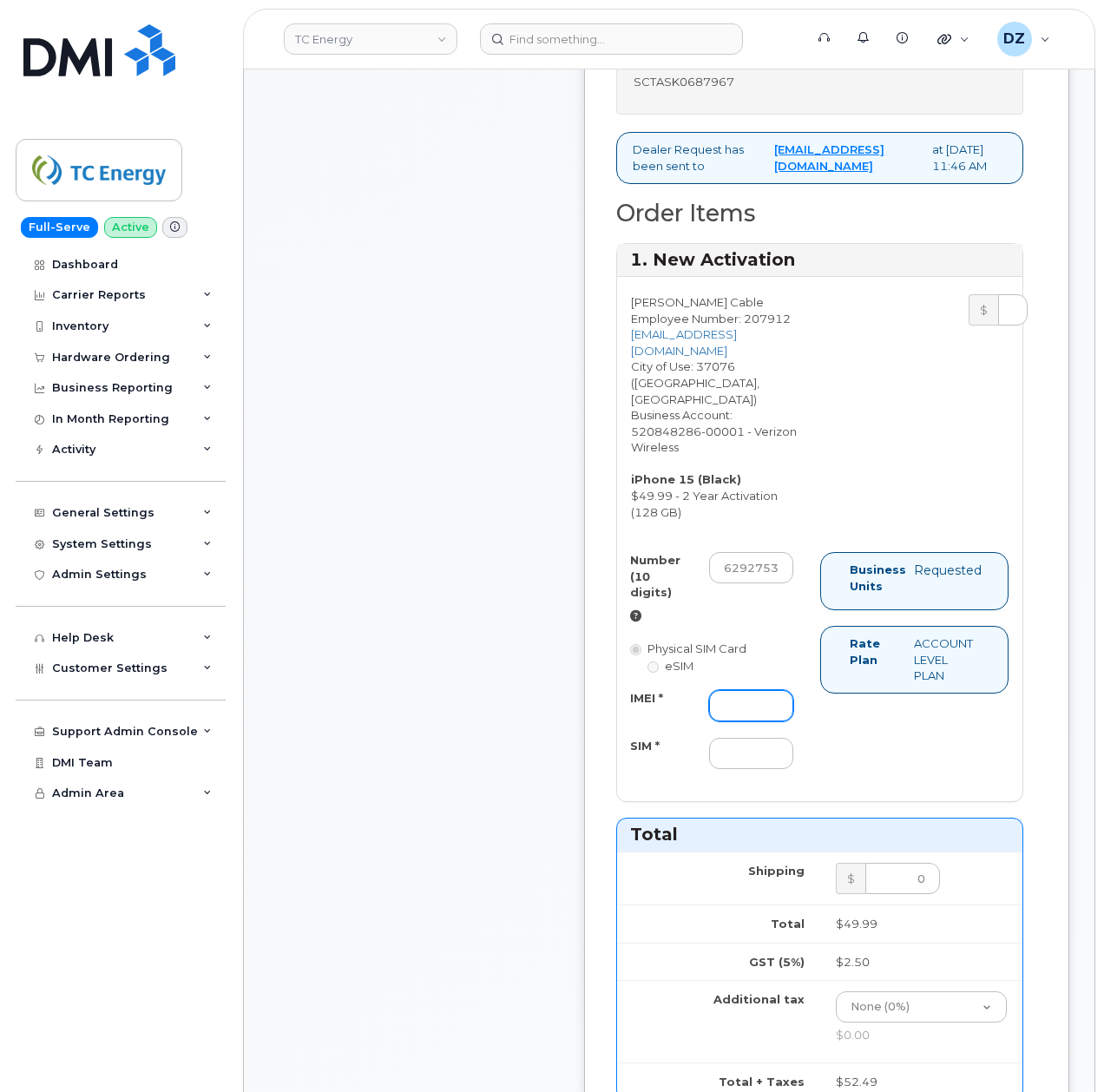
click at [732, 703] on input "IMEI *" at bounding box center [751, 706] width 84 height 31
paste input "355135957398899"
type input "355135957398899"
click at [728, 761] on input "SIM *" at bounding box center [751, 754] width 84 height 31
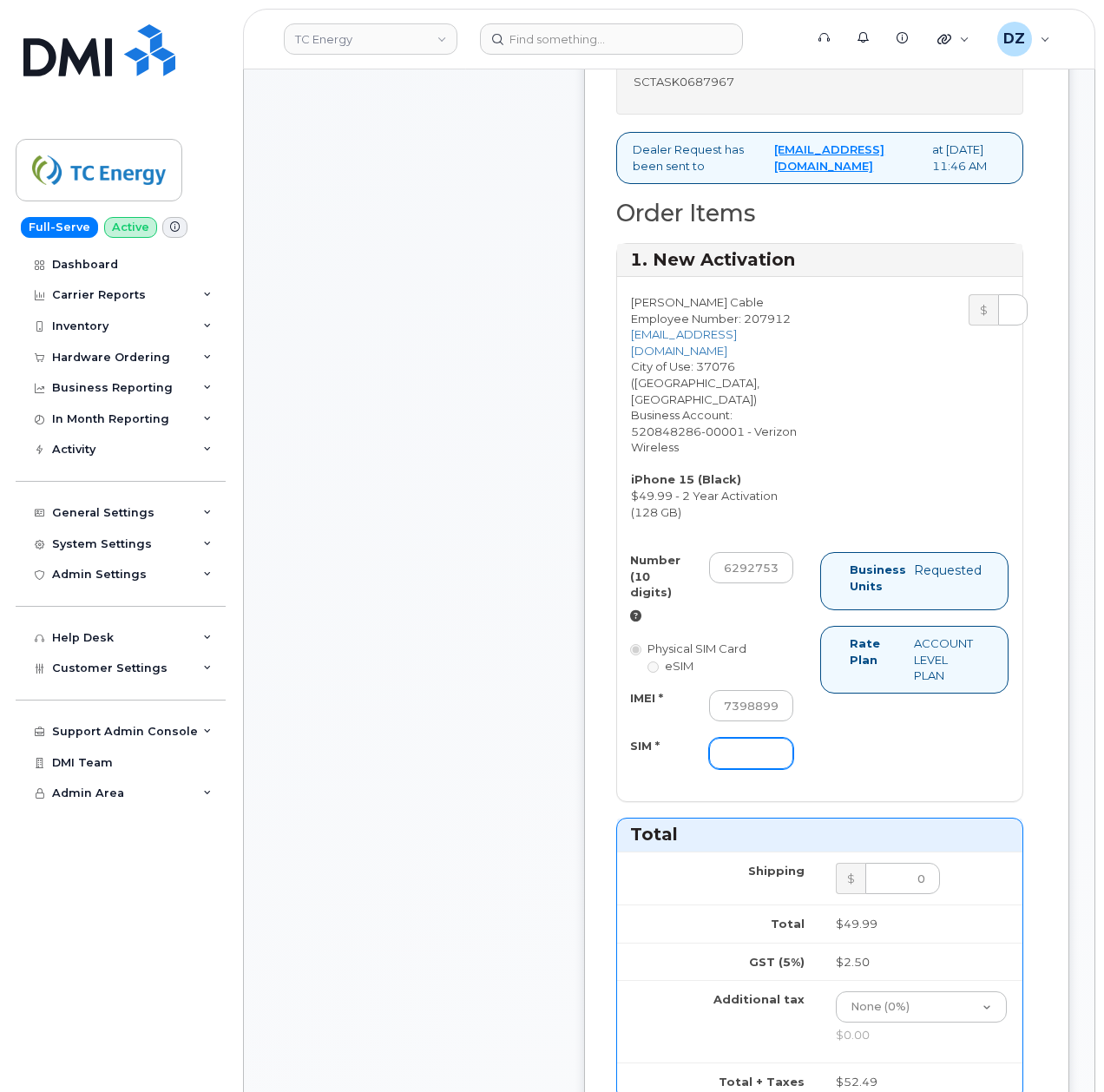
scroll to position [0, 0]
click at [487, 803] on div "Comments Leave Comment" at bounding box center [413, 710] width 278 height 2281
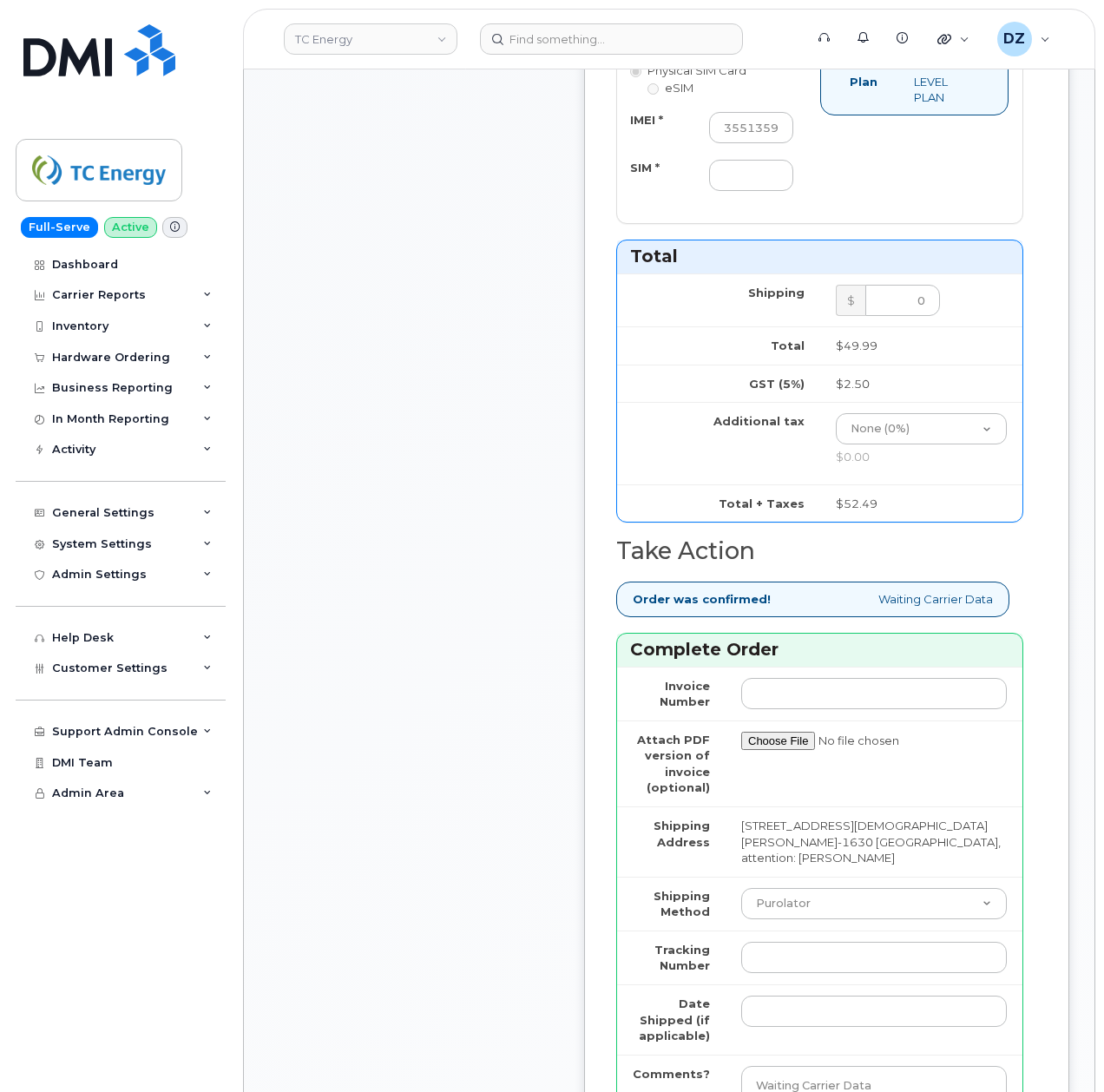
scroll to position [1851, 0]
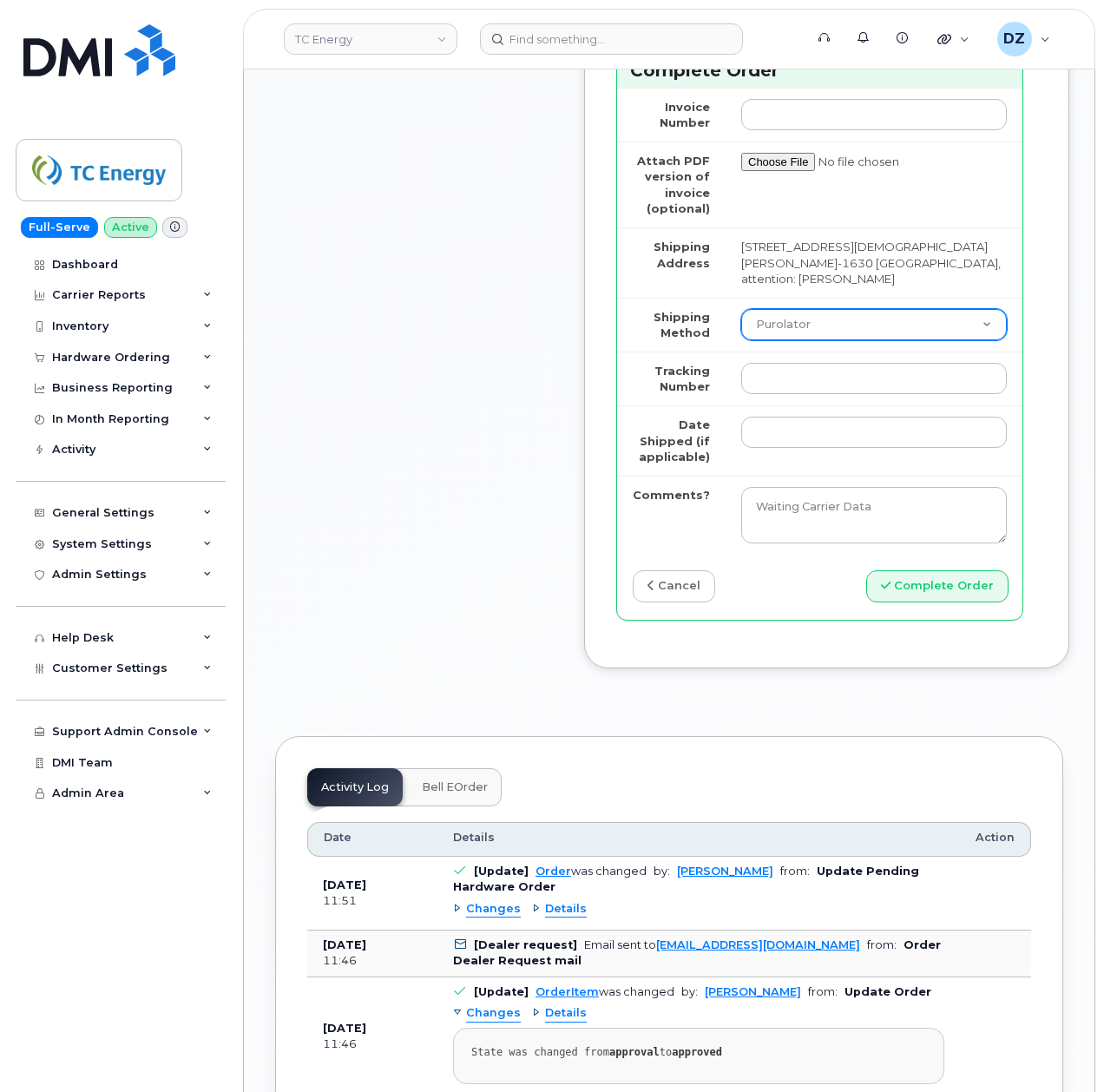
click at [810, 340] on select "Purolator UPS FedEx Canada Post Courier Other Drop Off Pick Up" at bounding box center [874, 325] width 266 height 31
select select "UPS"
click at [742, 316] on select "Purolator UPS FedEx Canada Post Courier Other Drop Off Pick Up" at bounding box center [874, 325] width 266 height 31
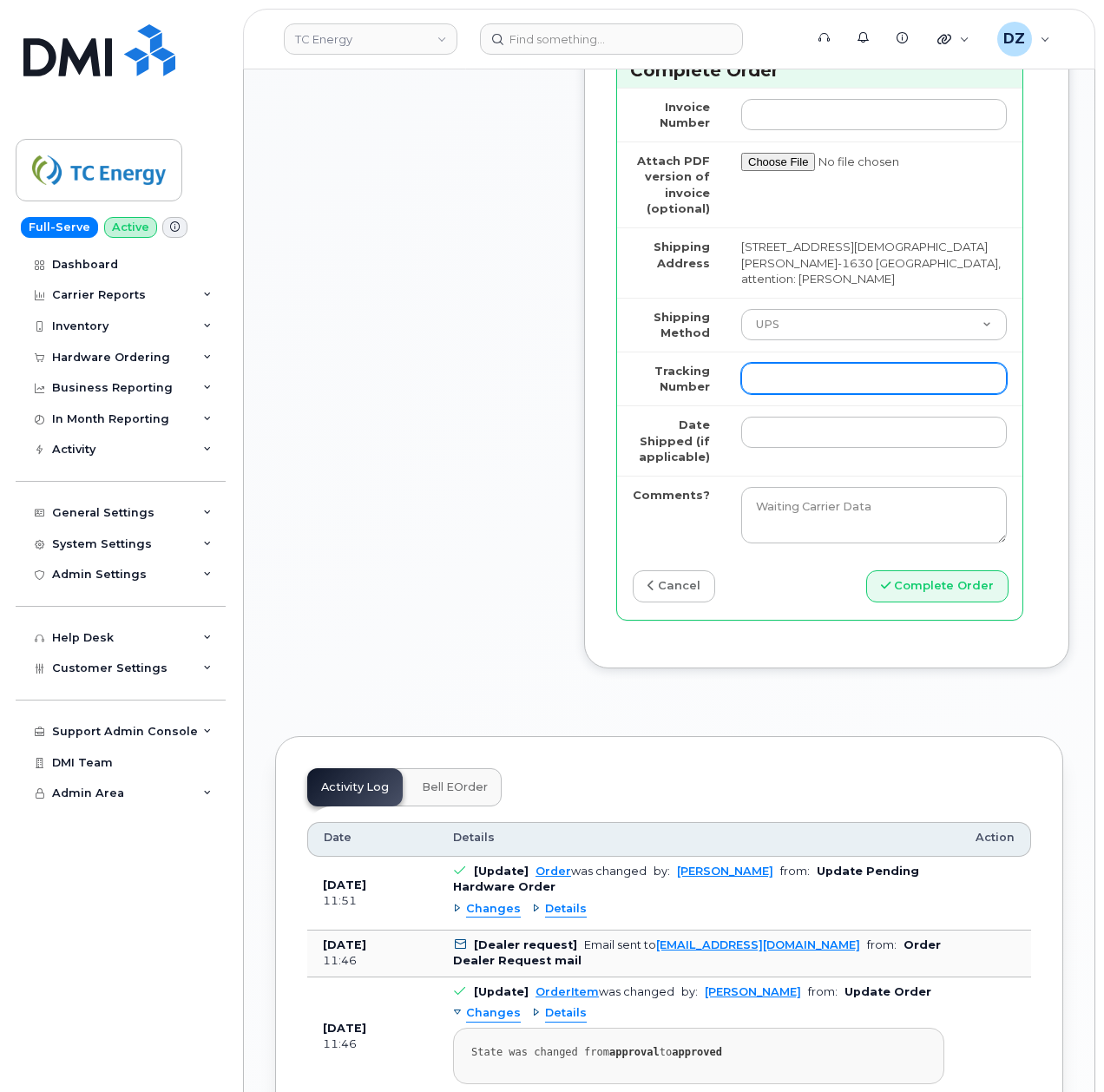
click at [775, 383] on input "Tracking Number" at bounding box center [874, 378] width 266 height 31
paste input "1Z4367572433425287"
type input "1Z4367572433425287"
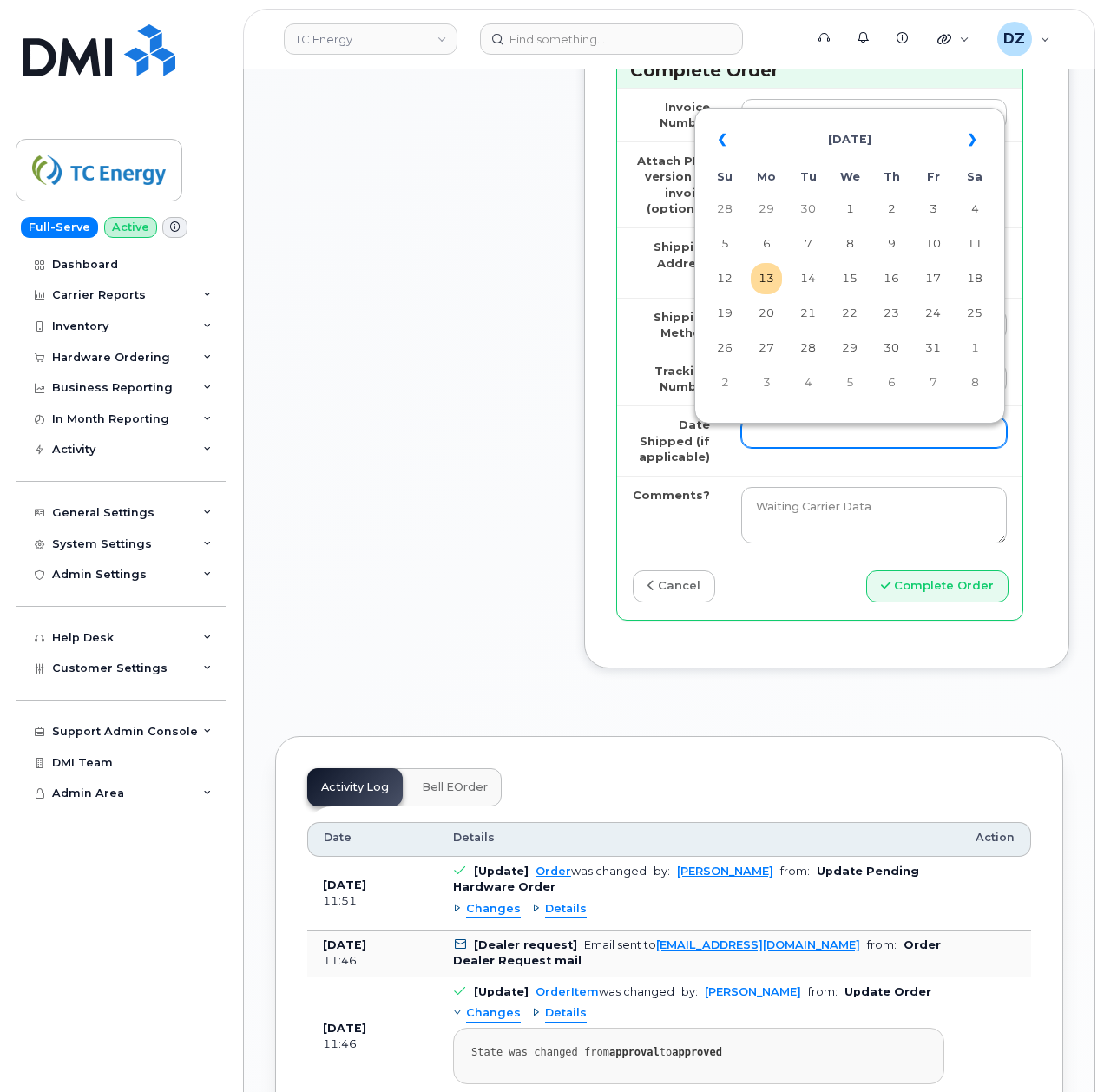
click at [772, 441] on input "Date Shipped (if applicable)" at bounding box center [874, 433] width 266 height 31
click at [724, 147] on th "«" at bounding box center [725, 139] width 31 height 42
click at [810, 208] on td "2" at bounding box center [808, 209] width 31 height 31
type input "[DATE]"
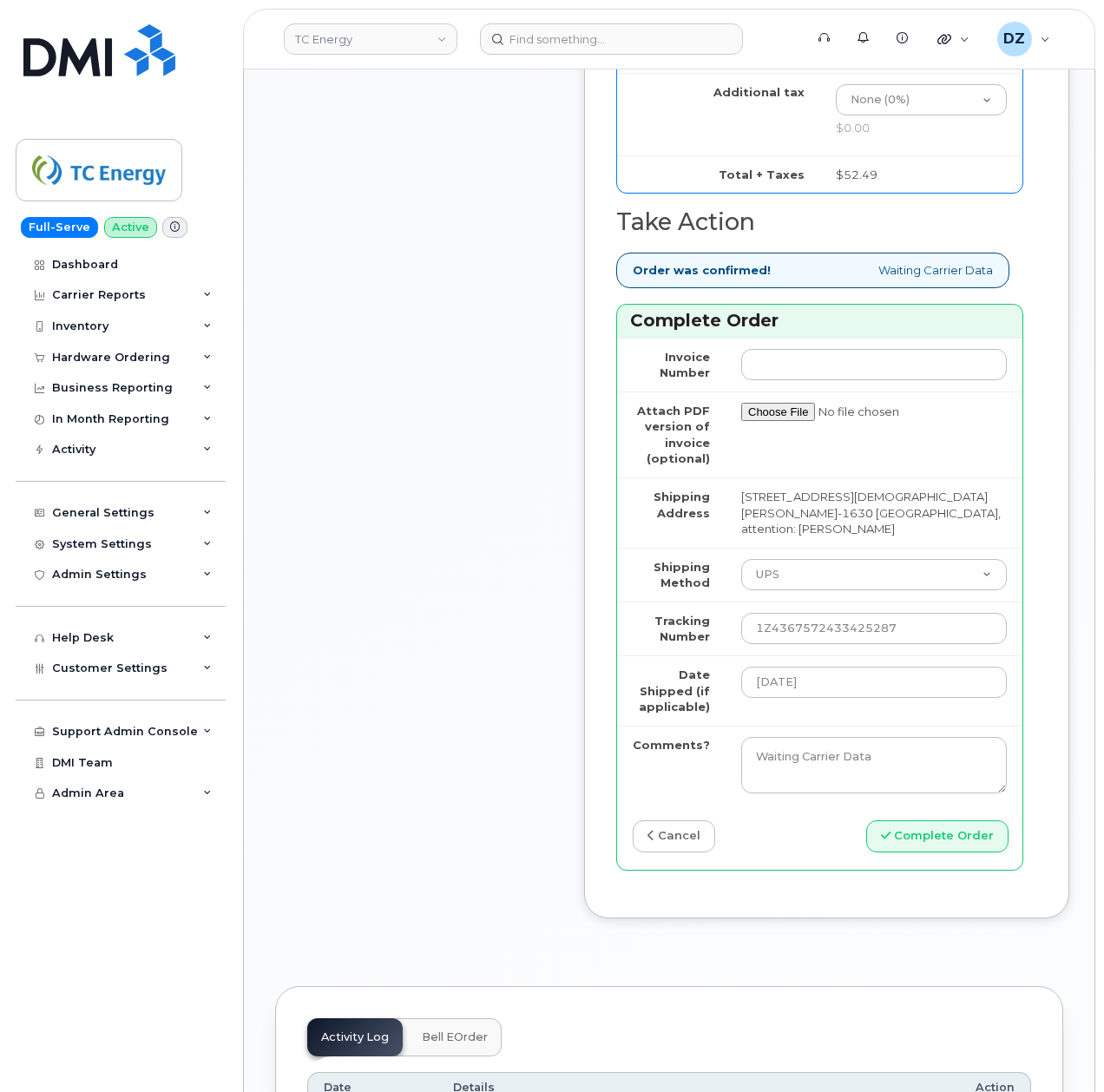
scroll to position [1620, 0]
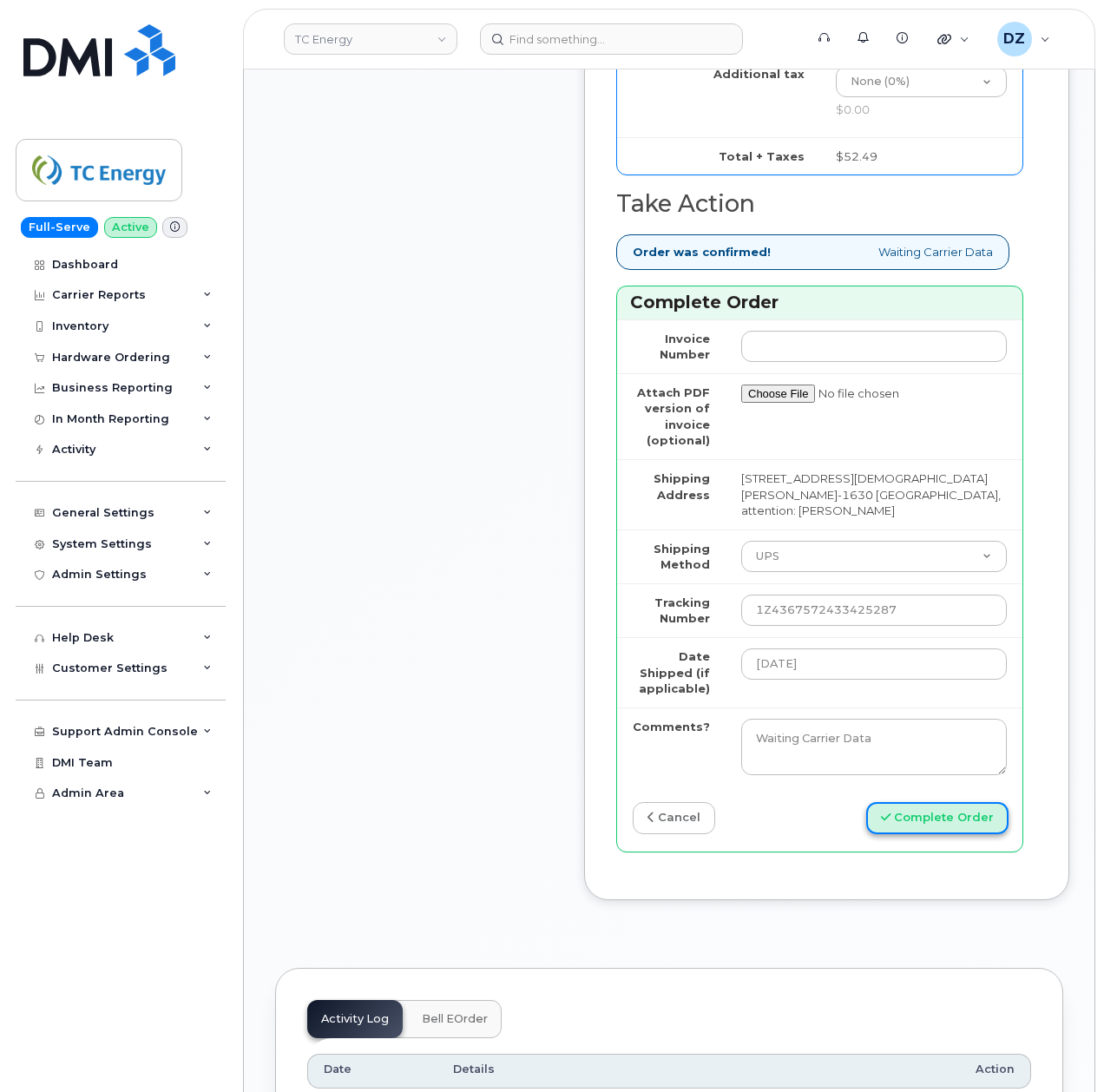
click at [914, 828] on button "Complete Order" at bounding box center [937, 817] width 142 height 32
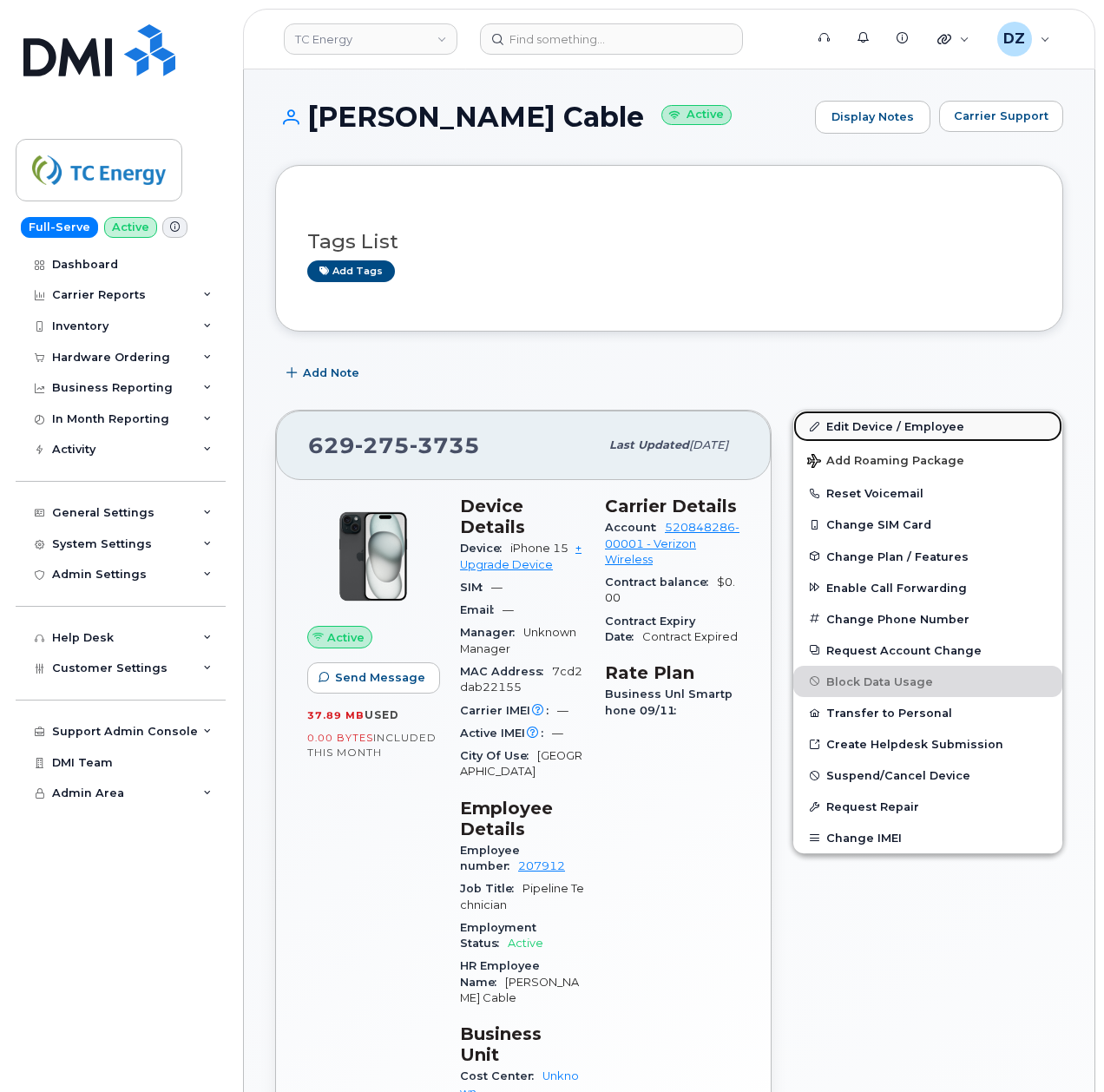
click at [892, 421] on link "Edit Device / Employee" at bounding box center [928, 426] width 269 height 31
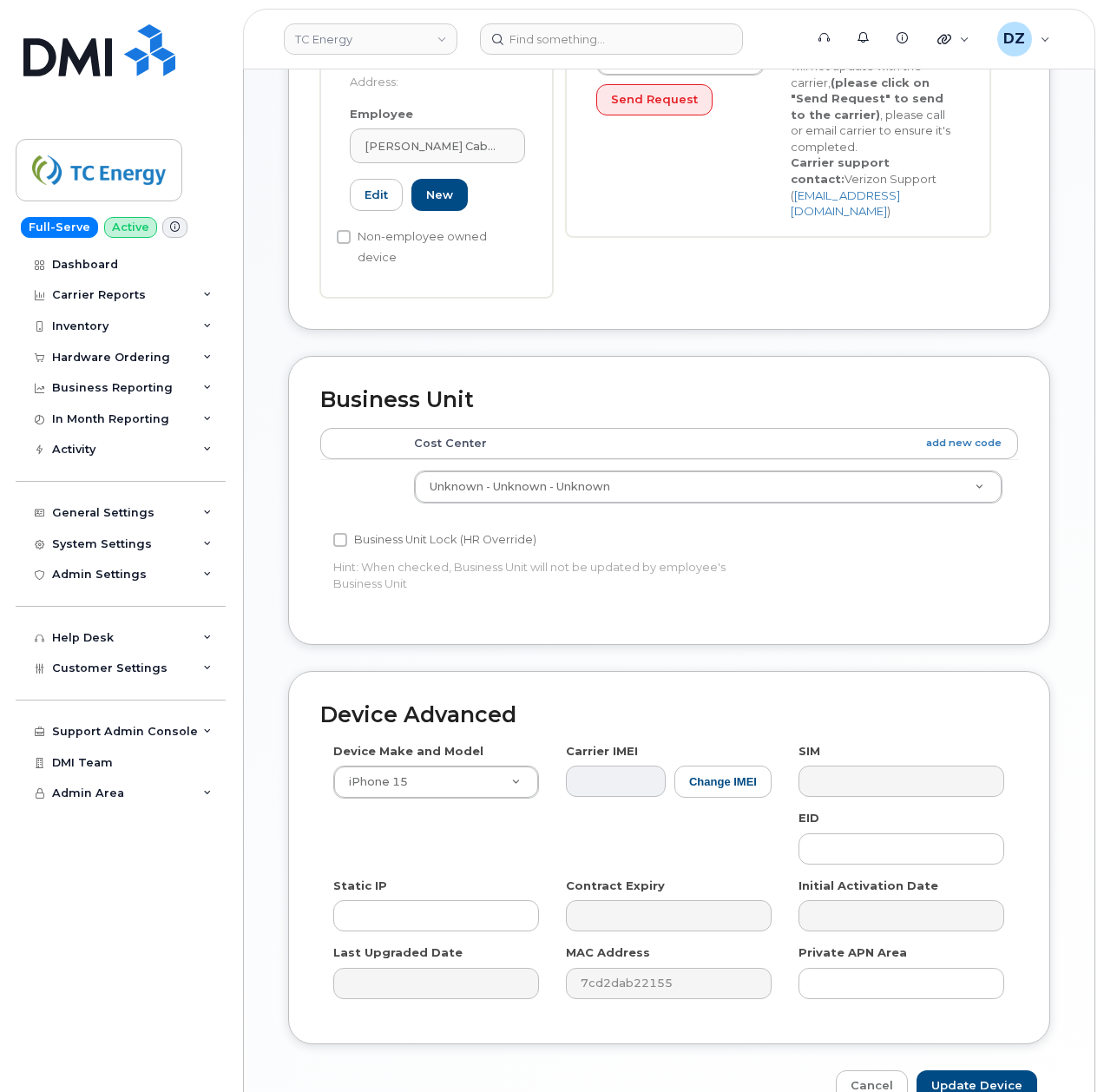
scroll to position [541, 0]
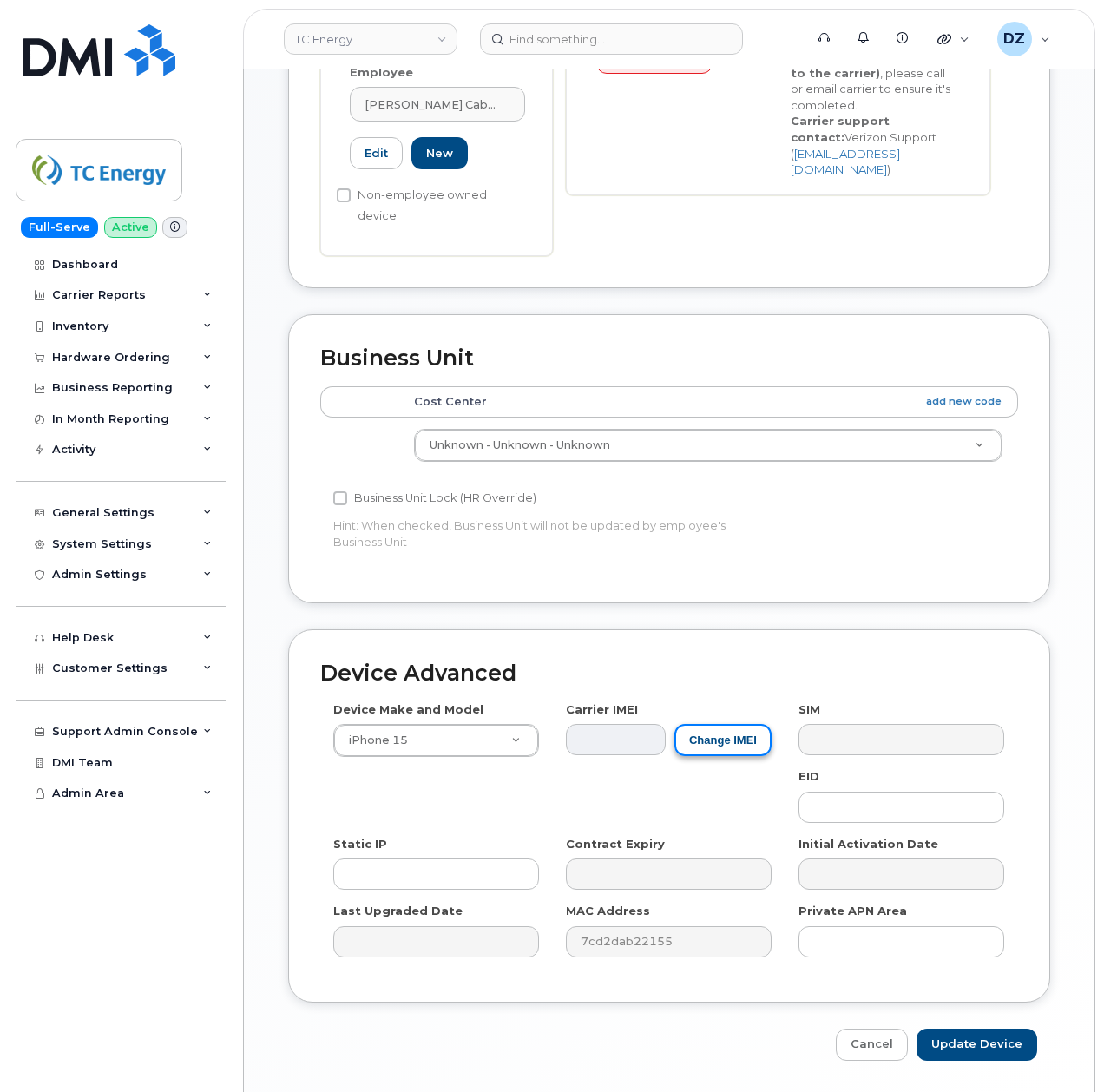
click at [736, 724] on button "Change IMEI" at bounding box center [722, 740] width 97 height 32
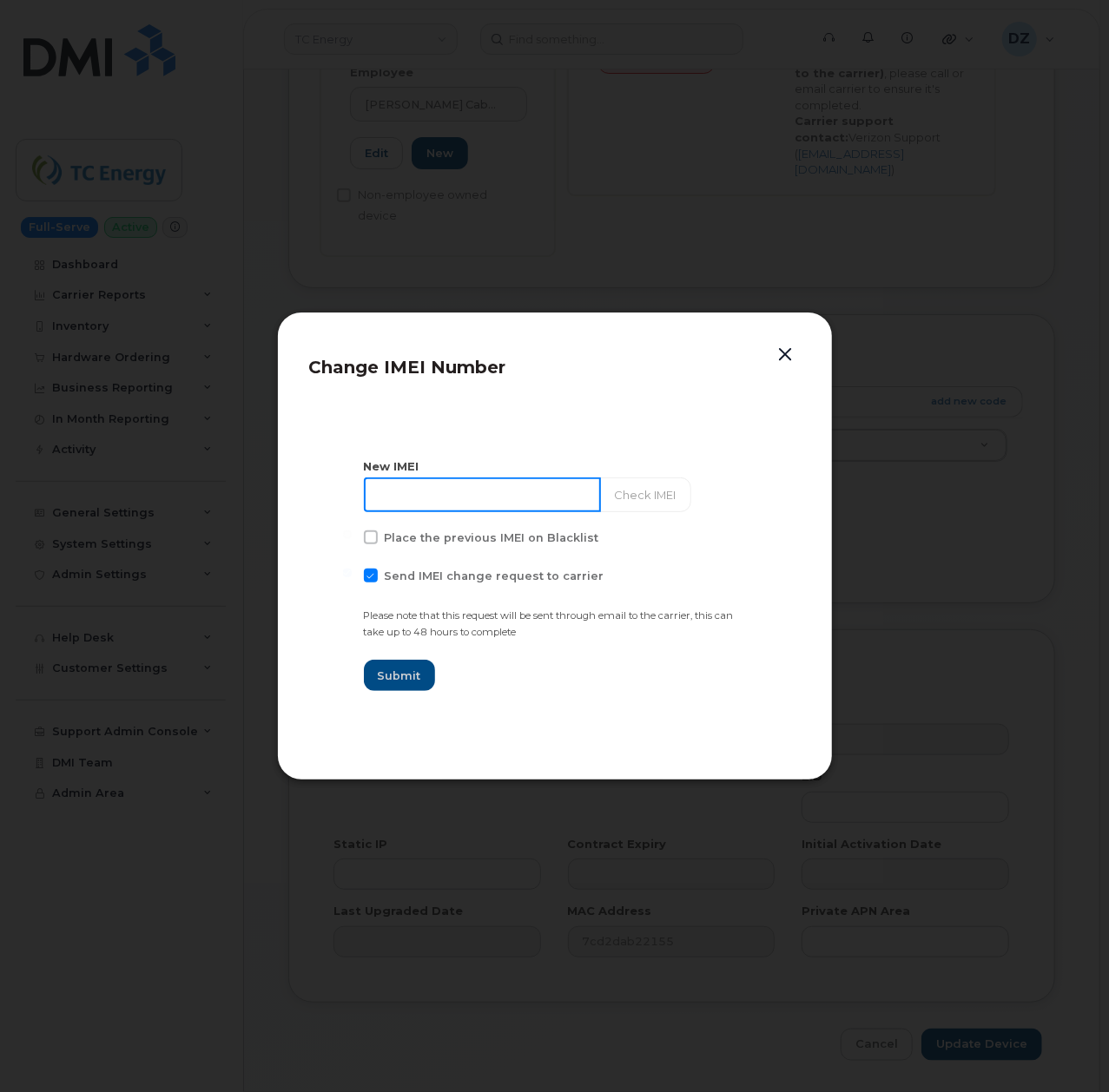
drag, startPoint x: 435, startPoint y: 491, endPoint x: 556, endPoint y: 510, distance: 122.5
click at [435, 491] on input at bounding box center [482, 495] width 237 height 35
paste input "355135957398899"
type input "355135957398899"
click at [376, 575] on label "Send IMEI change request to carrier" at bounding box center [483, 575] width 241 height 14
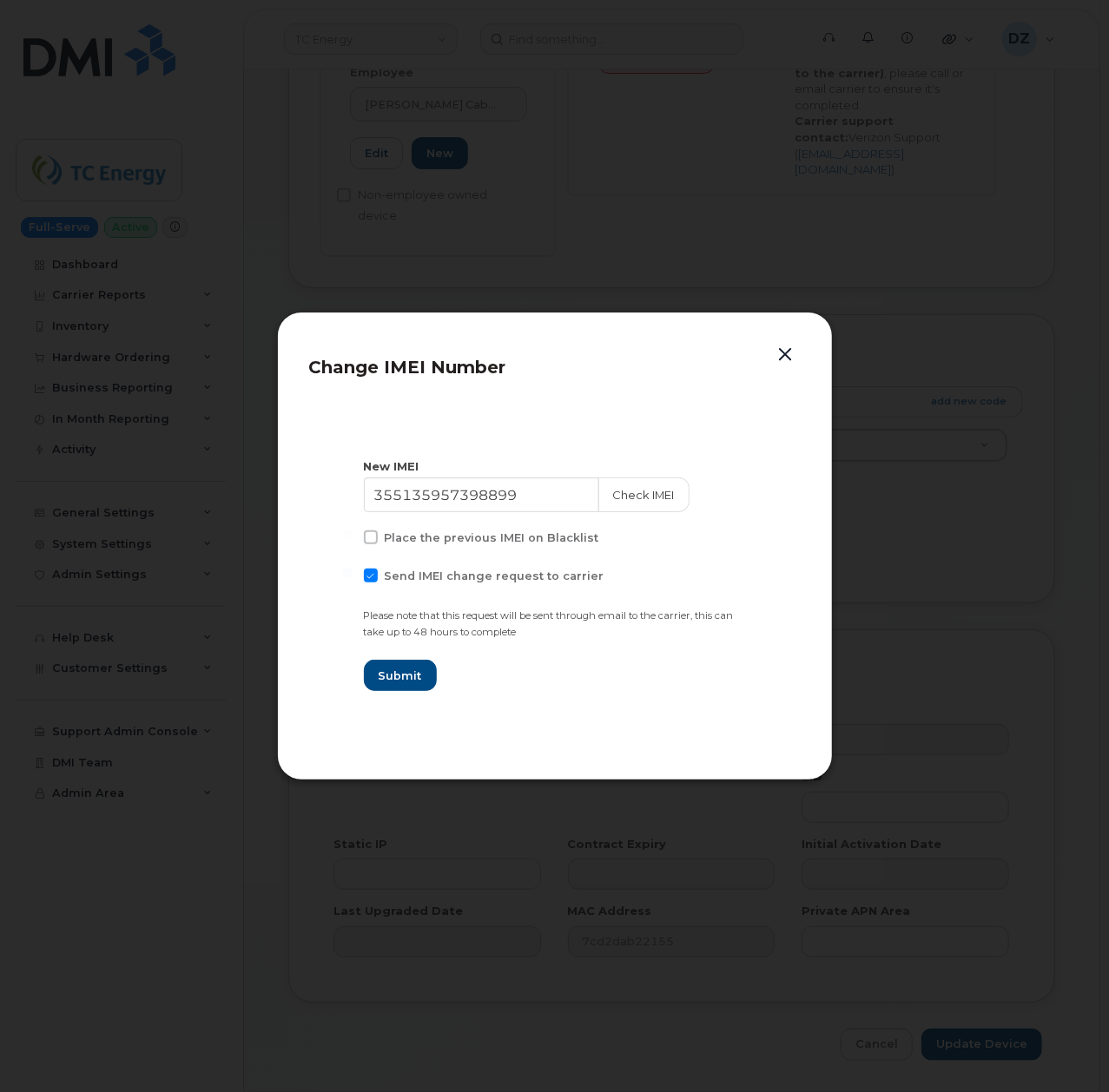
click at [352, 575] on input "Send IMEI change request to carrier" at bounding box center [347, 572] width 8 height 8
checkbox input "false"
click at [392, 675] on span "Submit" at bounding box center [399, 676] width 43 height 17
type input "355135957398899"
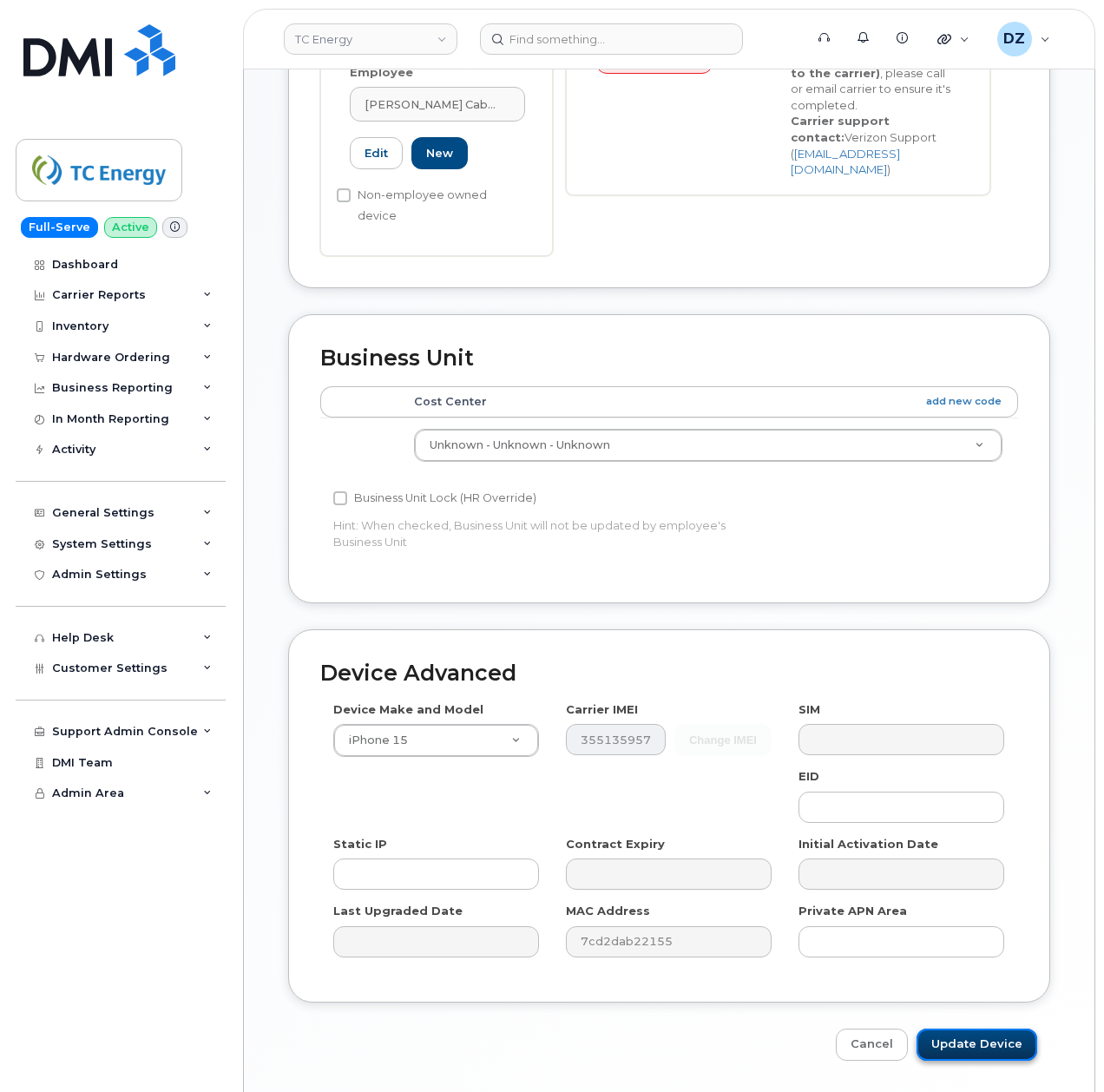
click at [973, 1028] on input "Update Device" at bounding box center [977, 1044] width 121 height 32
type input "Saving..."
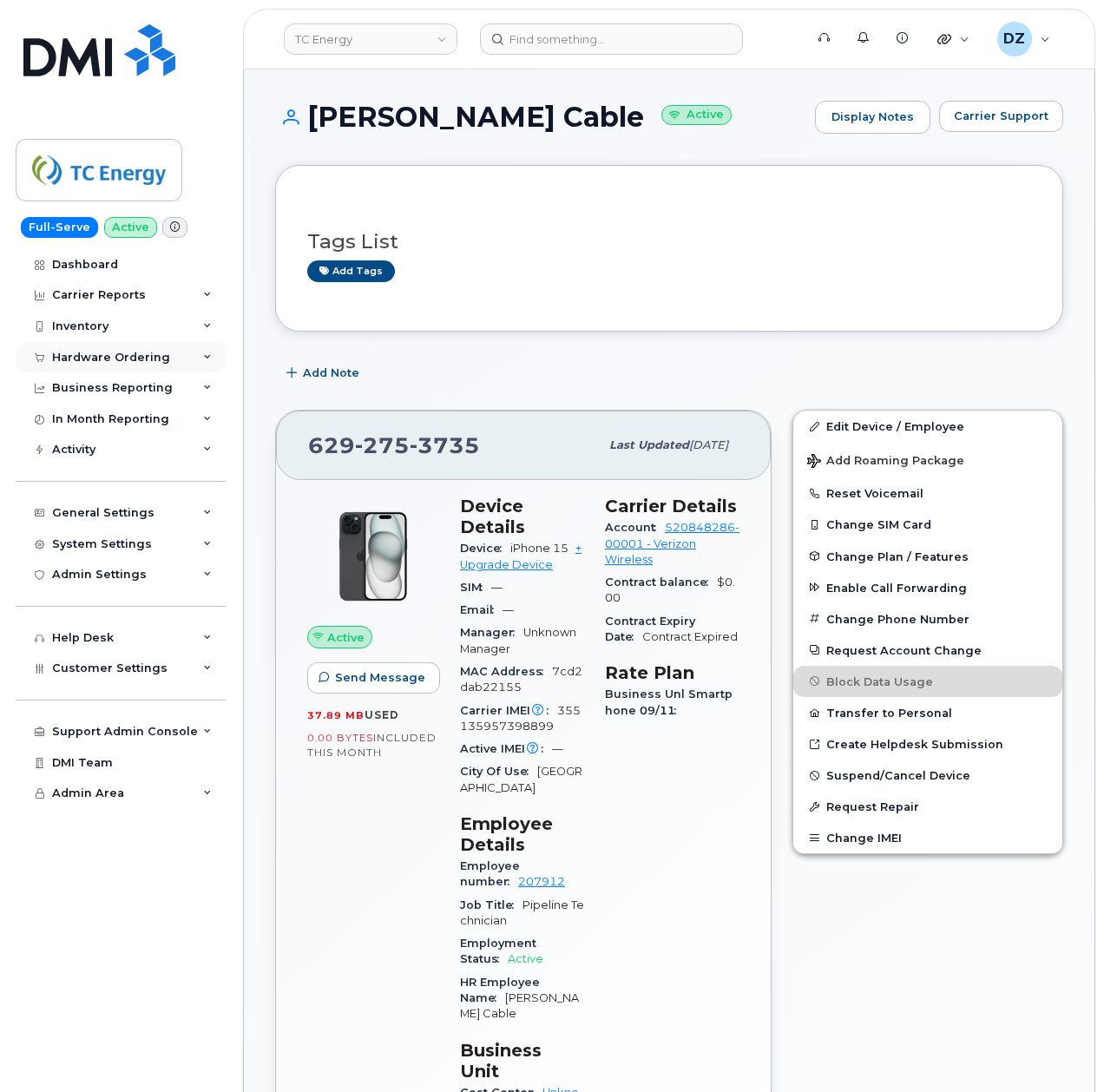
click at [213, 351] on div "Hardware Ordering" at bounding box center [121, 358] width 210 height 31
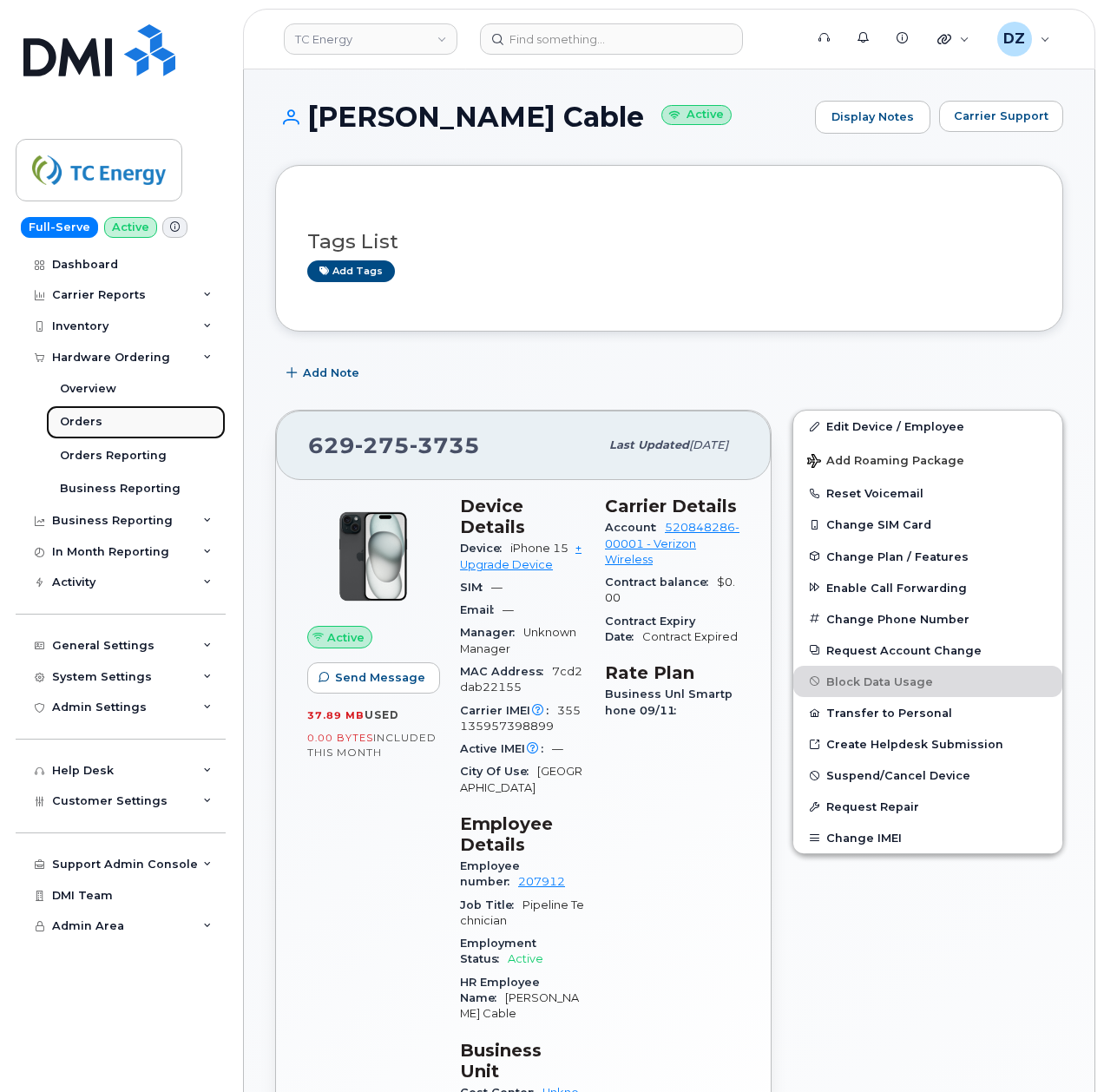
click at [140, 423] on link "Orders" at bounding box center [136, 421] width 180 height 33
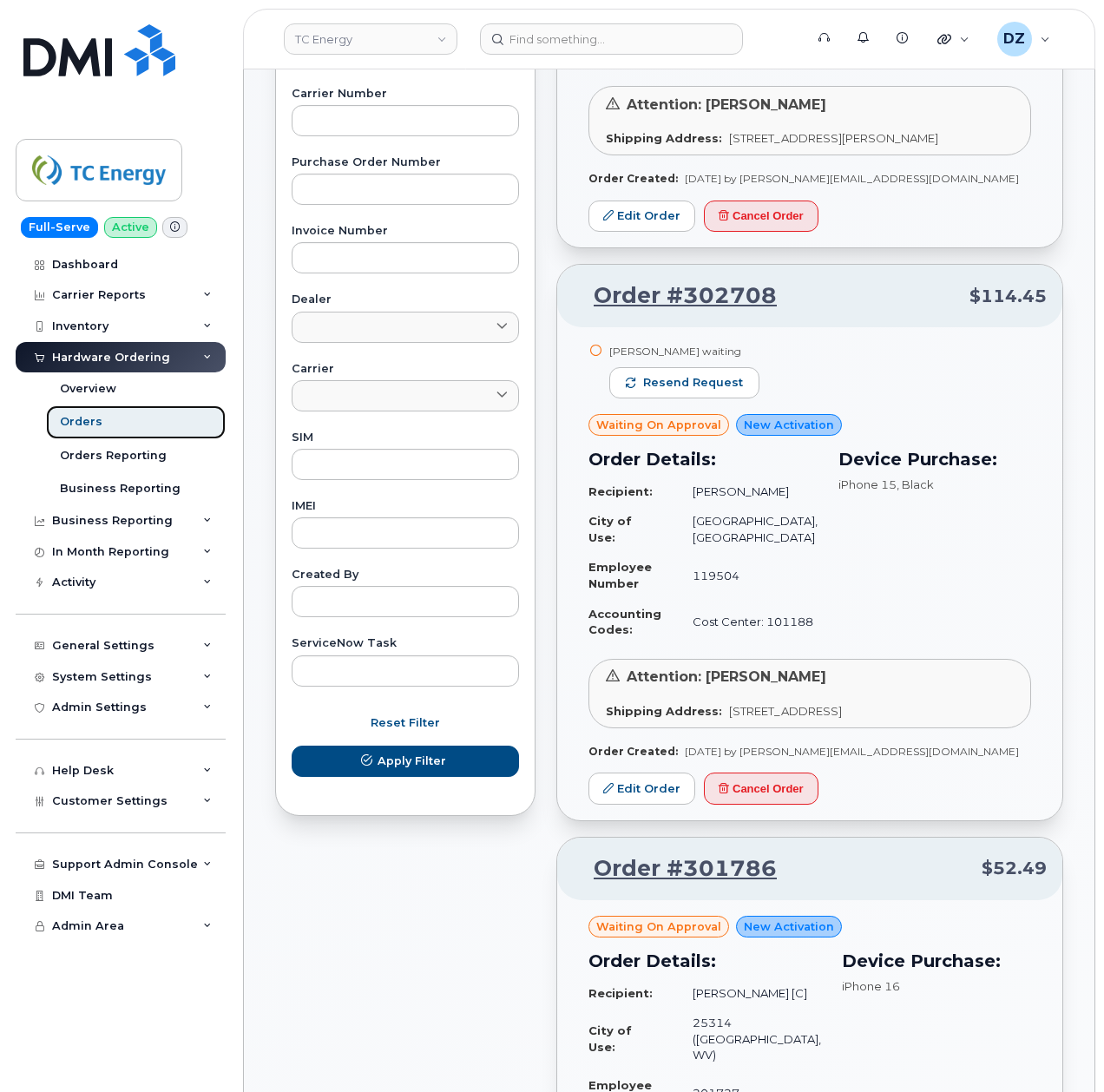
scroll to position [115, 0]
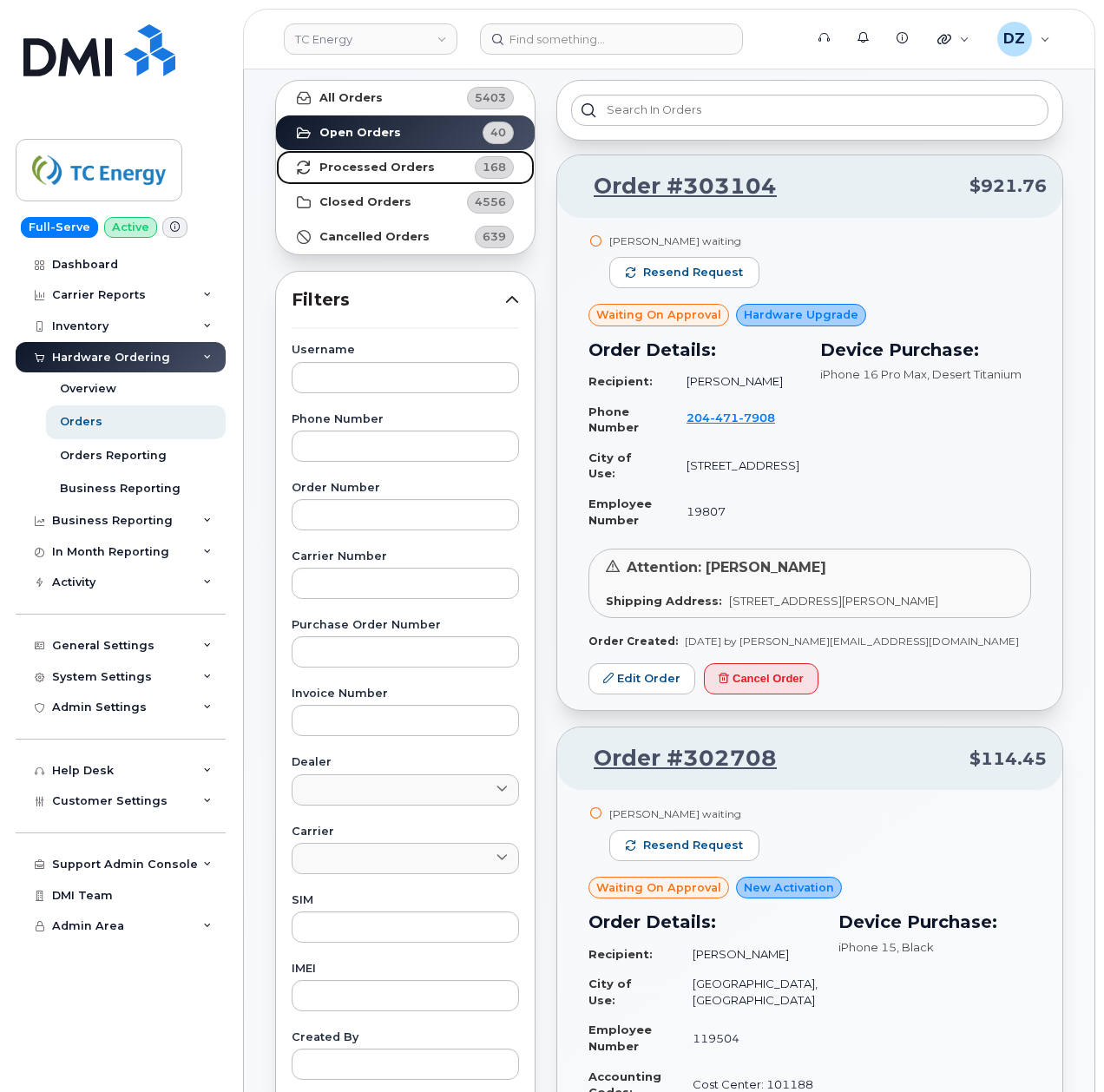
click at [393, 173] on strong "Processed Orders" at bounding box center [376, 167] width 115 height 14
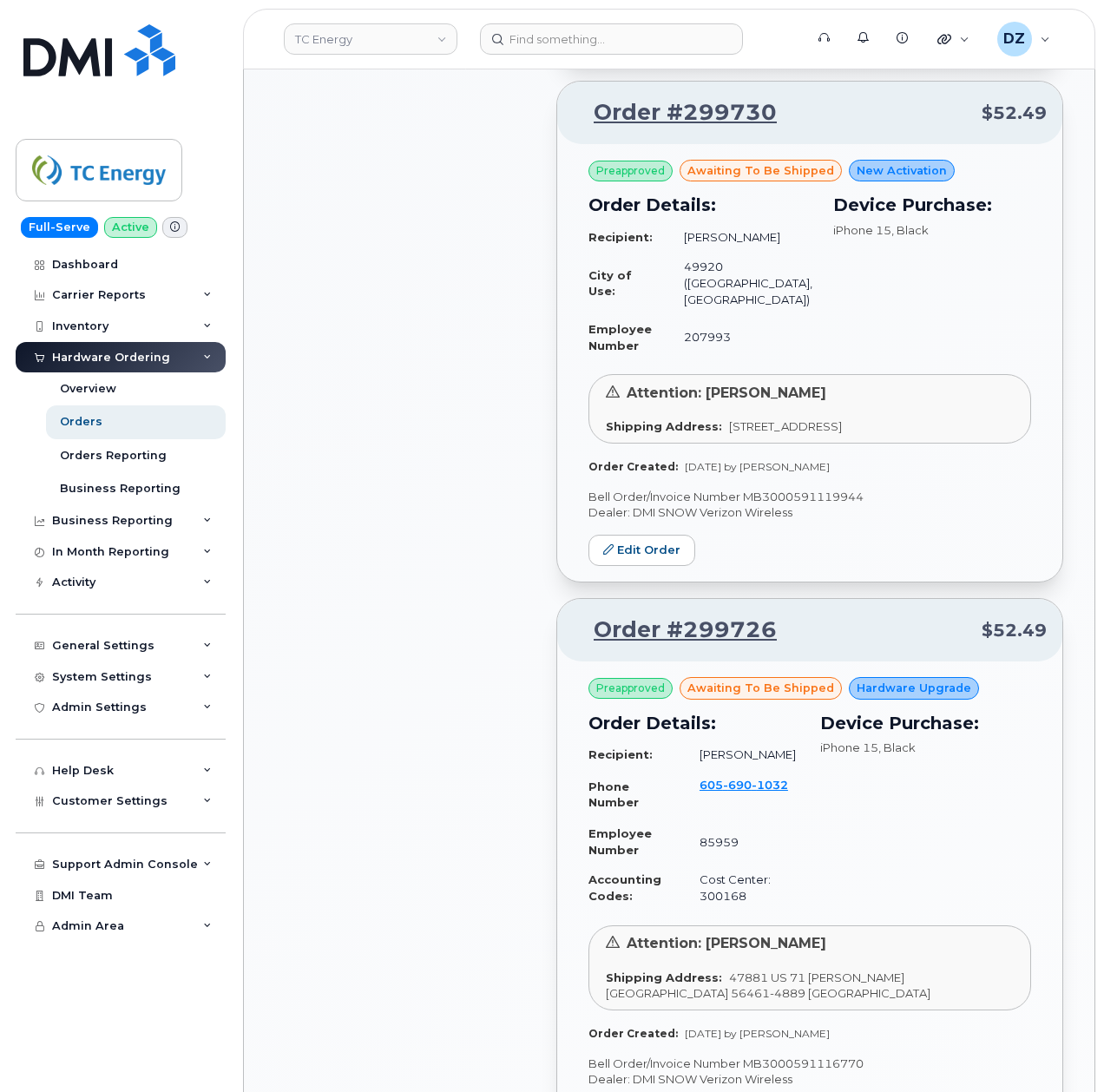
scroll to position [1389, 0]
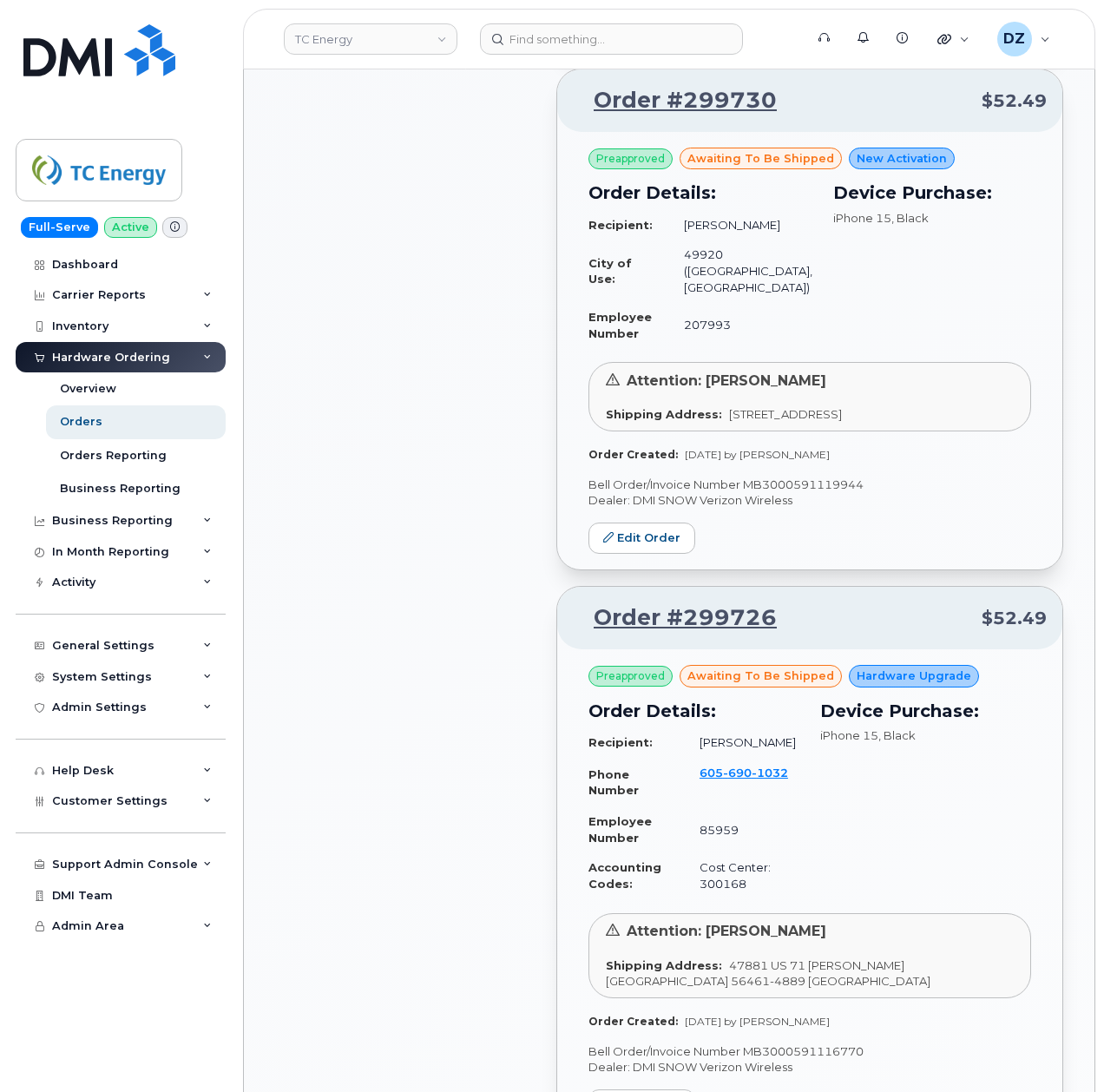
click at [813, 493] on p "Bell Order/Invoice Number MB3000591119944" at bounding box center [810, 485] width 443 height 17
copy p "MB3000591119944"
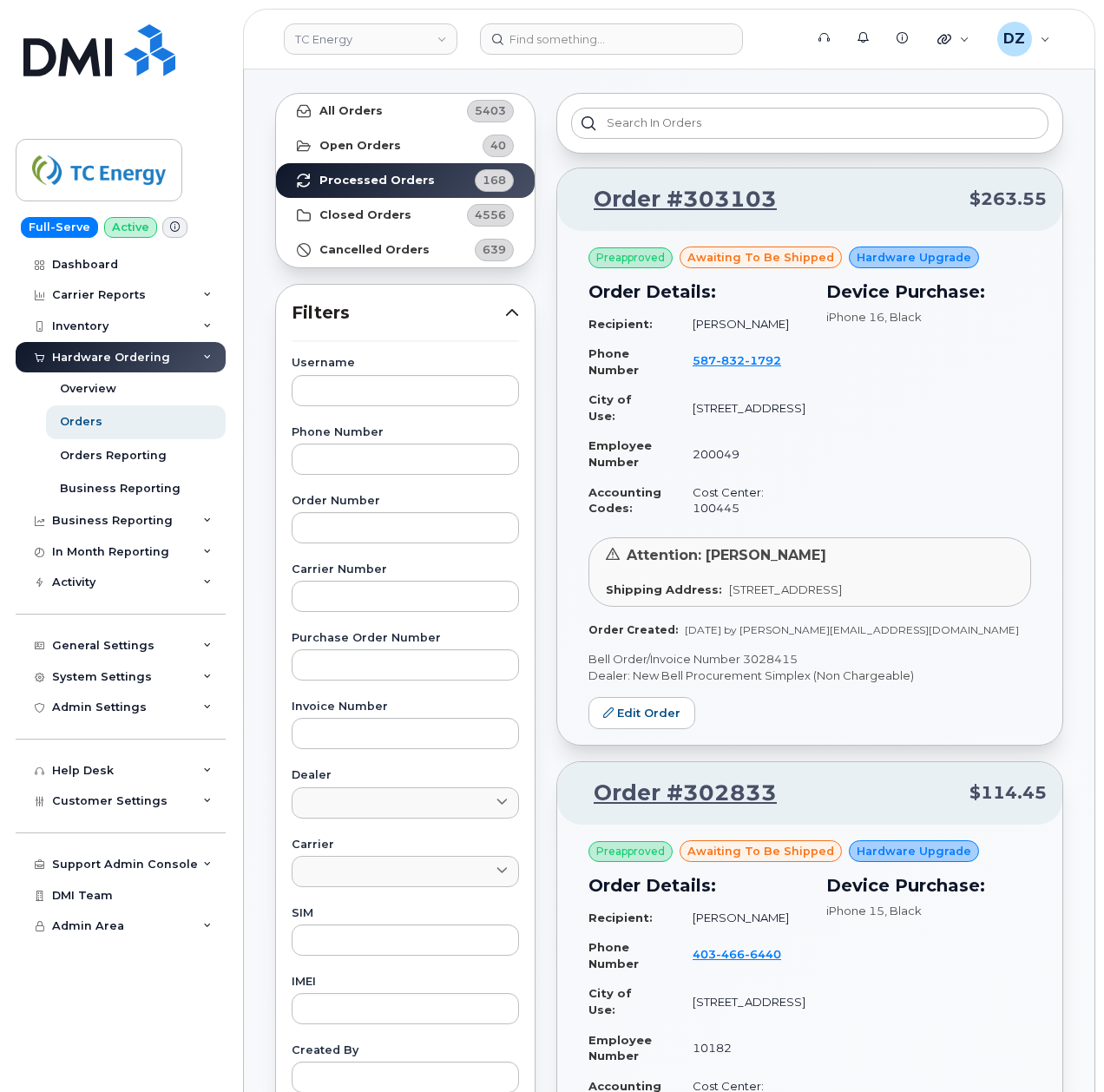
scroll to position [0, 0]
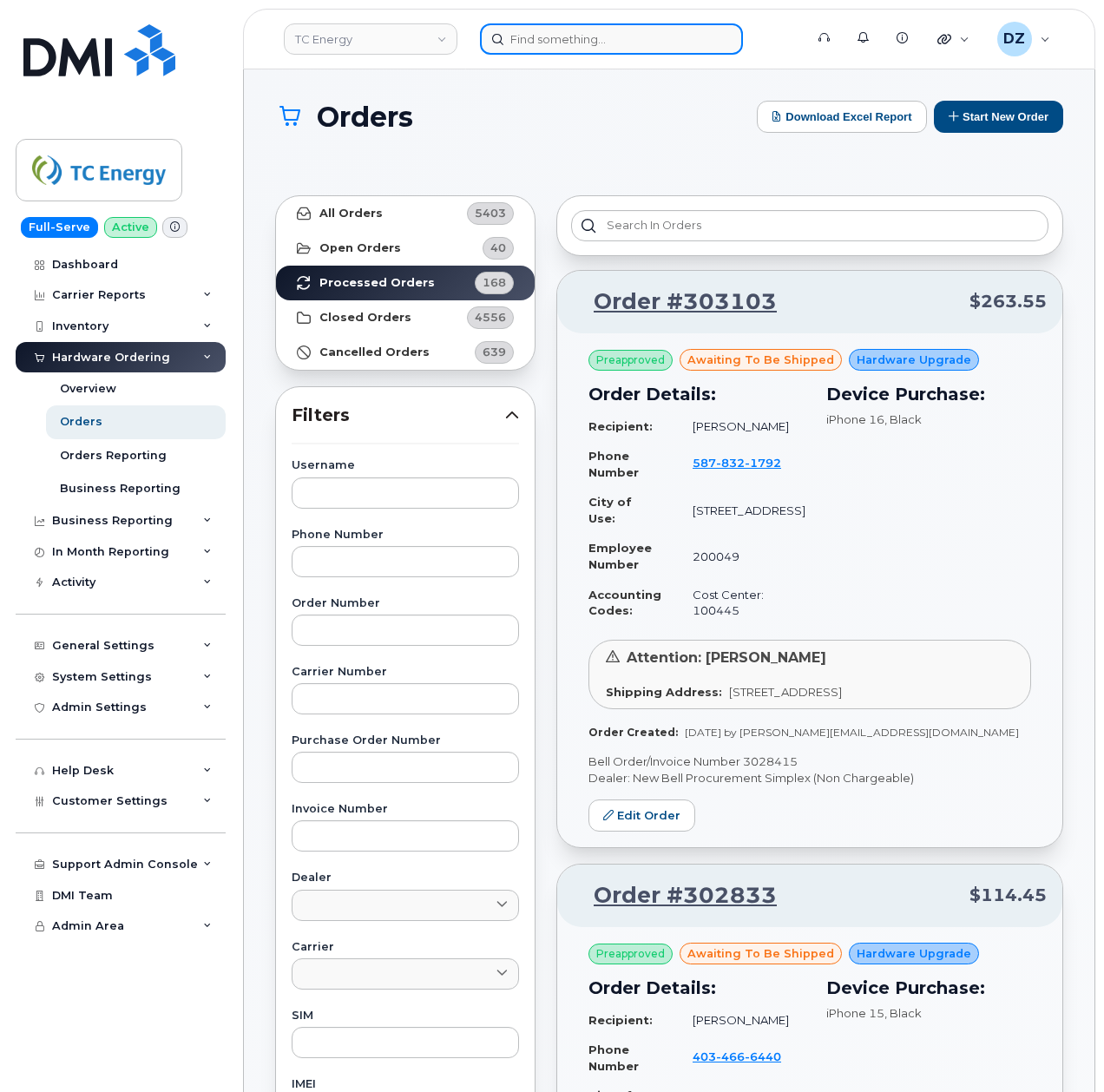
click at [588, 46] on input at bounding box center [611, 39] width 263 height 31
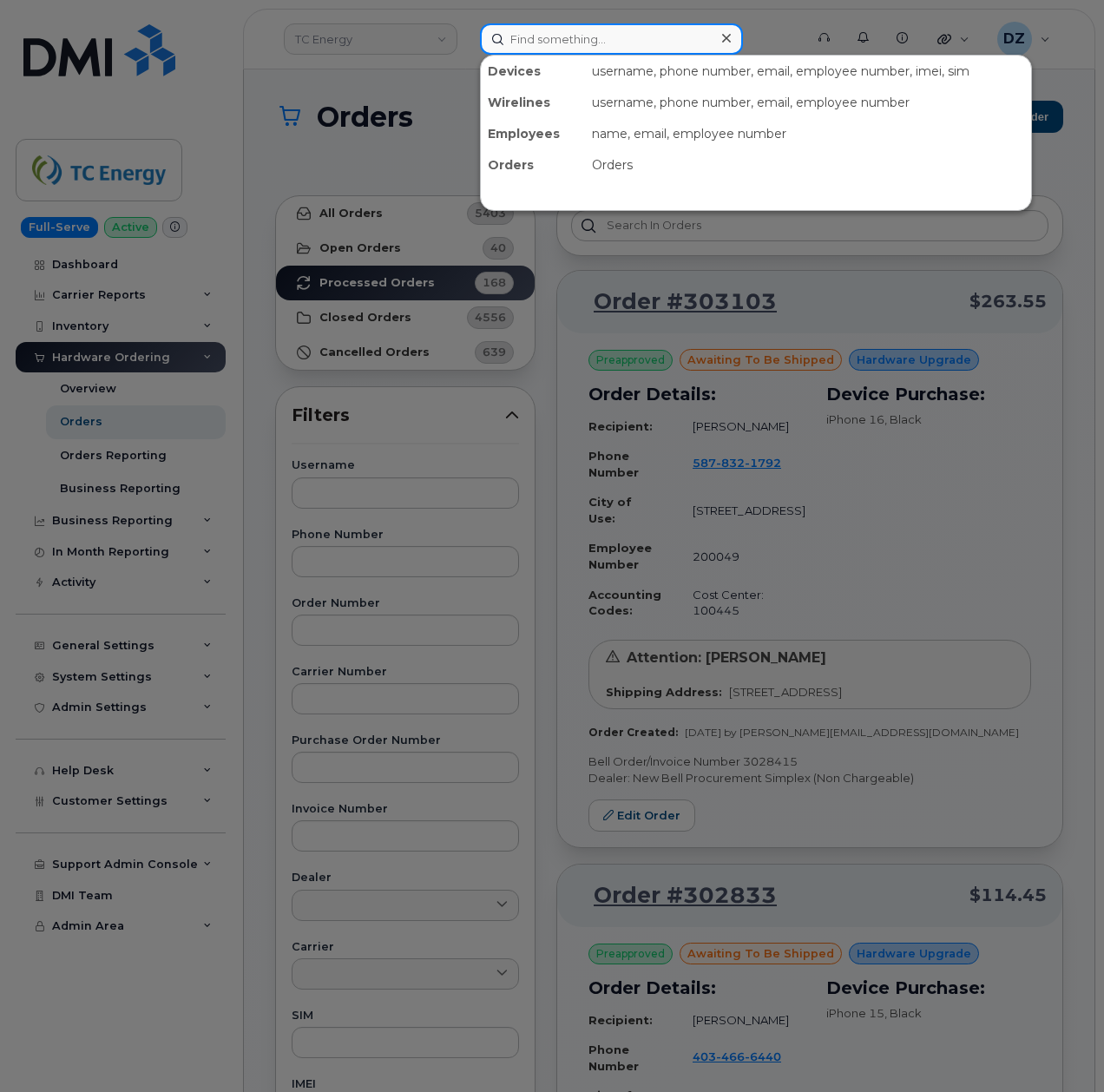
paste input "[PHONE_NUMBER]"
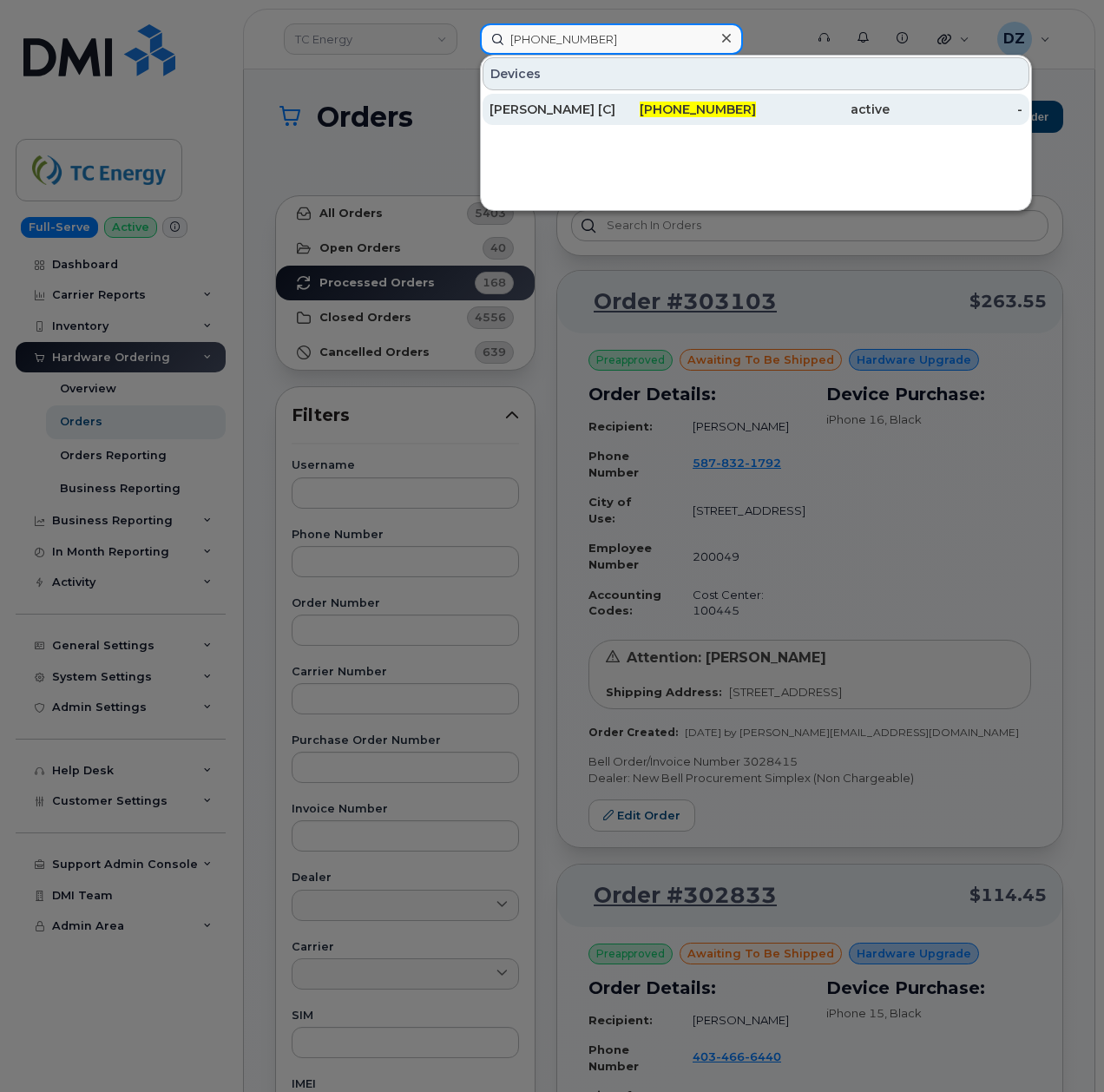
type input "[PHONE_NUMBER]"
click at [599, 112] on div "[PERSON_NAME] [C]" at bounding box center [556, 109] width 134 height 18
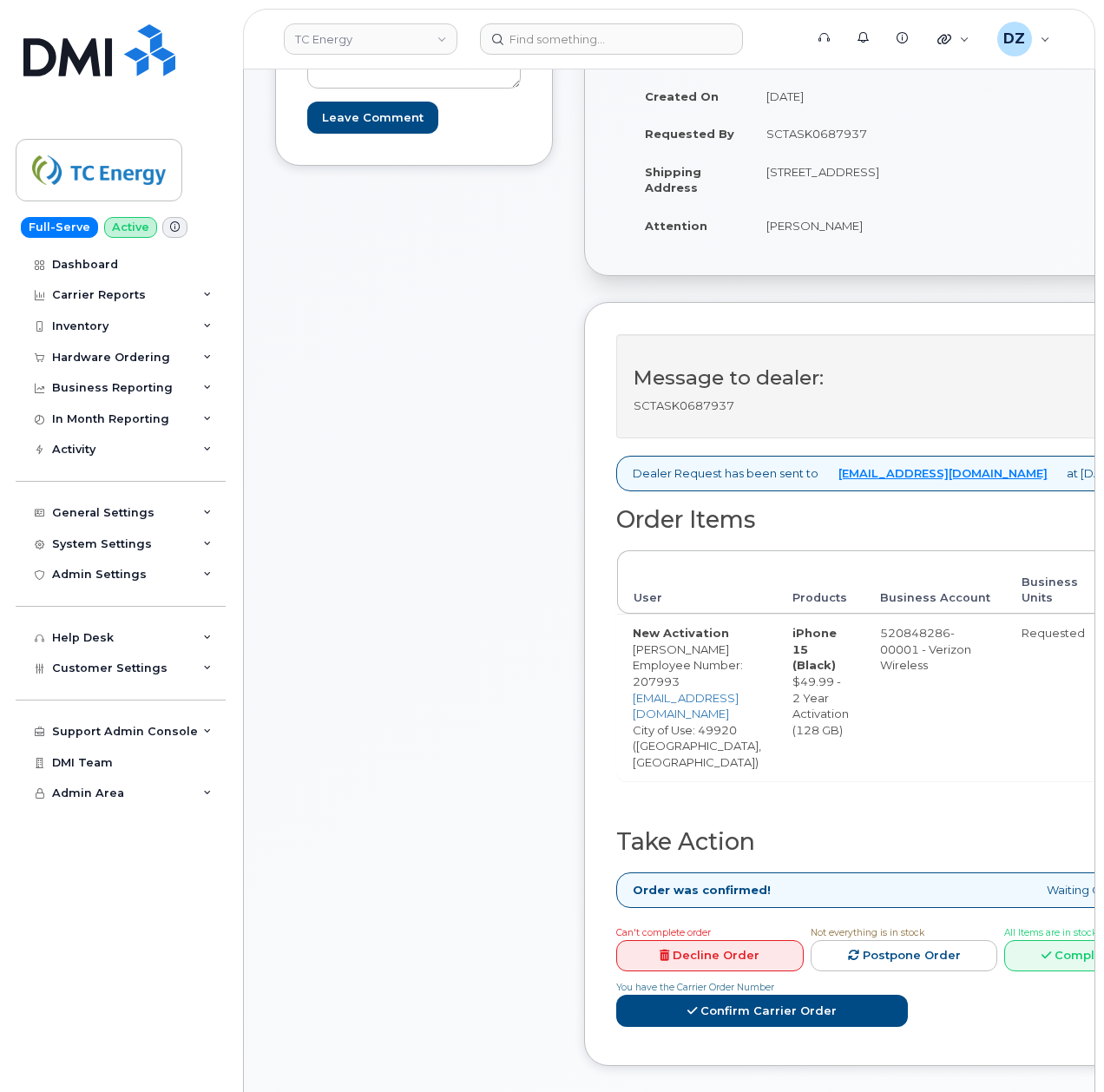
scroll to position [347, 0]
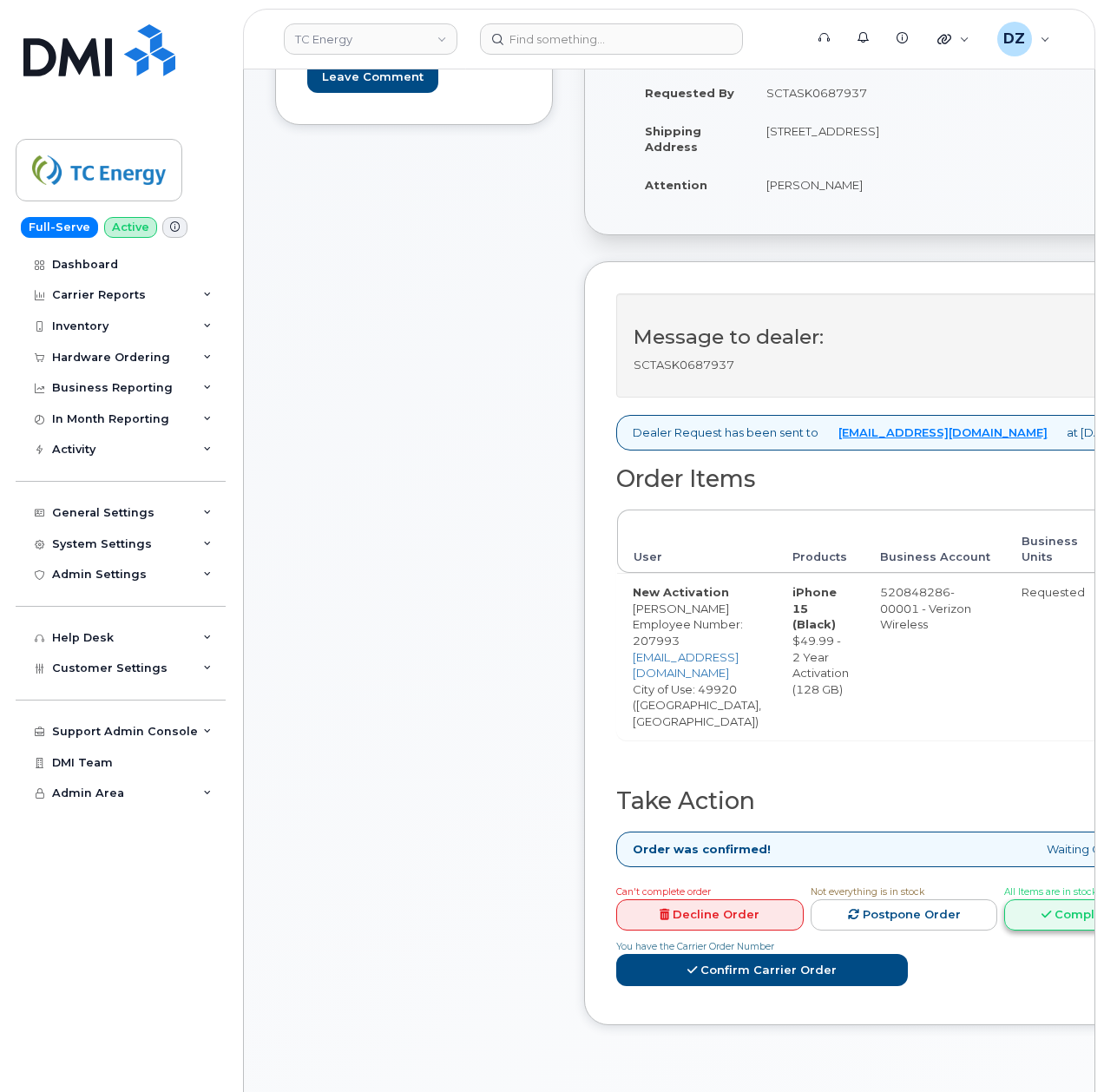
click at [1004, 899] on link "Complete Order" at bounding box center [1098, 915] width 187 height 32
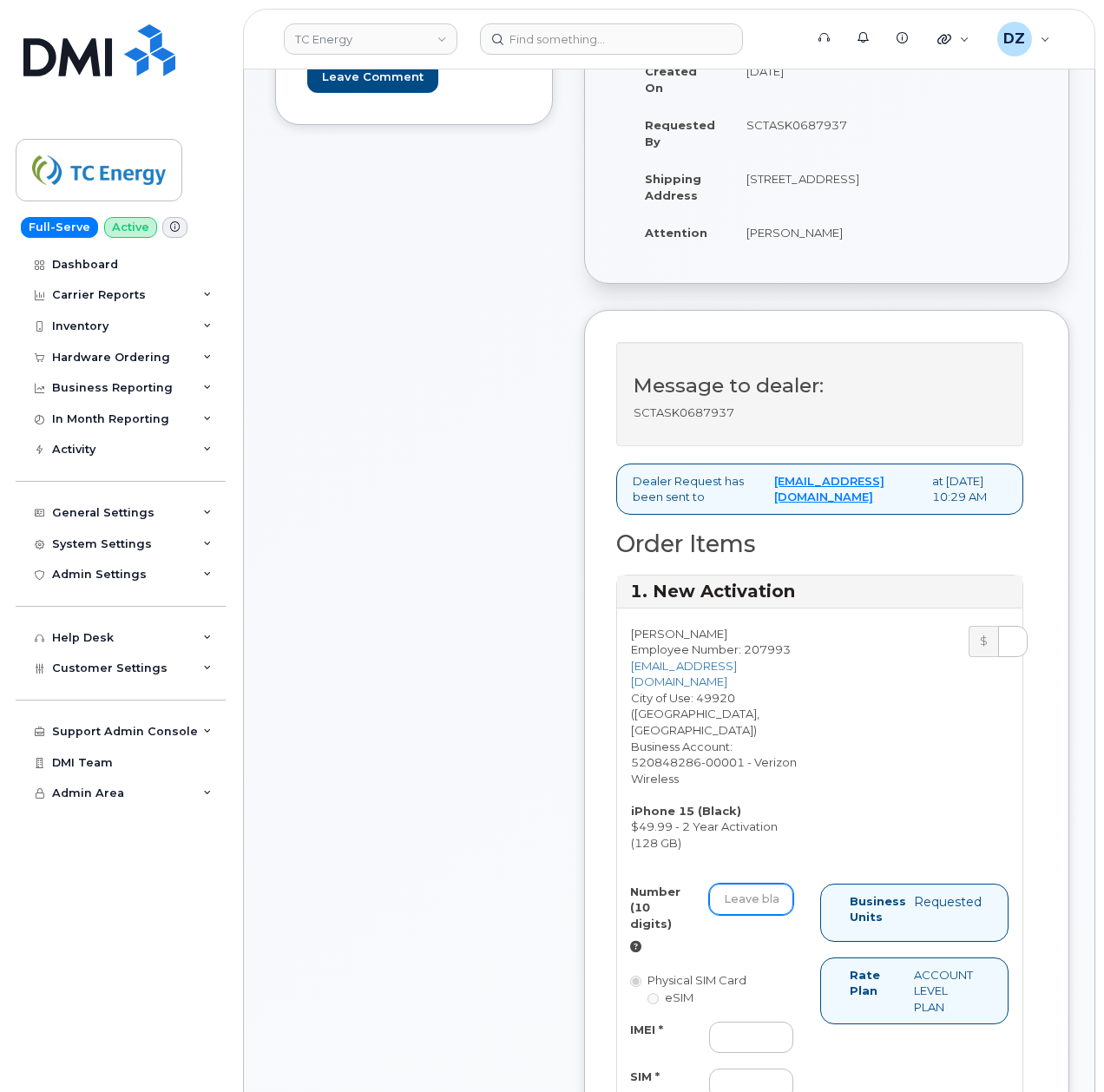
click at [754, 906] on input "Number (10 digits)" at bounding box center [751, 899] width 84 height 31
paste input "906-999-0559"
type input "9069990559"
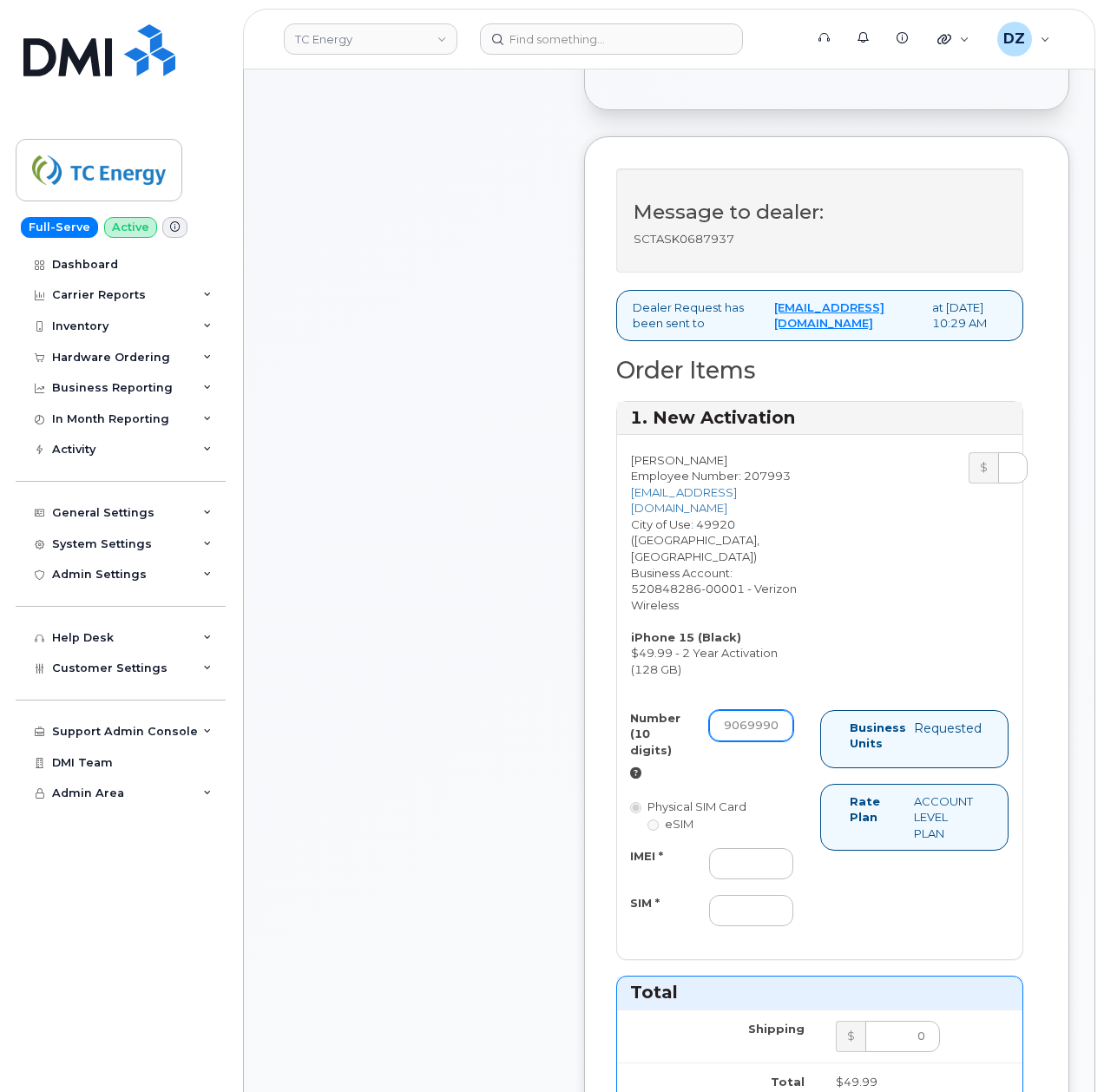
scroll to position [810, 0]
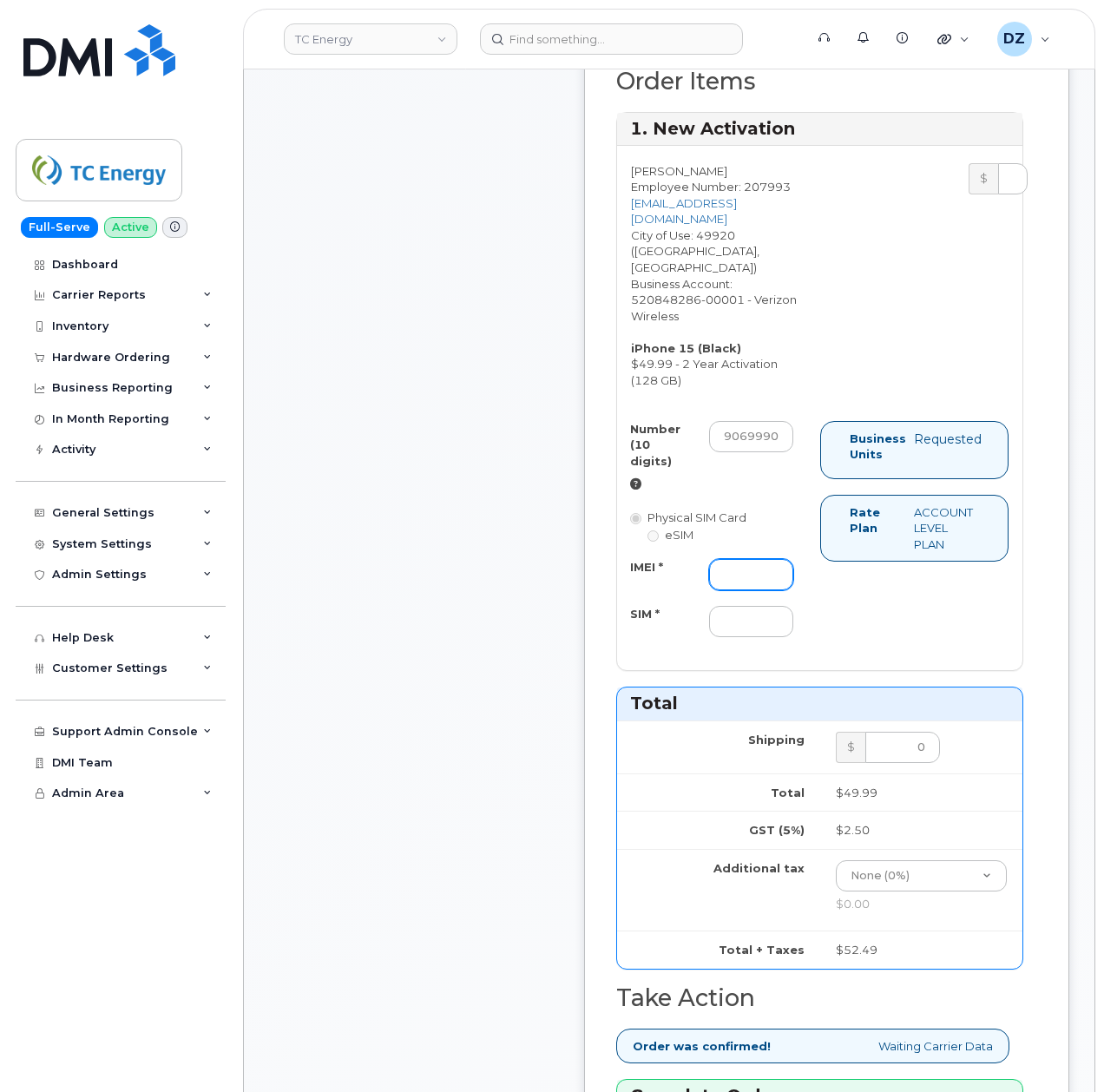
click at [754, 573] on input "IMEI *" at bounding box center [751, 575] width 84 height 31
paste input "356832824986729"
type input "356832824986729"
click at [742, 623] on input "SIM *" at bounding box center [751, 622] width 84 height 31
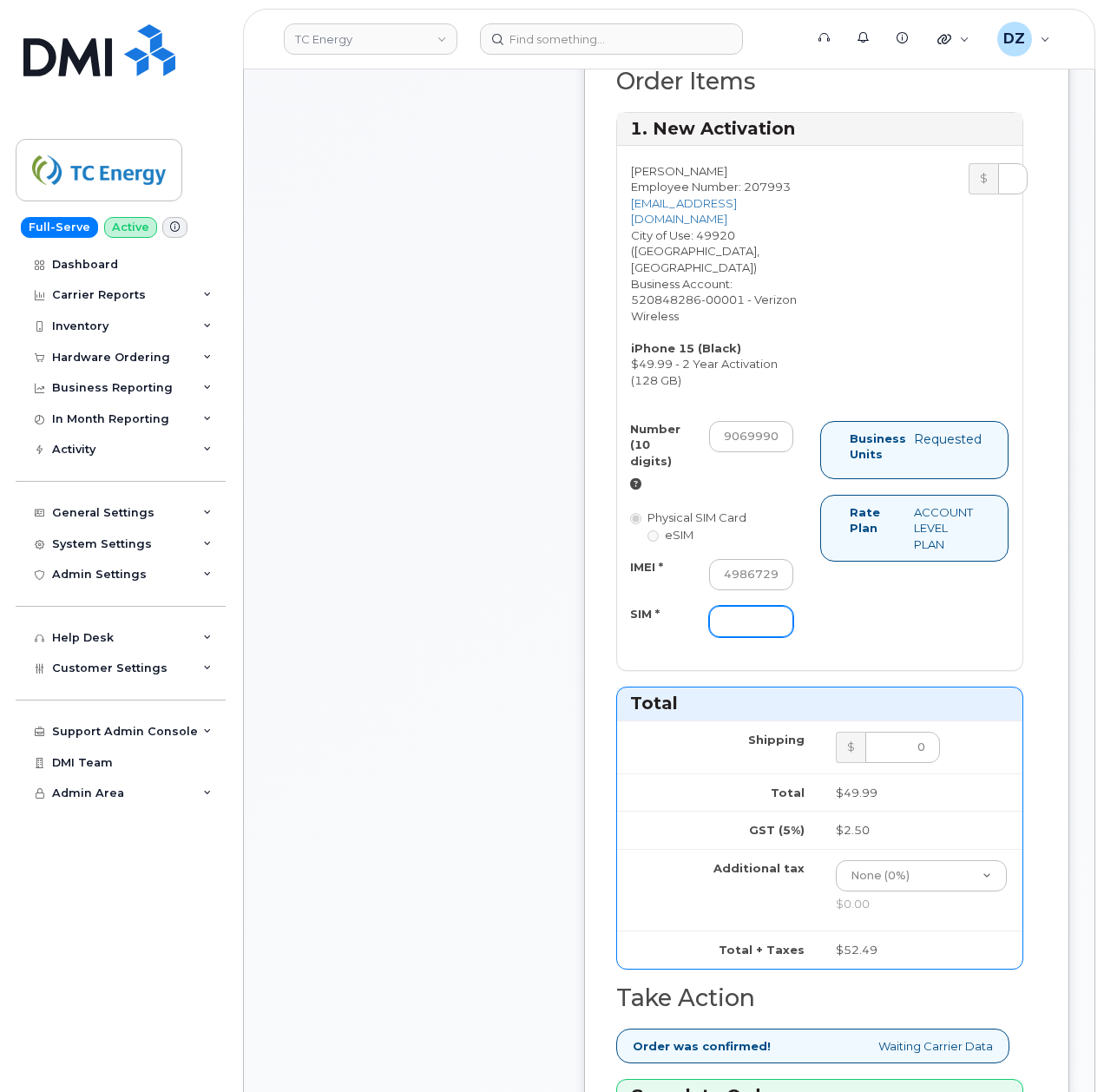
scroll to position [0, 0]
click at [446, 605] on div "Comments Leave Comment" at bounding box center [413, 578] width 278 height 2248
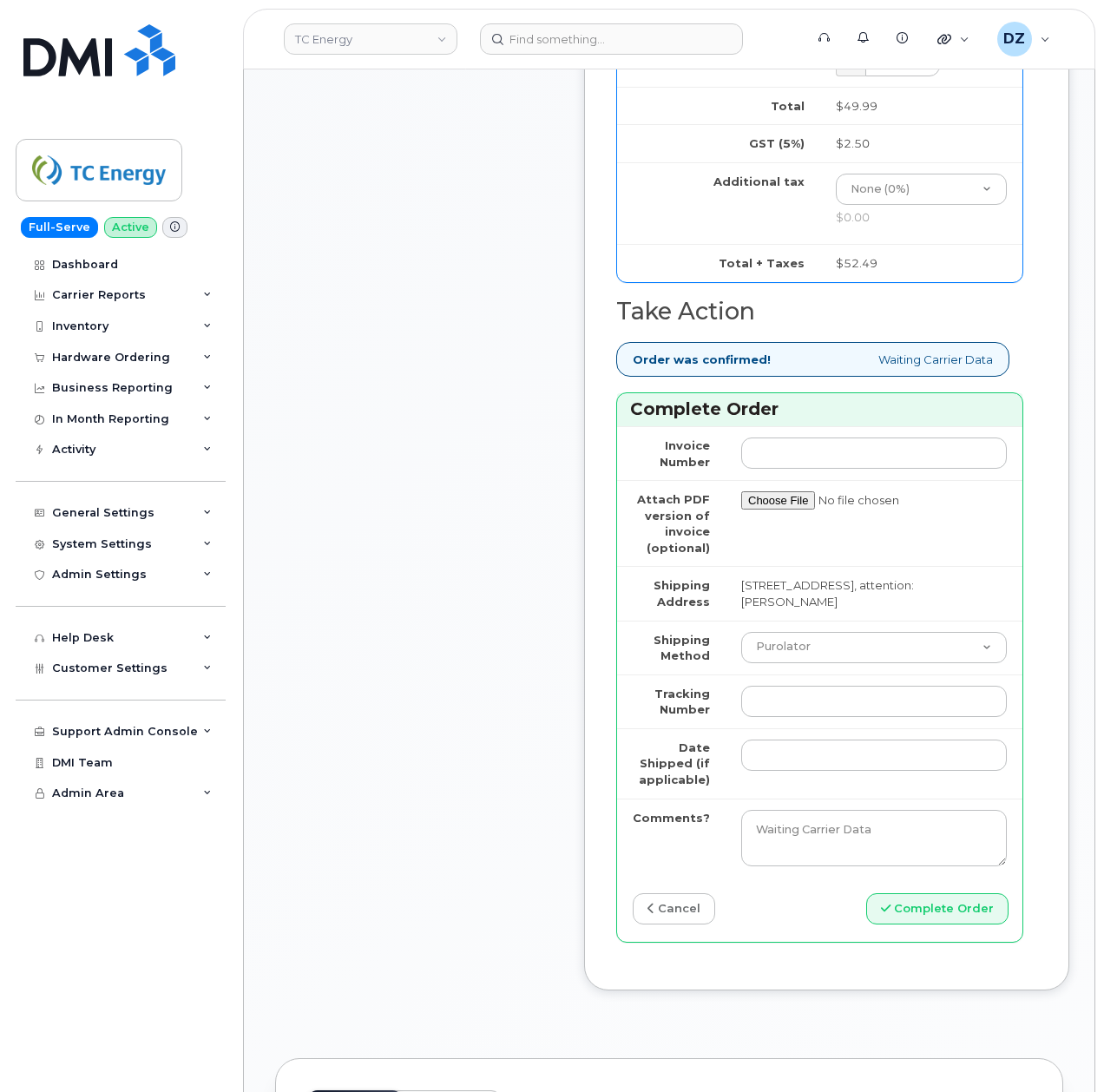
scroll to position [1504, 0]
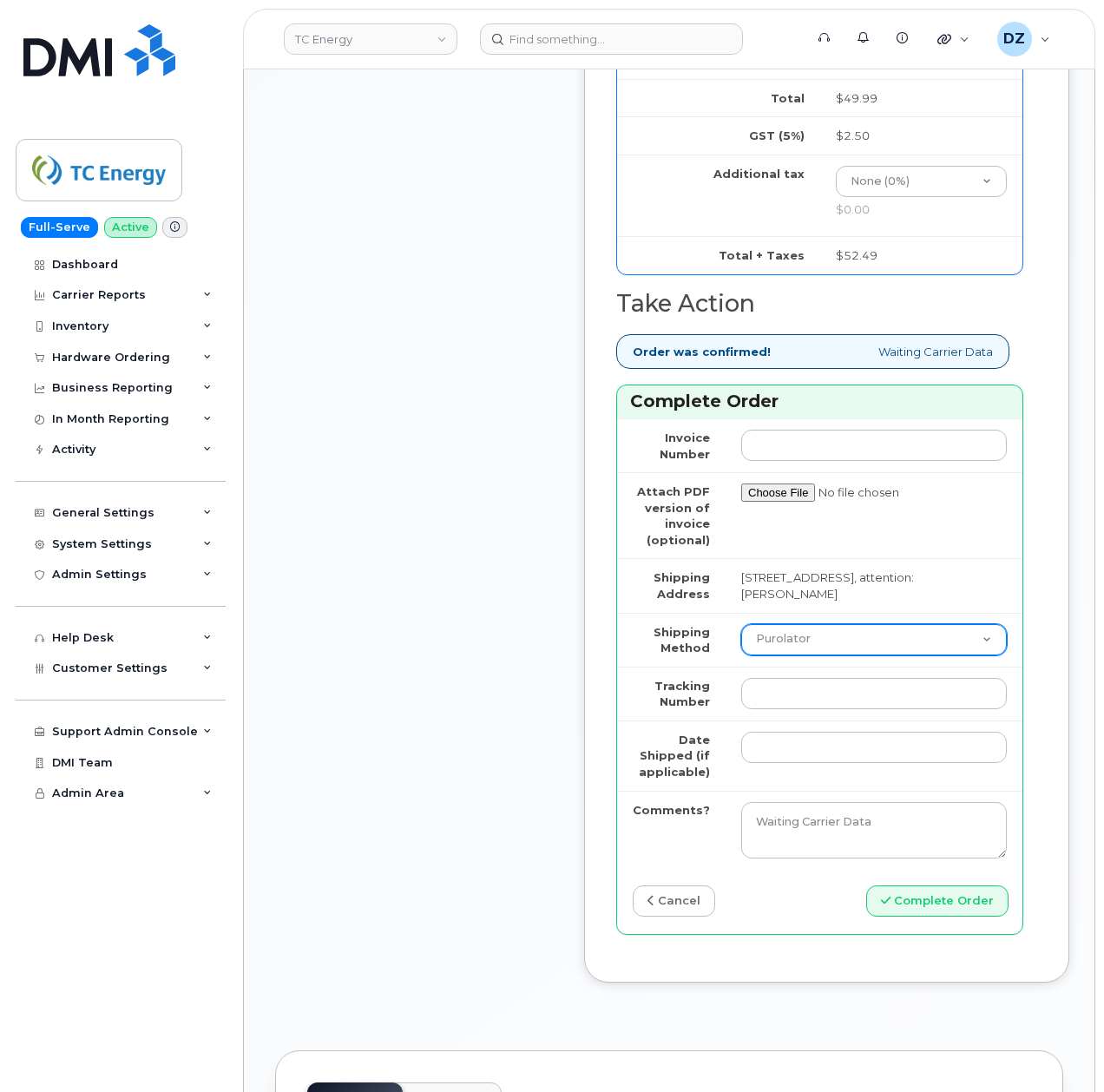
drag, startPoint x: 855, startPoint y: 636, endPoint x: 848, endPoint y: 644, distance: 10.6
click at [855, 636] on select "Purolator UPS FedEx Canada Post Courier Other Drop Off Pick Up" at bounding box center [874, 640] width 266 height 31
select select "UPS"
click at [742, 632] on select "Purolator UPS FedEx Canada Post Courier Other Drop Off Pick Up" at bounding box center [874, 640] width 266 height 31
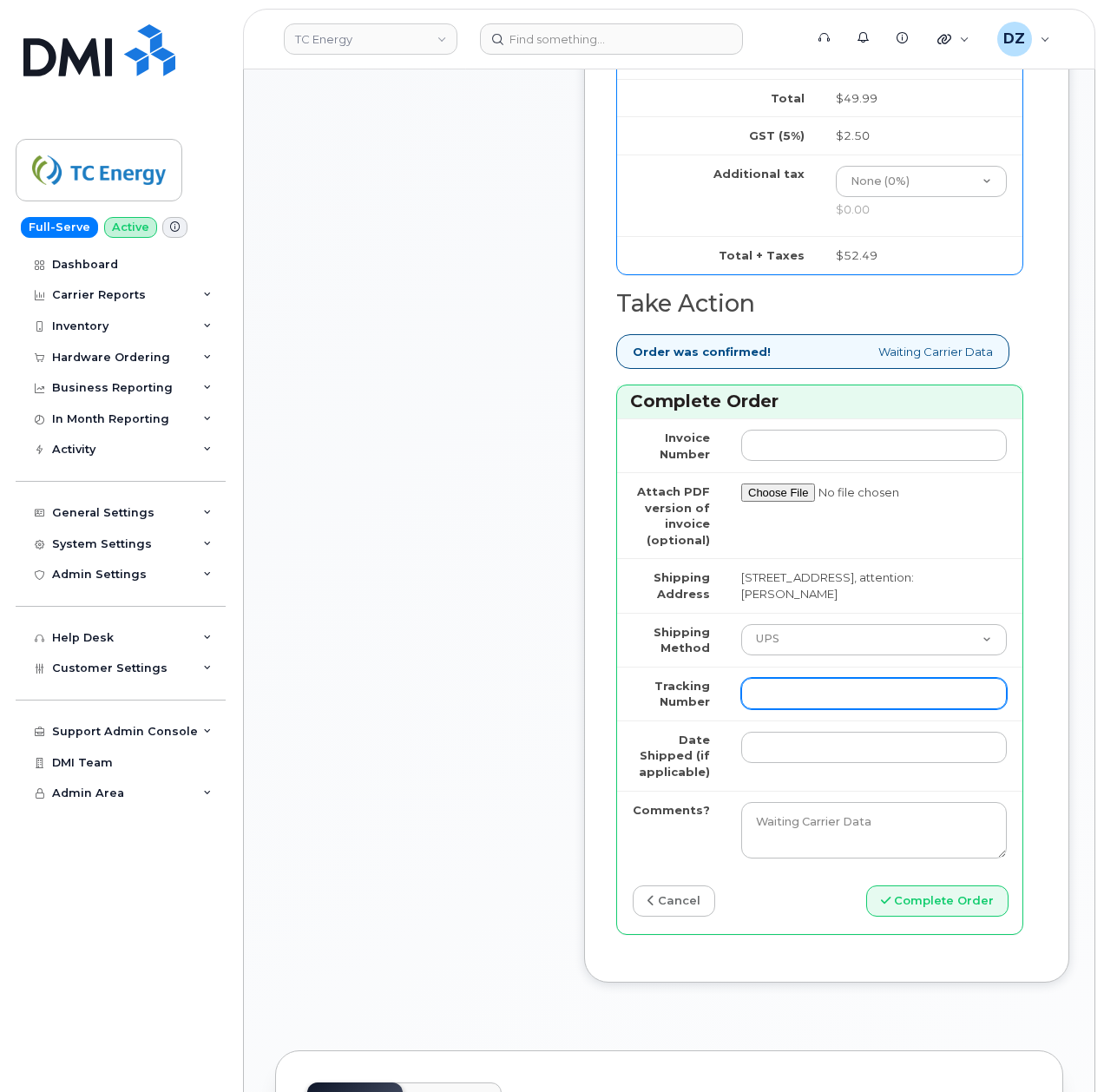
click at [801, 693] on input "Tracking Number" at bounding box center [874, 694] width 266 height 31
paste input "1Z3W39X62453904016"
type input "1Z3W39X62453904016"
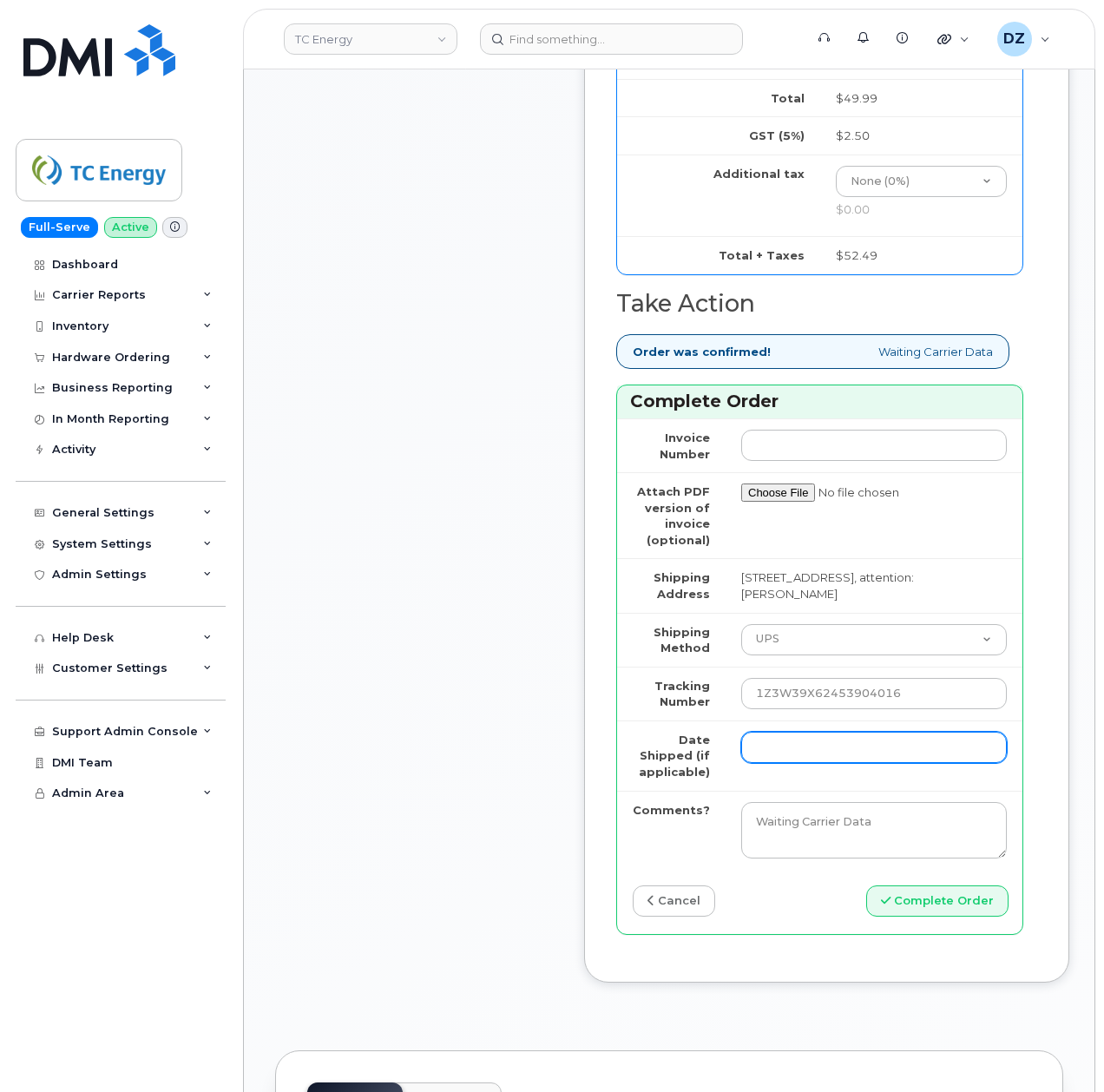
click at [772, 751] on input "Date Shipped (if applicable)" at bounding box center [874, 747] width 266 height 31
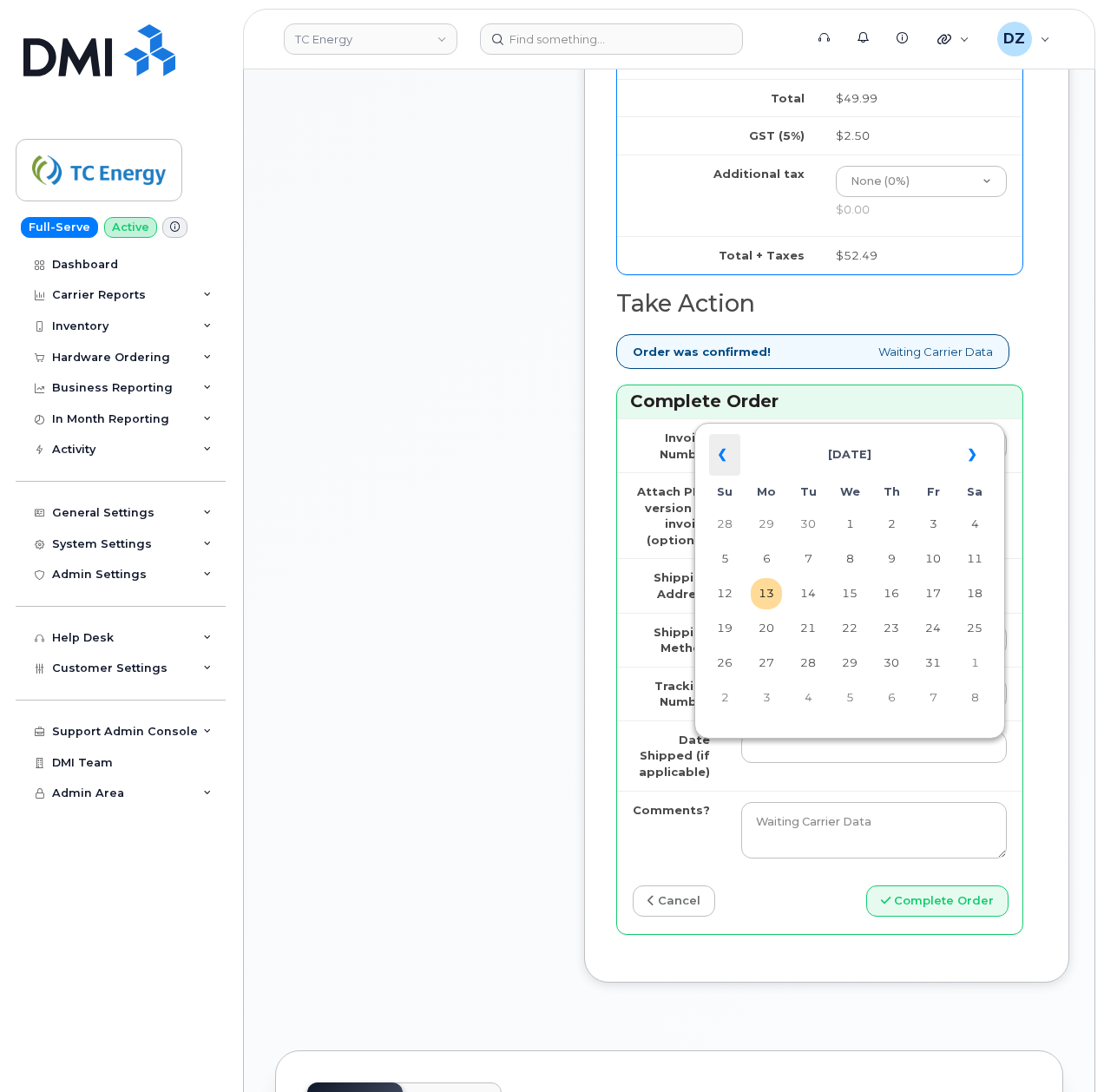
click at [728, 456] on th "«" at bounding box center [725, 454] width 31 height 42
click at [807, 524] on td "2" at bounding box center [808, 524] width 31 height 31
type input "2025-09-02"
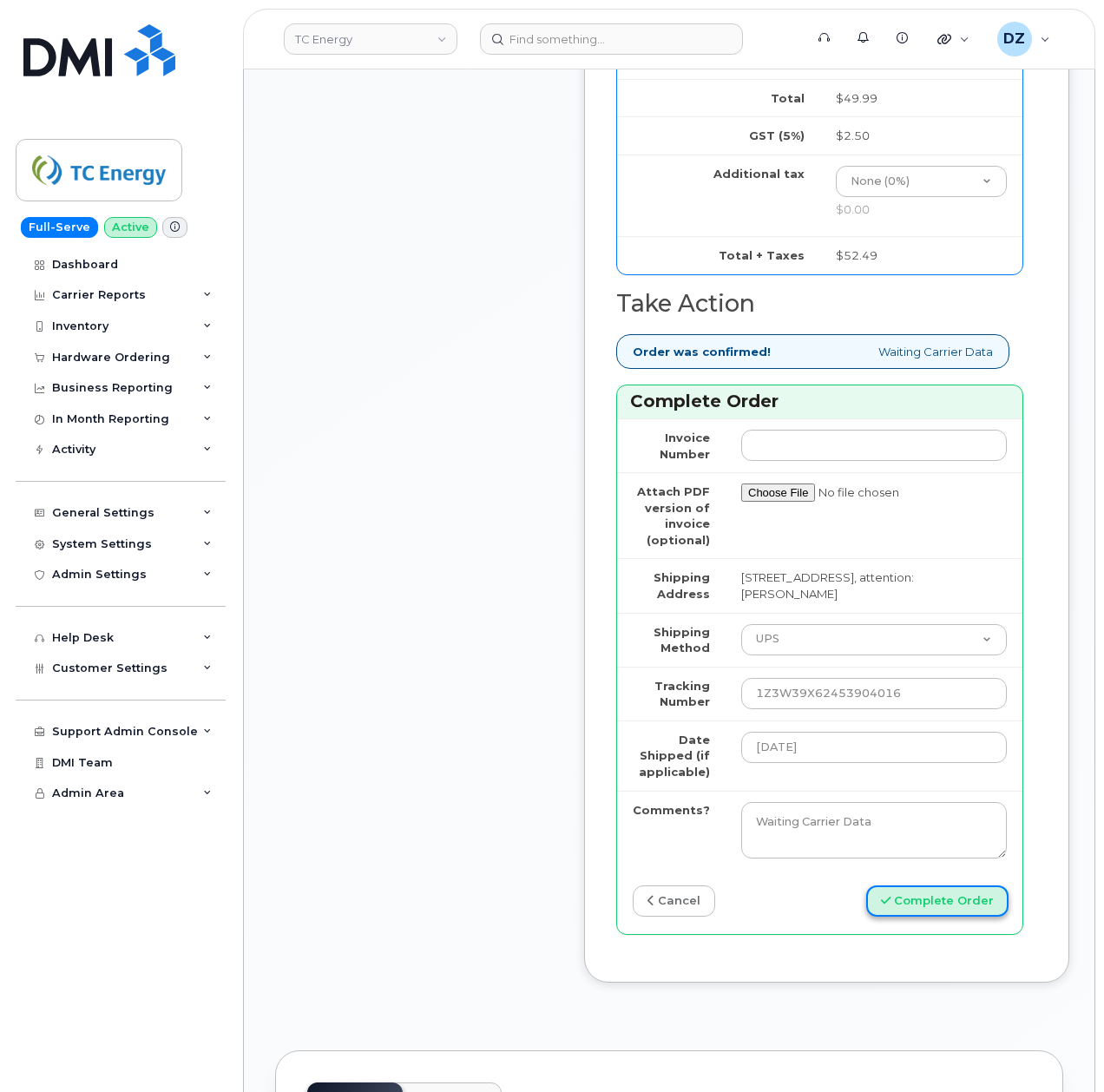
click at [967, 910] on button "Complete Order" at bounding box center [937, 901] width 142 height 32
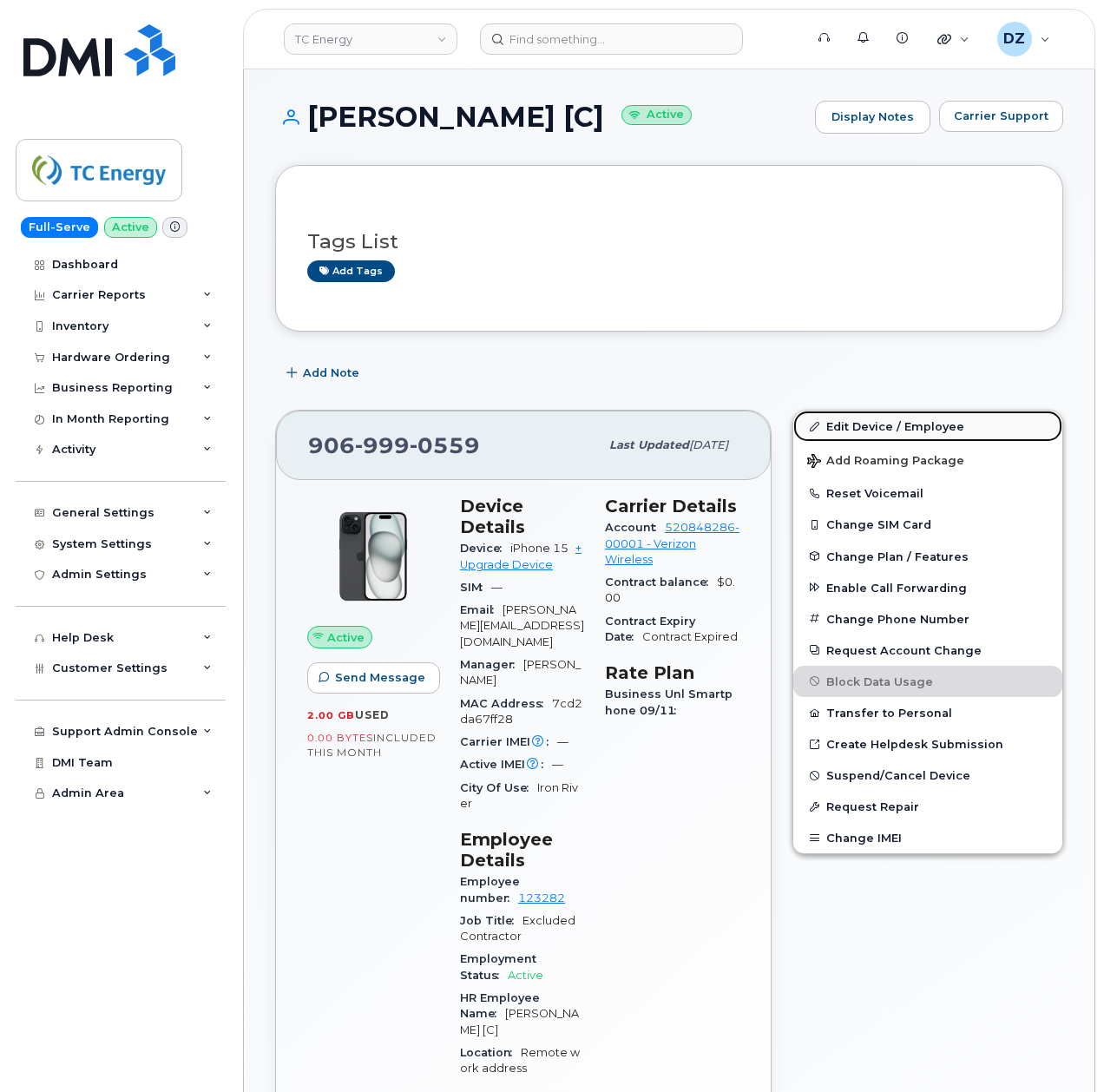
click at [955, 424] on link "Edit Device / Employee" at bounding box center [928, 426] width 269 height 31
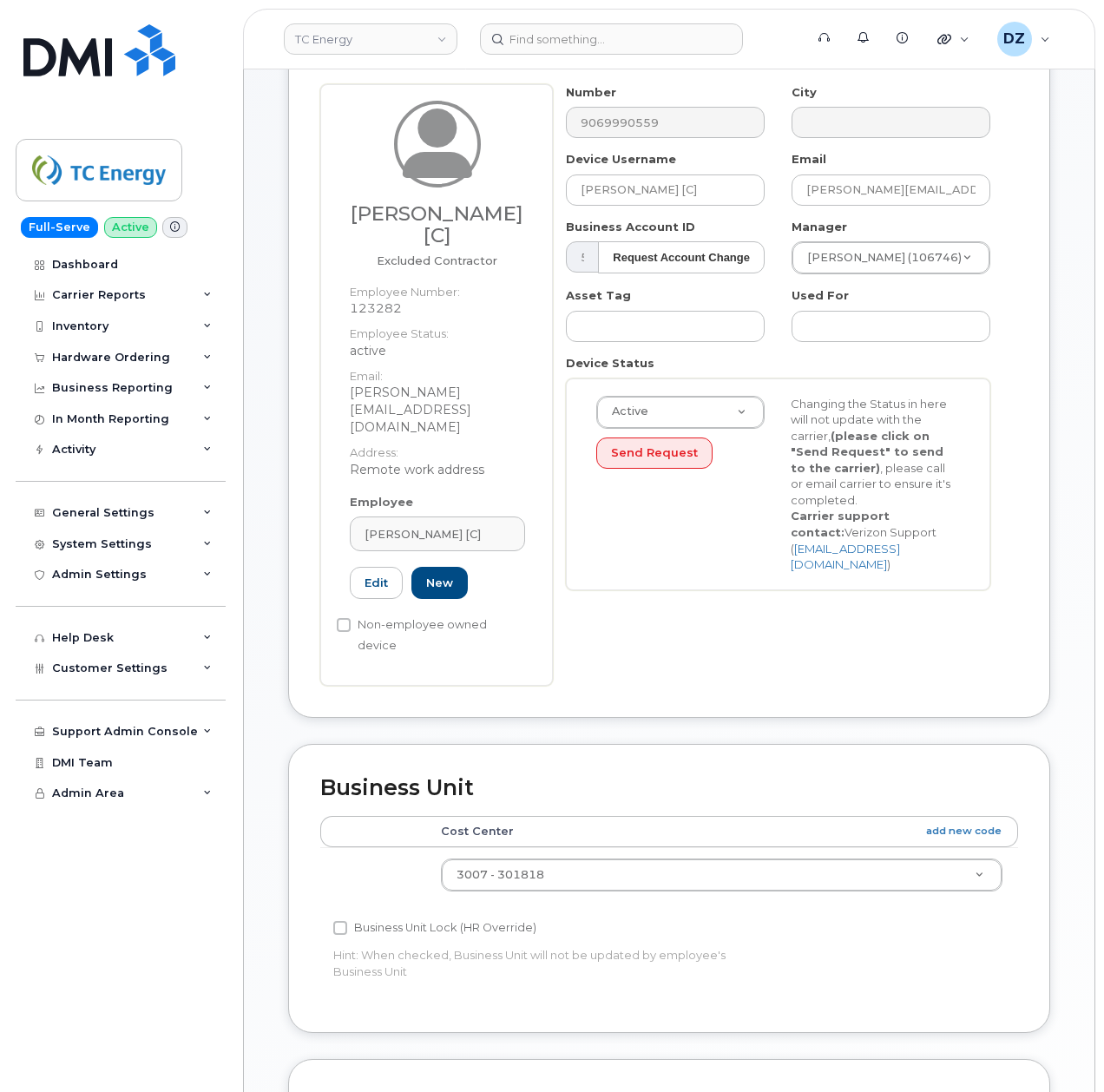
scroll to position [559, 0]
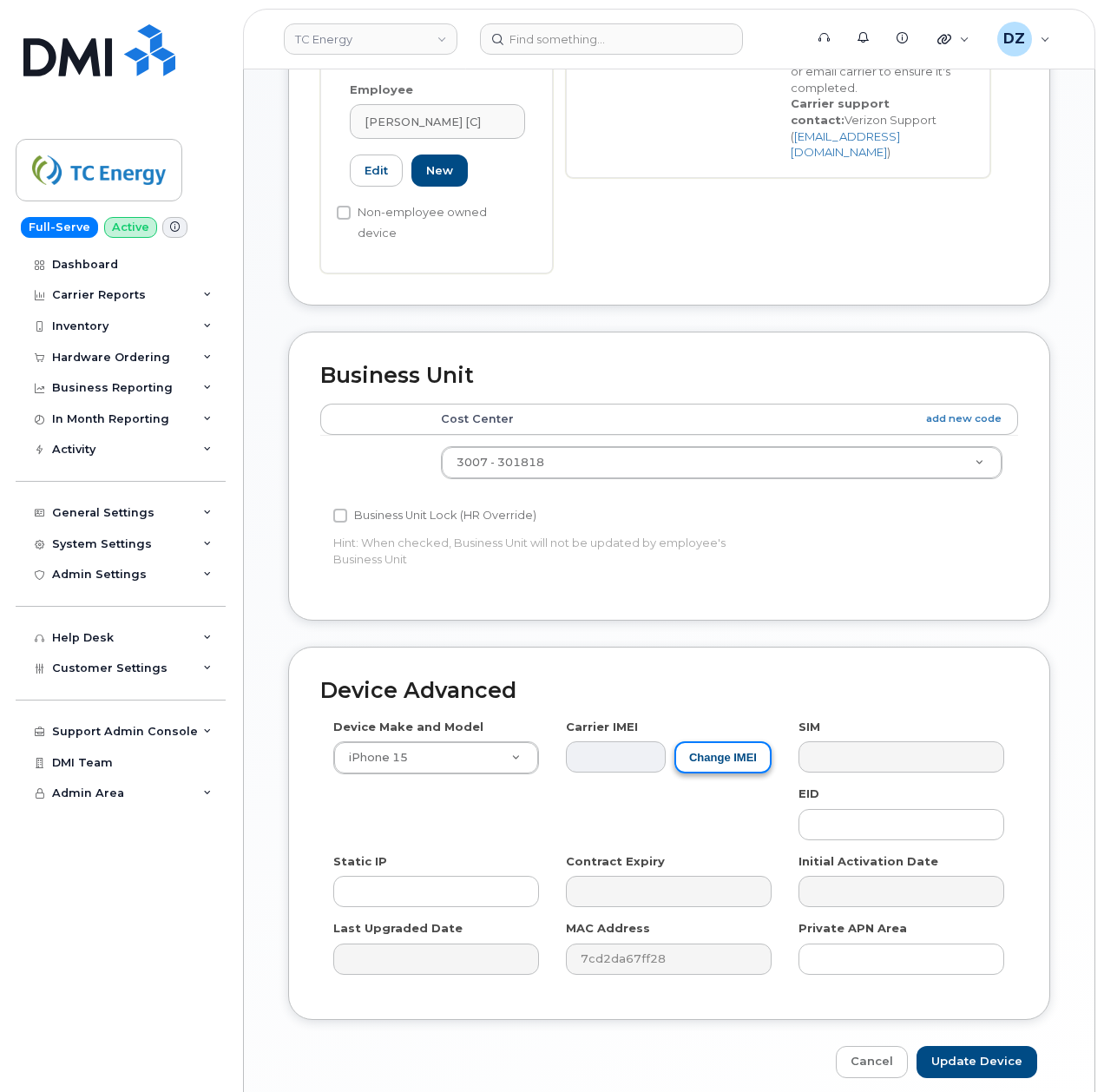
click at [730, 742] on button "Change IMEI" at bounding box center [722, 757] width 97 height 32
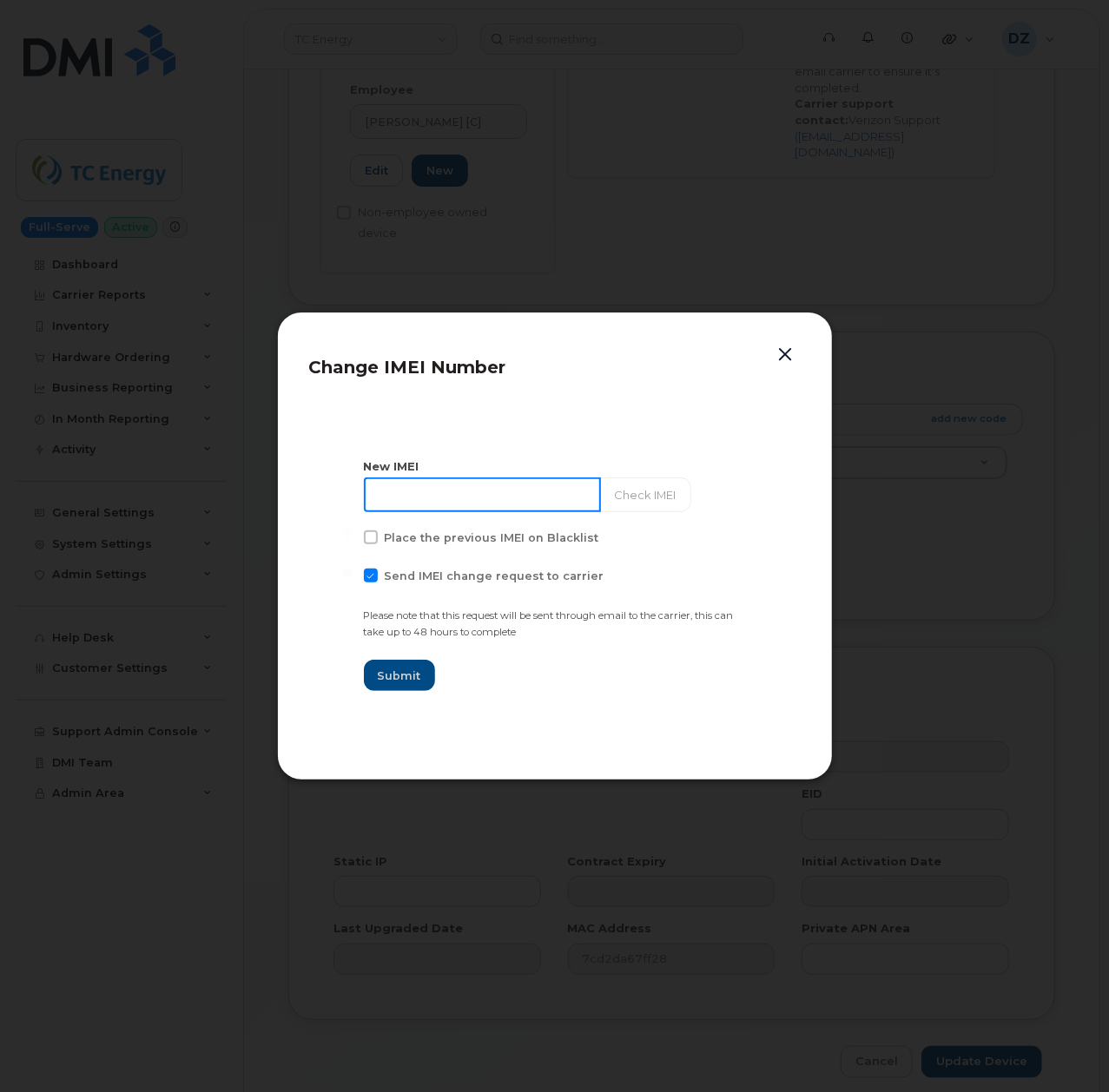
click at [435, 500] on input at bounding box center [482, 495] width 237 height 35
paste input "356832824986729"
type input "356832824986729"
click at [364, 574] on span at bounding box center [370, 575] width 14 height 14
click at [352, 574] on input "Send IMEI change request to carrier" at bounding box center [347, 572] width 8 height 8
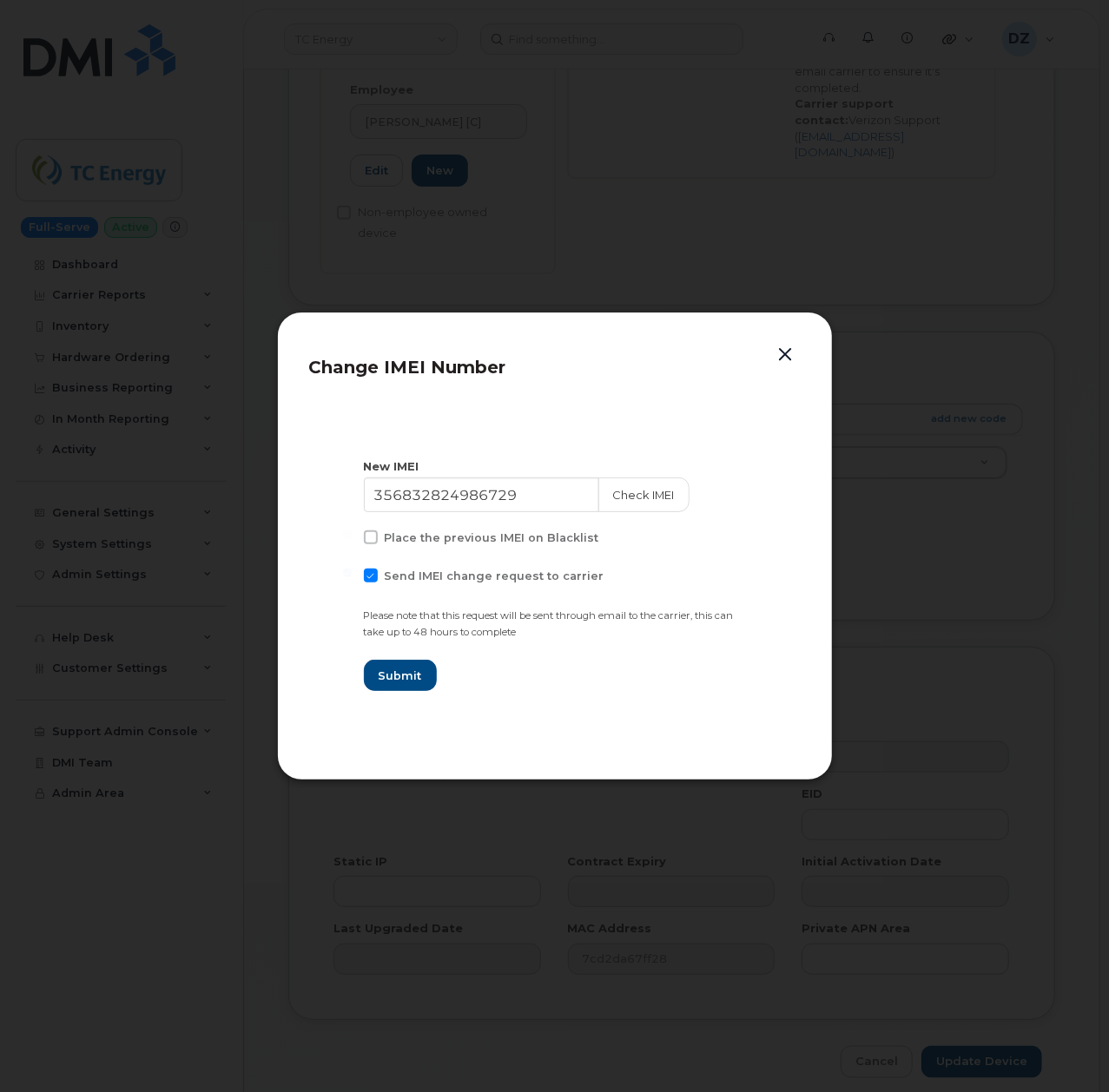
checkbox input "false"
click at [411, 671] on span "Submit" at bounding box center [399, 676] width 43 height 17
type input "356832824986729"
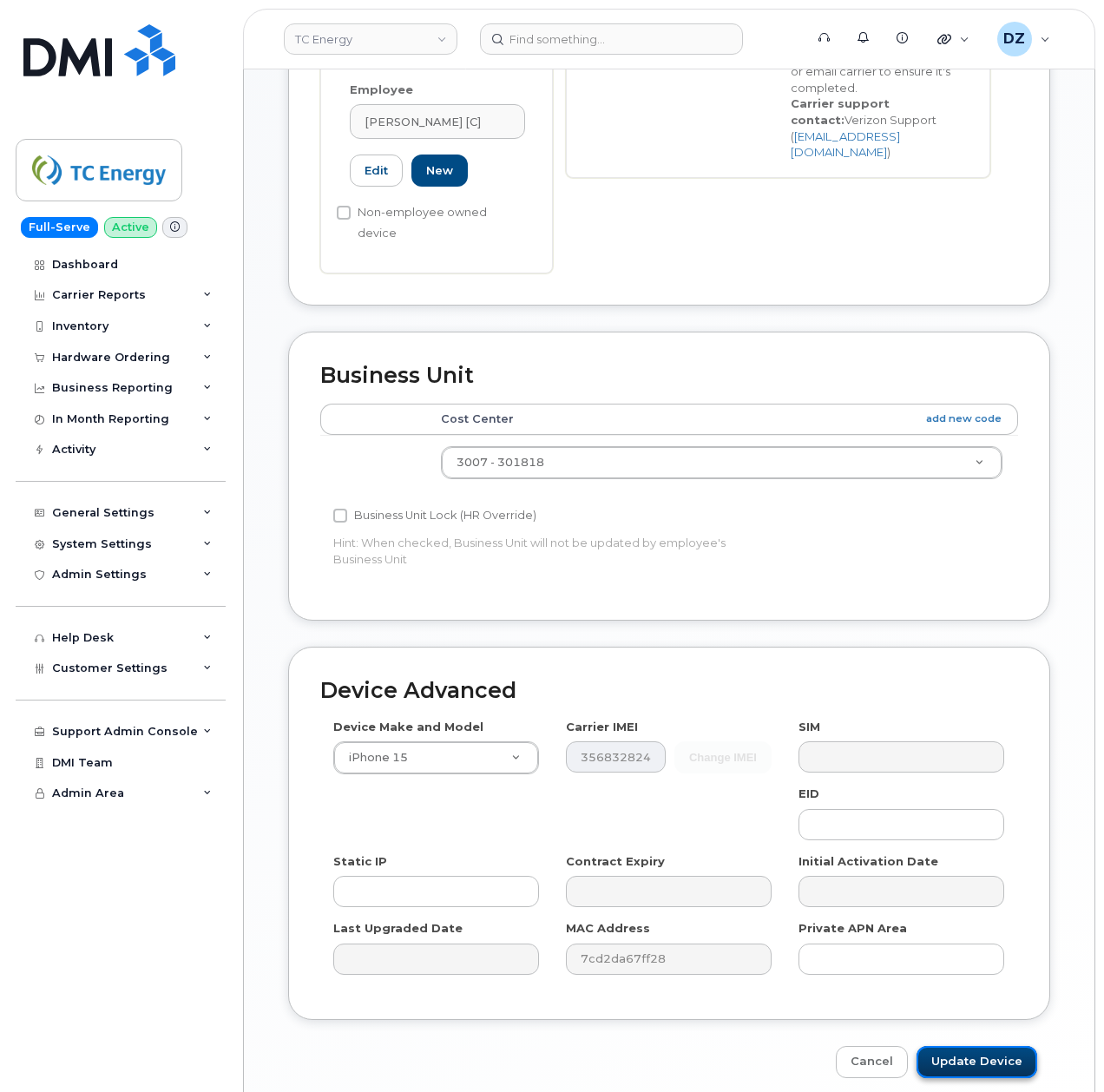
click at [960, 1046] on input "Update Device" at bounding box center [977, 1062] width 121 height 32
type input "Saving..."
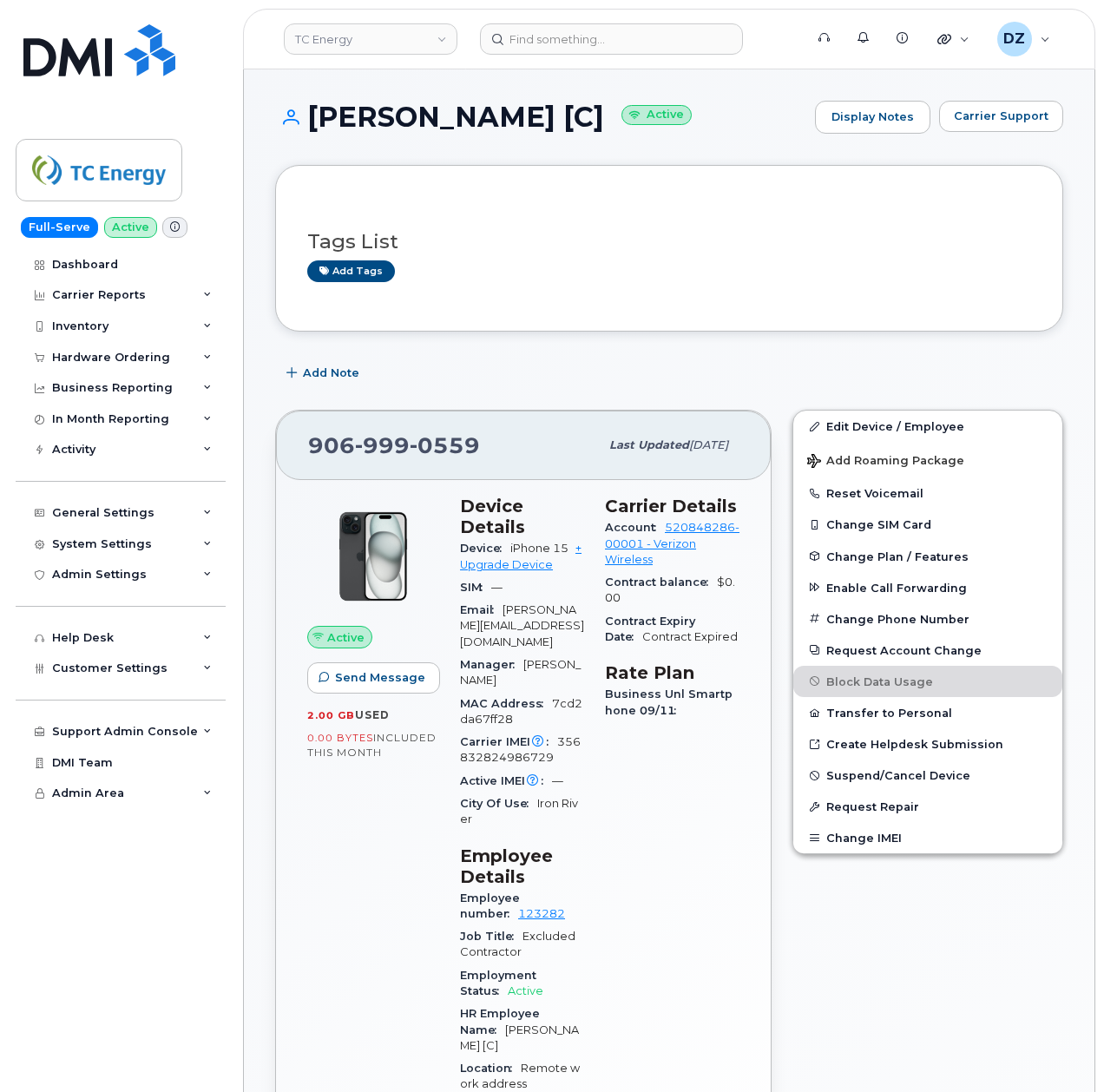
drag, startPoint x: 663, startPoint y: 805, endPoint x: 827, endPoint y: 932, distance: 207.4
click at [827, 932] on div "Edit Device / Employee Add Roaming Package Reset Voicemail Change SIM Card Chan…" at bounding box center [928, 853] width 291 height 908
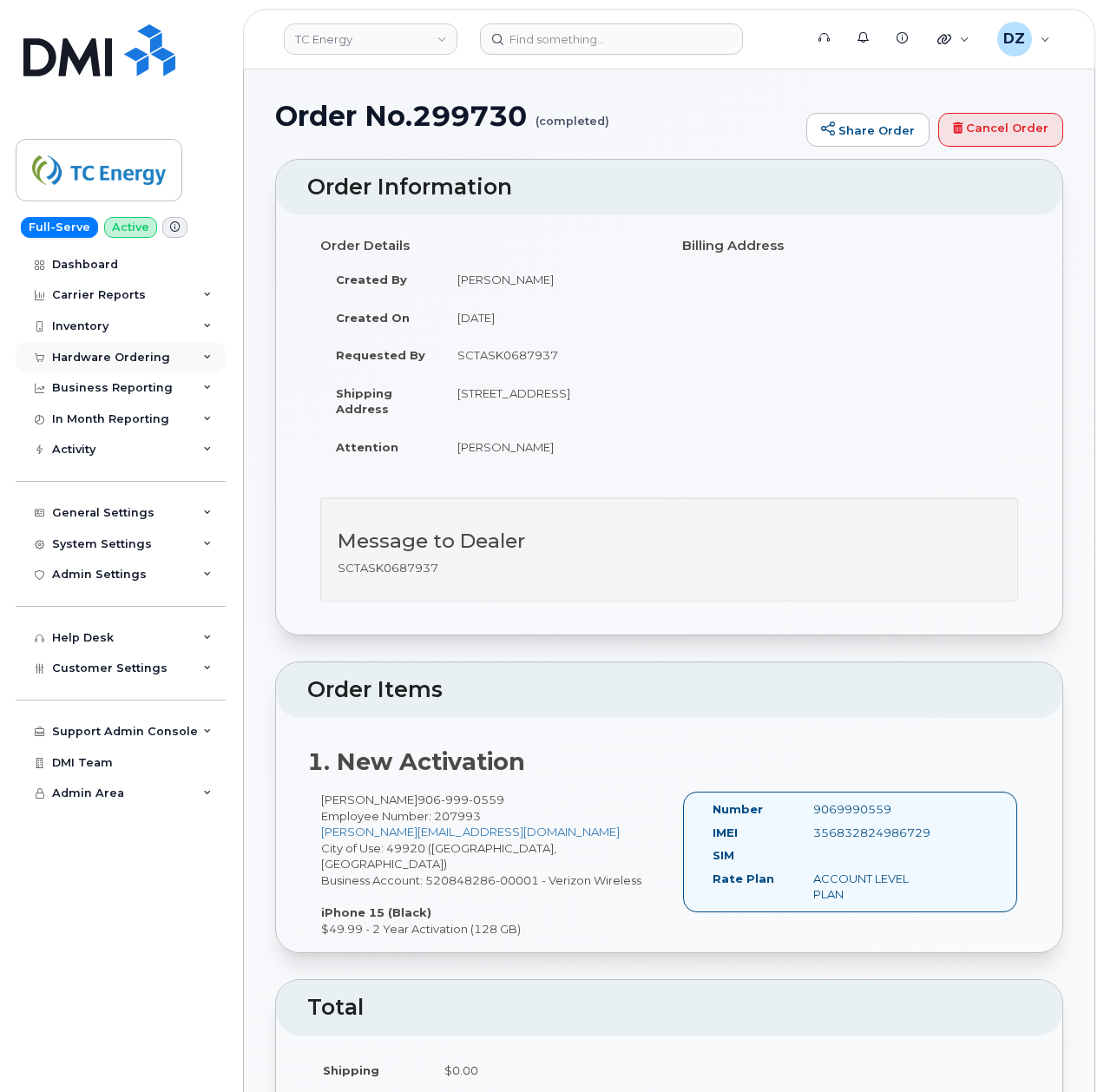
click at [164, 350] on div "Hardware Ordering" at bounding box center [121, 358] width 210 height 31
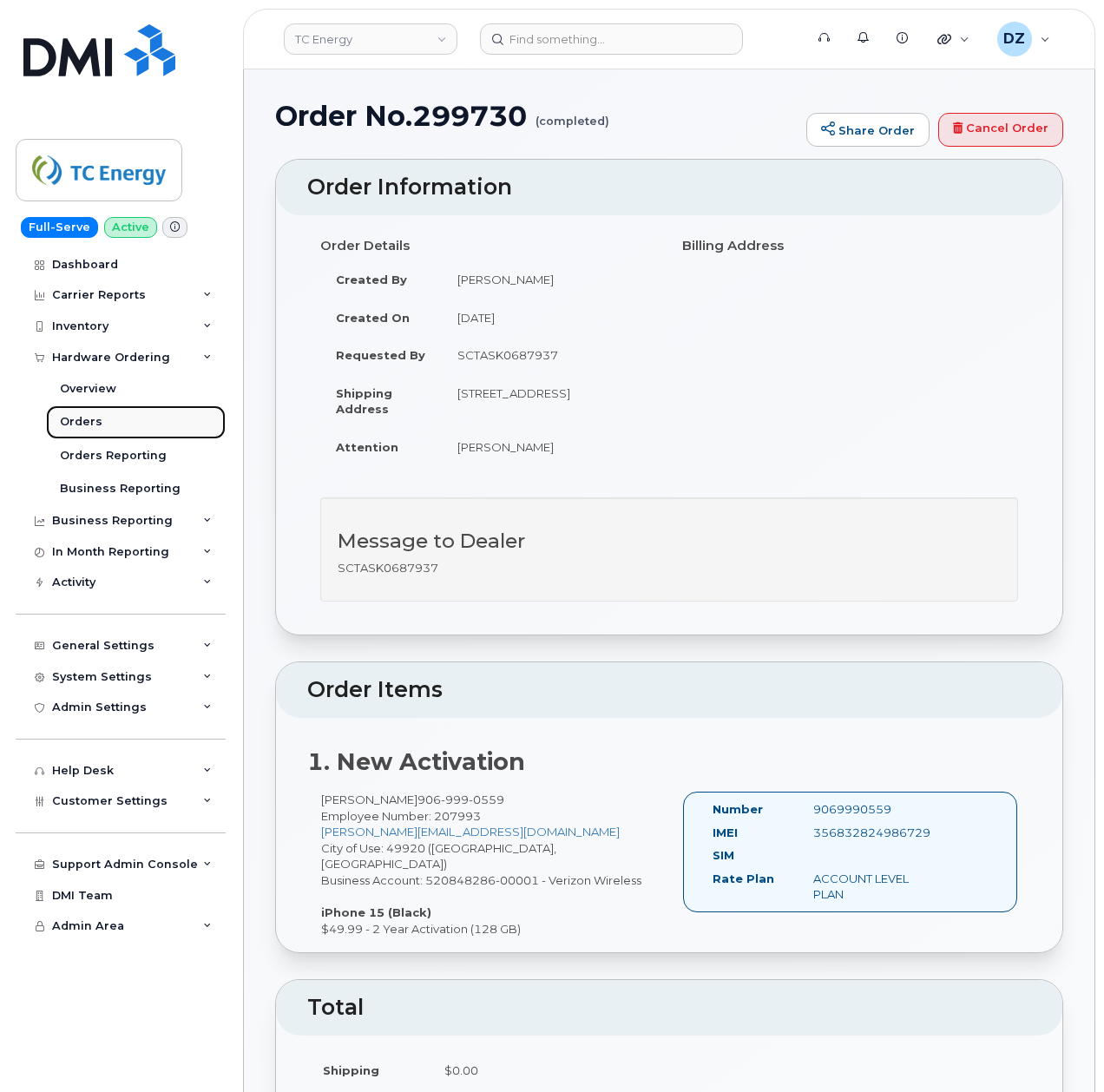
click at [118, 421] on link "Orders" at bounding box center [136, 421] width 180 height 33
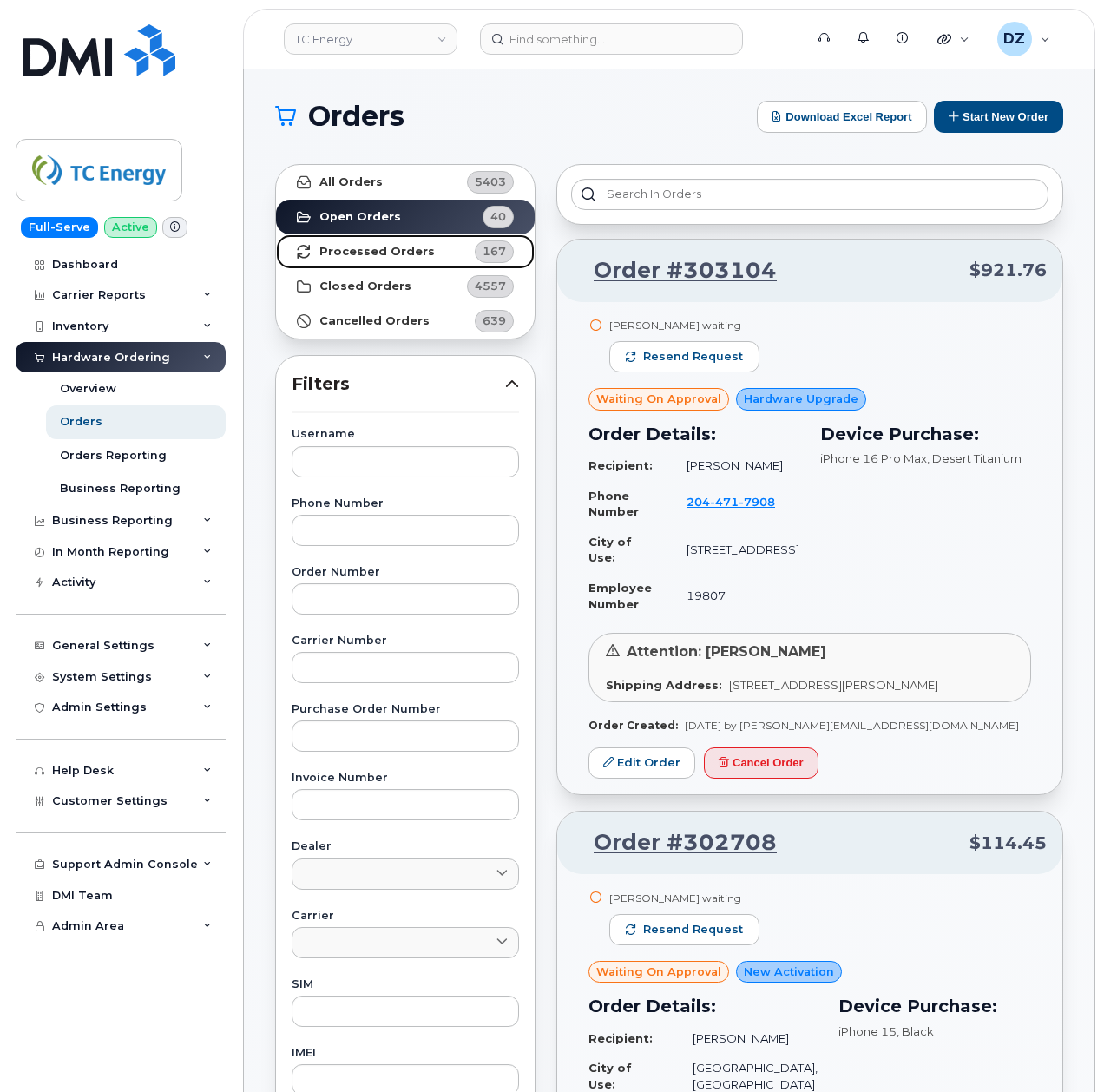
click at [379, 248] on strong "Processed Orders" at bounding box center [376, 251] width 115 height 14
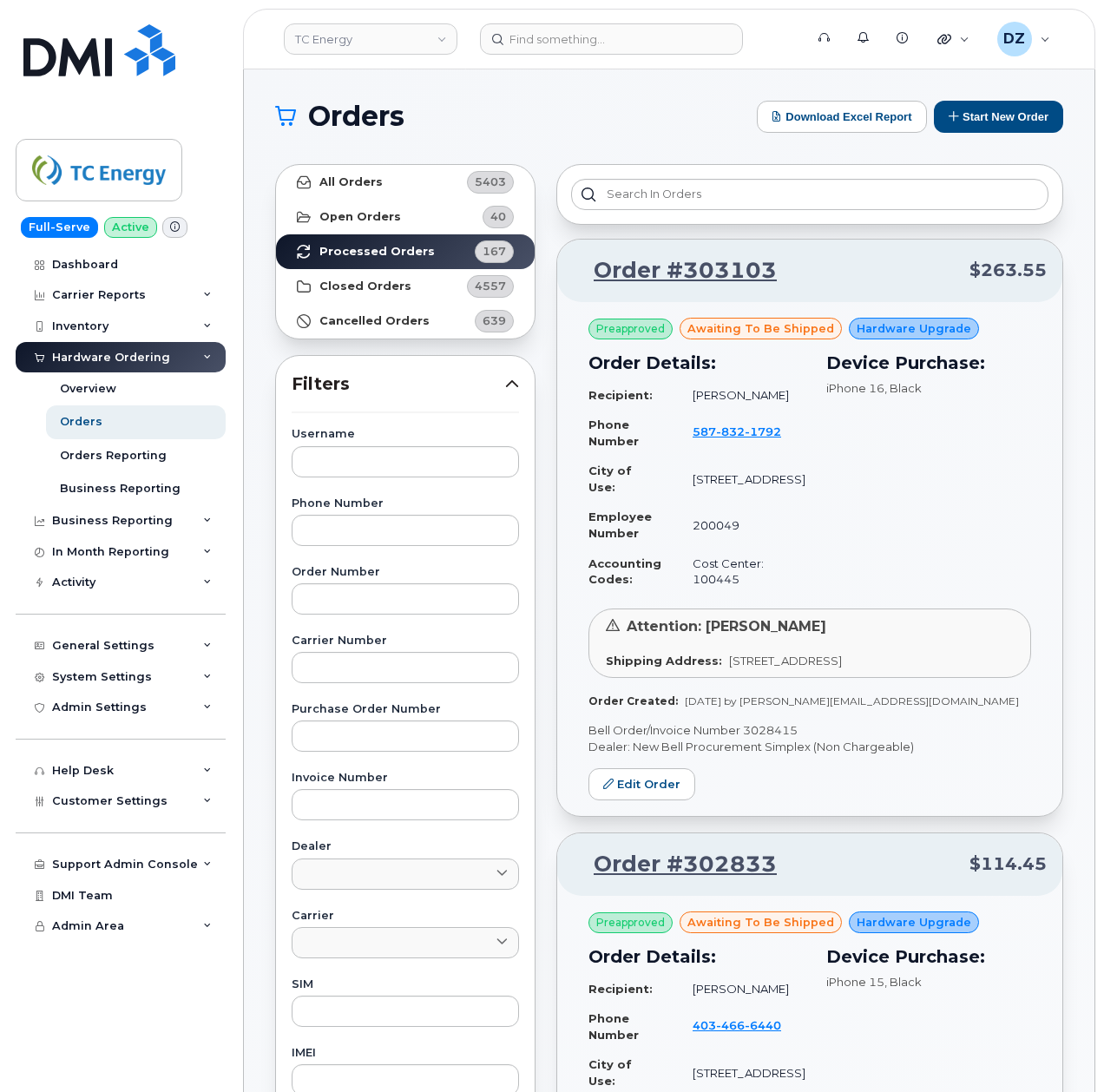
drag, startPoint x: 729, startPoint y: 552, endPoint x: 1071, endPoint y: 387, distance: 379.7
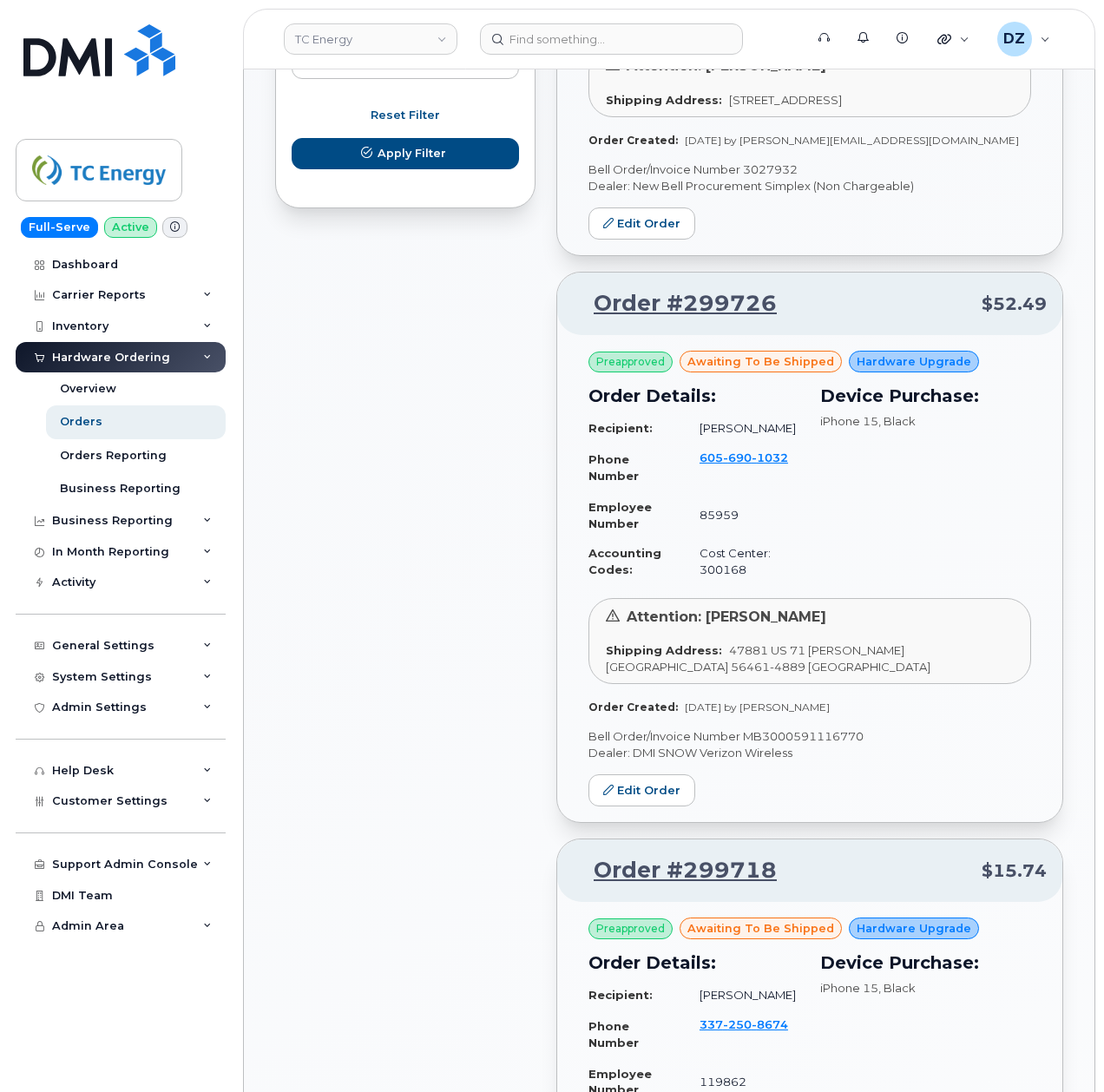
scroll to position [1157, 0]
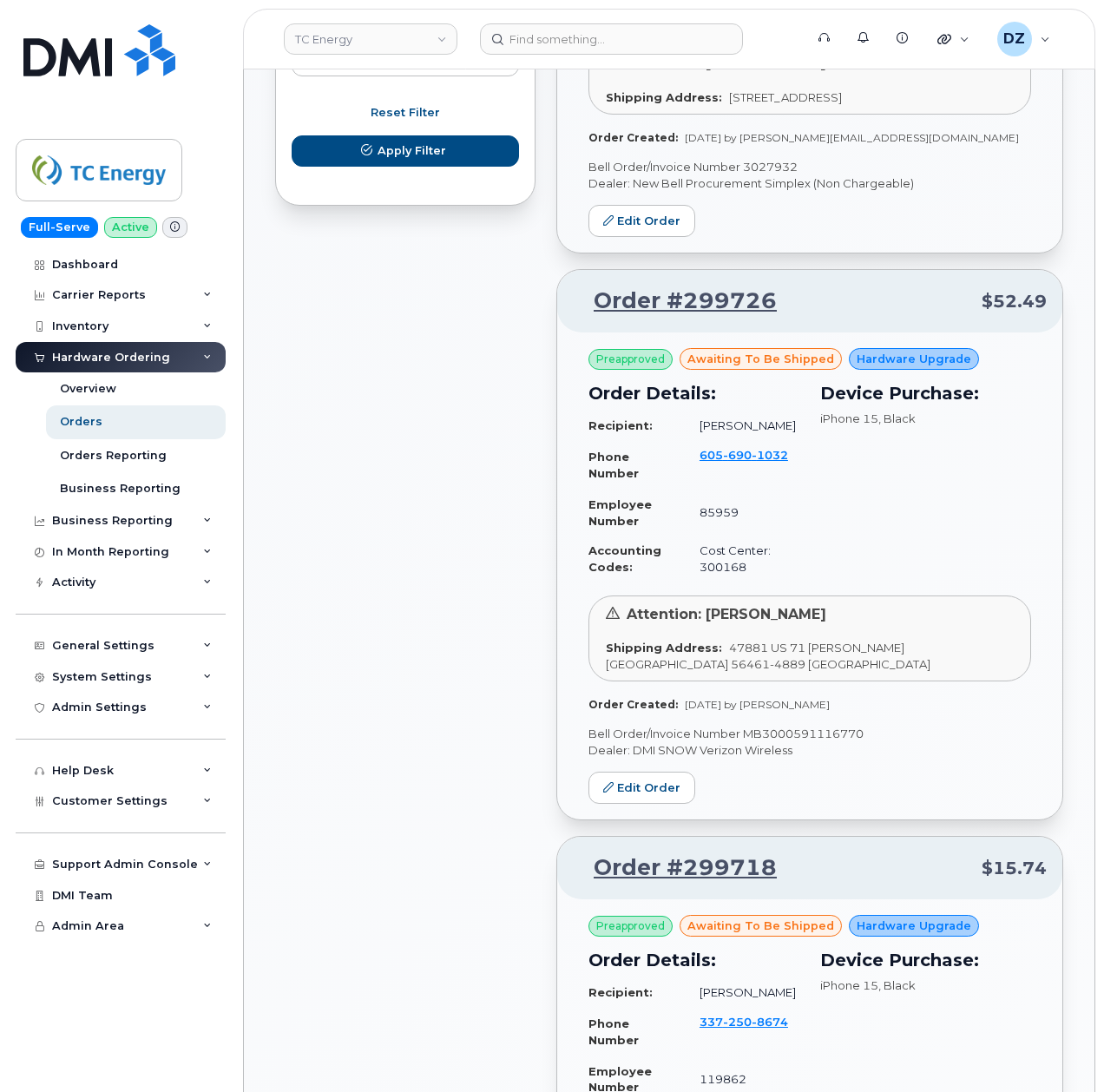
click at [819, 742] on p "Bell Order/Invoice Number MB3000591116770" at bounding box center [810, 734] width 443 height 17
copy p "MB3000591116770"
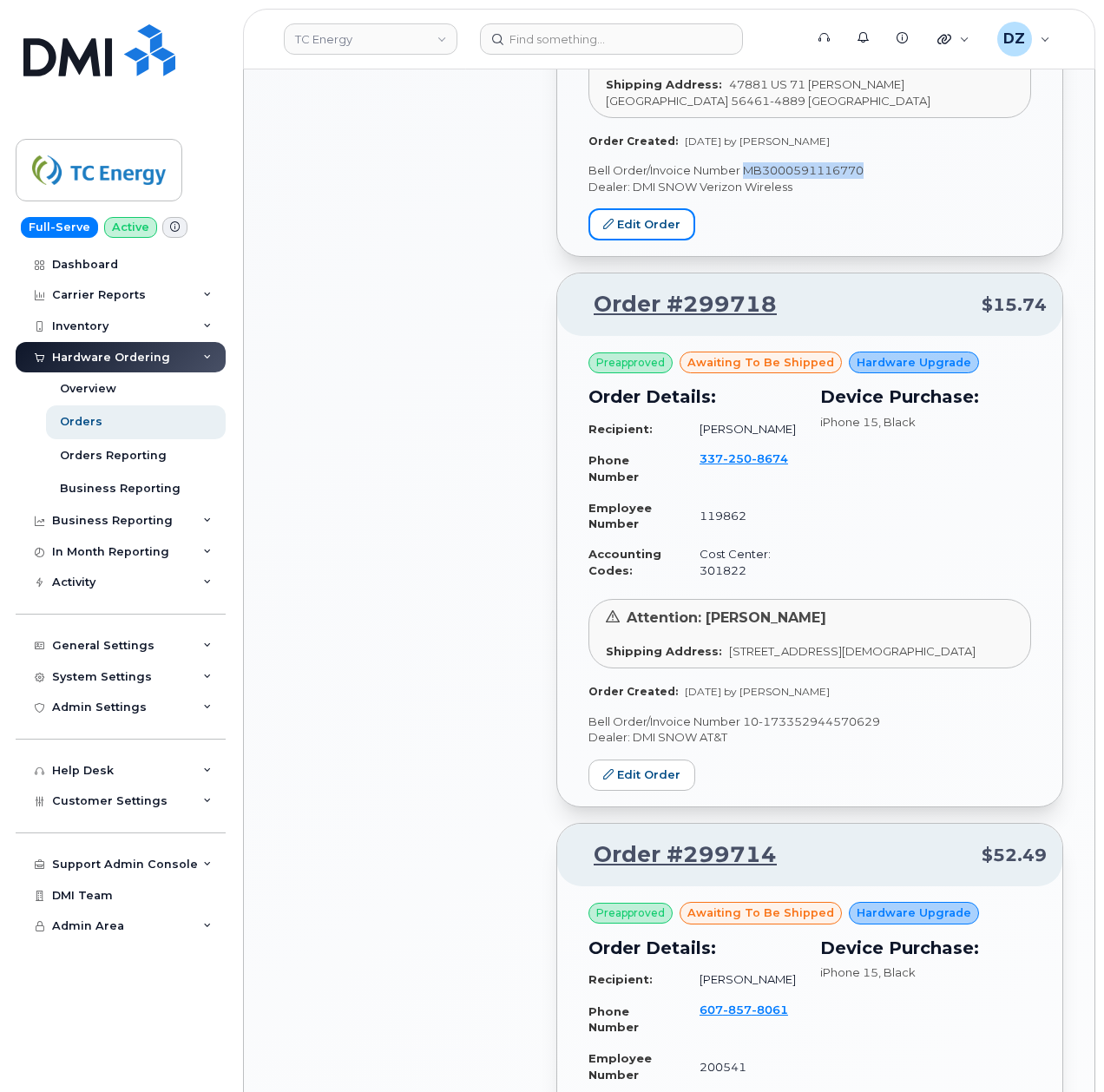
scroll to position [1736, 0]
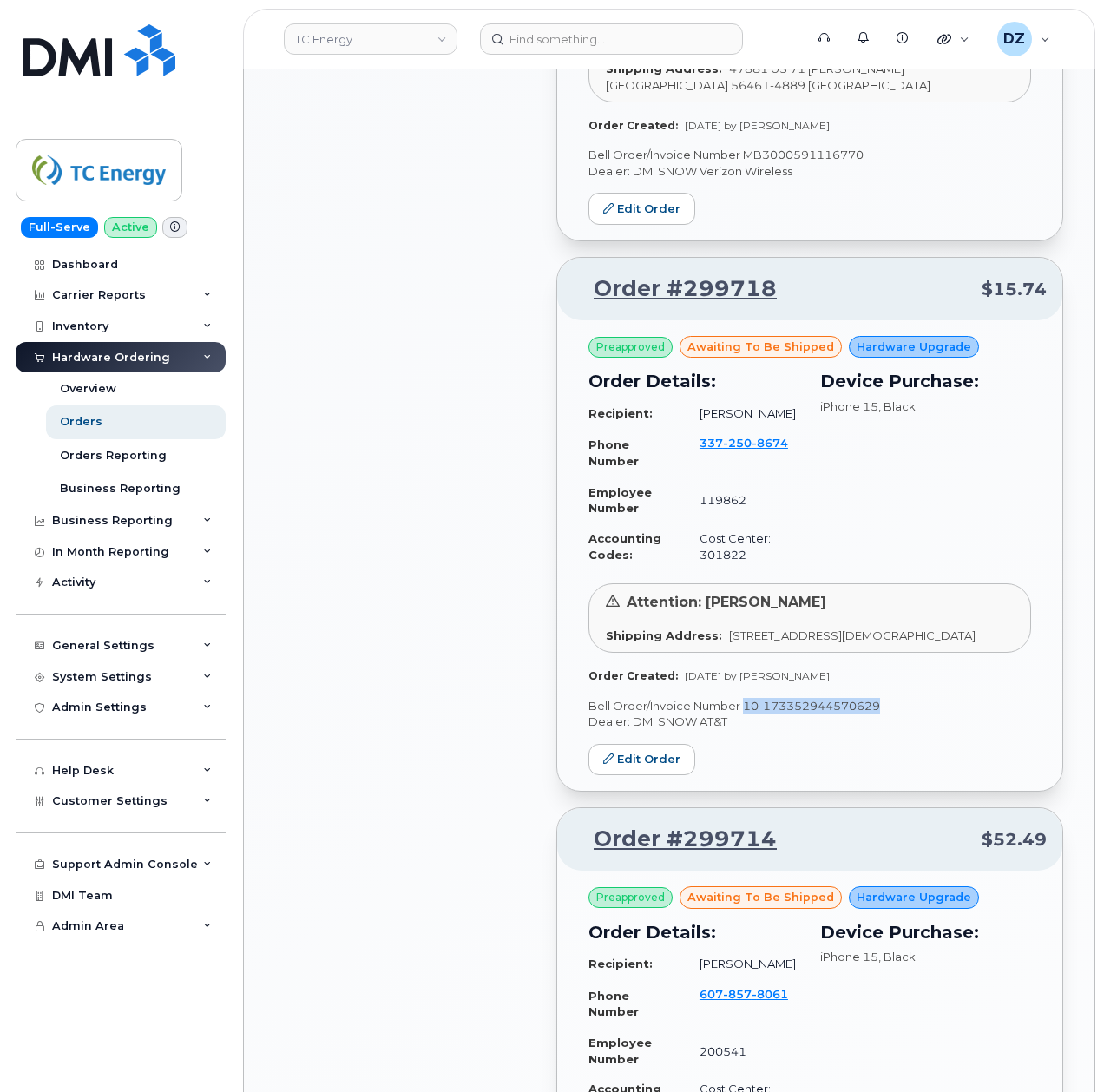
drag, startPoint x: 742, startPoint y: 750, endPoint x: 883, endPoint y: 751, distance: 141.0
click at [883, 714] on p "Bell Order/Invoice Number 10-173352944570629" at bounding box center [810, 706] width 443 height 17
copy p "10-173352944570629"
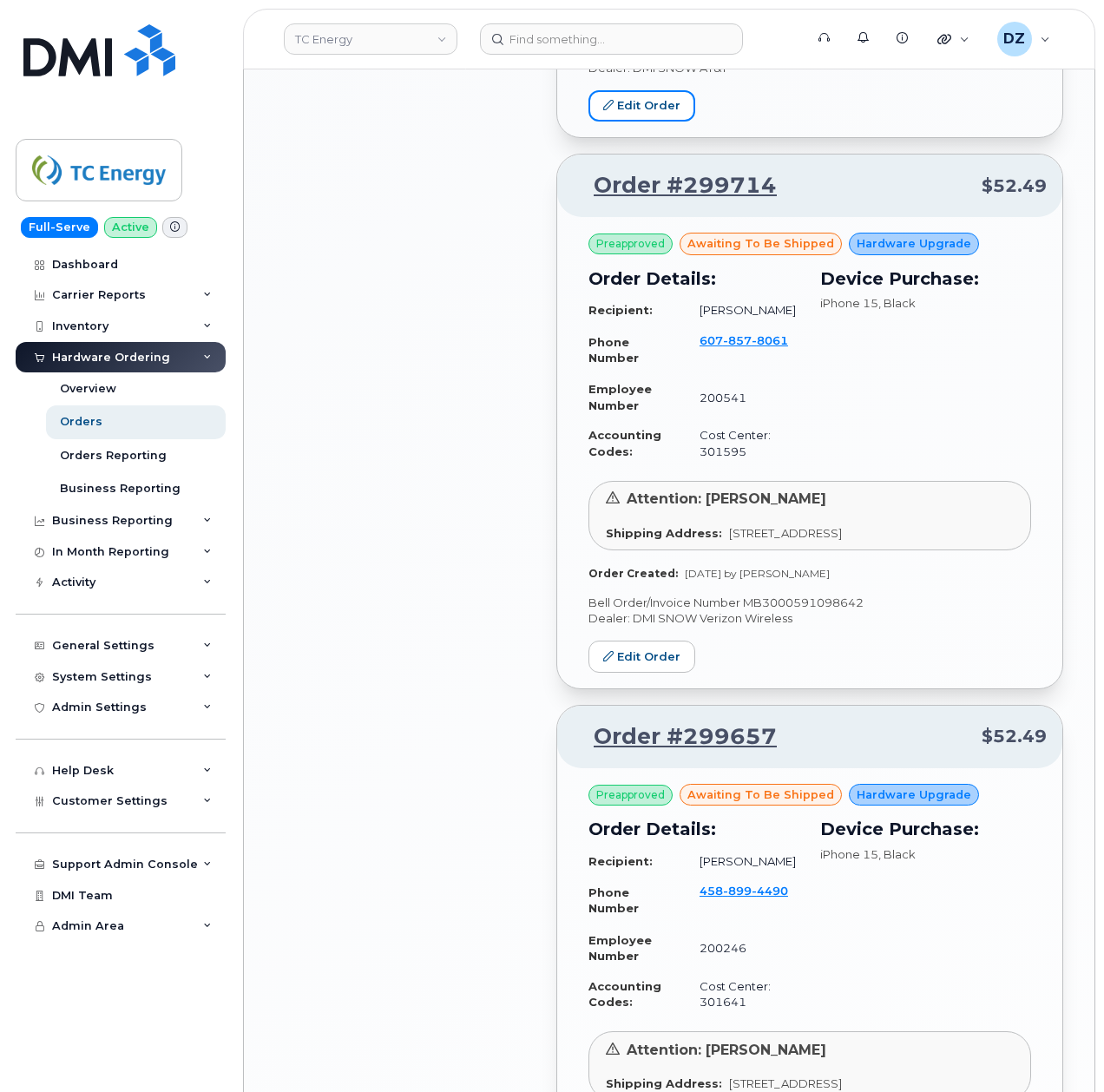
scroll to position [2430, 0]
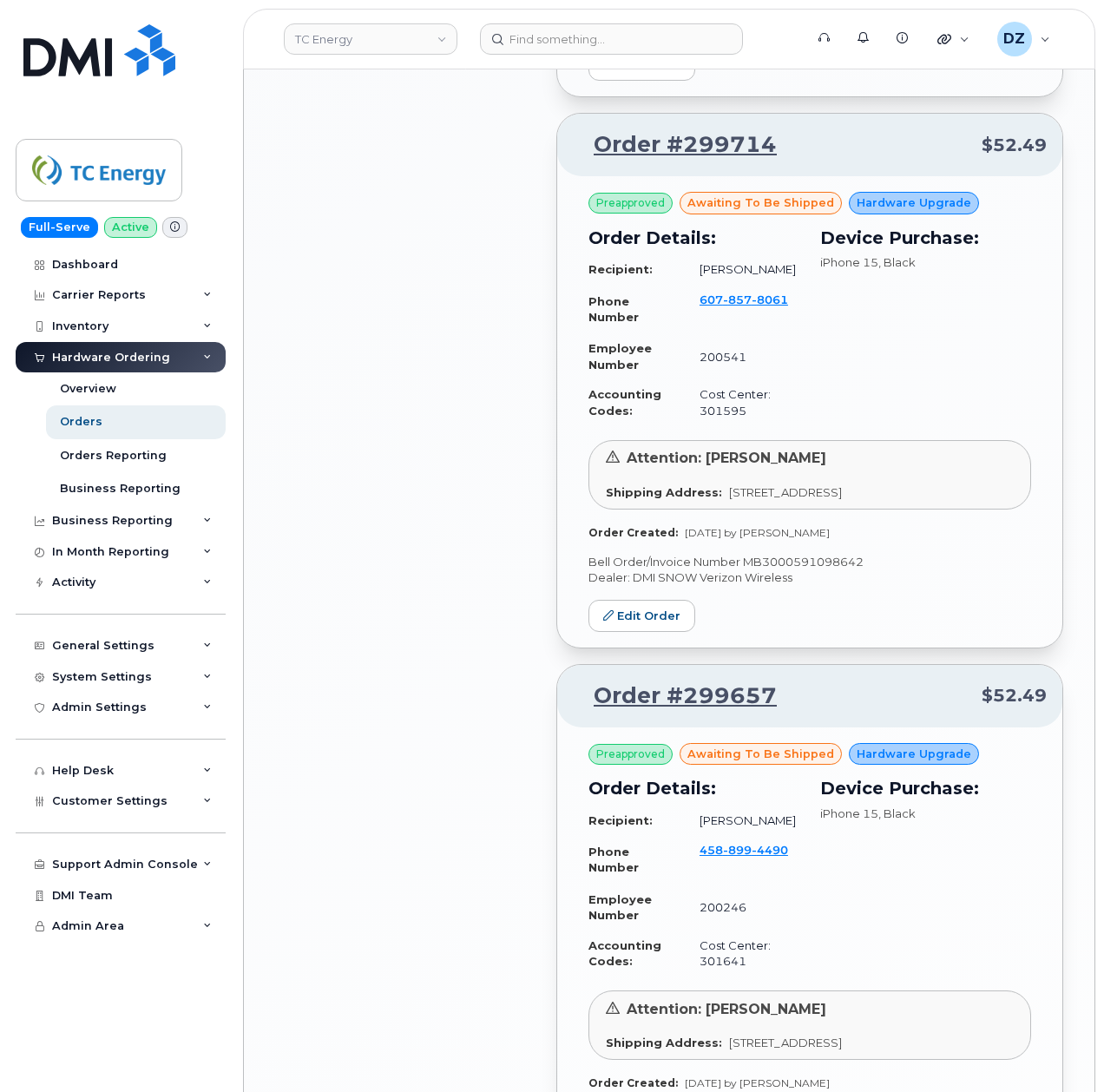
click at [807, 570] on p "Bell Order/Invoice Number MB3000591098642" at bounding box center [810, 562] width 443 height 17
copy p "MB3000591098642"
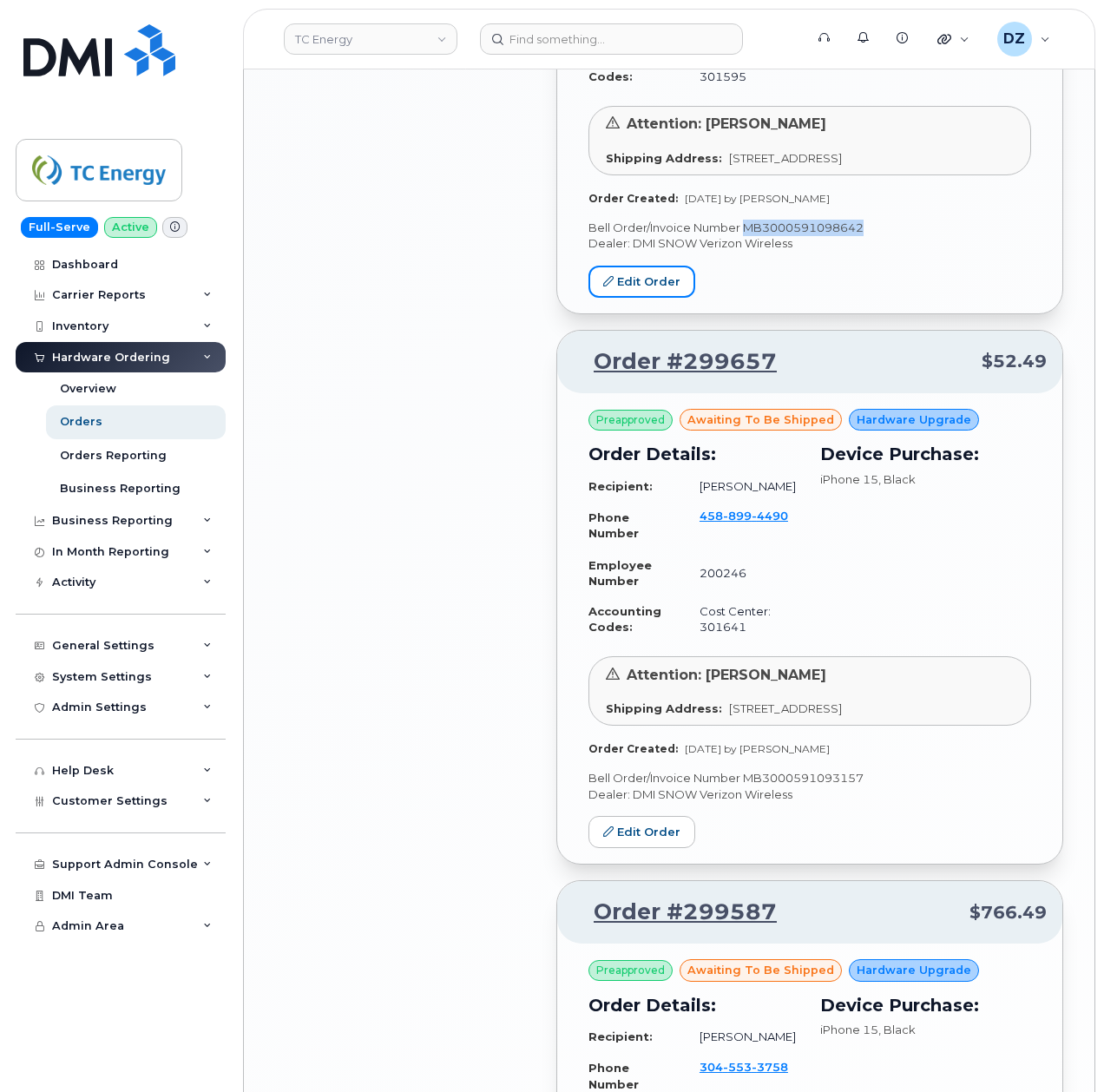
scroll to position [2777, 0]
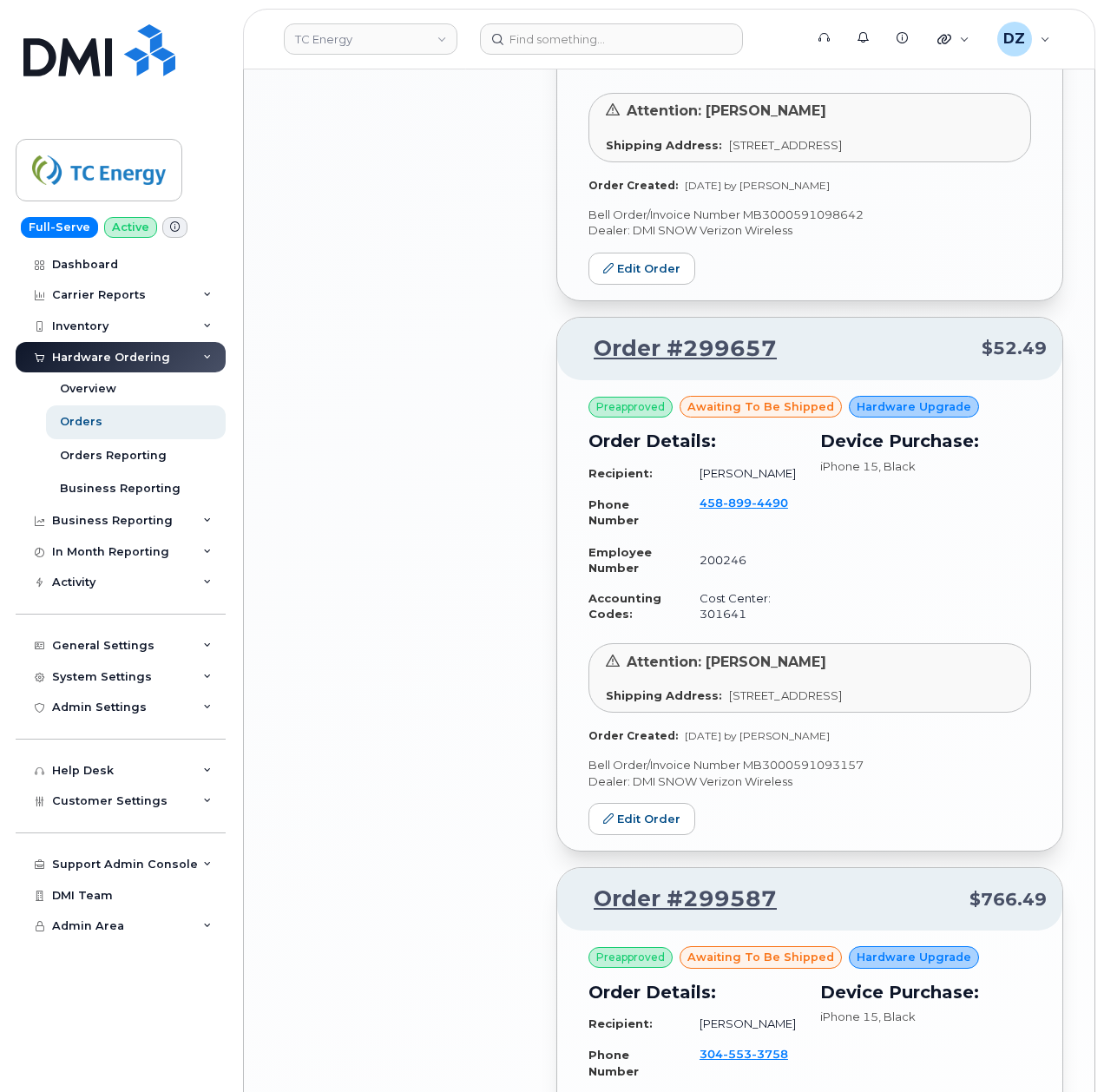
click at [800, 773] on p "Bell Order/Invoice Number MB3000591093157" at bounding box center [810, 766] width 443 height 17
copy p "MB3000591093157"
drag, startPoint x: 793, startPoint y: 564, endPoint x: 703, endPoint y: 567, distance: 90.0
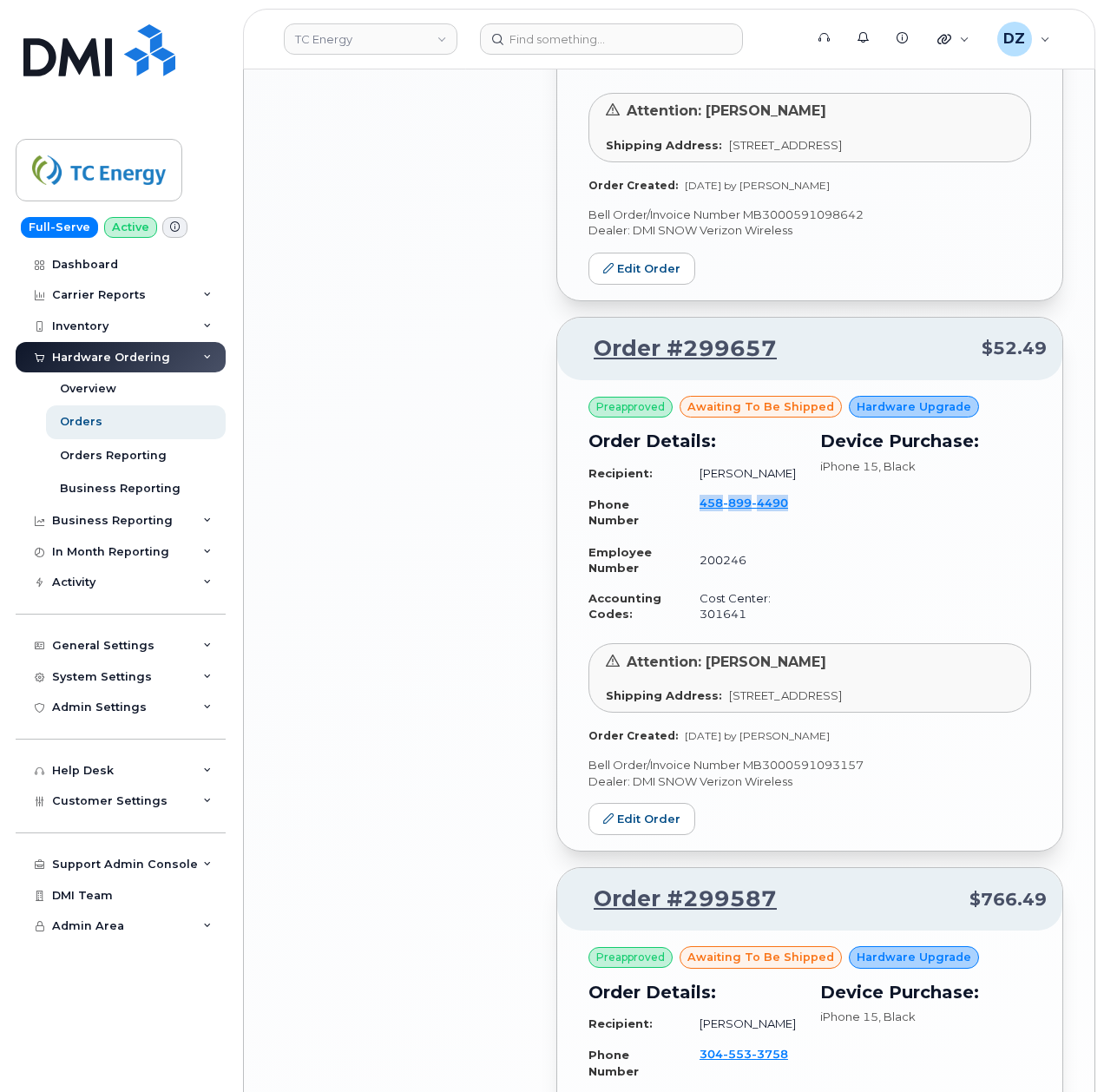
click at [703, 537] on td "458 899 4490" at bounding box center [742, 513] width 115 height 50
copy span "458 899 4490"
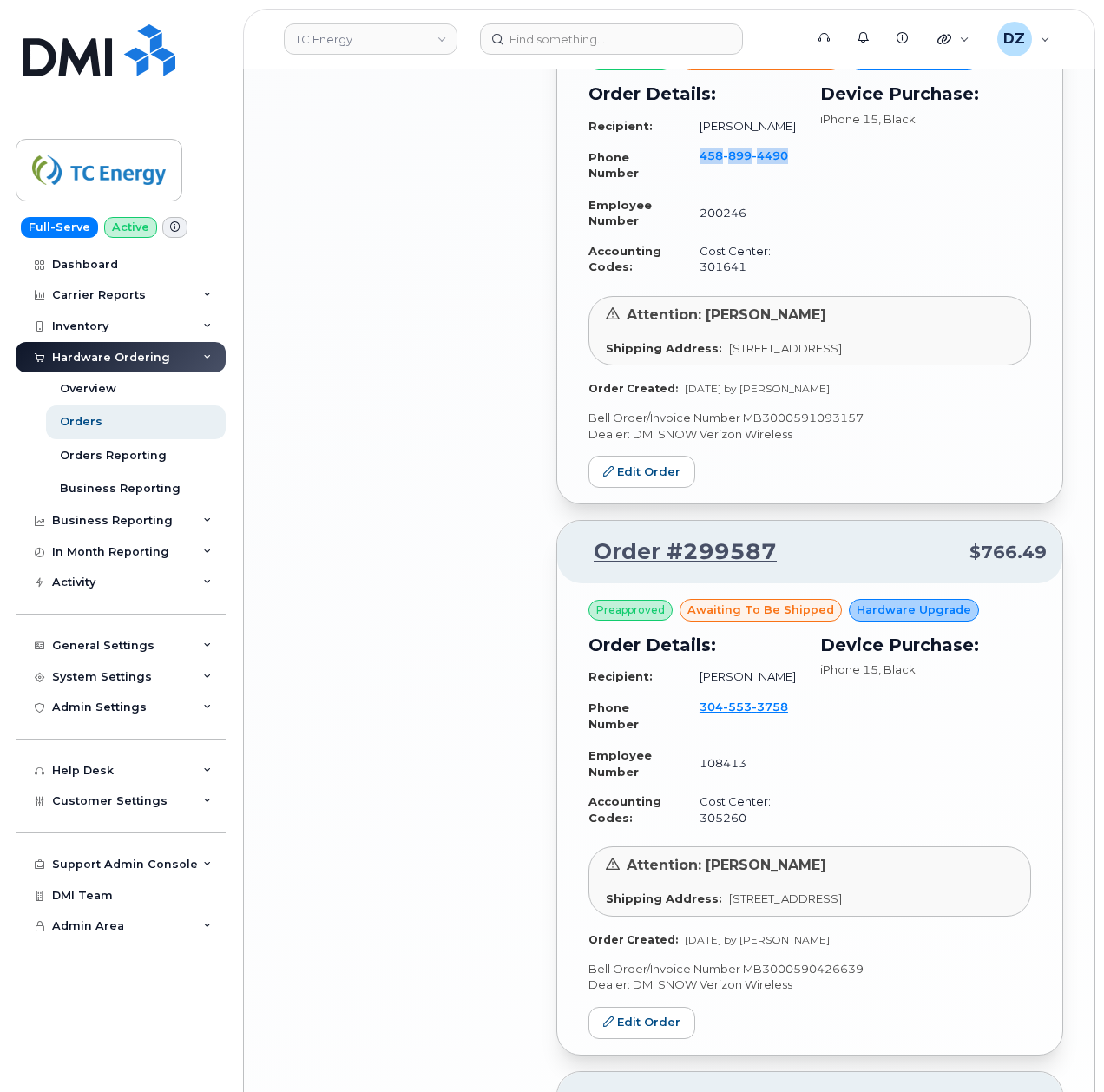
scroll to position [3240, 0]
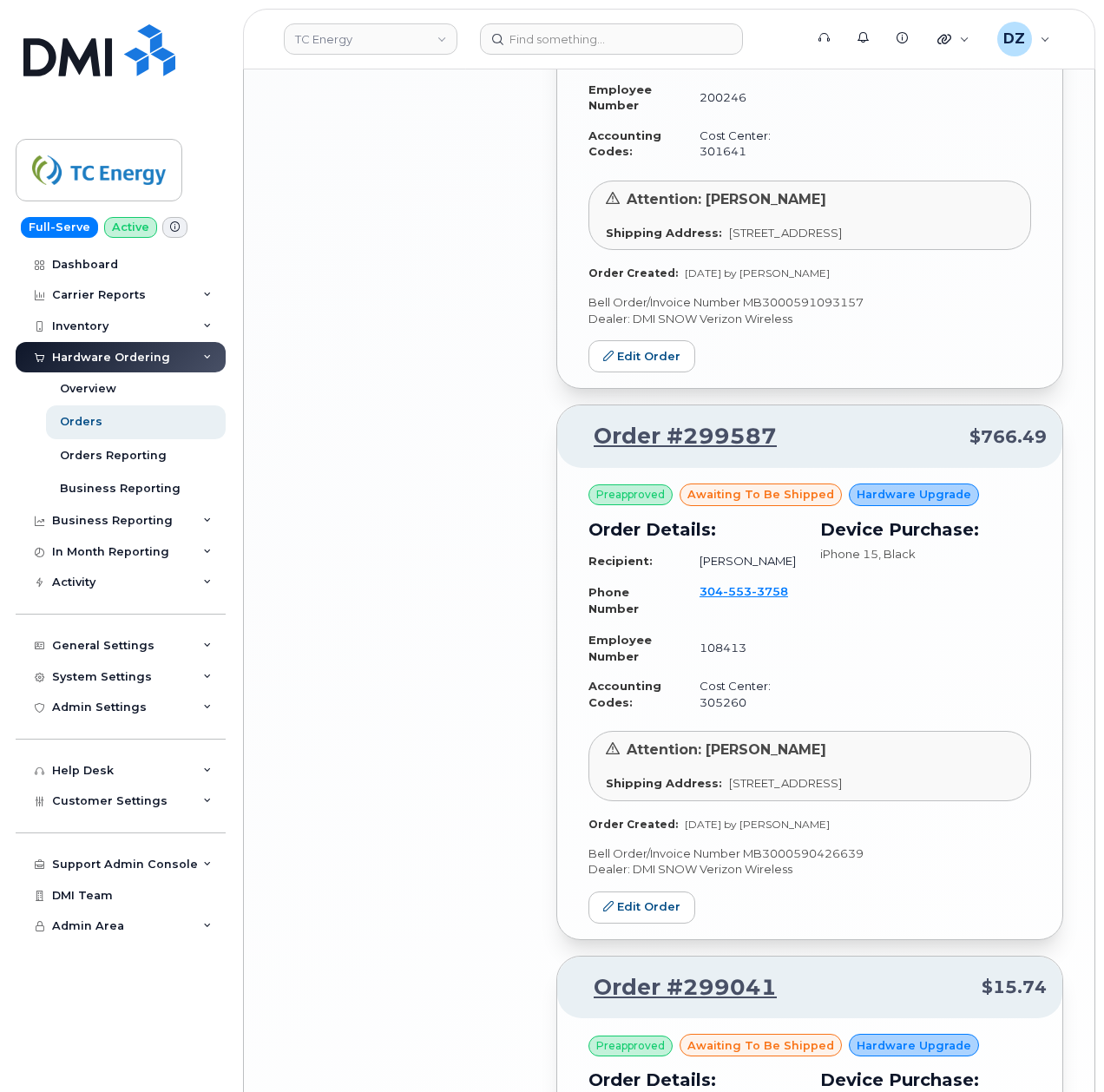
click at [824, 861] on p "Bell Order/Invoice Number MB3000590426639" at bounding box center [810, 854] width 443 height 17
copy p "MB3000590426639"
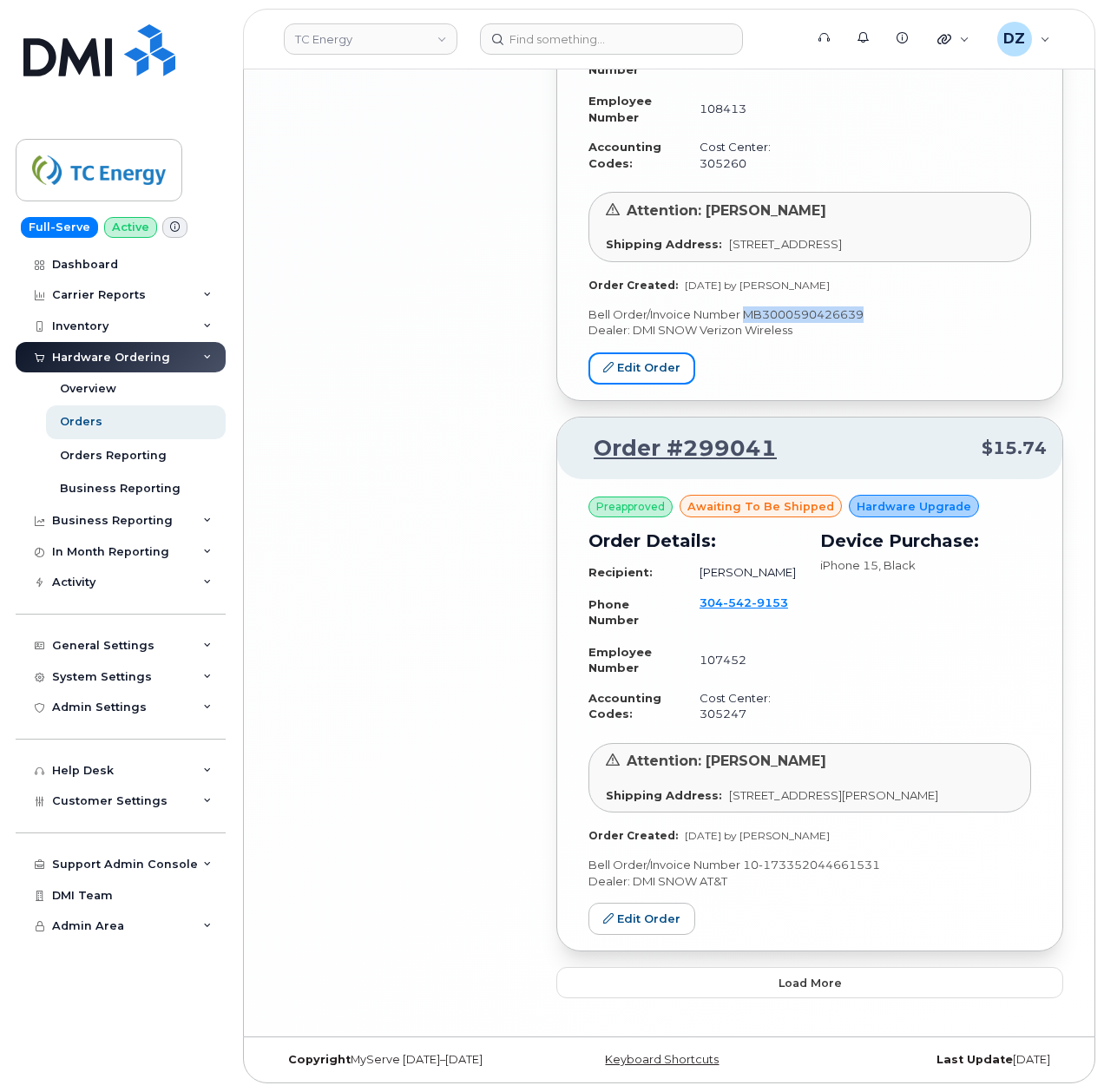
scroll to position [3875, 0]
drag, startPoint x: 746, startPoint y: 860, endPoint x: 880, endPoint y: 861, distance: 134.0
click at [880, 861] on p "Bell Order/Invoice Number 10-173352044661531" at bounding box center [810, 865] width 443 height 17
copy p "10-173352044661531"
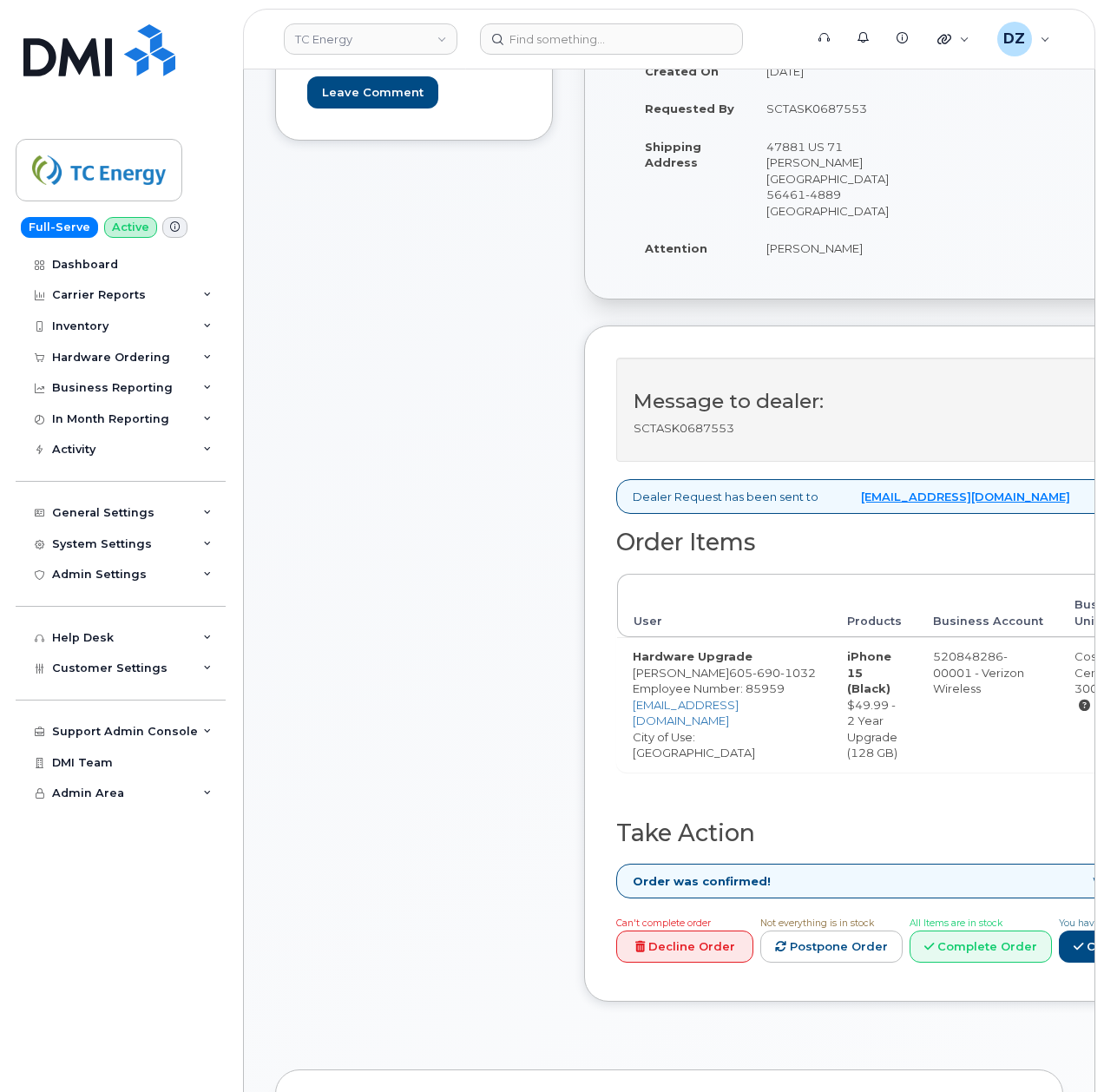
scroll to position [578, 0]
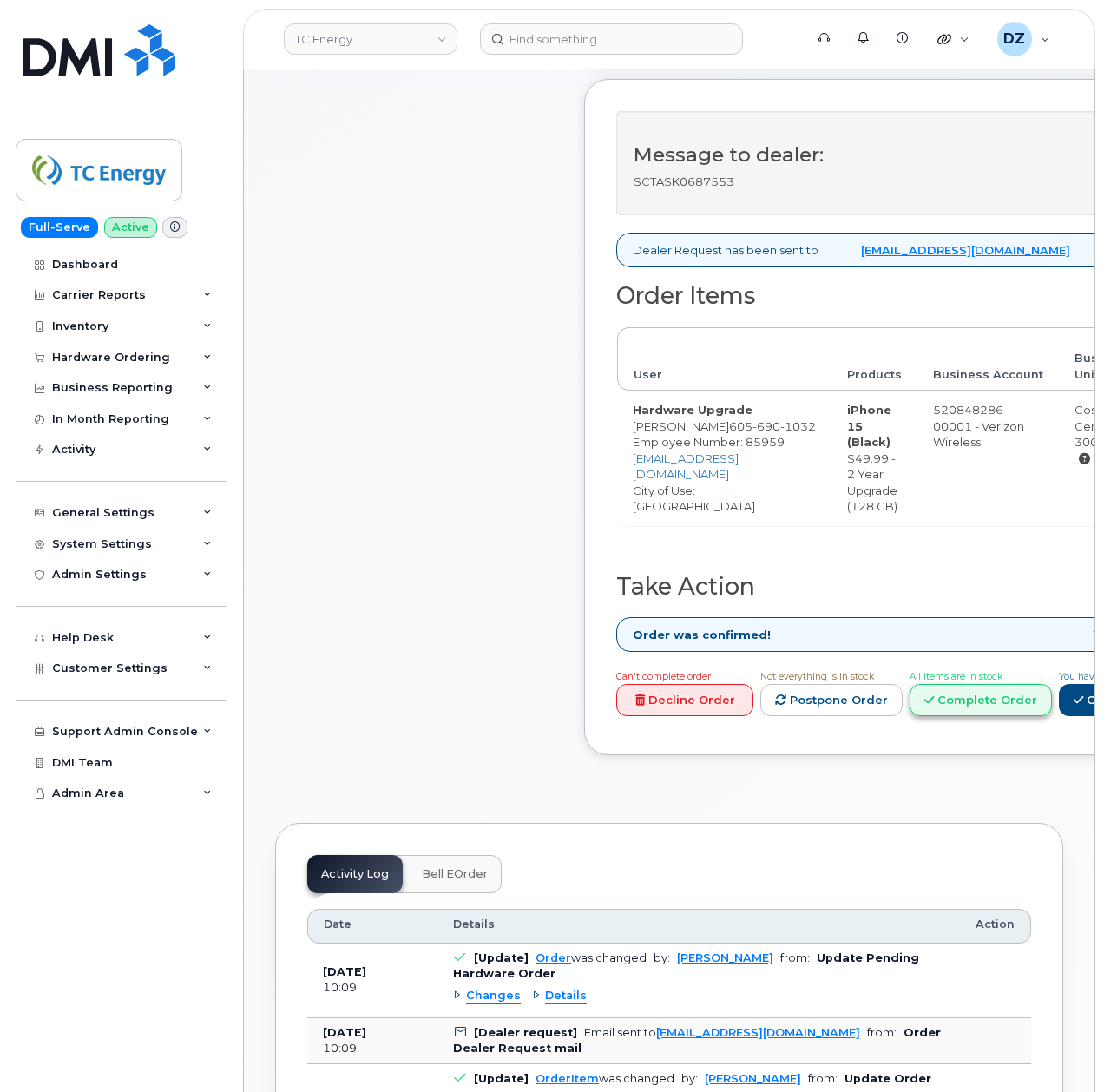
click at [977, 684] on link "Complete Order" at bounding box center [980, 700] width 142 height 32
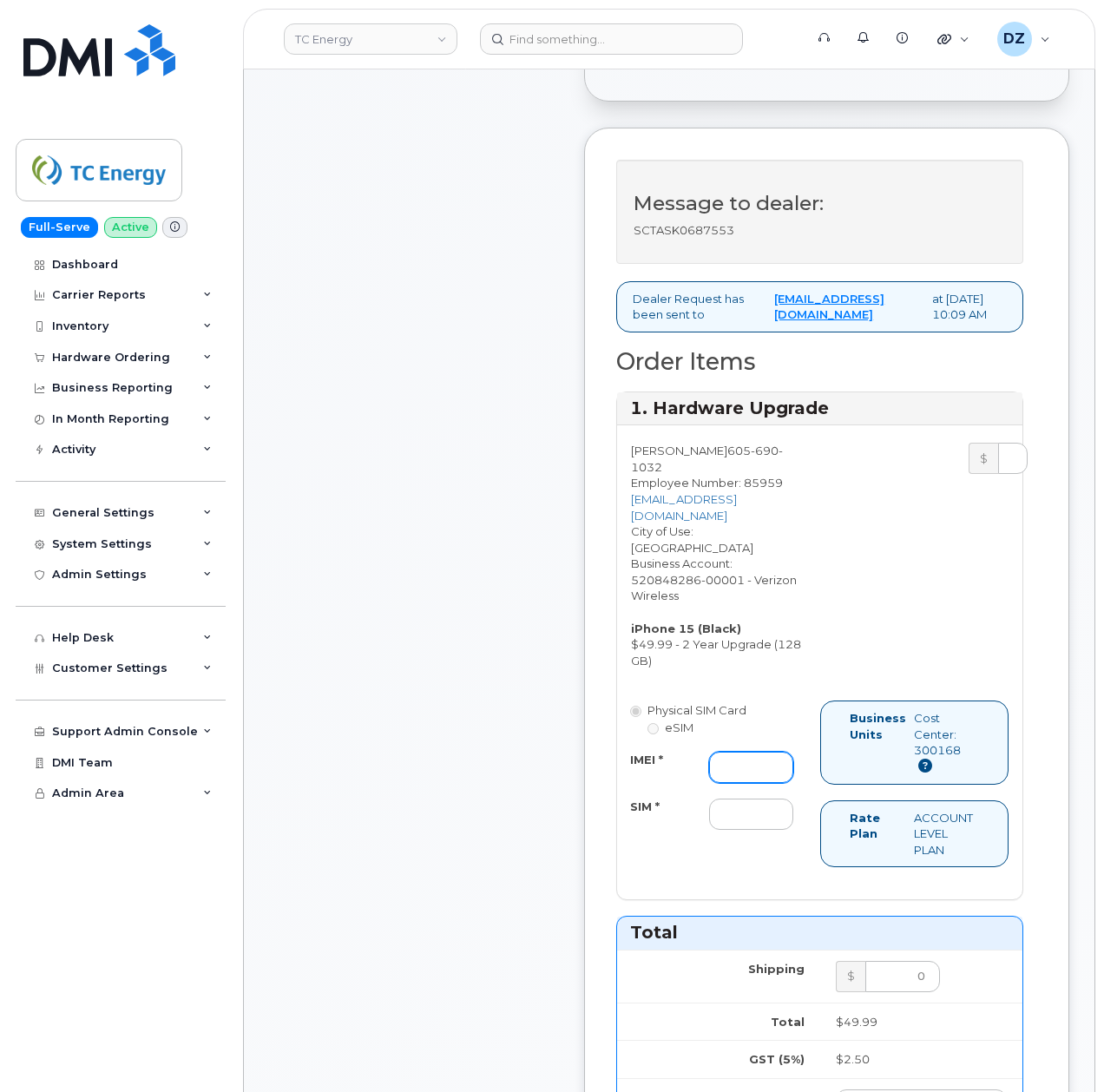
click at [750, 752] on input "IMEI *" at bounding box center [751, 767] width 84 height 31
paste input "356832825127323"
type input "356832825127323"
click at [732, 799] on input "SIM *" at bounding box center [751, 814] width 84 height 31
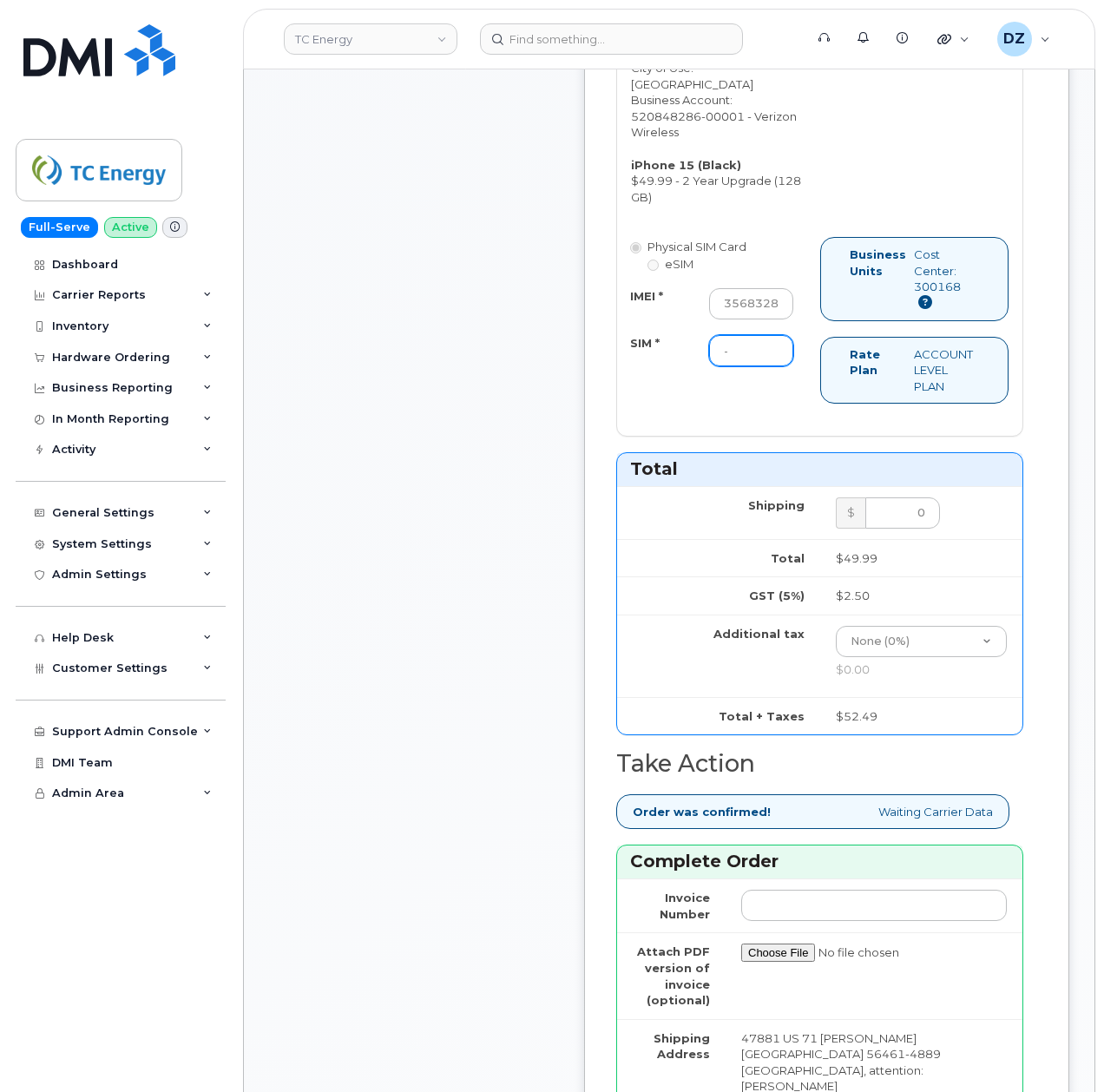
scroll to position [1389, 0]
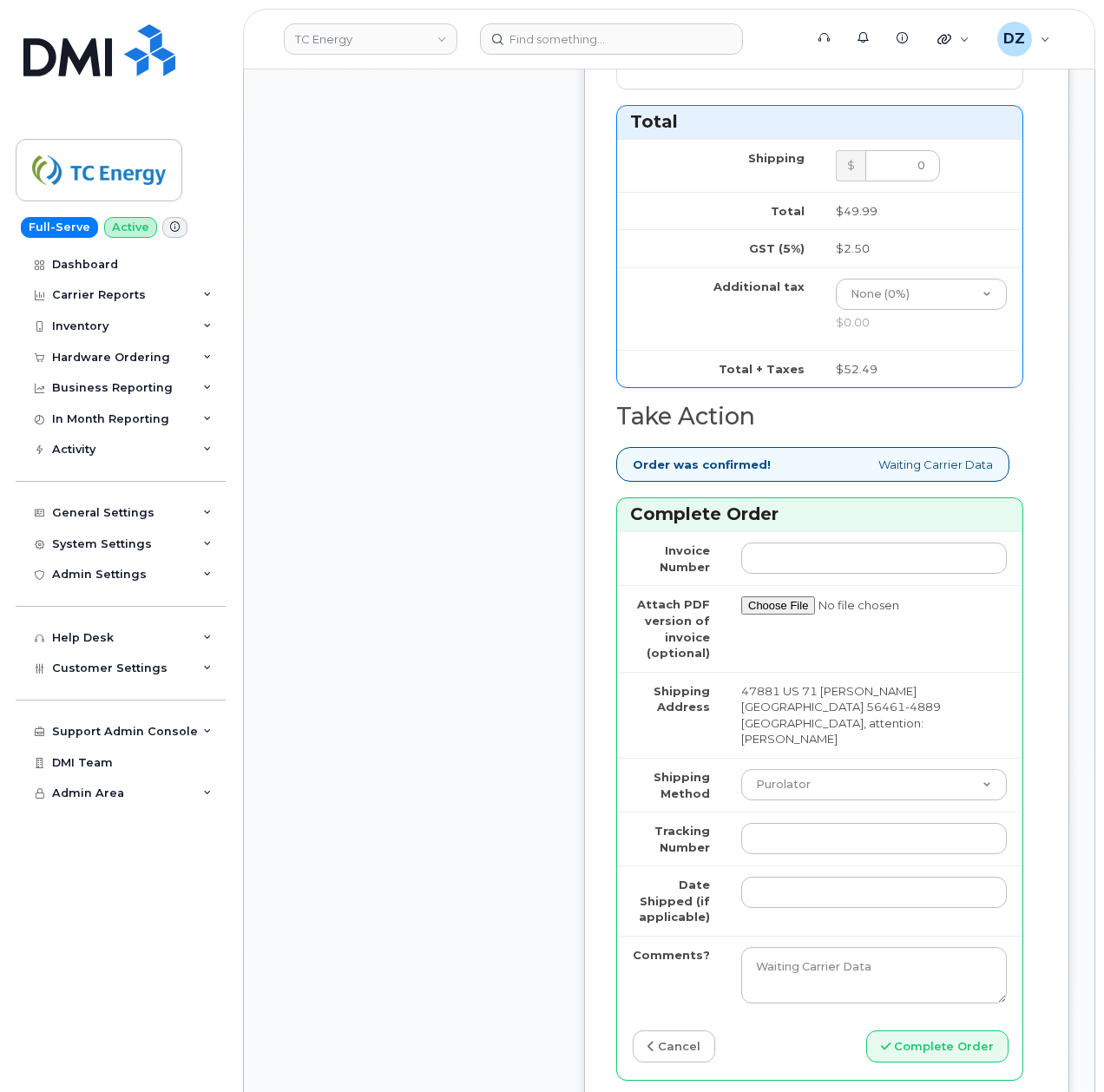
type input "-"
click at [813, 769] on select "Purolator UPS FedEx Canada Post Courier Other Drop Off Pick Up" at bounding box center [874, 785] width 266 height 31
select select "UPS"
click at [742, 769] on select "Purolator UPS FedEx Canada Post Courier Other Drop Off Pick Up" at bounding box center [874, 785] width 266 height 31
click at [772, 823] on input "Tracking Number" at bounding box center [874, 838] width 266 height 31
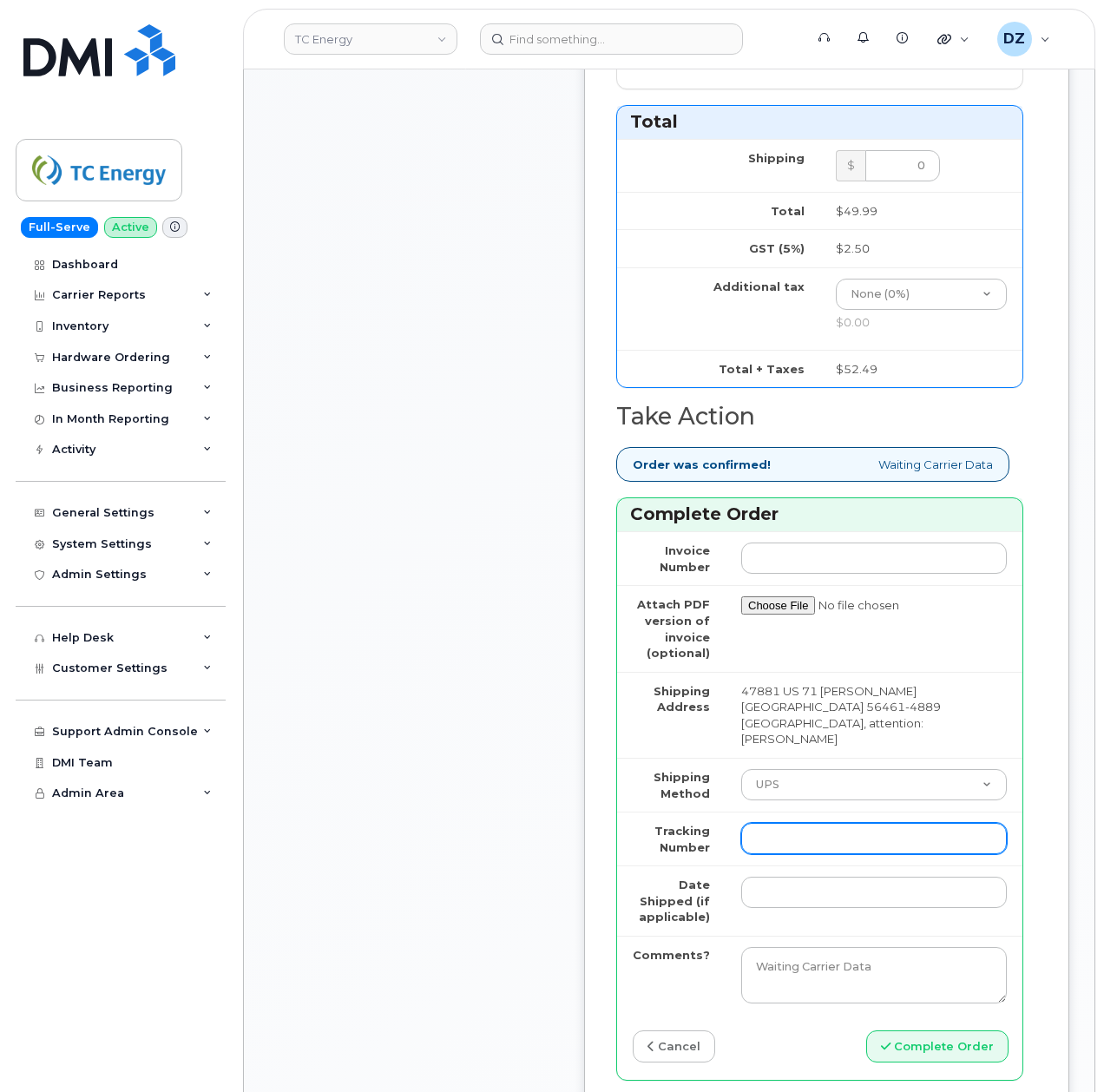
paste input "1Z3W39X62453903777"
type input "1Z3W39X62453903777"
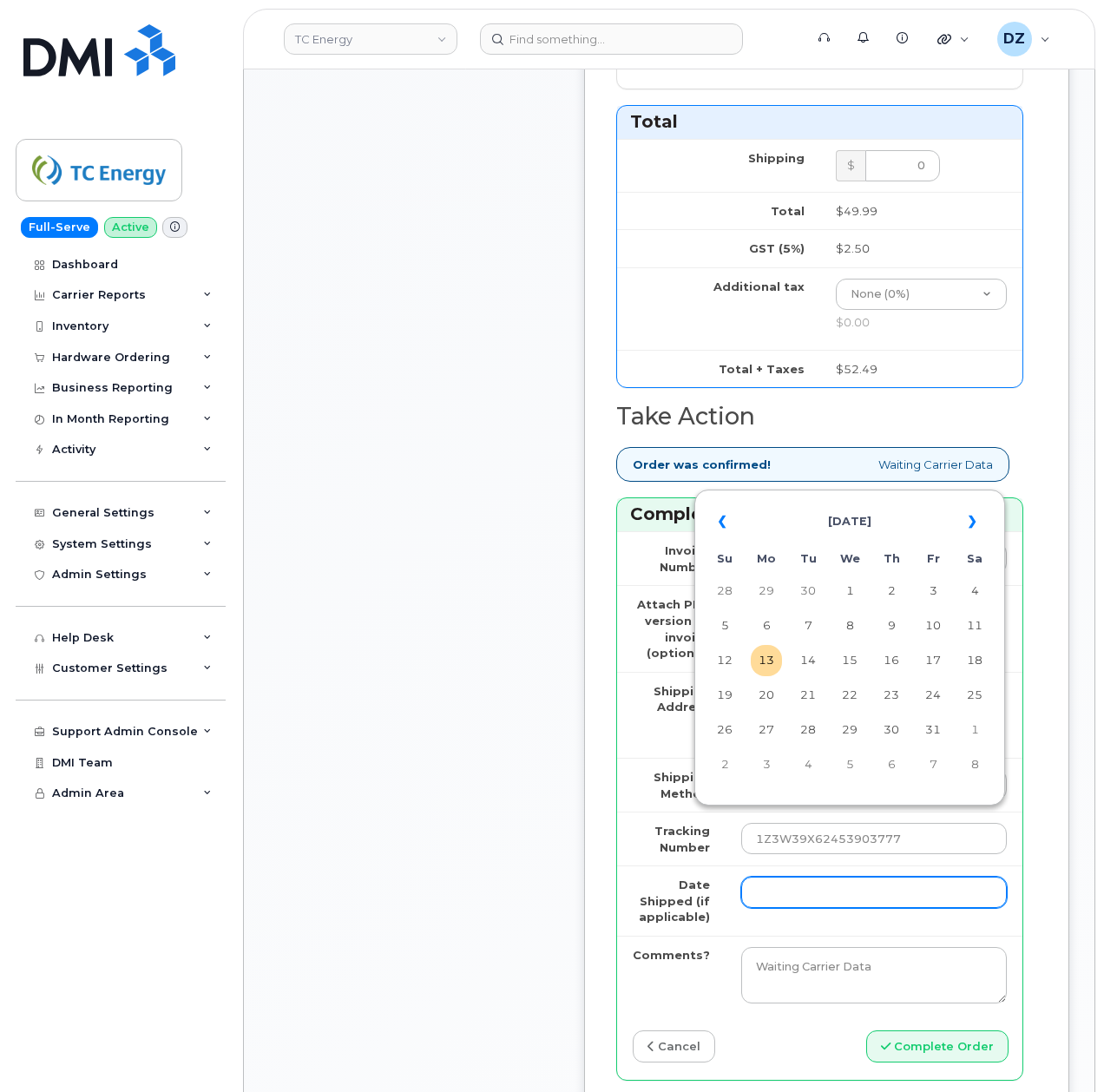
click at [769, 876] on input "Date Shipped (if applicable)" at bounding box center [874, 892] width 266 height 31
click at [715, 522] on th "«" at bounding box center [725, 521] width 31 height 42
click at [805, 591] on td "2" at bounding box center [808, 591] width 31 height 31
type input "[DATE]"
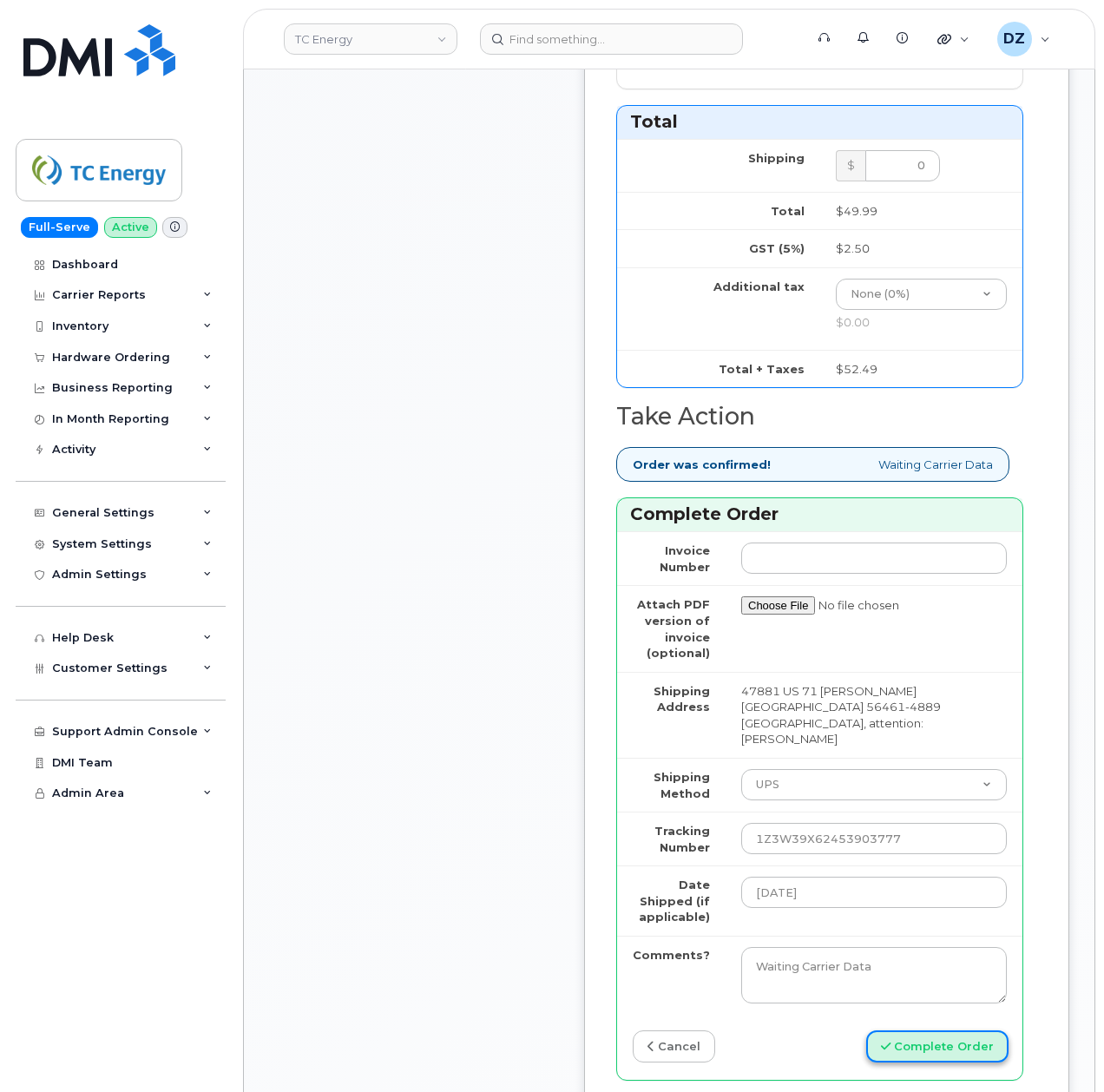
click at [904, 1030] on button "Complete Order" at bounding box center [937, 1046] width 142 height 32
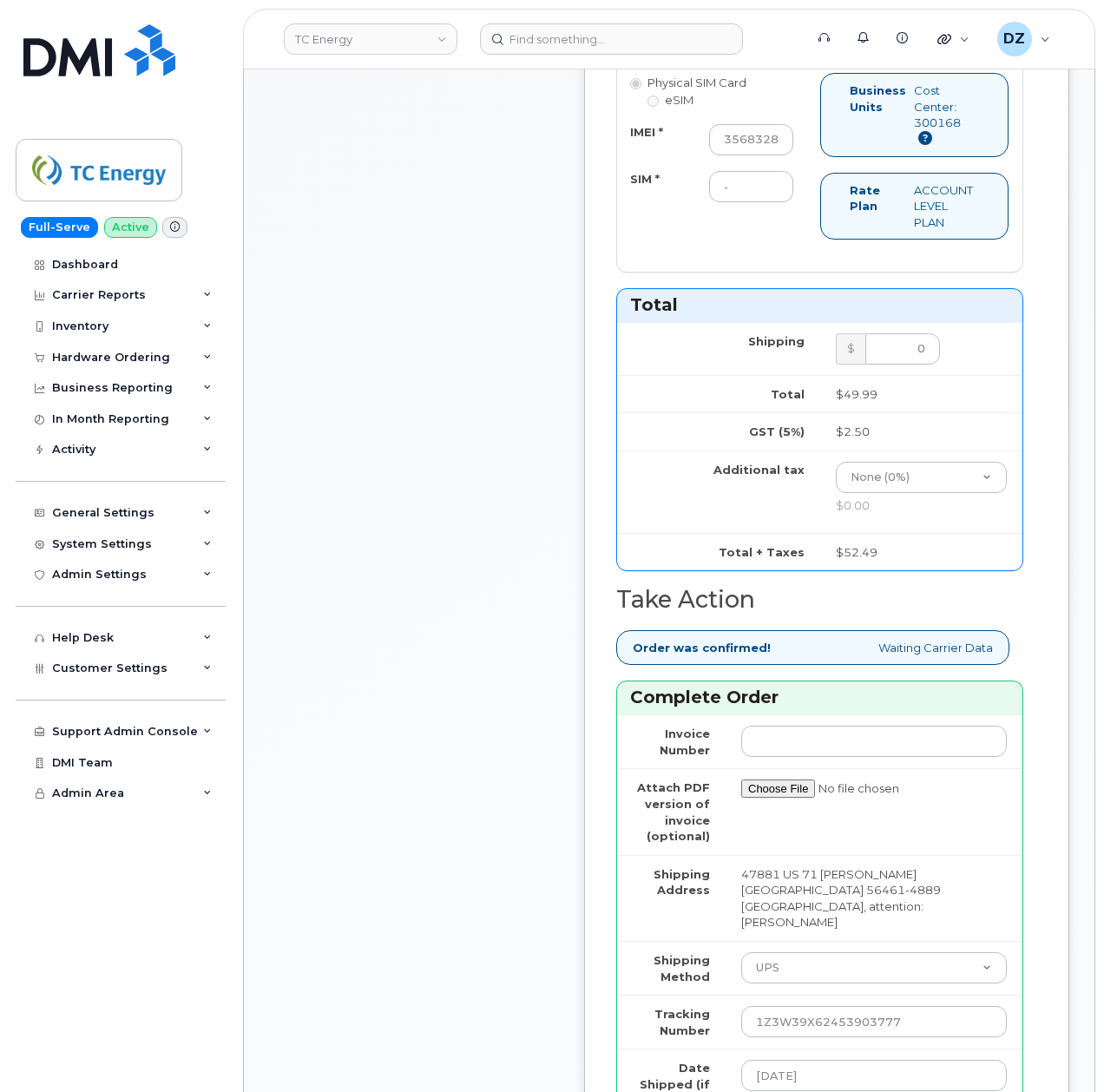
scroll to position [1041, 0]
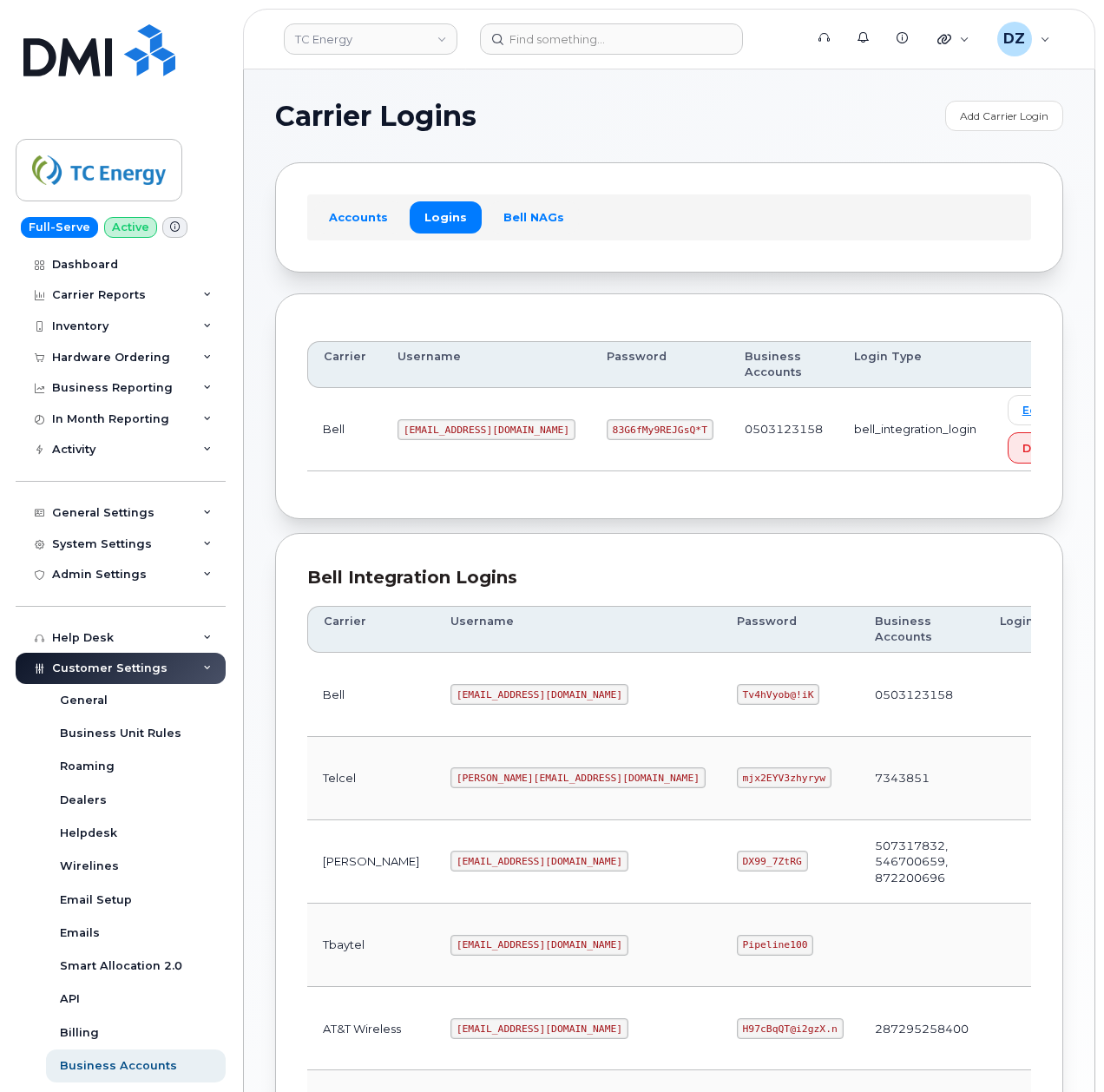
scroll to position [347, 0]
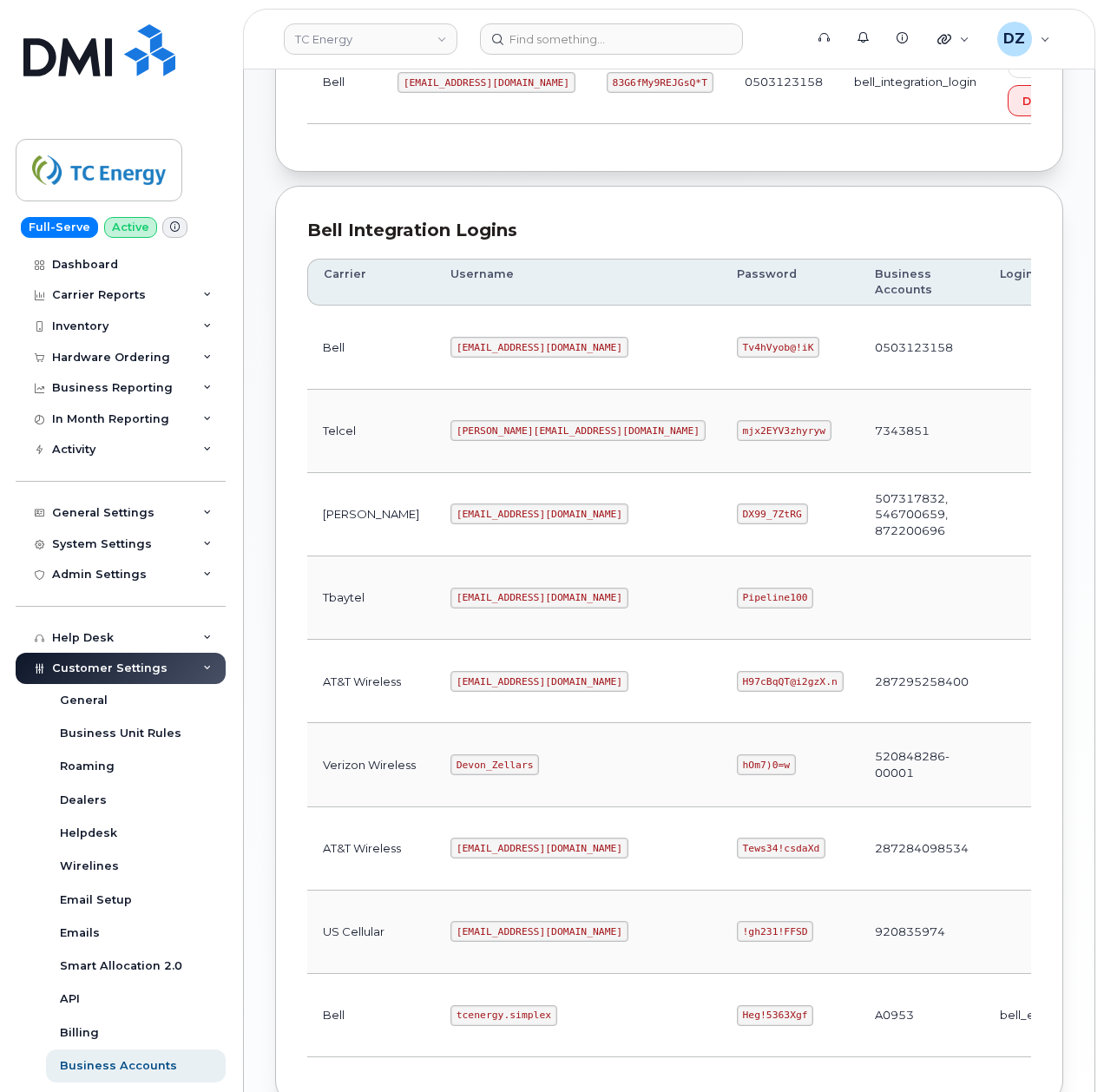
click at [450, 692] on code "[EMAIL_ADDRESS][DOMAIN_NAME]" at bounding box center [539, 681] width 178 height 21
click at [450, 692] on code "tcenergy@myserve.ca" at bounding box center [539, 681] width 178 height 21
click at [502, 689] on code "tcenergy@myserve.ca" at bounding box center [539, 681] width 178 height 21
copy code "tcenergy@myserve.ca"
click at [737, 688] on code "H97cBqQT@i2gzX.n" at bounding box center [790, 681] width 107 height 21
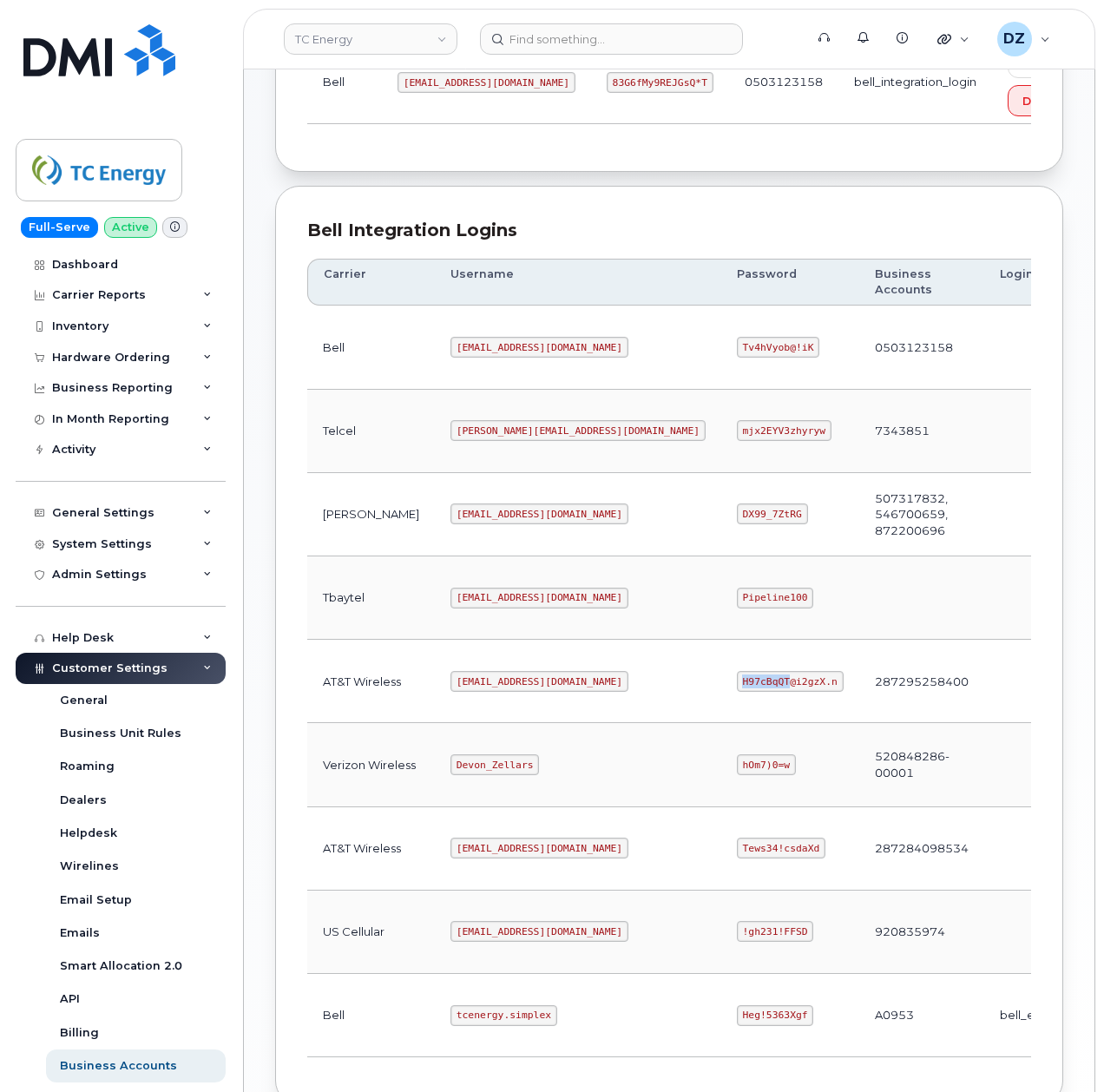
click at [737, 688] on code "H97cBqQT@i2gzX.n" at bounding box center [790, 681] width 107 height 21
copy code "H97cBqQT@i2gzX.n"
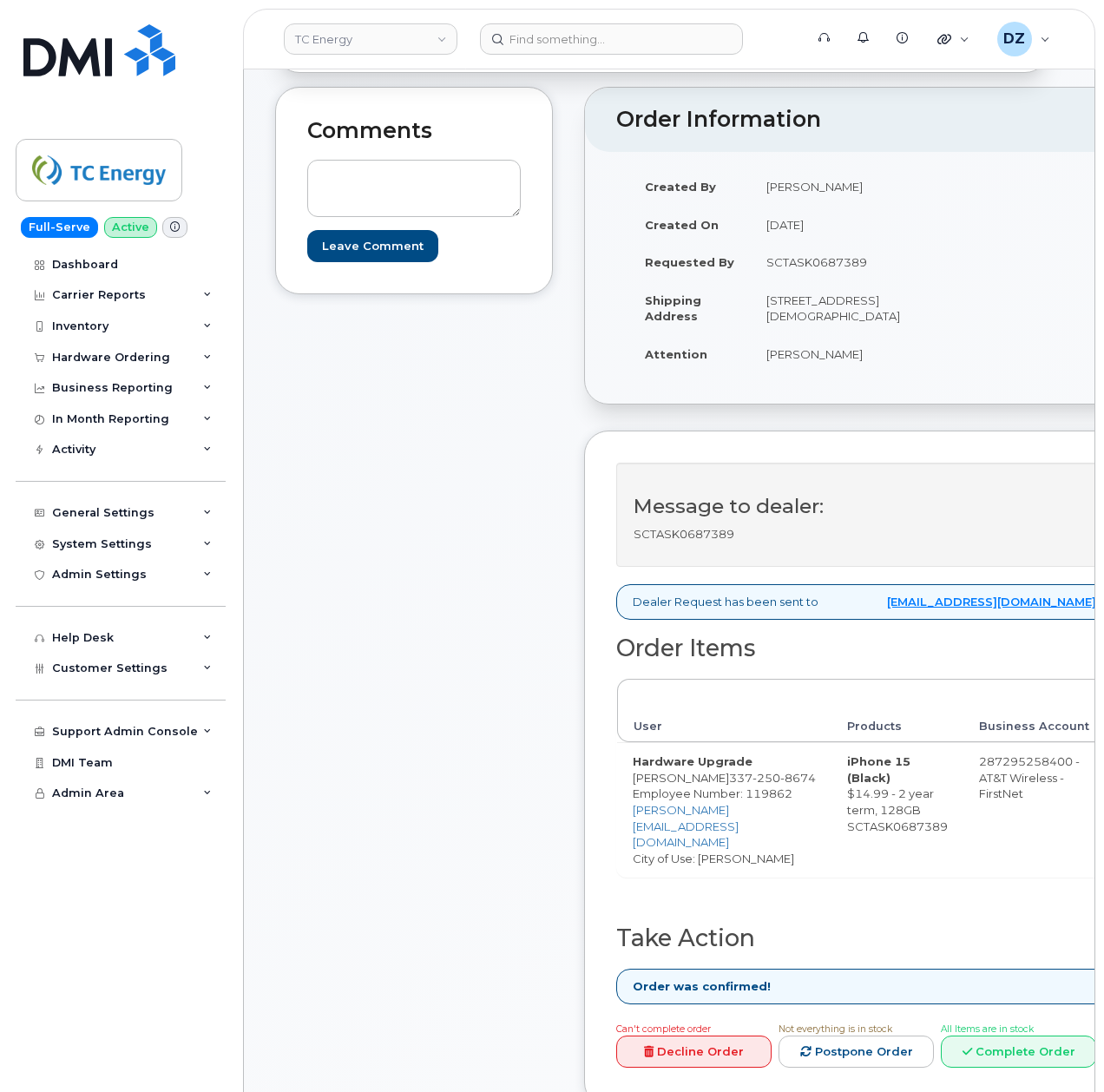
scroll to position [694, 0]
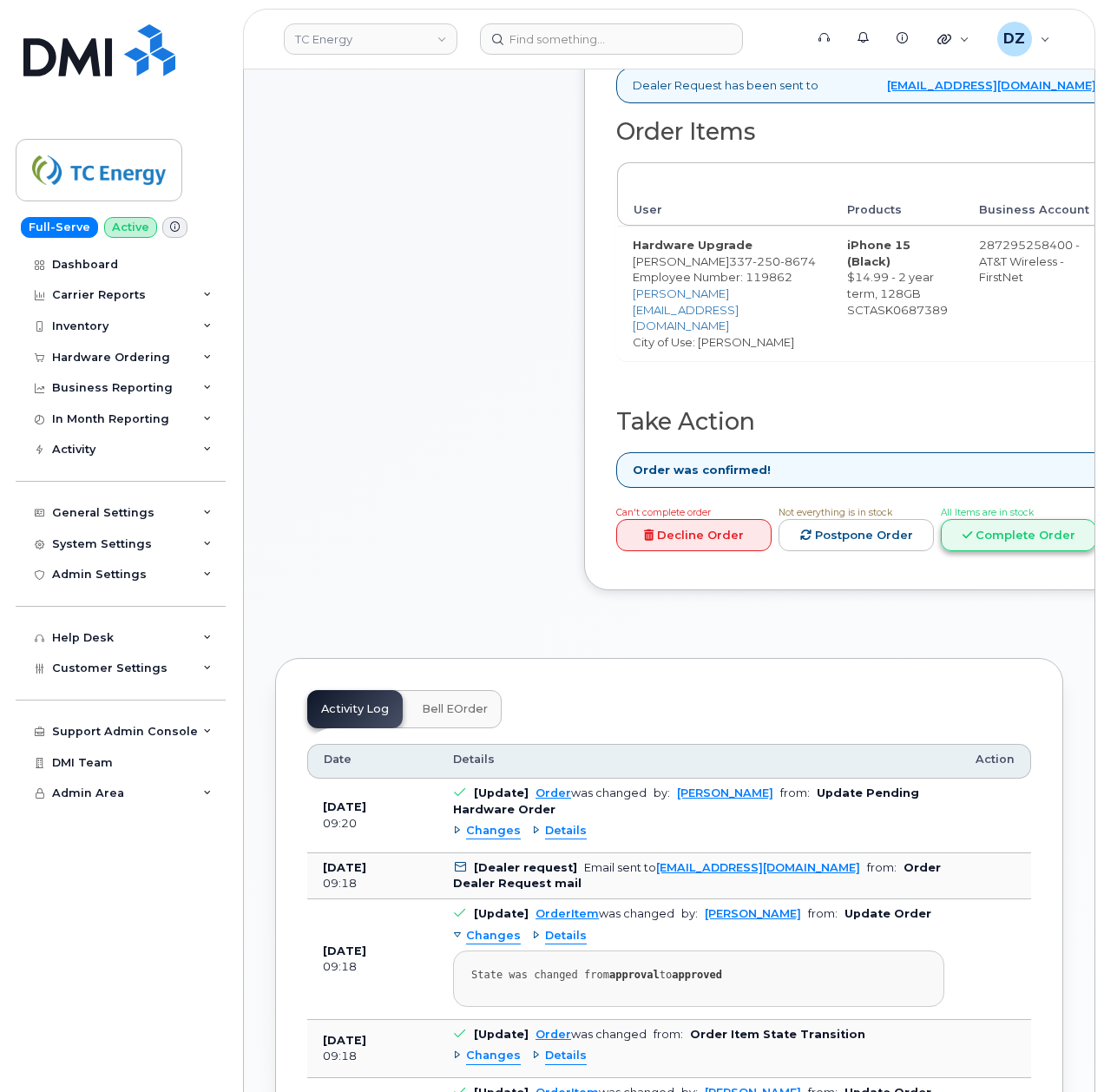
click at [979, 546] on link "Complete Order" at bounding box center [1018, 535] width 155 height 32
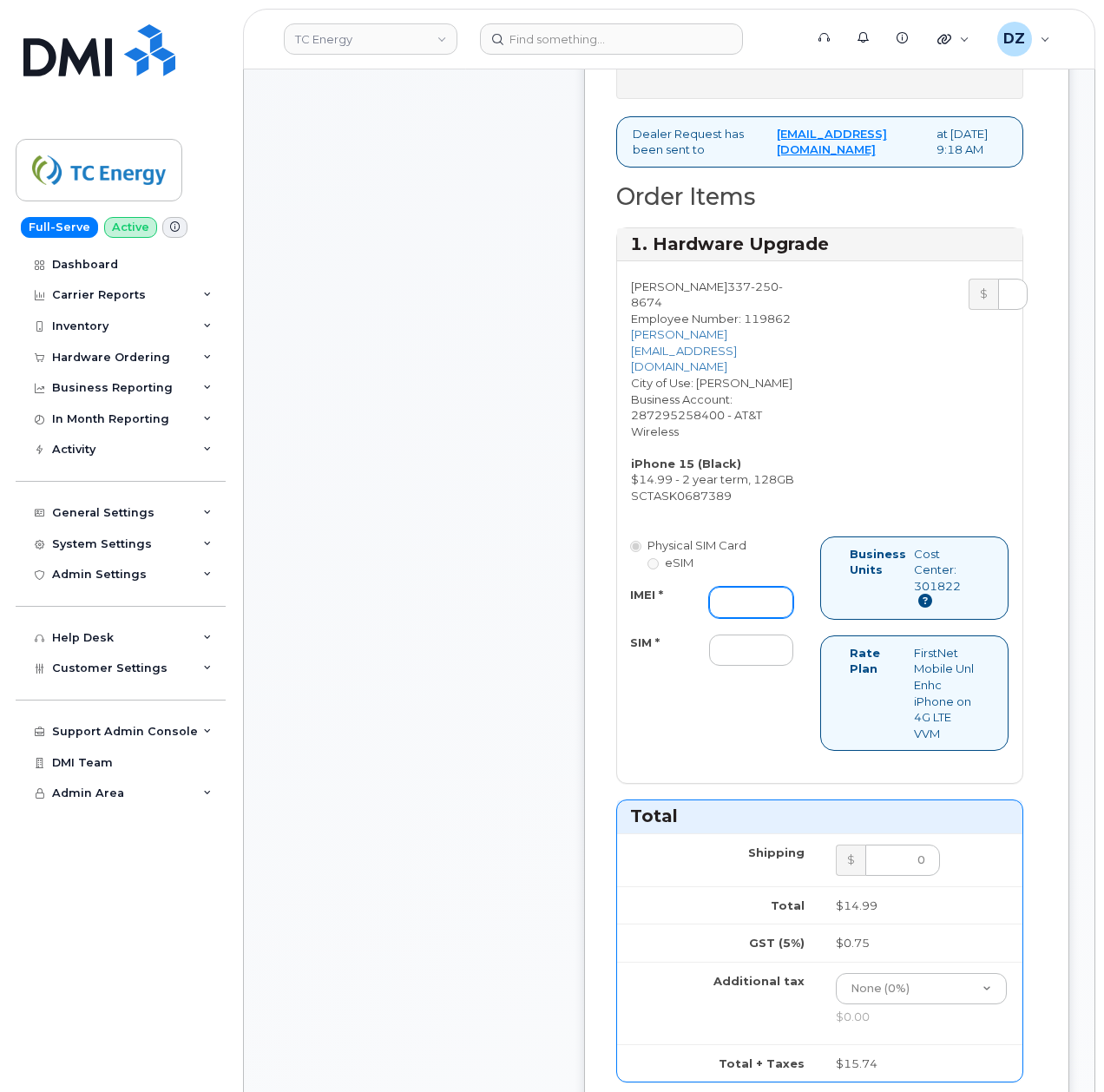
click at [755, 609] on input "IMEI *" at bounding box center [751, 602] width 84 height 31
paste input "355135956776350"
type input "355135956776350"
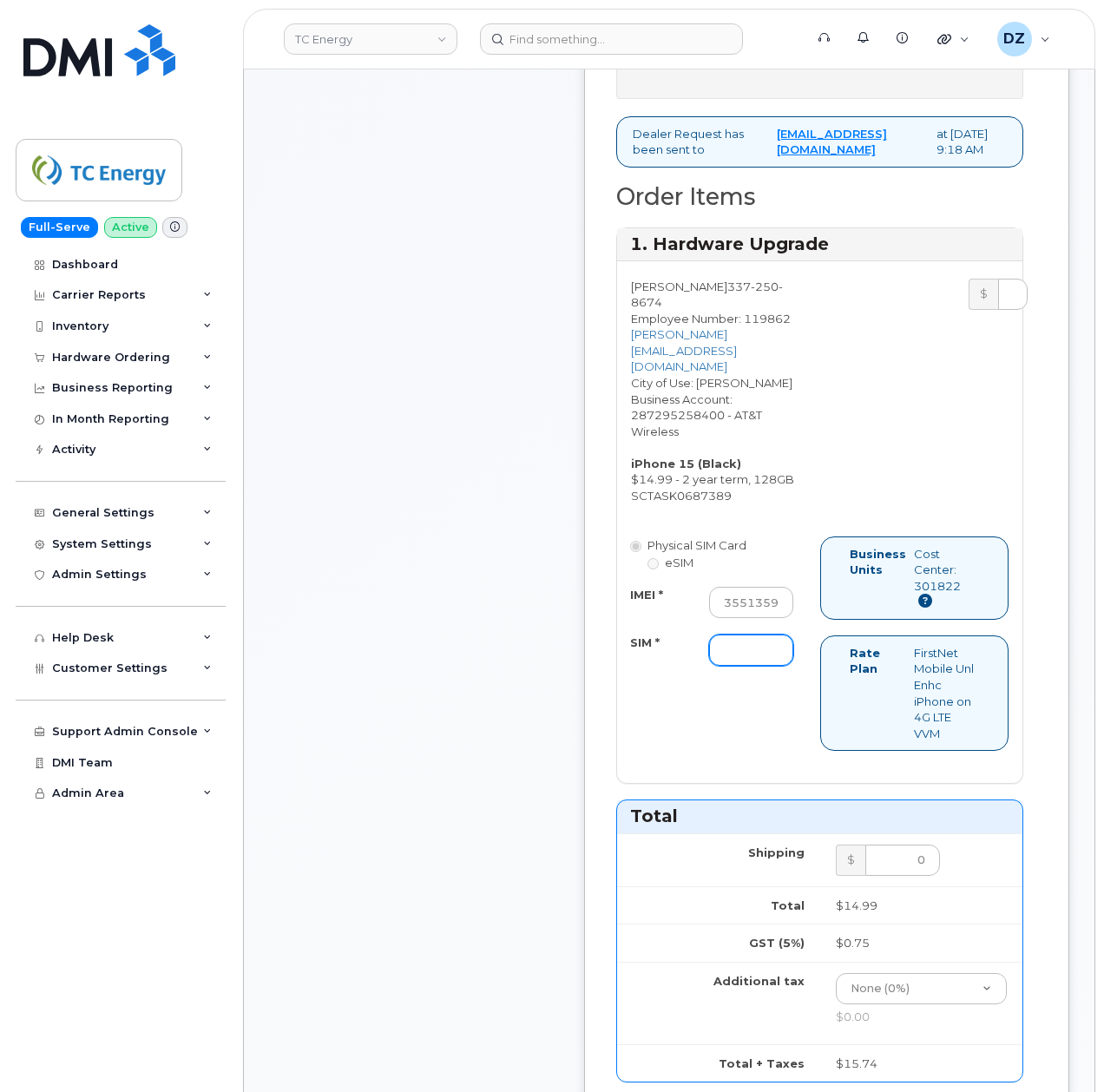
click at [743, 655] on input "SIM *" at bounding box center [751, 650] width 84 height 31
paste input "89049032007208888800208498579410"
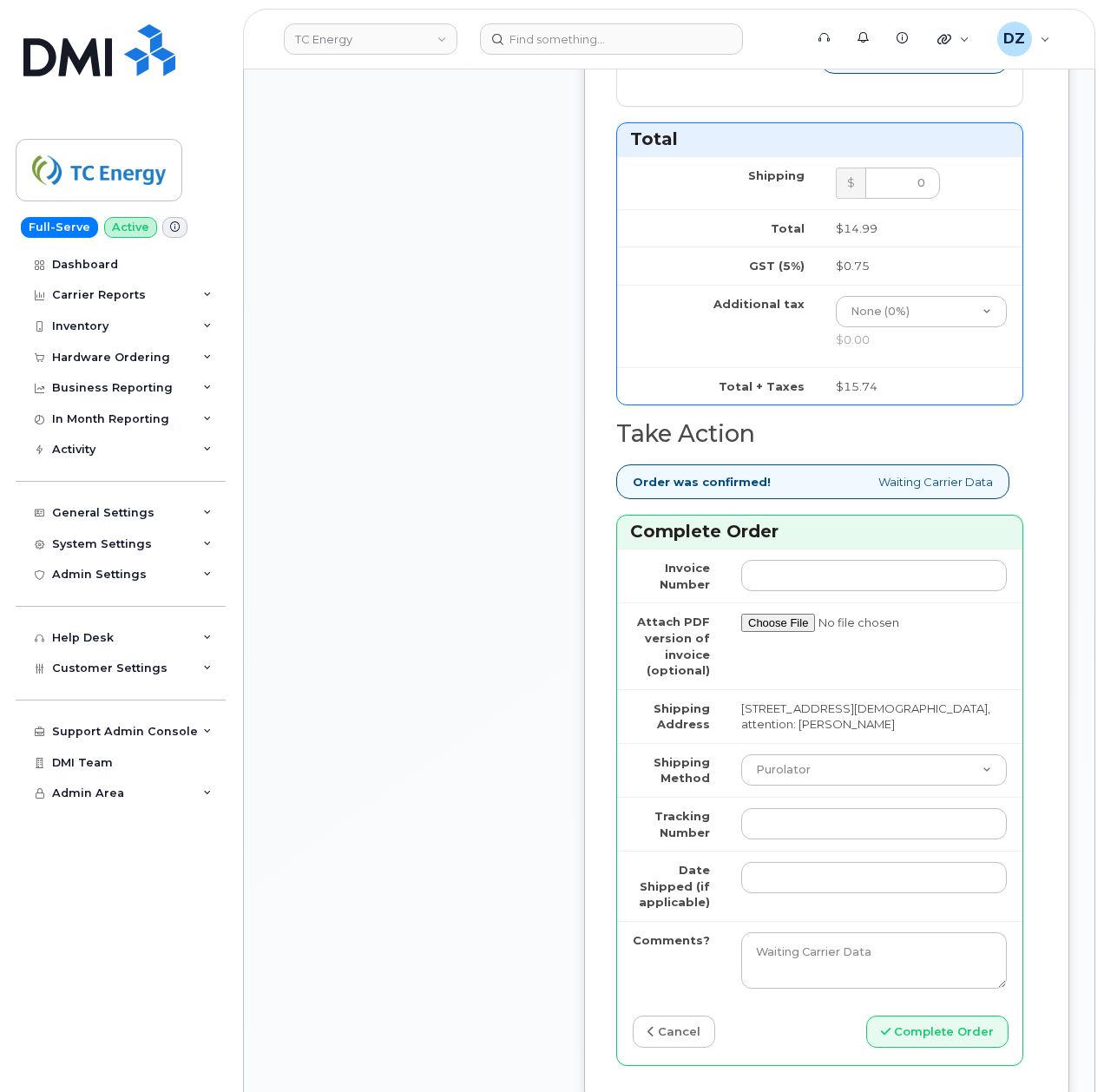
scroll to position [1504, 0]
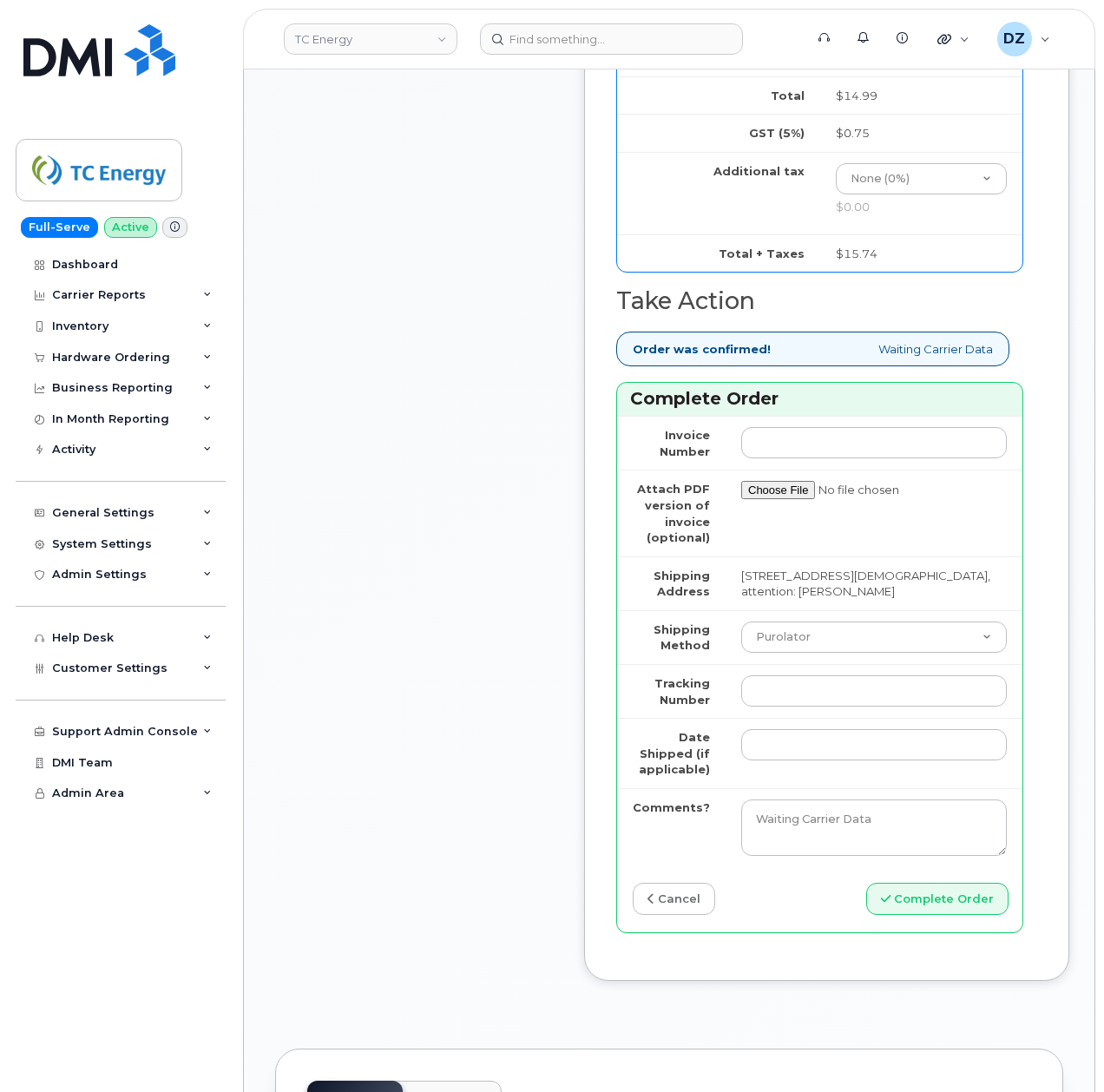
type input "89049032007208888800208498579410"
drag, startPoint x: 764, startPoint y: 640, endPoint x: 768, endPoint y: 659, distance: 19.4
click at [764, 640] on select "Purolator UPS FedEx Canada Post Courier Other Drop Off Pick Up" at bounding box center [874, 637] width 266 height 31
select select "FedEx"
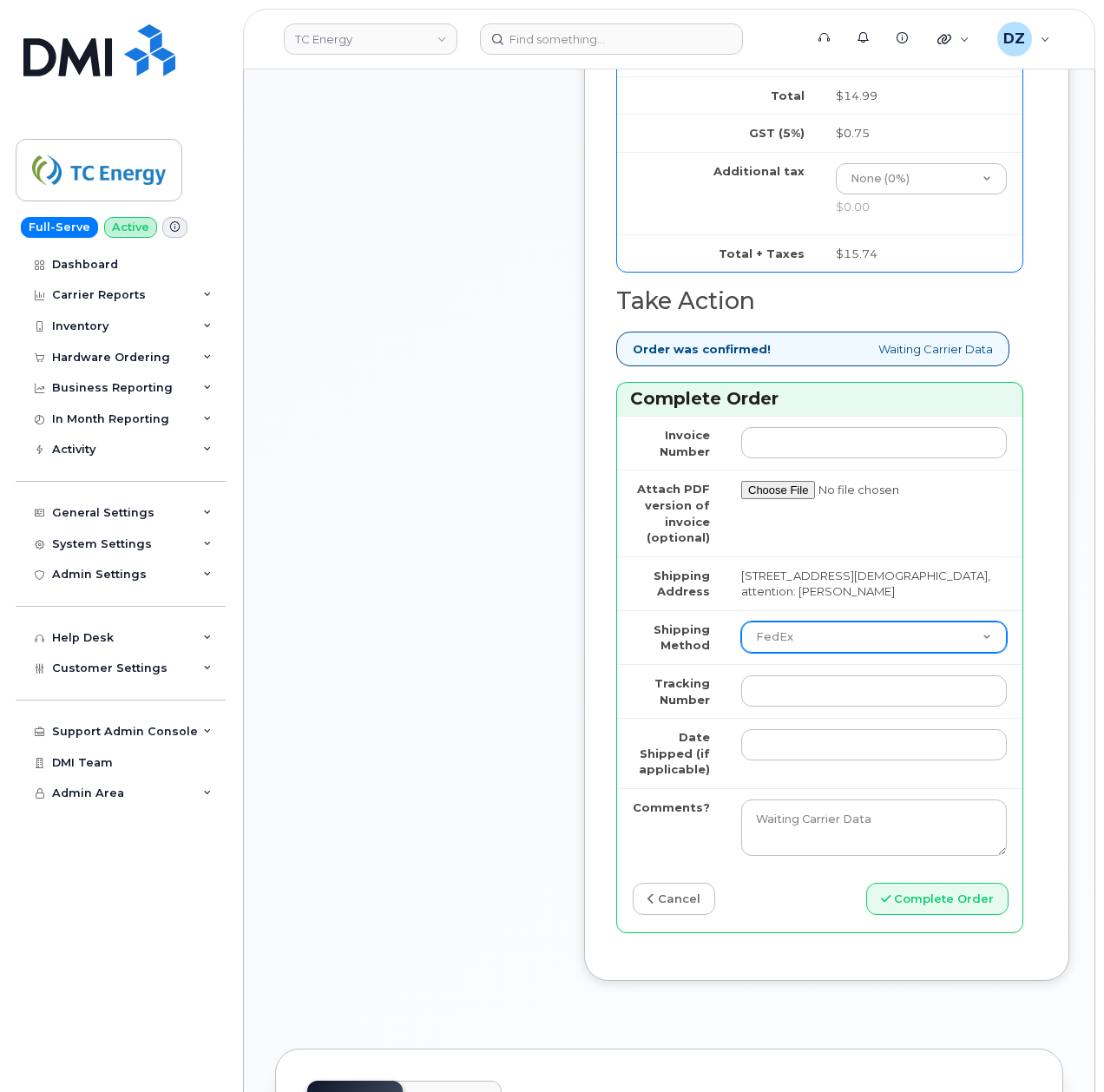
click at [742, 632] on select "Purolator UPS FedEx Canada Post Courier Other Drop Off Pick Up" at bounding box center [874, 637] width 266 height 31
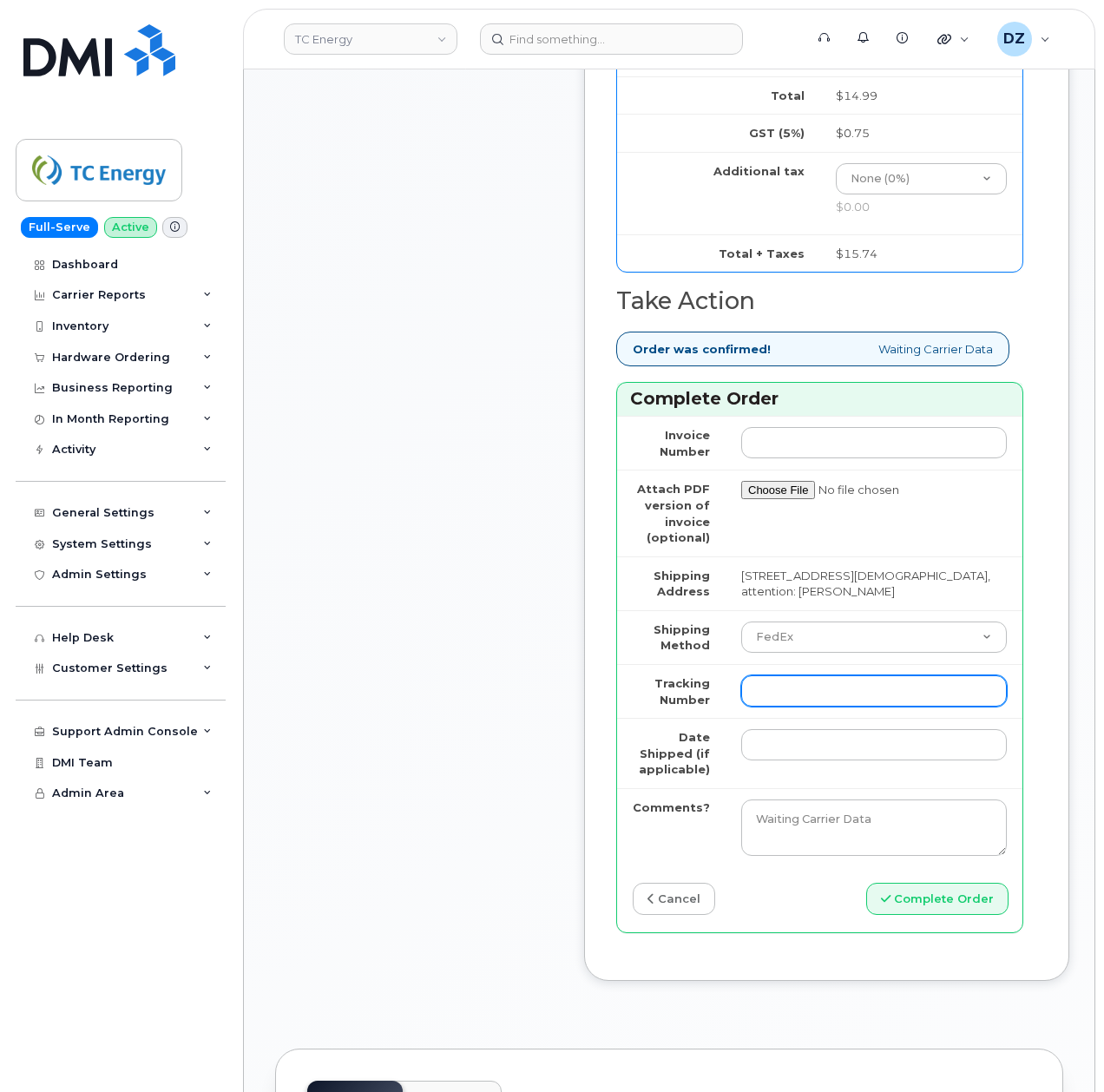
click at [782, 695] on input "Tracking Number" at bounding box center [874, 691] width 266 height 31
paste input "884044337146"
type input "884044337146"
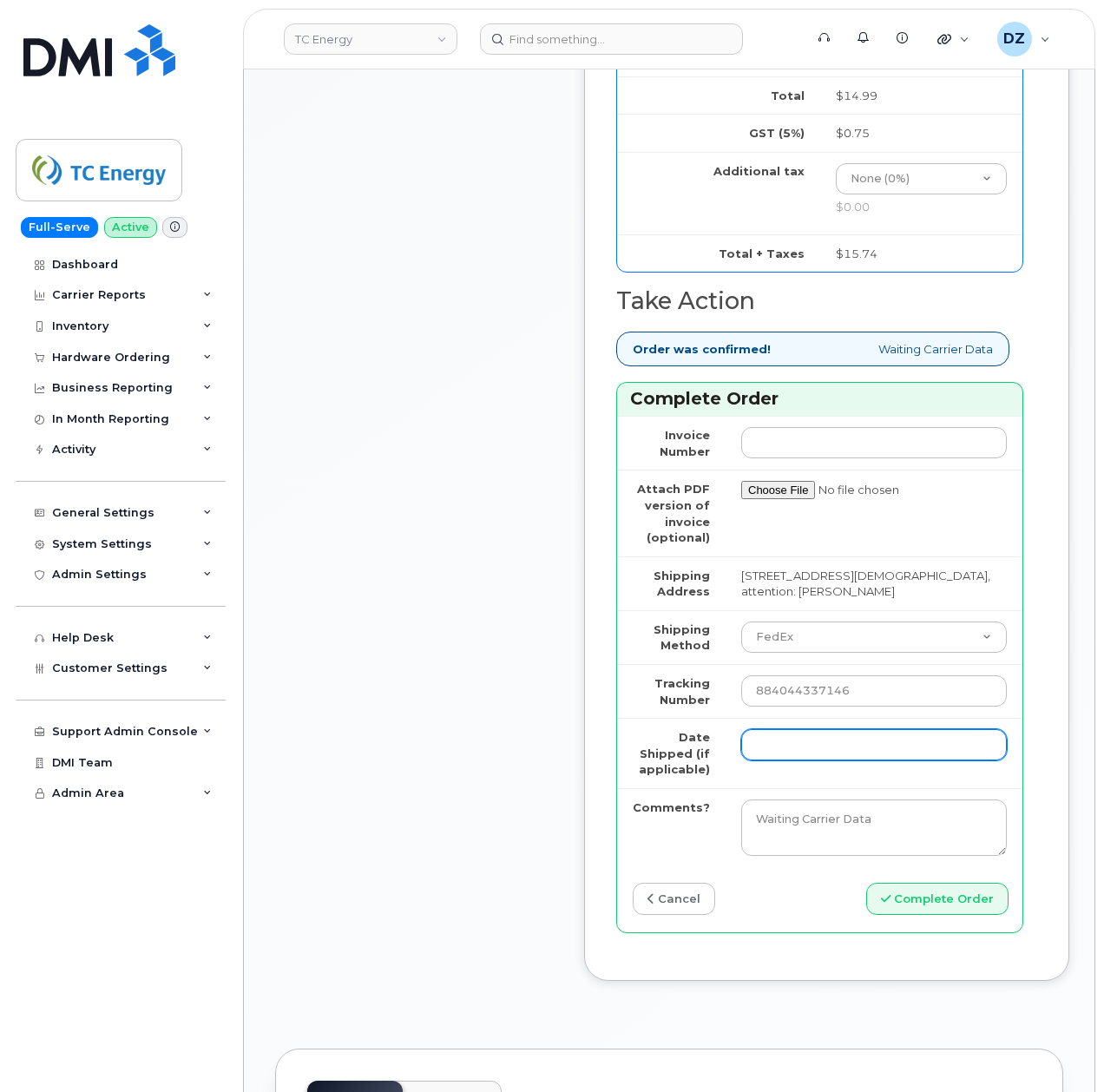
click at [779, 757] on input "Date Shipped (if applicable)" at bounding box center [874, 744] width 266 height 31
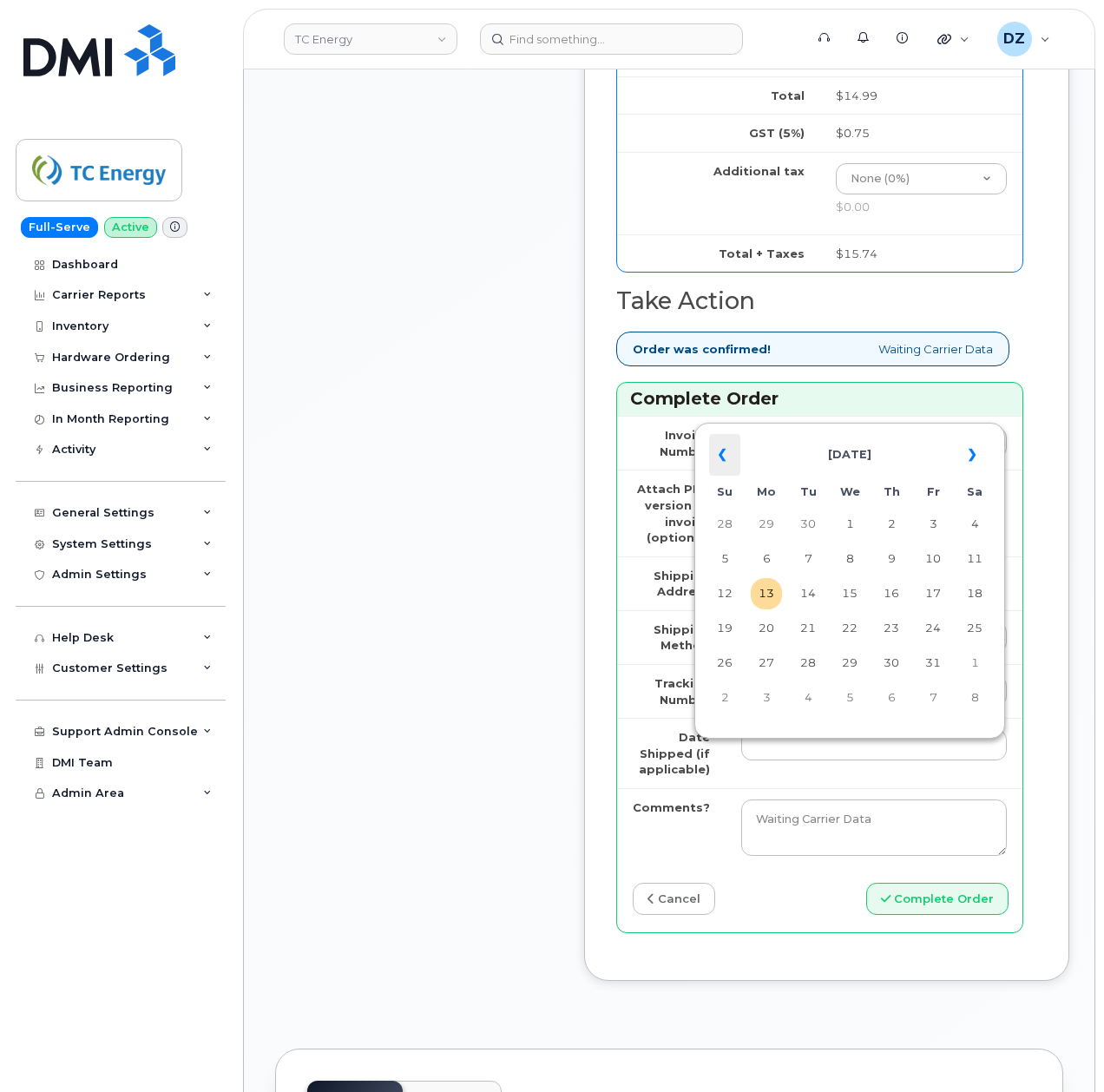
click at [715, 452] on th "«" at bounding box center [725, 454] width 31 height 42
click at [803, 524] on td "2" at bounding box center [808, 524] width 31 height 31
type input "2025-09-02"
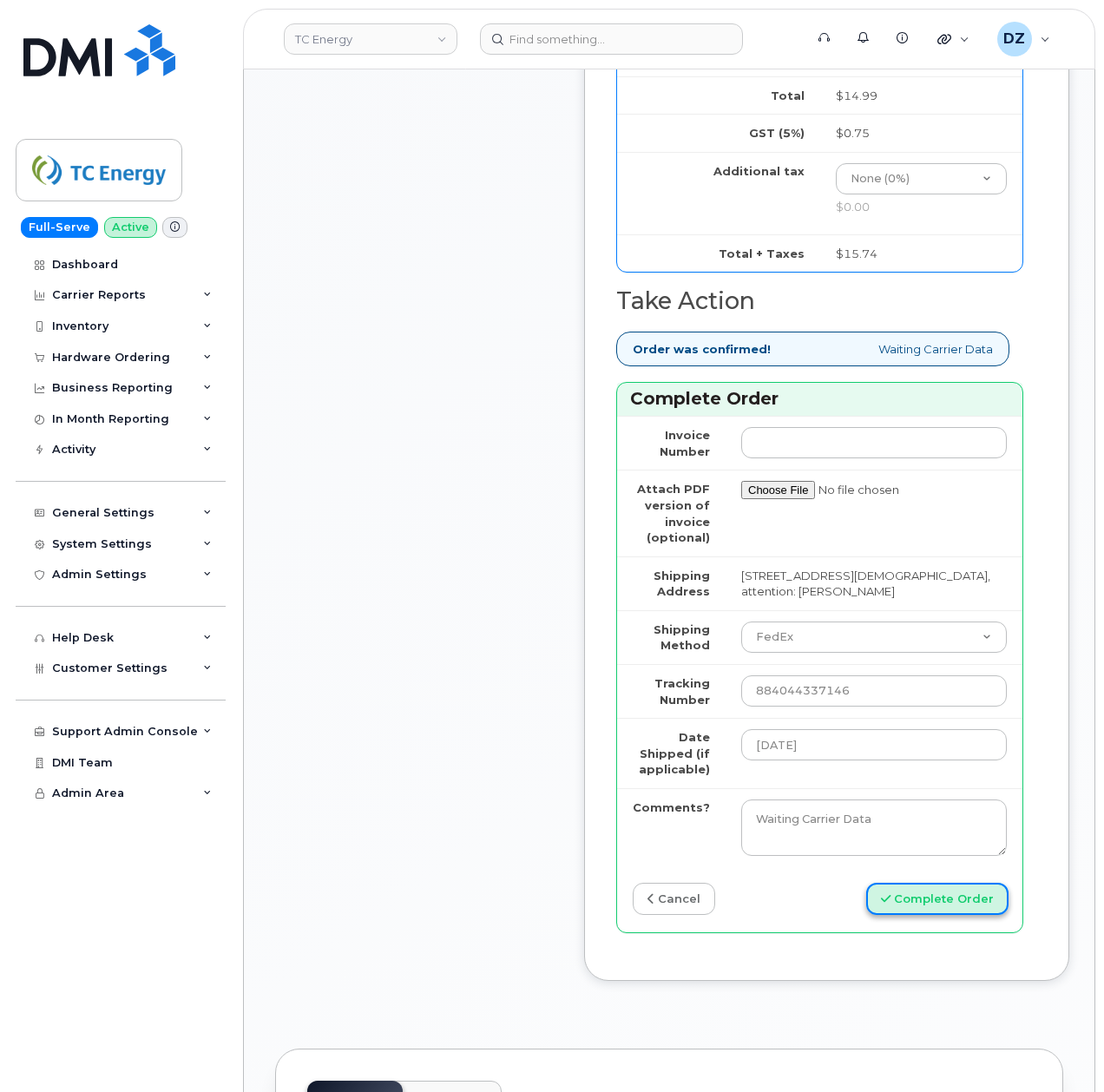
click at [934, 915] on button "Complete Order" at bounding box center [937, 898] width 142 height 32
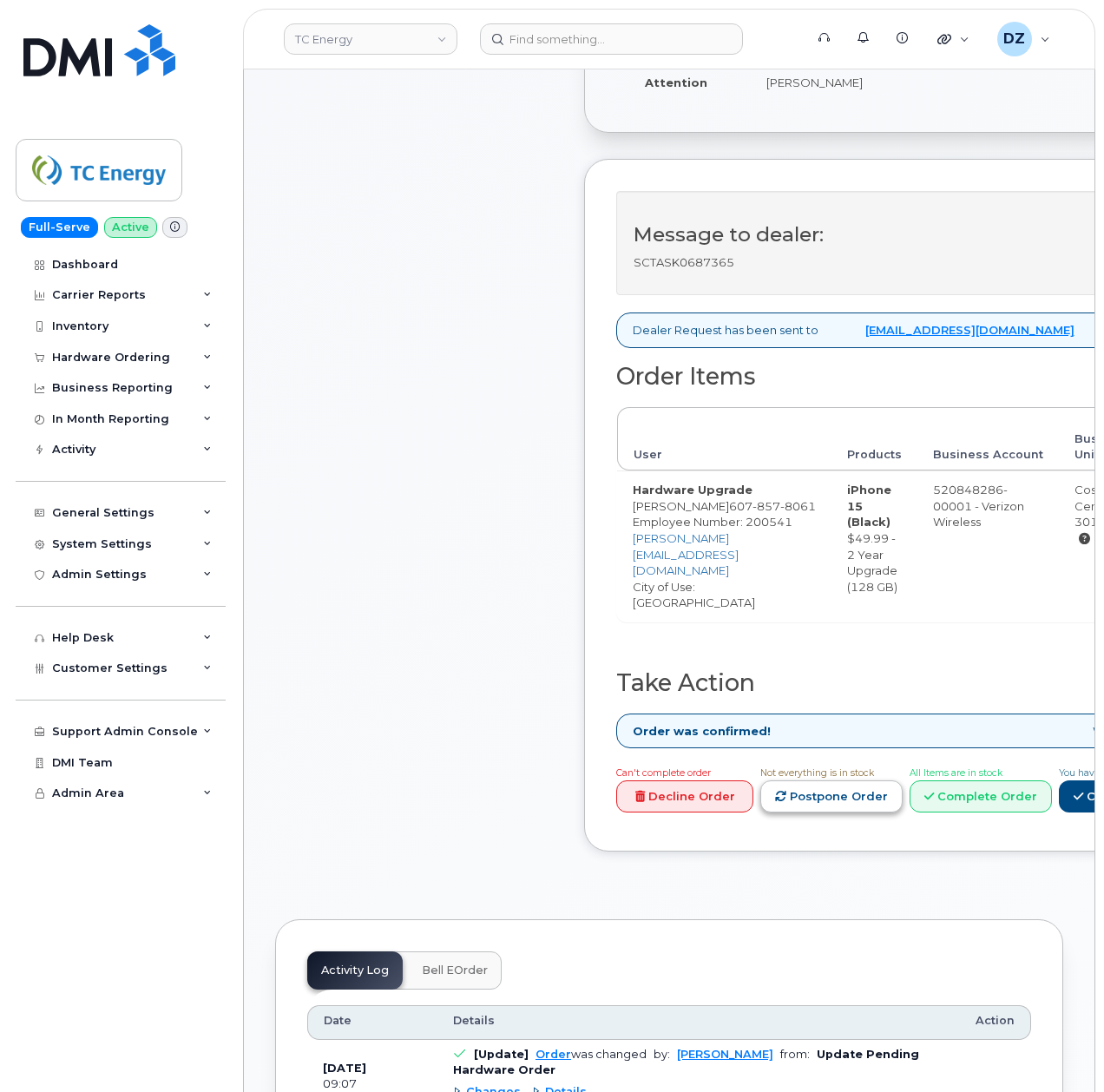
scroll to position [578, 0]
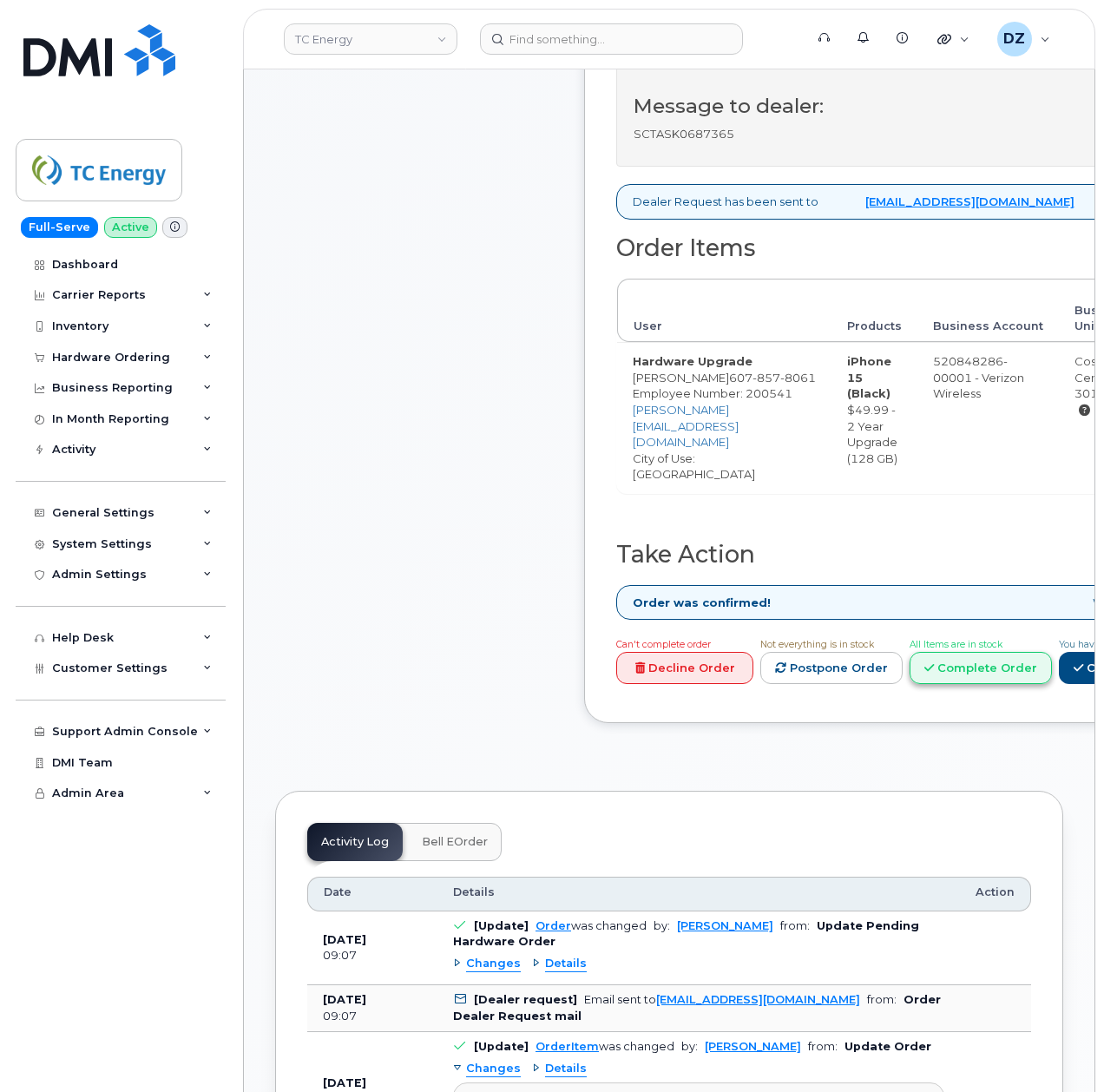
click at [1029, 652] on link "Complete Order" at bounding box center [980, 668] width 142 height 32
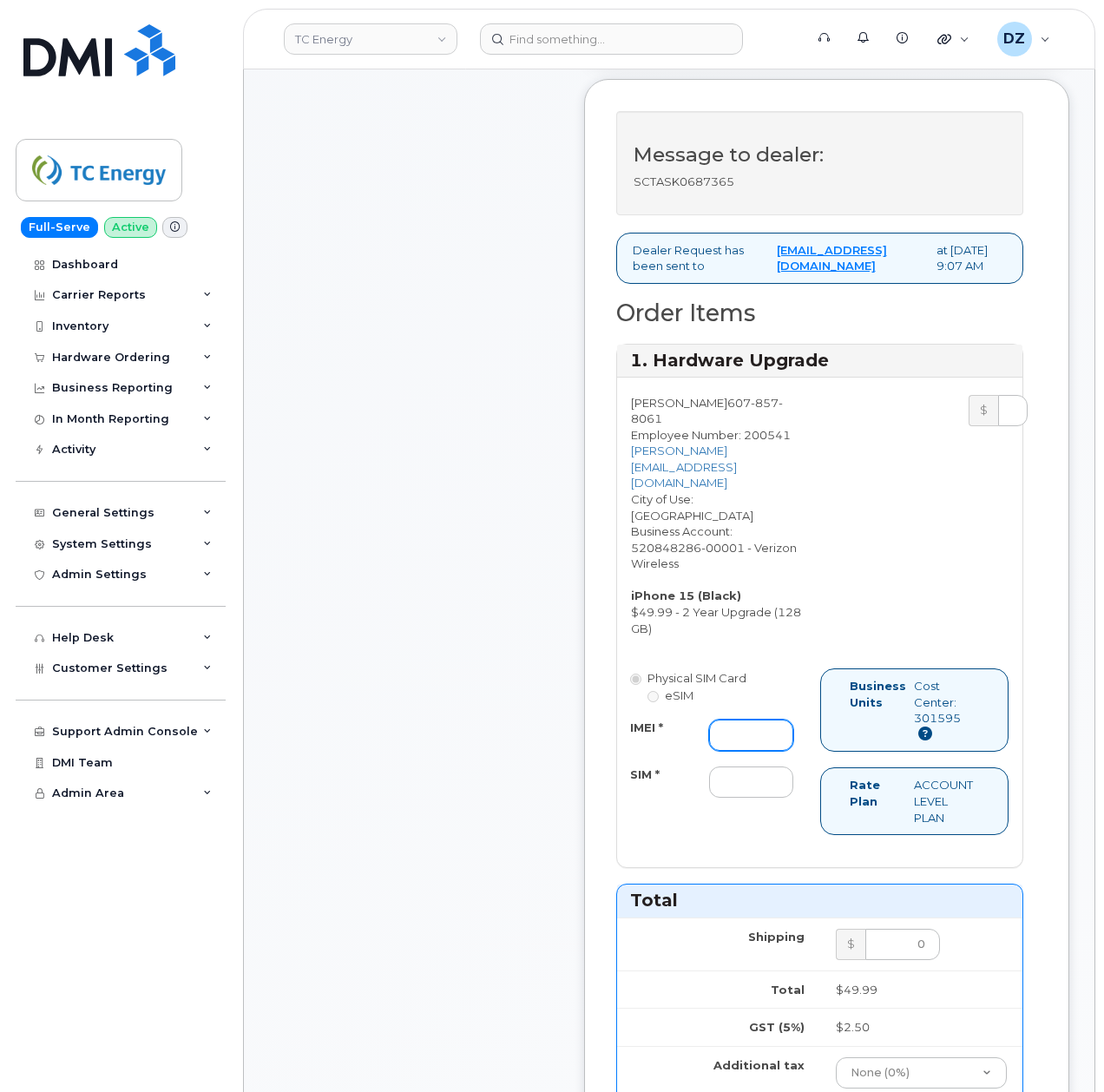
click at [734, 719] on input "IMEI *" at bounding box center [751, 735] width 84 height 31
paste input "355135958875655"
type input "355135958875655"
click at [748, 766] on input "SIM *" at bounding box center [751, 782] width 84 height 31
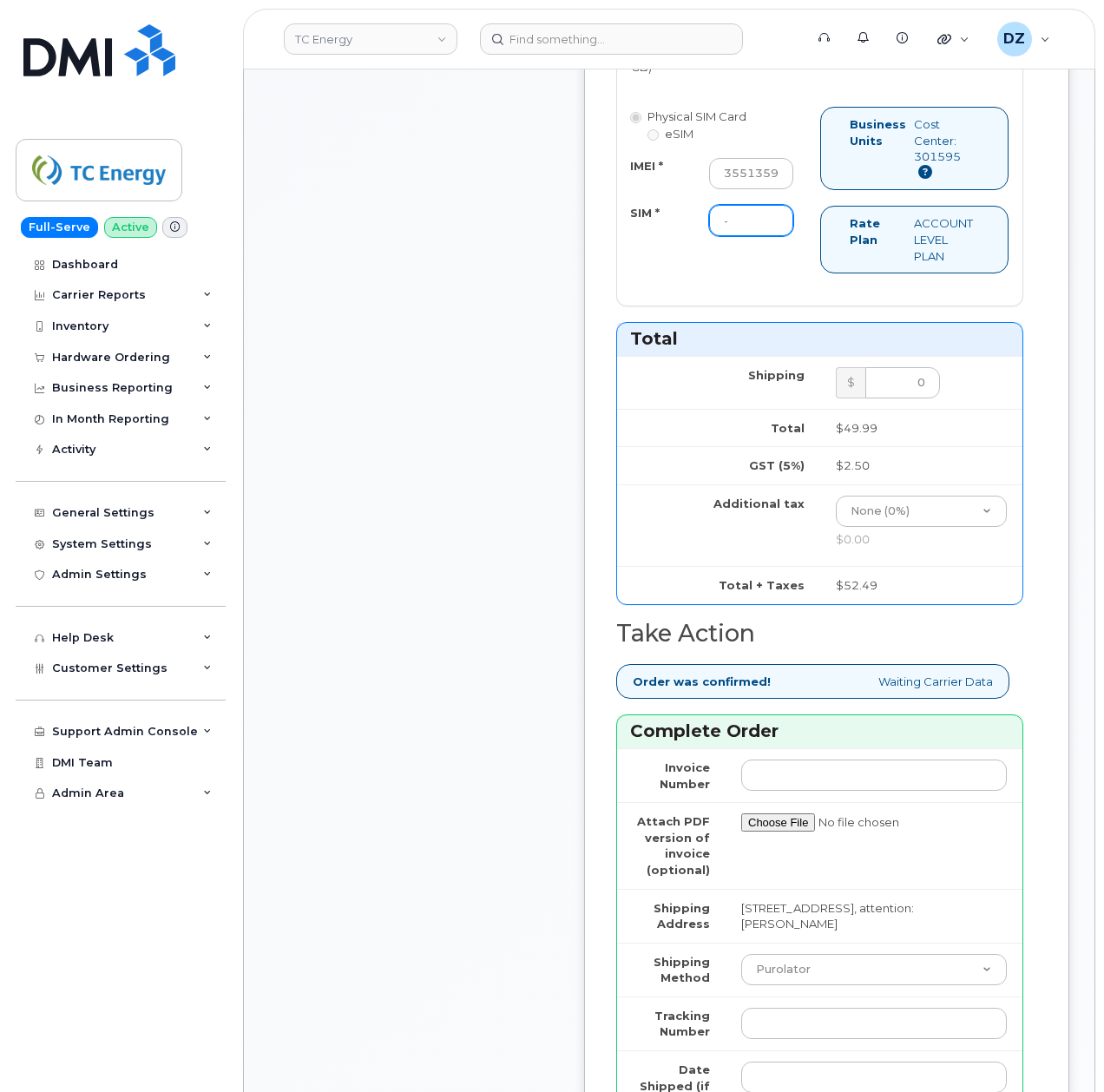
scroll to position [1272, 0]
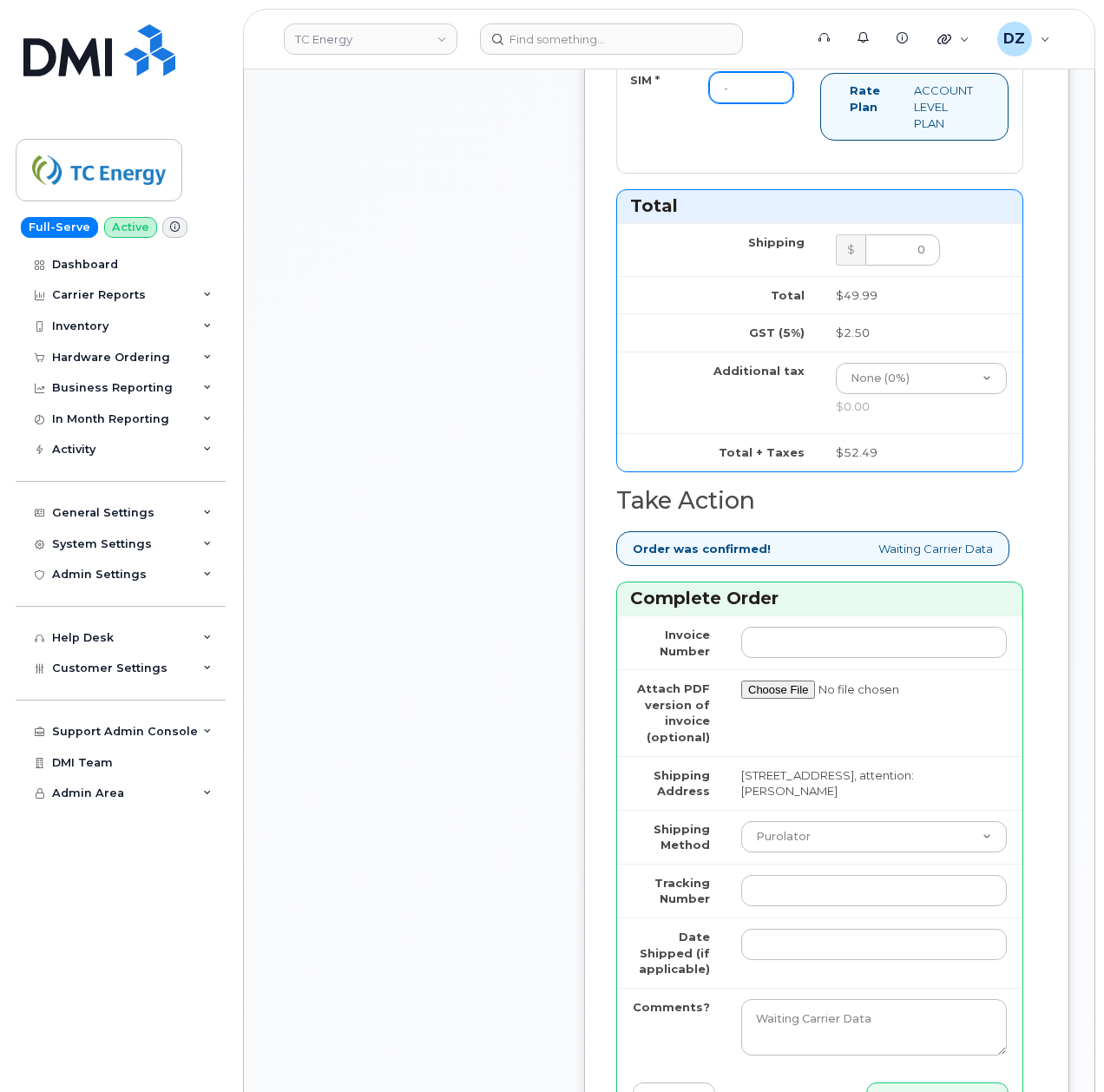
type input "-"
click at [830, 821] on select "Purolator UPS FedEx Canada Post Courier Other Drop Off Pick Up" at bounding box center [874, 837] width 266 height 31
select select "UPS"
click at [742, 821] on select "Purolator UPS FedEx Canada Post Courier Other Drop Off Pick Up" at bounding box center [874, 837] width 266 height 31
click at [778, 875] on input "Tracking Number" at bounding box center [874, 891] width 266 height 31
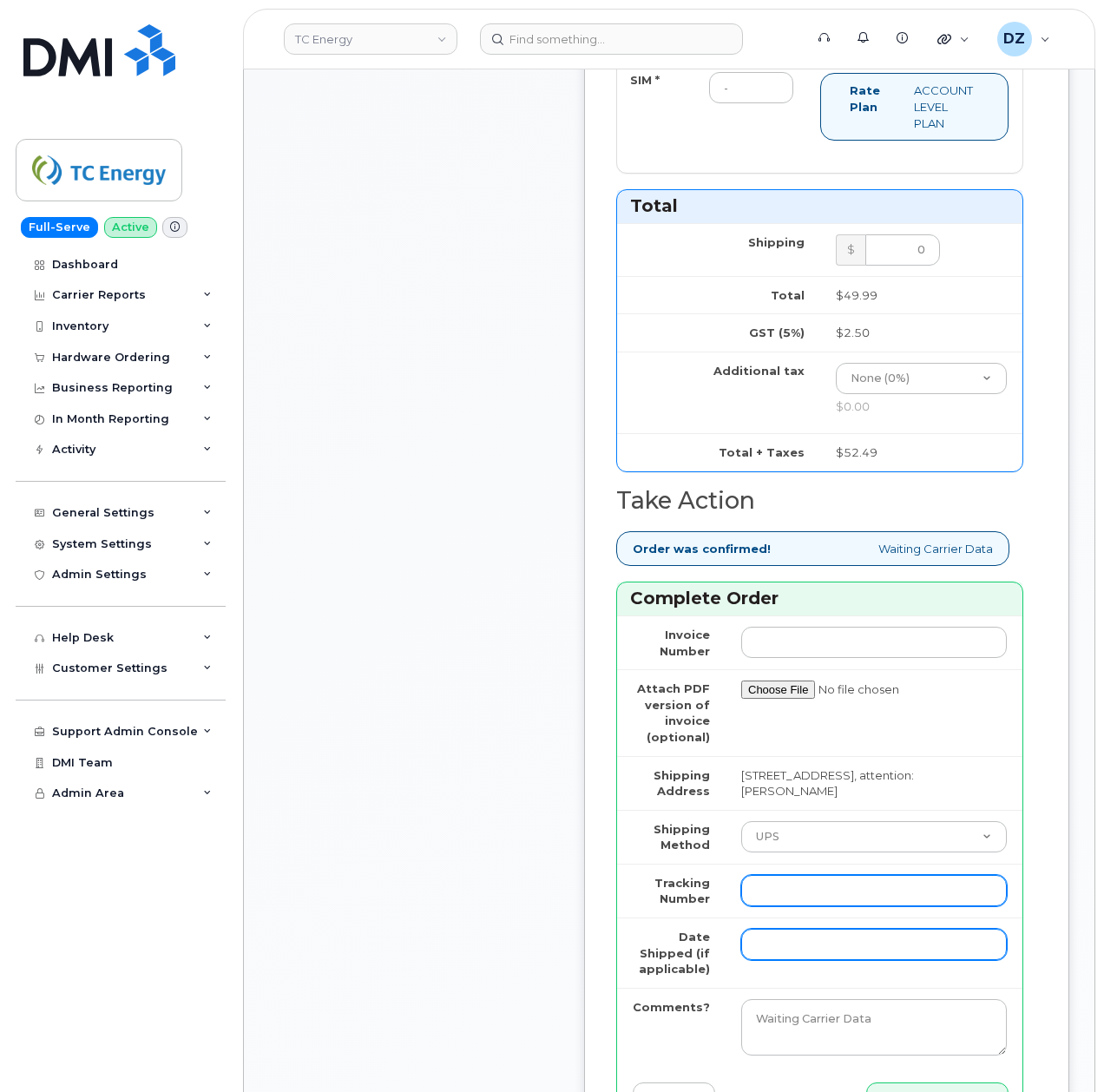
paste input "1ZHF12012915407320"
type input "1ZHF12012915407320"
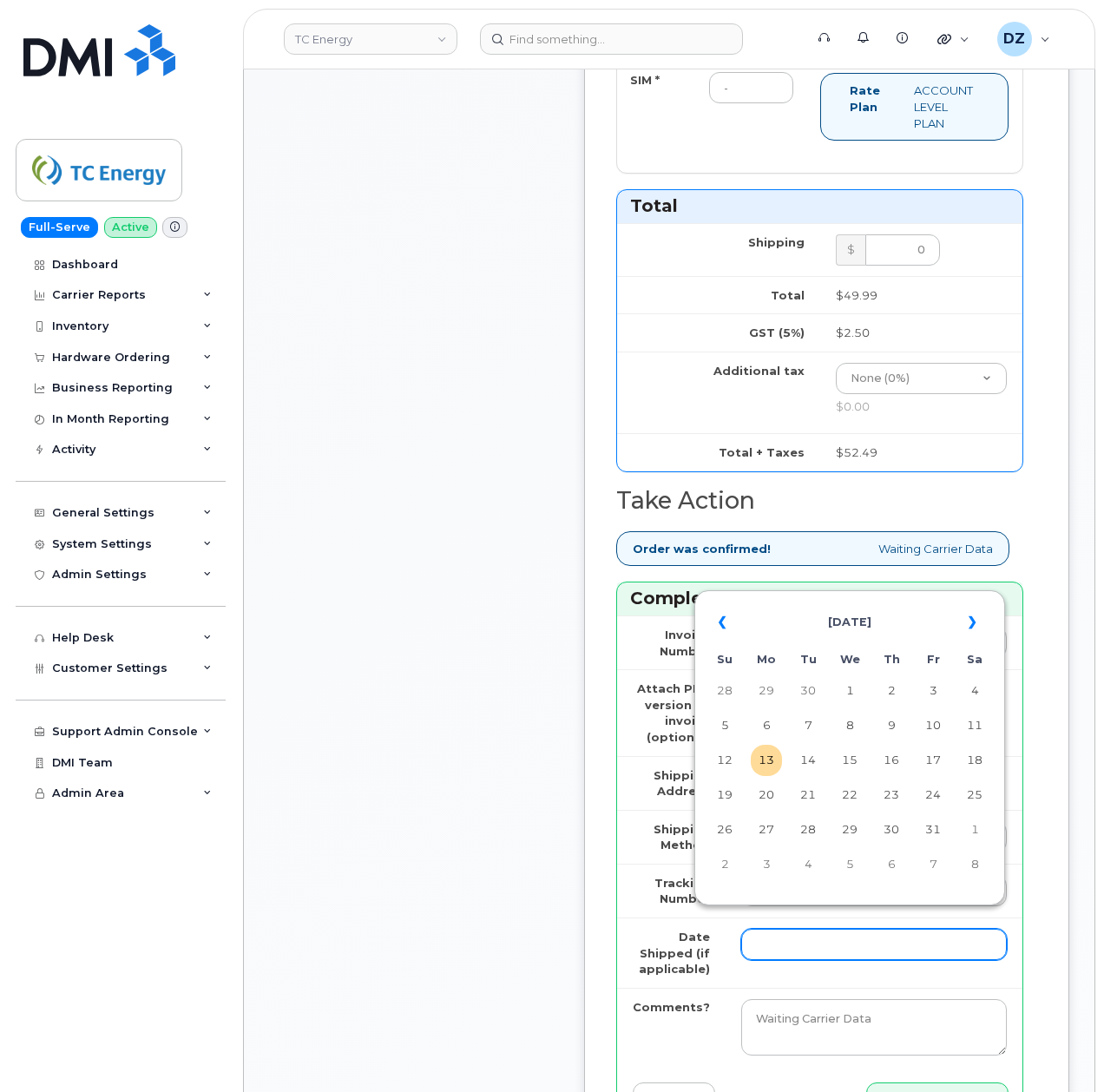
click at [758, 929] on input "Date Shipped (if applicable)" at bounding box center [874, 944] width 266 height 31
click at [713, 623] on th "«" at bounding box center [725, 622] width 31 height 42
click at [807, 692] on td "2" at bounding box center [808, 691] width 31 height 31
type input "2025-09-02"
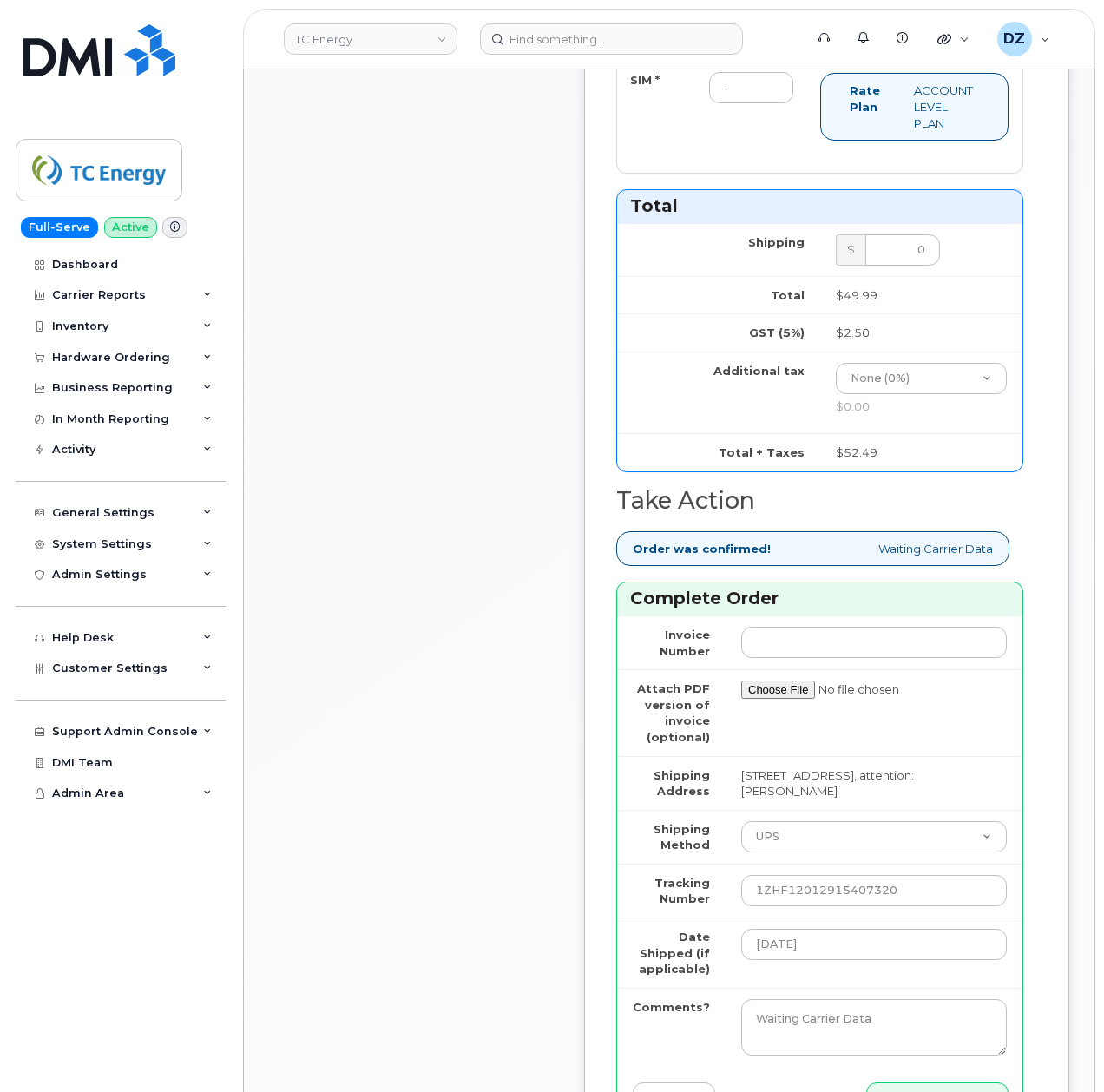
click at [510, 581] on div "Comments Leave Comment" at bounding box center [413, 100] width 278 height 2214
click at [457, 665] on div "Comments Leave Comment" at bounding box center [413, 100] width 278 height 2214
click at [420, 532] on div "Comments Leave Comment" at bounding box center [413, 100] width 278 height 2214
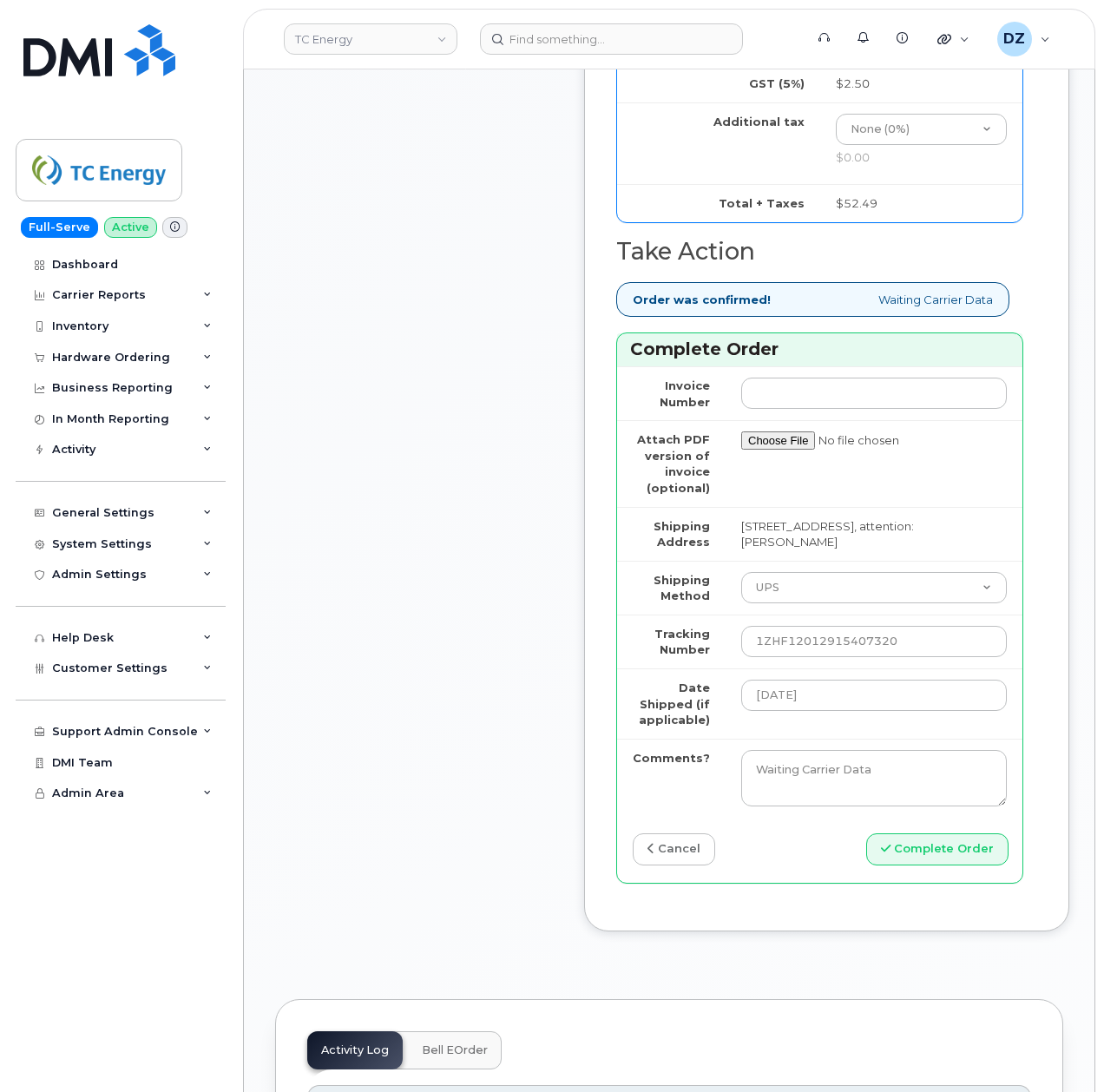
scroll to position [1620, 0]
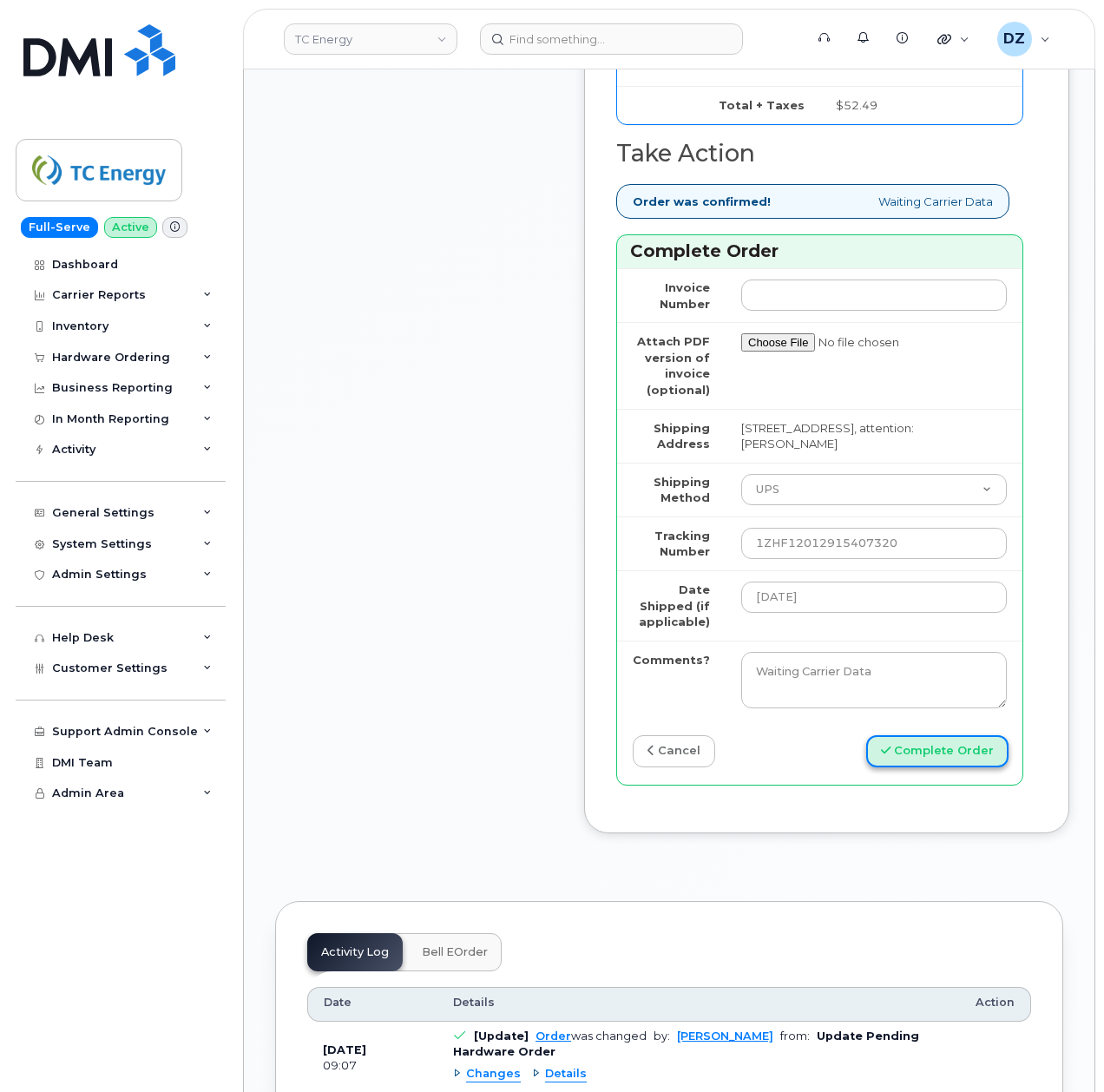
click at [955, 735] on button "Complete Order" at bounding box center [937, 751] width 142 height 32
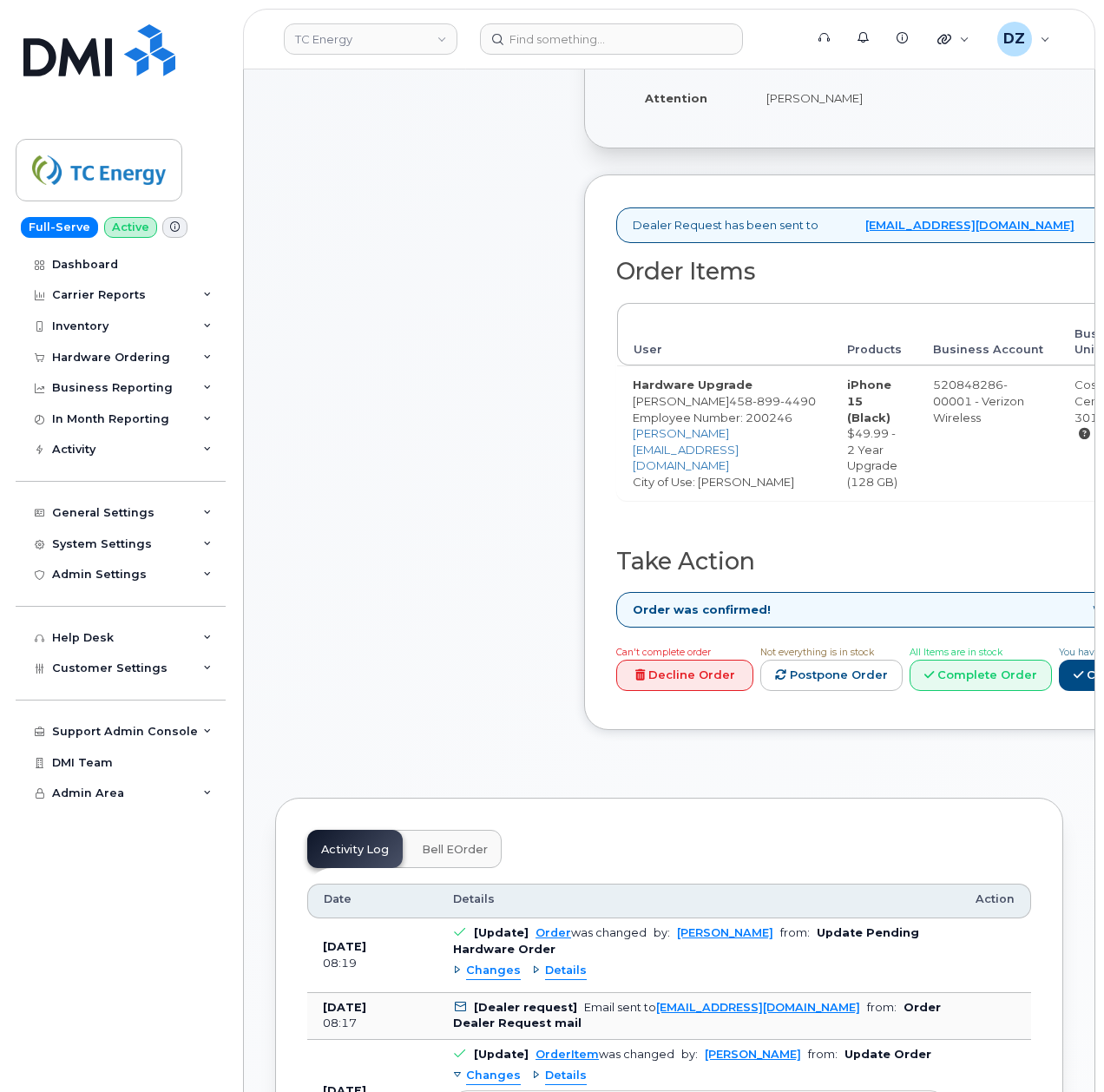
scroll to position [463, 0]
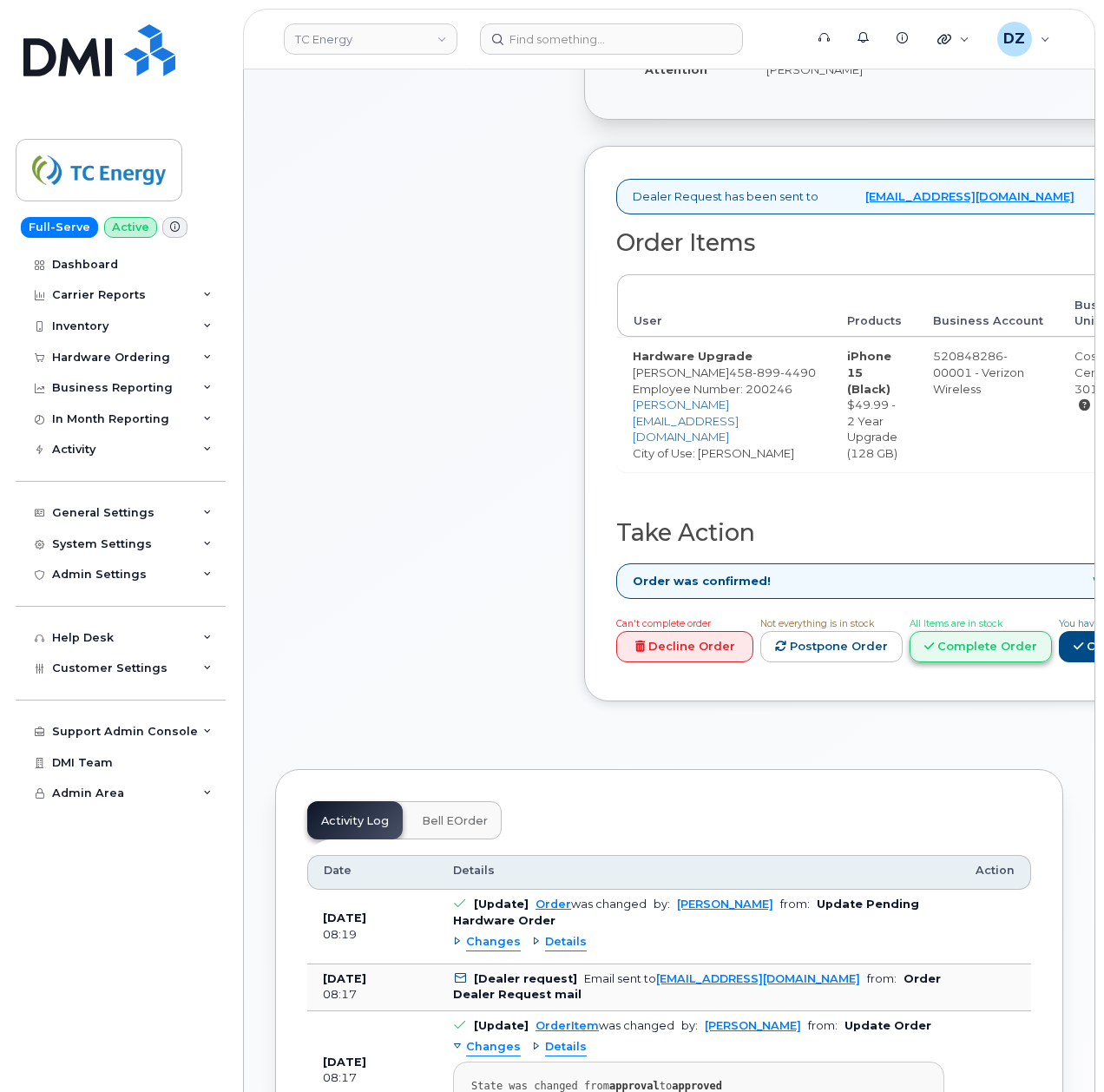
click at [1051, 647] on link "Complete Order" at bounding box center [980, 647] width 142 height 32
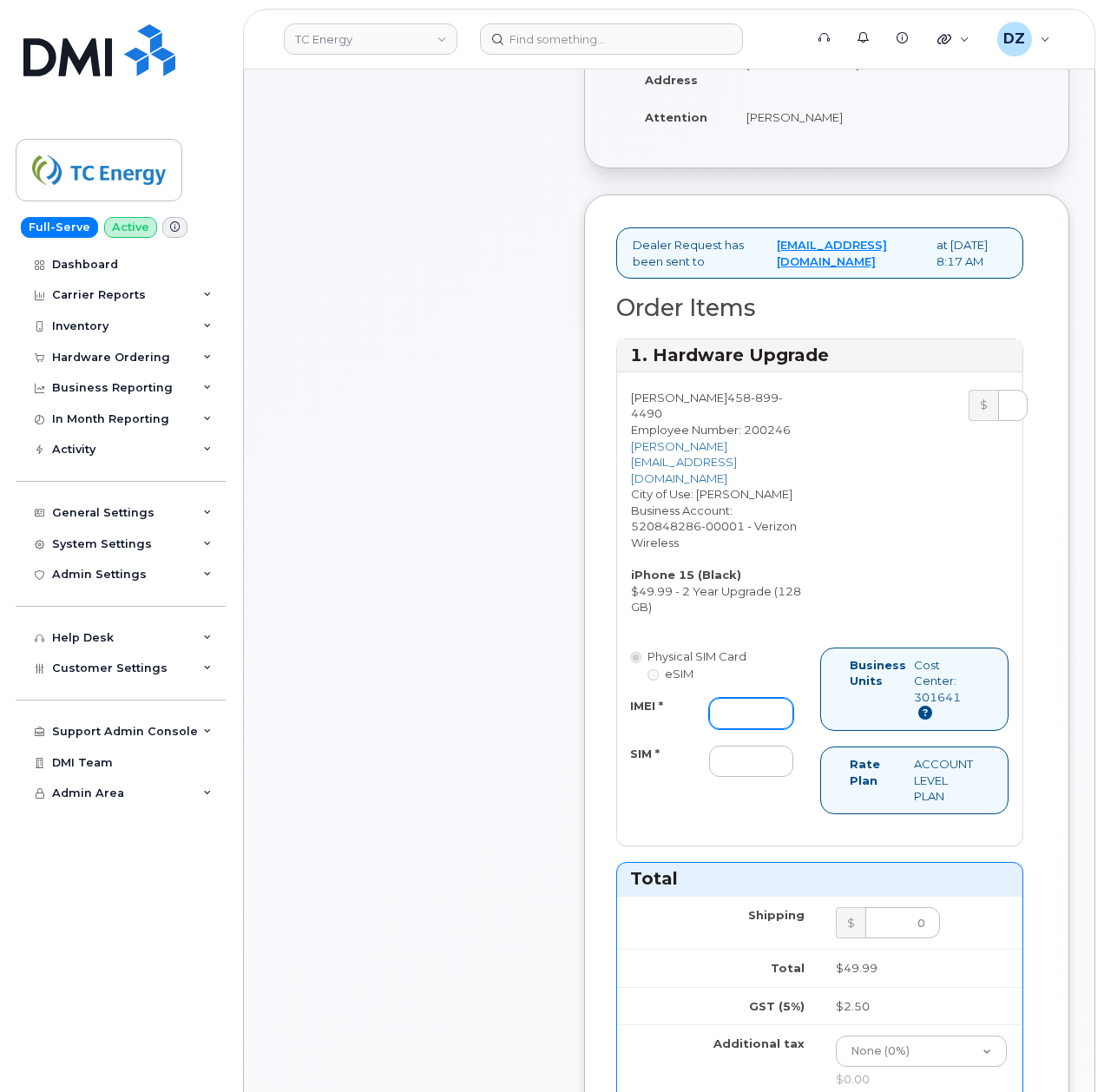
drag, startPoint x: 750, startPoint y: 747, endPoint x: 744, endPoint y: 761, distance: 15.2
click at [750, 729] on input "IMEI *" at bounding box center [751, 714] width 84 height 31
paste input "350447830254982"
type input "350447830254982"
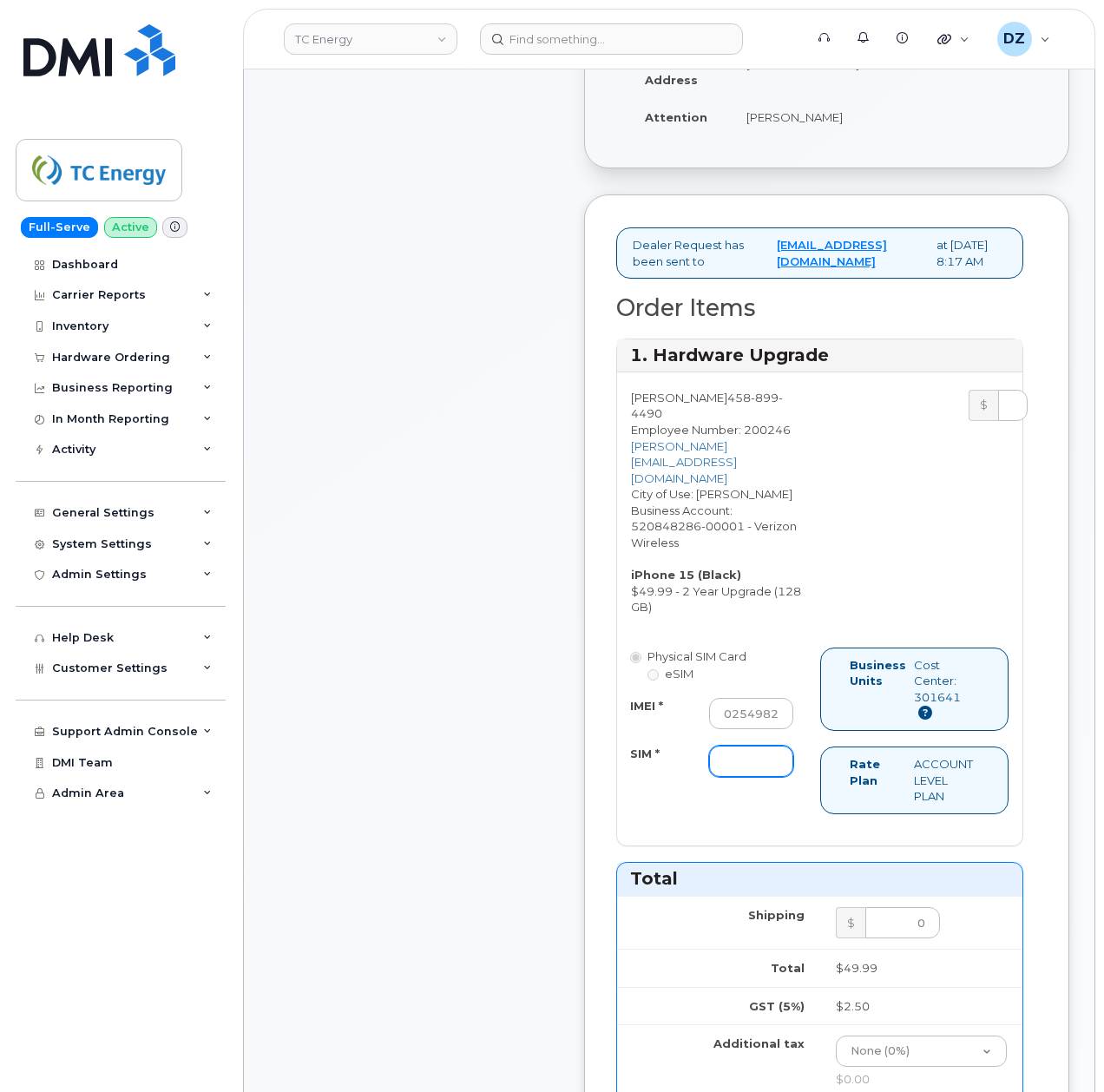
click at [730, 777] on input "SIM *" at bounding box center [751, 761] width 84 height 31
type input "-"
click at [584, 844] on div "Dealer Request has been sent to [EMAIL_ADDRESS][DOMAIN_NAME] at [DATE] 8:17 AM …" at bounding box center [826, 1024] width 485 height 1658
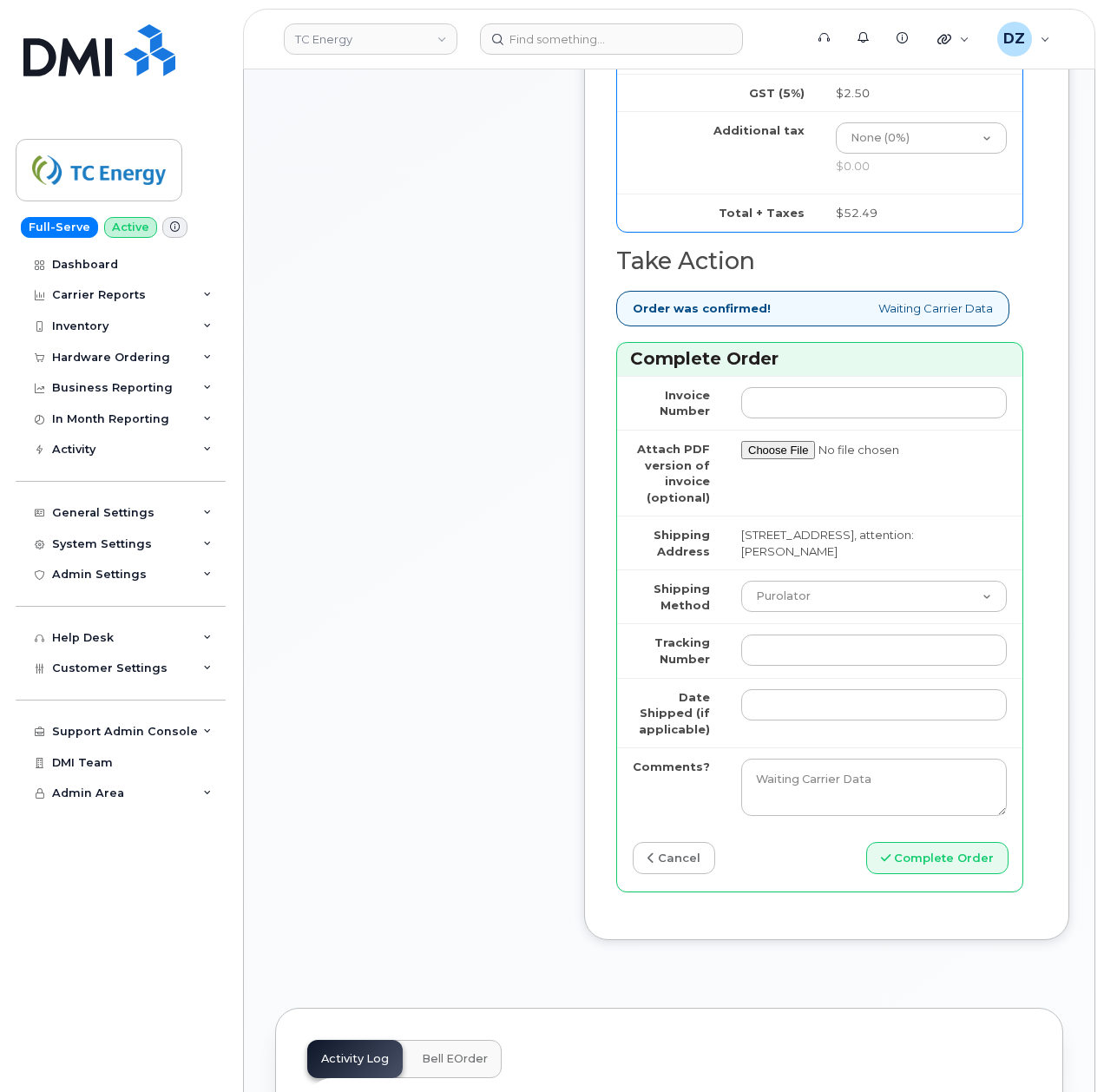
scroll to position [1389, 0]
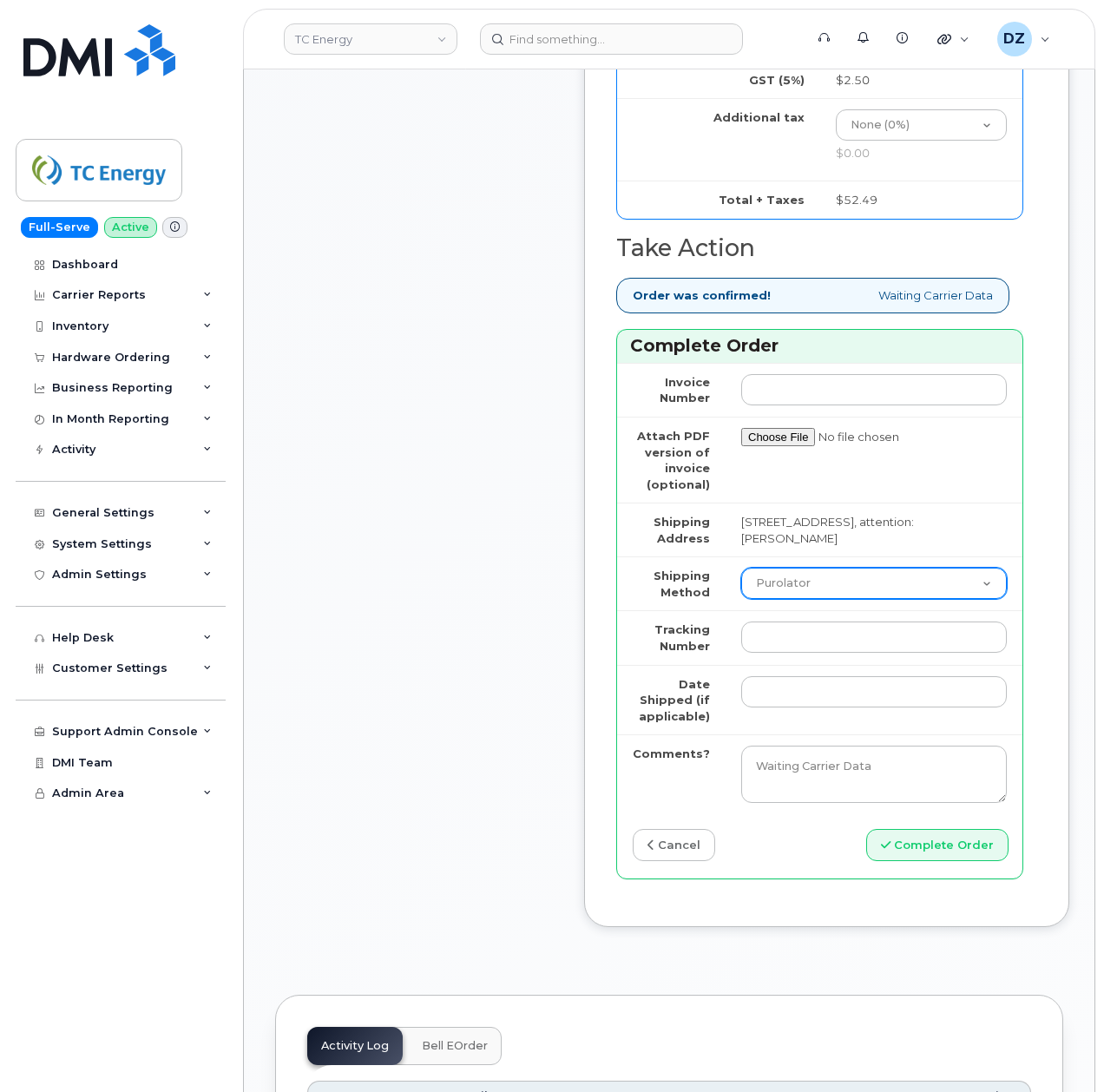
click at [814, 599] on select "Purolator UPS FedEx Canada Post Courier Other Drop Off Pick Up" at bounding box center [874, 583] width 266 height 31
select select "UPS"
click at [742, 599] on select "Purolator UPS FedEx Canada Post Courier Other Drop Off Pick Up" at bounding box center [874, 583] width 266 height 31
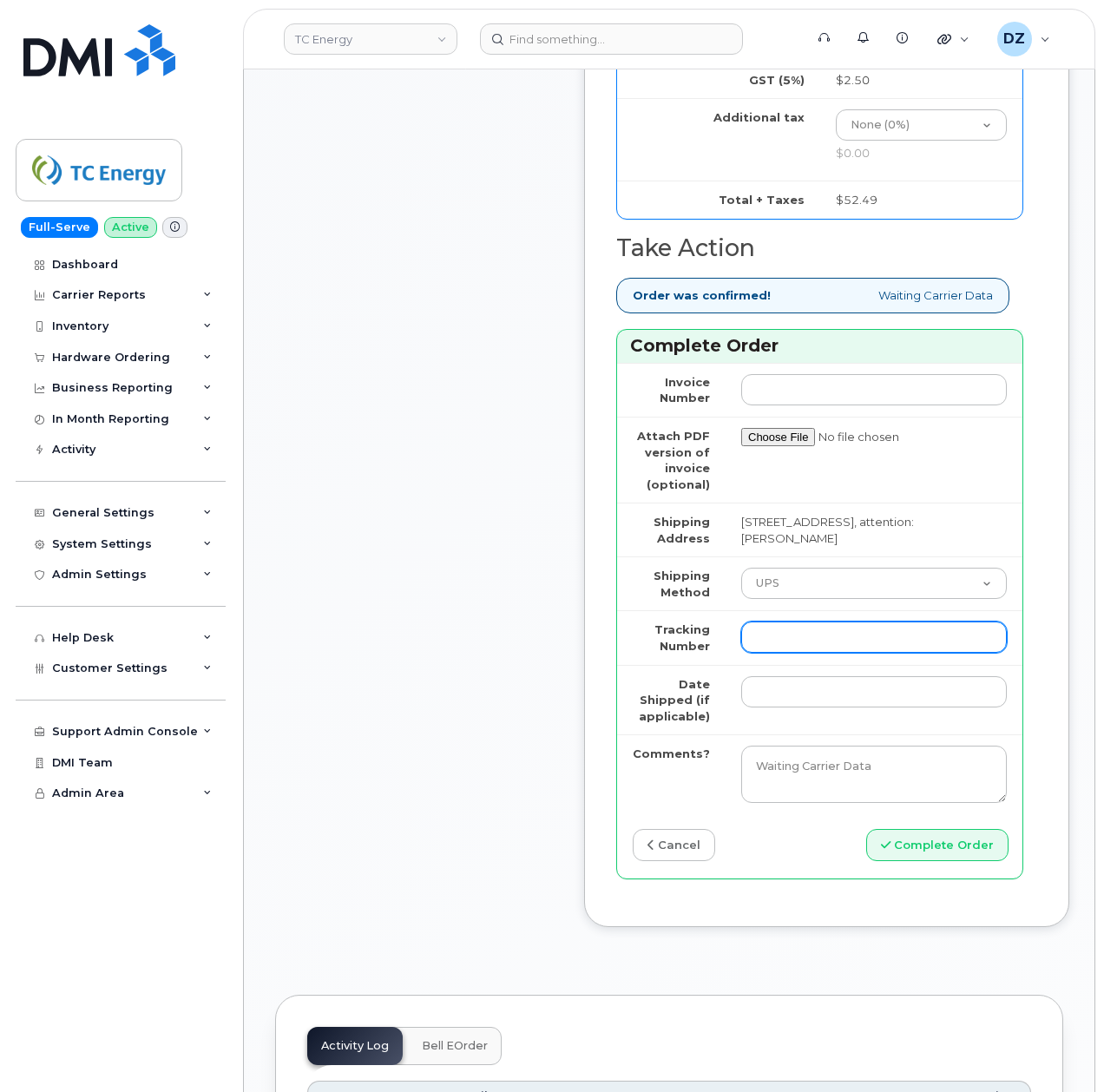
click at [768, 653] on input "Tracking Number" at bounding box center [874, 637] width 266 height 31
paste input "1Z466F4F4295228247"
type input "1Z466F4F4295228247"
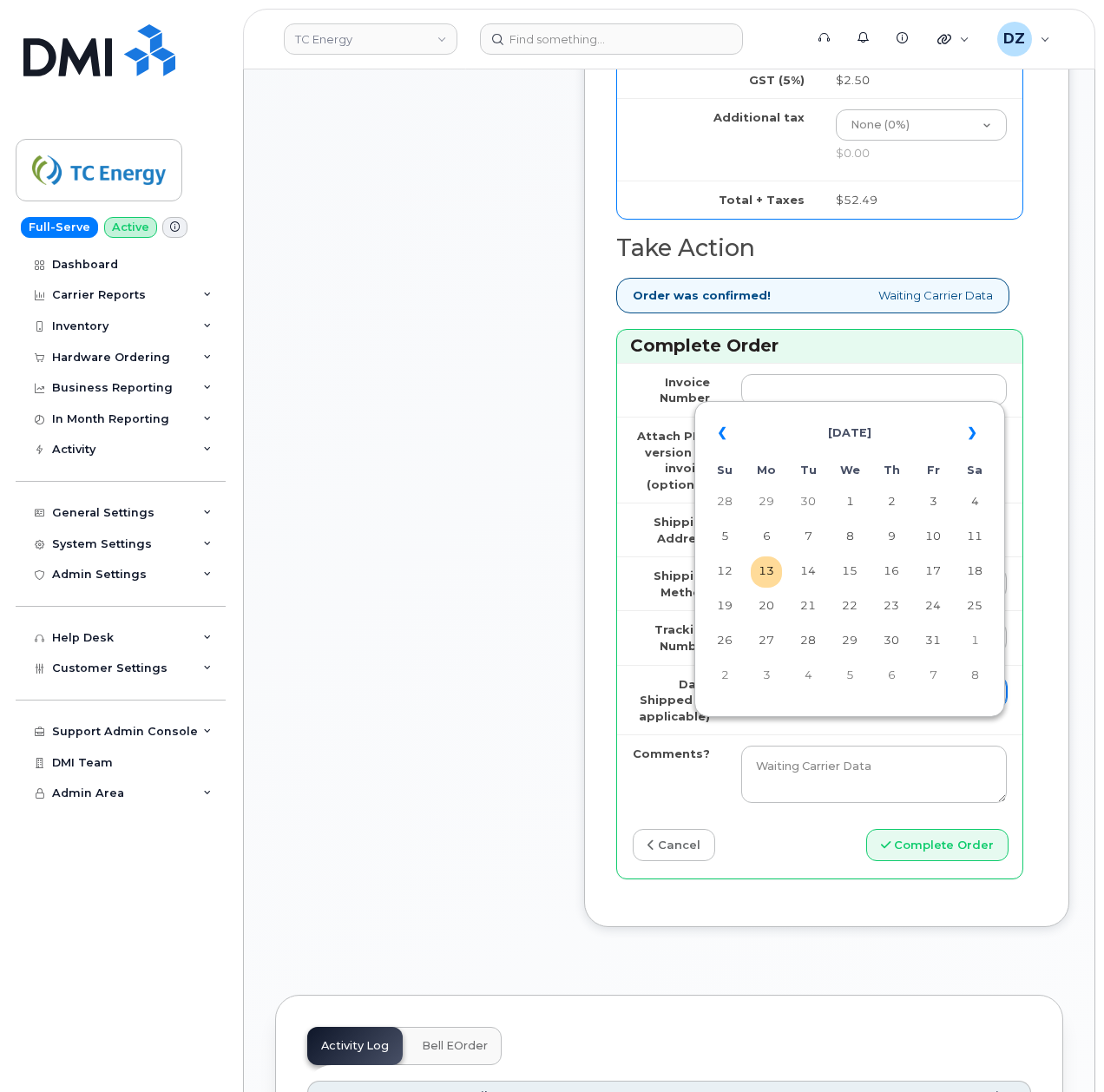
click at [755, 707] on input "Date Shipped (if applicable)" at bounding box center [874, 692] width 266 height 31
click at [722, 428] on th "«" at bounding box center [725, 433] width 31 height 42
click at [800, 504] on td "2" at bounding box center [808, 503] width 31 height 31
type input "2025-09-02"
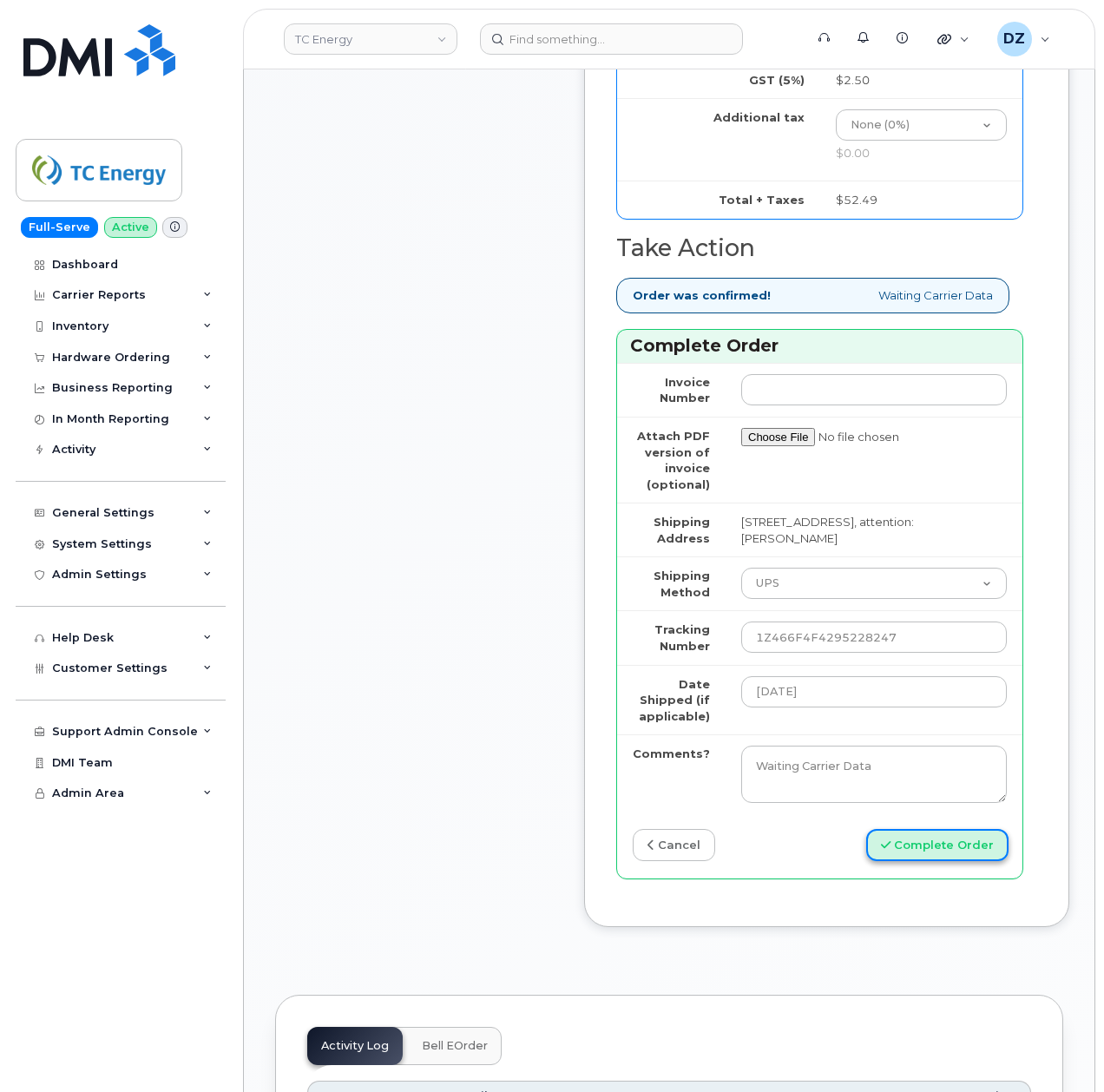
click at [944, 861] on button "Complete Order" at bounding box center [937, 845] width 142 height 32
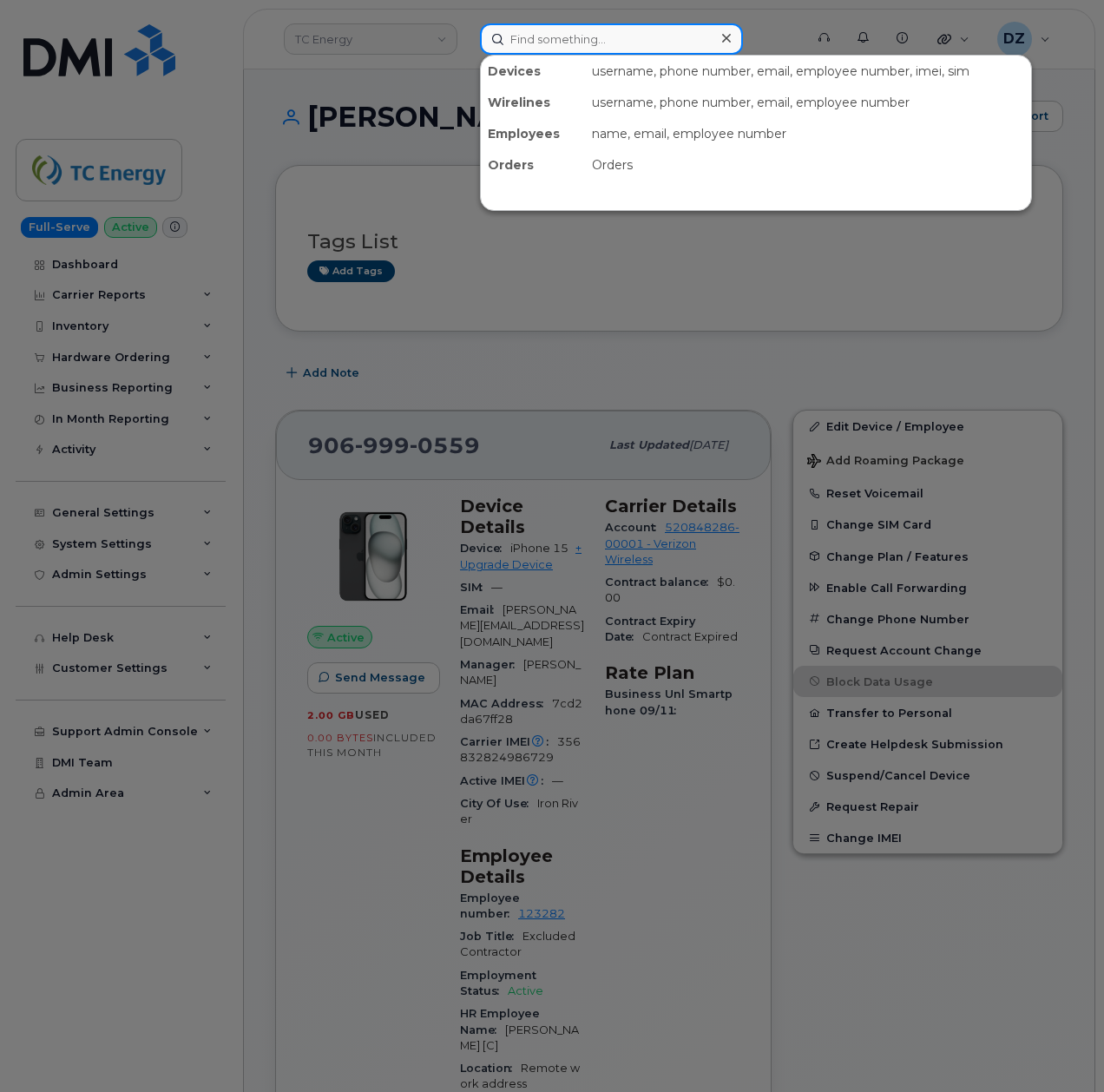
click at [569, 43] on input at bounding box center [611, 39] width 263 height 31
paste input "4588994490"
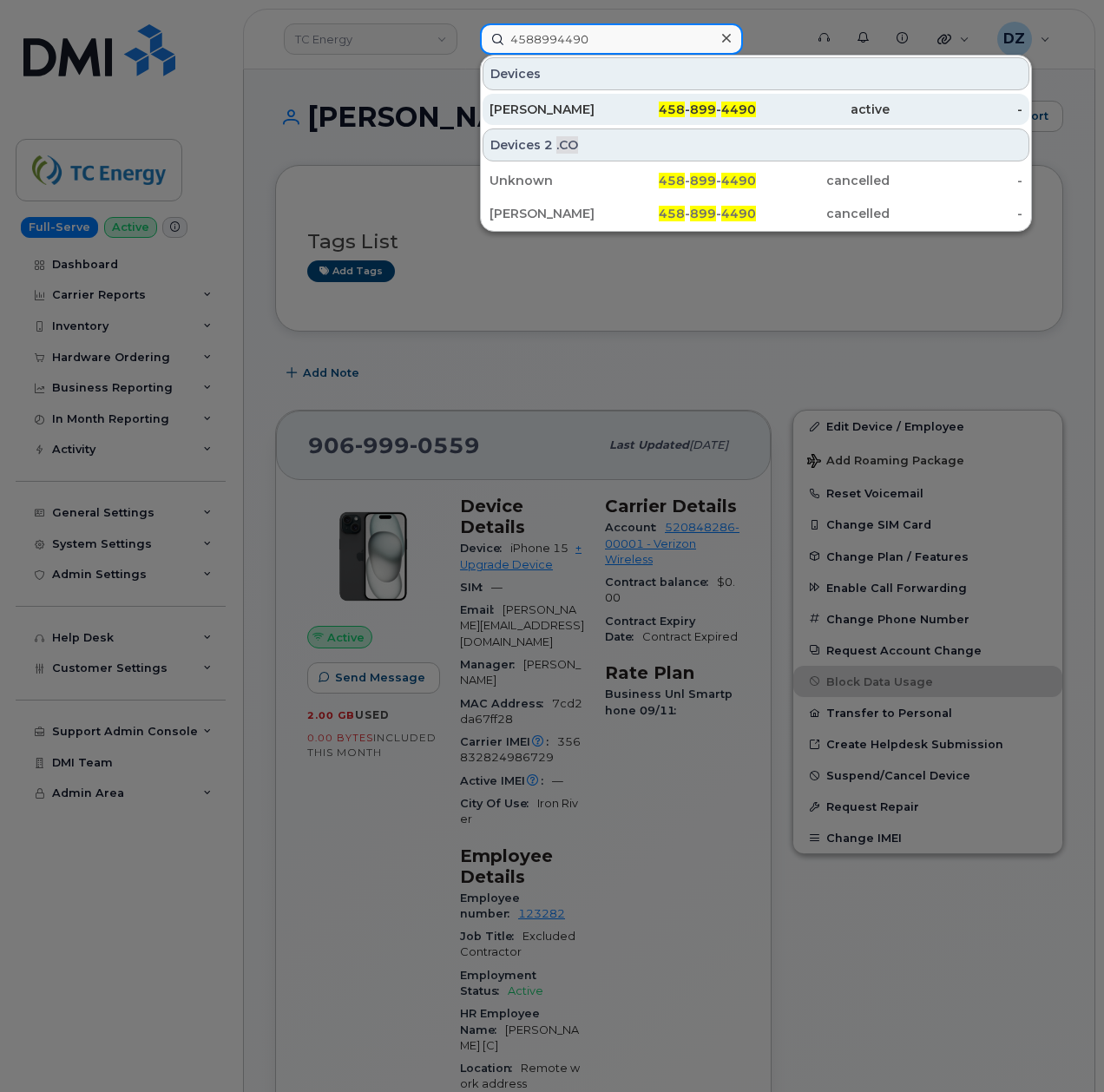
type input "4588994490"
click at [600, 114] on div "[PERSON_NAME]" at bounding box center [556, 109] width 134 height 18
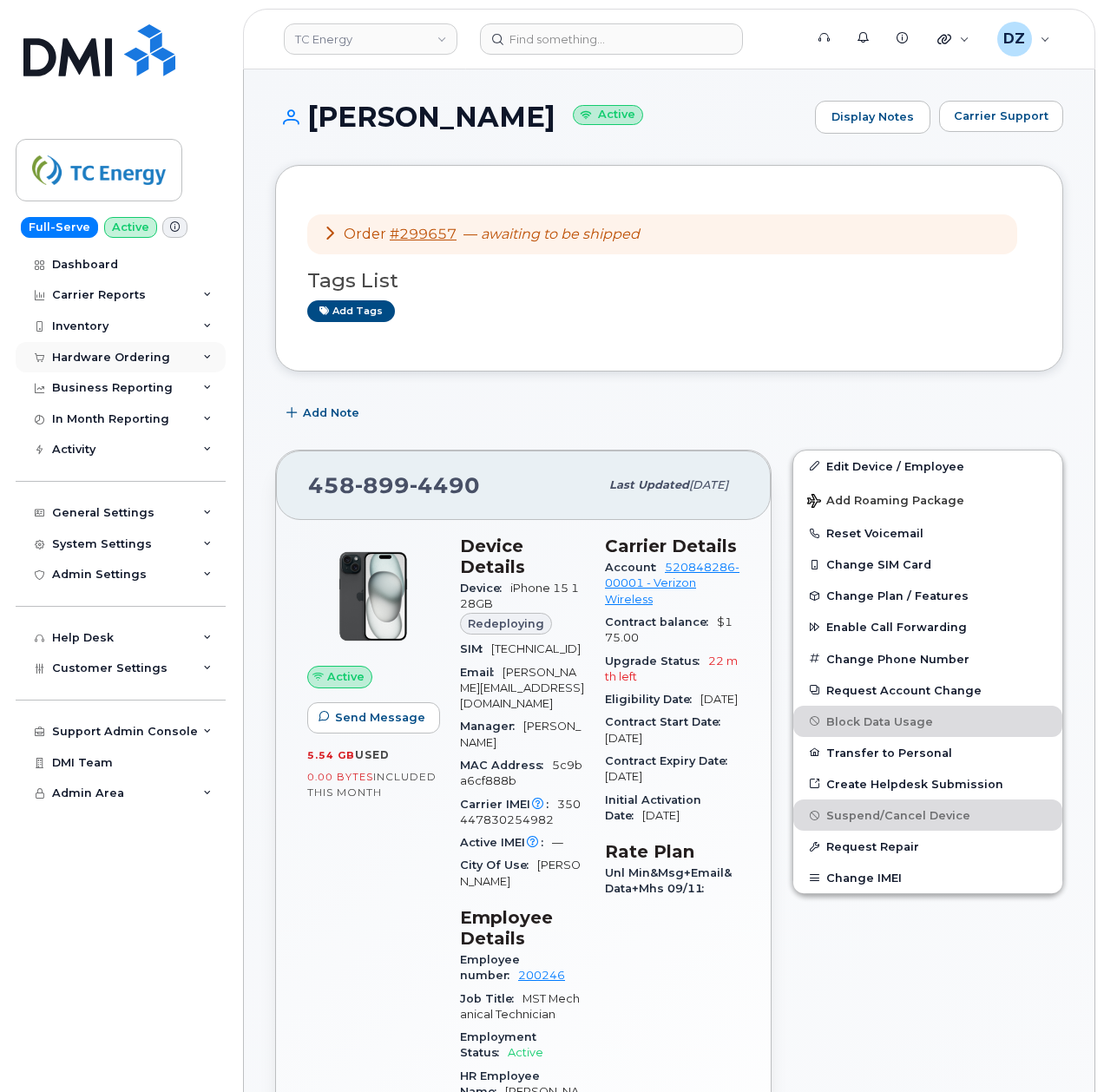
click at [189, 362] on div "Hardware Ordering" at bounding box center [121, 358] width 210 height 31
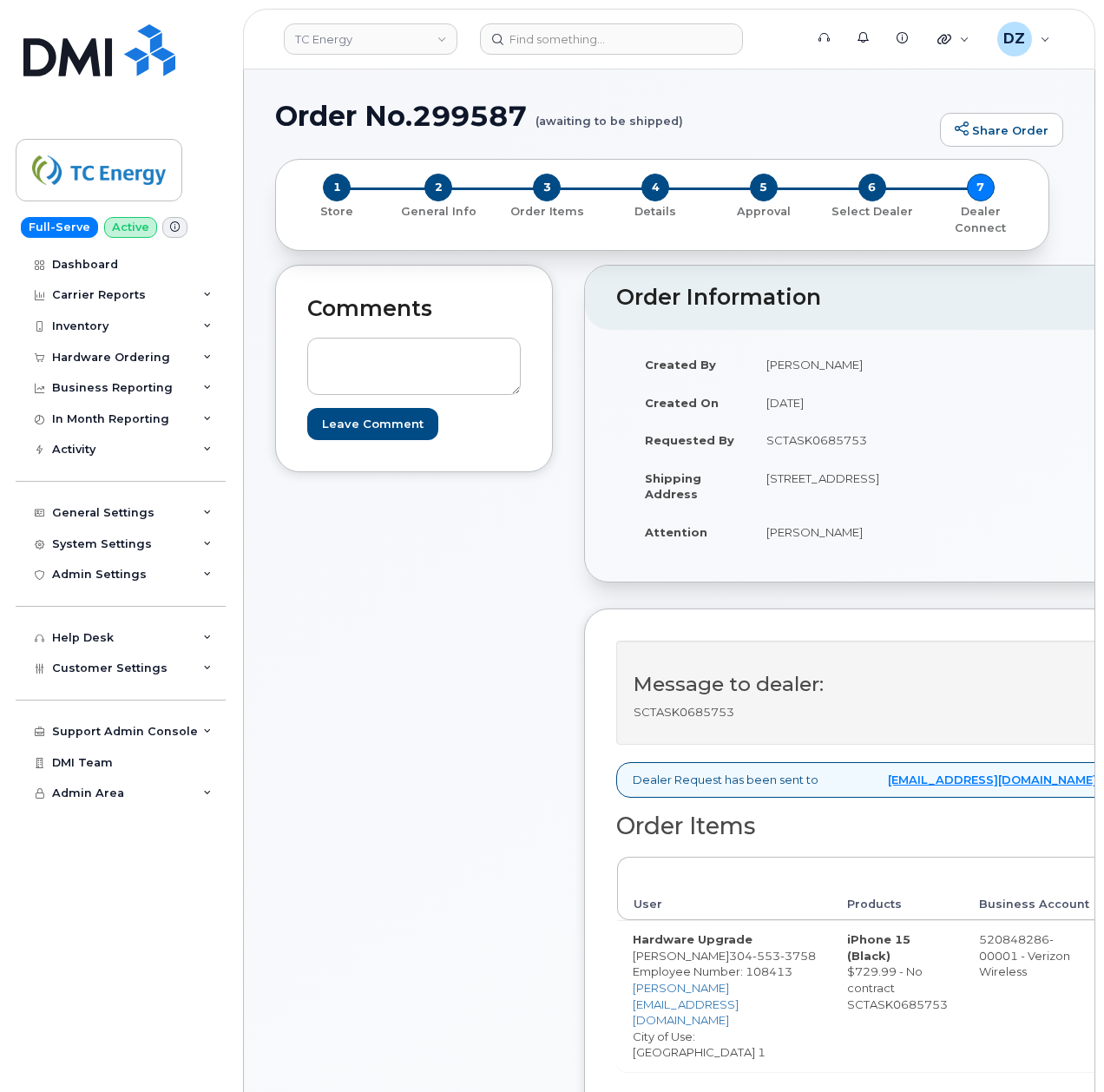
scroll to position [347, 0]
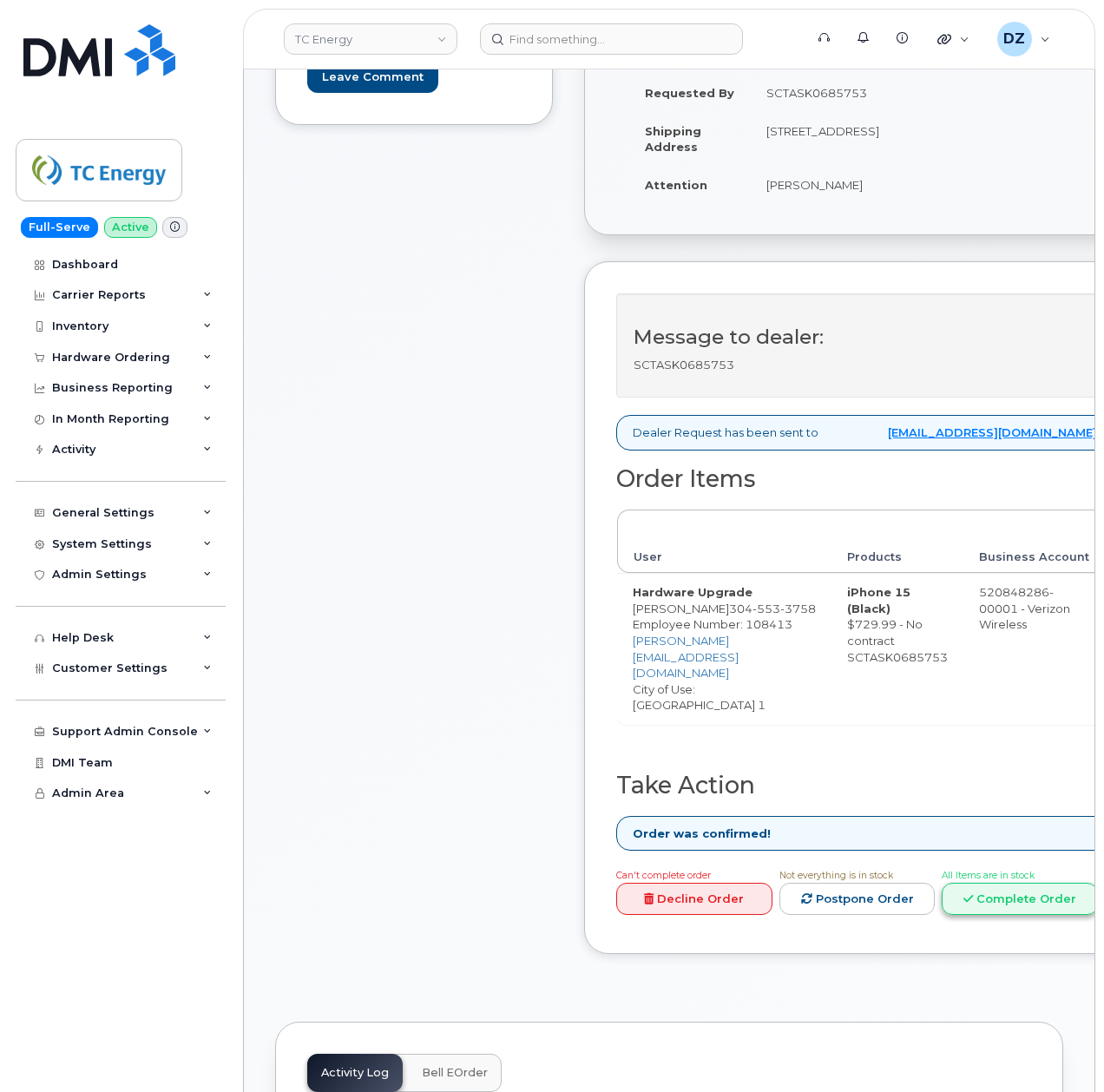
click at [987, 883] on link "Complete Order" at bounding box center [1019, 898] width 156 height 32
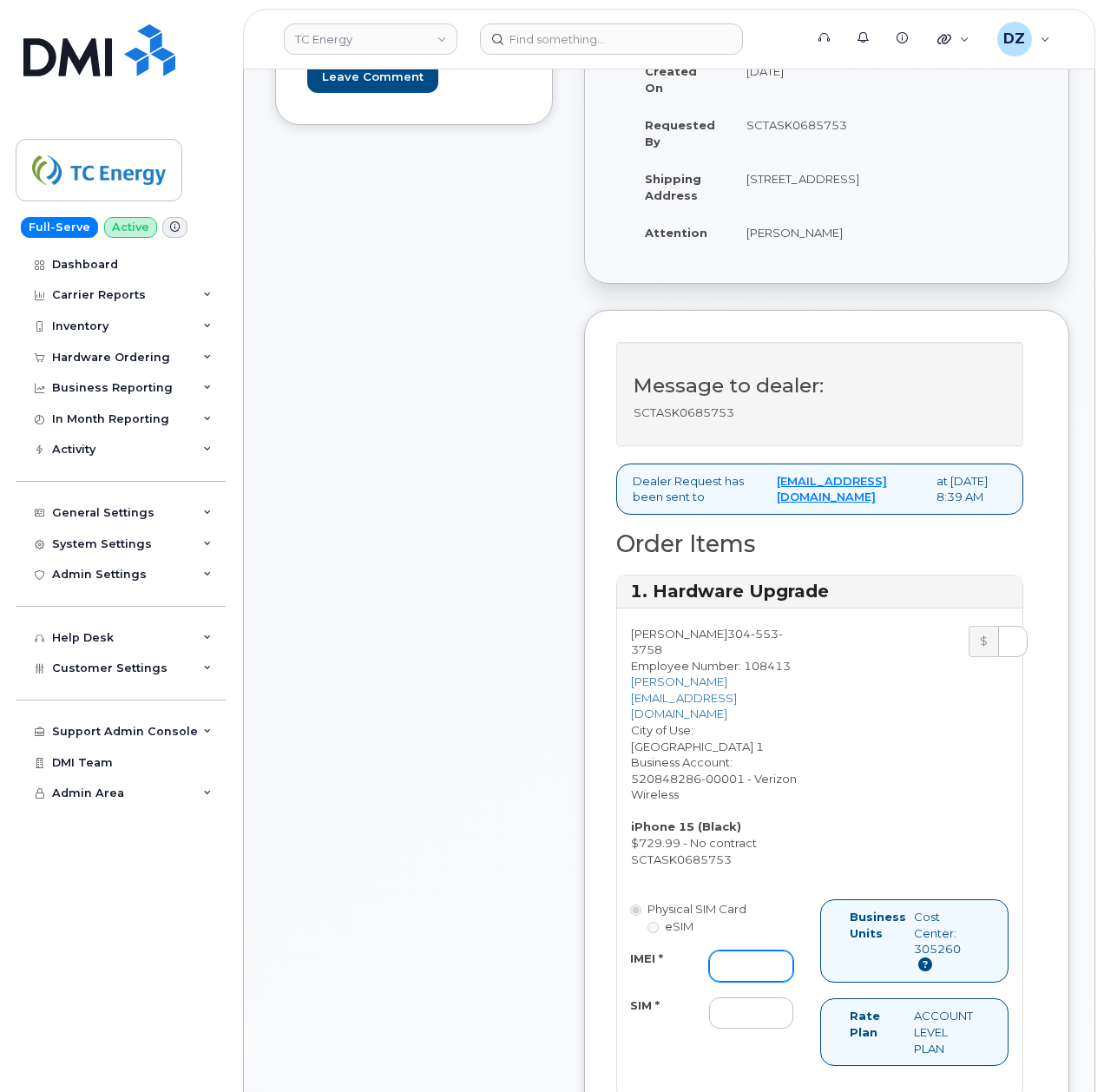
click at [743, 950] on input "IMEI *" at bounding box center [751, 966] width 84 height 31
paste input "356832824612713"
type input "356832824612713"
click at [730, 997] on input "SIM *" at bounding box center [751, 1013] width 84 height 31
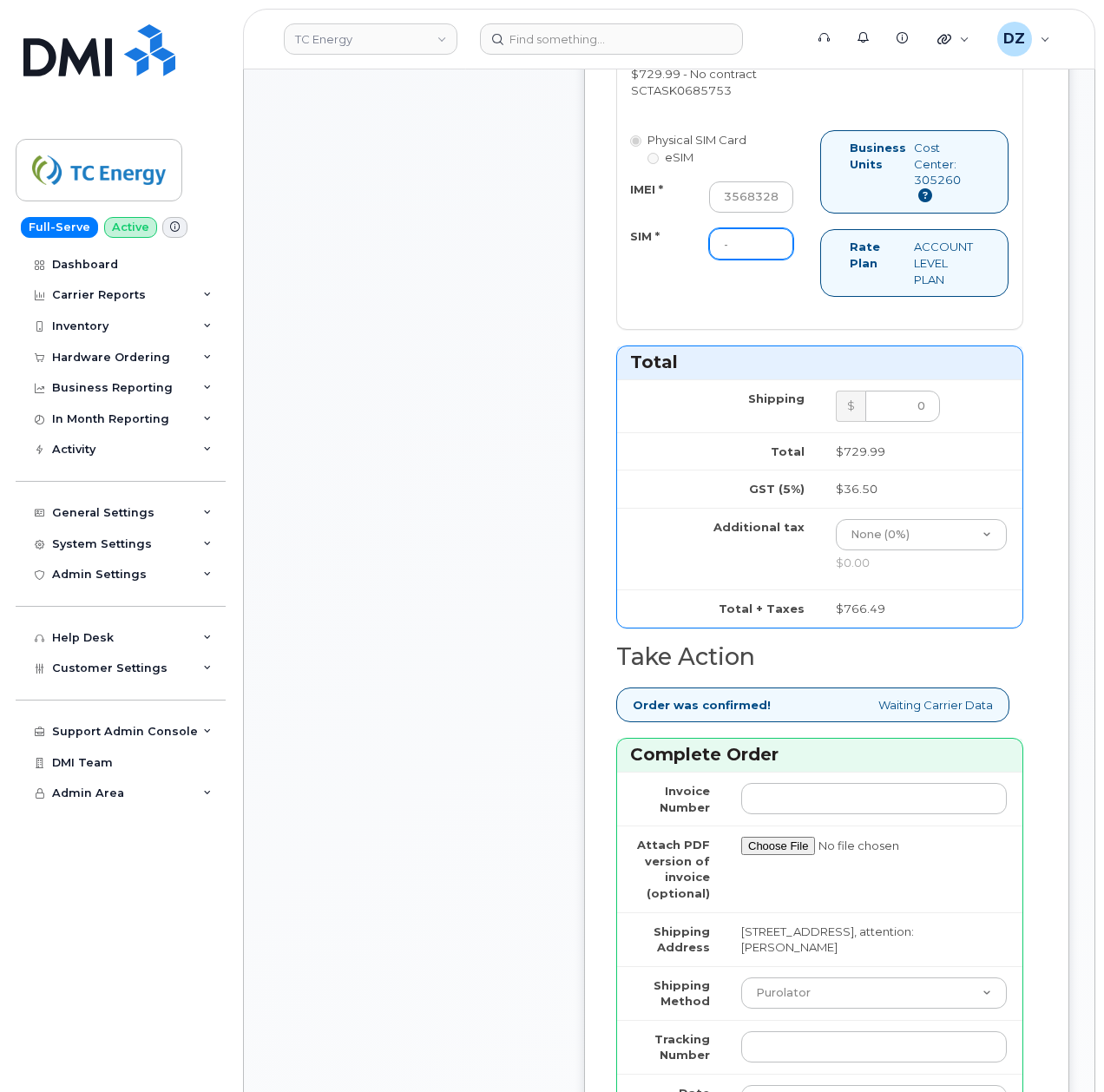
scroll to position [1272, 0]
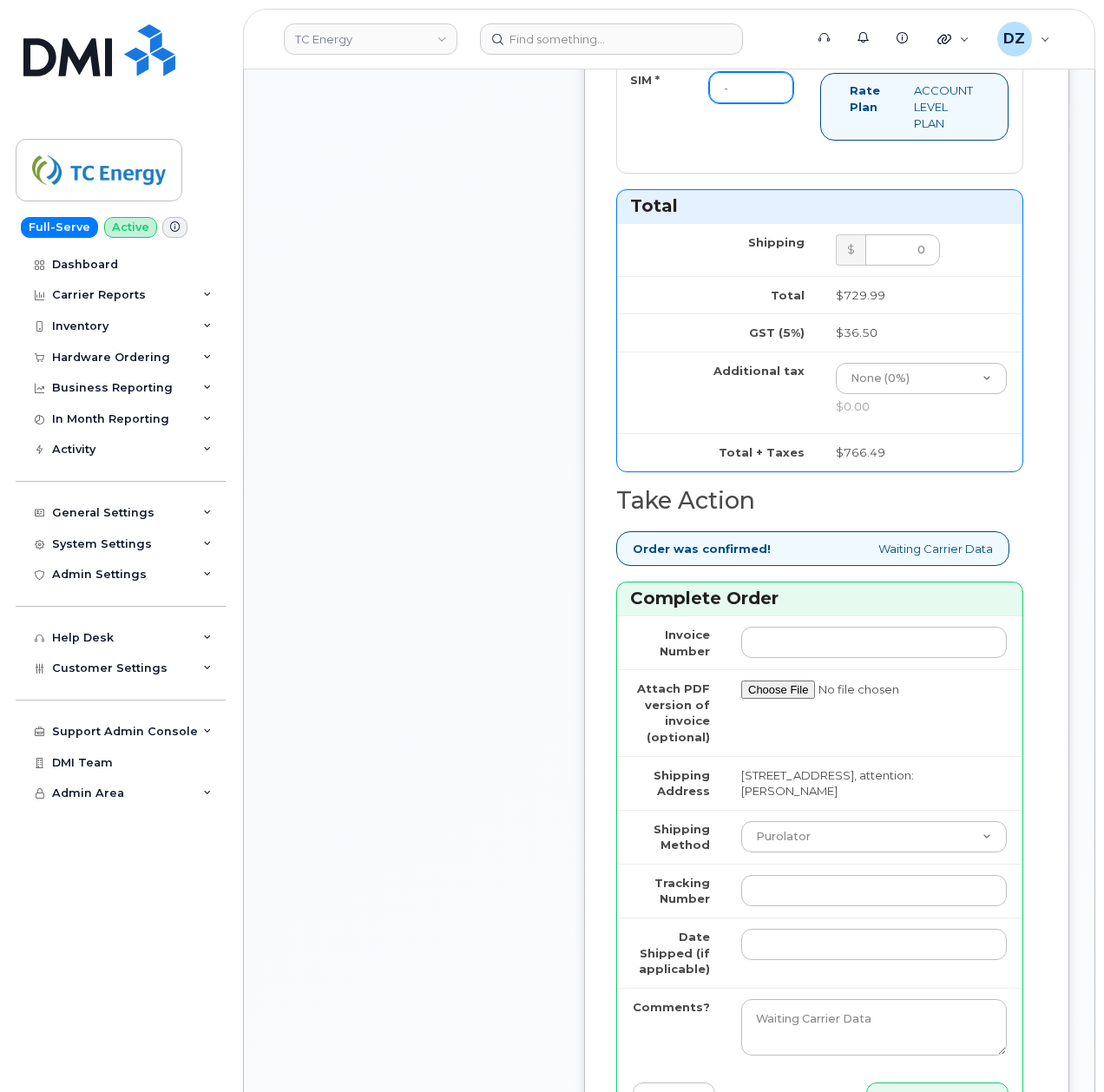
type input "-"
click at [830, 821] on select "Purolator UPS FedEx Canada Post Courier Other Drop Off Pick Up" at bounding box center [874, 837] width 266 height 31
select select "FedEx"
click at [742, 821] on select "Purolator UPS FedEx Canada Post Courier Other Drop Off Pick Up" at bounding box center [874, 837] width 266 height 31
click at [795, 875] on input "Tracking Number" at bounding box center [874, 891] width 266 height 31
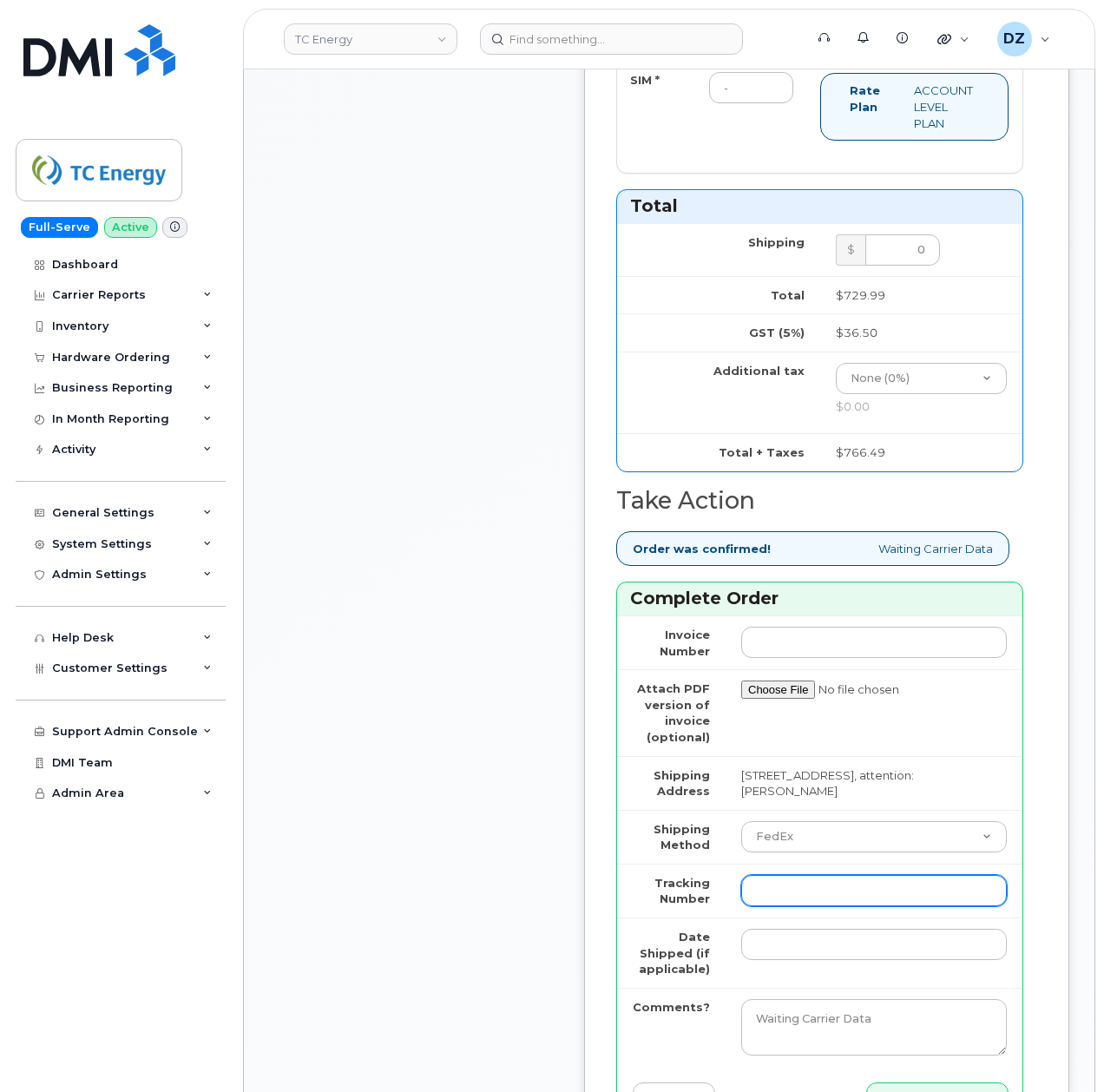
paste input "472889070025"
type input "472889070025"
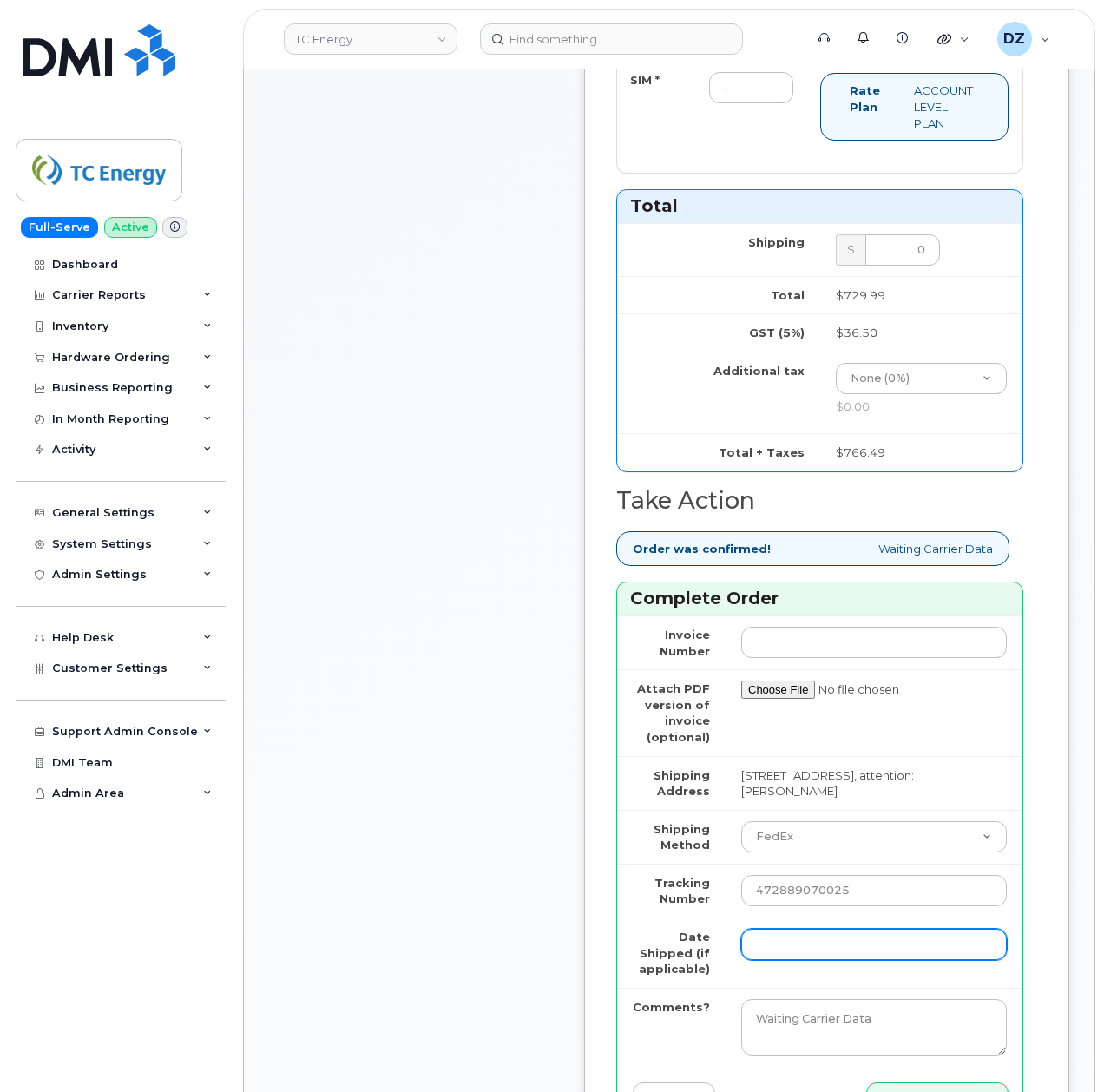
click at [786, 929] on input "Date Shipped (if applicable)" at bounding box center [874, 944] width 266 height 31
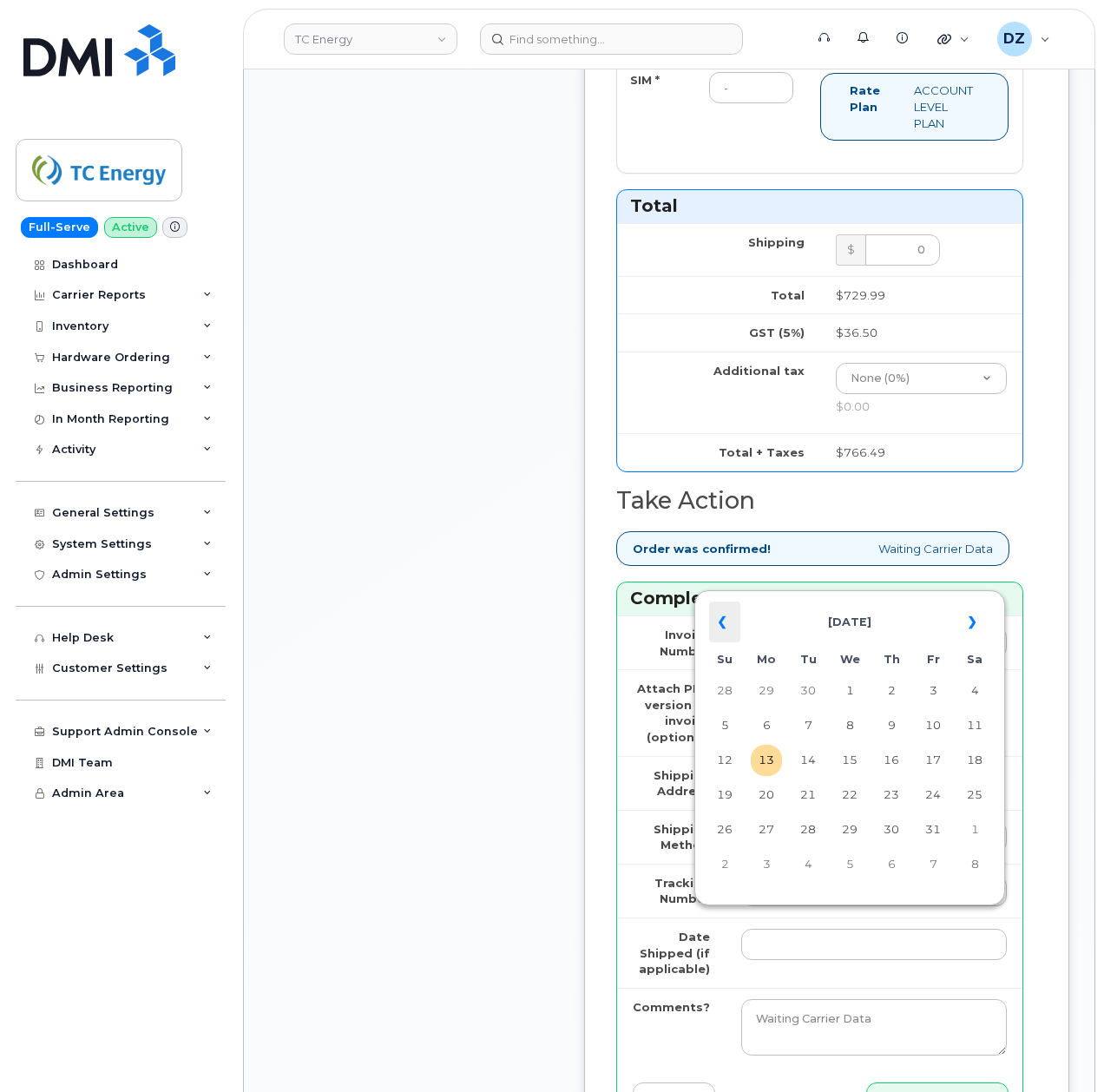
click at [724, 620] on th "«" at bounding box center [725, 622] width 31 height 42
click at [932, 831] on td "29" at bounding box center [933, 830] width 31 height 31
type input "2025-08-29"
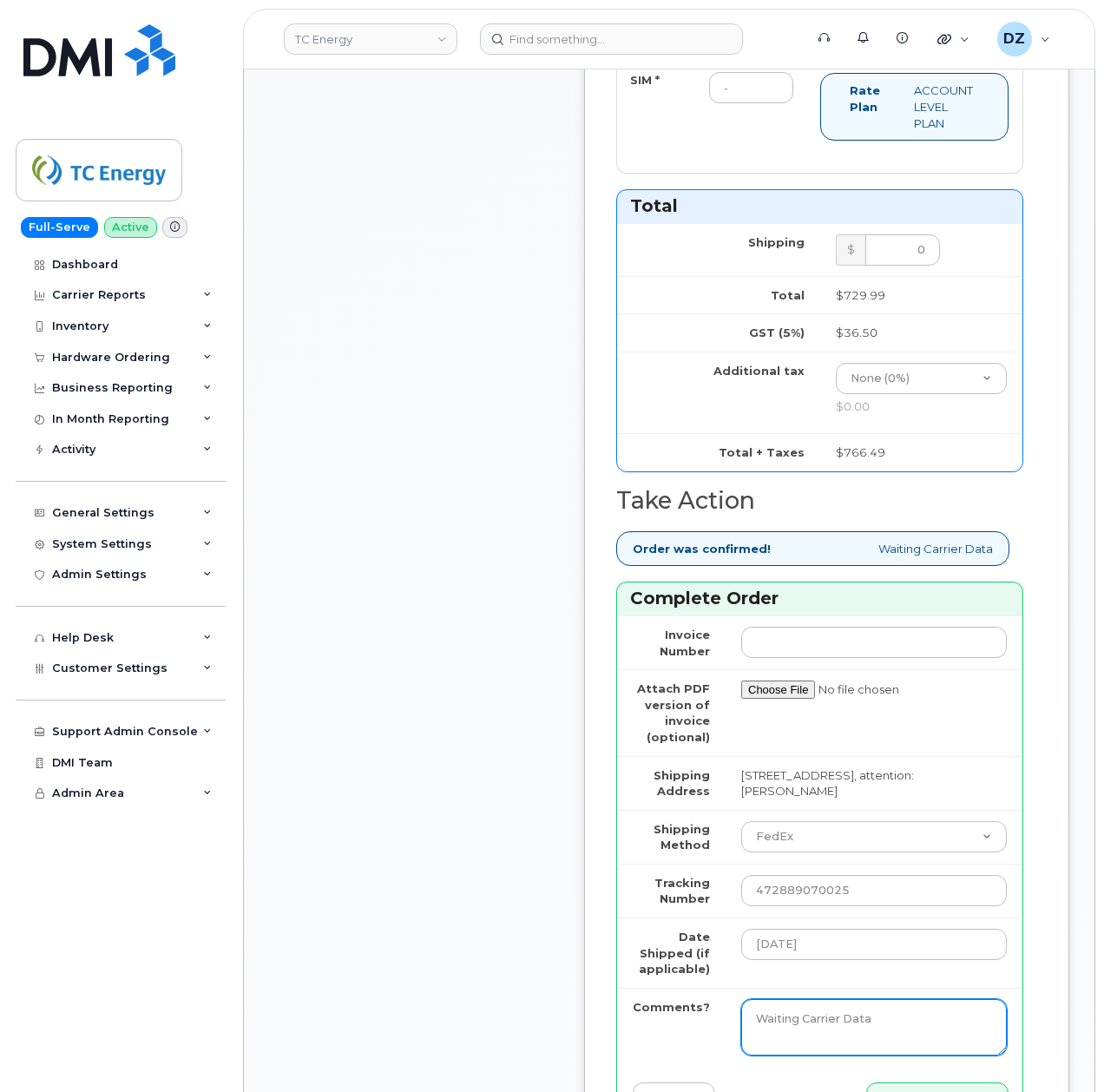
scroll to position [1389, 0]
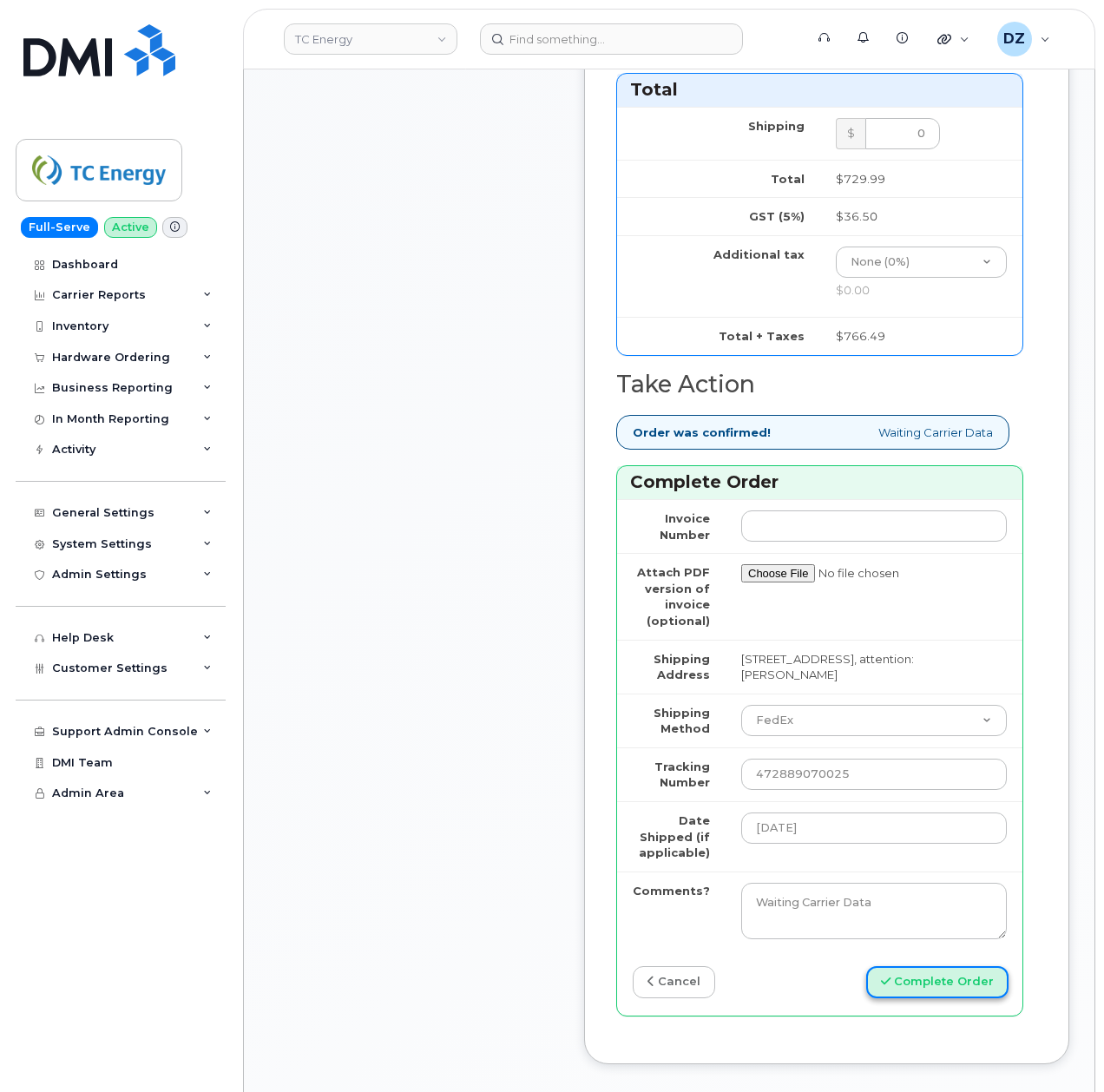
click at [963, 966] on button "Complete Order" at bounding box center [937, 981] width 142 height 32
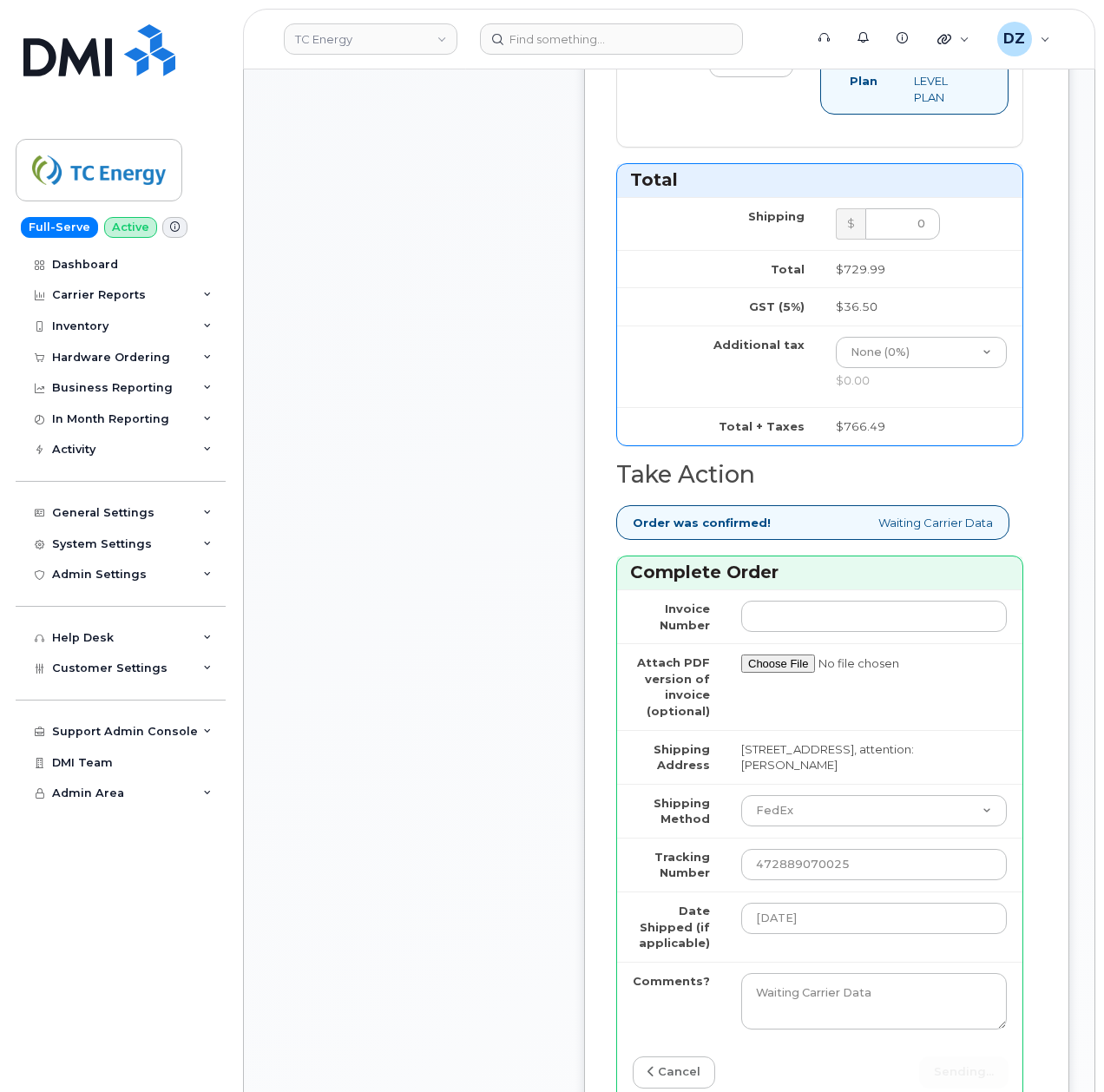
scroll to position [1157, 0]
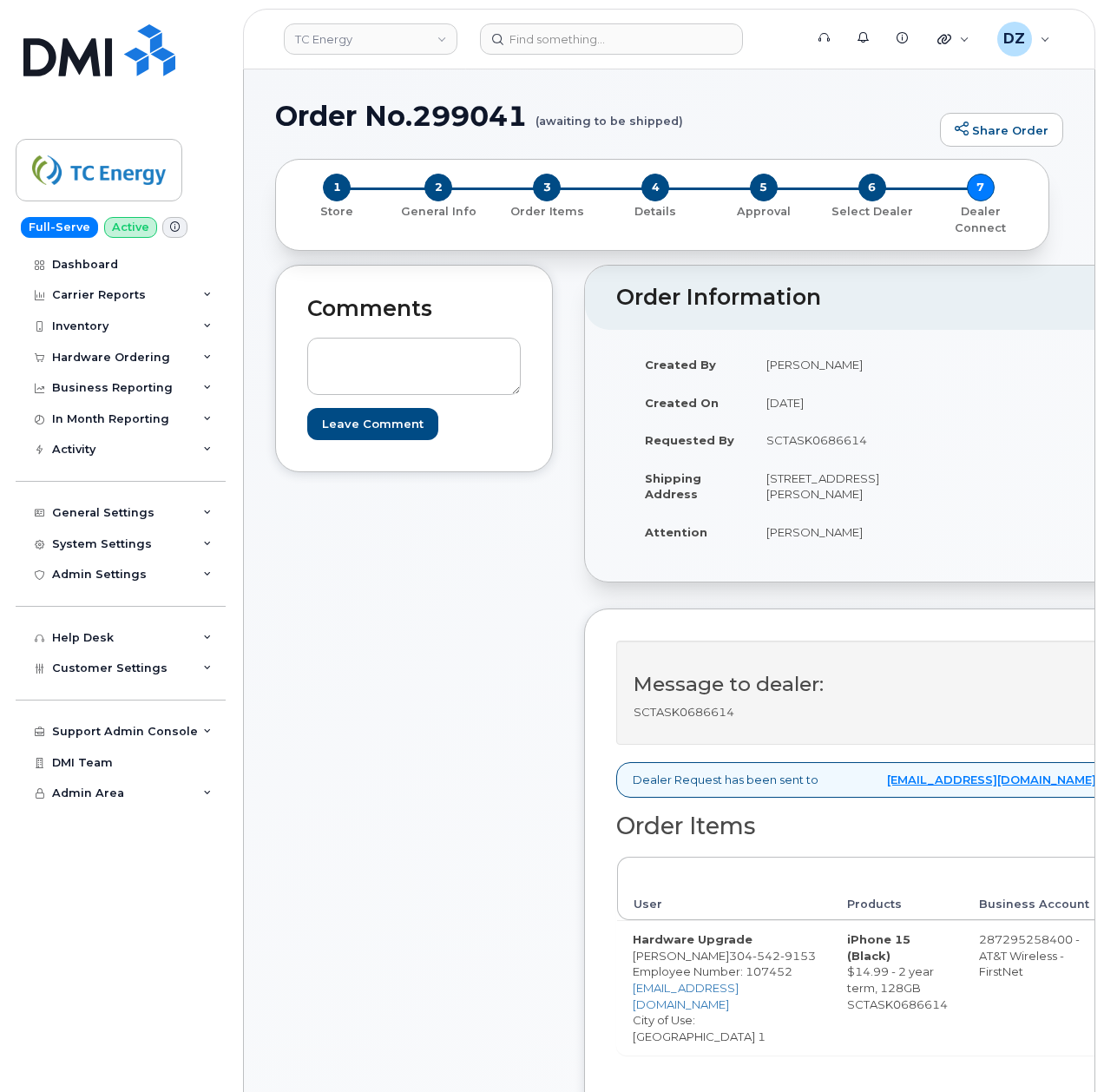
click at [419, 730] on div "Comments Leave Comment" at bounding box center [413, 788] width 278 height 1046
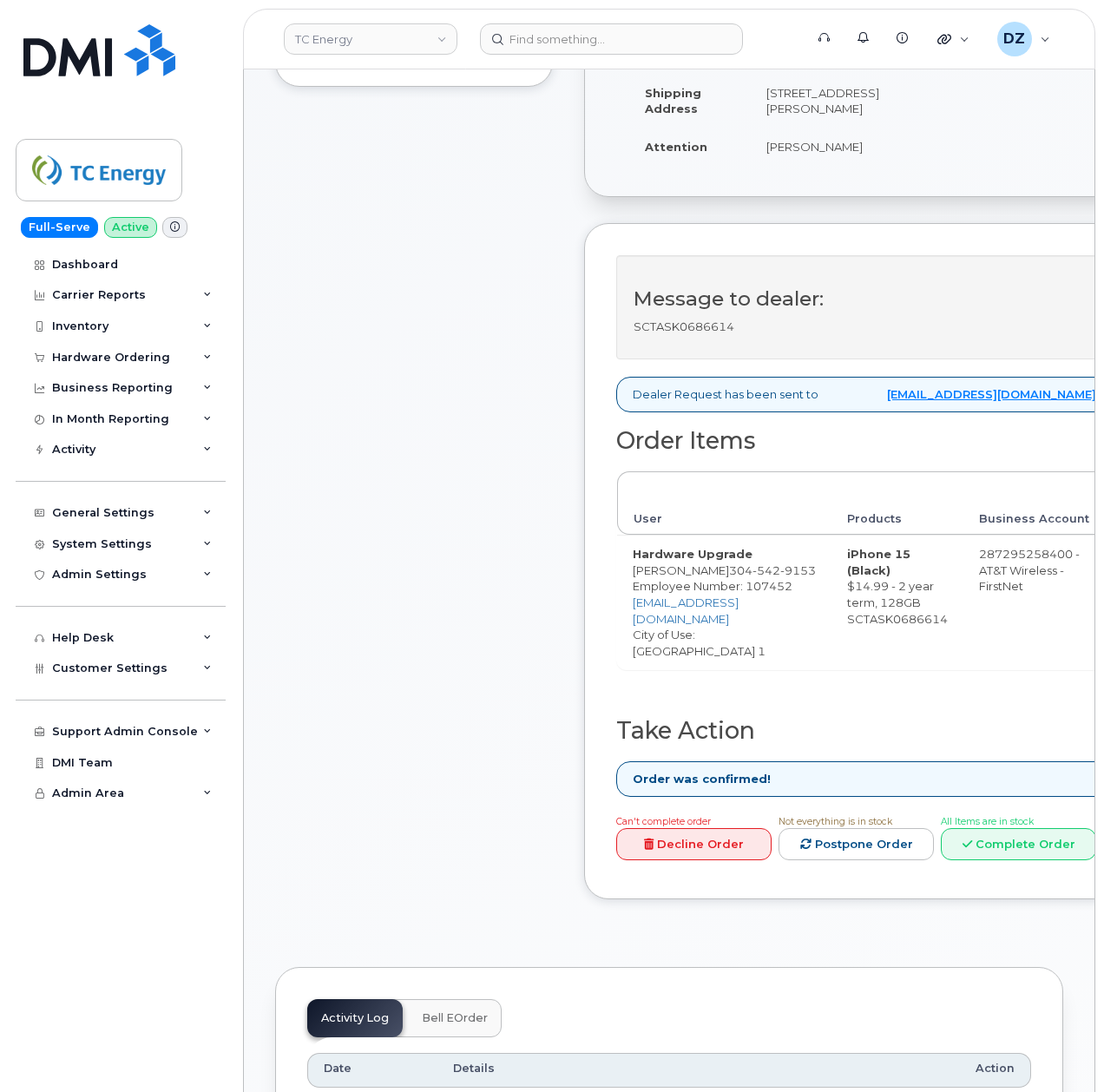
scroll to position [347, 0]
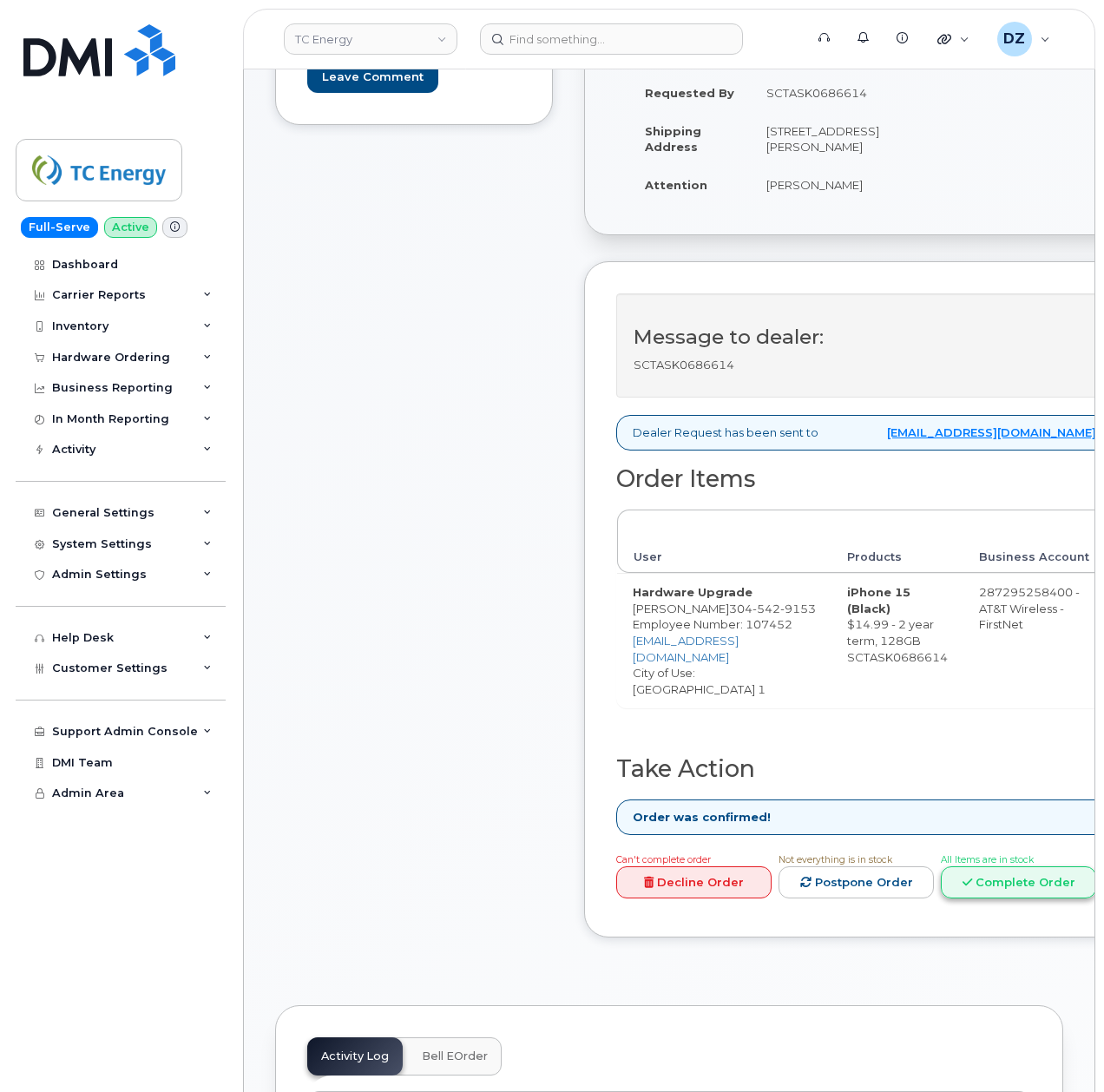
click at [983, 889] on link "Complete Order" at bounding box center [1018, 882] width 155 height 32
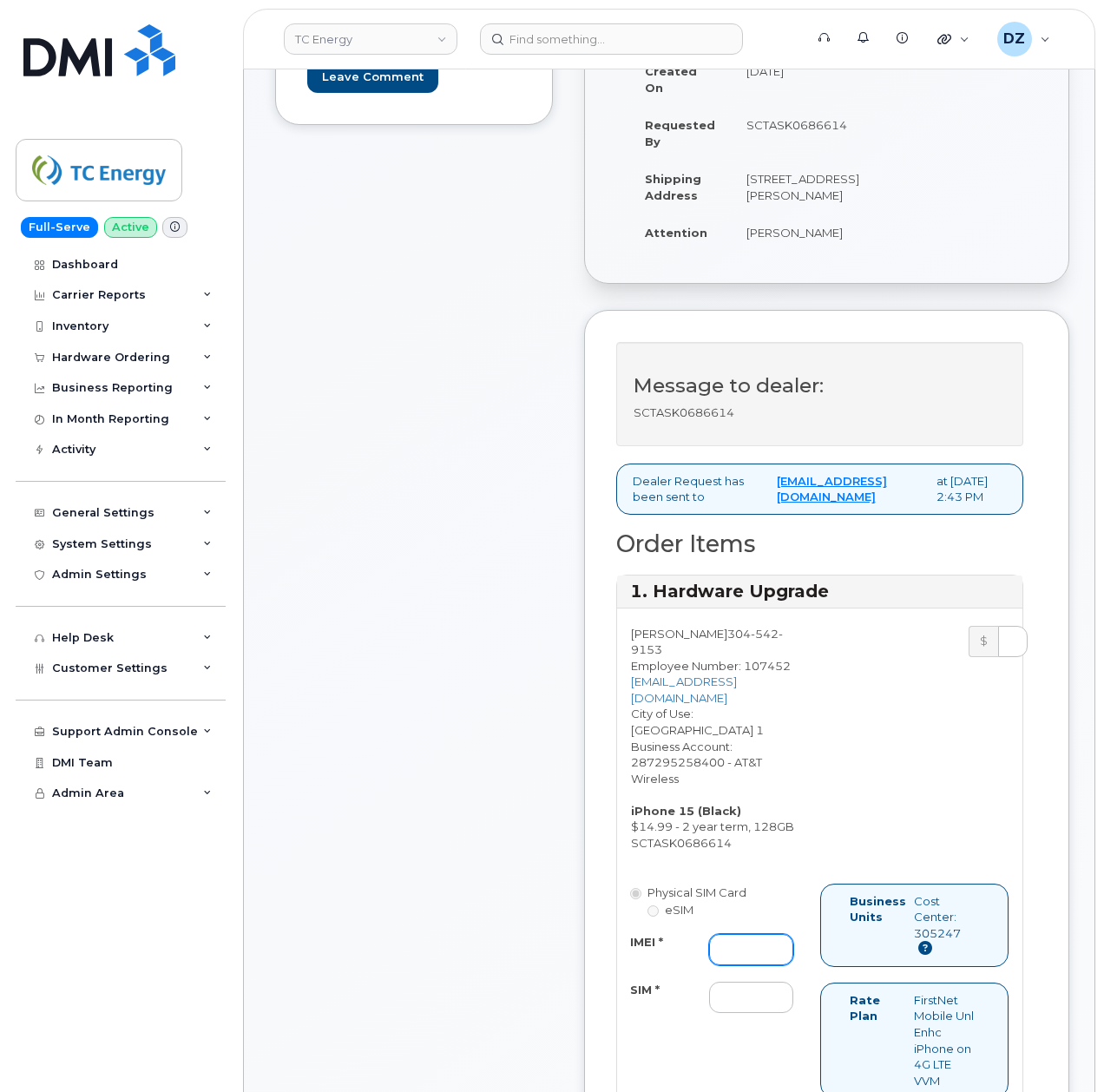
click at [741, 934] on input "IMEI *" at bounding box center [751, 950] width 84 height 31
paste input "355135953686248"
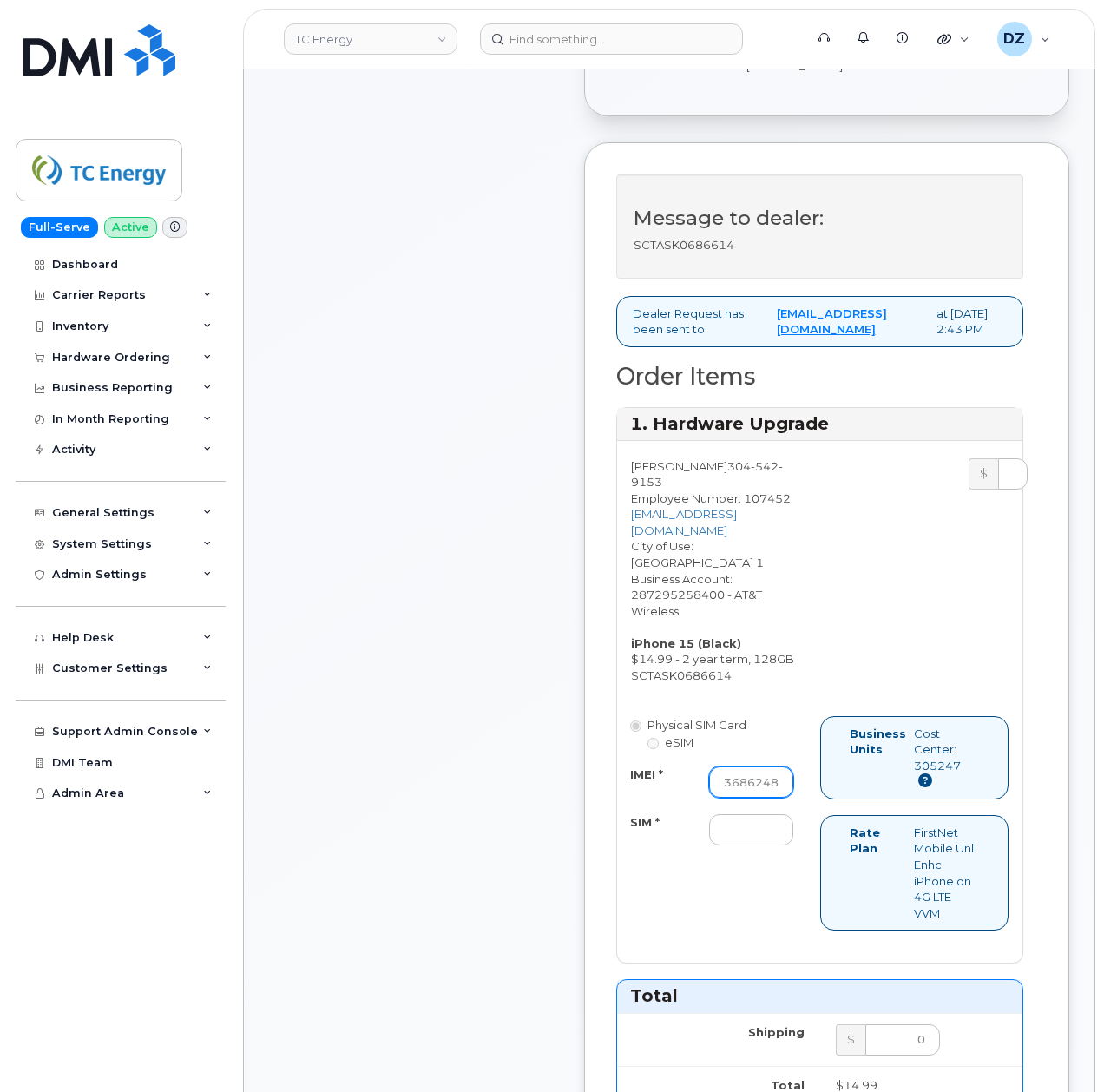
scroll to position [694, 0]
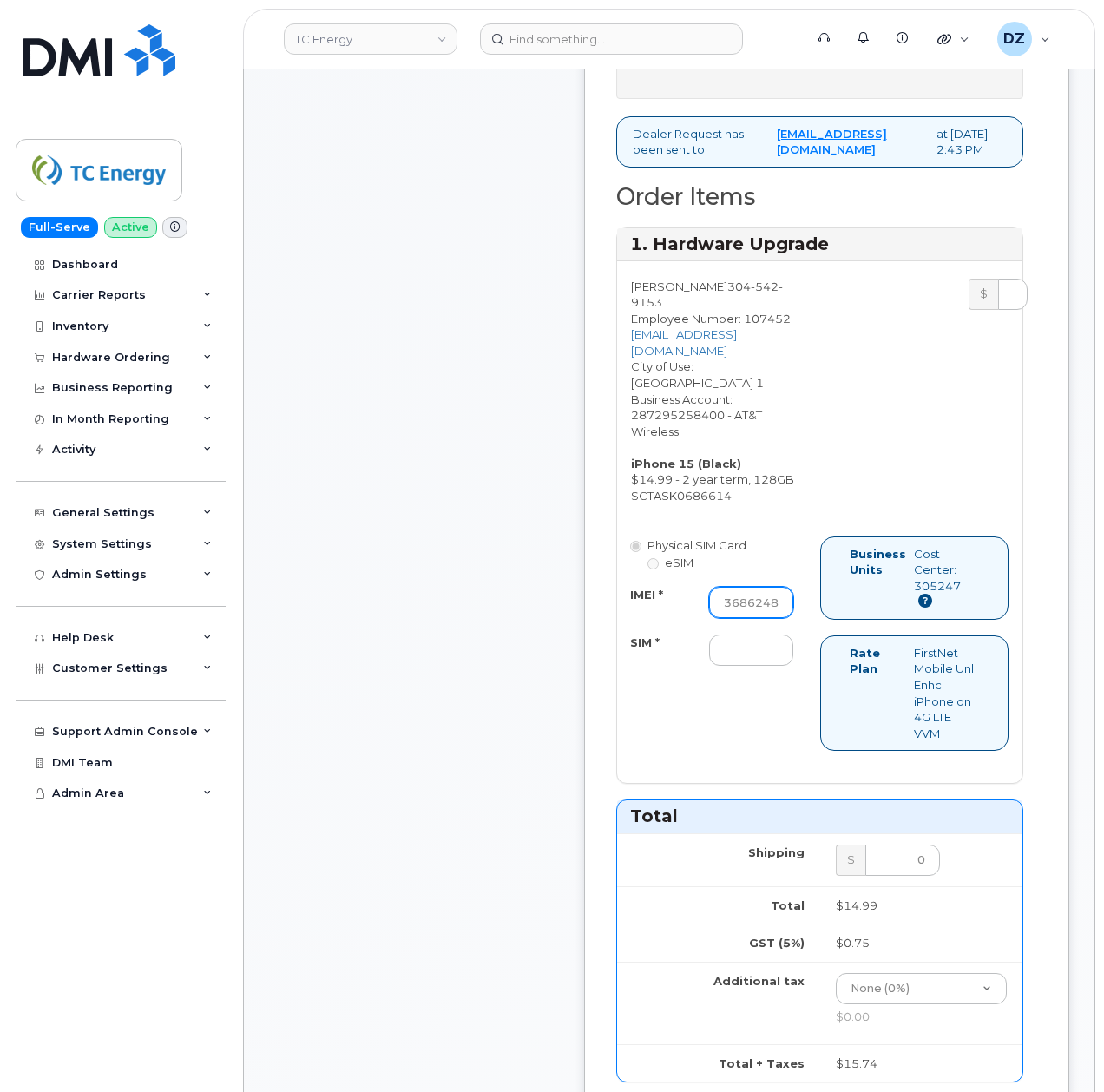
type input "355135953686248"
click at [729, 644] on input "SIM *" at bounding box center [751, 650] width 84 height 31
paste input "89049032007208888800192792203610"
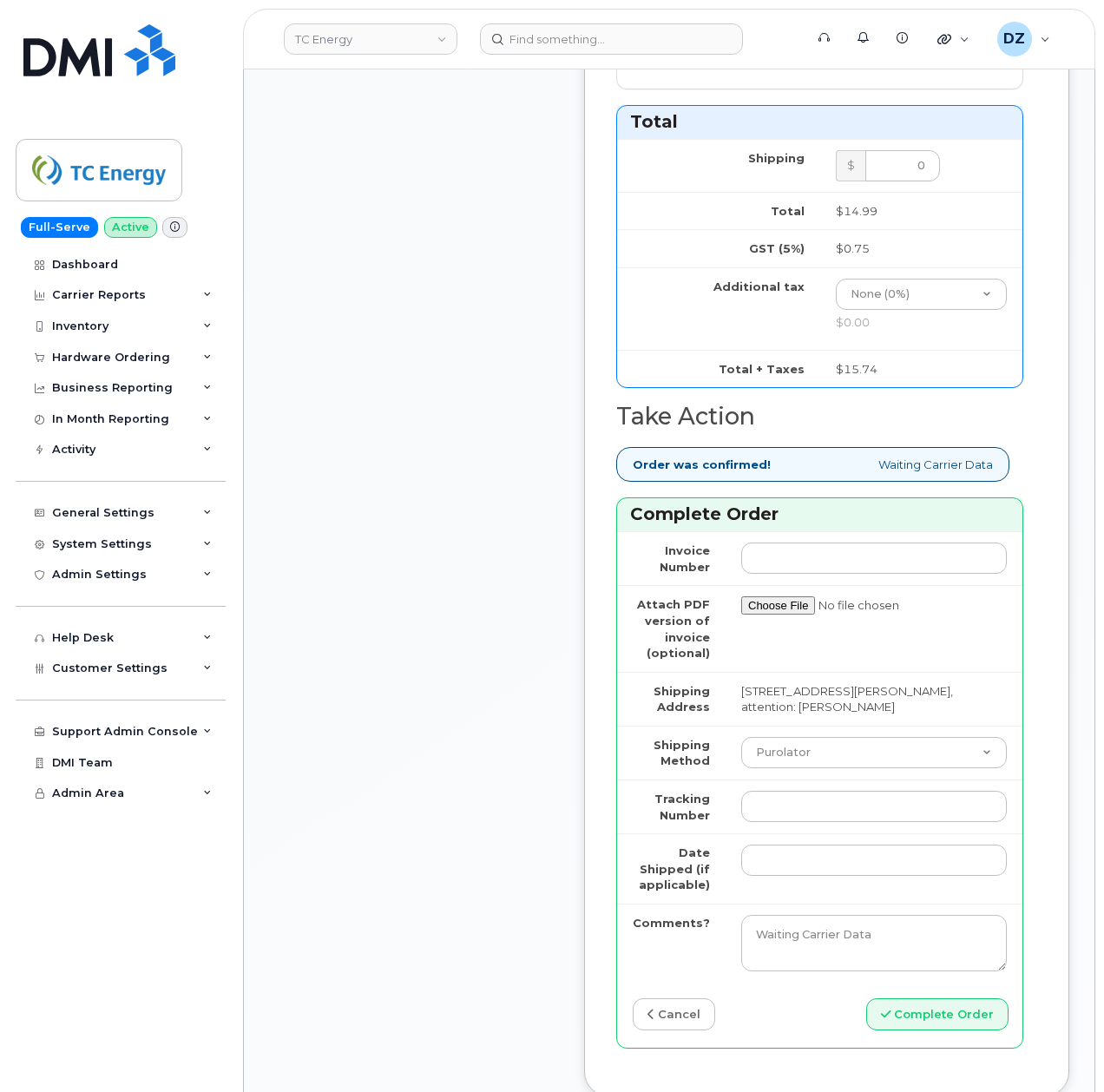
type input "89049032007208888800192792203610"
click at [801, 754] on select "Purolator UPS FedEx Canada Post Courier Other Drop Off Pick Up" at bounding box center [874, 753] width 266 height 31
select select "FedEx"
click at [742, 737] on select "Purolator UPS FedEx Canada Post Courier Other Drop Off Pick Up" at bounding box center [874, 753] width 266 height 31
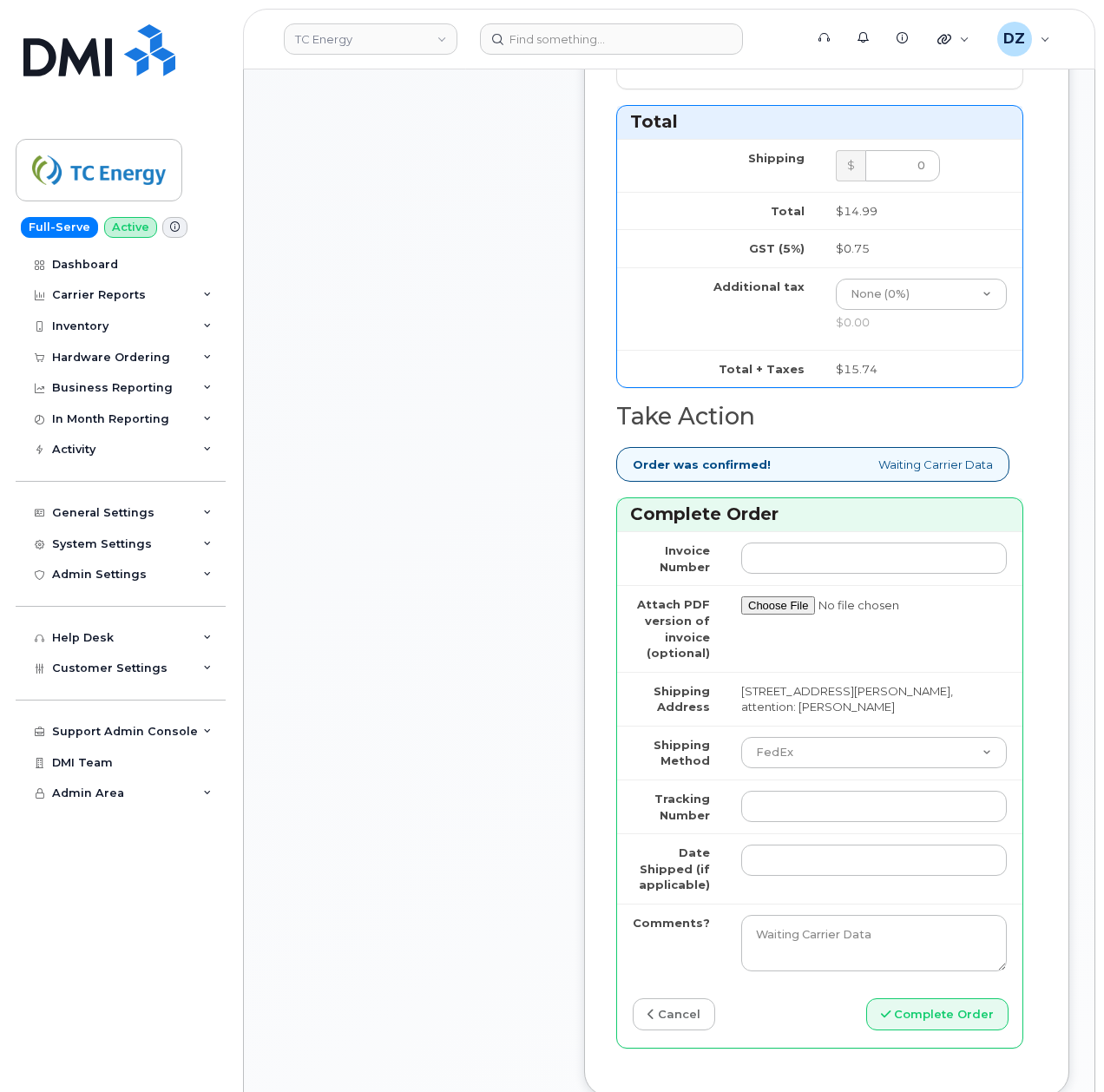
click at [792, 817] on td at bounding box center [874, 806] width 297 height 53
click at [801, 795] on input "Tracking Number" at bounding box center [874, 806] width 266 height 31
paste input "883850829462"
type input "883850829462"
click at [800, 847] on input "Date Shipped (if applicable)" at bounding box center [874, 861] width 266 height 31
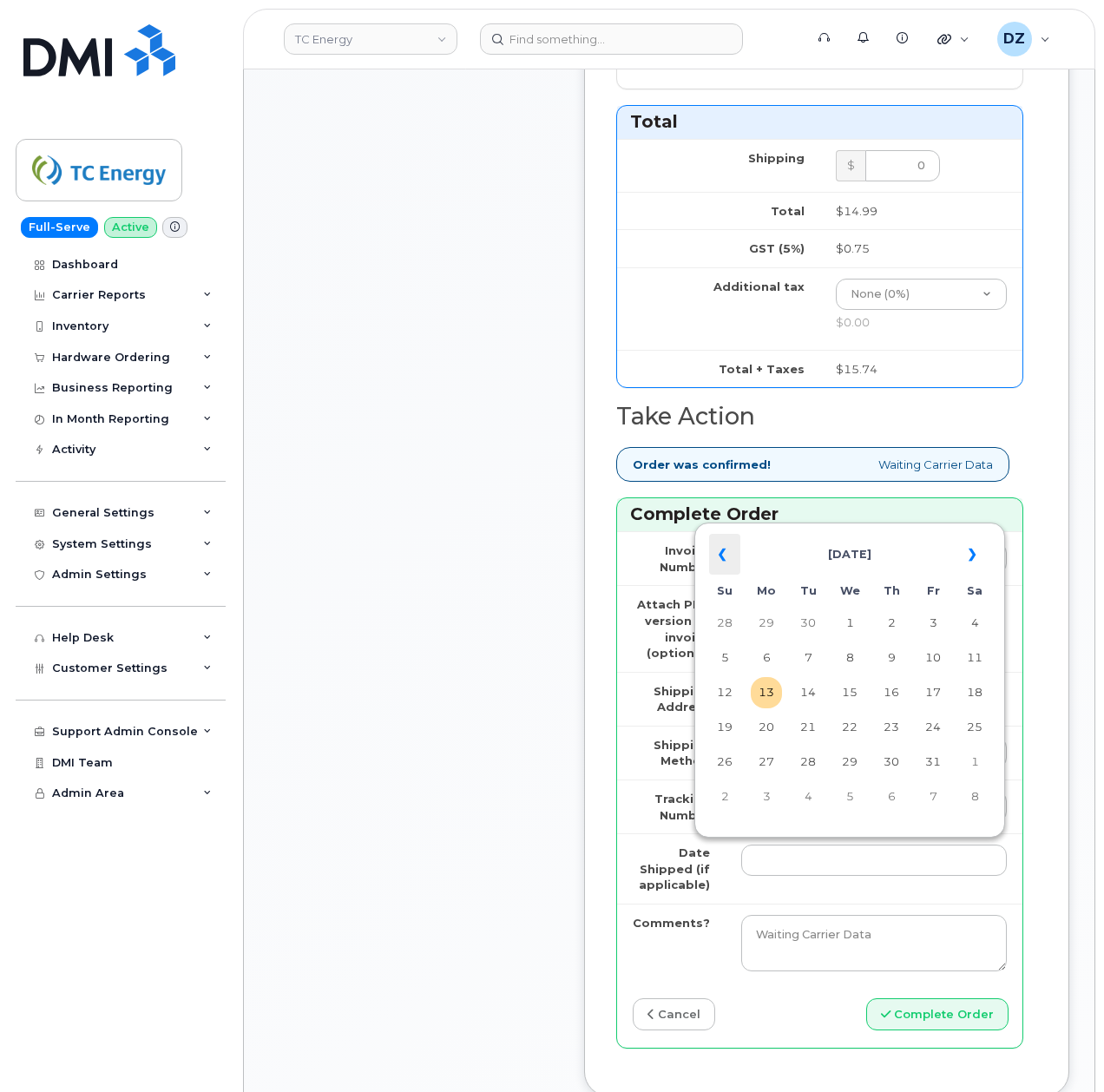
click at [730, 552] on th "«" at bounding box center [725, 554] width 31 height 42
click at [932, 732] on td "22" at bounding box center [933, 728] width 31 height 31
type input "[DATE]"
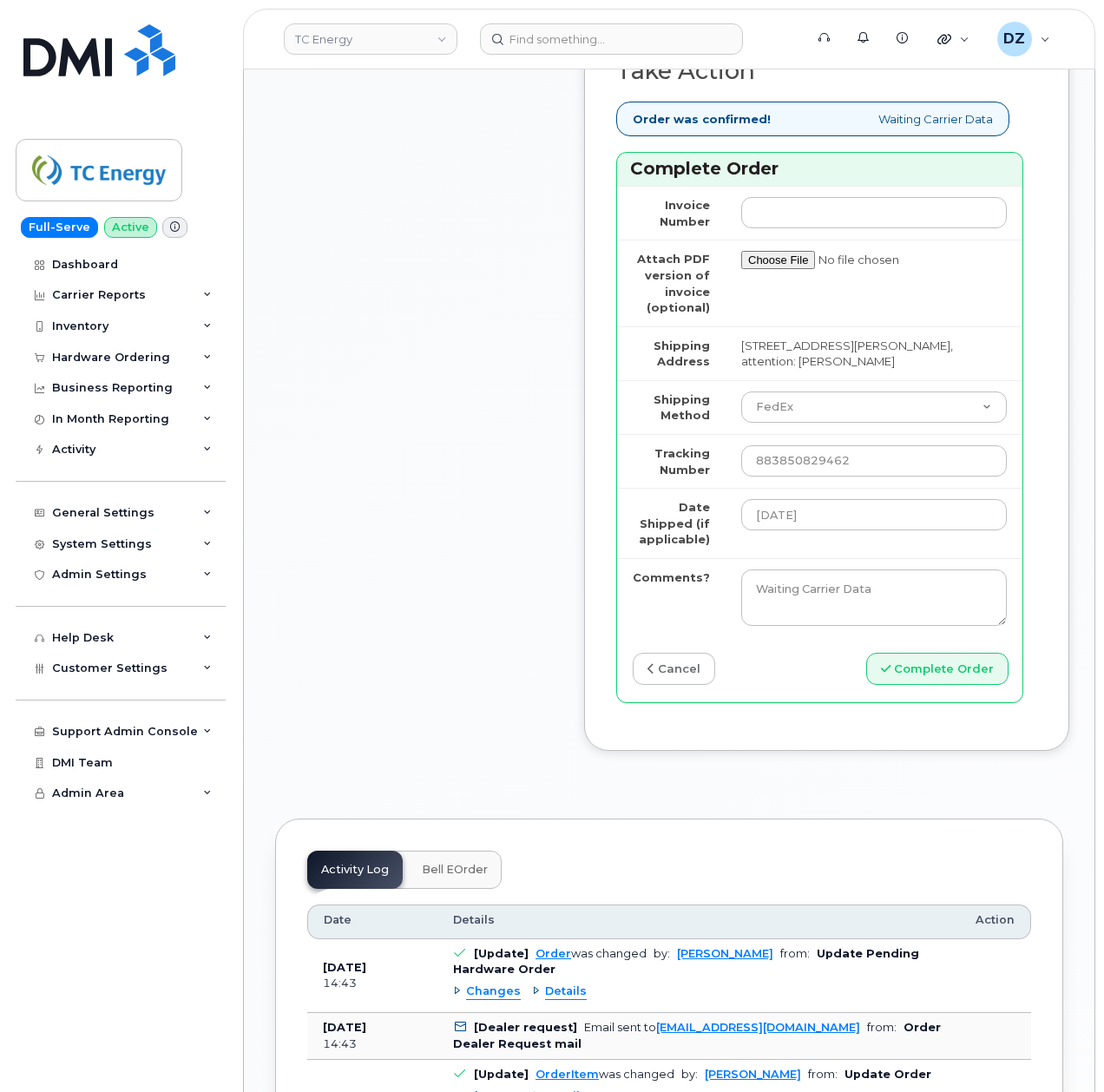
scroll to position [1736, 0]
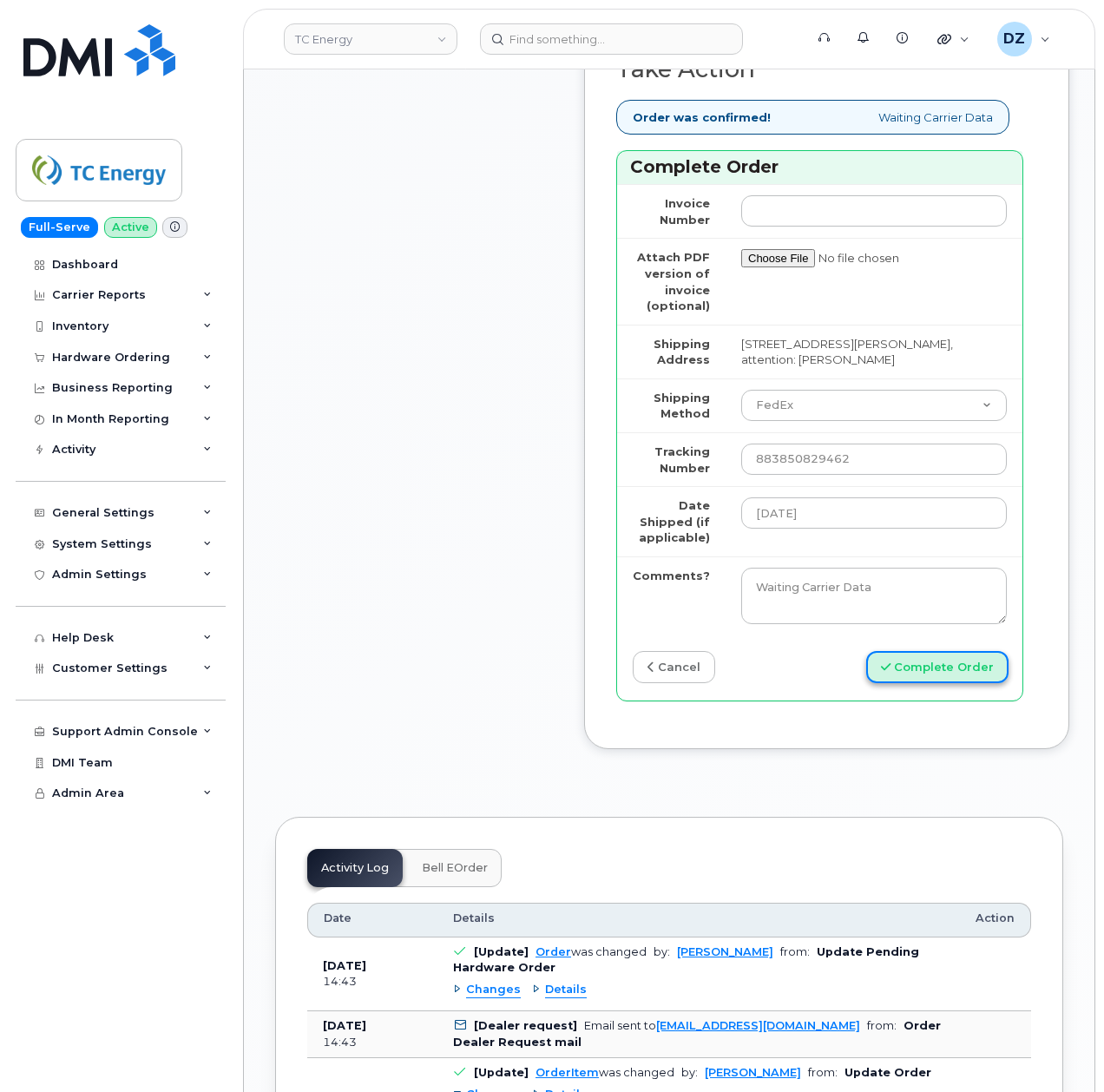
click at [923, 660] on button "Complete Order" at bounding box center [937, 667] width 142 height 32
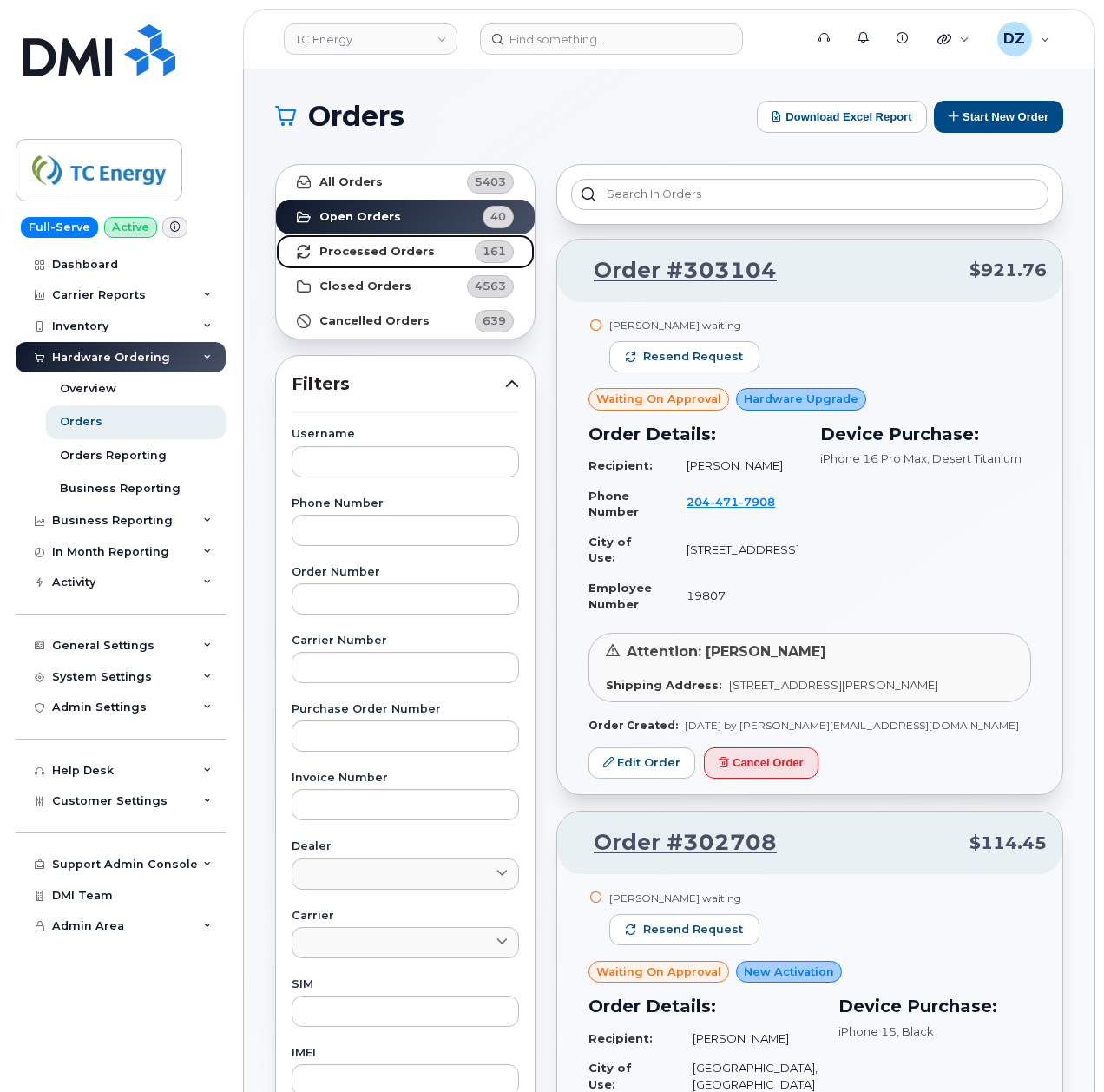
click at [457, 255] on link "Processed Orders 161" at bounding box center [405, 252] width 258 height 35
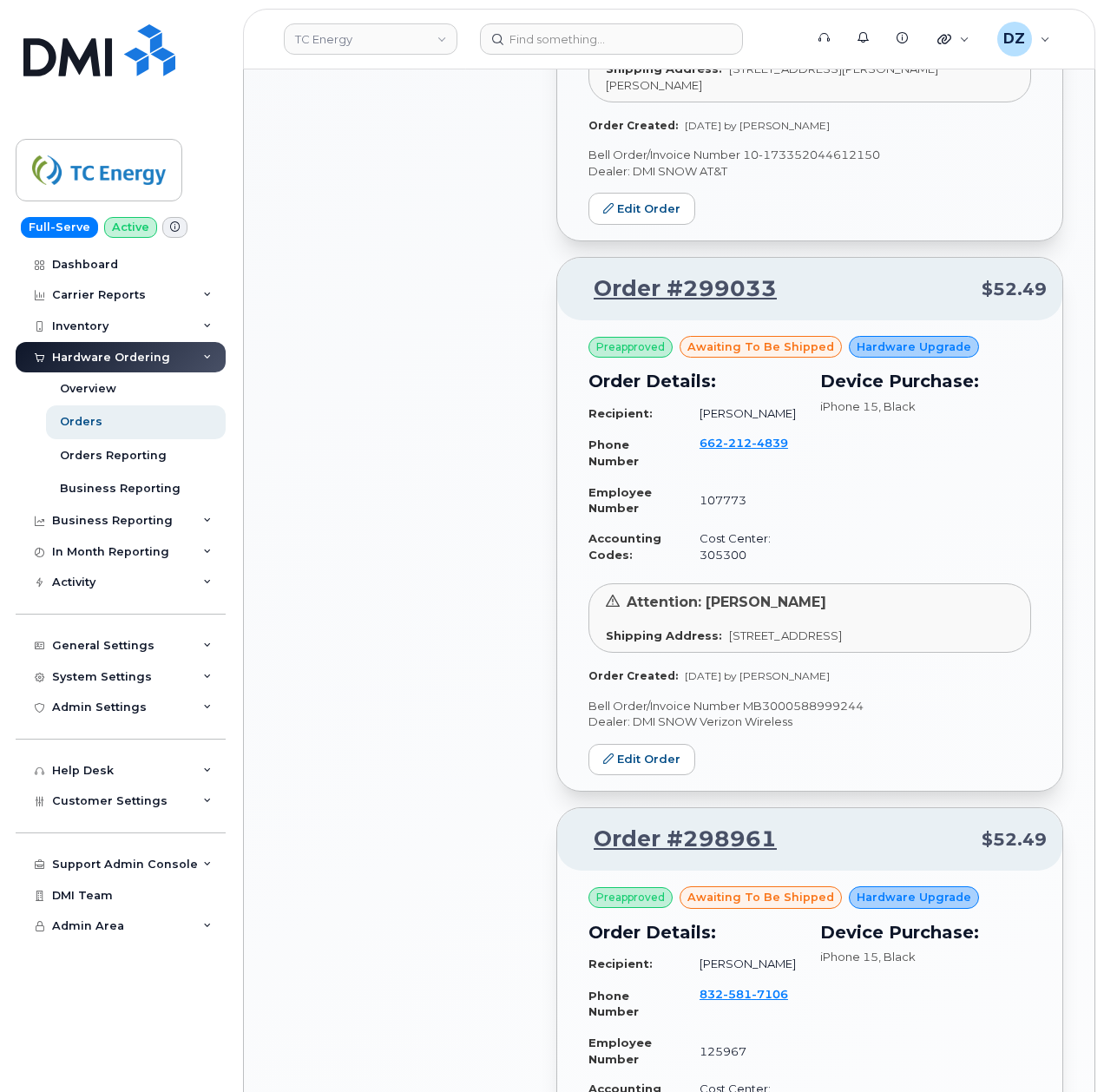
scroll to position [1620, 0]
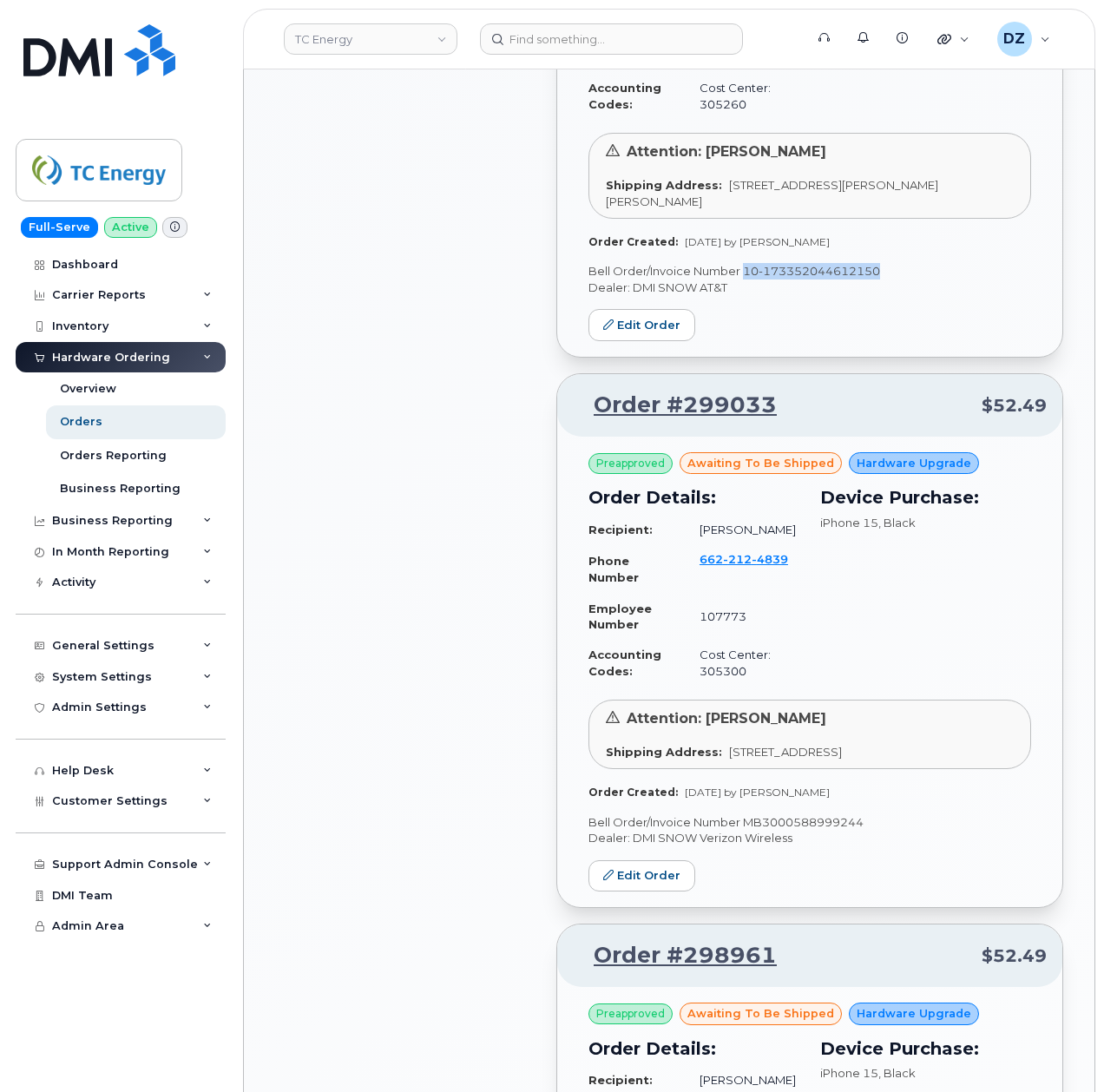
drag, startPoint x: 744, startPoint y: 292, endPoint x: 878, endPoint y: 300, distance: 134.2
click at [878, 279] on p "Bell Order/Invoice Number 10-173352044612150" at bounding box center [810, 271] width 443 height 17
copy p "10-173352044612150"
click at [814, 831] on p "Bell Order/Invoice Number MB3000588999244" at bounding box center [810, 823] width 443 height 17
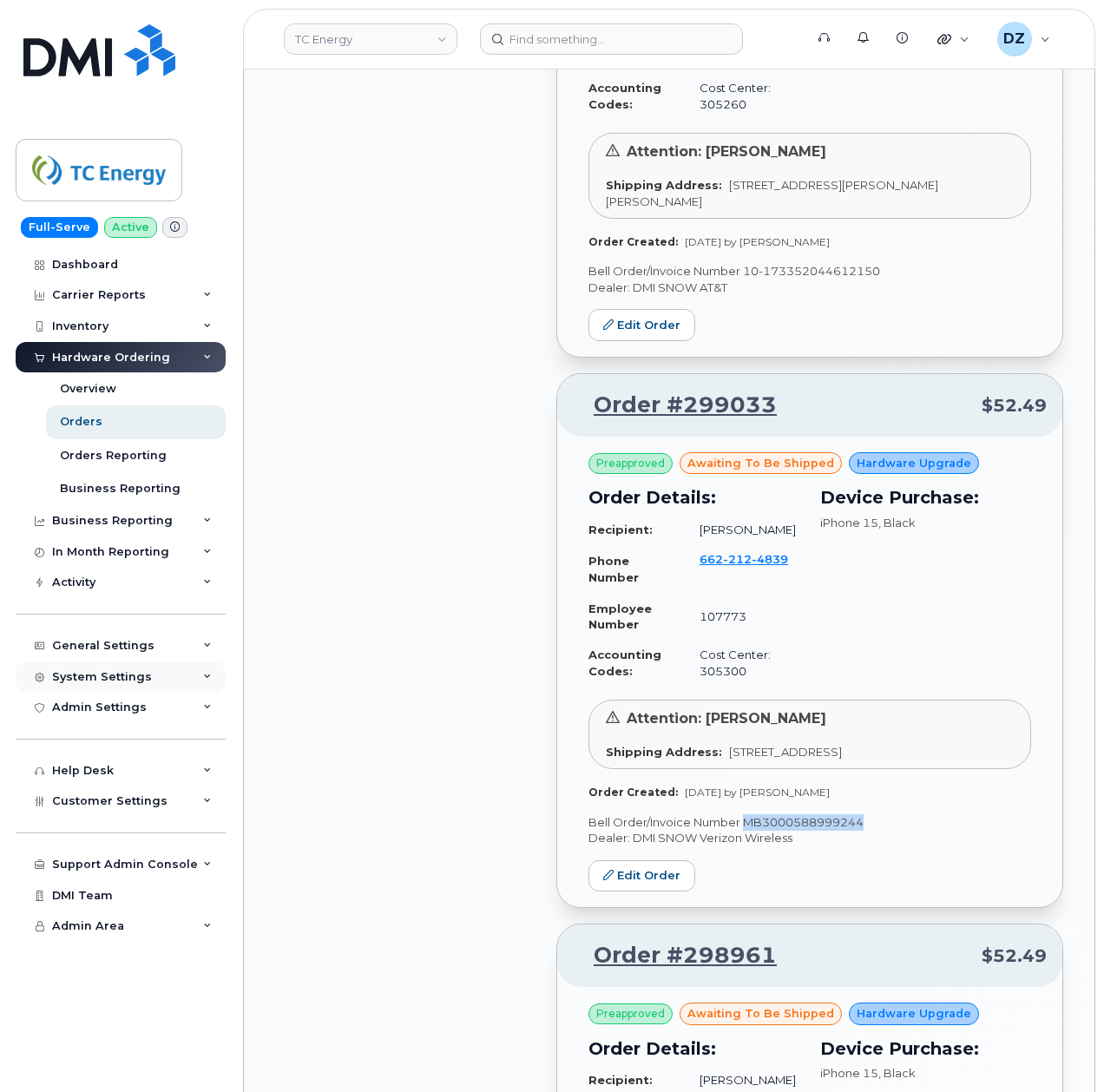
copy p "MB3000588999244"
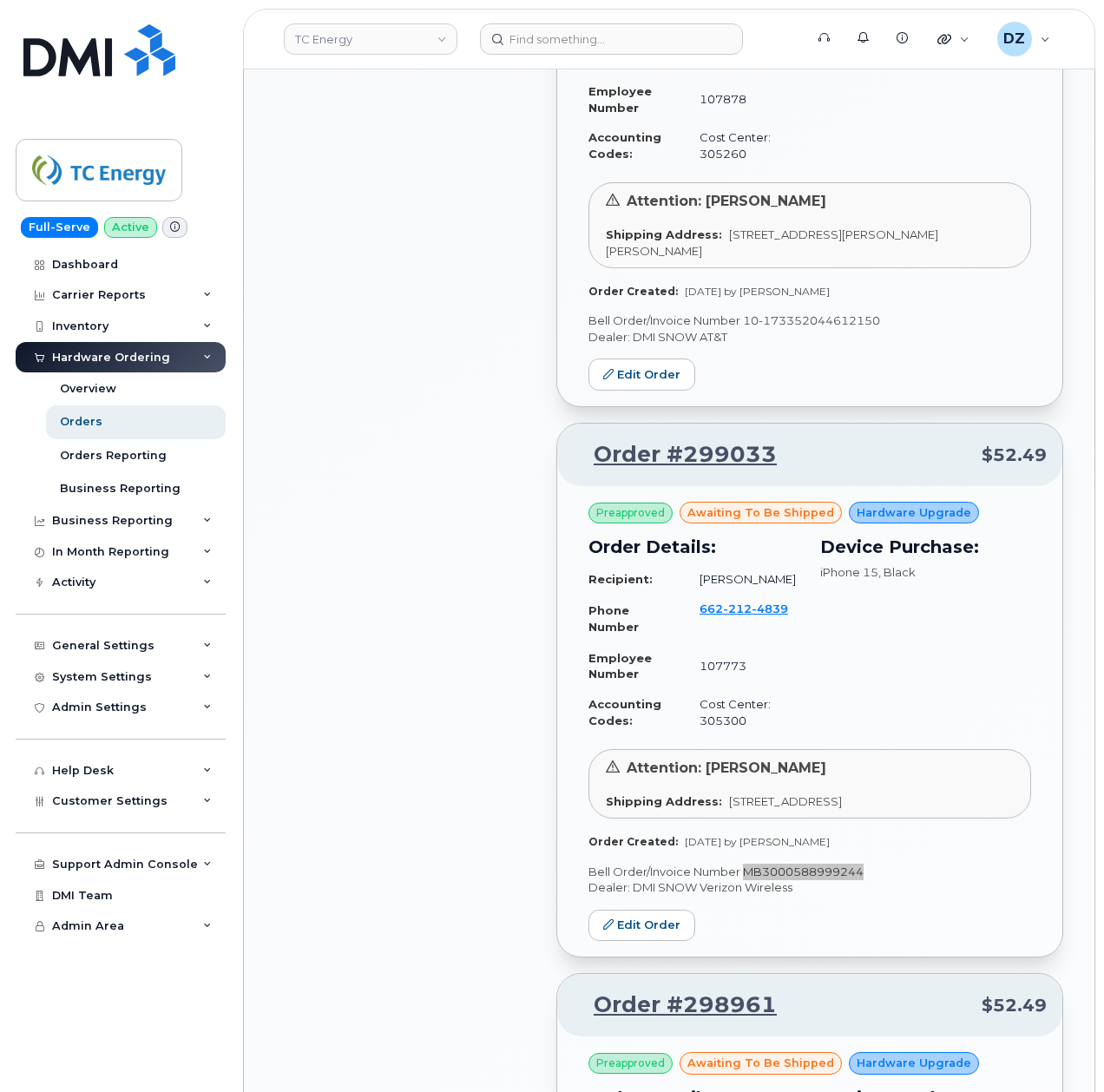
scroll to position [1528, 0]
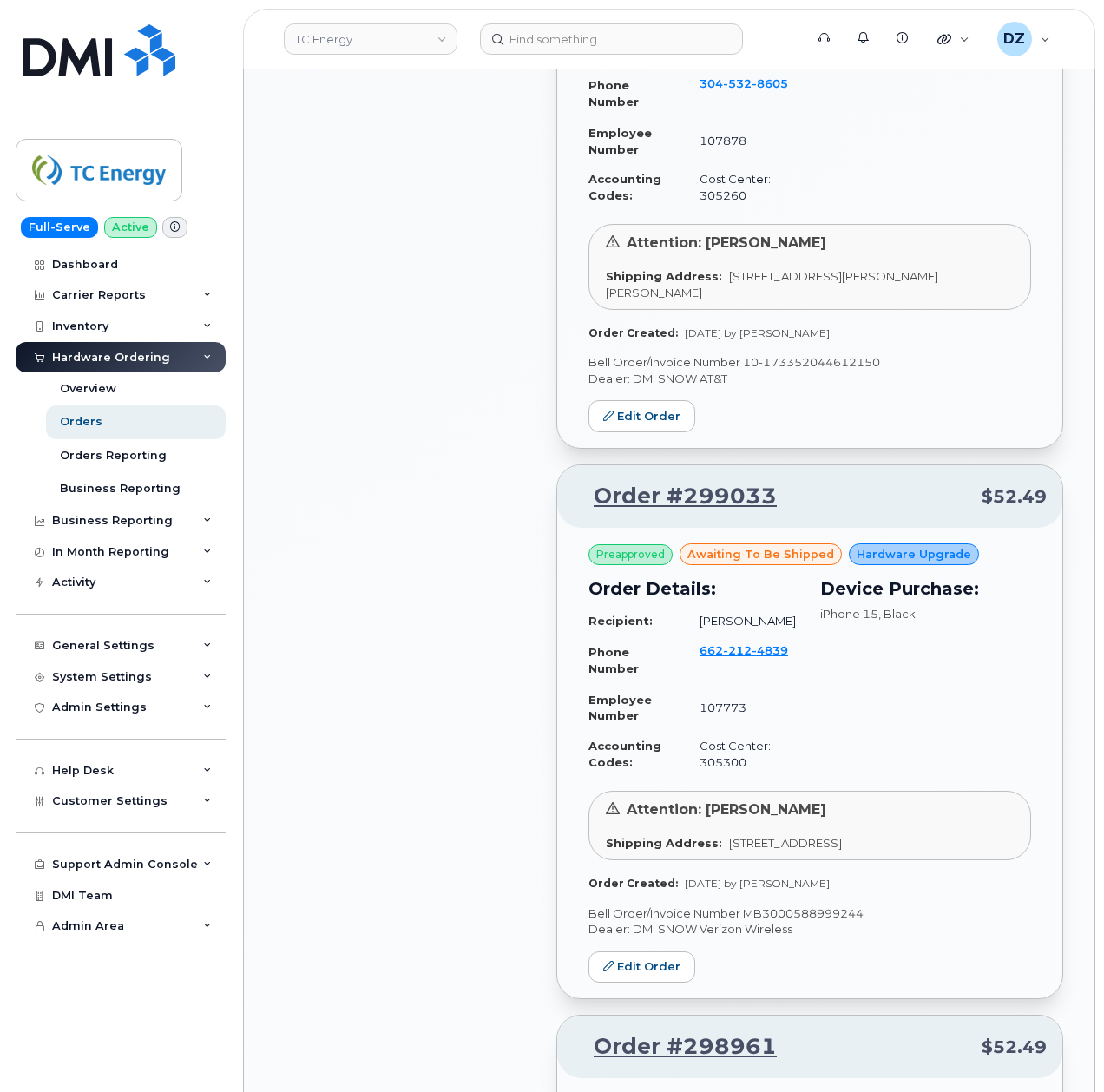
click at [393, 452] on div "All Orders 5403 Open Orders 40 Processed Orders 161 Closed Orders 4563 Cancelle…" at bounding box center [405, 920] width 281 height 4592
click at [764, 921] on p "Bell Order/Invoice Number MB3000588999244" at bounding box center [810, 913] width 443 height 17
copy p "MB3000588999244"
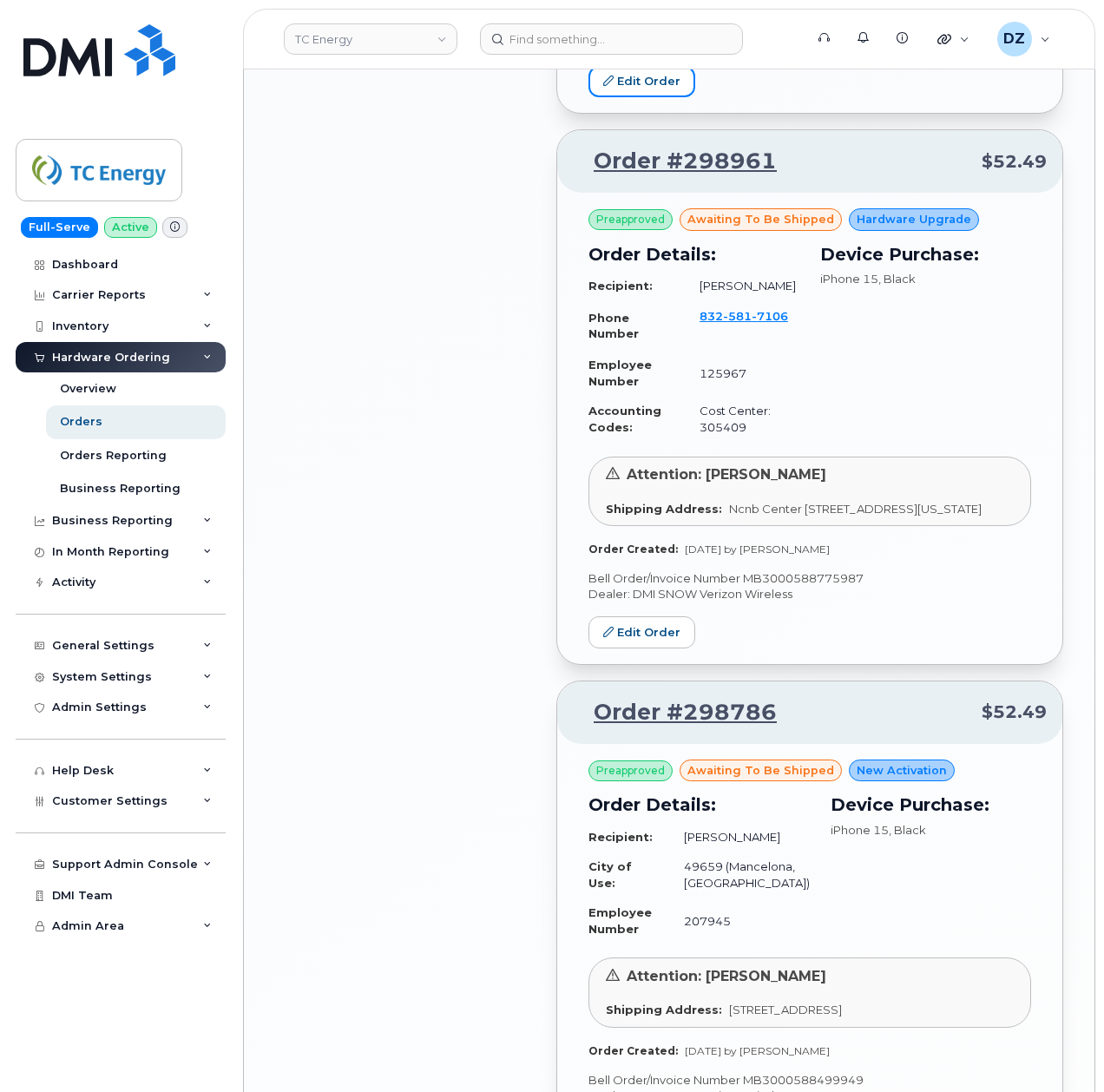
scroll to position [2454, 0]
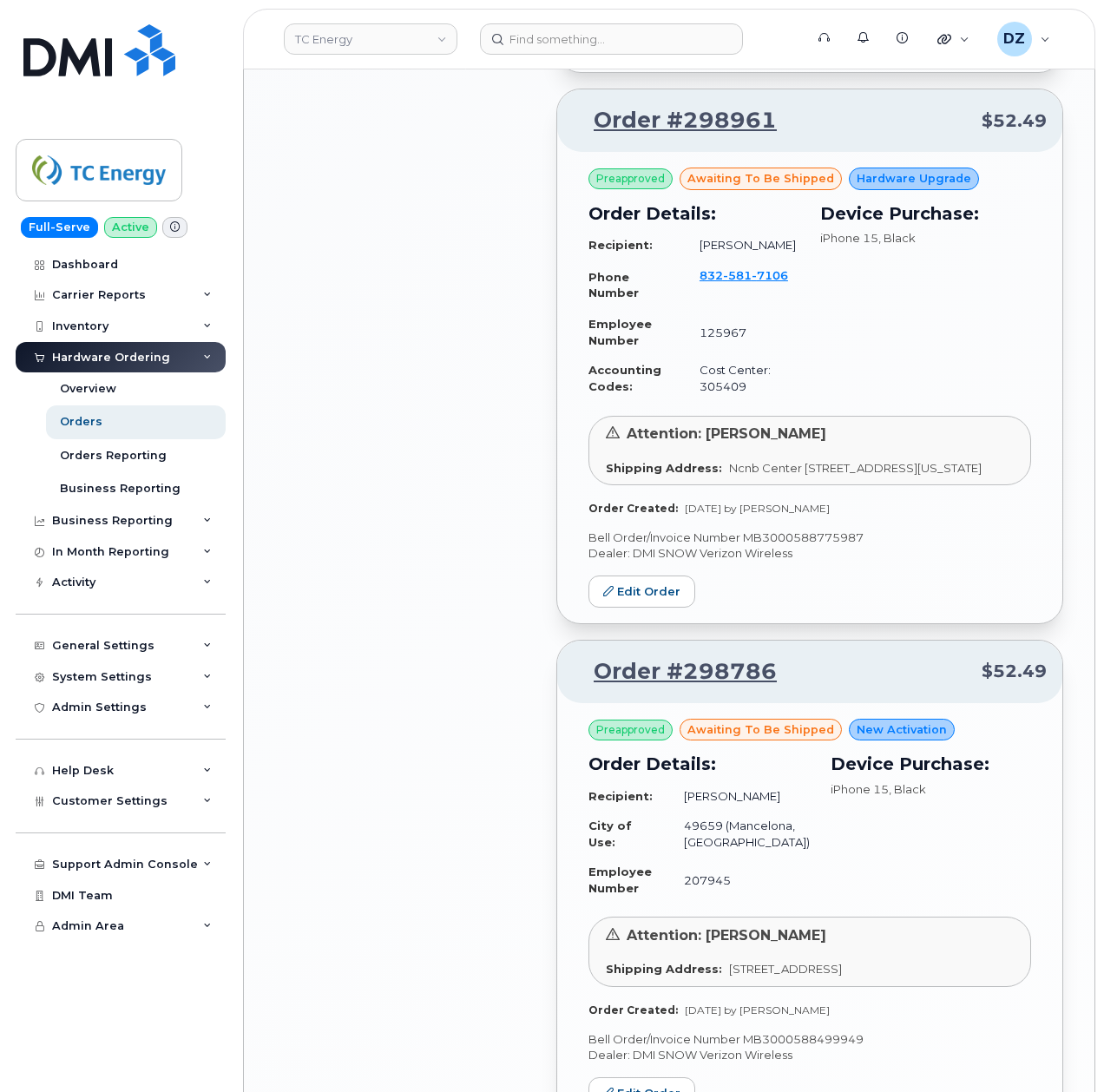
click at [778, 546] on p "Bell Order/Invoice Number MB3000588775987" at bounding box center [810, 538] width 443 height 17
copy p "MB3000588775987"
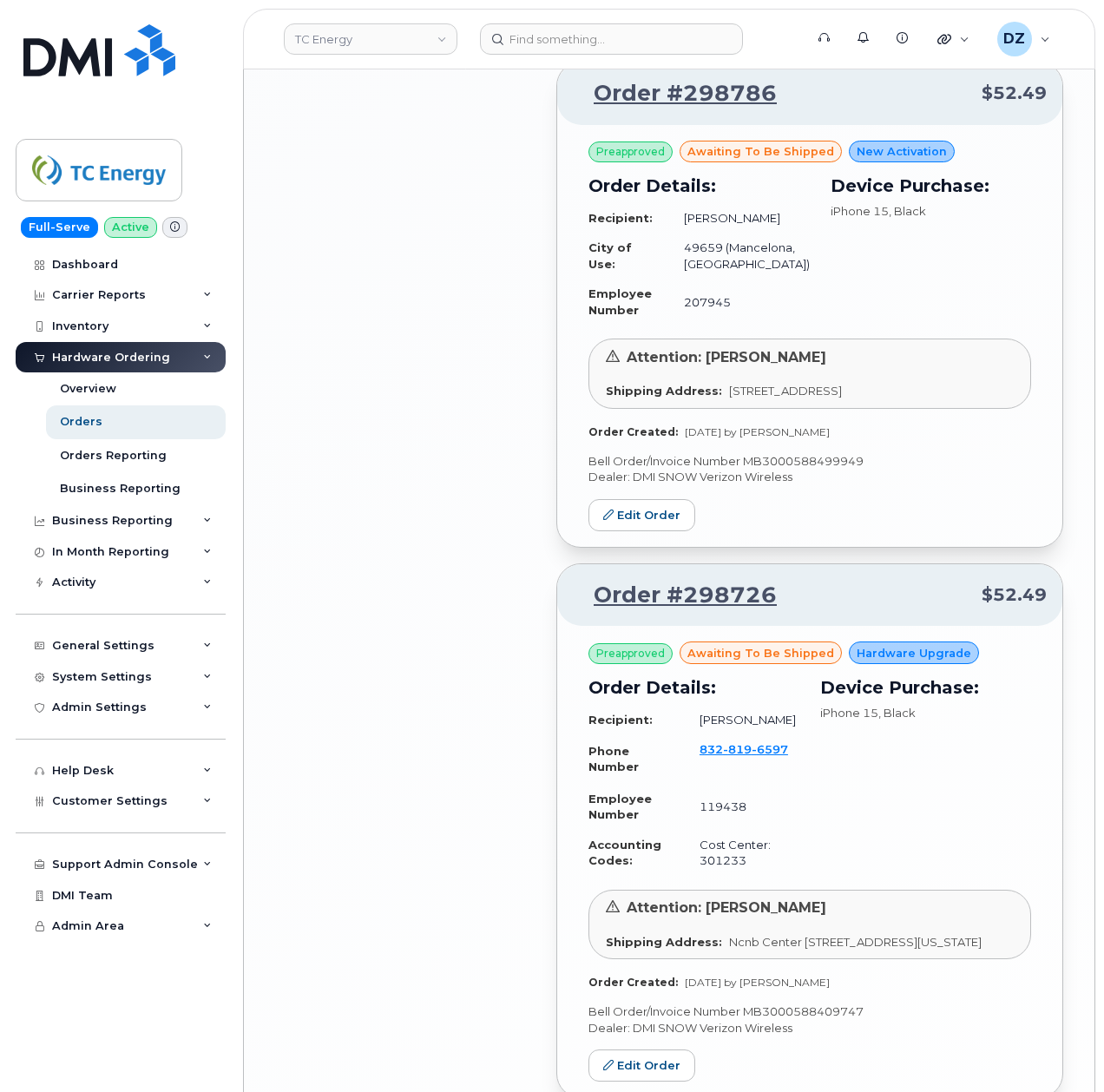
scroll to position [2917, 0]
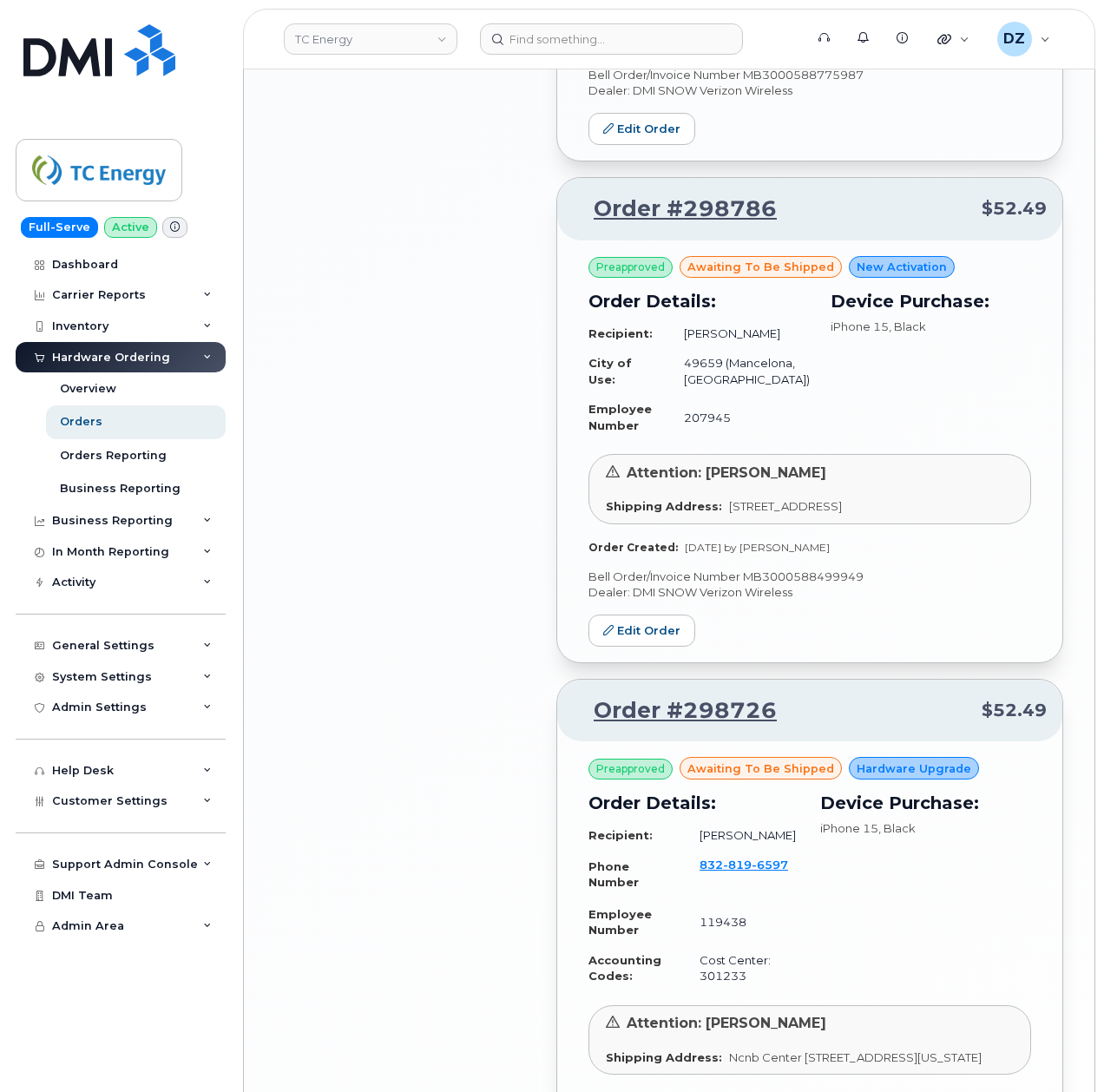
click at [828, 585] on p "Bell Order/Invoice Number MB3000588499949" at bounding box center [810, 576] width 443 height 17
copy p "MB3000588499949"
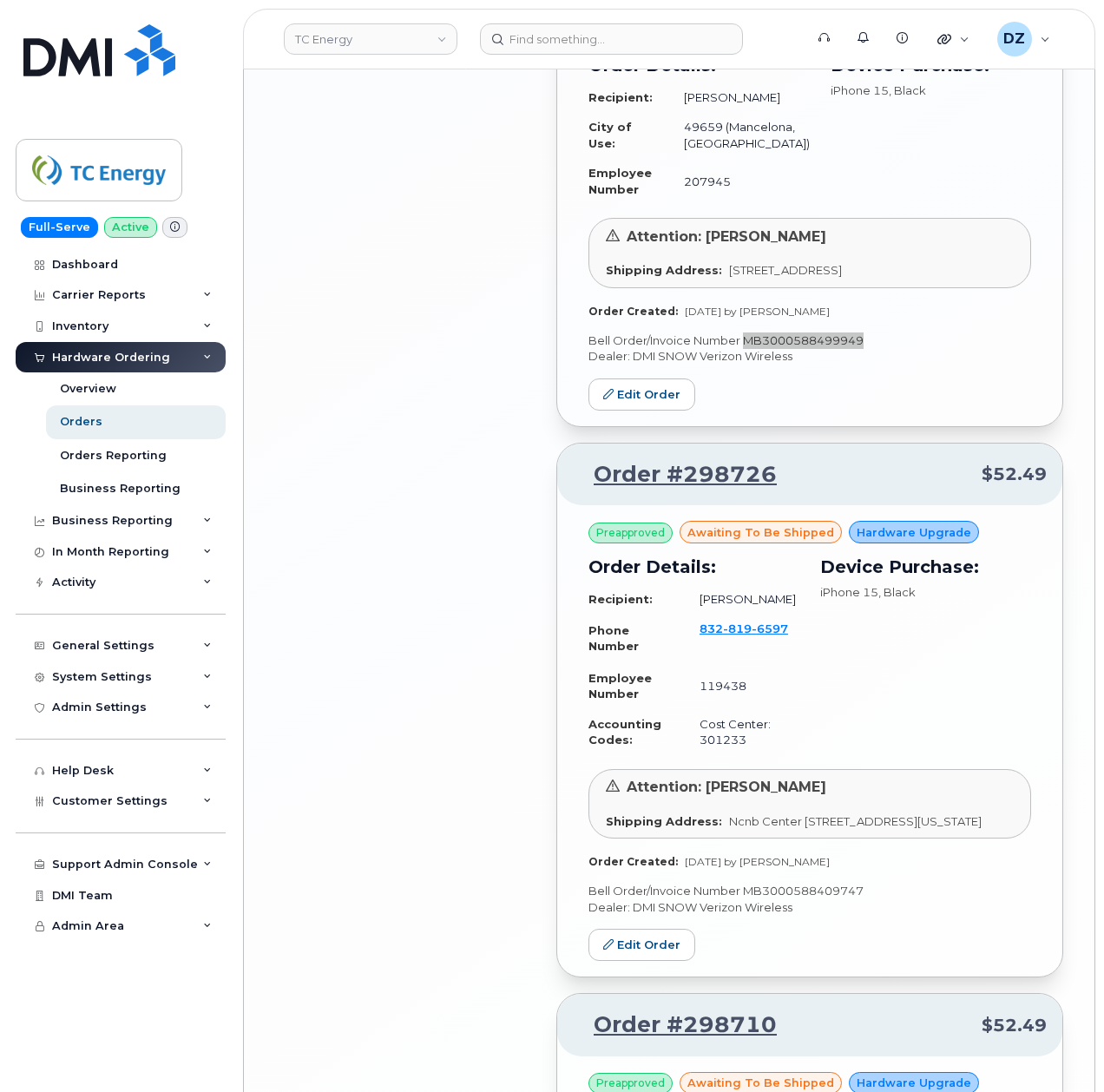
scroll to position [3033, 0]
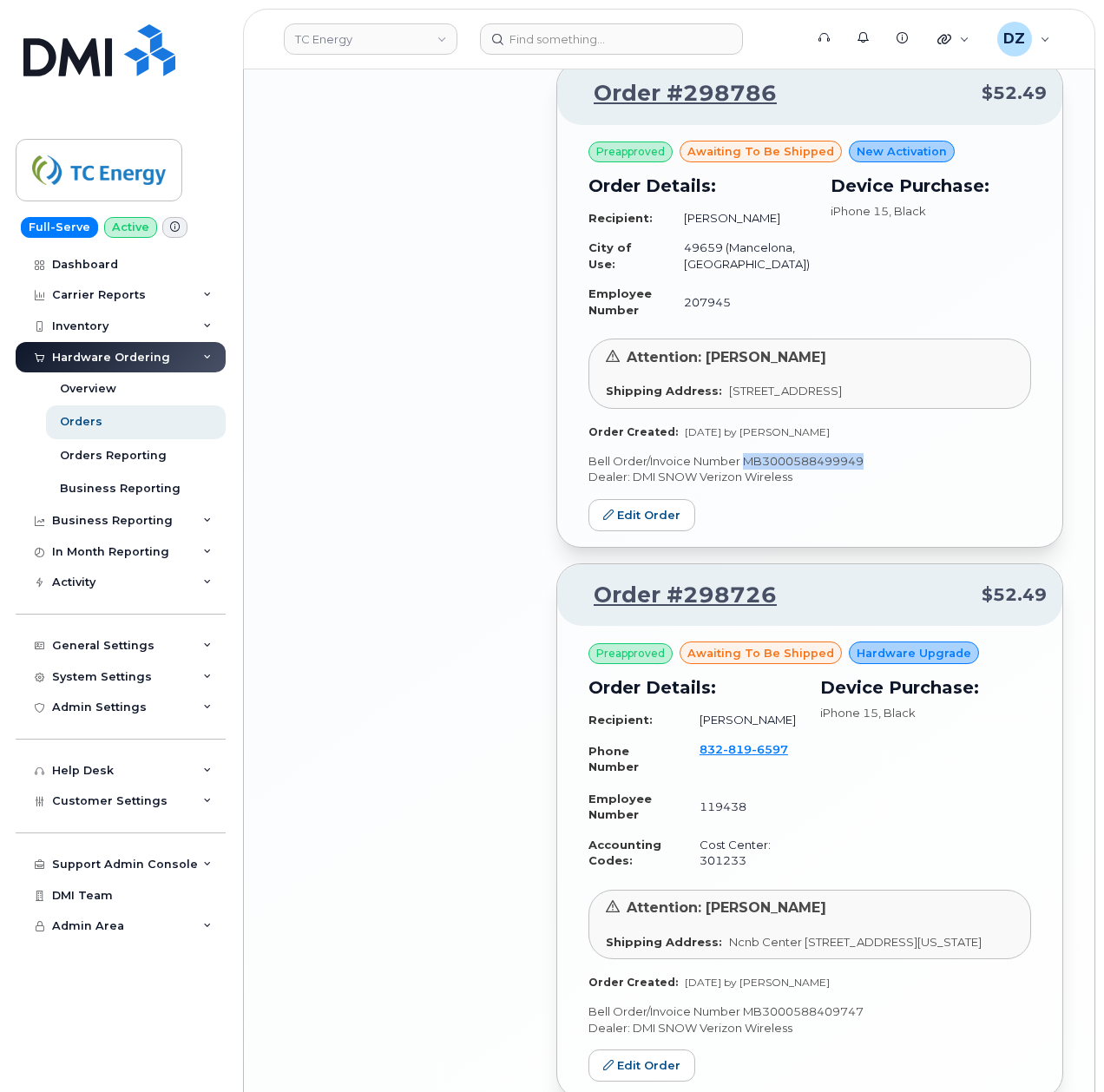
copy p "MB3000588499949"
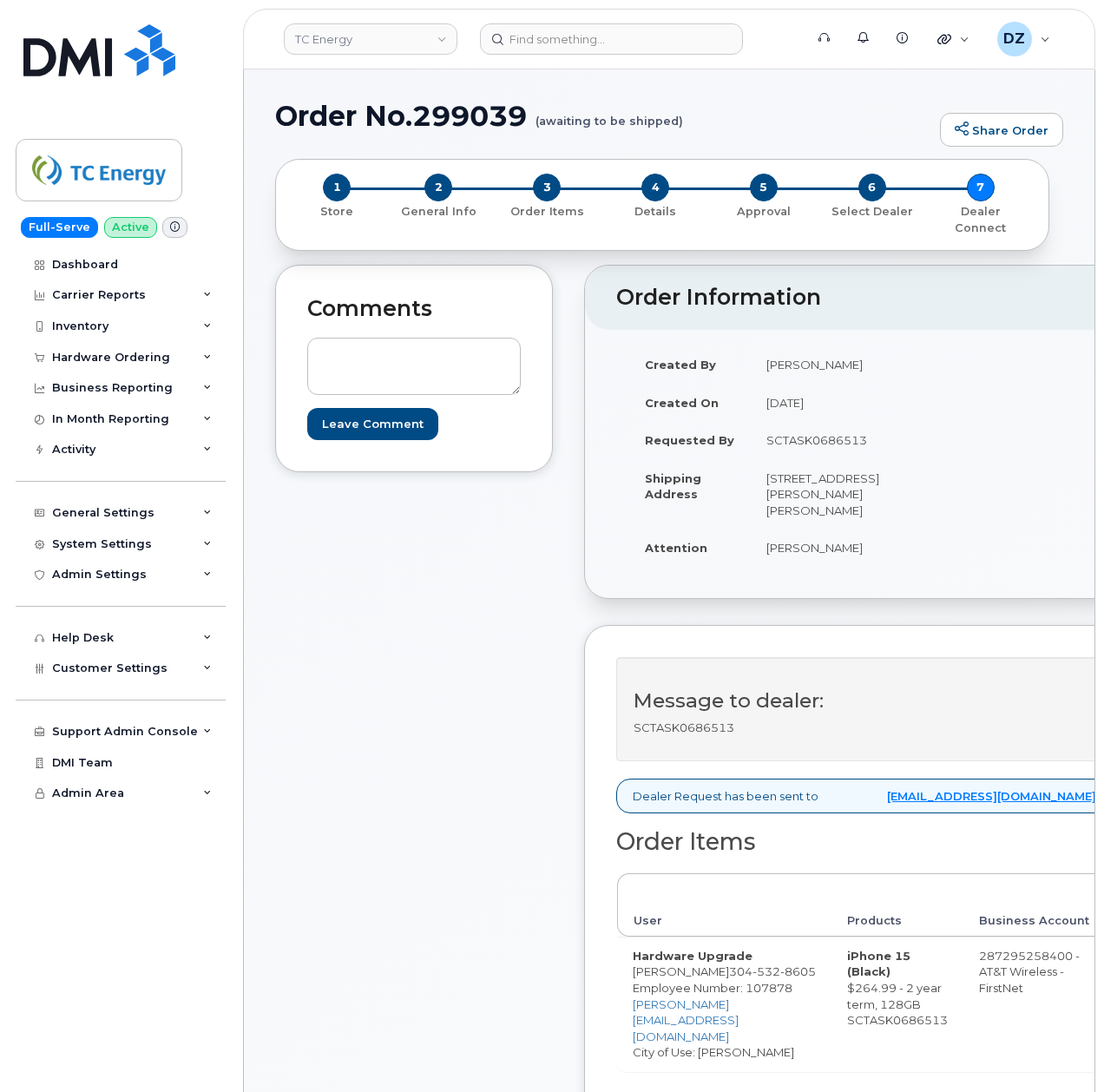
scroll to position [347, 0]
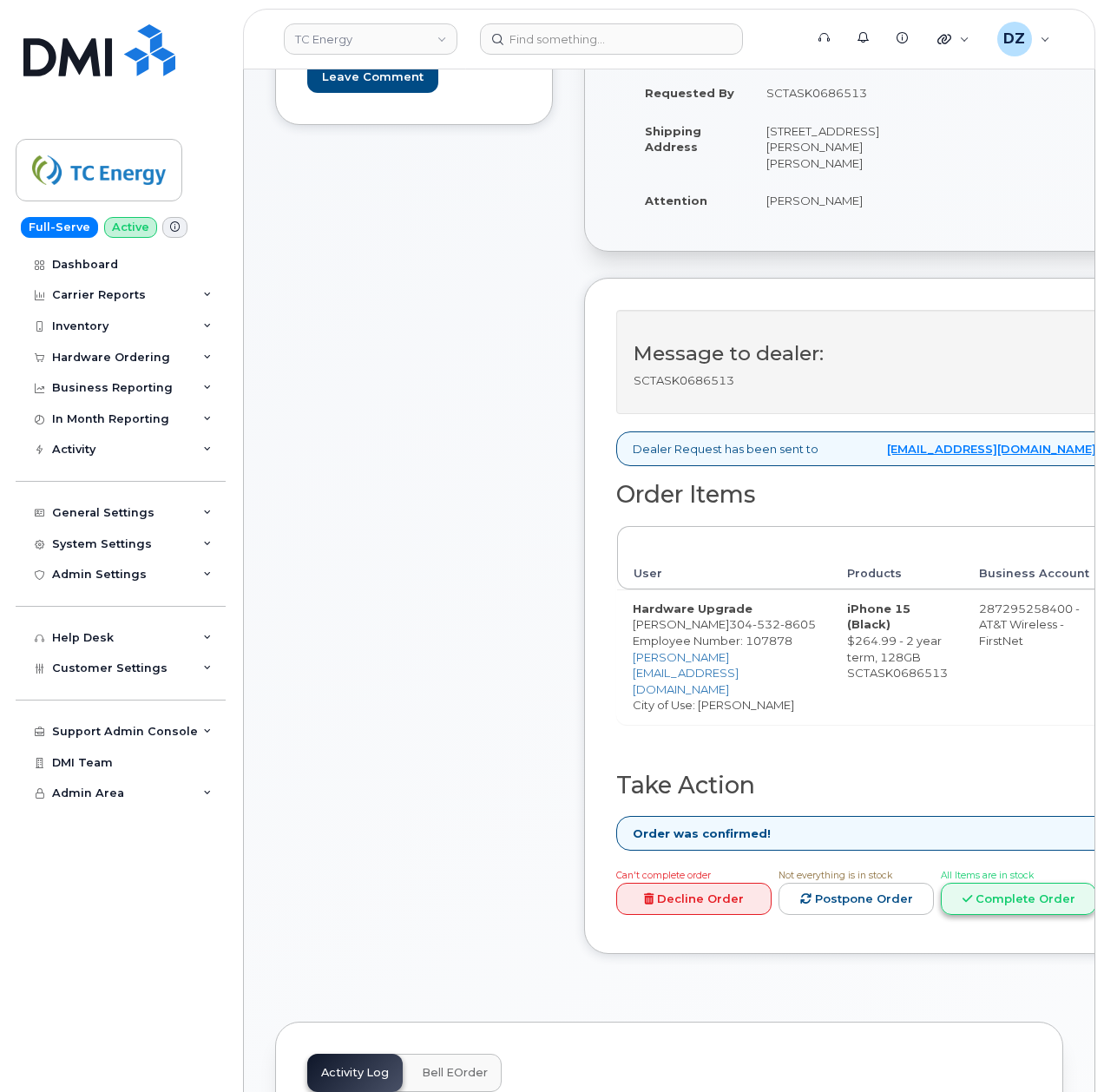
click at [1002, 883] on link "Complete Order" at bounding box center [1018, 898] width 155 height 32
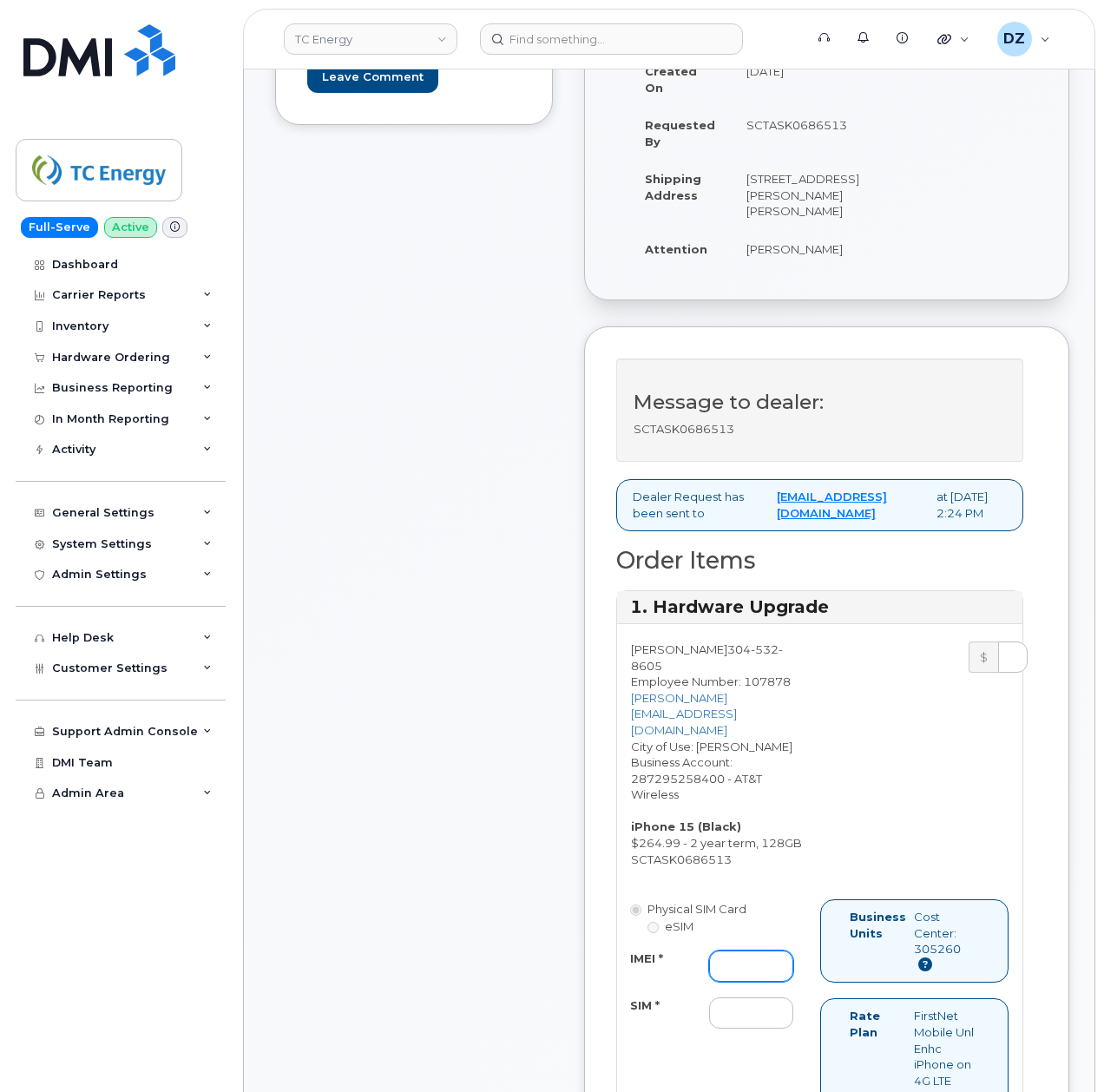
click at [750, 950] on input "IMEI *" at bounding box center [751, 966] width 84 height 31
paste input "351080694643104"
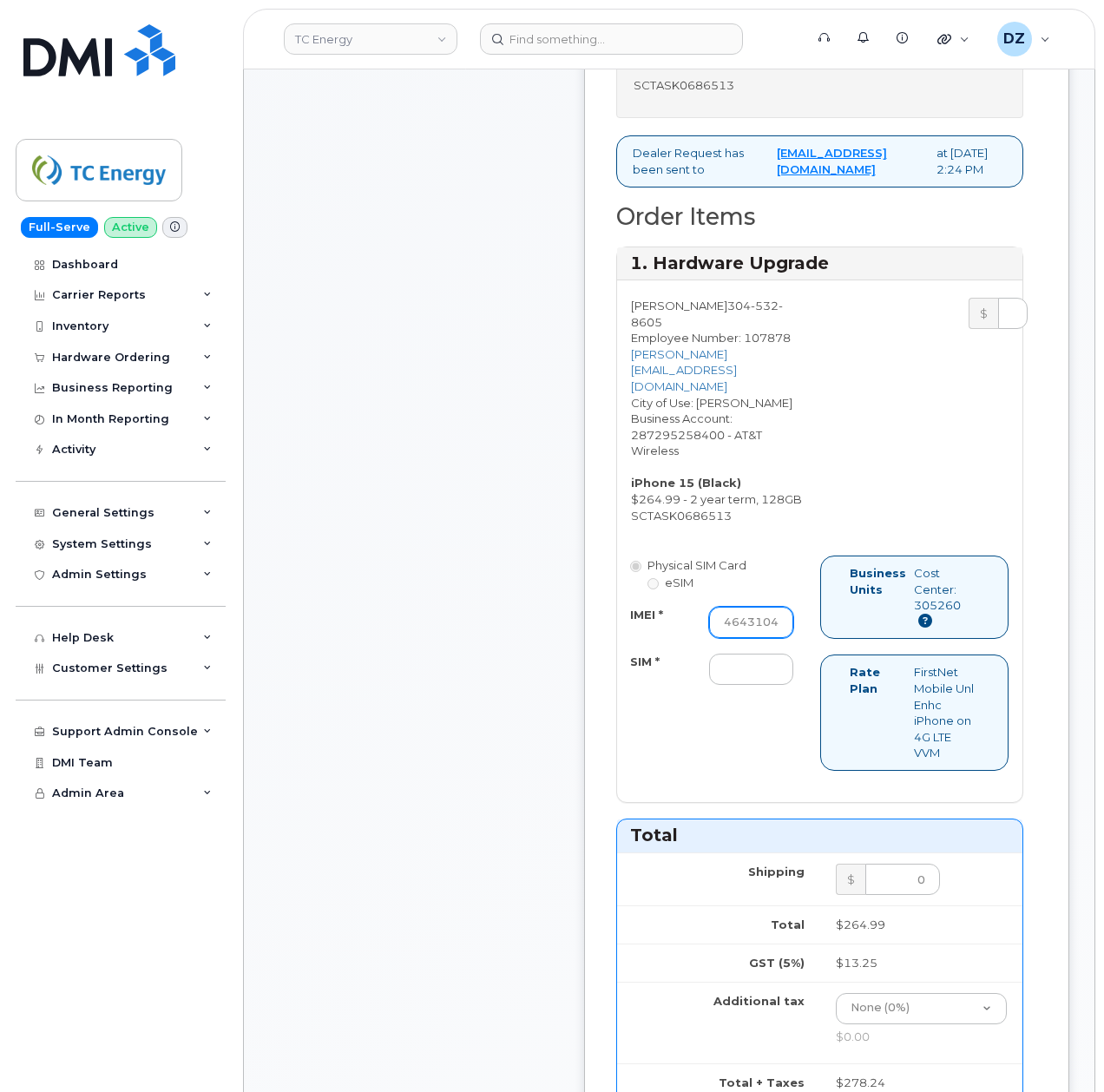
scroll to position [694, 0]
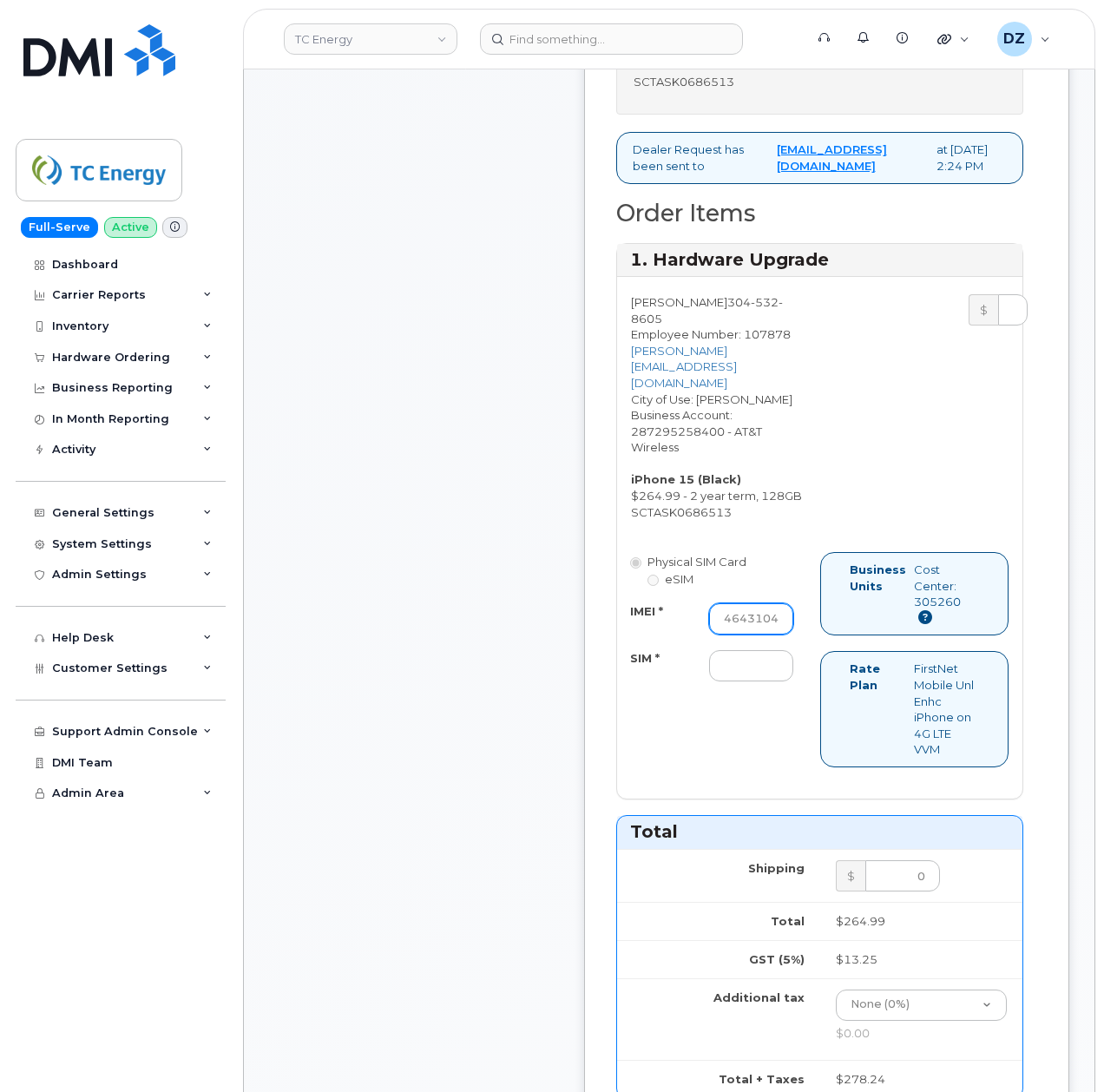
type input "351080694643104"
click at [757, 650] on input "SIM *" at bounding box center [751, 666] width 84 height 31
paste input "89049032007208888800192691378609"
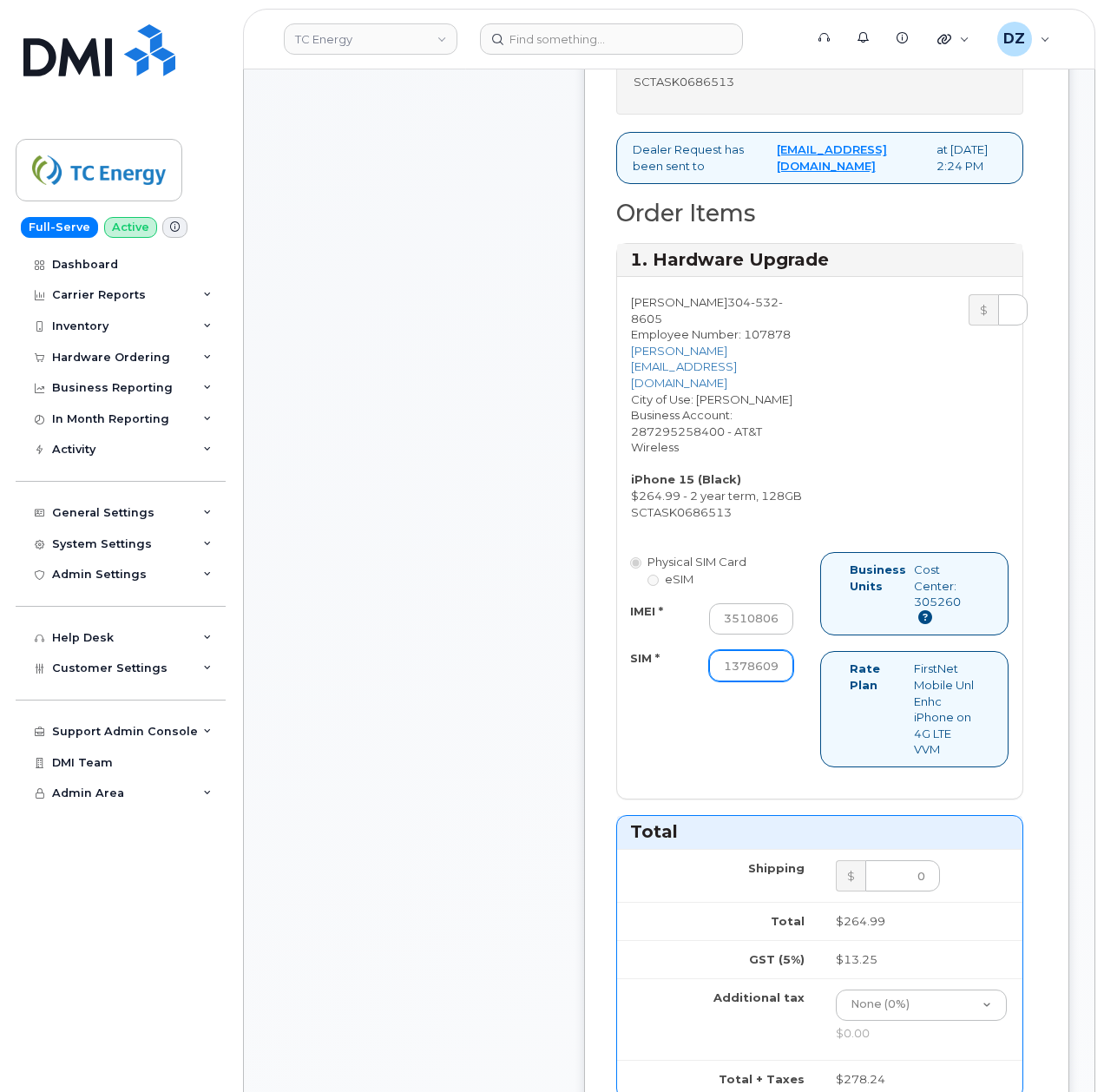
type input "89049032007208888800192691378609"
click at [581, 688] on div "Comments Leave Comment Order Information $278.24 Created By Devon Zellars Creat…" at bounding box center [669, 709] width 788 height 2278
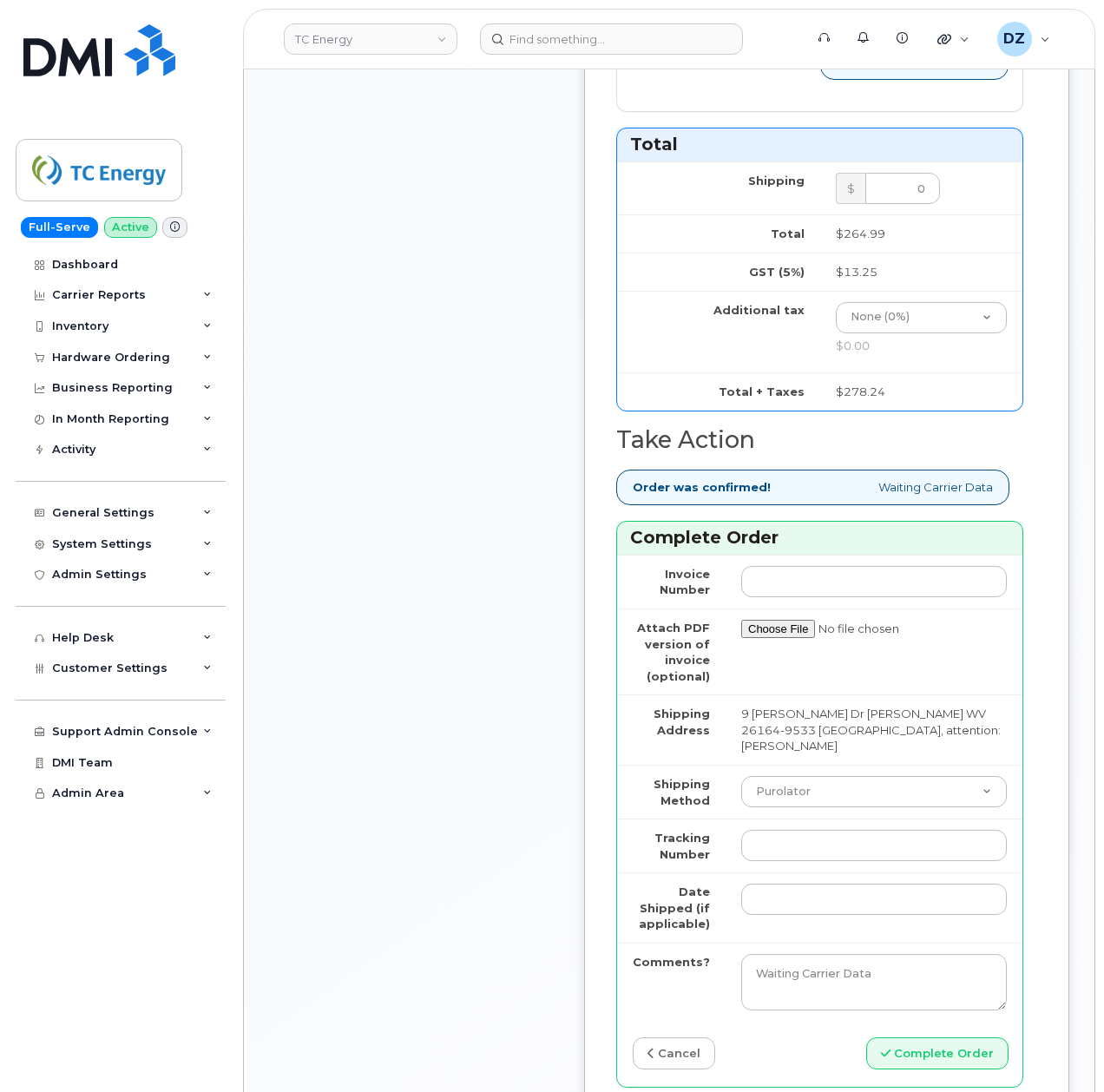
scroll to position [1389, 0]
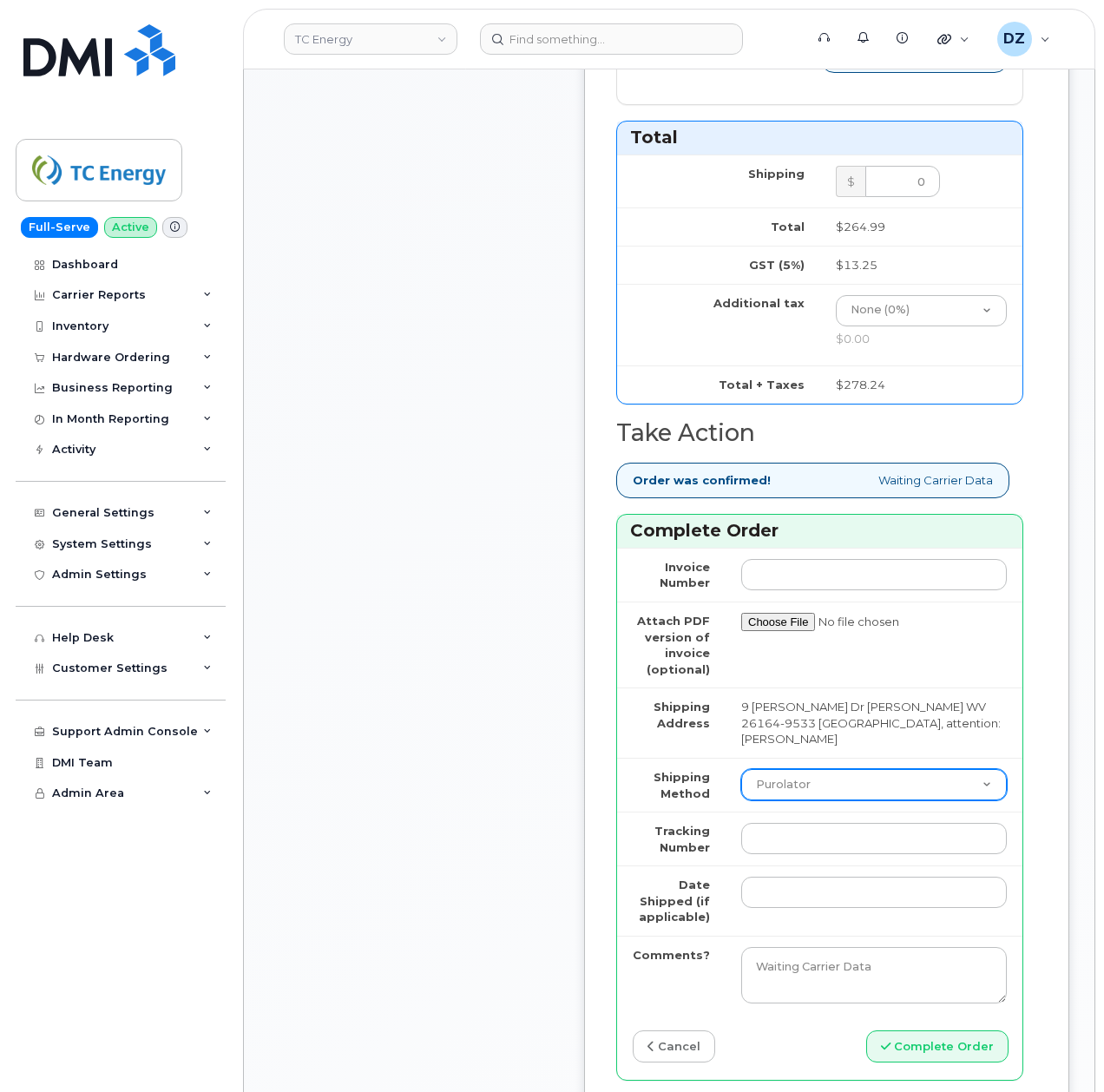
click at [820, 769] on select "Purolator UPS FedEx Canada Post Courier Other Drop Off Pick Up" at bounding box center [874, 785] width 266 height 31
select select "FedEx"
click at [742, 769] on select "Purolator UPS FedEx Canada Post Courier Other Drop Off Pick Up" at bounding box center [874, 785] width 266 height 31
click at [801, 823] on input "Tracking Number" at bounding box center [874, 838] width 266 height 31
paste input "883795186793"
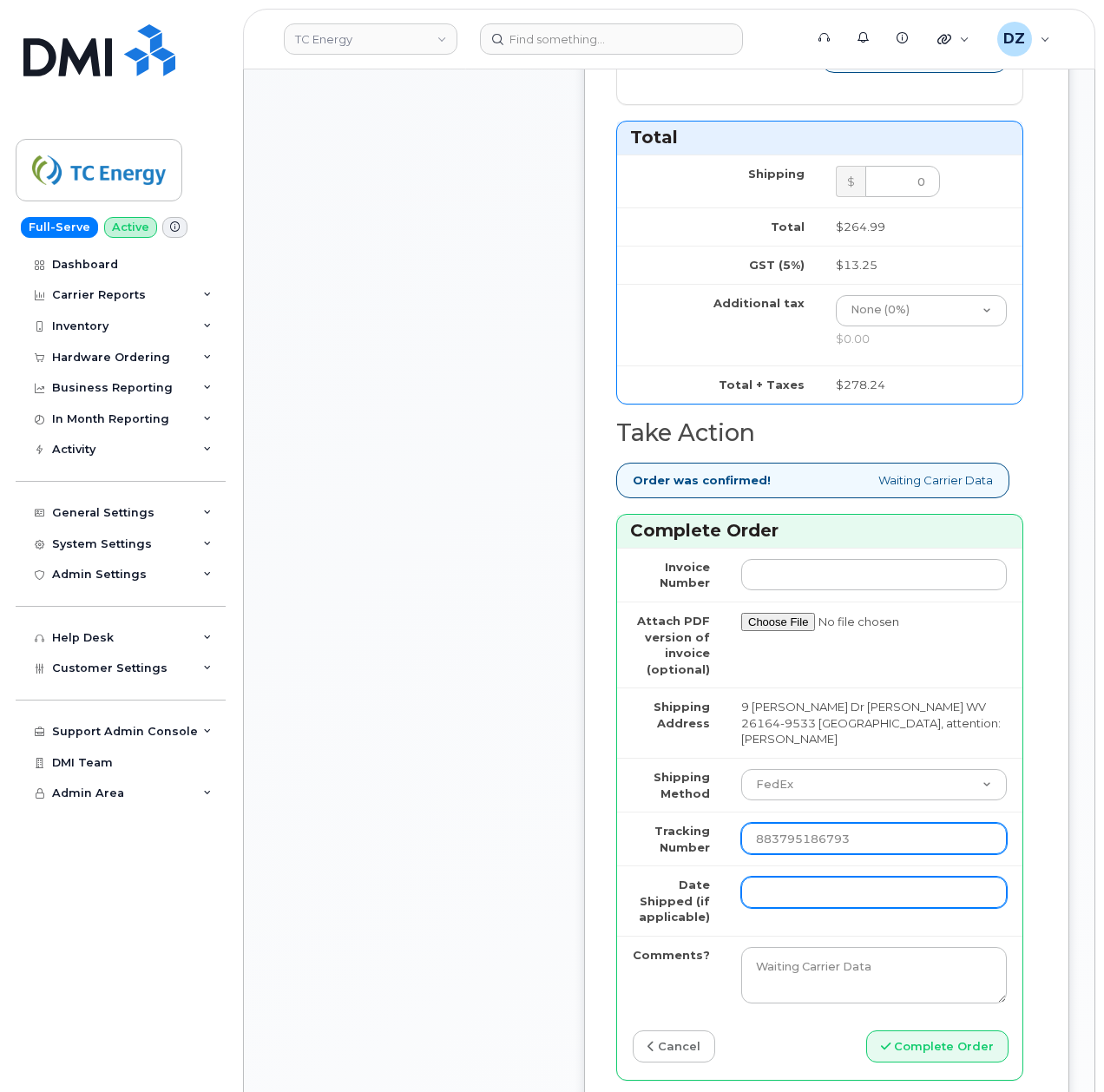
type input "883795186793"
click at [769, 876] on input "Date Shipped (if applicable)" at bounding box center [874, 892] width 266 height 31
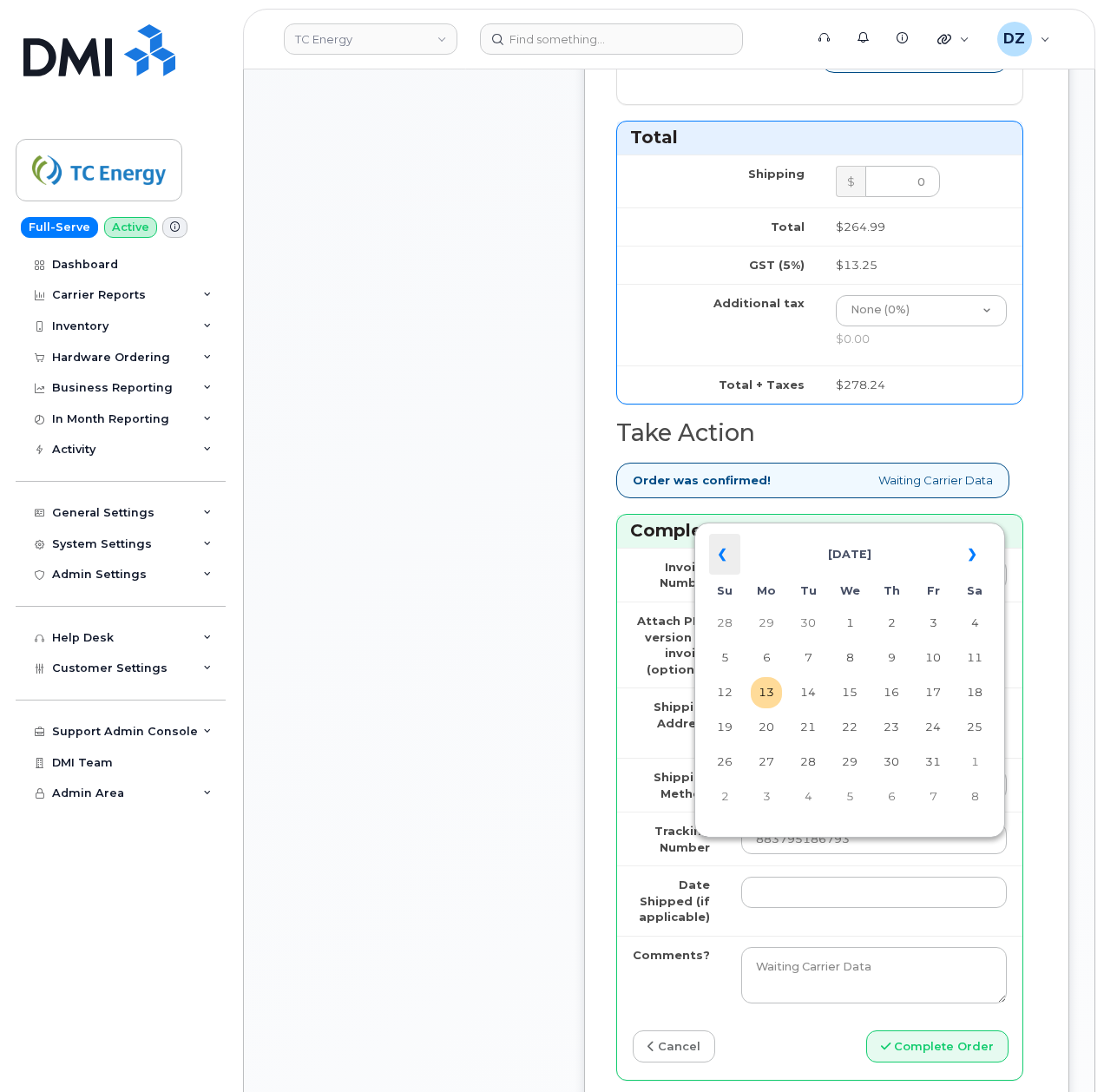
click at [726, 549] on th "«" at bounding box center [725, 554] width 31 height 42
click at [767, 730] on td "22" at bounding box center [766, 728] width 31 height 31
type input "2025-09-22"
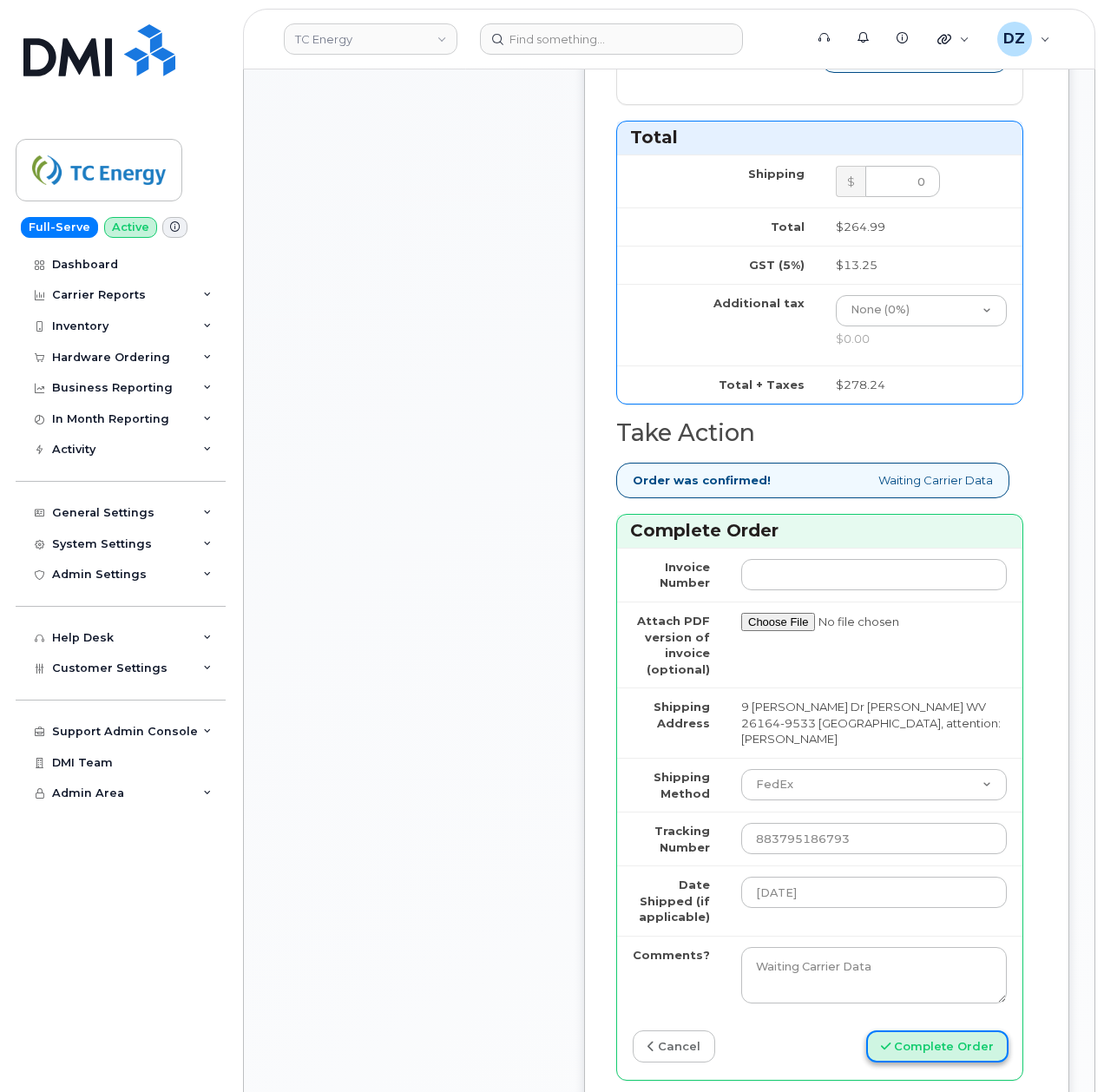
click at [946, 1030] on button "Complete Order" at bounding box center [937, 1046] width 142 height 32
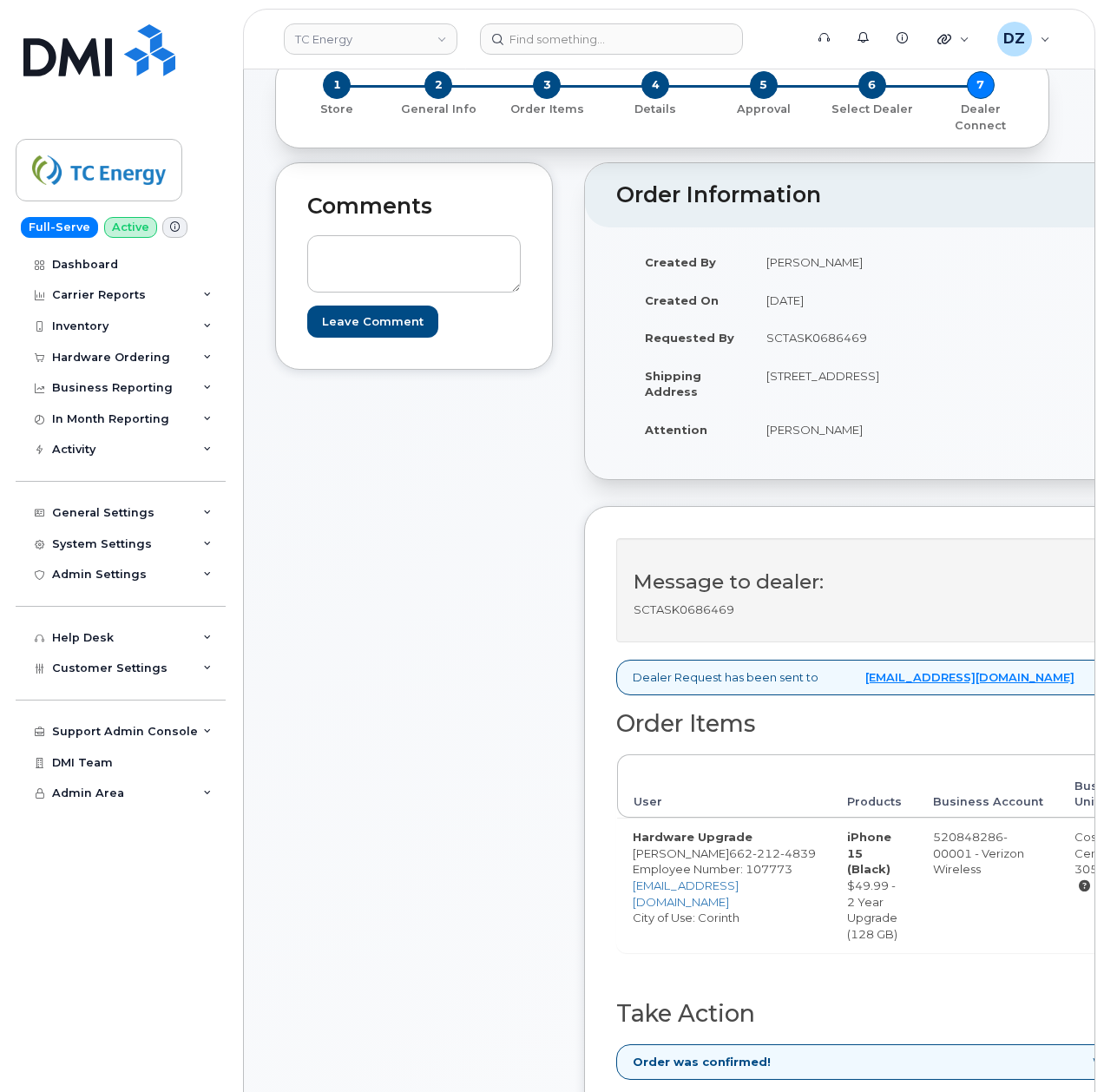
scroll to position [231, 0]
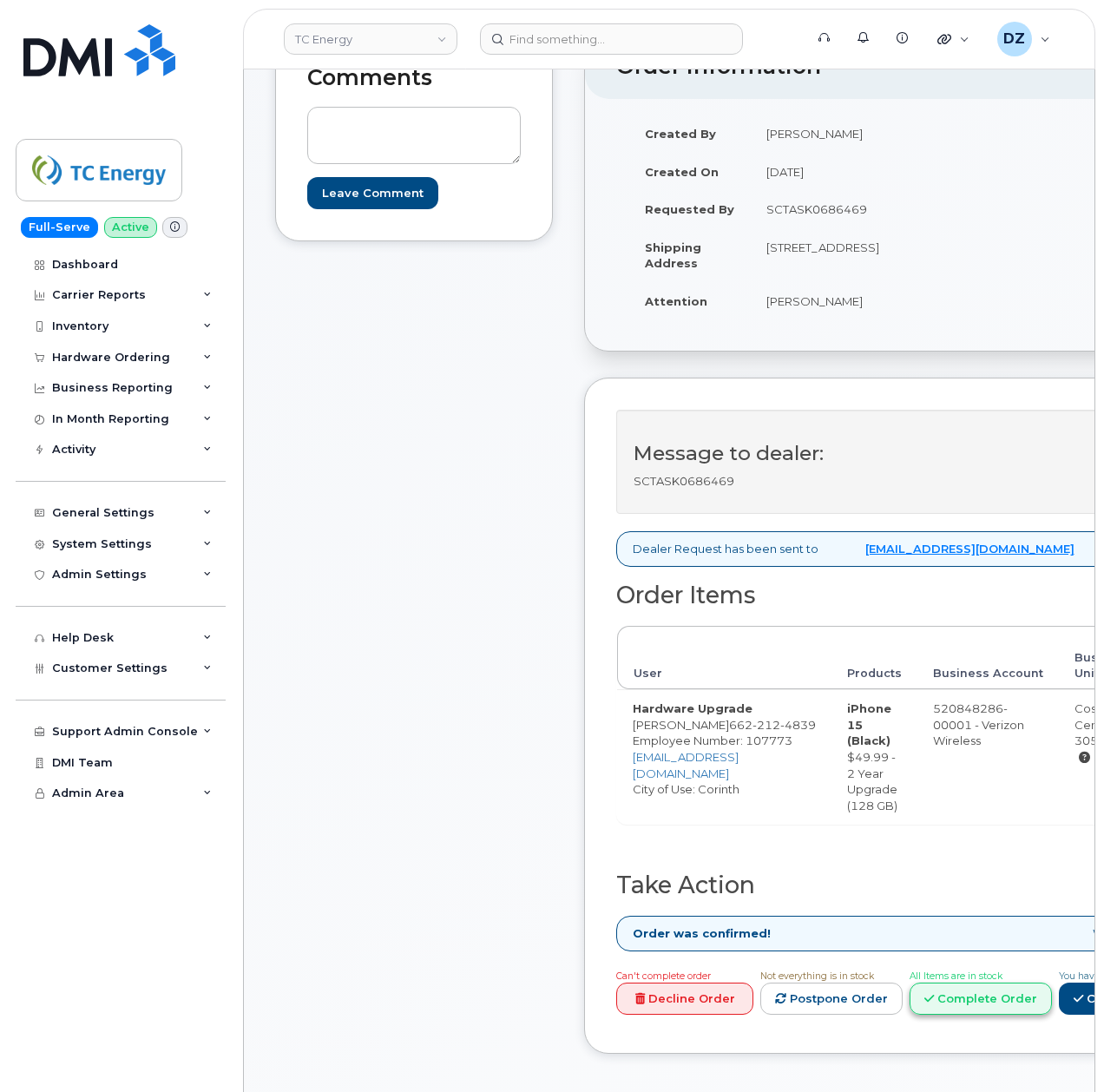
click at [1036, 1007] on link "Complete Order" at bounding box center [980, 998] width 142 height 32
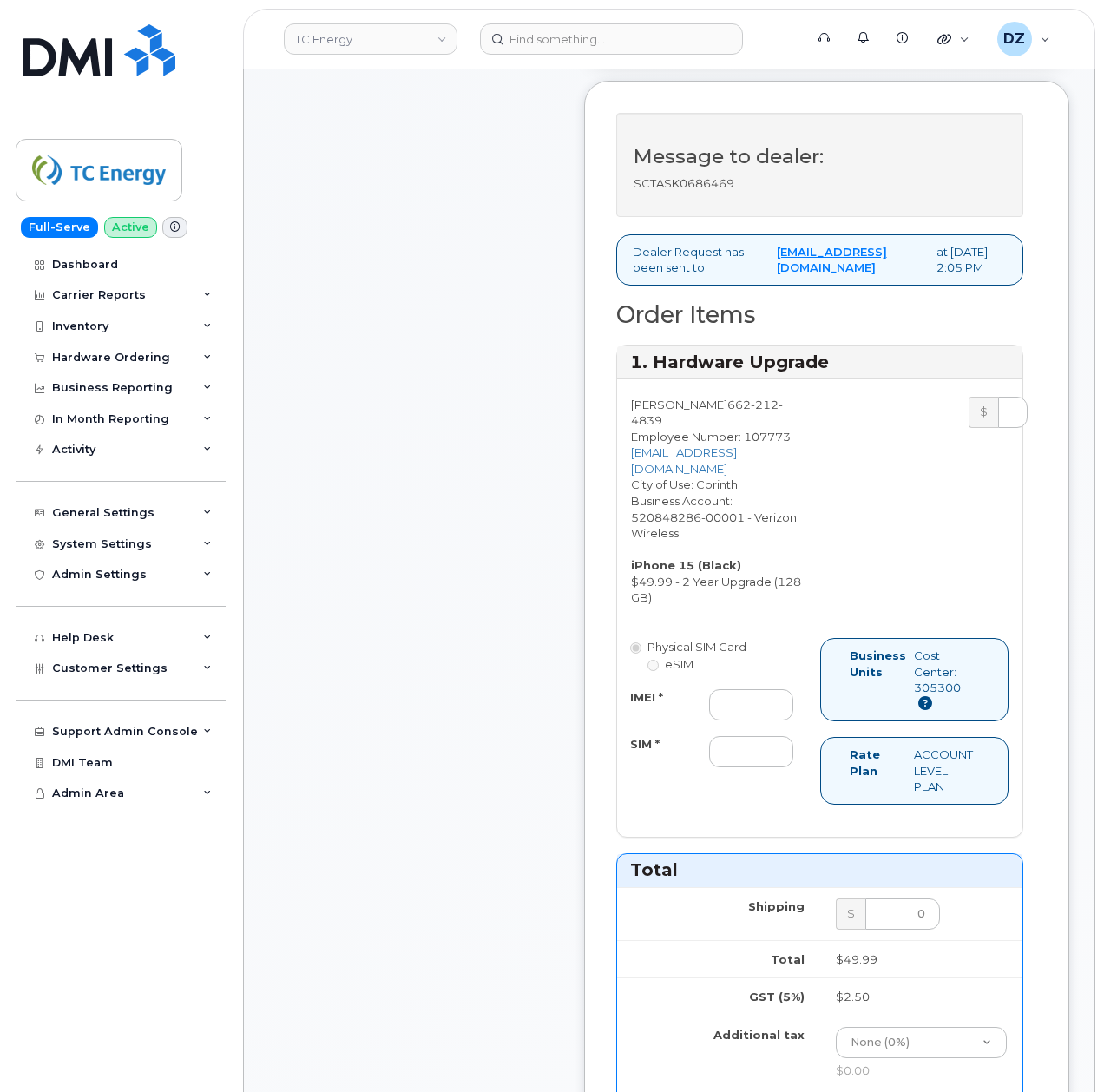
scroll to position [578, 0]
click at [742, 718] on input "IMEI *" at bounding box center [751, 703] width 84 height 31
paste input "355135958754900"
type input "355135958754900"
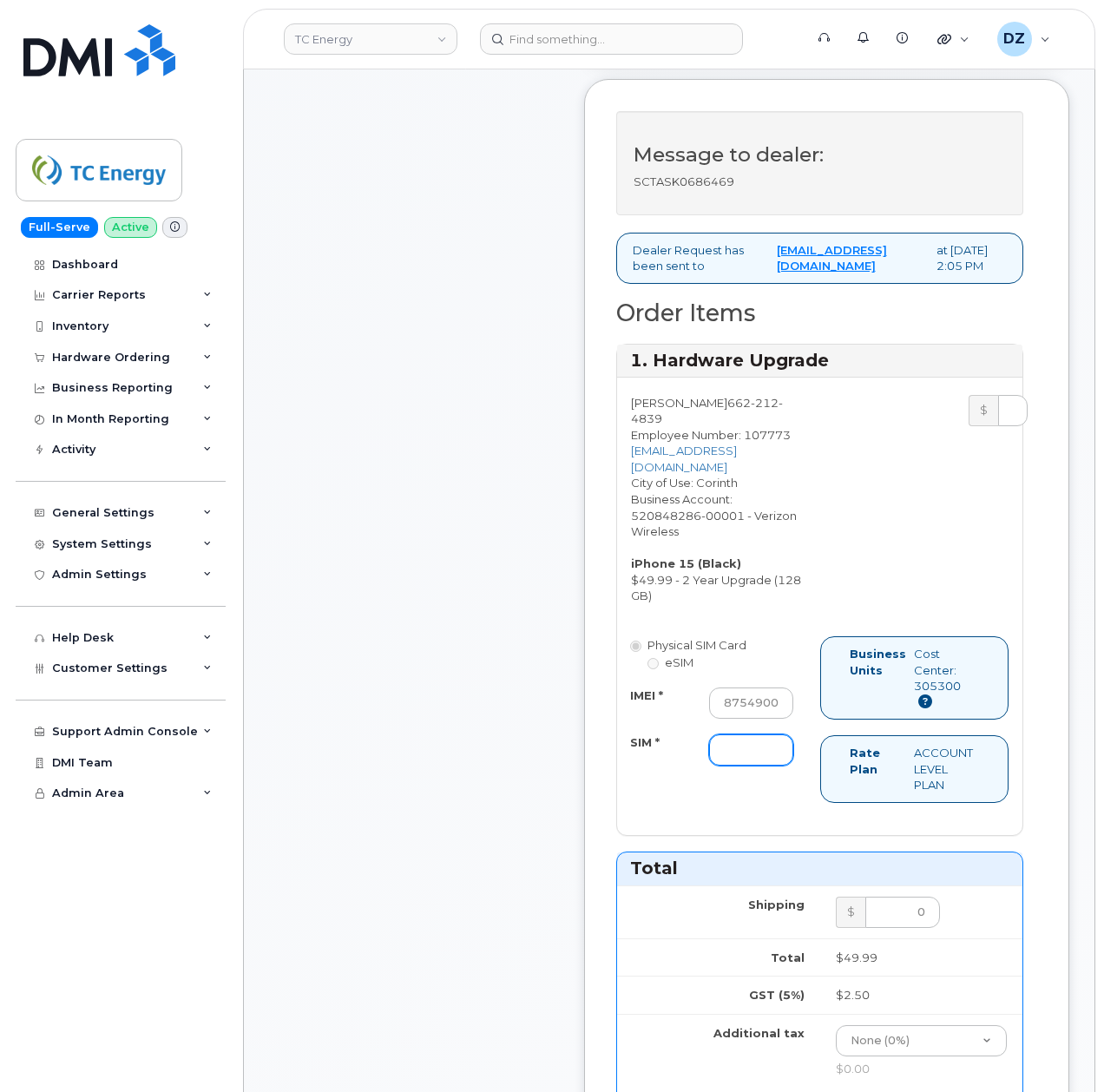
click at [727, 766] on input "SIM *" at bounding box center [751, 750] width 84 height 31
type input "-"
click at [653, 818] on div "Physical SIM Card eSIM IMEI * 355135958754900 SIM * - Business Units Cost Cente…" at bounding box center [819, 728] width 405 height 183
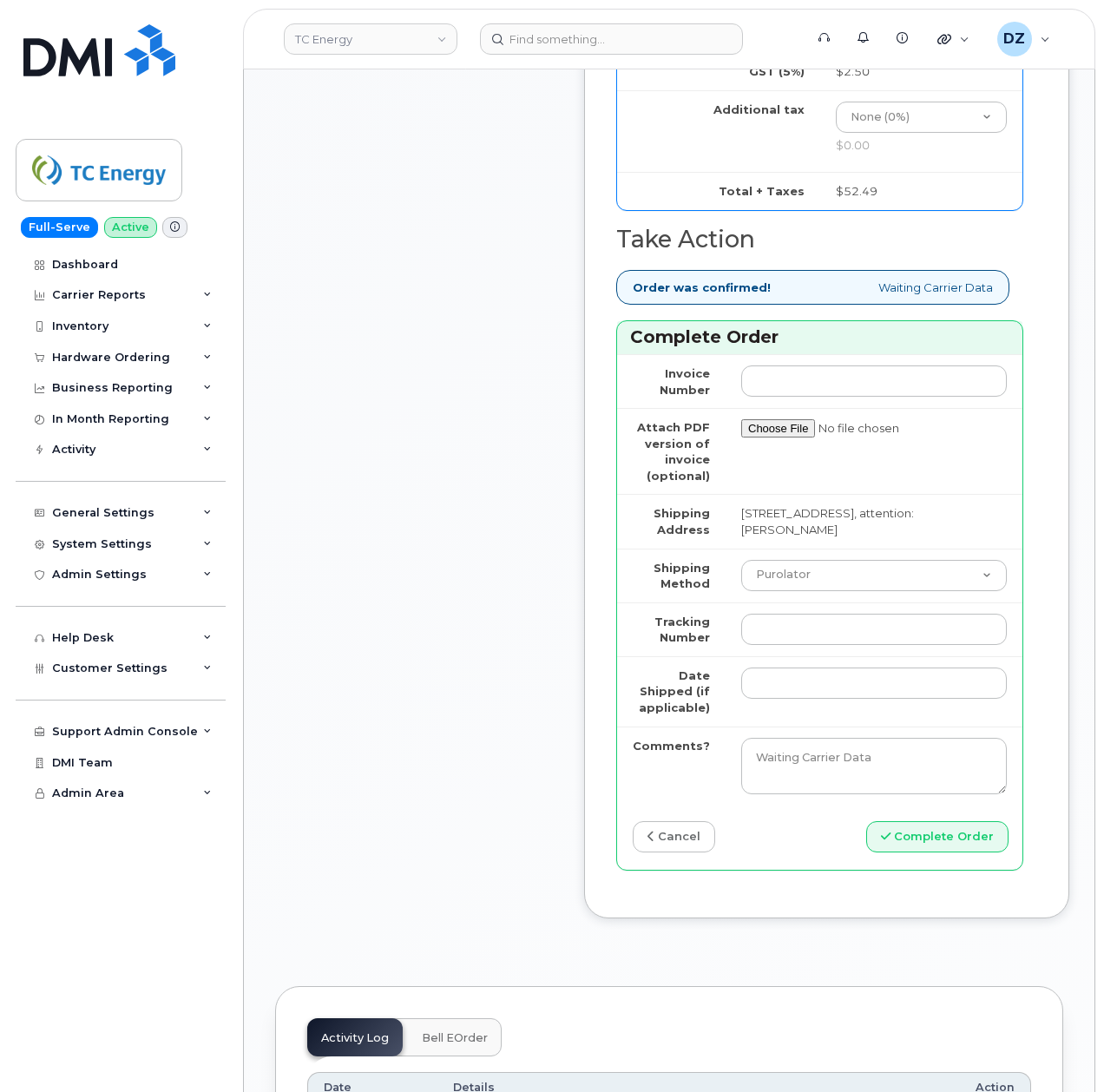
scroll to position [1504, 0]
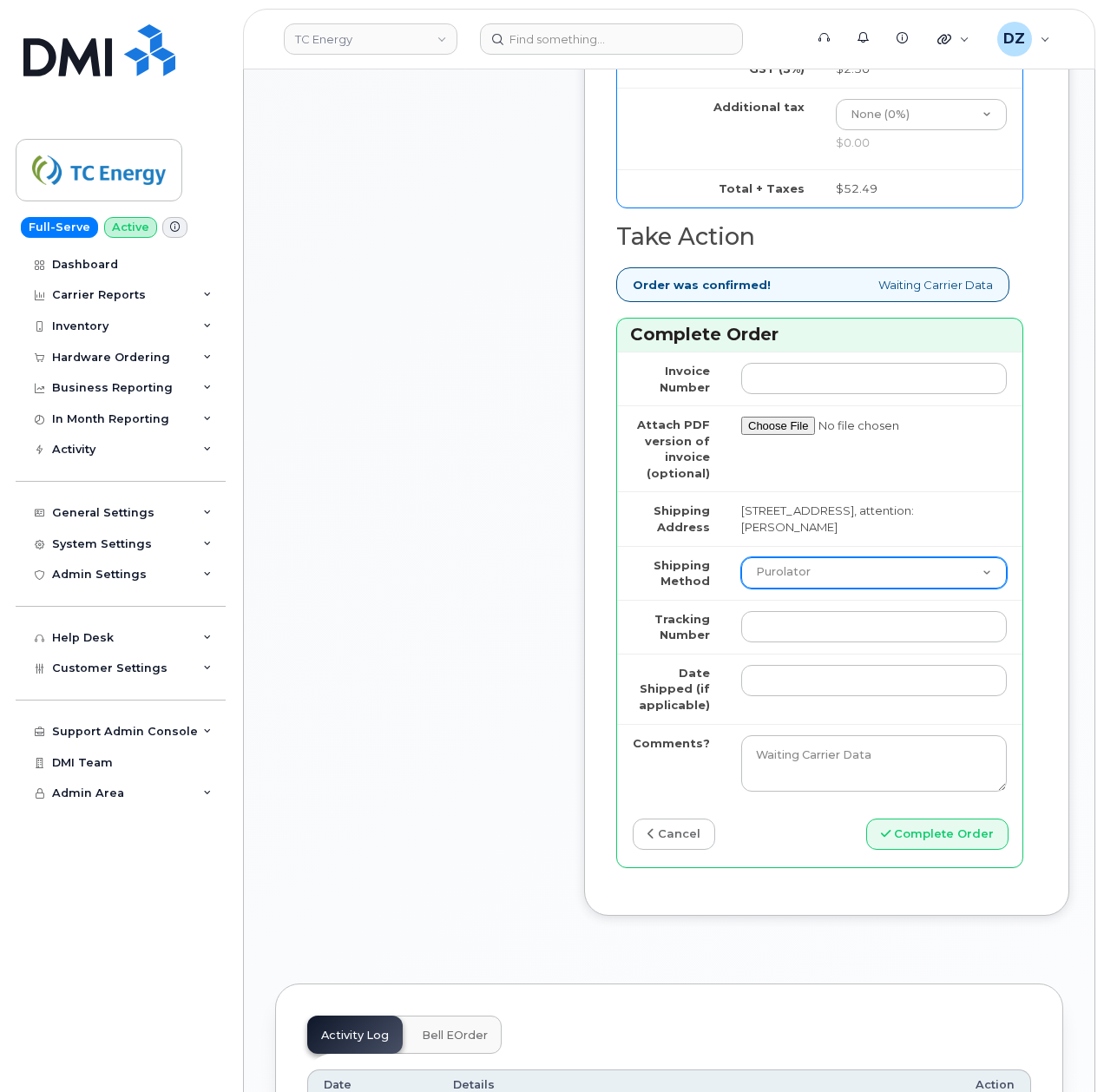
drag, startPoint x: 844, startPoint y: 605, endPoint x: 854, endPoint y: 612, distance: 12.2
click at [844, 588] on select "Purolator UPS FedEx Canada Post Courier Other Drop Off Pick Up" at bounding box center [874, 573] width 266 height 31
select select "UPS"
click at [742, 583] on select "Purolator UPS FedEx Canada Post Courier Other Drop Off Pick Up" at bounding box center [874, 573] width 266 height 31
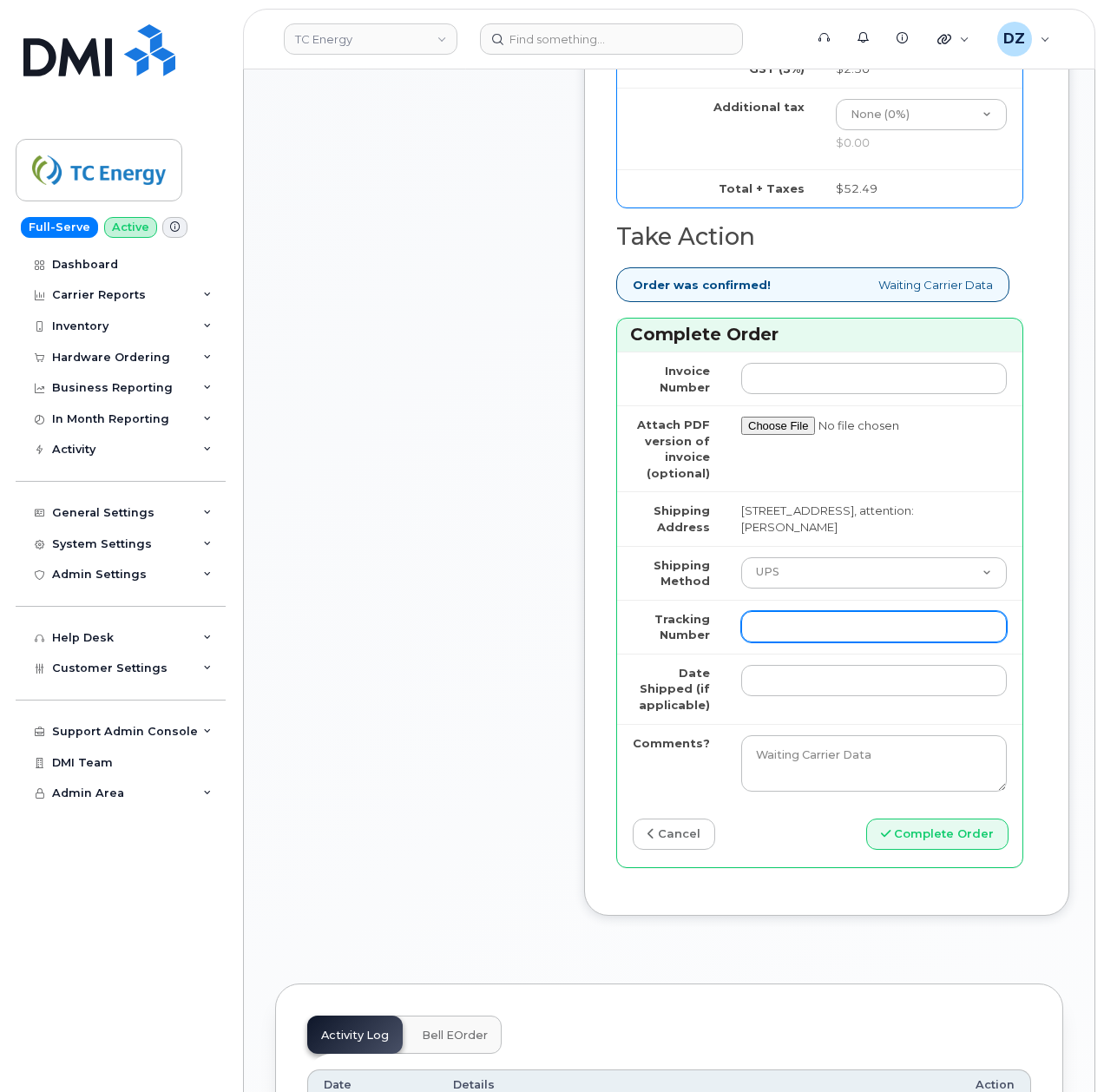
click at [782, 640] on input "Tracking Number" at bounding box center [874, 626] width 266 height 31
paste input "1Z4367572433080926"
type input "1Z4367572433080926"
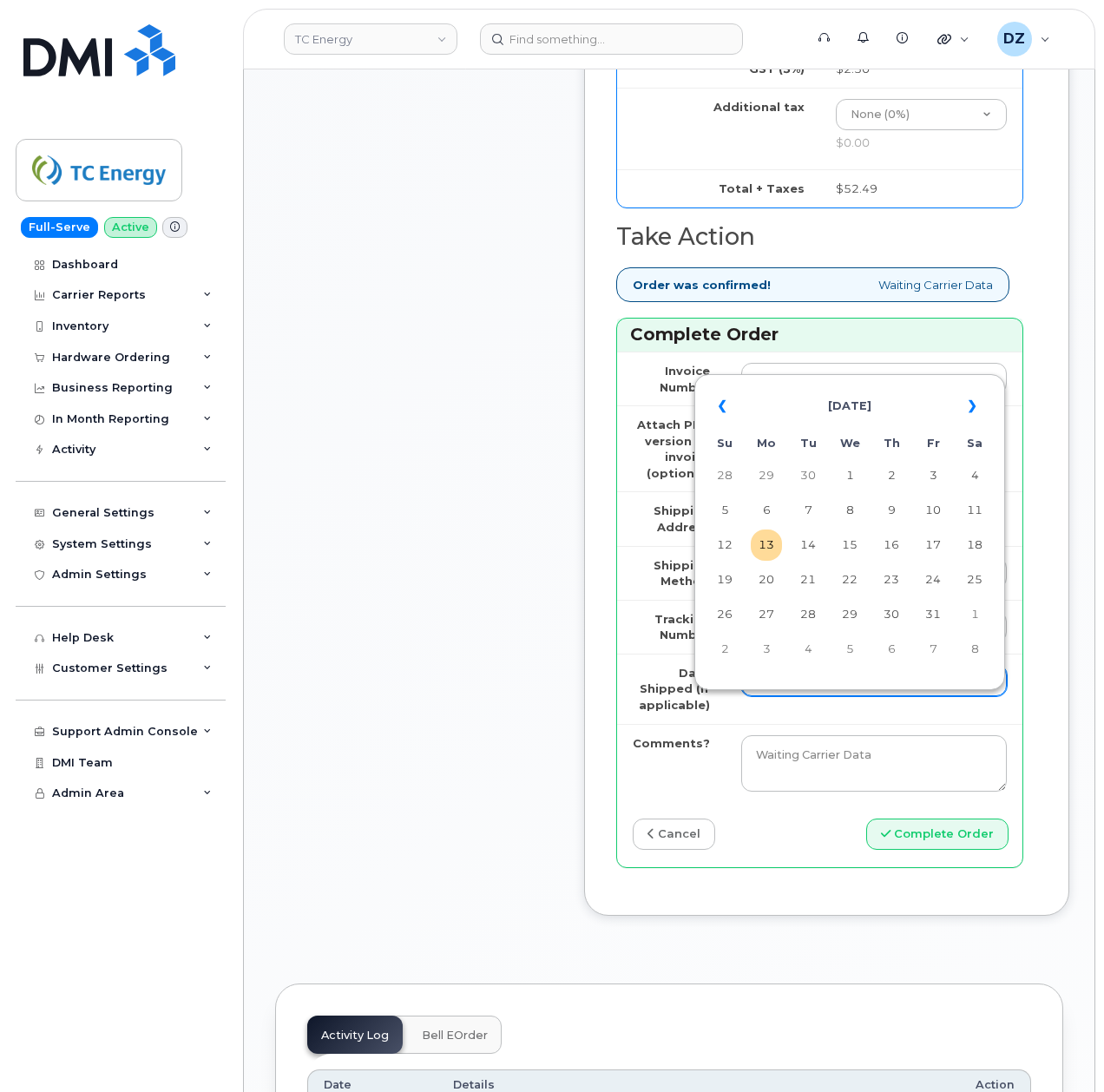
click at [789, 696] on input "Date Shipped (if applicable)" at bounding box center [874, 681] width 266 height 31
click at [718, 401] on th "«" at bounding box center [725, 406] width 31 height 42
click at [927, 576] on td "22" at bounding box center [933, 580] width 31 height 31
type input "[DATE]"
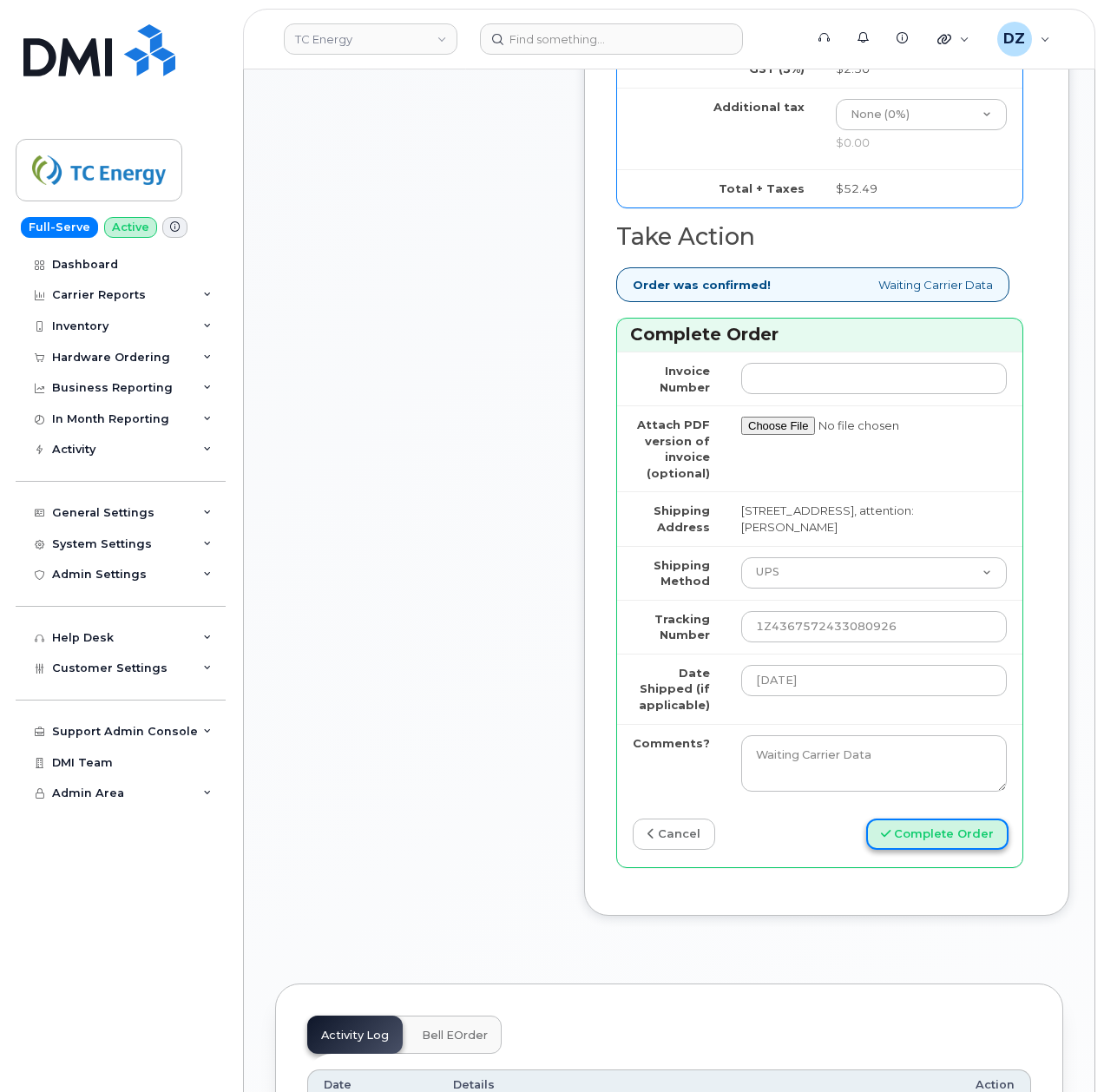
click at [939, 850] on button "Complete Order" at bounding box center [937, 834] width 142 height 32
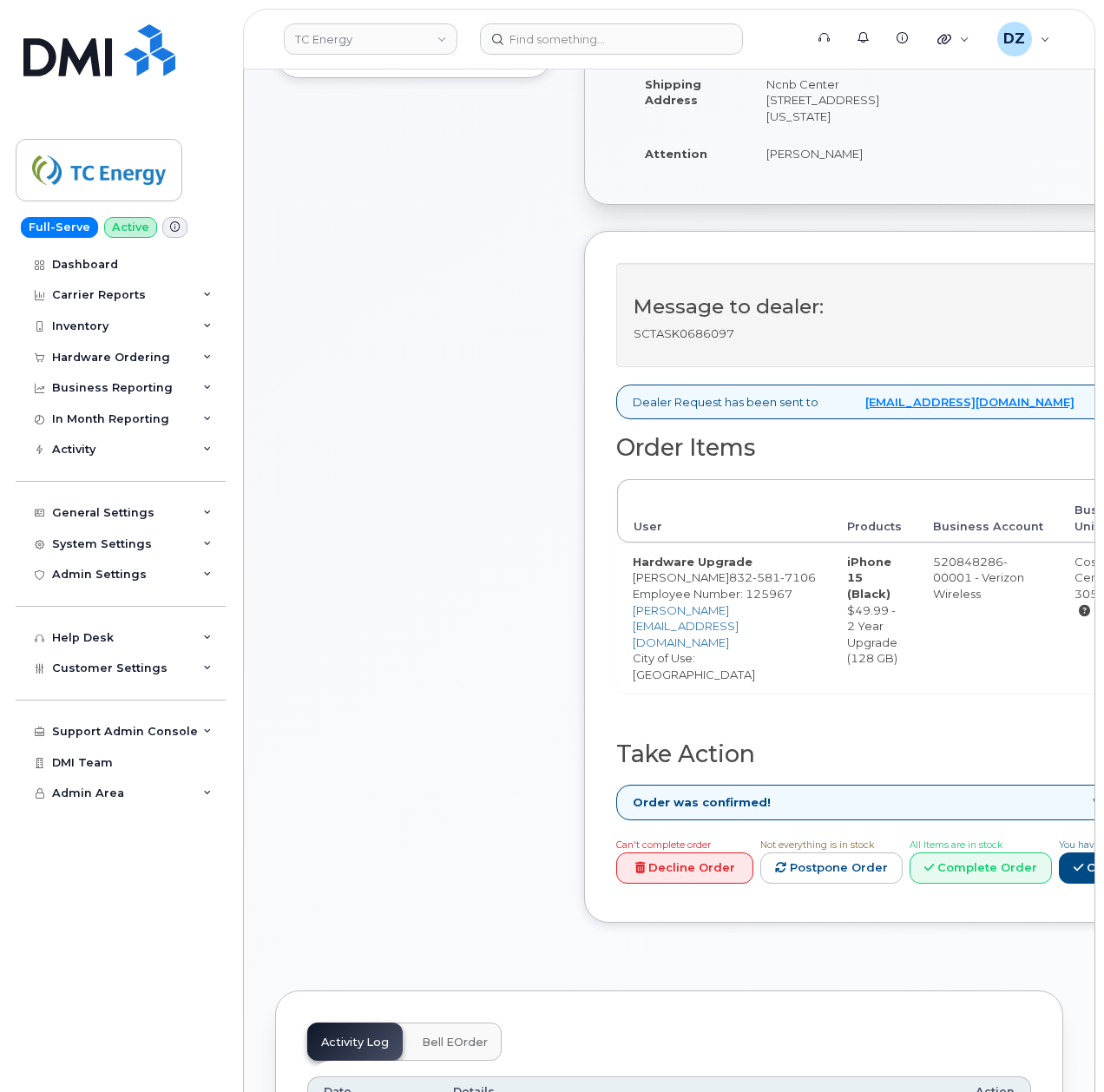
scroll to position [578, 0]
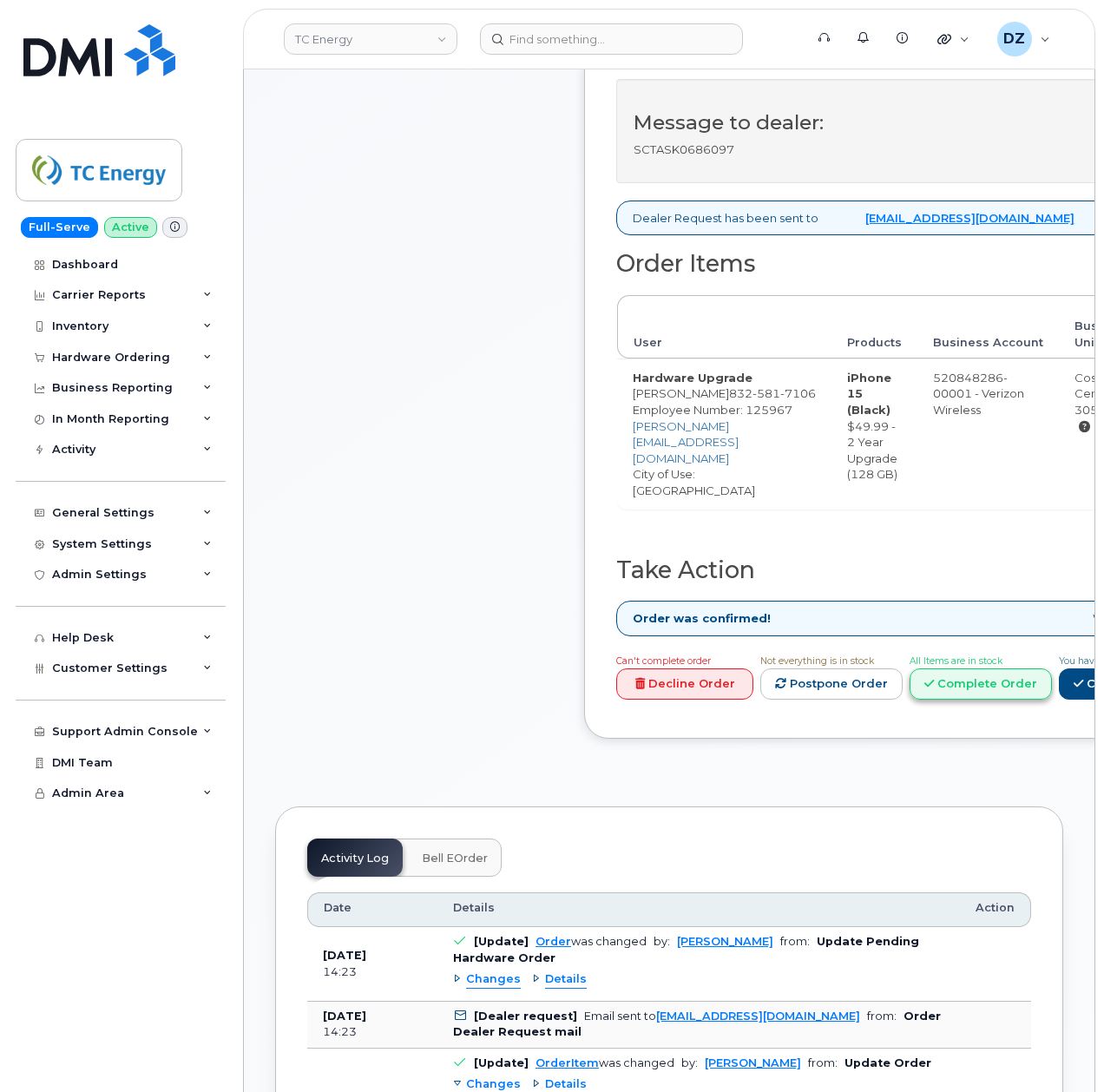
click at [1039, 679] on link "Complete Order" at bounding box center [980, 684] width 142 height 32
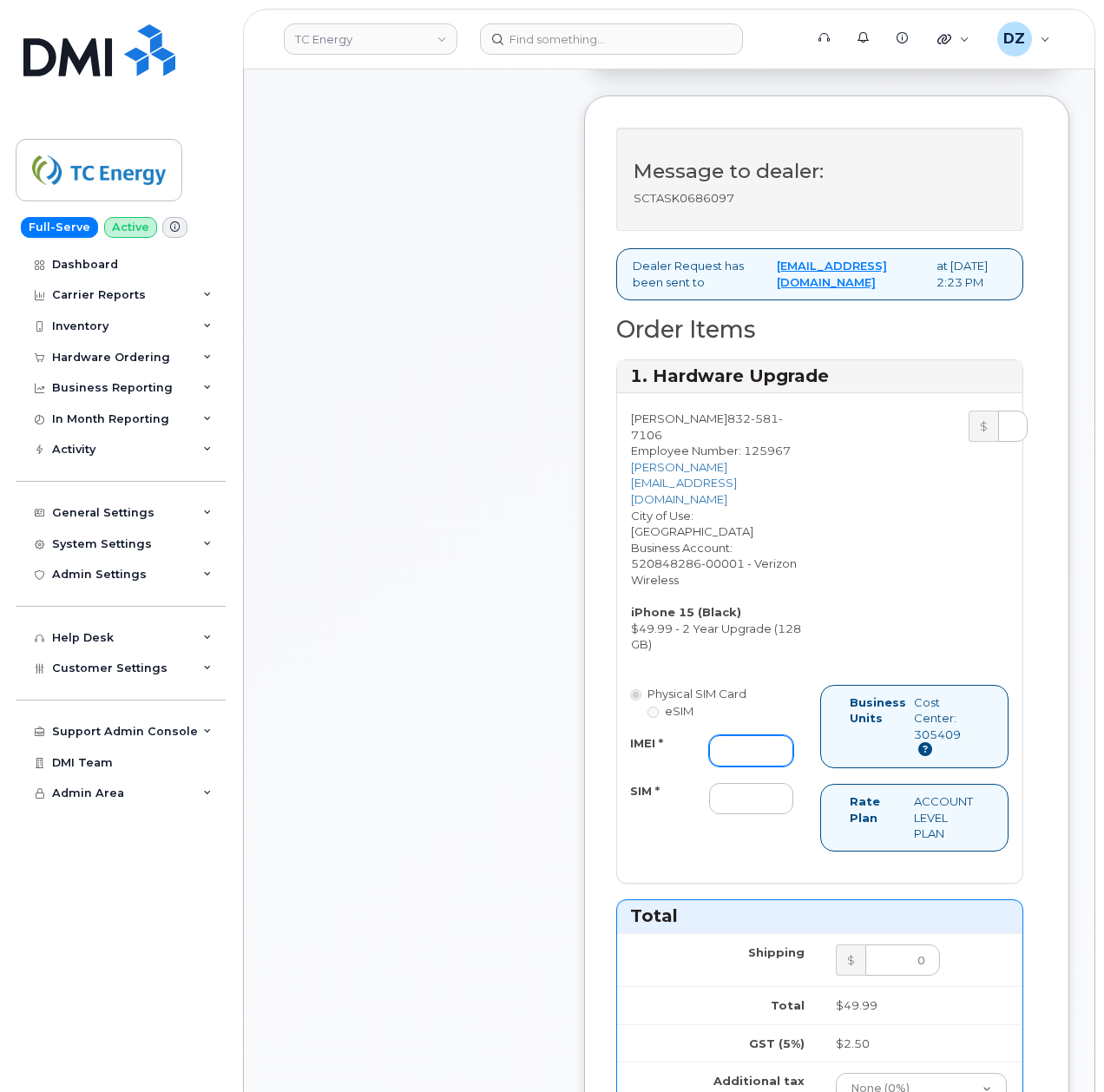
click at [740, 735] on input "IMEI *" at bounding box center [751, 751] width 84 height 31
paste input "355135958508918"
type input "355135958508918"
click at [717, 783] on input "SIM *" at bounding box center [751, 799] width 84 height 31
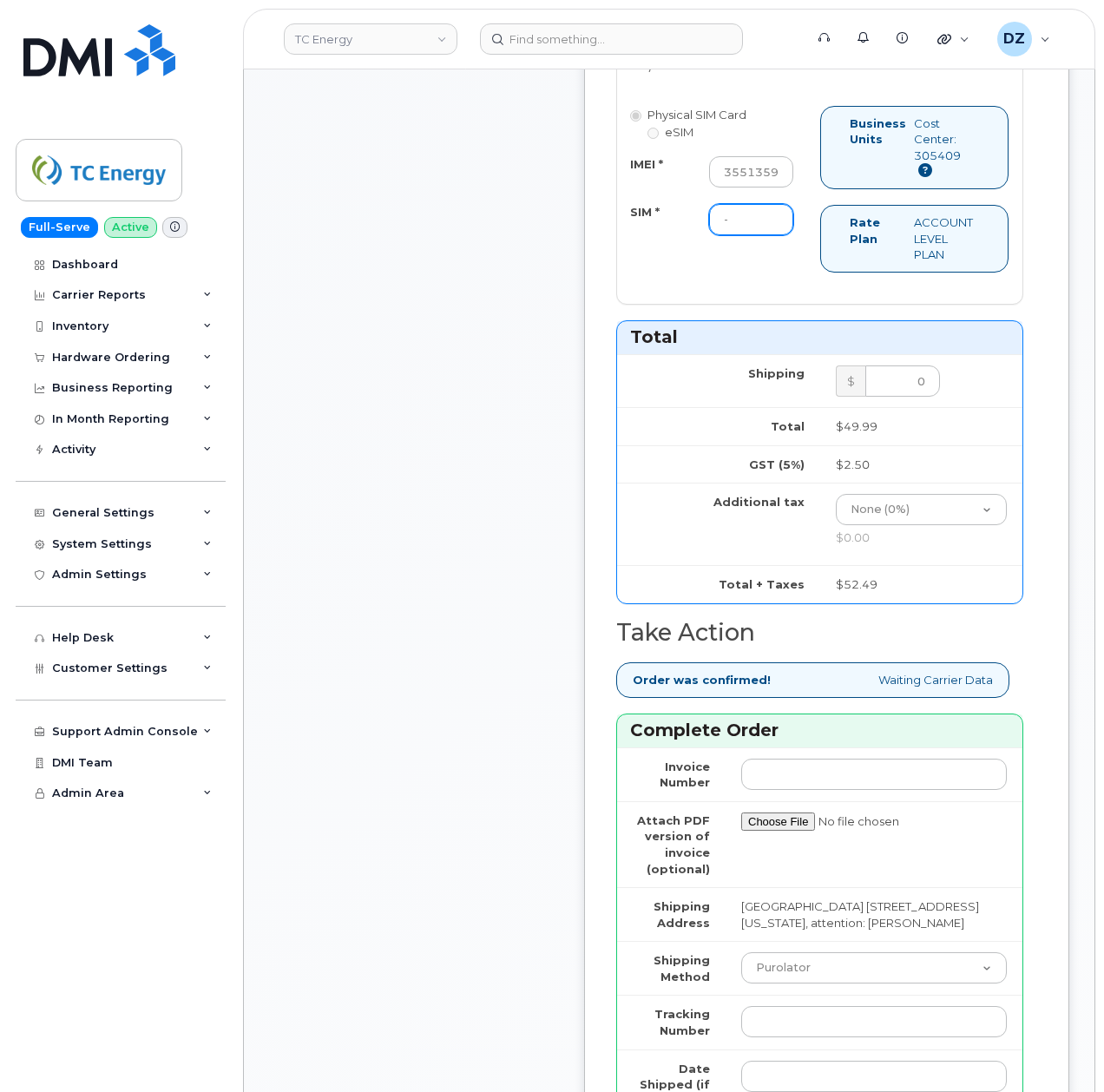
scroll to position [1272, 0]
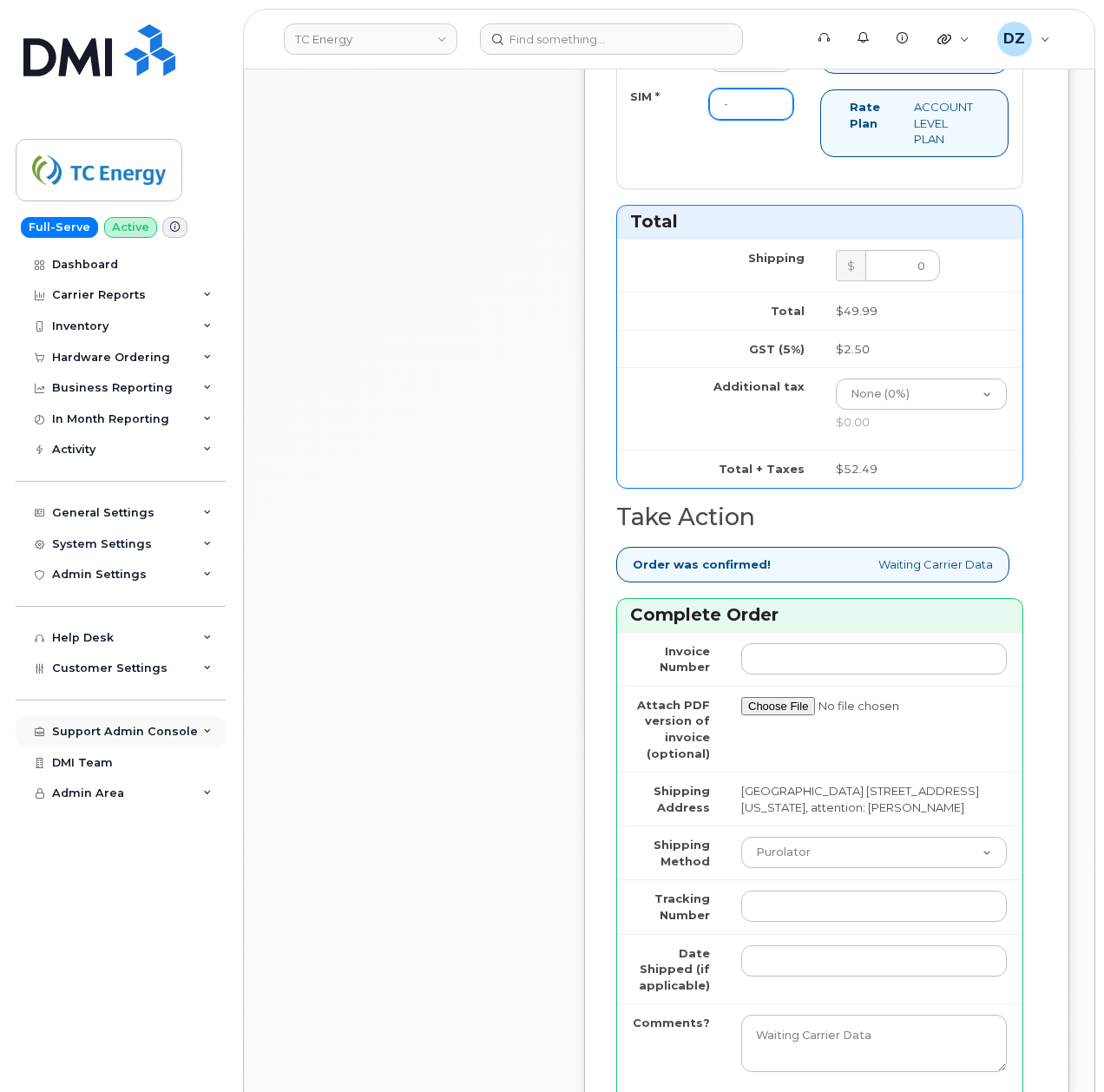
type input "-"
click at [816, 855] on select "Purolator UPS FedEx Canada Post Courier Other Drop Off Pick Up" at bounding box center [874, 852] width 266 height 31
select select "FedEx"
click at [742, 837] on select "Purolator UPS FedEx Canada Post Courier Other Drop Off Pick Up" at bounding box center [874, 852] width 266 height 31
drag, startPoint x: 765, startPoint y: 885, endPoint x: 769, endPoint y: 897, distance: 12.6
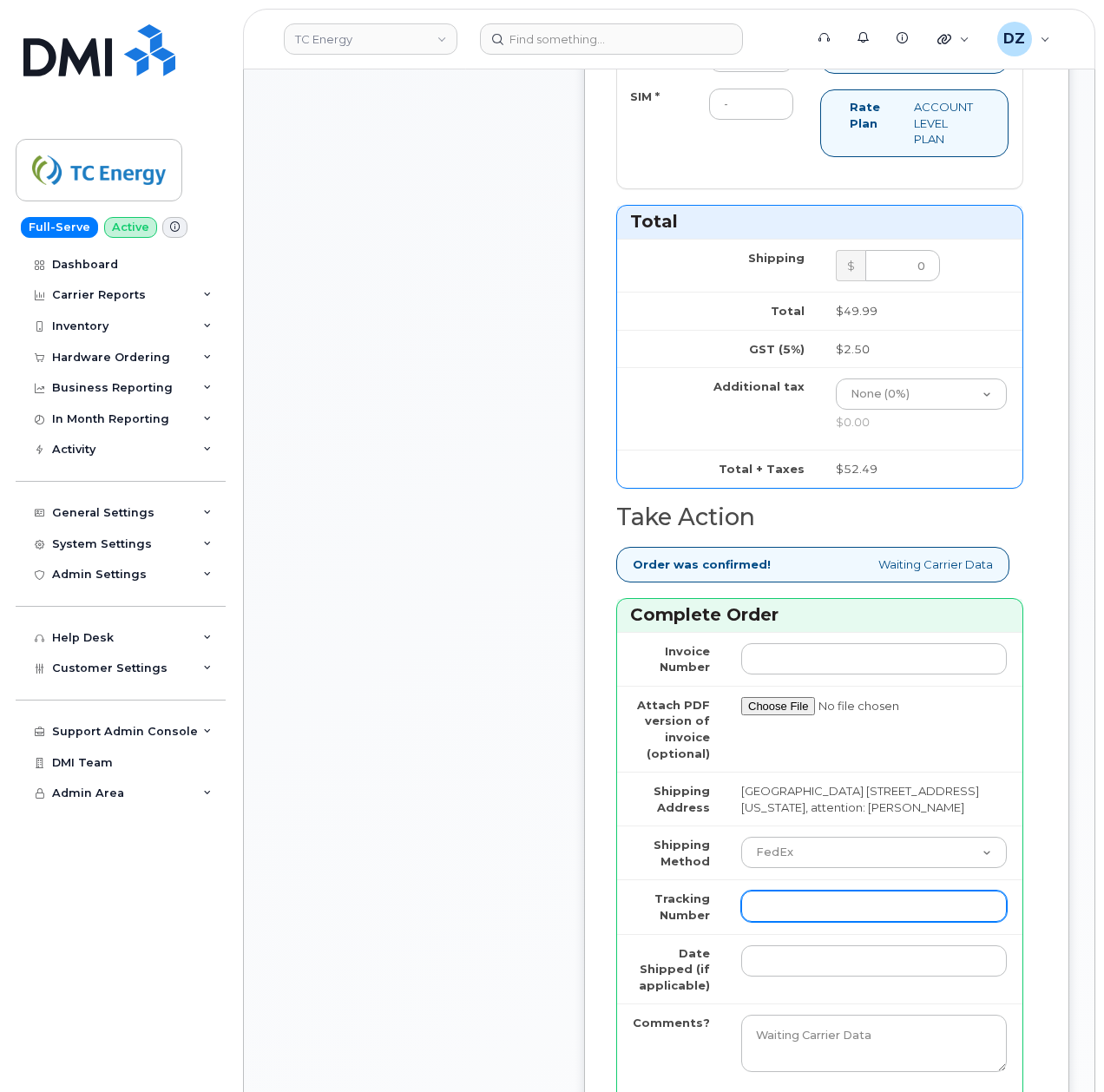
click at [765, 890] on input "Tracking Number" at bounding box center [874, 906] width 266 height 31
paste input "476782287171"
type input "476782287171"
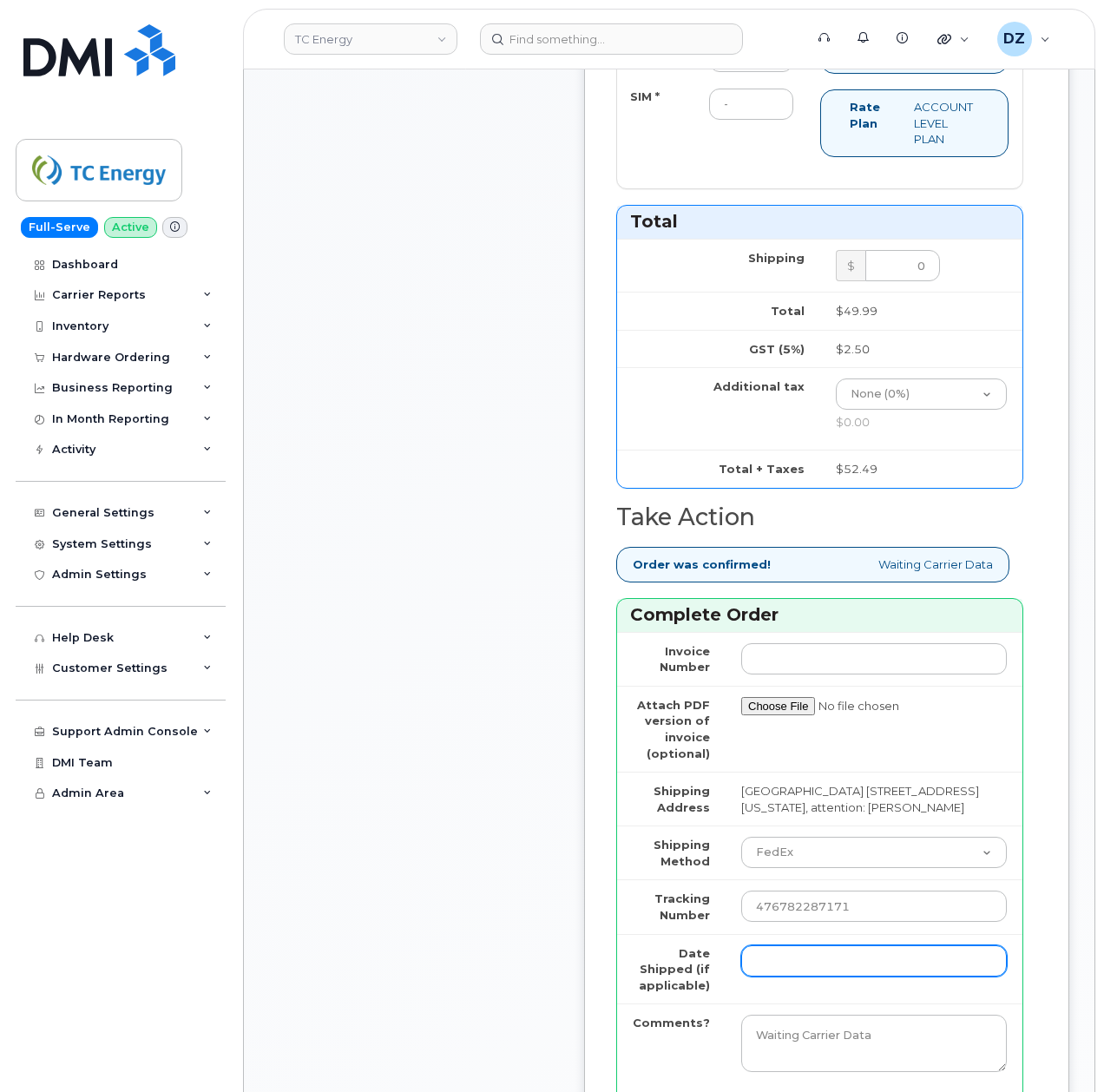
click at [789, 951] on input "Date Shipped (if applicable)" at bounding box center [874, 961] width 266 height 31
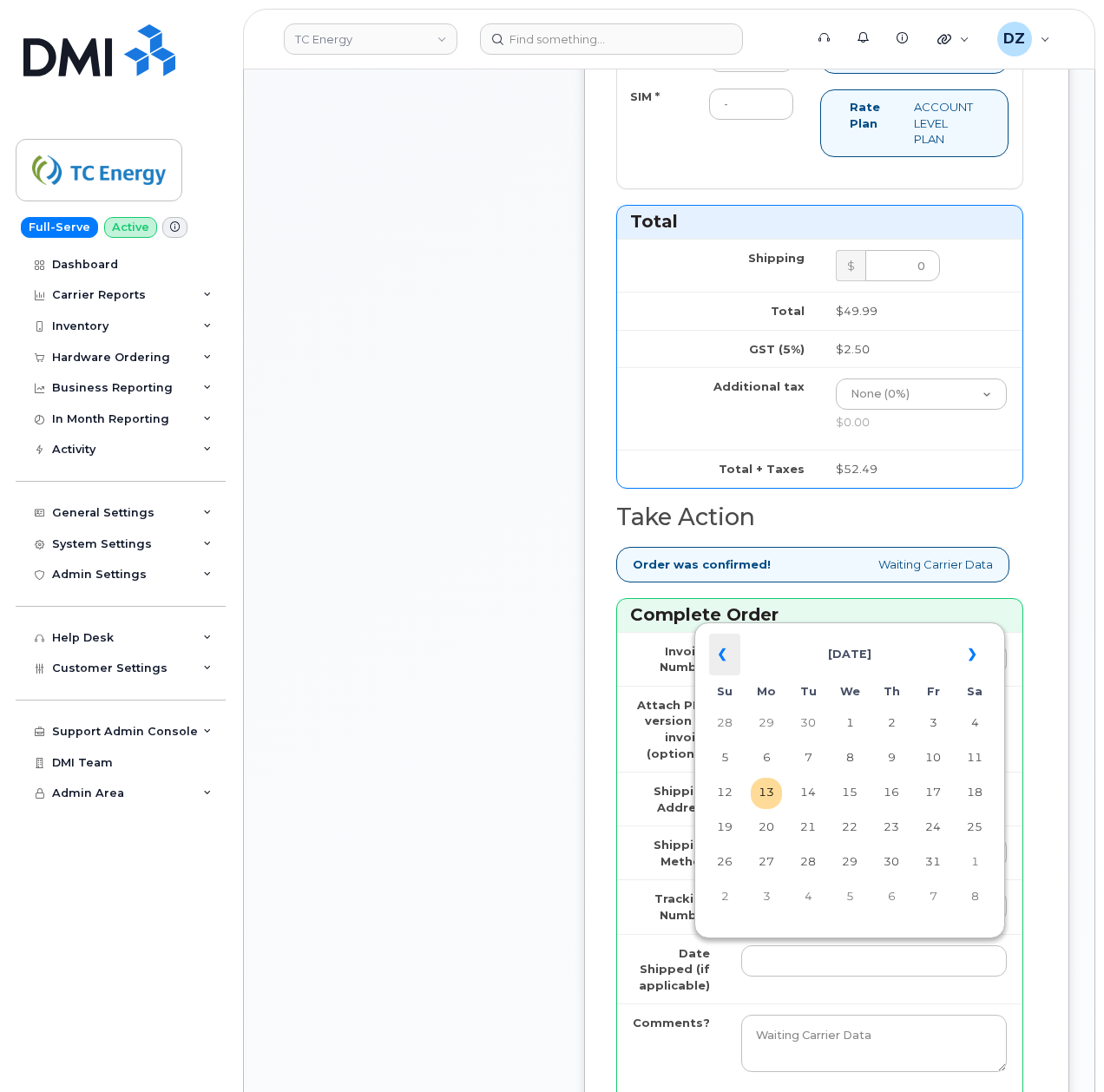
click at [713, 659] on th "«" at bounding box center [725, 654] width 31 height 42
click at [716, 656] on th "«" at bounding box center [725, 654] width 31 height 42
click at [890, 827] on td "21" at bounding box center [891, 828] width 31 height 31
type input "2025-08-21"
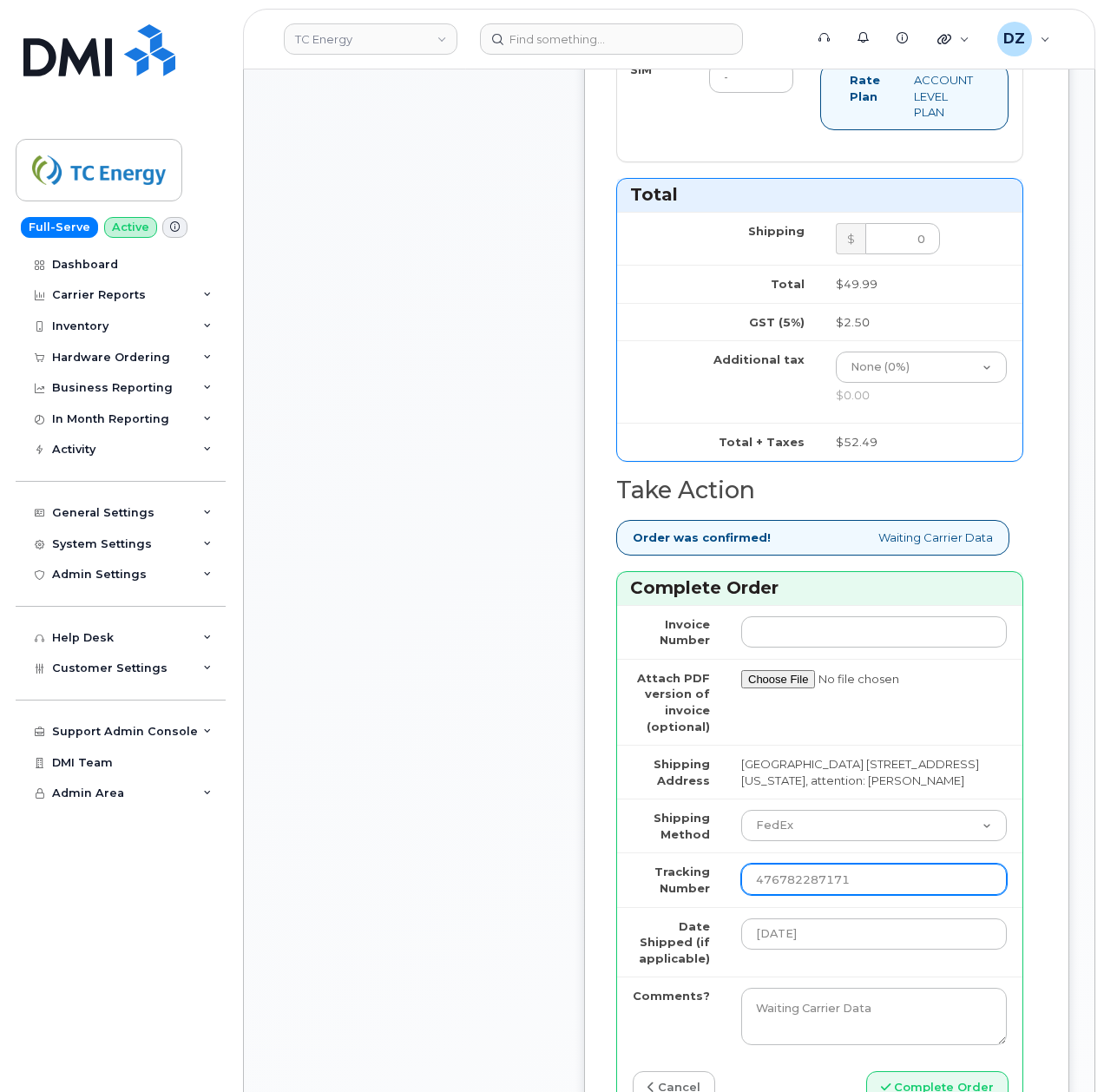
scroll to position [1389, 0]
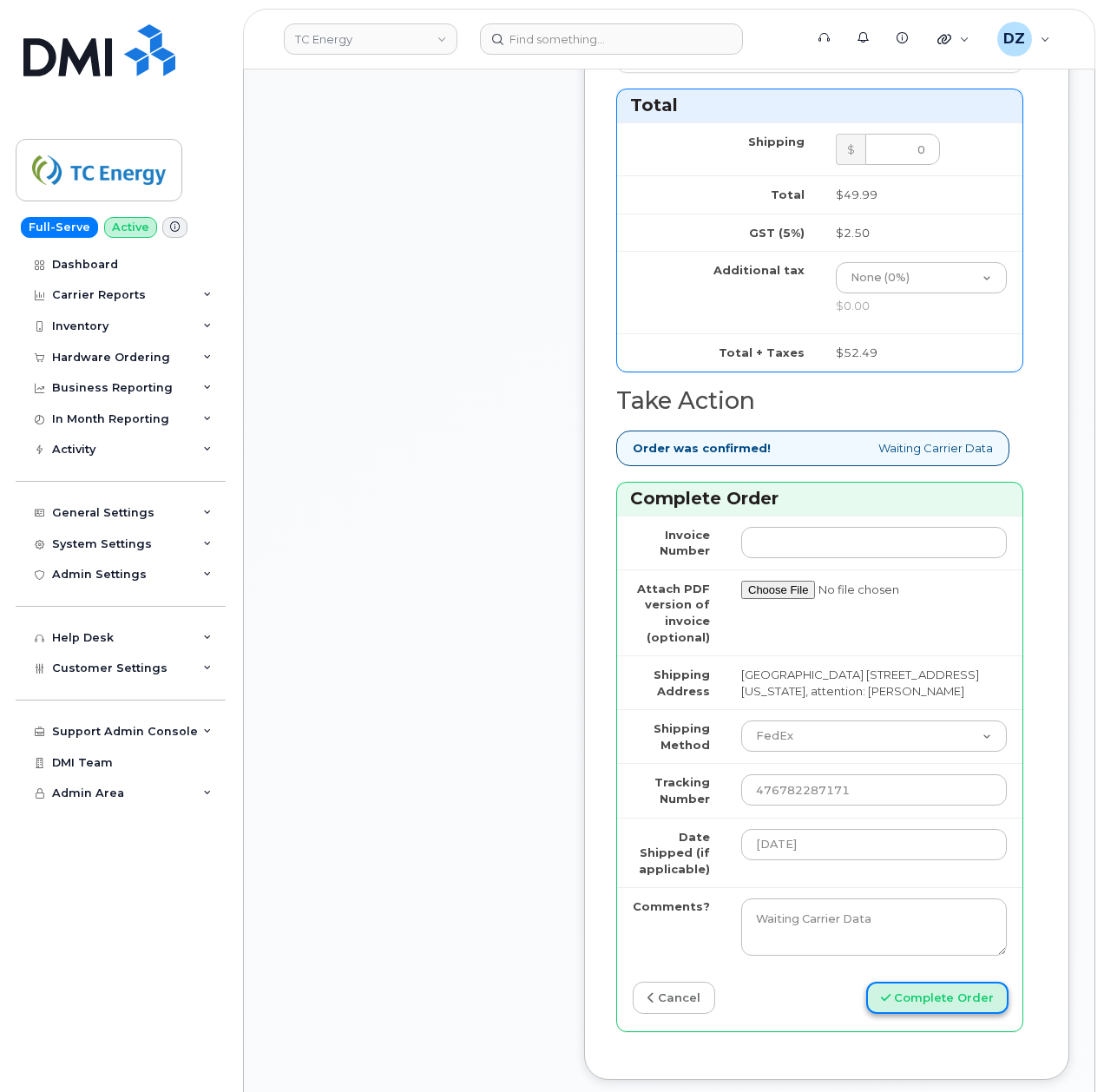
click at [906, 990] on button "Complete Order" at bounding box center [937, 997] width 142 height 32
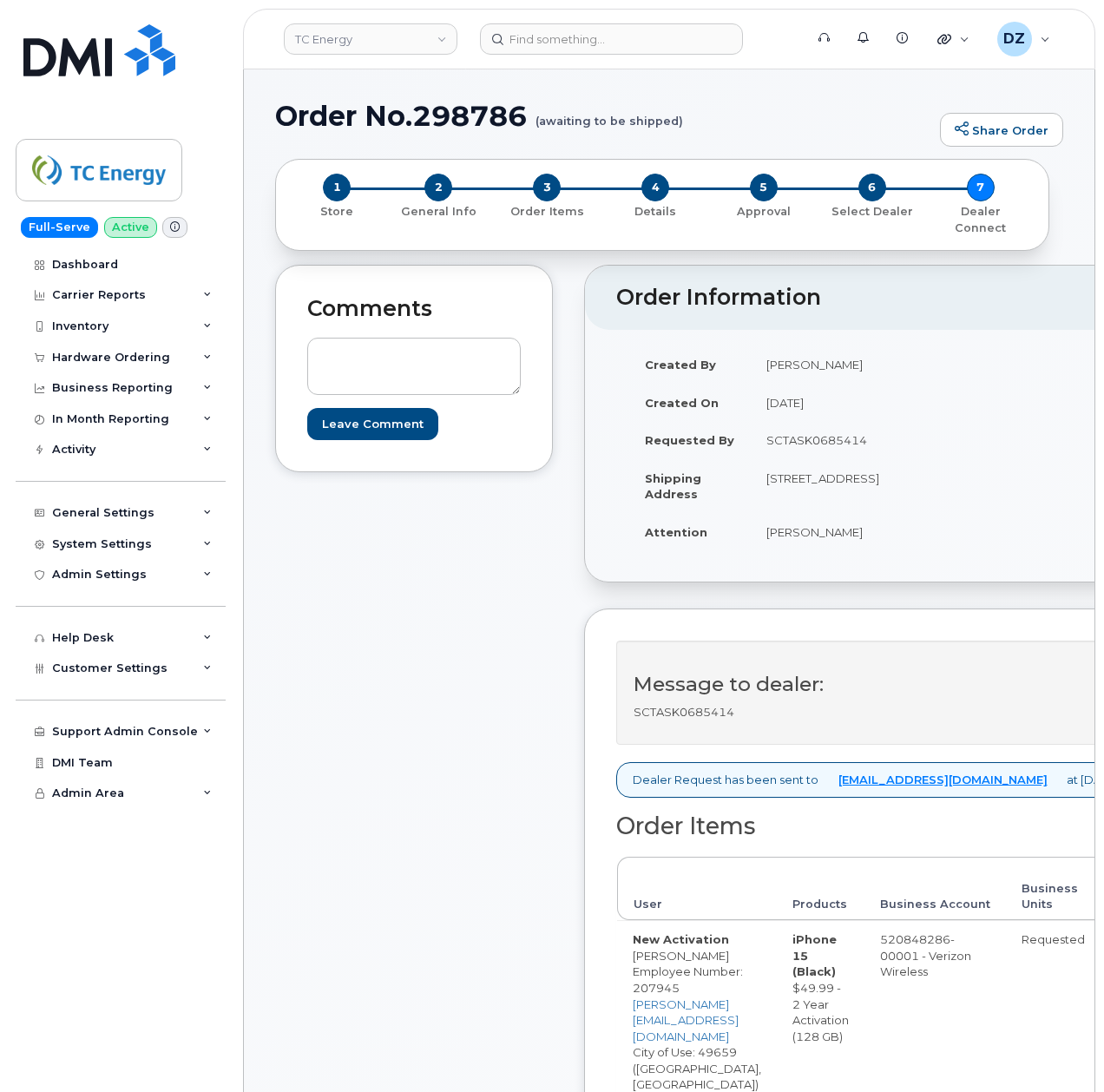
scroll to position [578, 0]
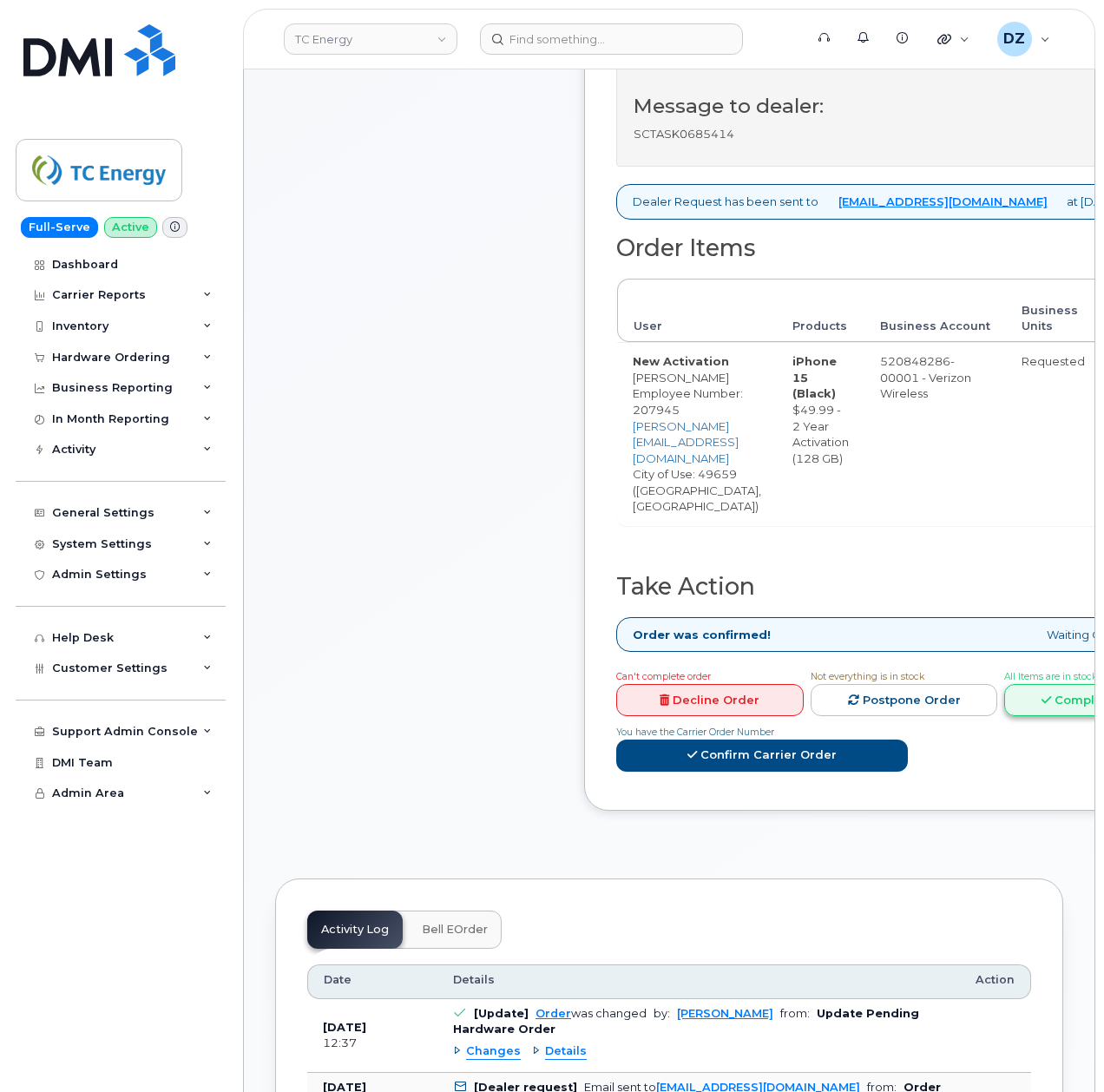
click at [1004, 684] on link "Complete Order" at bounding box center [1098, 700] width 187 height 32
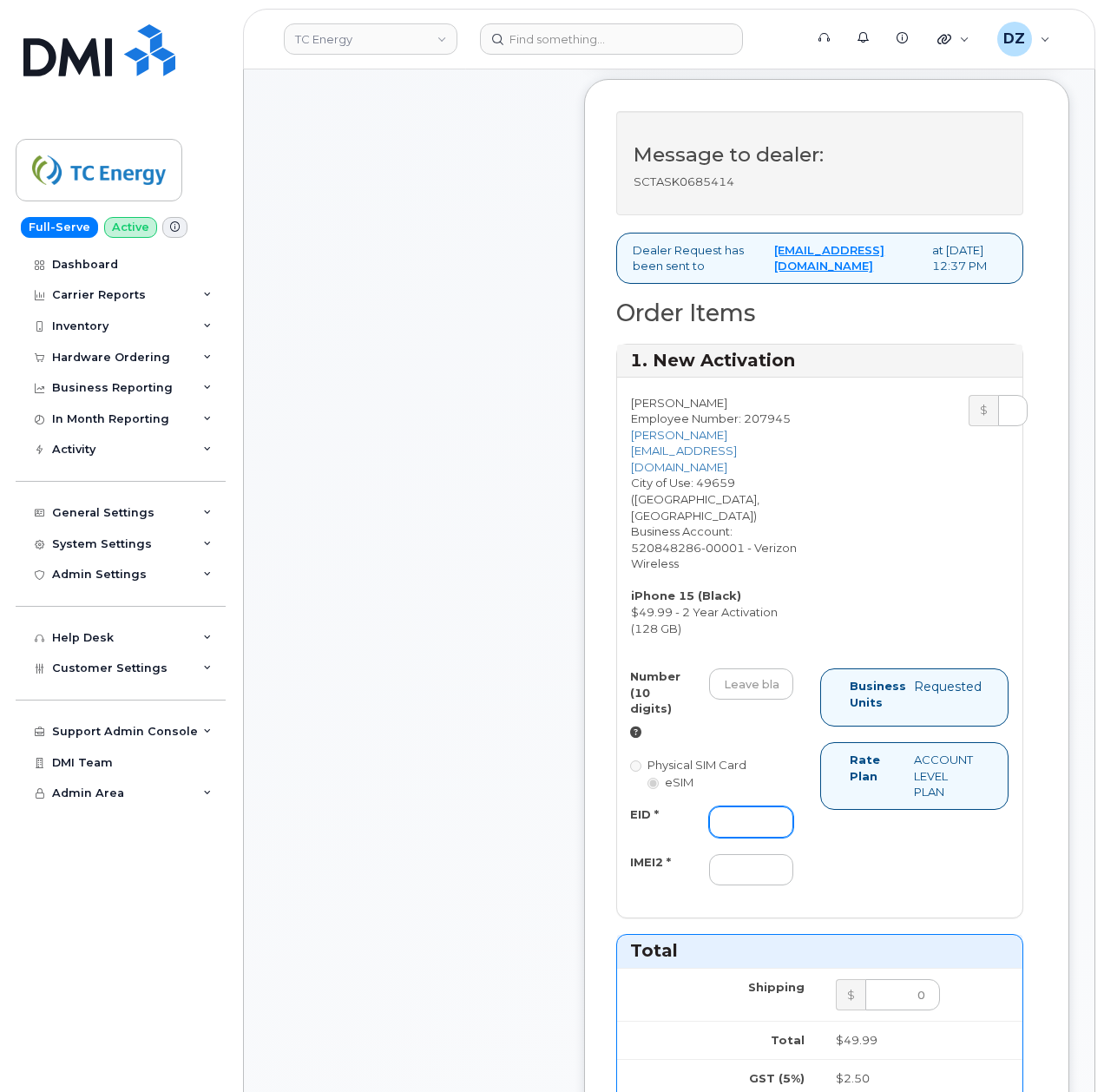
click at [761, 837] on input "EID *" at bounding box center [751, 822] width 84 height 31
click at [744, 878] on input "IMEI2 *" at bounding box center [751, 870] width 84 height 31
click at [740, 864] on input "IMEI2 *" at bounding box center [751, 870] width 84 height 31
paste input "357491837357276"
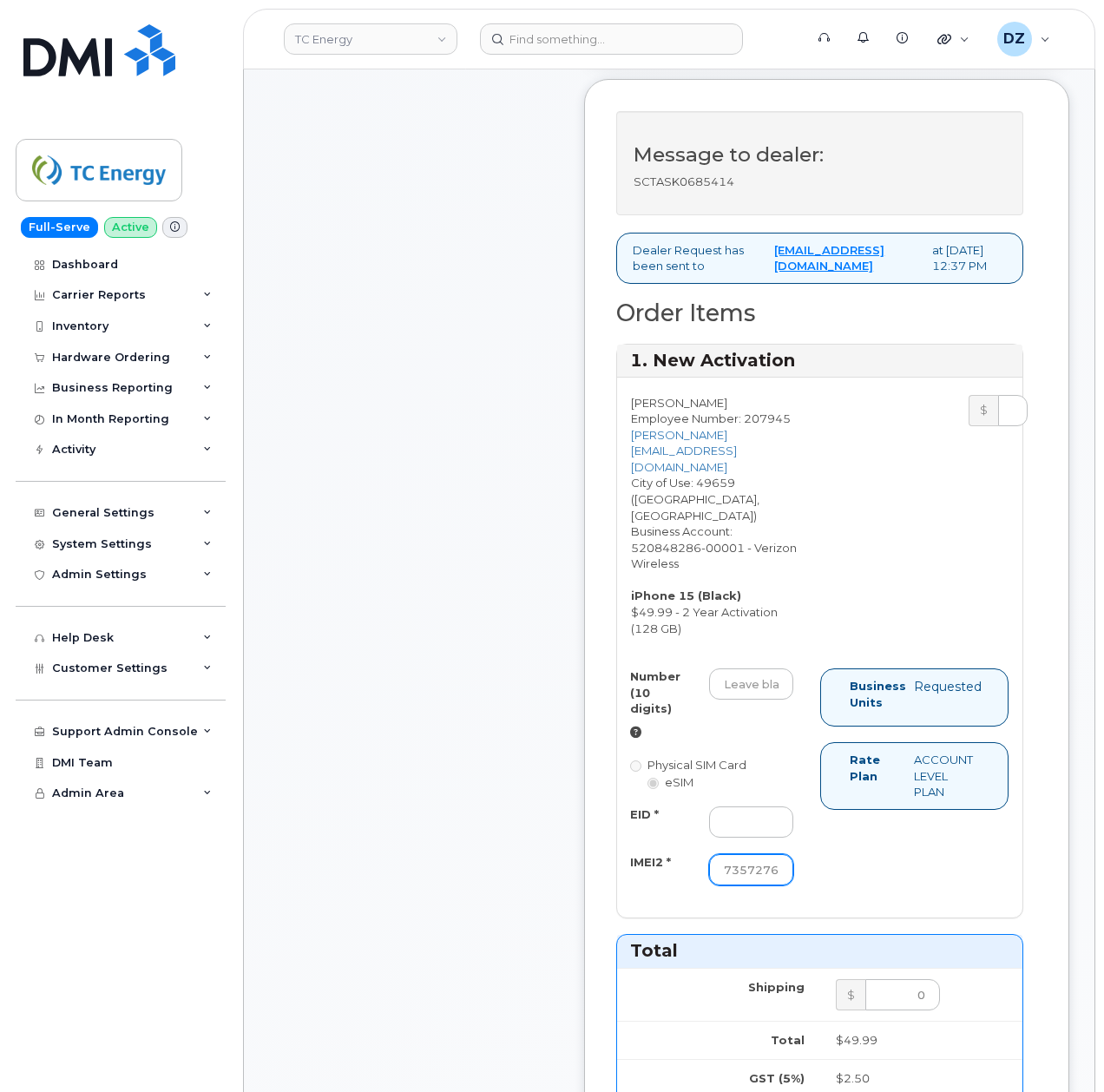
type input "357491837357276"
click at [849, 875] on div "Number (10 digits) Physical SIM Card eSIM EID * IMEI2 * 357491837357276 Busines…" at bounding box center [819, 785] width 405 height 232
click at [772, 691] on input "Number (10 digits)" at bounding box center [751, 684] width 84 height 31
paste input "231-495-1014"
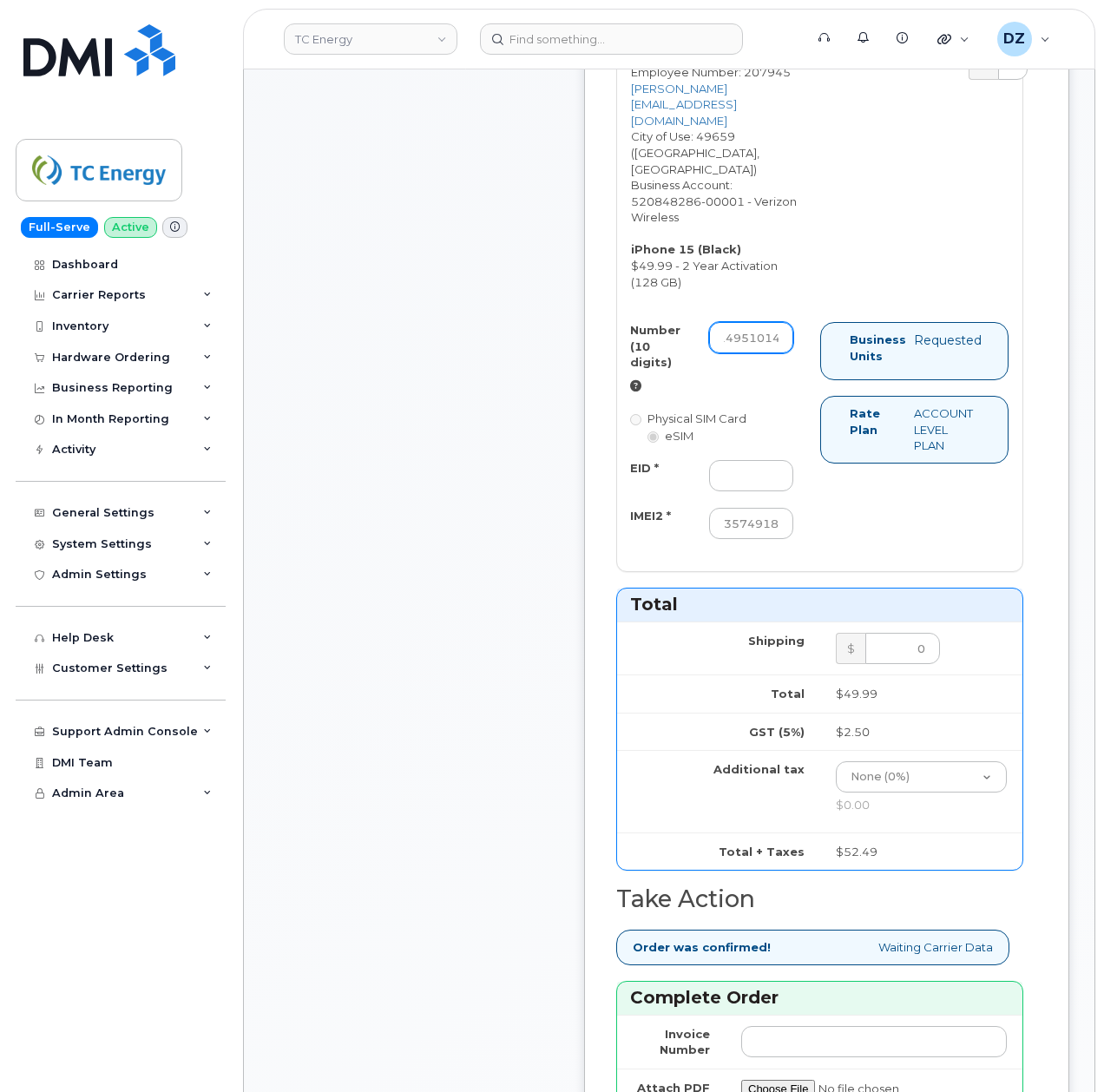
scroll to position [925, 0]
type input "2314951014"
click at [754, 482] on input "EID *" at bounding box center [751, 475] width 84 height 31
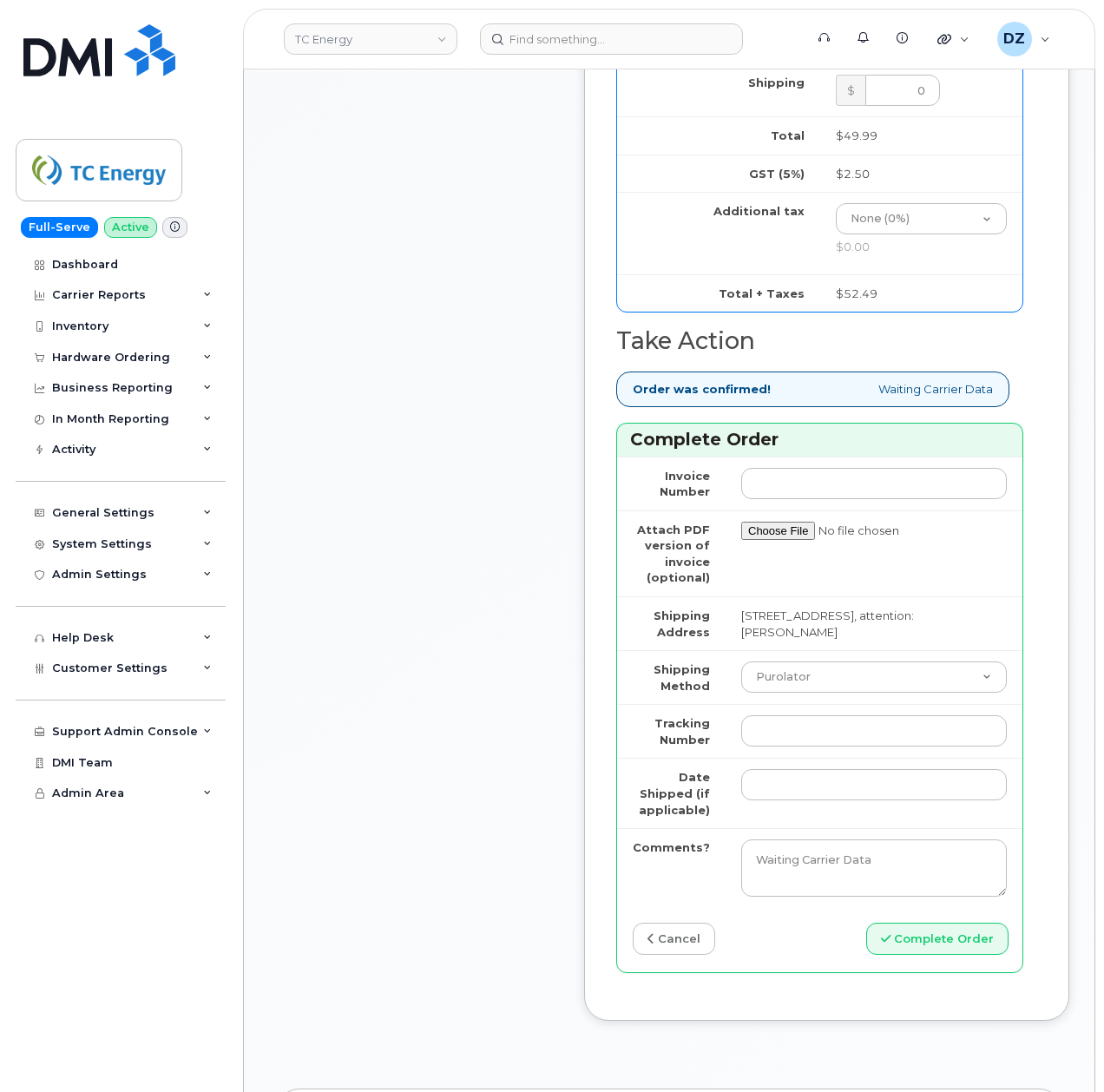
scroll to position [1620, 0]
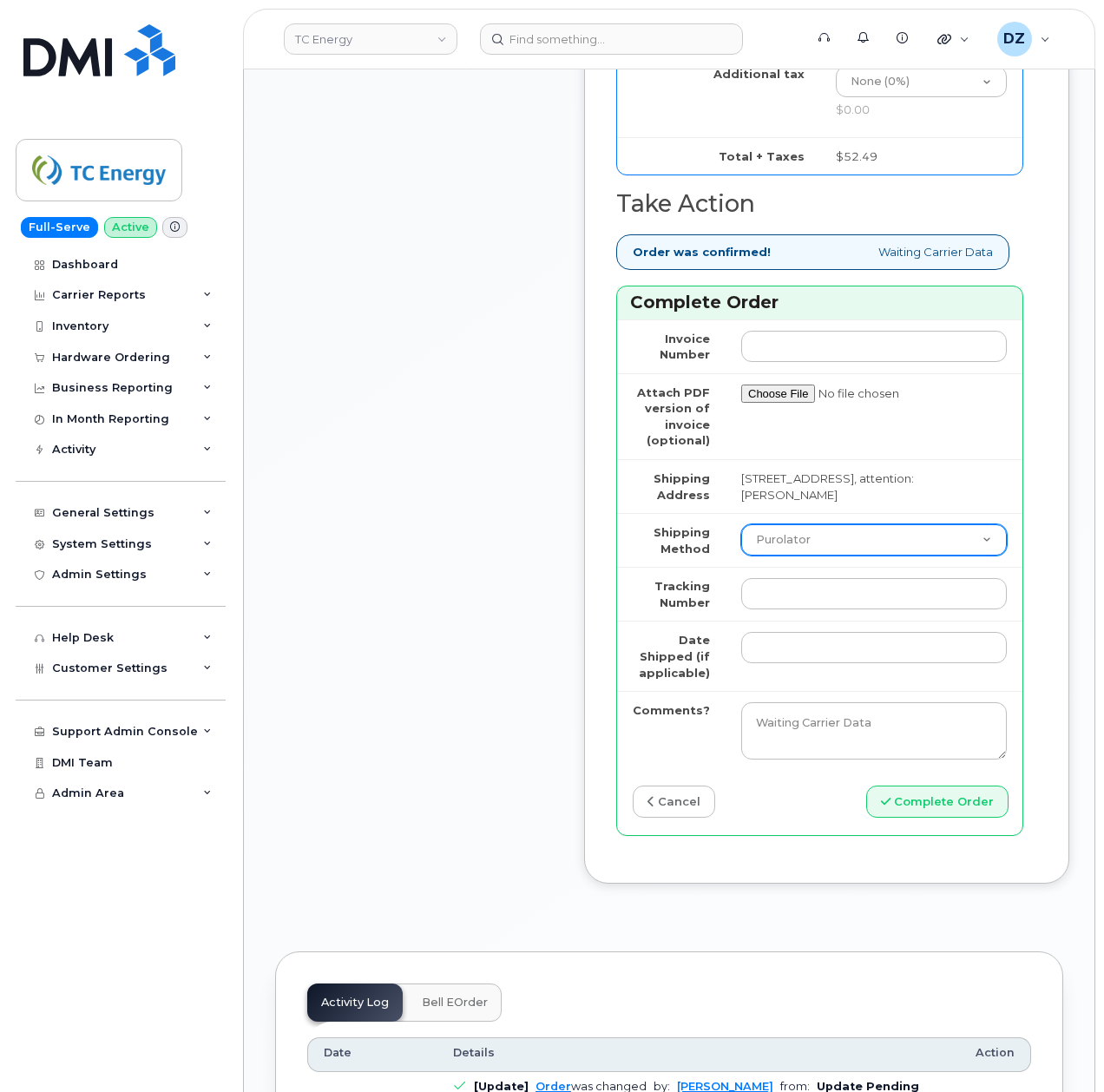
type input "-"
click at [847, 555] on select "Purolator UPS FedEx Canada Post Courier Other Drop Off Pick Up" at bounding box center [874, 540] width 266 height 31
select select "UPS"
click at [742, 548] on select "Purolator UPS FedEx Canada Post Courier Other Drop Off Pick Up" at bounding box center [874, 540] width 266 height 31
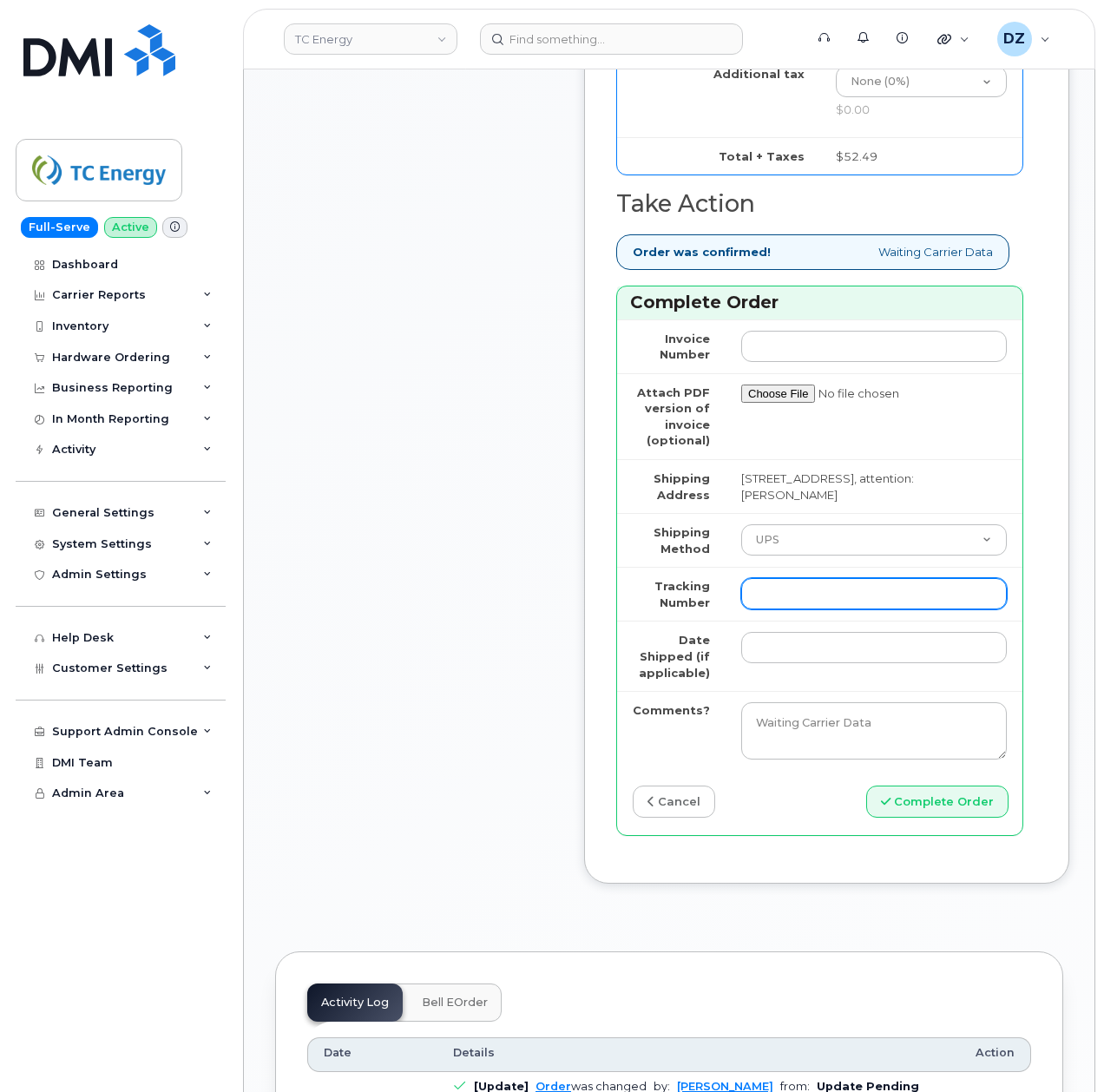
click at [821, 610] on input "Tracking Number" at bounding box center [874, 594] width 266 height 31
paste input "1ZHF12012415041180"
type input "1ZHF12012415041180"
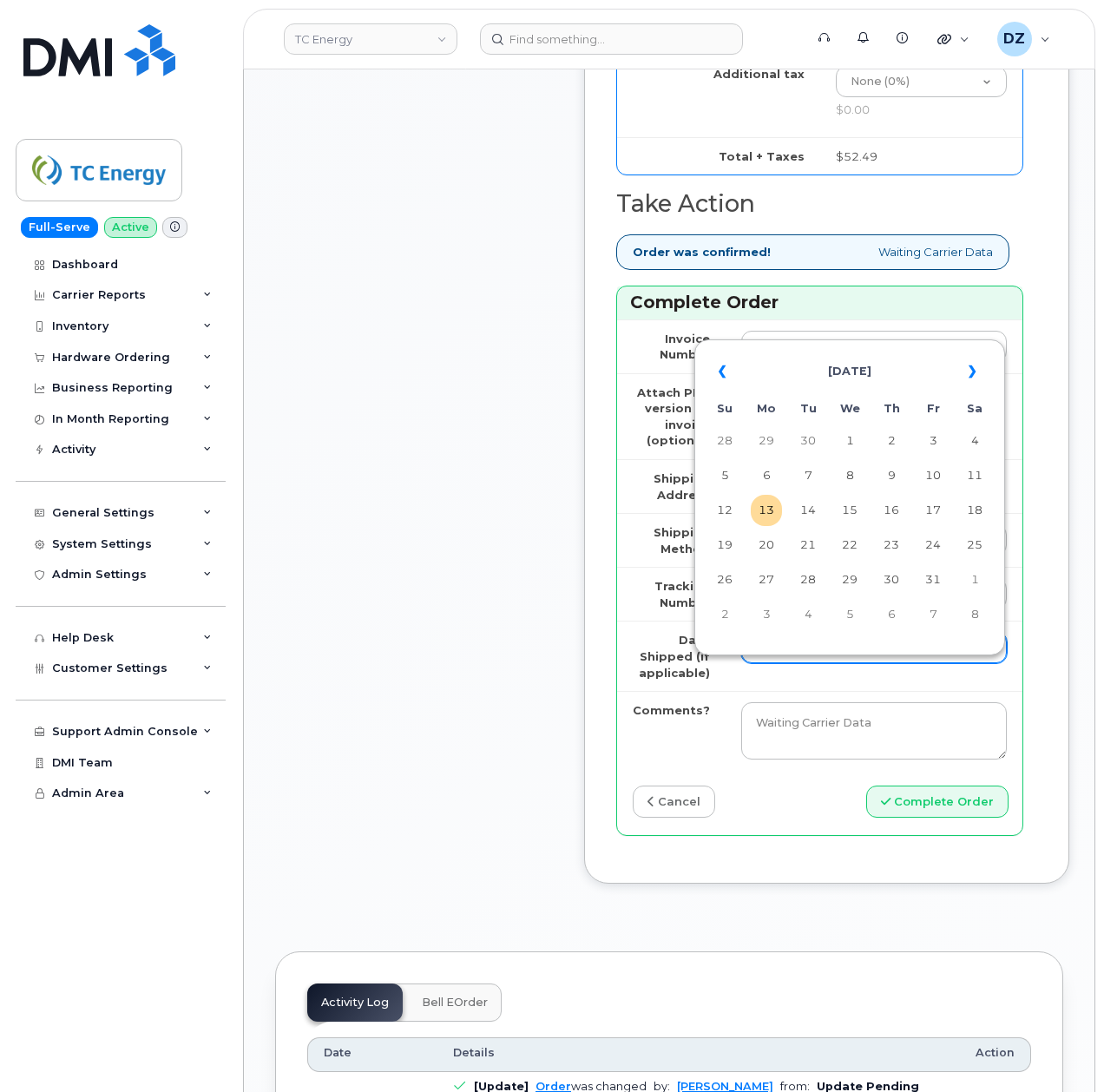
click at [781, 663] on input "Date Shipped (if applicable)" at bounding box center [874, 647] width 266 height 31
click at [723, 373] on th "«" at bounding box center [725, 371] width 31 height 42
click at [851, 546] on td "20" at bounding box center [849, 545] width 31 height 31
type input "2025-08-20"
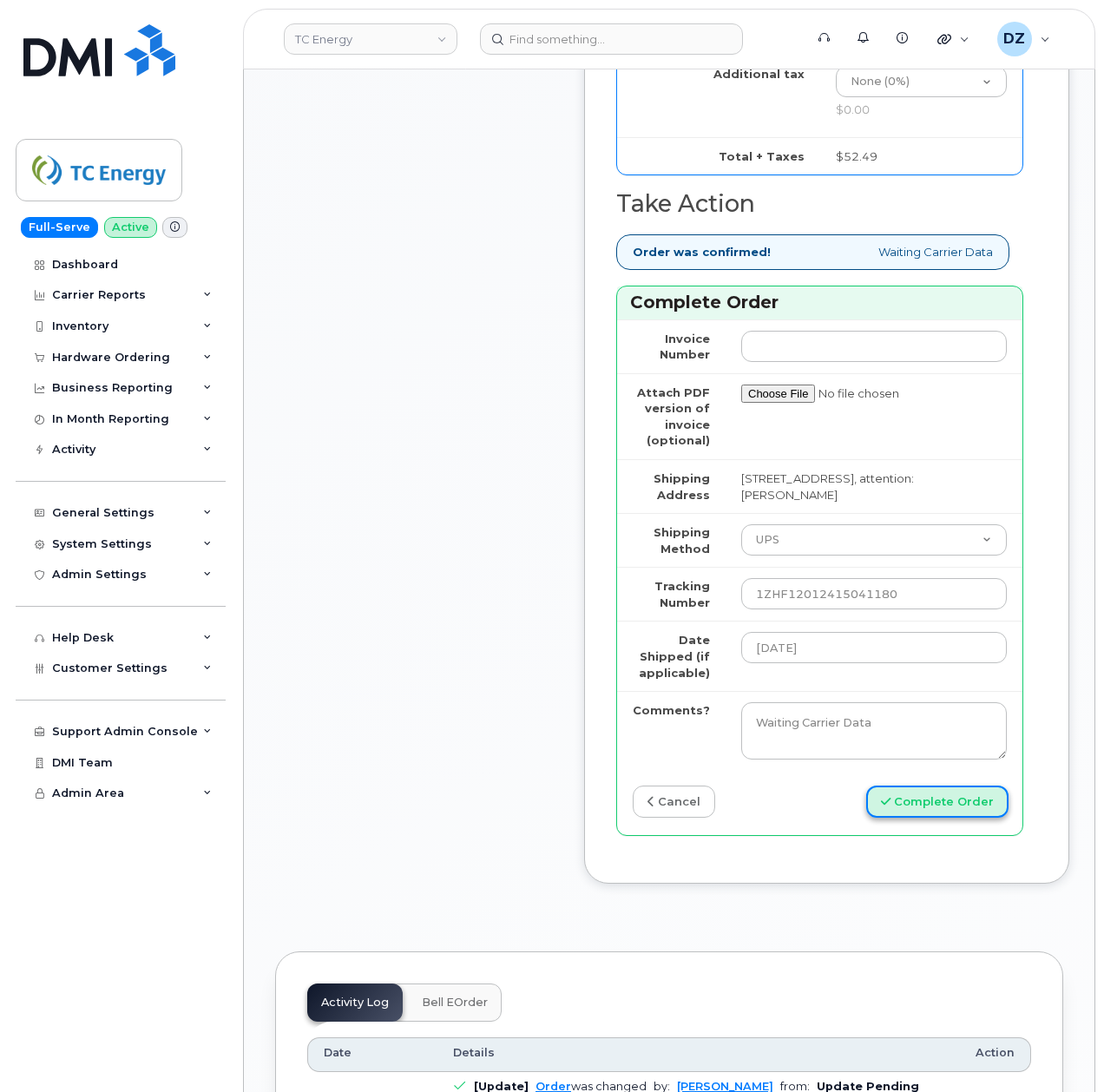
click at [924, 817] on button "Complete Order" at bounding box center [937, 801] width 142 height 32
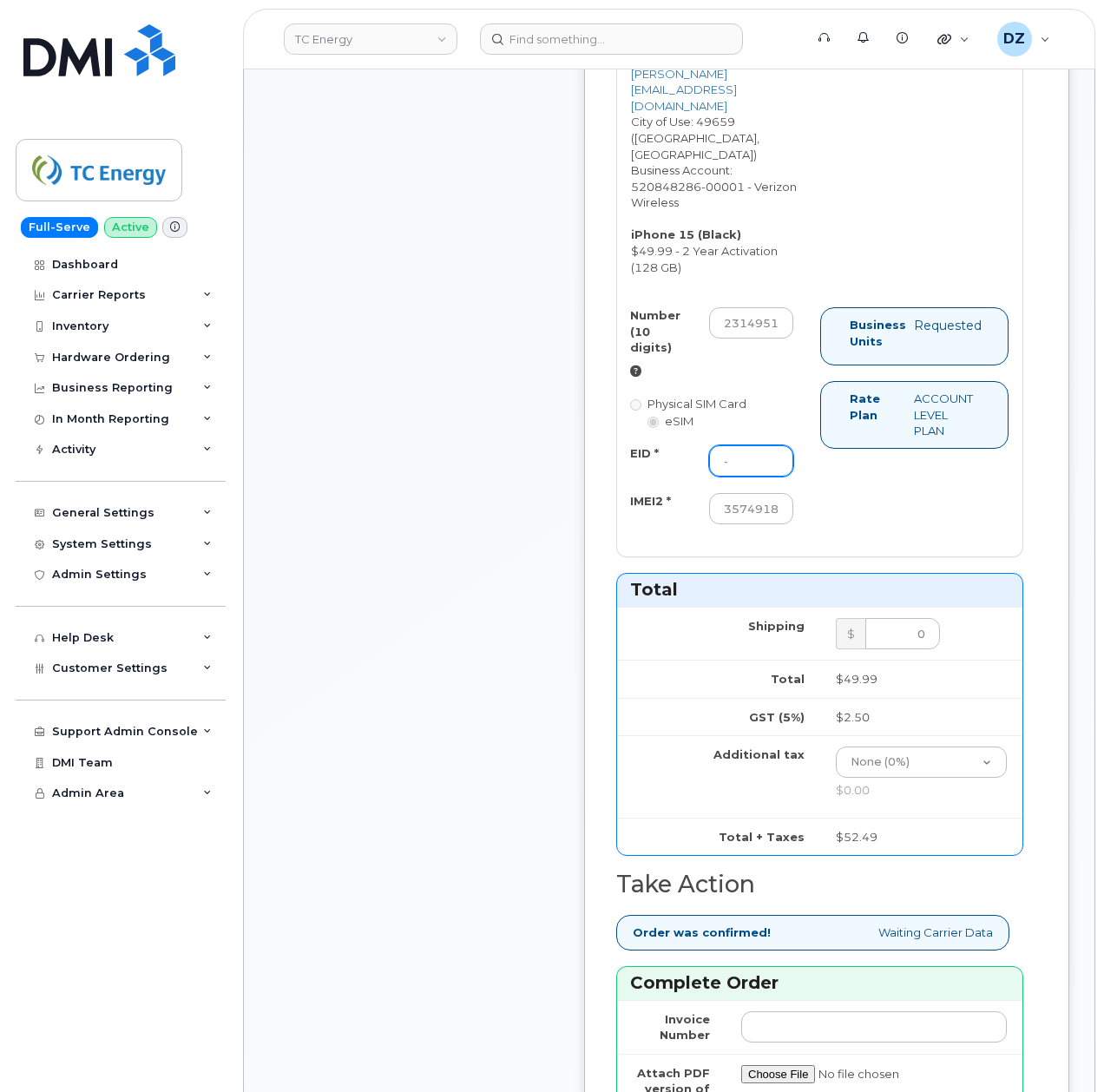
scroll to position [925, 0]
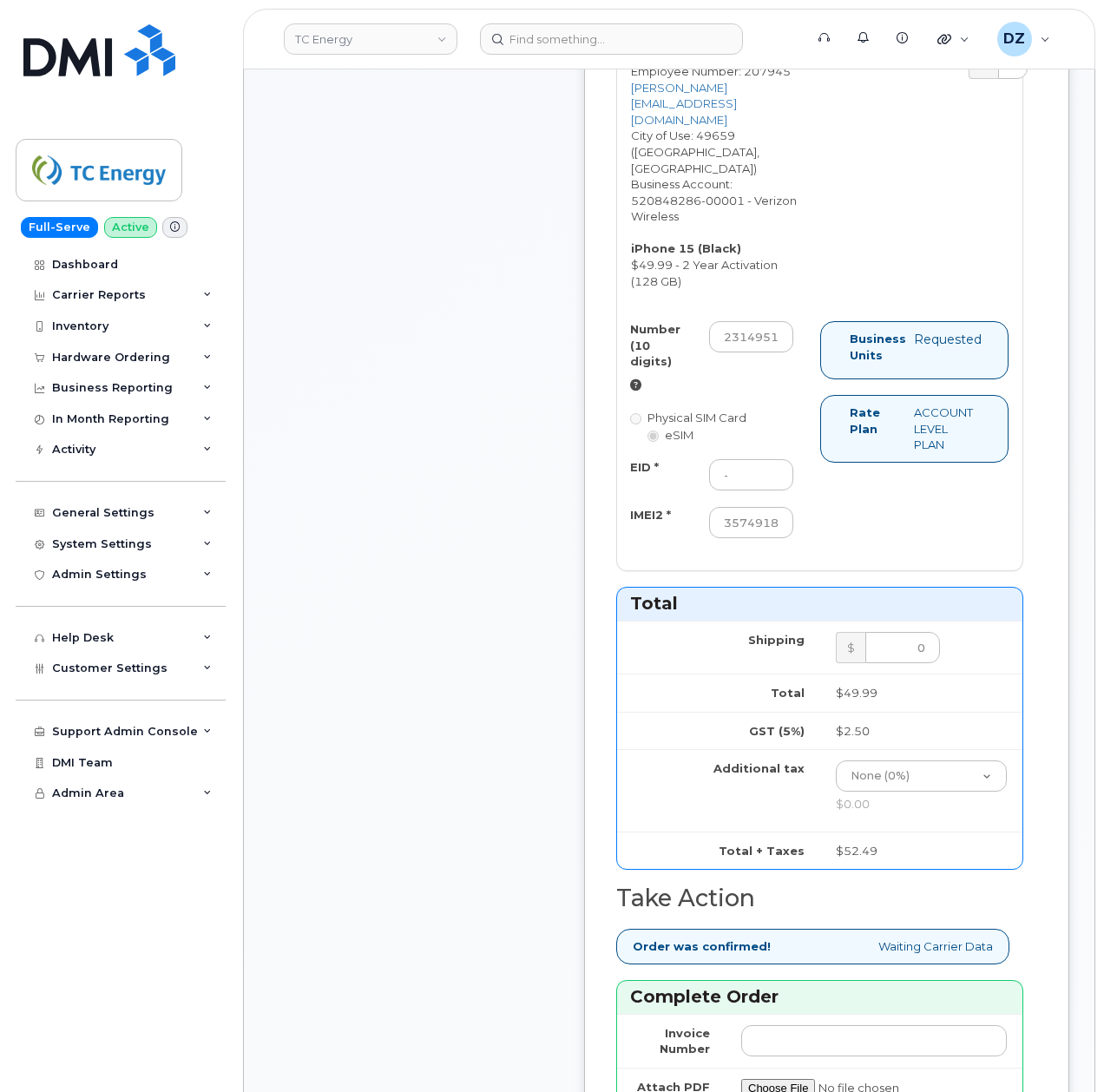
click at [487, 515] on div "Comments Leave Comment" at bounding box center [413, 471] width 278 height 2264
click at [772, 473] on input "-" at bounding box center [751, 475] width 84 height 31
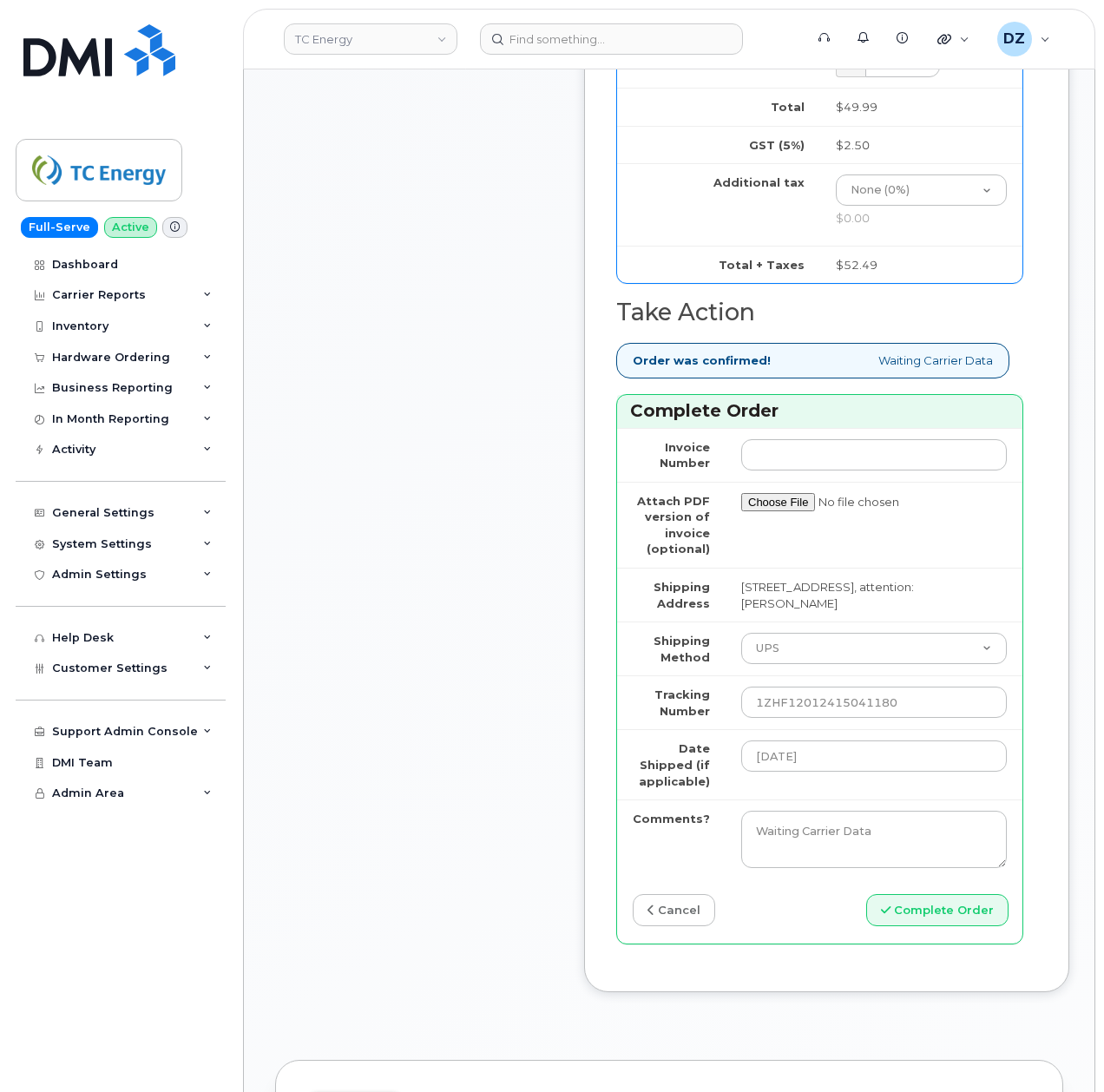
scroll to position [2083, 0]
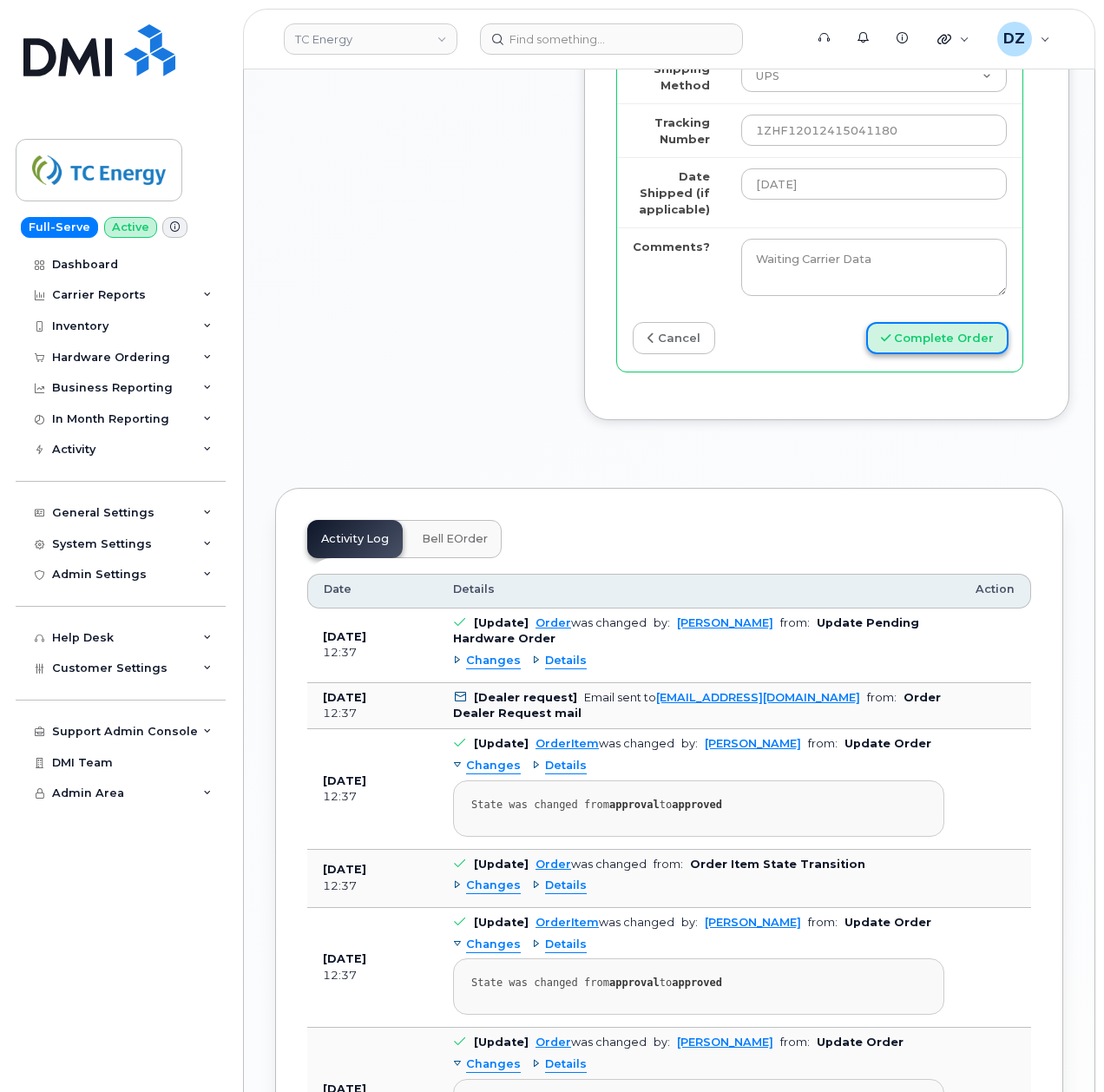
click at [932, 354] on button "Complete Order" at bounding box center [937, 338] width 142 height 32
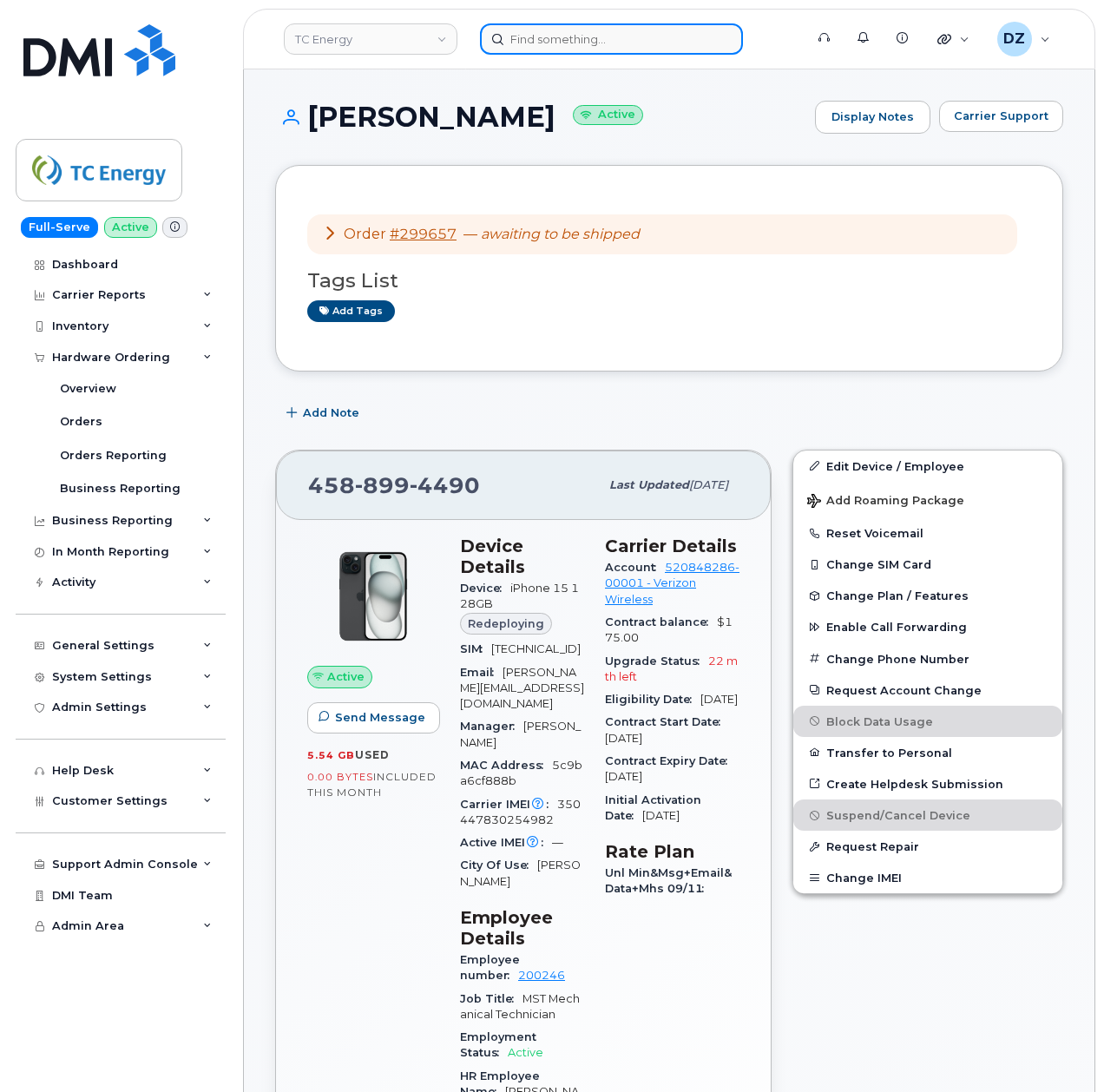
click at [567, 50] on input at bounding box center [611, 39] width 263 height 31
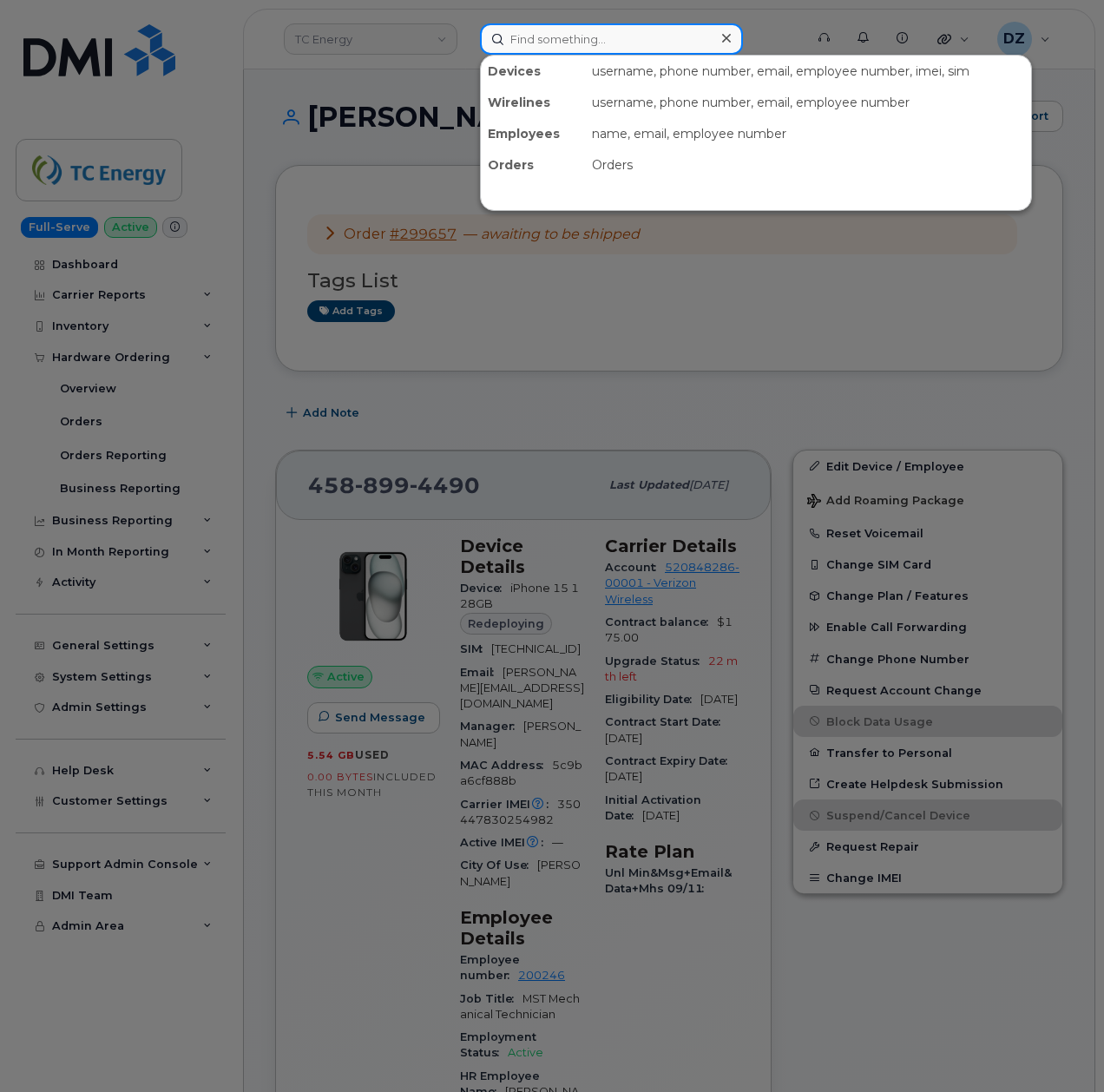
paste input "[PHONE_NUMBER]"
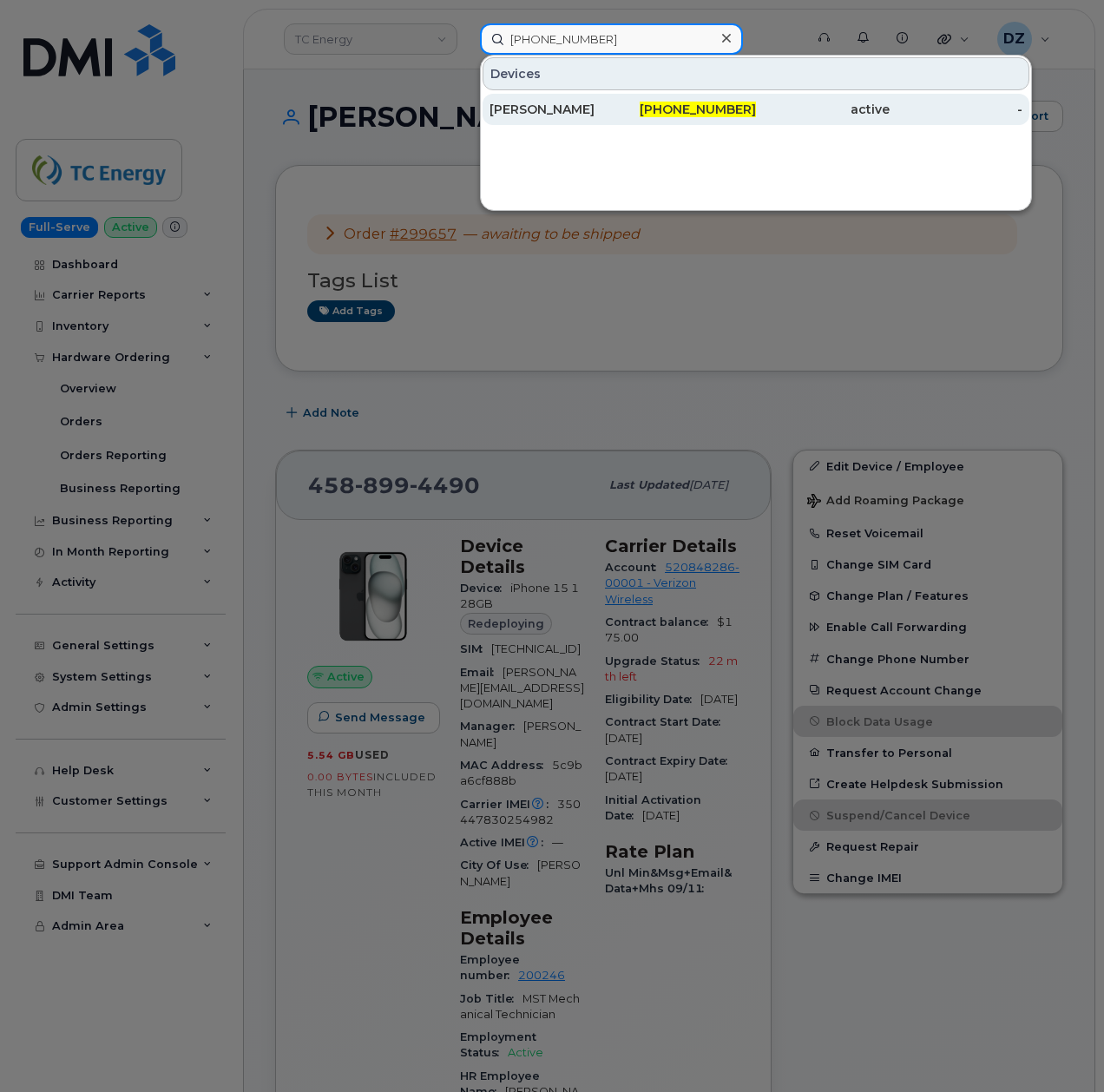
type input "[PHONE_NUMBER]"
click at [642, 105] on div "[PHONE_NUMBER]" at bounding box center [690, 109] width 134 height 18
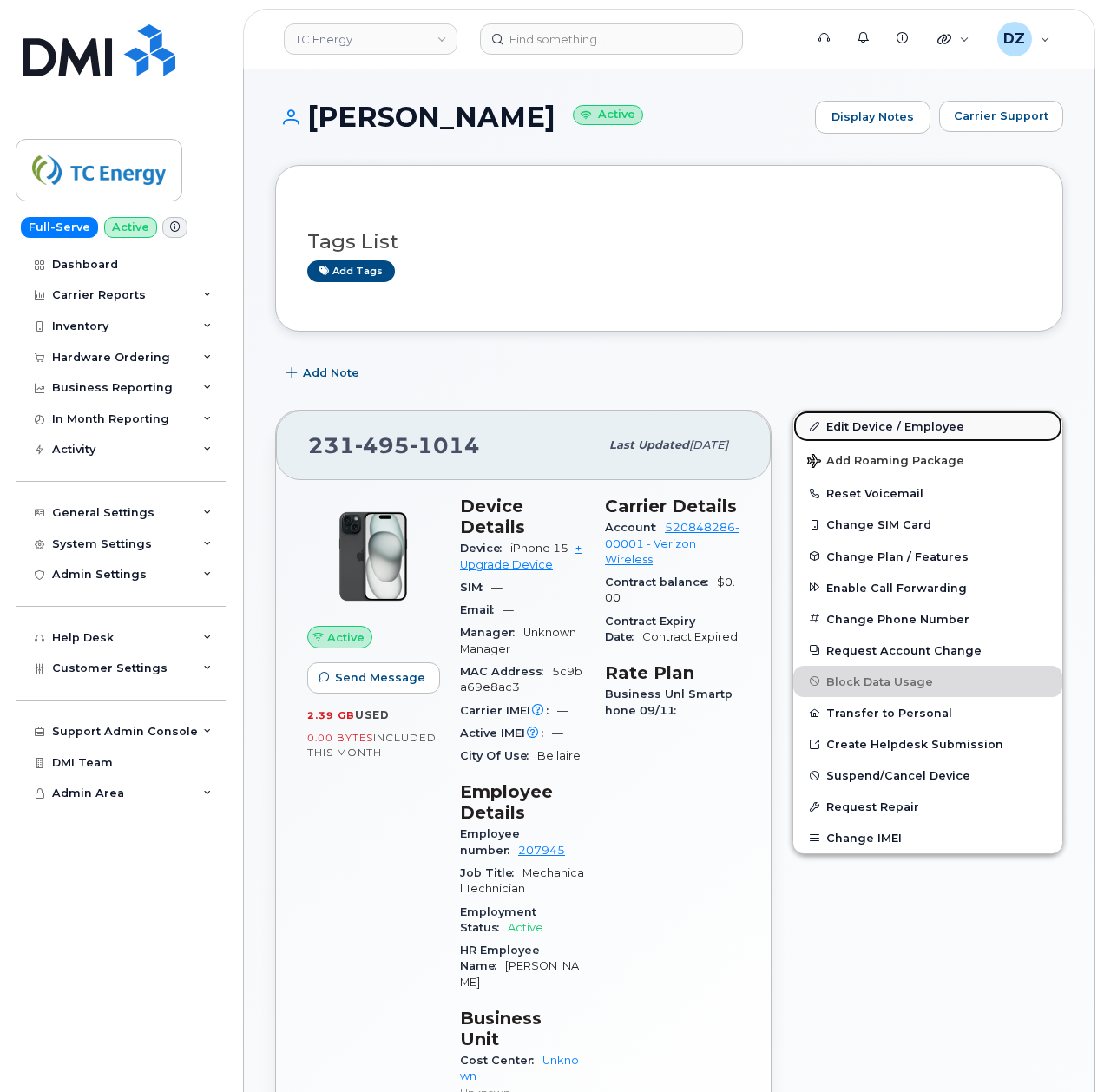
click at [880, 427] on link "Edit Device / Employee" at bounding box center [928, 426] width 269 height 31
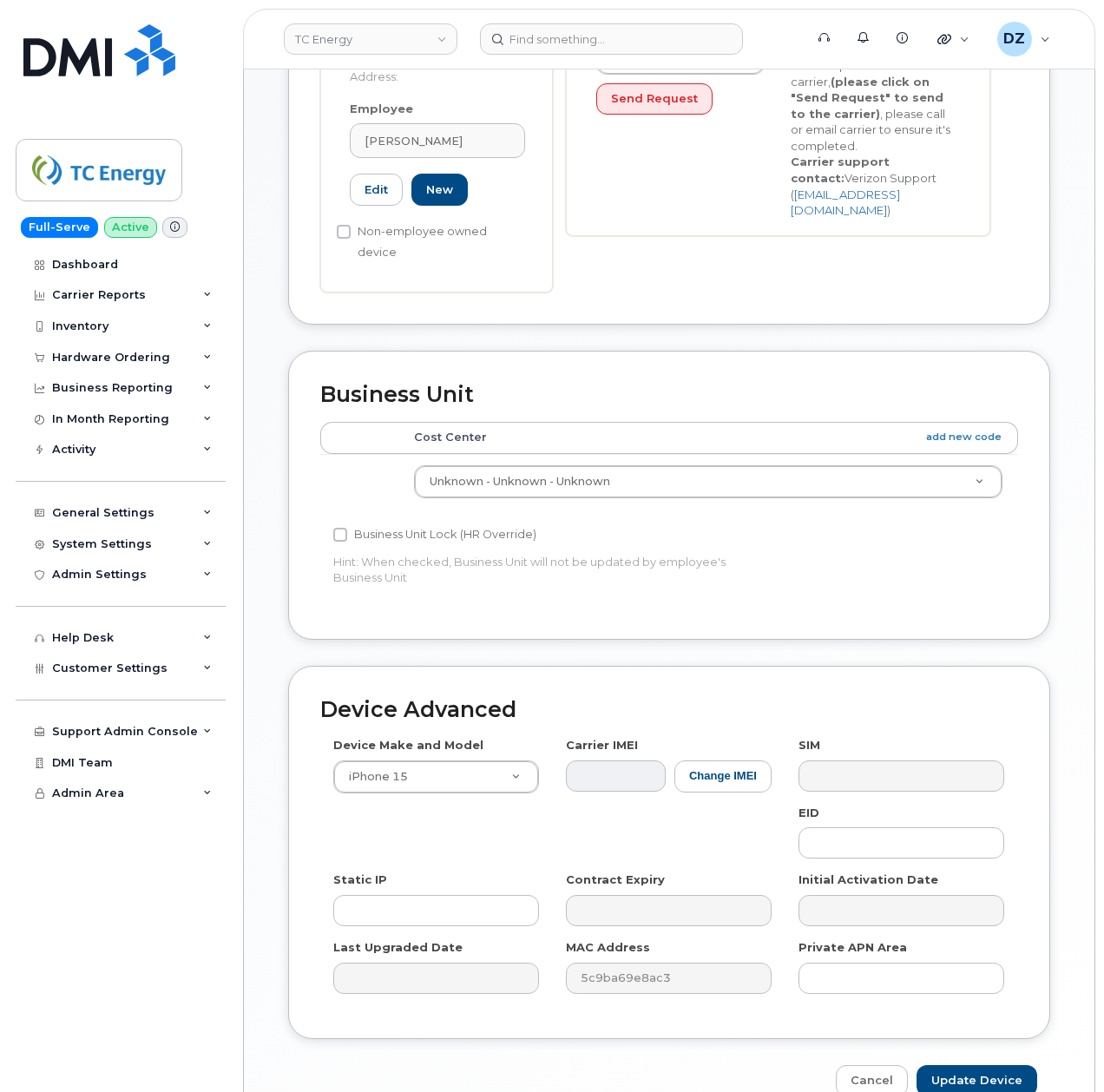
scroll to position [541, 0]
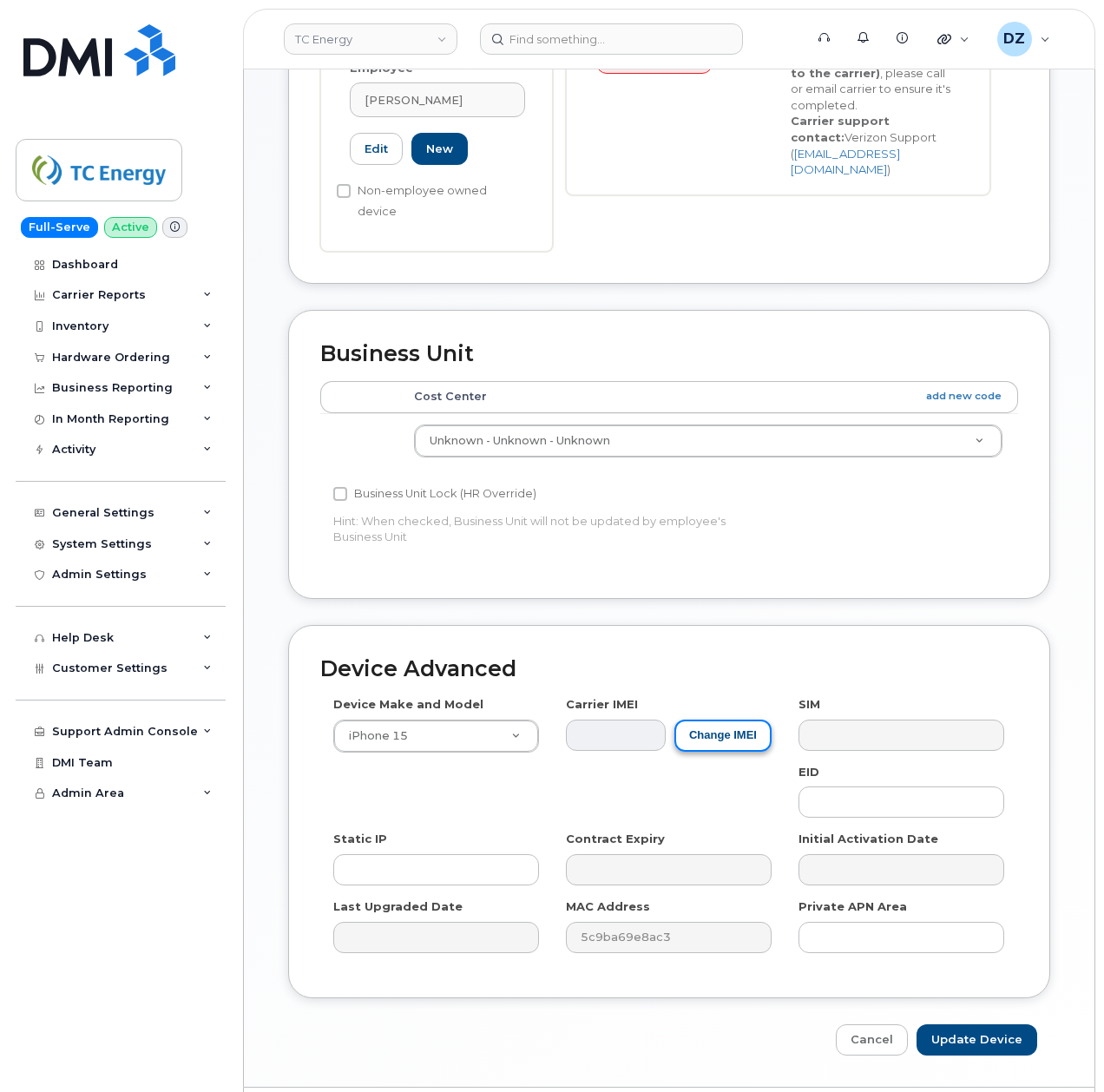
click at [724, 719] on button "Change IMEI" at bounding box center [722, 735] width 97 height 32
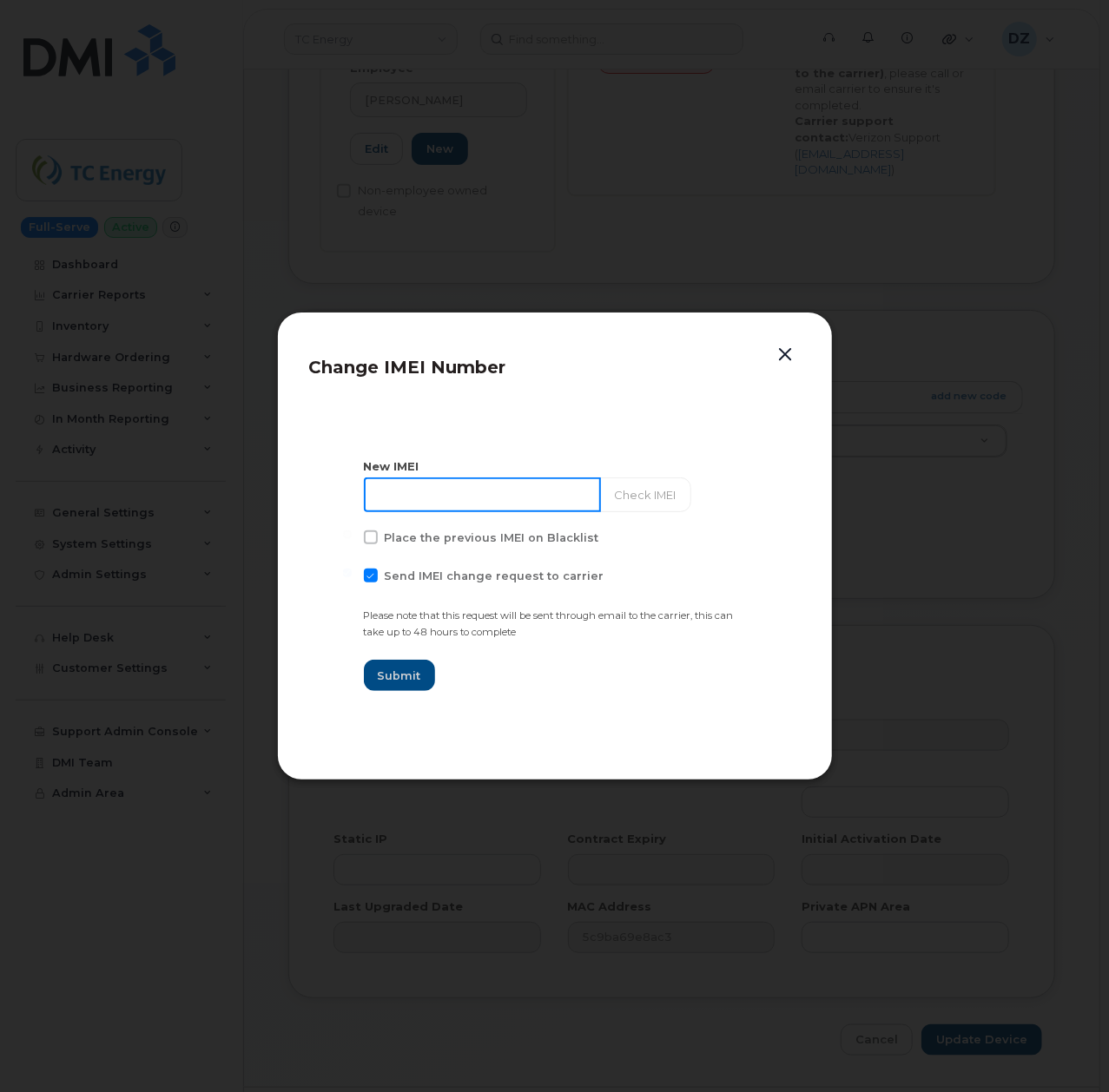
click at [419, 487] on input at bounding box center [482, 495] width 237 height 35
paste input "357491837357276"
type input "357491837357276"
click at [372, 576] on span at bounding box center [370, 575] width 14 height 14
click at [352, 576] on input "Send IMEI change request to carrier" at bounding box center [347, 572] width 8 height 8
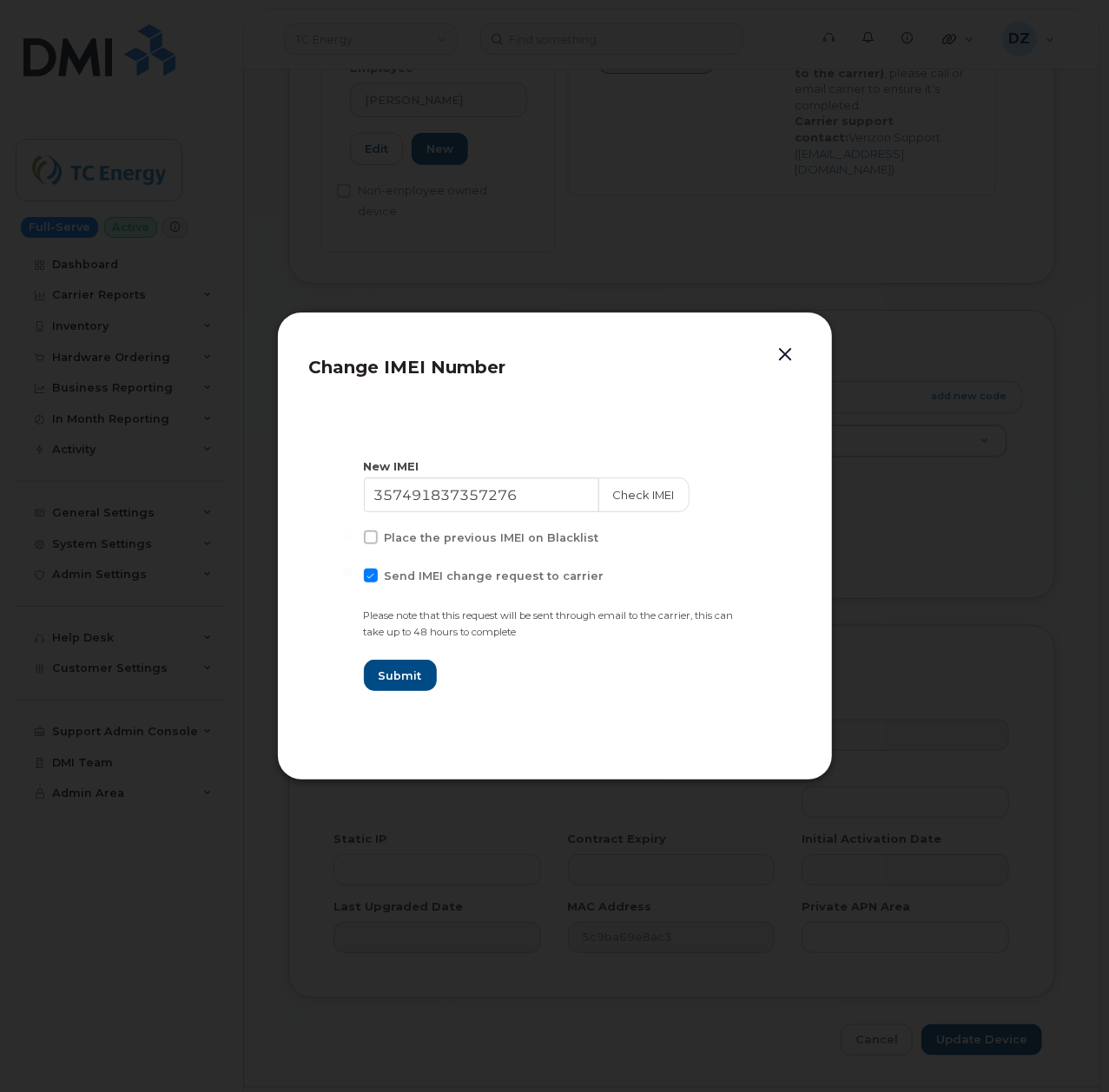
checkbox input "false"
click at [528, 501] on input "357491837357276" at bounding box center [482, 495] width 237 height 35
click at [598, 710] on section "New IMEI 357491837357276 Check IMEI Place the previous IMEI on Blacklist Send I…" at bounding box center [554, 575] width 492 height 347
click at [407, 681] on span "Submit" at bounding box center [399, 676] width 43 height 17
type input "357491837357276"
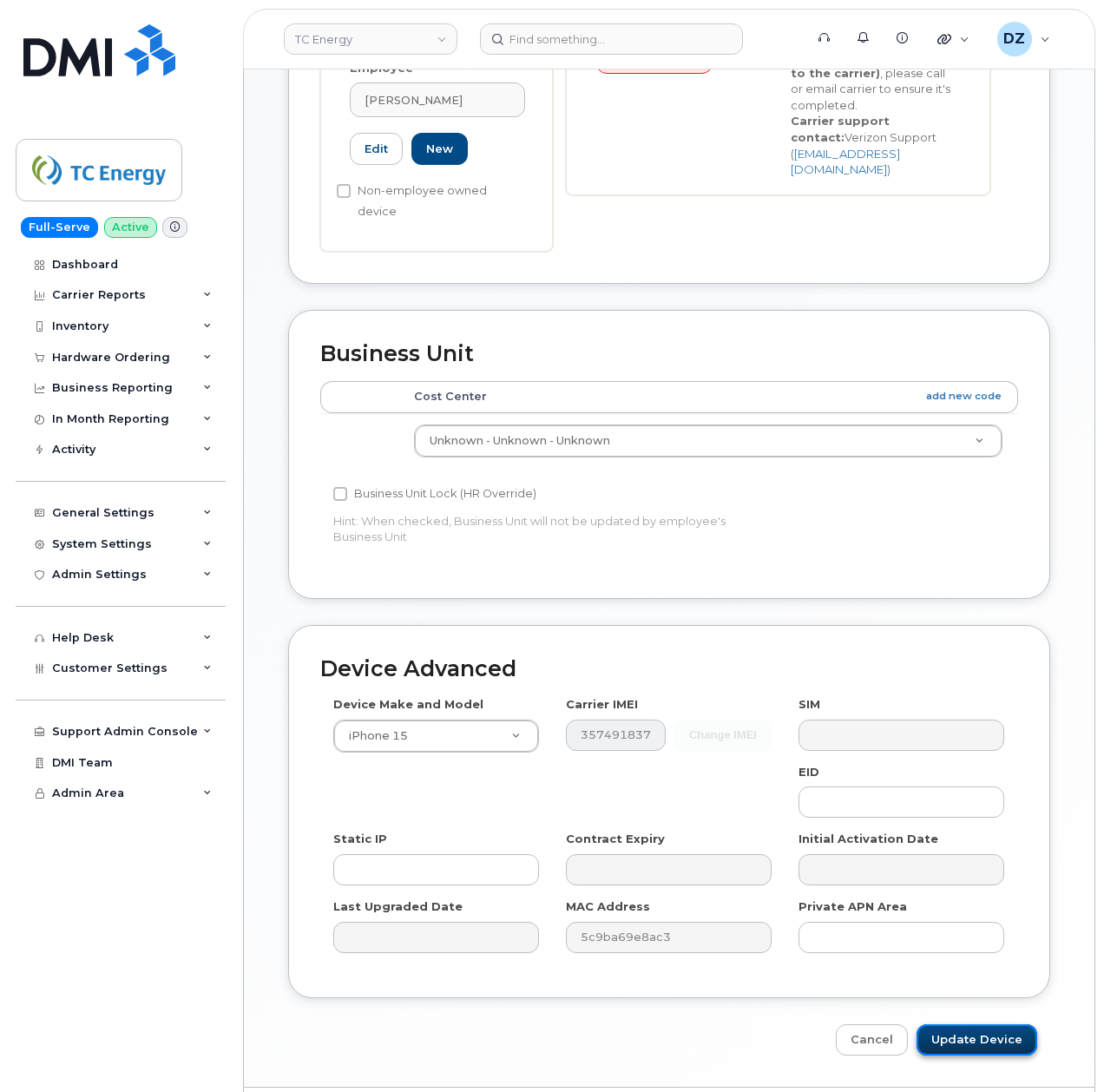
click at [979, 1024] on input "Update Device" at bounding box center [977, 1039] width 121 height 32
type input "Saving..."
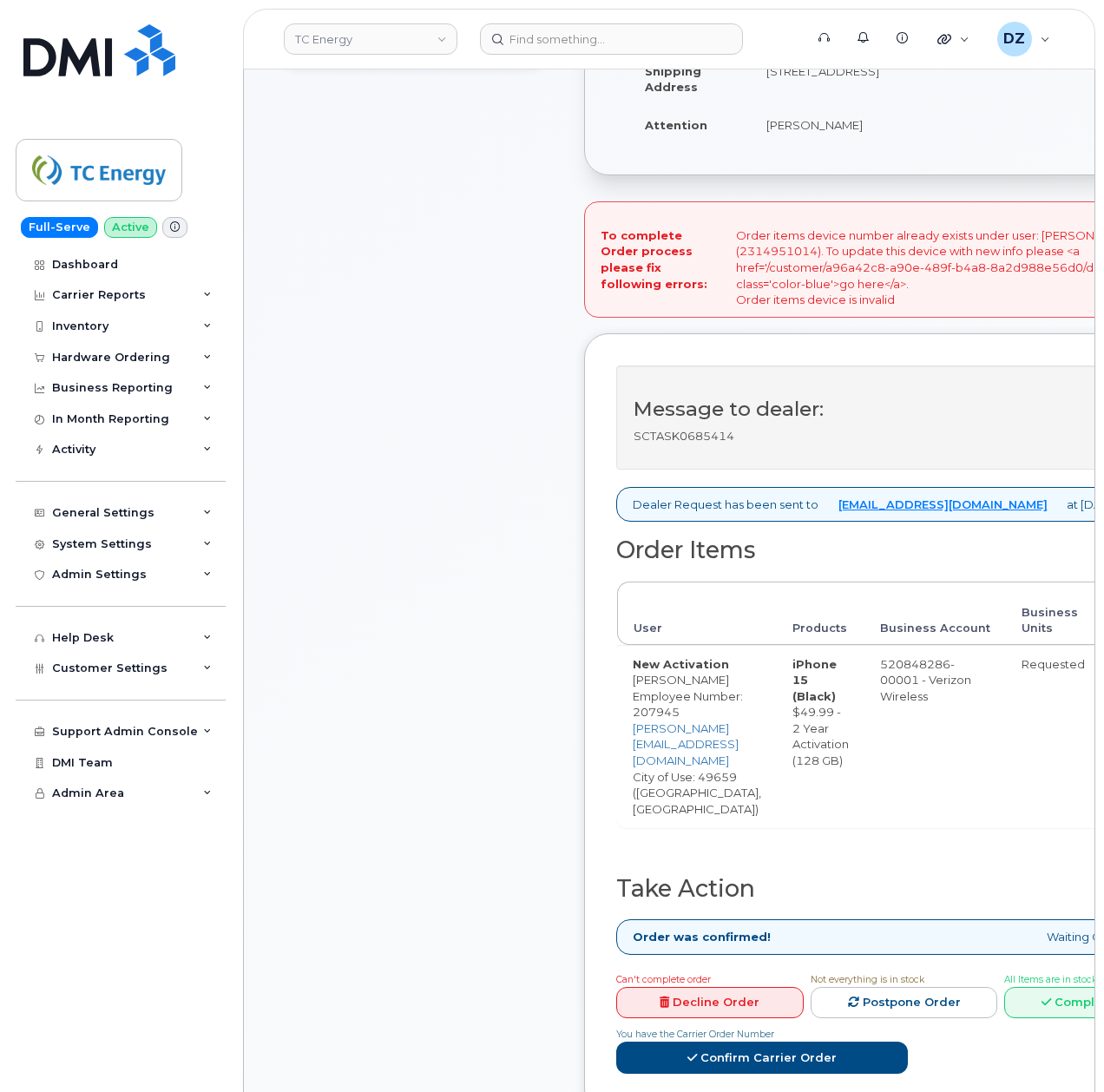
scroll to position [578, 0]
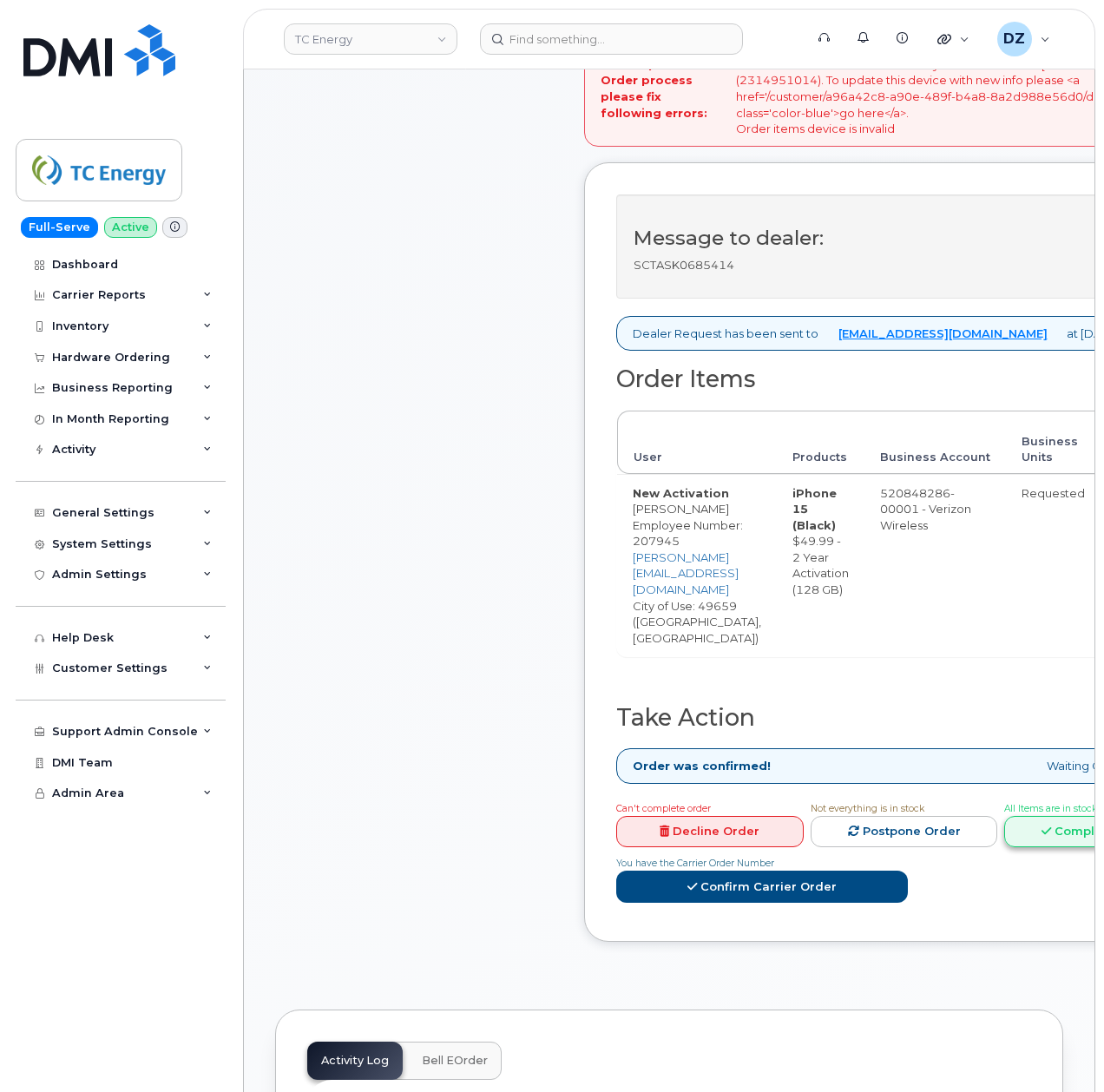
click at [1004, 816] on link "Complete Order" at bounding box center [1098, 832] width 187 height 32
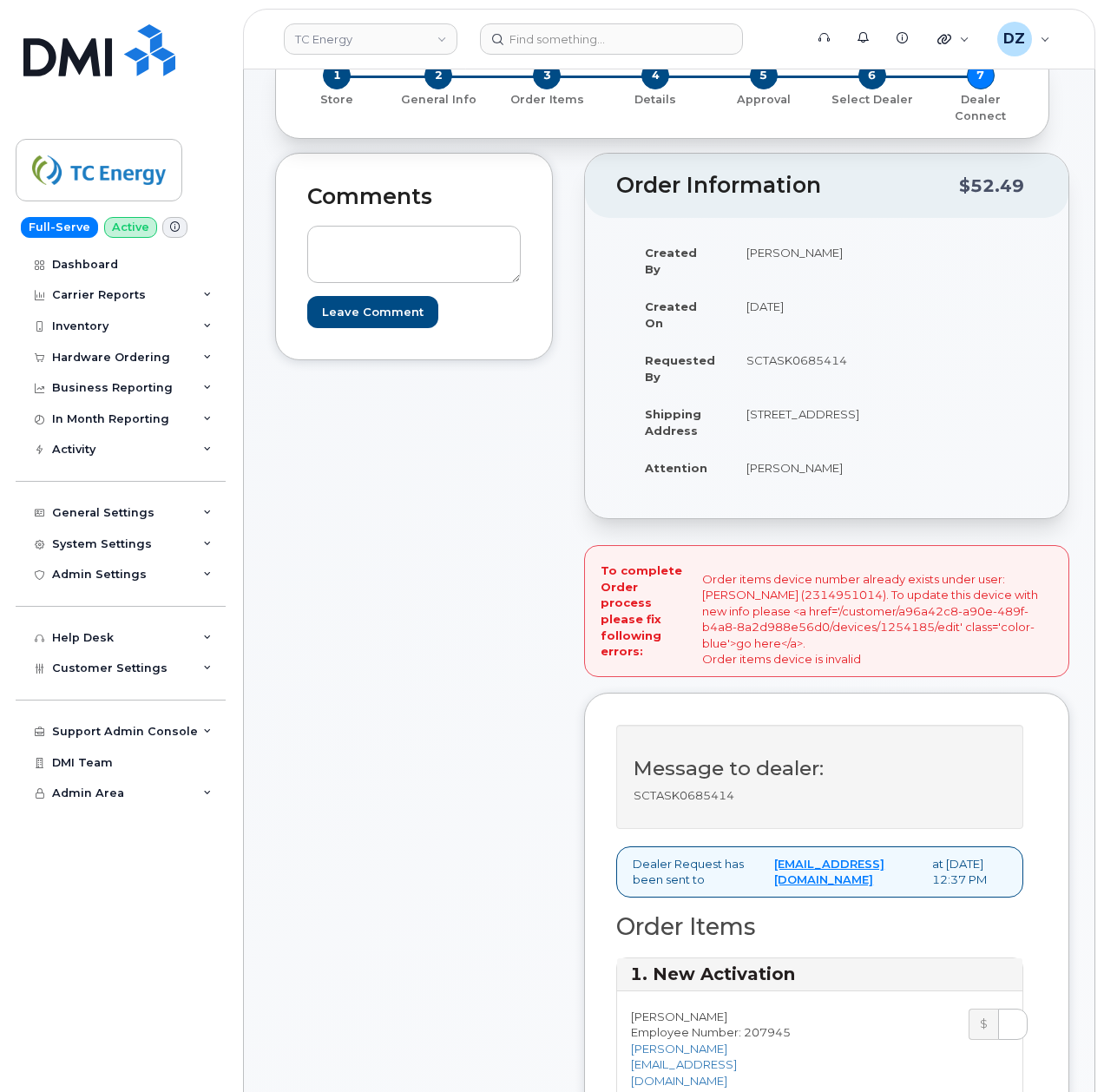
scroll to position [0, 0]
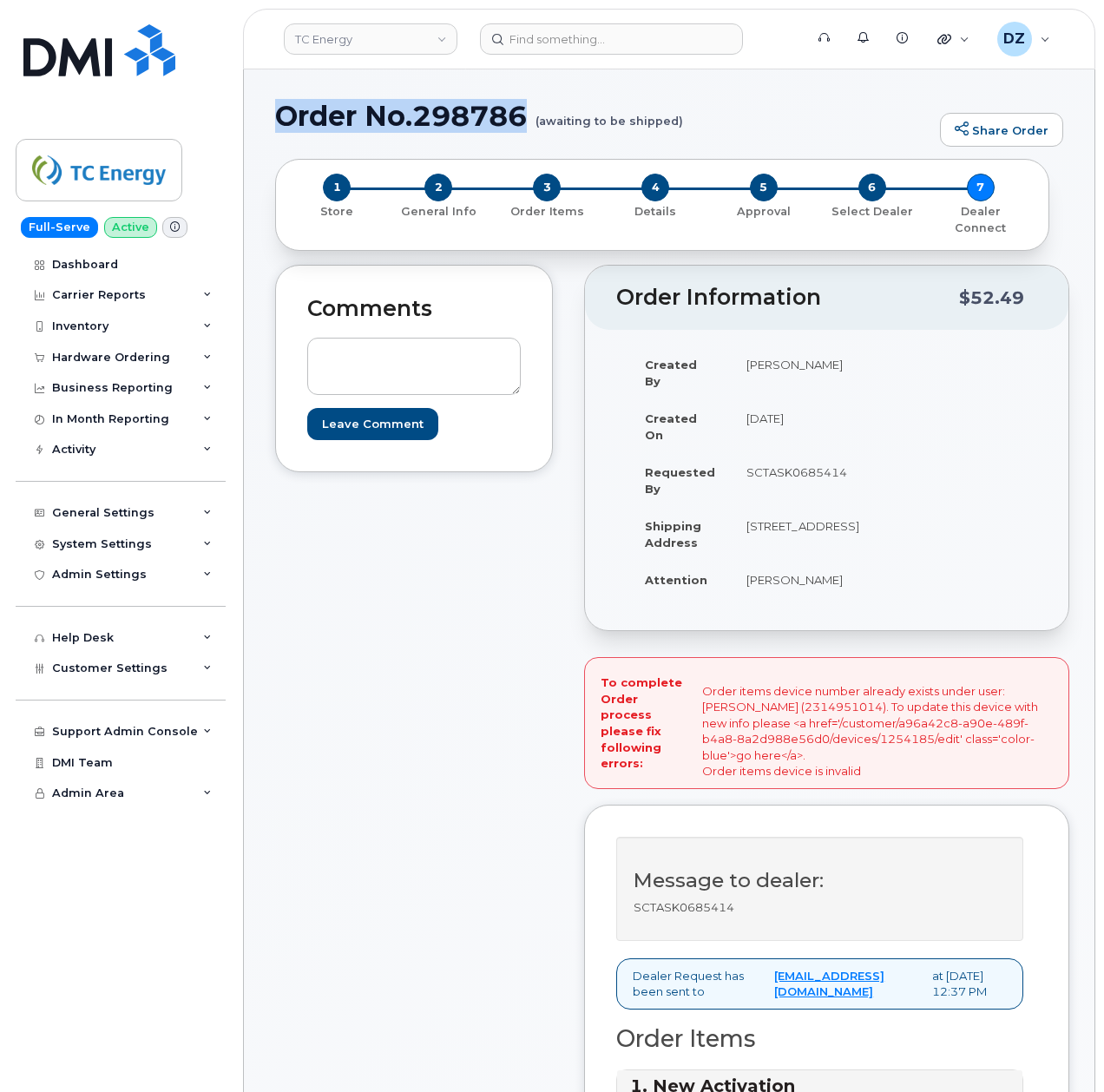
drag, startPoint x: 492, startPoint y: 115, endPoint x: 272, endPoint y: 122, distance: 220.1
copy h1 "Order No.298786"
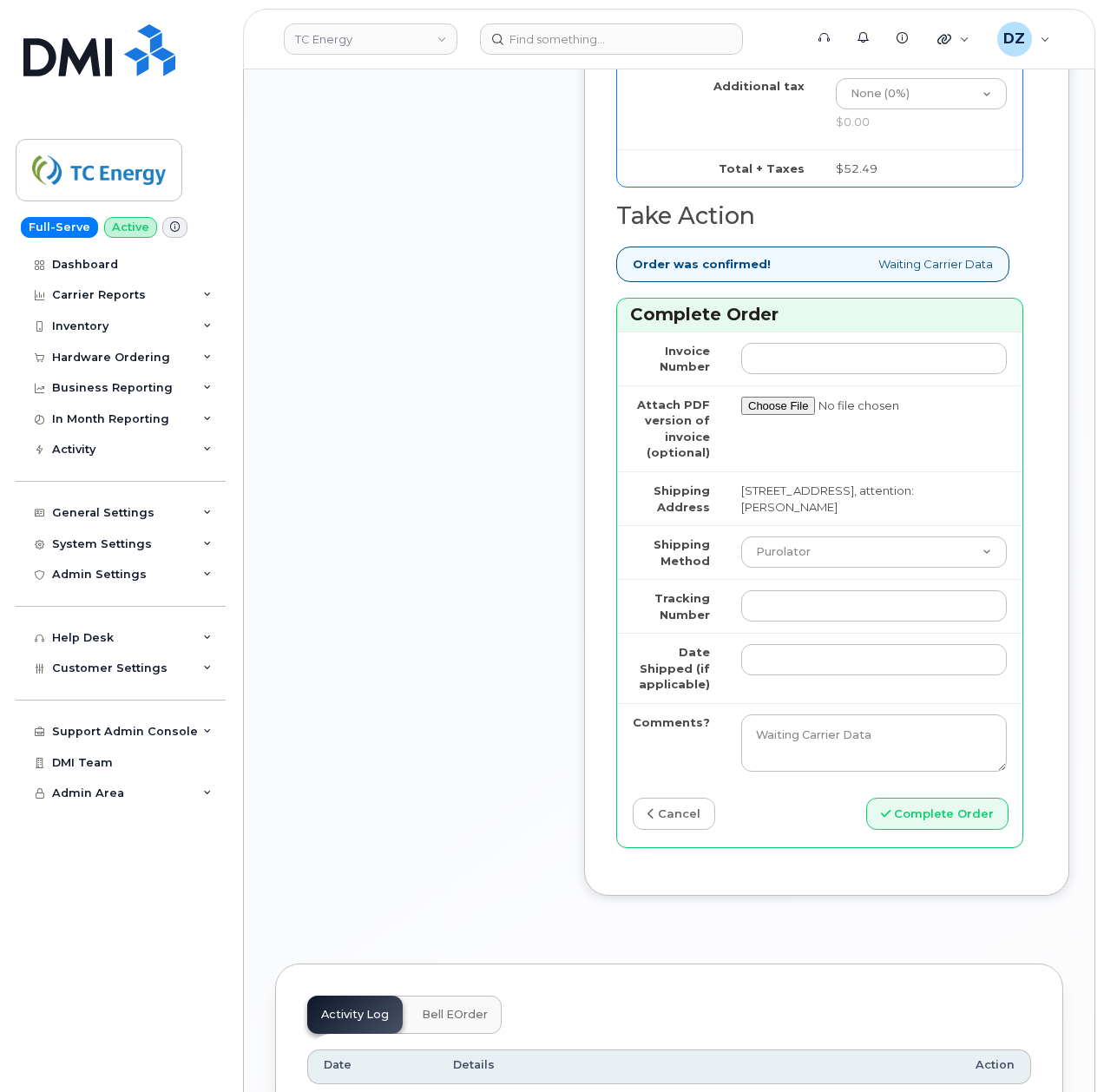
scroll to position [1851, 0]
